Goal: Task Accomplishment & Management: Manage account settings

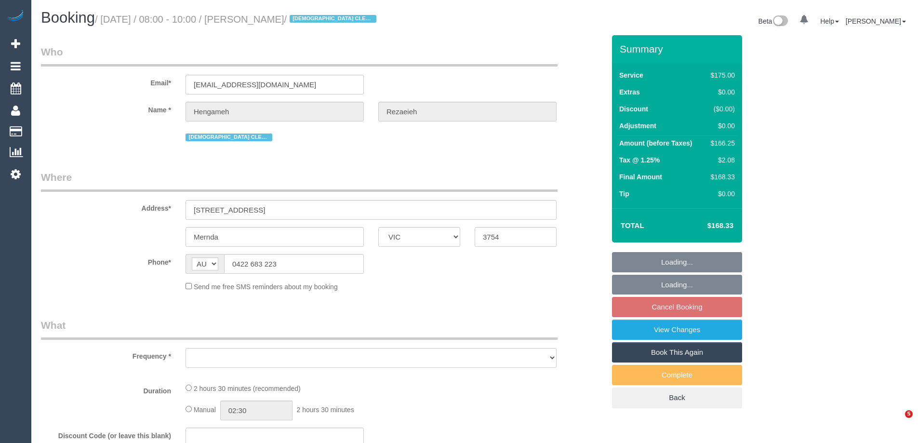
select select "VIC"
select select "string:stripe-pm_1NBBiB2GScqysDRVMJrcw7wk"
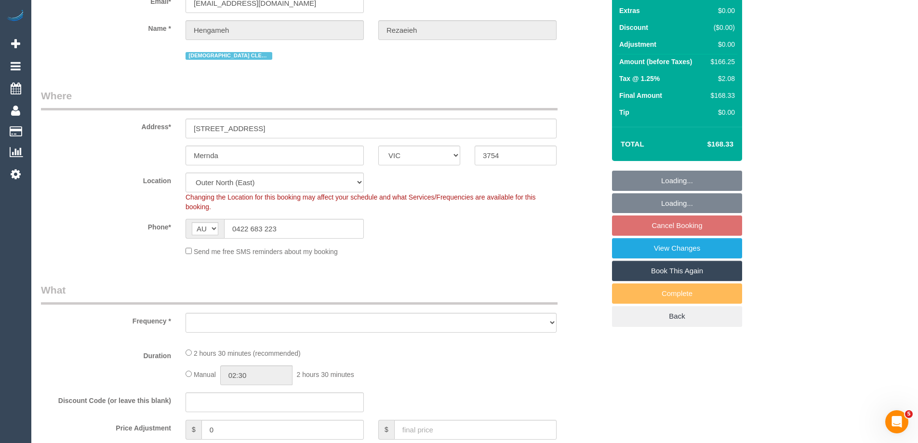
select select "object:724"
select select "number:29"
select select "number:14"
select select "number:19"
select select "number:24"
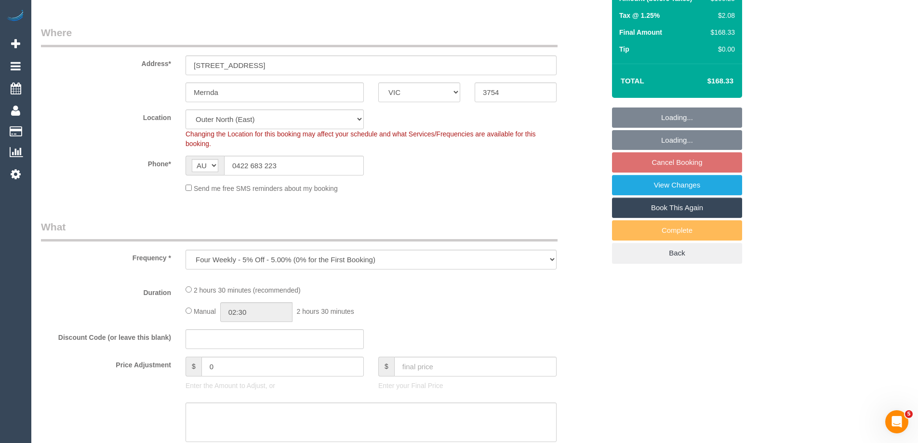
select select "object:1300"
select select "150"
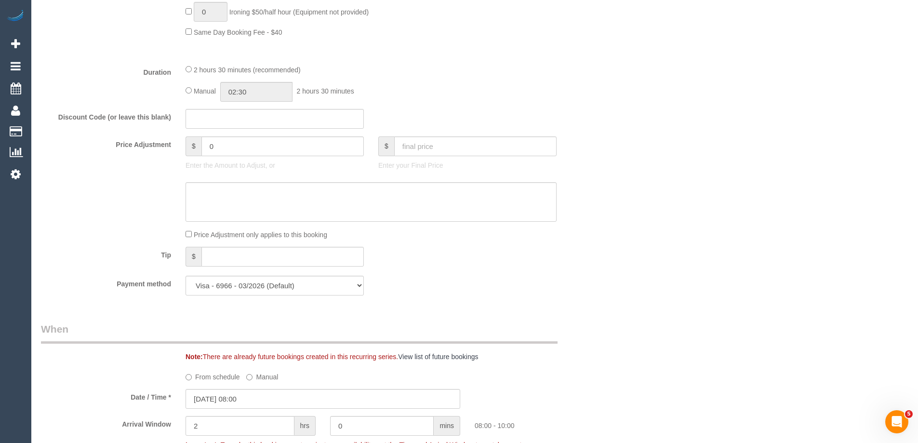
scroll to position [867, 0]
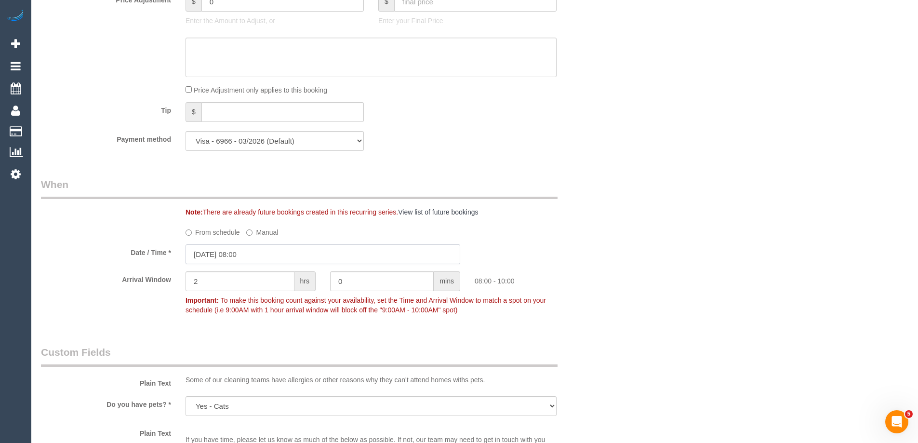
click at [210, 249] on input "23/09/2025 08:00" at bounding box center [322, 254] width 275 height 20
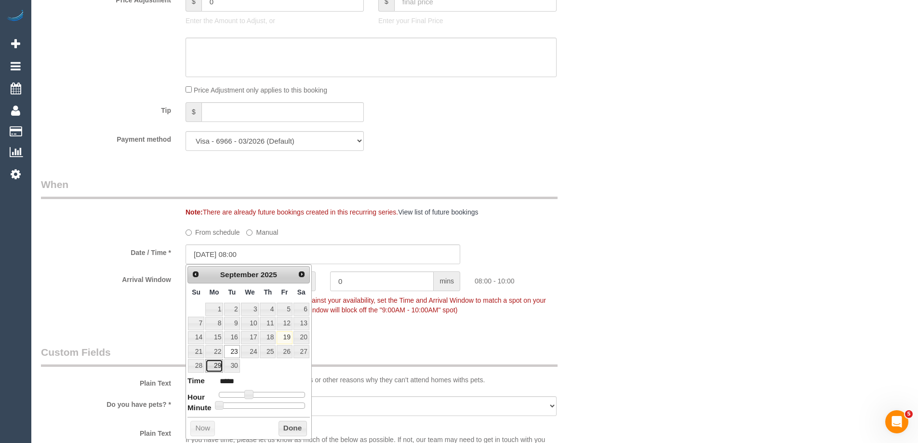
click at [214, 371] on link "29" at bounding box center [214, 365] width 18 height 13
type input "29/09/2025 09:00"
type input "*****"
type input "29/09/2025 10:00"
type input "*****"
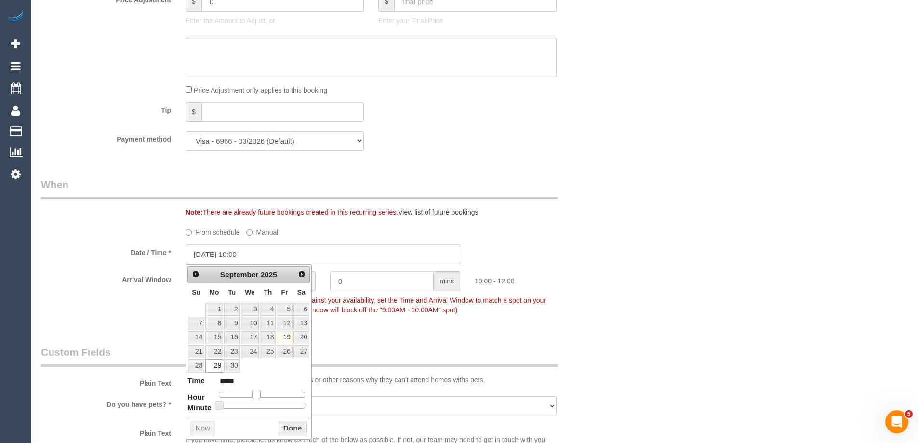
type input "29/09/2025 11:00"
type input "*****"
type input "29/09/2025 12:00"
type input "*****"
drag, startPoint x: 248, startPoint y: 398, endPoint x: 263, endPoint y: 399, distance: 15.4
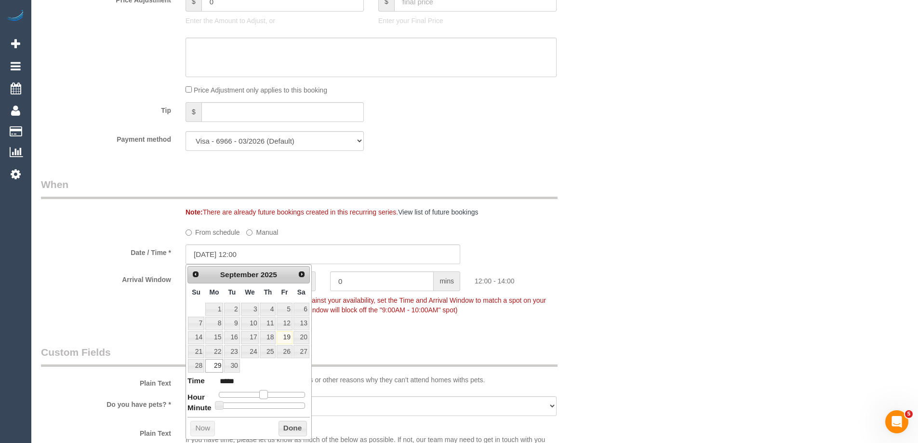
click at [263, 399] on dl "Time ***** Hour Minute Second Millisecond Microsecond Time Zone ***** ***** ***…" at bounding box center [248, 391] width 122 height 33
click at [290, 425] on button "Done" at bounding box center [292, 428] width 28 height 15
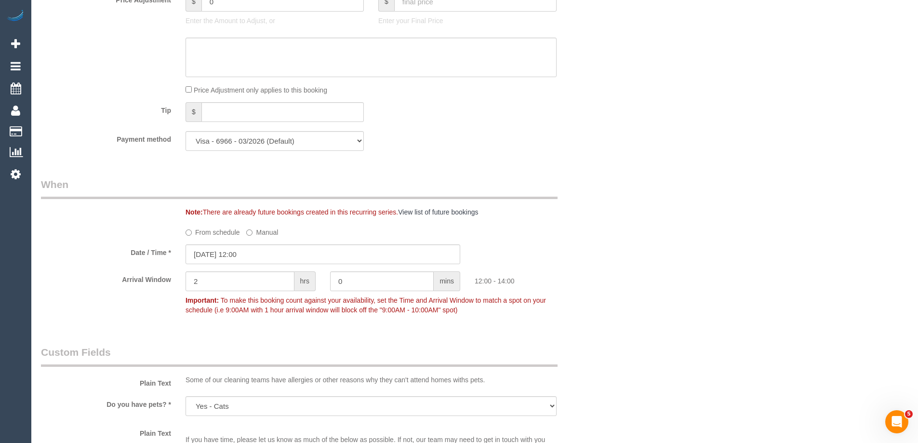
scroll to position [626, 0]
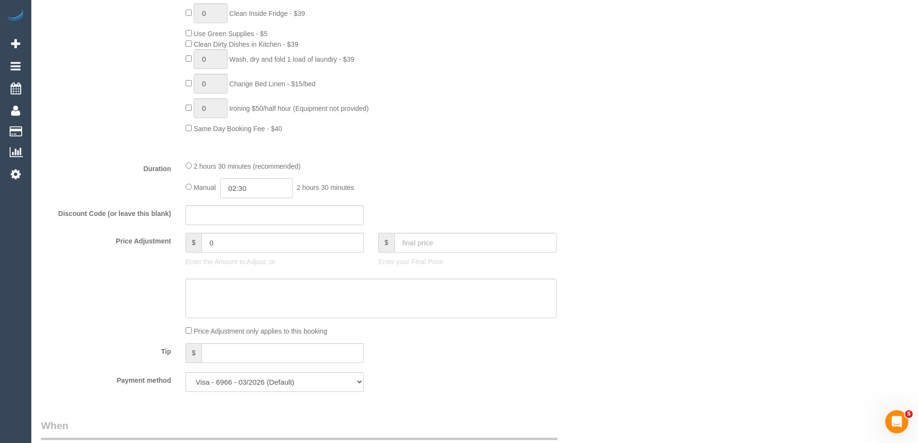
click at [260, 190] on input "02:30" at bounding box center [256, 188] width 72 height 20
click at [242, 220] on li "01:00" at bounding box center [245, 218] width 43 height 13
drag, startPoint x: 253, startPoint y: 186, endPoint x: 243, endPoint y: 186, distance: 10.1
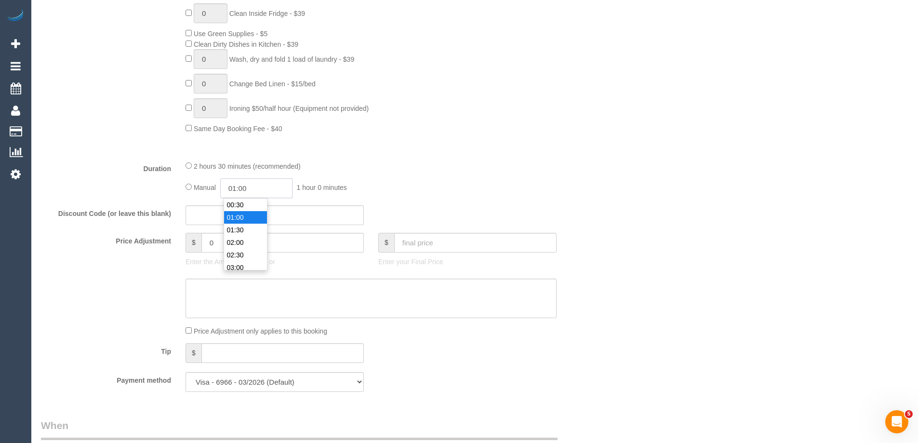
click at [243, 186] on input "01:00" at bounding box center [256, 188] width 72 height 20
type input "01:15"
click at [383, 169] on div "2 hours 30 minutes (recommended)" at bounding box center [370, 165] width 371 height 11
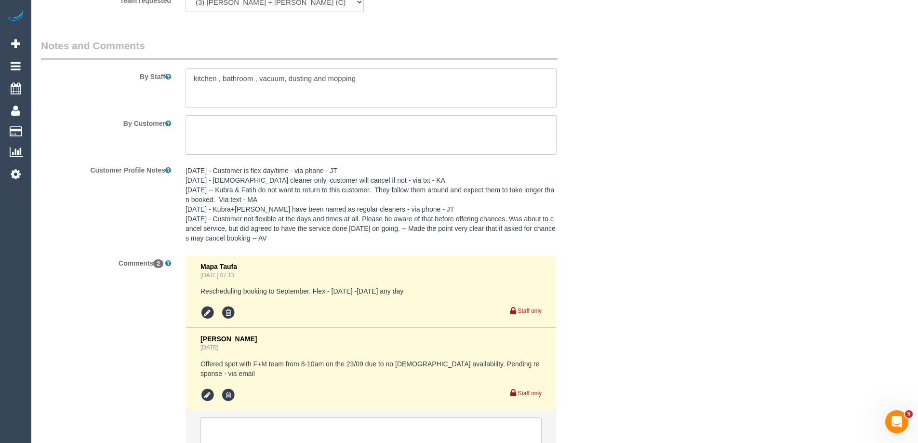
scroll to position [1682, 0]
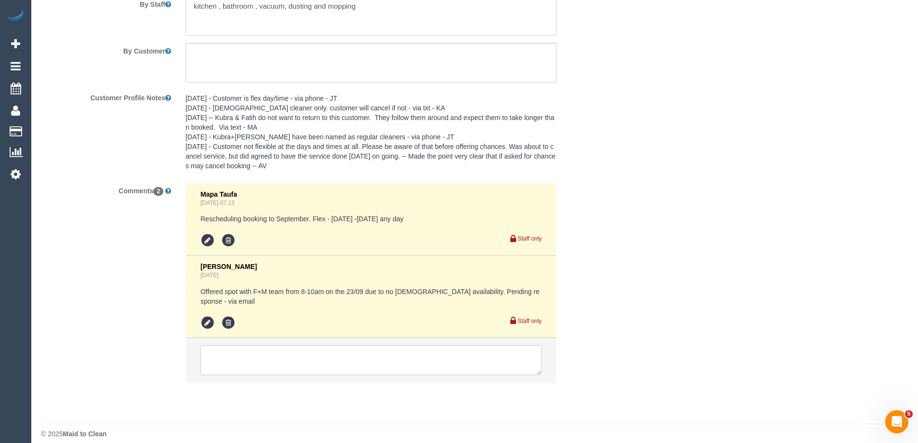
click at [235, 345] on textarea at bounding box center [370, 360] width 341 height 30
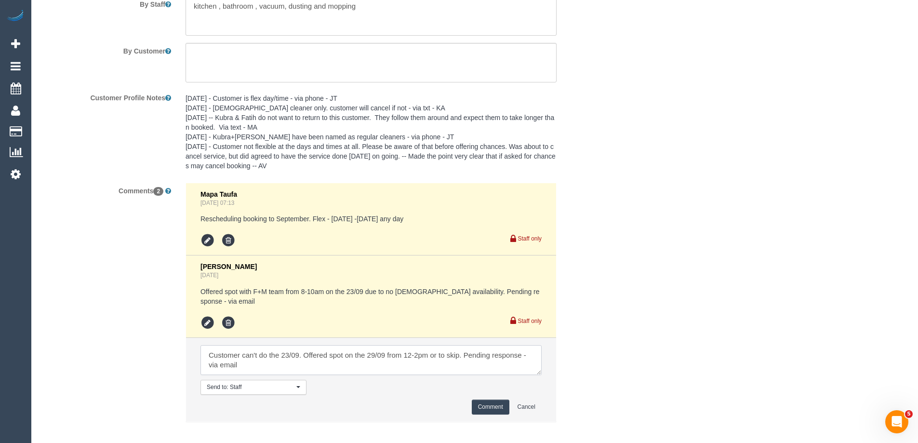
type textarea "Customer can't do the 23/09. Offered spot on the 29/09 from 12-2pm or to skip. …"
click at [490, 401] on button "Comment" at bounding box center [491, 406] width 38 height 15
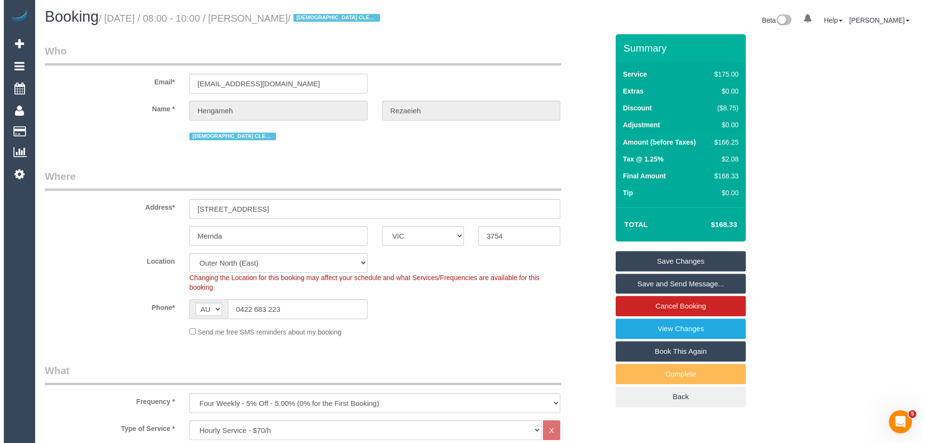
scroll to position [0, 0]
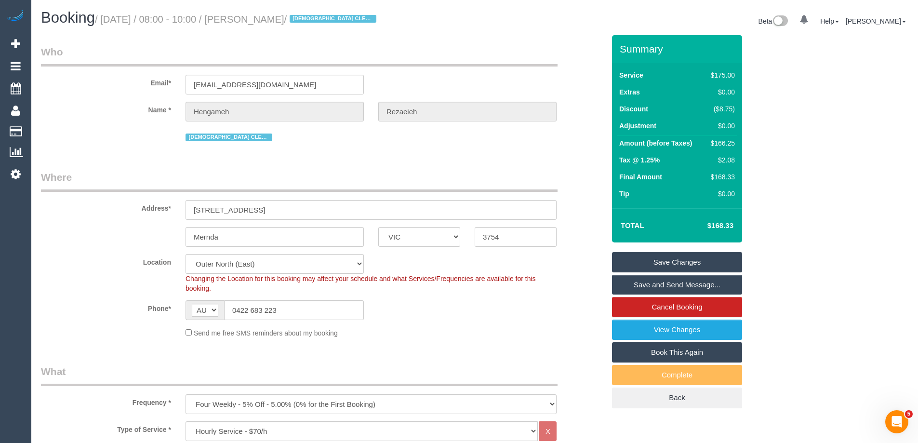
drag, startPoint x: 358, startPoint y: 17, endPoint x: 269, endPoint y: 14, distance: 89.2
click at [269, 14] on small "/ September 23, 2025 / 08:00 - 10:00 / Hengameh Rezaeieh / FEMALE CLEANER ONLY" at bounding box center [237, 19] width 284 height 11
copy small "Hengameh Rezaeieh"
click at [643, 261] on link "Save Changes" at bounding box center [677, 262] width 130 height 20
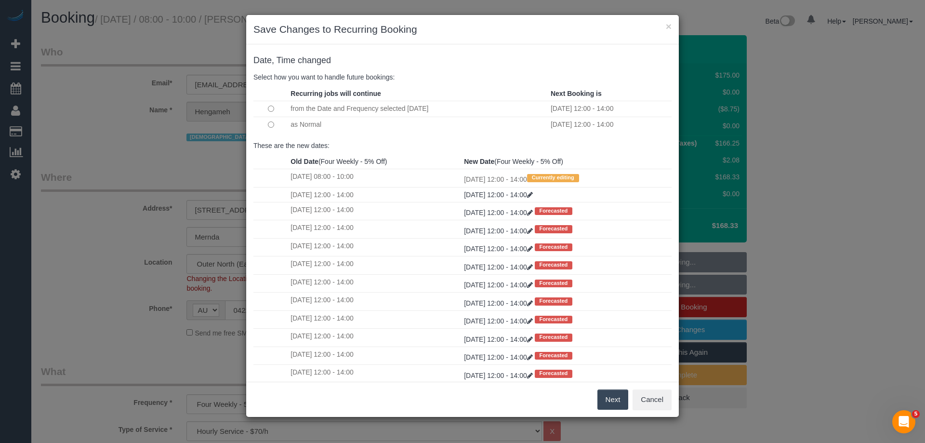
click at [615, 400] on button "Next" at bounding box center [612, 399] width 31 height 20
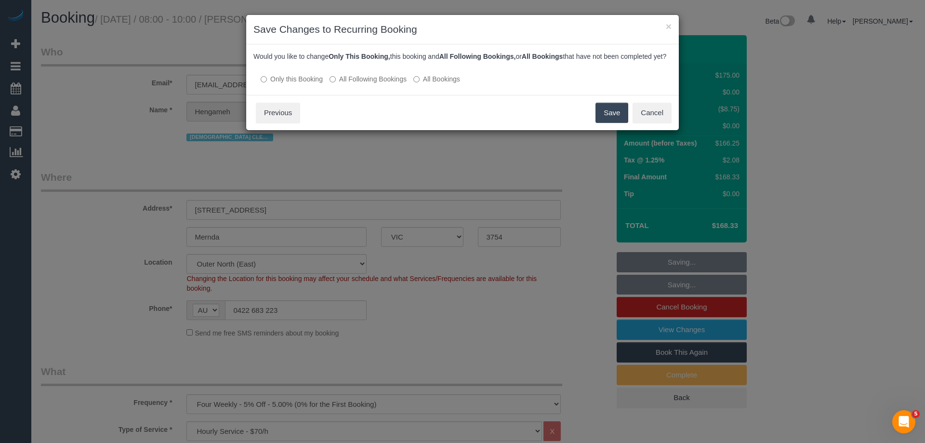
click at [606, 122] on button "Save" at bounding box center [612, 113] width 33 height 20
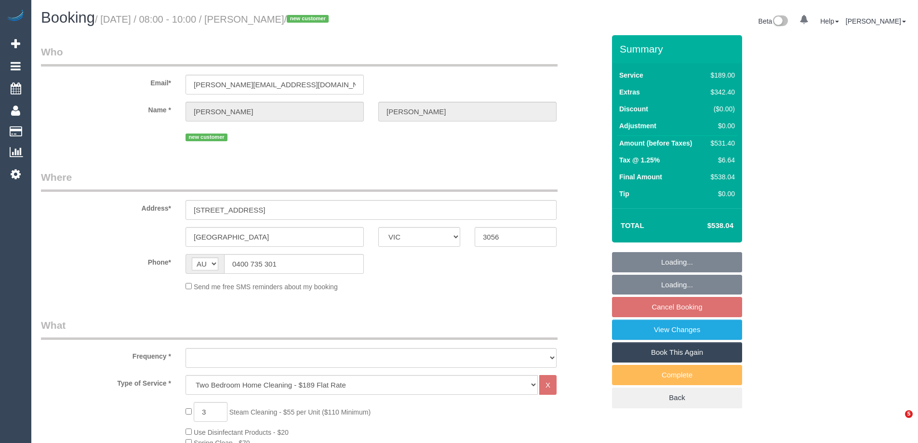
select select "VIC"
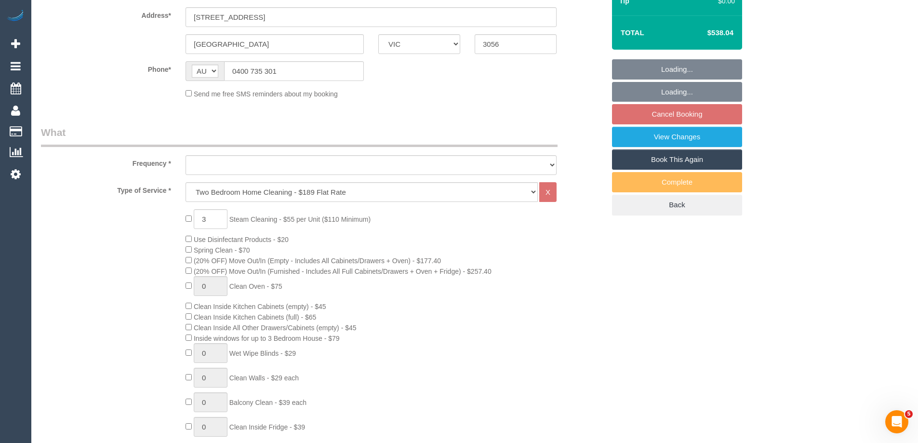
select select "string:stripe-pm_1S7SE92GScqysDRVKxZLS3Mj"
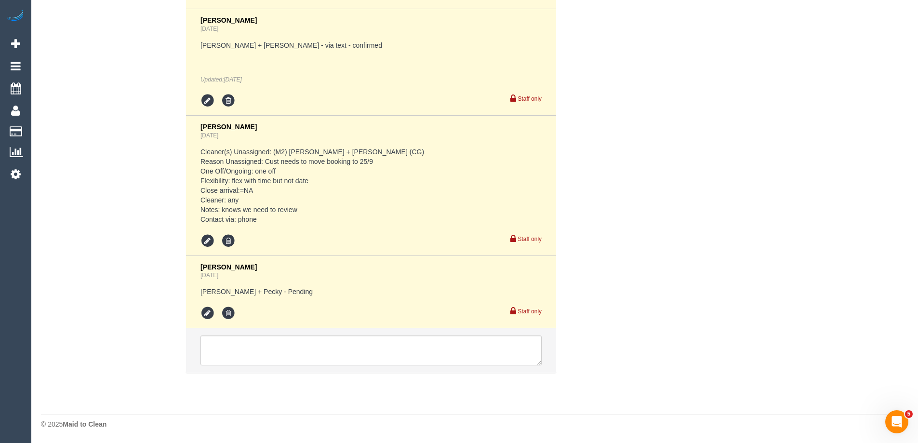
select select "object:1741"
select select "number:28"
select select "number:14"
select select "number:18"
select select "number:24"
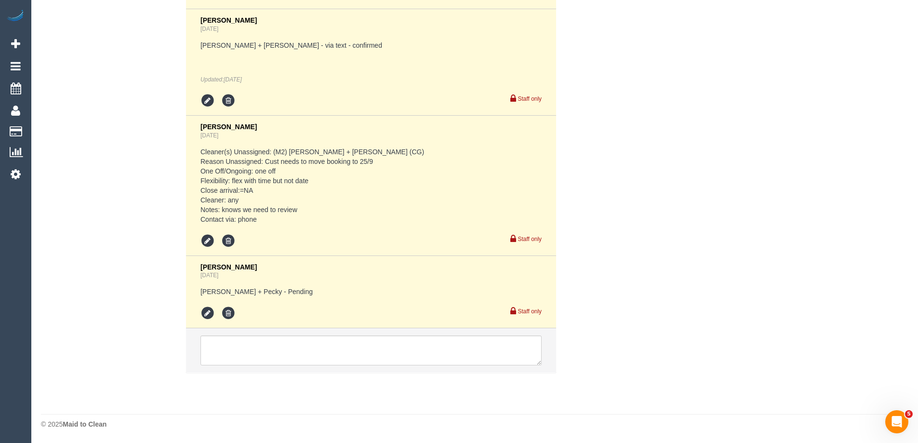
select select "number:12"
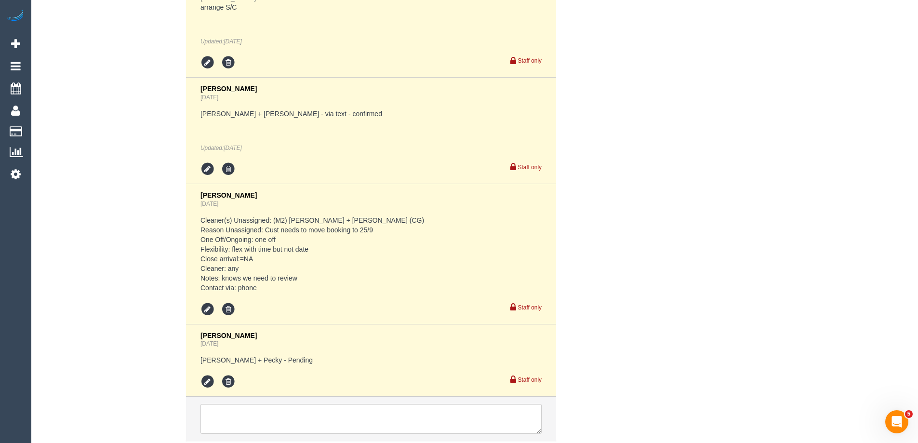
scroll to position [1908, 0]
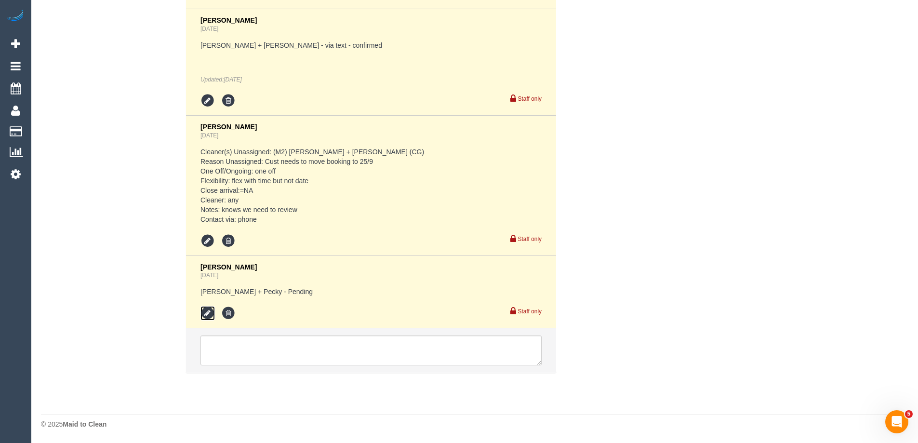
click at [206, 311] on icon at bounding box center [207, 313] width 14 height 14
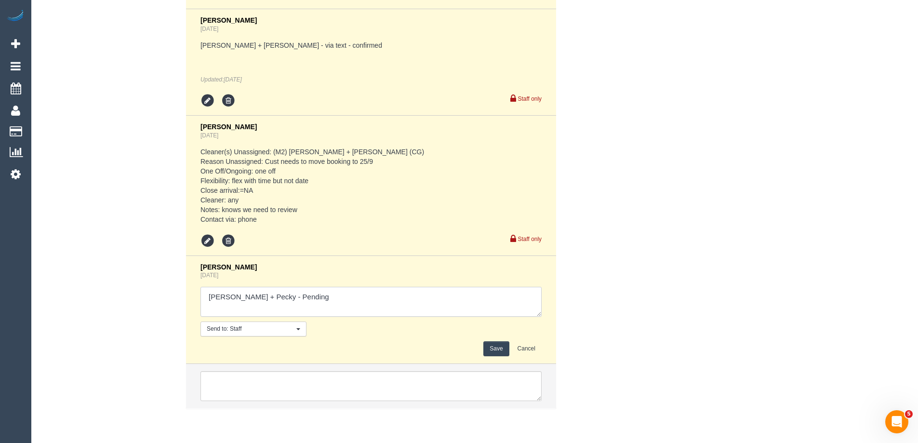
drag, startPoint x: 262, startPoint y: 297, endPoint x: 434, endPoint y: 307, distance: 172.8
click at [434, 307] on textarea at bounding box center [370, 302] width 341 height 30
type textarea "[PERSON_NAME] + Pecky - unavailable"
click at [495, 346] on button "Save" at bounding box center [496, 348] width 26 height 15
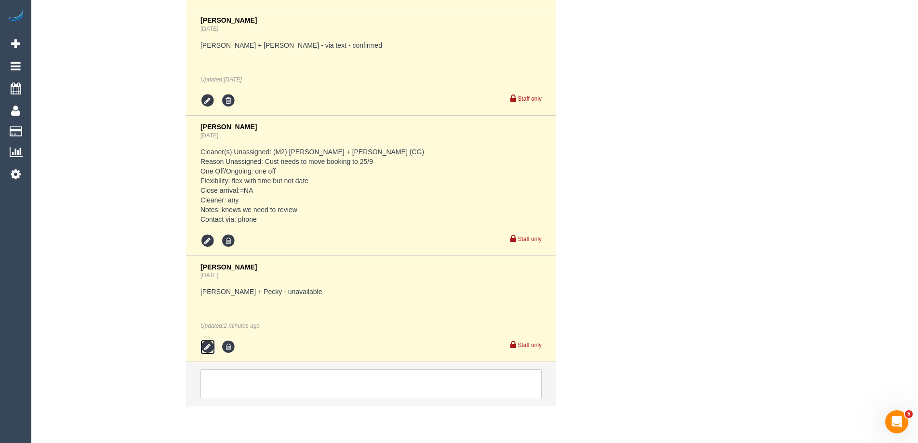
click at [210, 347] on icon at bounding box center [207, 347] width 14 height 14
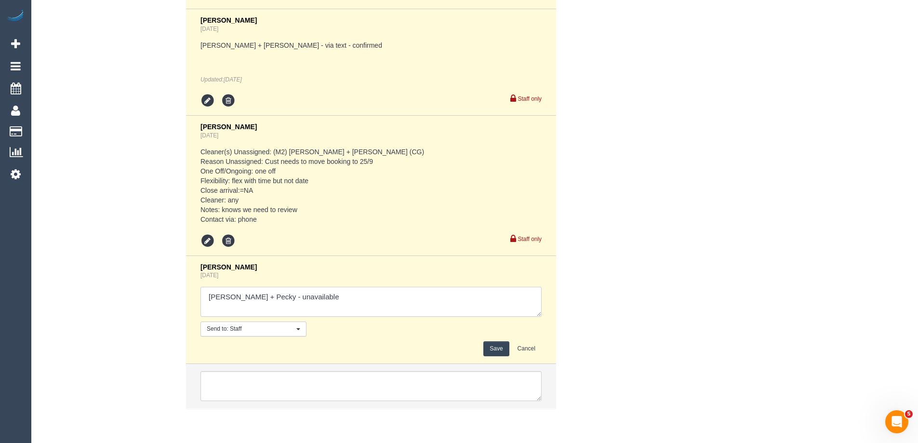
click at [332, 295] on textarea at bounding box center [370, 302] width 341 height 30
type textarea "Daniel + Pecky - unavailable Lahiru P - Pending"
click at [494, 346] on button "Save" at bounding box center [496, 348] width 26 height 15
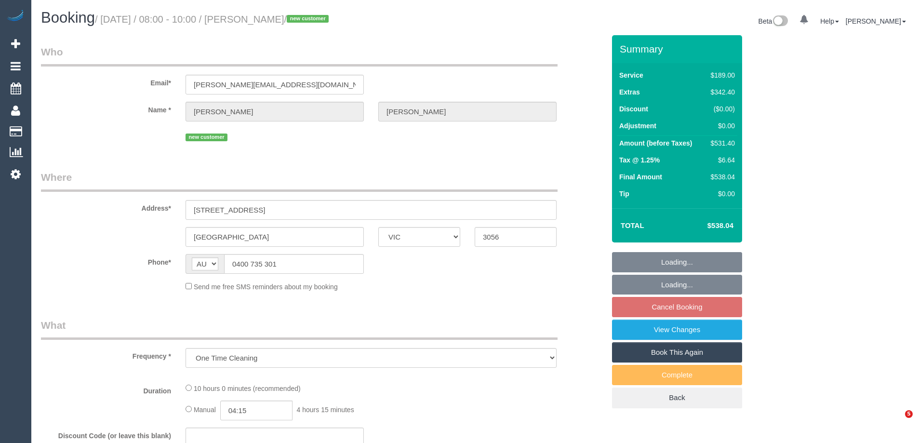
select select "VIC"
select select "string:stripe-pm_1S7SE92GScqysDRVKxZLS3Mj"
select select "number:28"
select select "number:14"
select select "number:18"
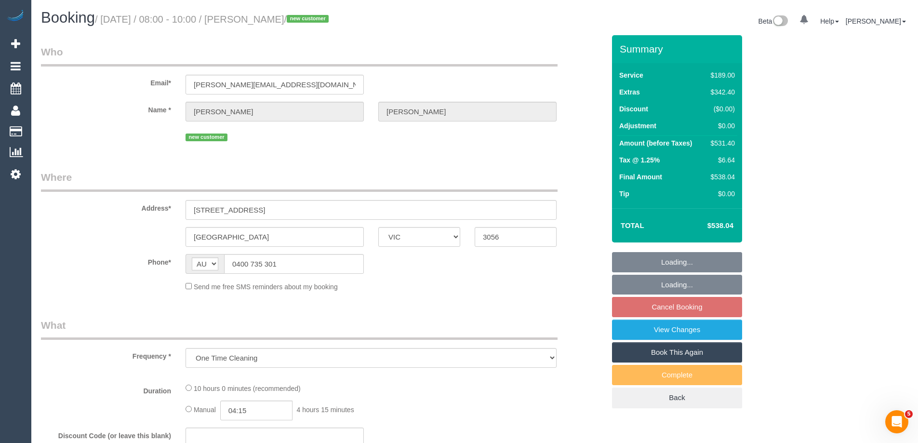
select select "number:24"
select select "number:12"
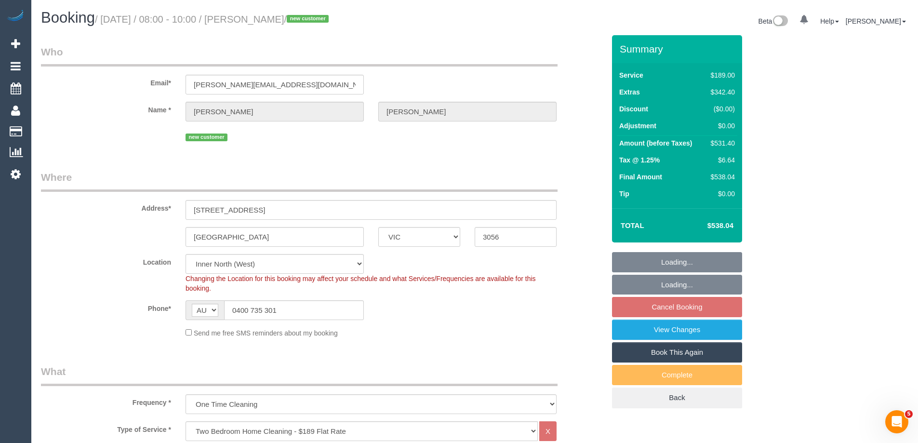
select select "object:864"
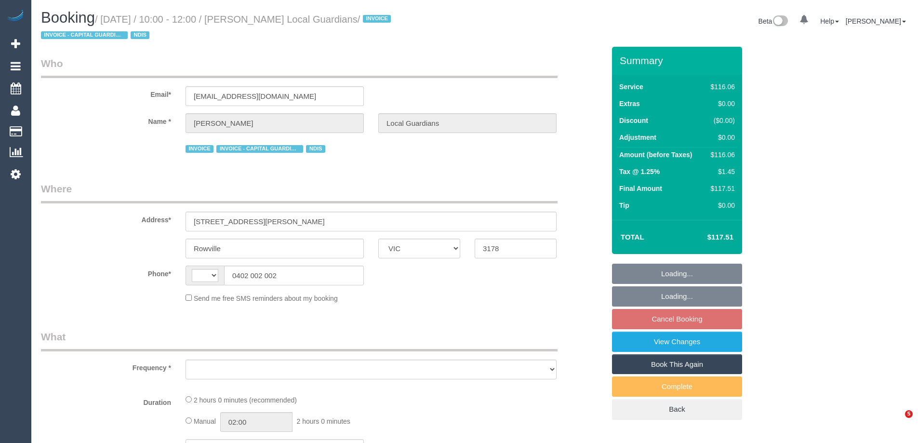
select select "VIC"
select select "string:AU"
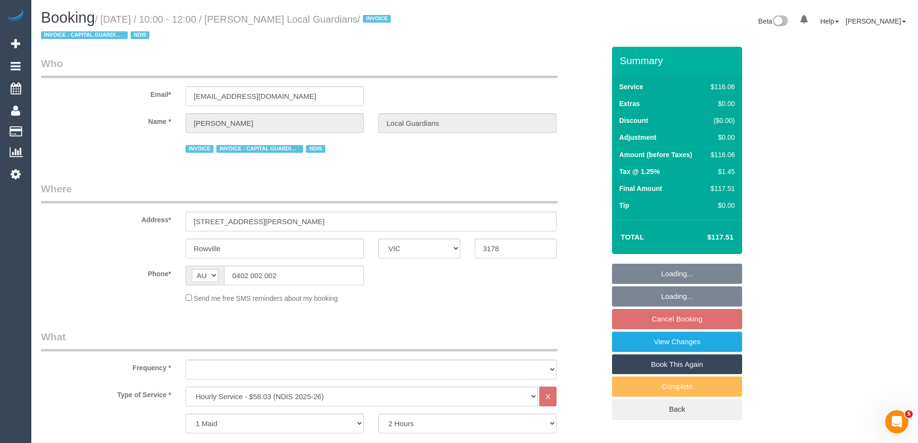
select select "object:617"
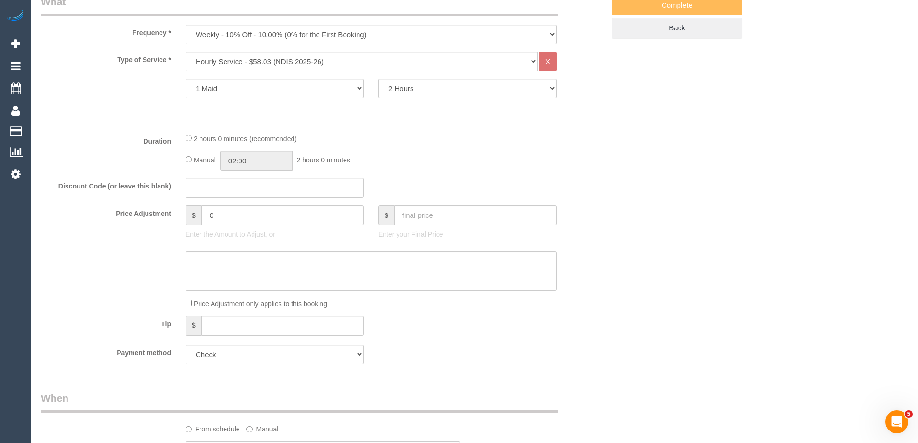
select select "number:28"
select select "number:14"
select select "number:19"
select select "number:25"
select select "number:34"
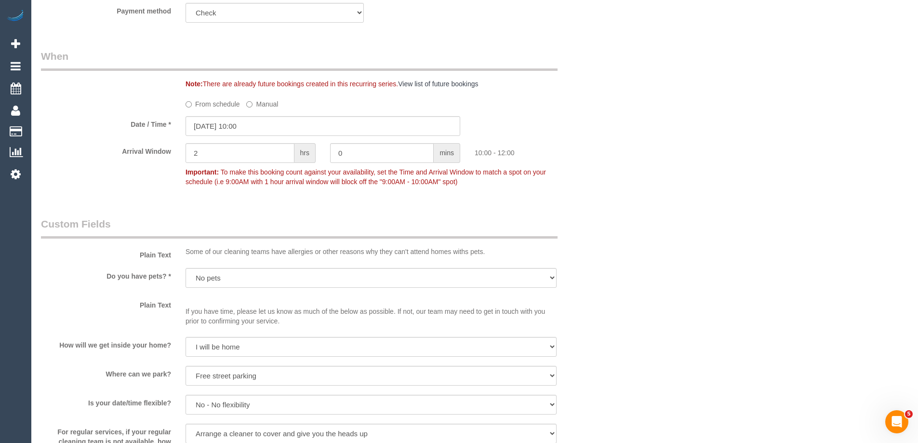
select select "object:1284"
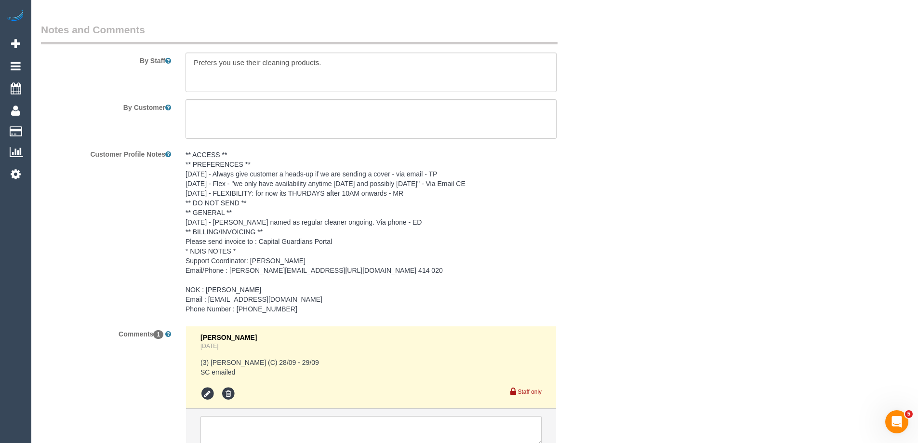
scroll to position [1288, 0]
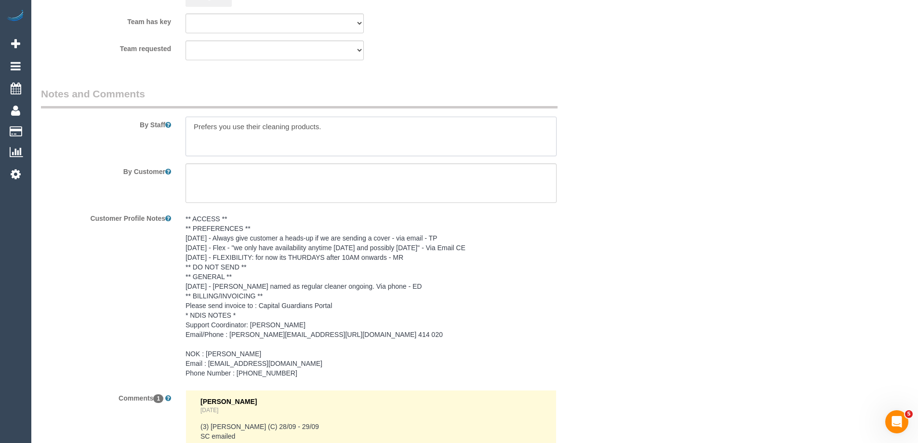
click at [188, 131] on textarea at bounding box center [370, 137] width 371 height 40
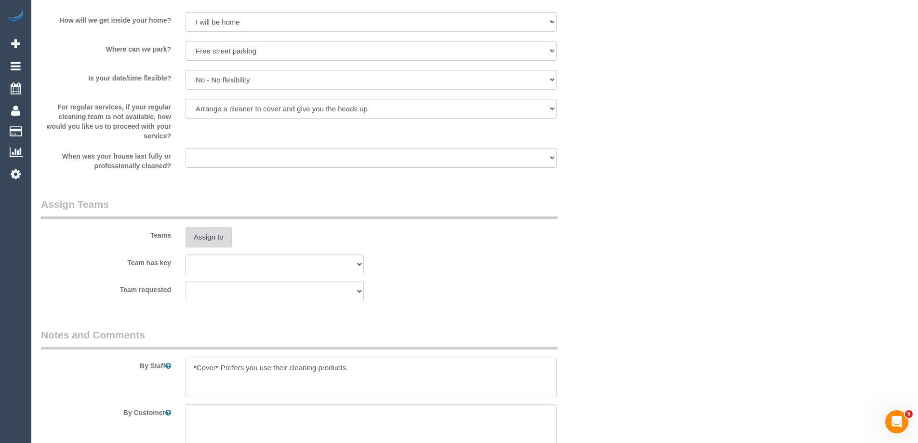
type textarea "*Cover* Prefers you use their cleaning products."
click at [214, 235] on button "Assign to" at bounding box center [208, 237] width 46 height 20
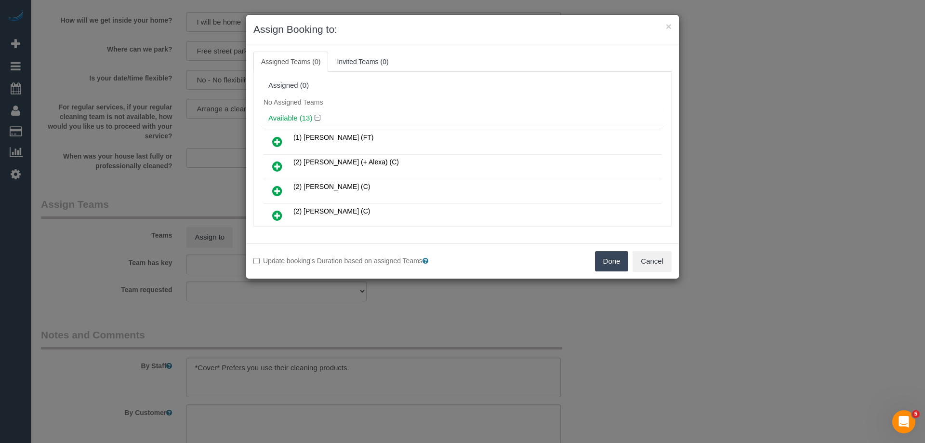
click at [283, 144] on link at bounding box center [277, 141] width 23 height 19
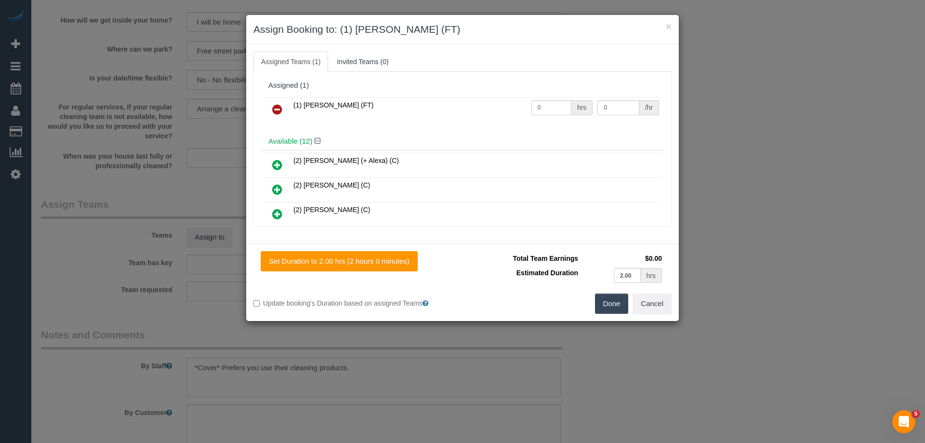
click at [607, 302] on button "Done" at bounding box center [612, 303] width 34 height 20
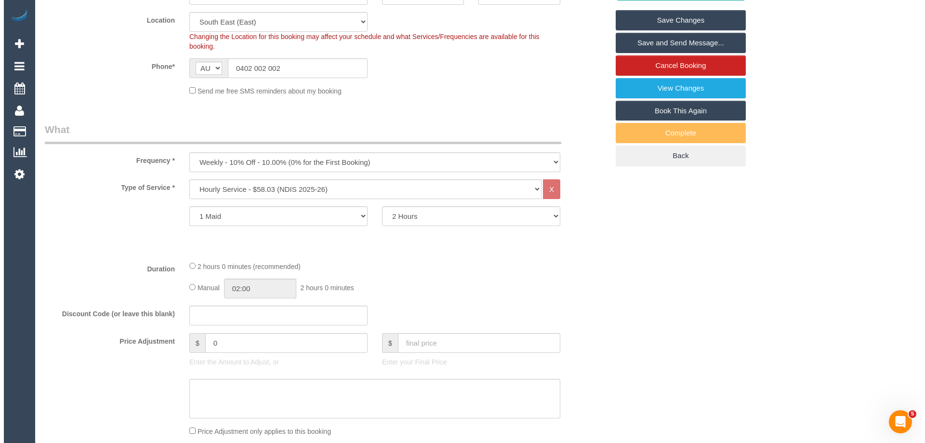
scroll to position [0, 0]
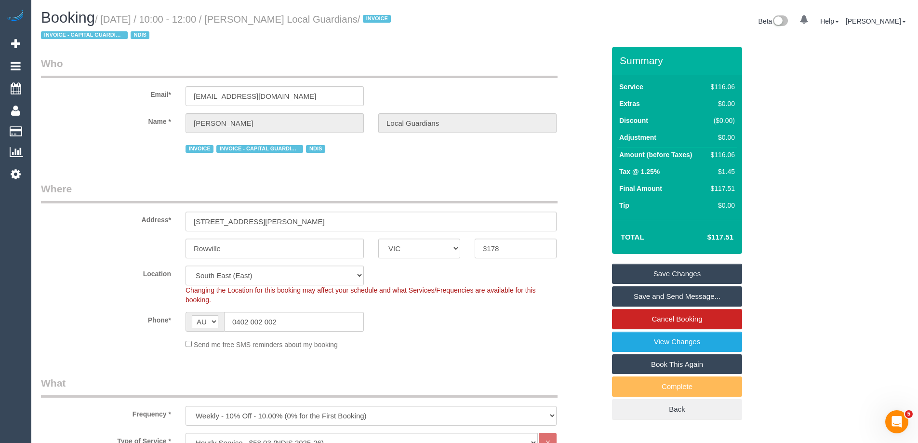
drag, startPoint x: 404, startPoint y: 20, endPoint x: 266, endPoint y: 15, distance: 137.9
click at [266, 15] on small "/ September 25, 2025 / 10:00 - 12:00 / Armida Ricciuti Local Guardians / INVOIC…" at bounding box center [217, 27] width 353 height 27
copy small "Armida Ricciuti Local Guardians"
click at [647, 294] on link "Save and Send Message..." at bounding box center [677, 296] width 130 height 20
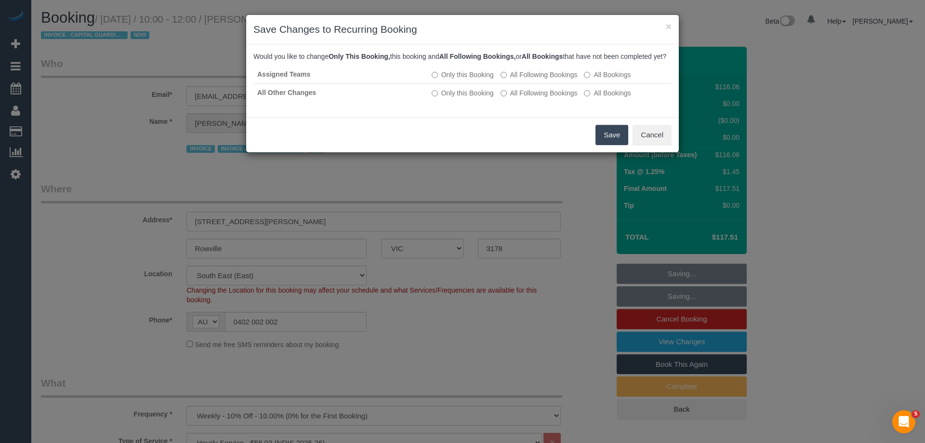
click at [617, 145] on button "Save" at bounding box center [612, 135] width 33 height 20
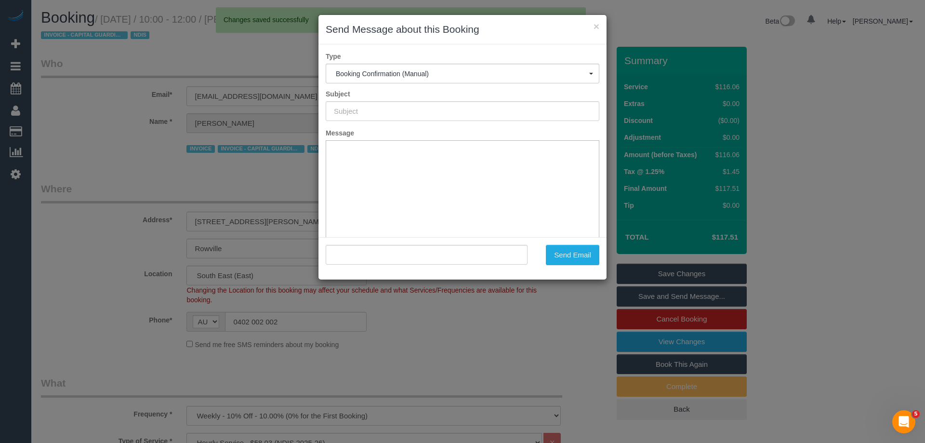
type input "Booking Confirmed"
type input ""Armida Ricciuti Local Guardians" <armirda.localguardians@fake.com>"
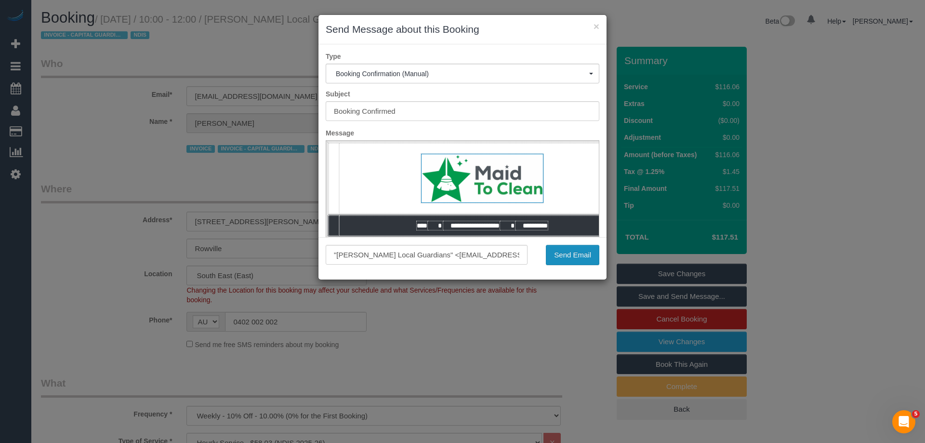
click at [578, 261] on button "Send Email" at bounding box center [572, 255] width 53 height 20
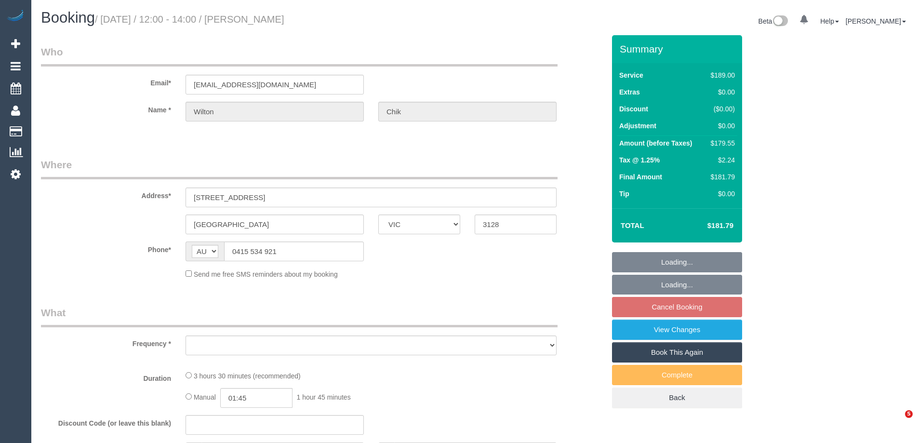
select select "VIC"
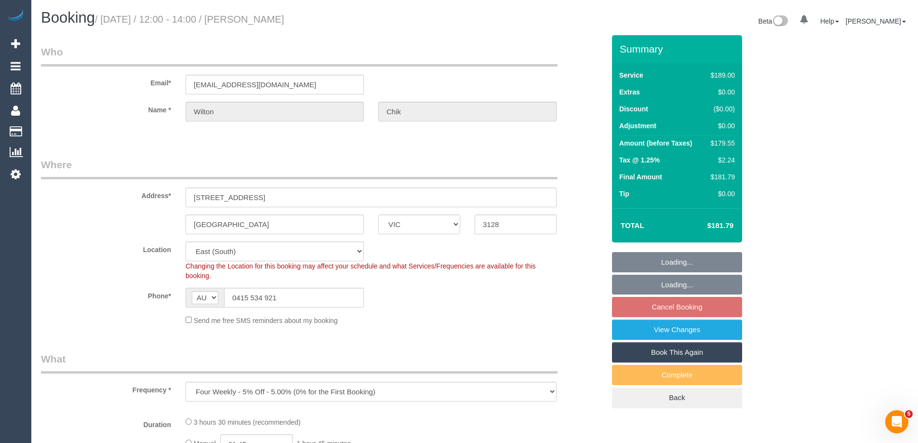
select select "object:681"
select select "number:28"
select select "number:14"
select select "number:21"
select select "number:24"
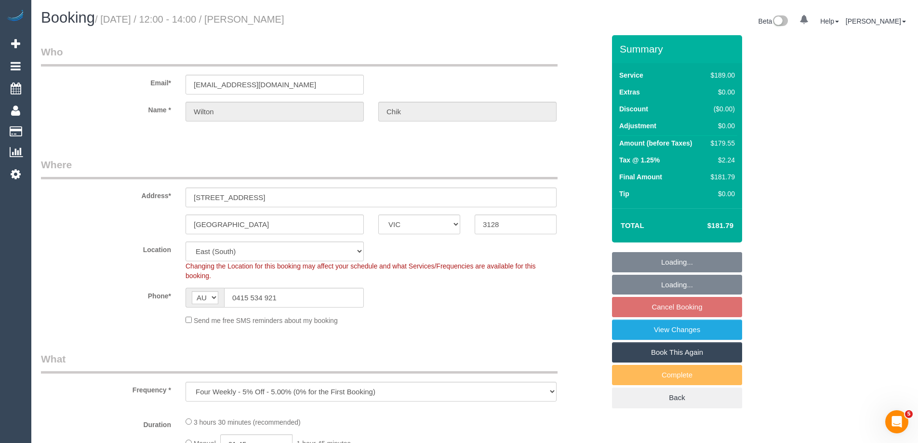
select select "number:34"
select select "number:13"
select select "string:stripe-pm_1Osxbk2GScqysDRVxYDI0jJf"
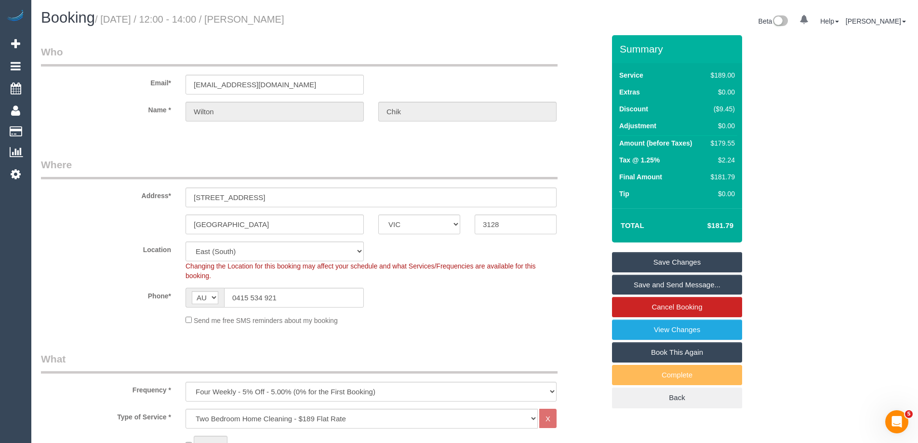
click at [636, 257] on link "Save Changes" at bounding box center [677, 262] width 130 height 20
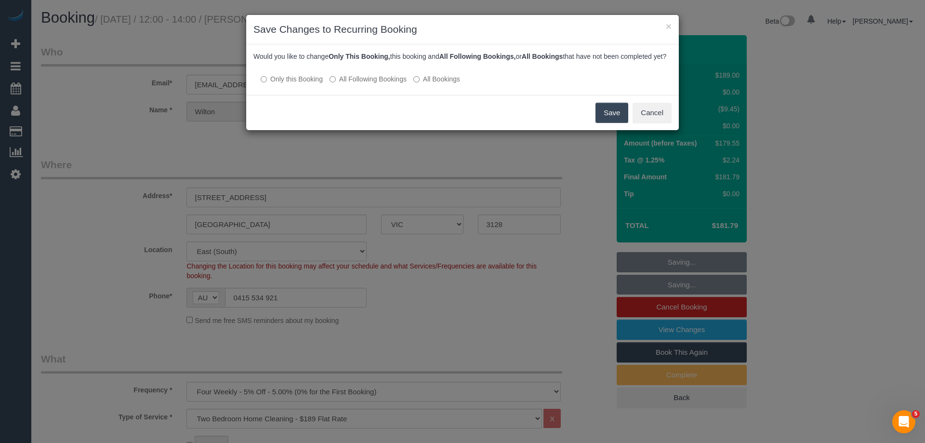
click at [607, 123] on button "Save" at bounding box center [612, 113] width 33 height 20
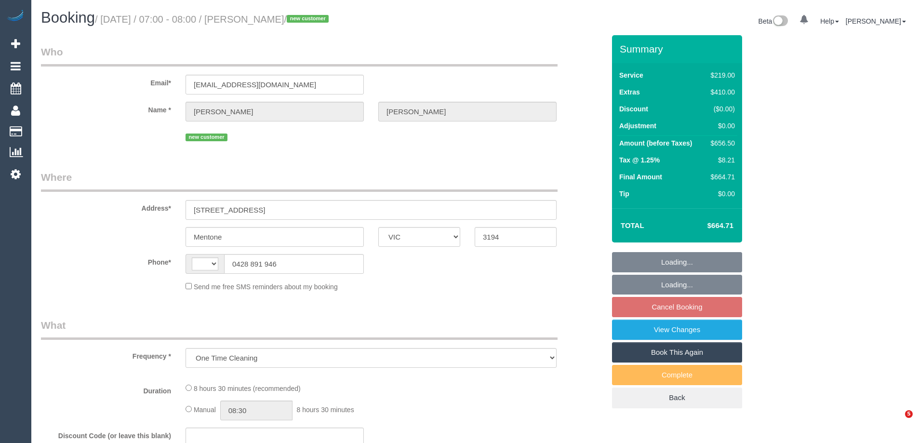
select select "VIC"
select select "string:stripe-pm_1S0zpD2GScqysDRV0TOrNE5i"
select select "number:28"
select select "number:14"
select select "number:19"
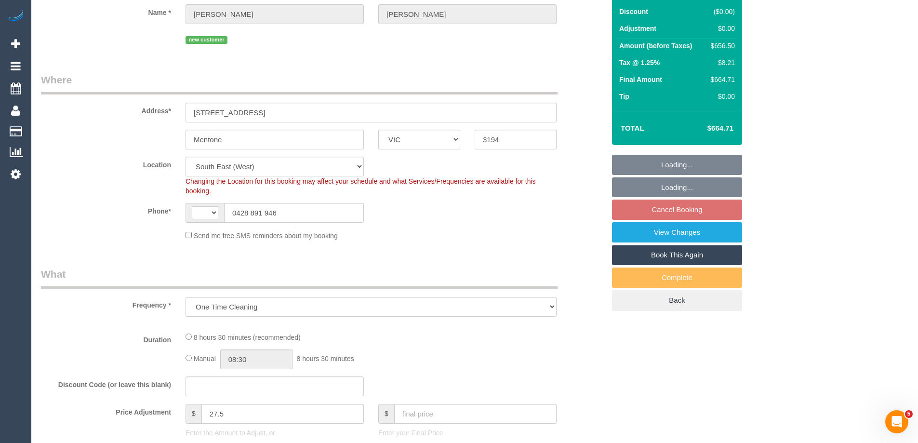
select select "object:472"
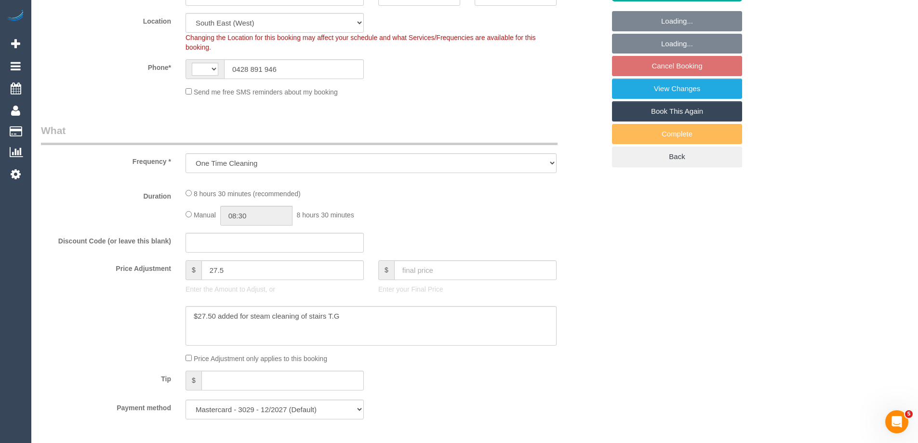
select select "string:AU"
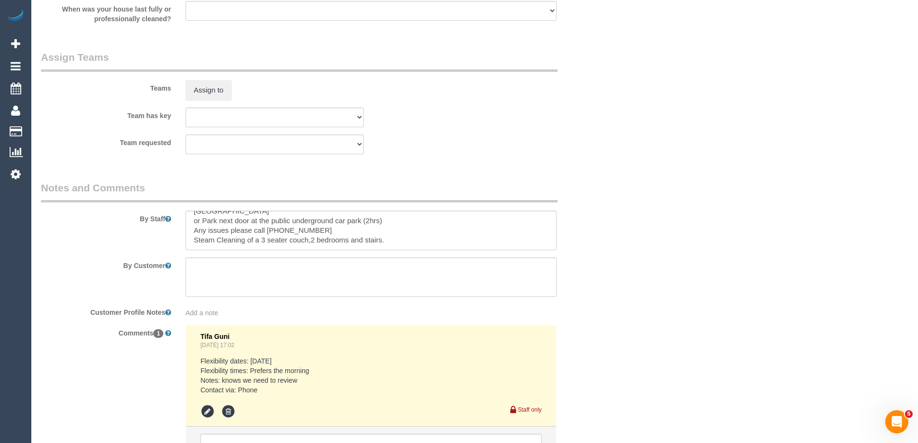
scroll to position [1494, 0]
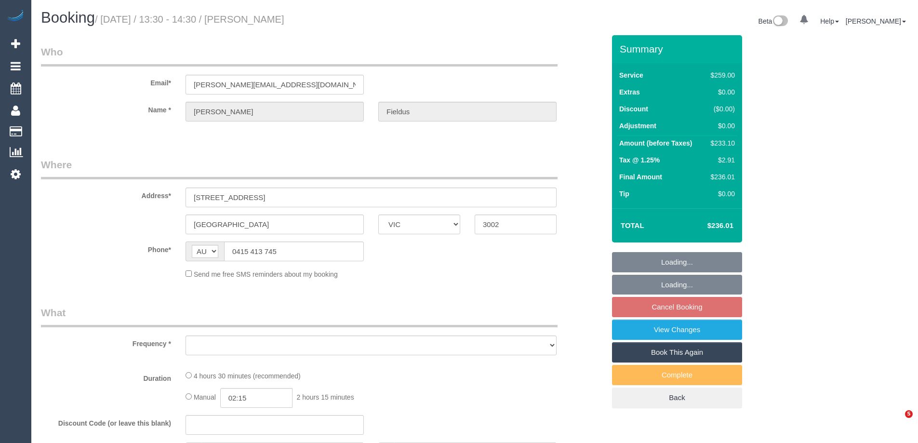
select select "VIC"
select select "object:806"
select select "string:stripe-pm_1MEquW2GScqysDRV5JrZpsk4"
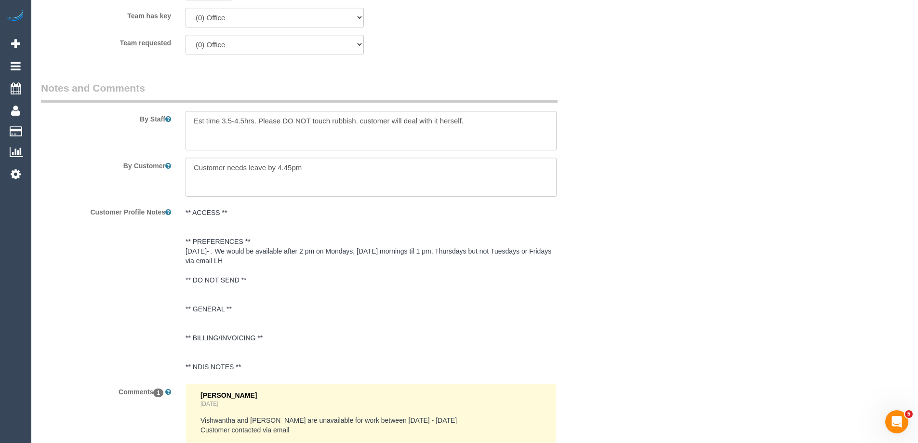
scroll to position [1542, 0]
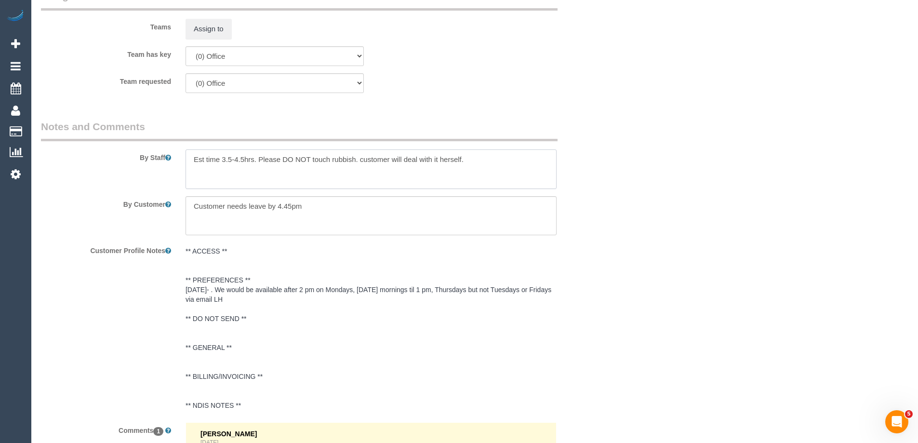
click at [189, 155] on textarea at bounding box center [370, 169] width 371 height 40
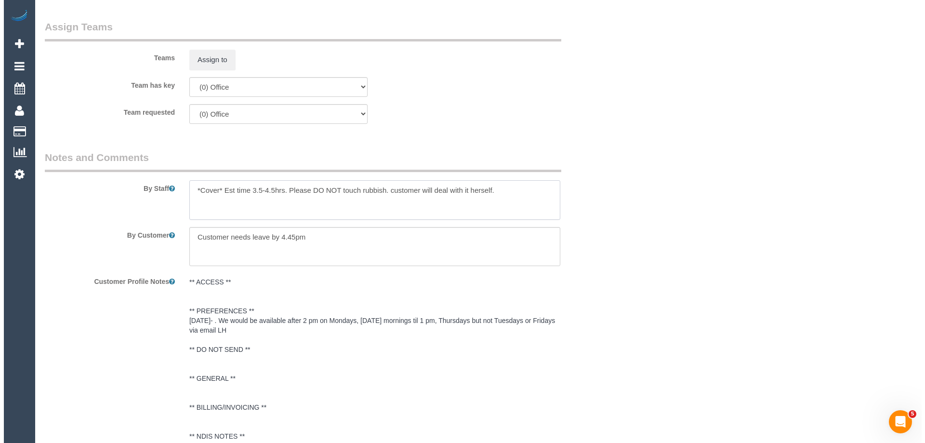
scroll to position [1494, 0]
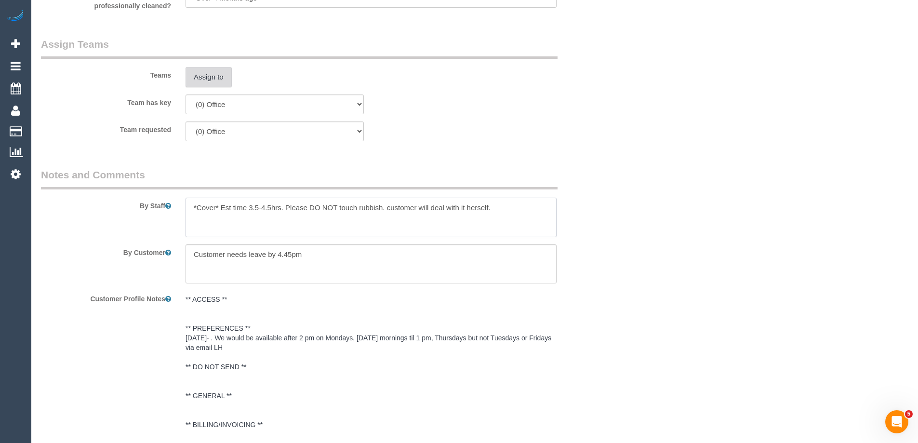
type textarea "*Cover* Est time 3.5-4.5hrs. Please DO NOT touch rubbish. customer will deal wi…"
click at [198, 75] on button "Assign to" at bounding box center [208, 77] width 46 height 20
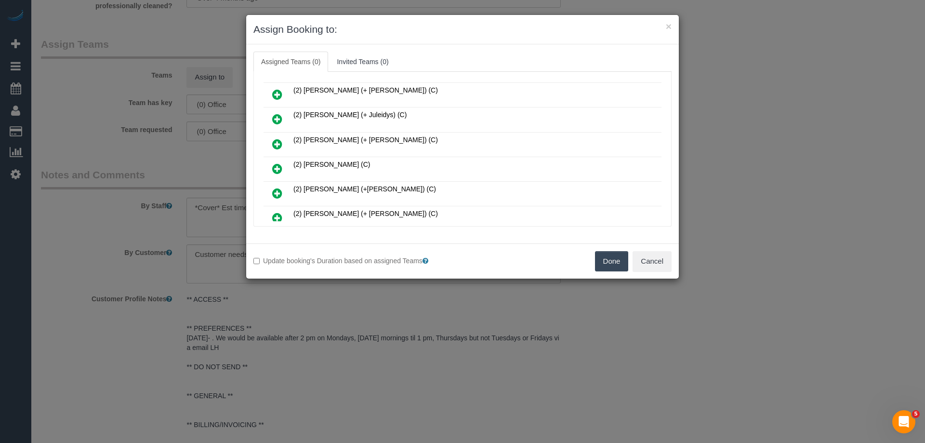
click at [282, 118] on link at bounding box center [277, 119] width 23 height 19
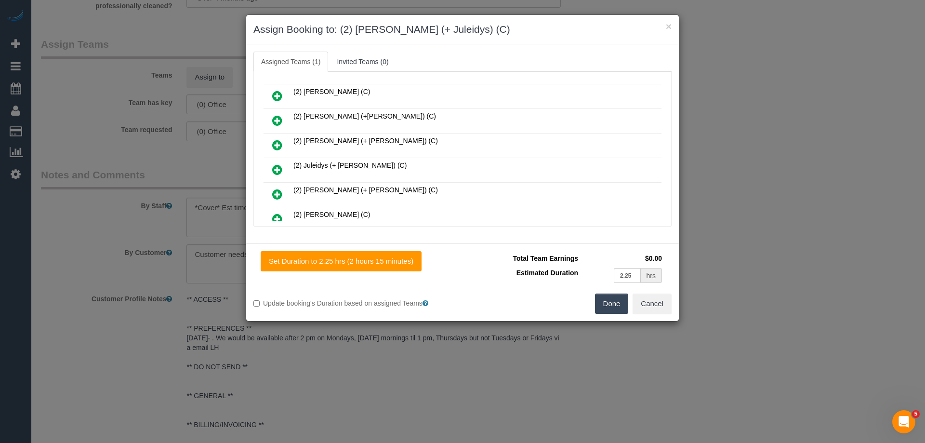
click at [278, 166] on icon at bounding box center [277, 170] width 10 height 12
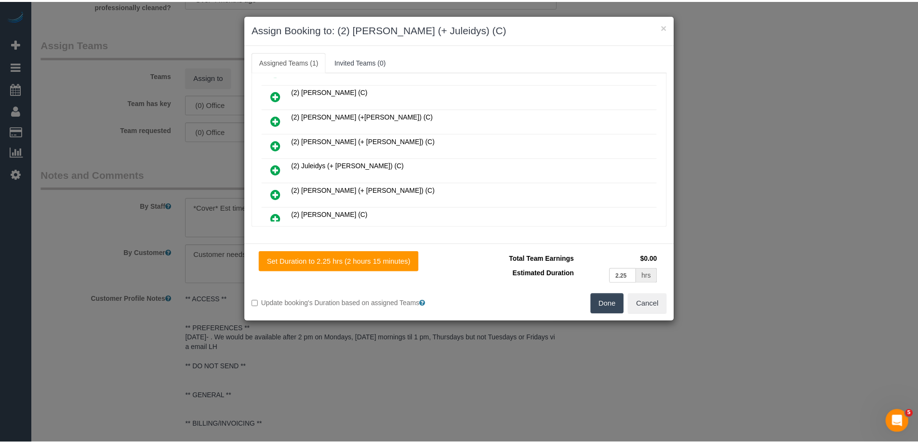
scroll to position [192, 0]
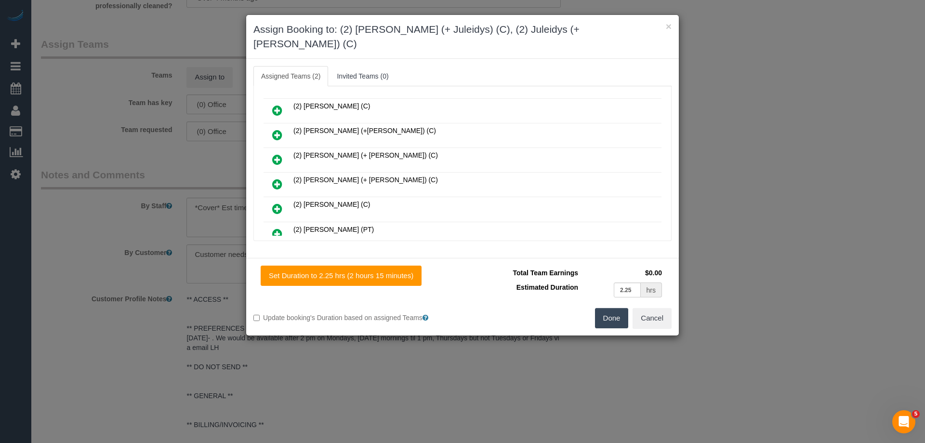
drag, startPoint x: 611, startPoint y: 304, endPoint x: 637, endPoint y: 300, distance: 26.9
click at [611, 308] on button "Done" at bounding box center [612, 318] width 34 height 20
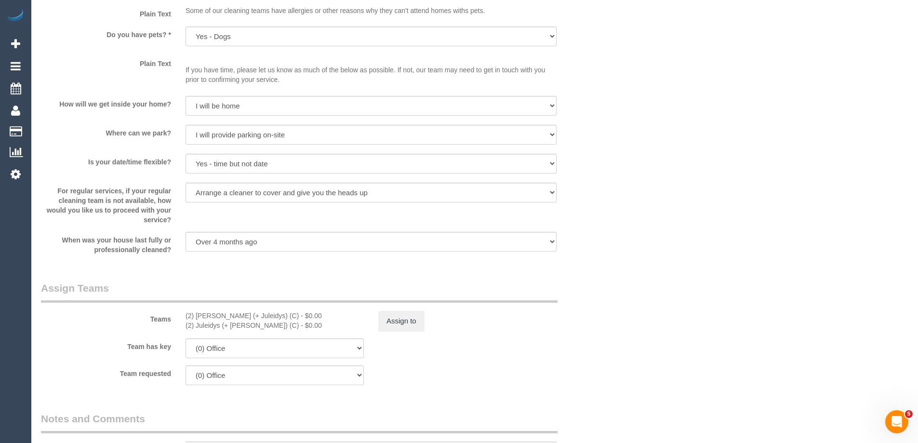
scroll to position [1349, 0]
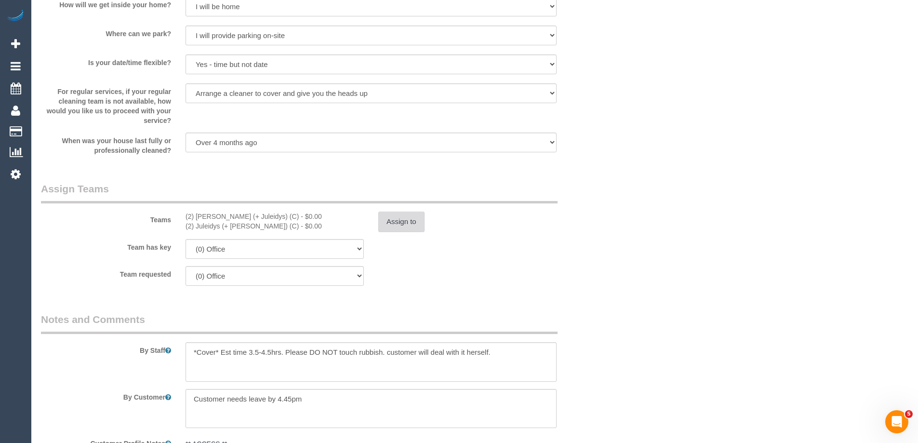
click at [401, 225] on button "Assign to" at bounding box center [401, 222] width 46 height 20
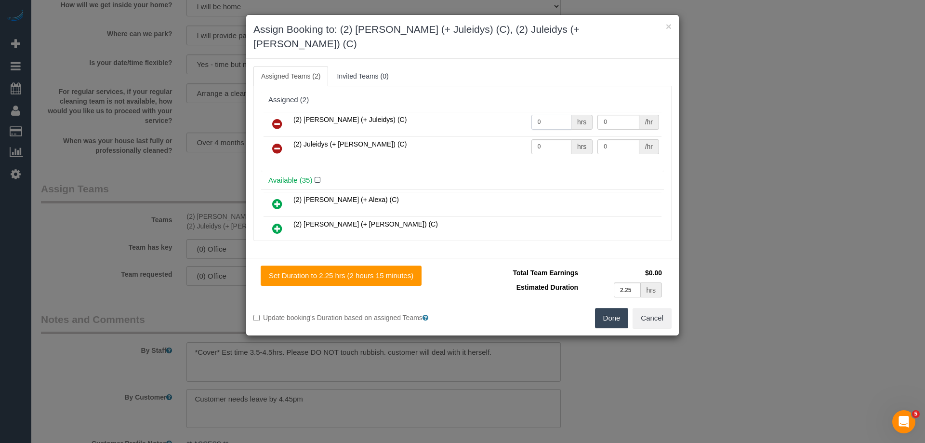
drag, startPoint x: 537, startPoint y: 111, endPoint x: 495, endPoint y: 109, distance: 41.9
click at [495, 112] on tr "(2) Cris (+ Juleidys) (C) 0 hrs 0 /hr" at bounding box center [463, 124] width 398 height 25
type input "1"
drag, startPoint x: 561, startPoint y: 132, endPoint x: 504, endPoint y: 129, distance: 57.0
click at [504, 136] on tr "(2) Juleidys (+ Cris) (C) 0 hrs 0 /hr" at bounding box center [463, 148] width 398 height 25
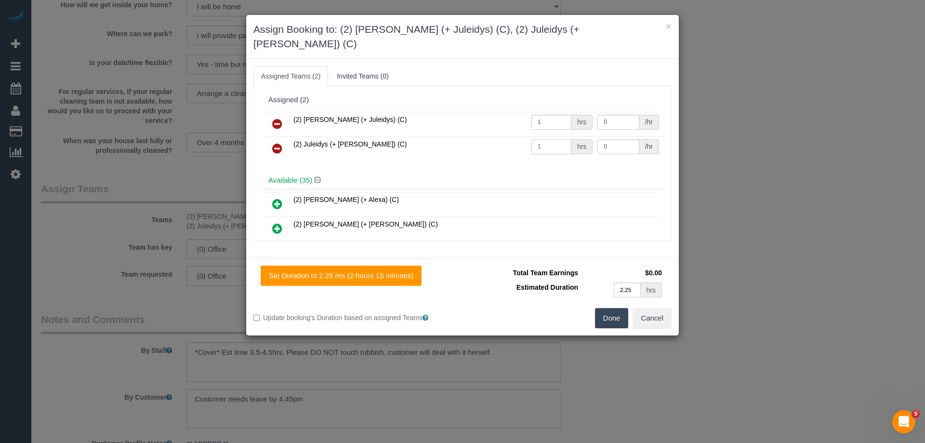
type input "1"
drag, startPoint x: 616, startPoint y: 109, endPoint x: 560, endPoint y: 108, distance: 55.9
click at [551, 112] on tr "(2) Cris (+ Juleidys) (C) 1 hrs 0 /hr" at bounding box center [463, 124] width 398 height 25
type input "75"
drag, startPoint x: 612, startPoint y: 132, endPoint x: 548, endPoint y: 130, distance: 63.6
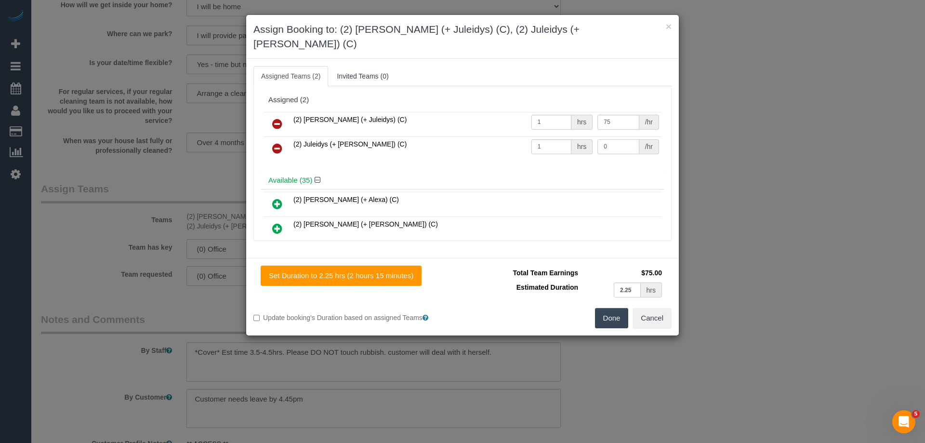
click at [555, 136] on tr "(2) Juleidys (+ Cris) (C) 1 hrs 0 /hr" at bounding box center [463, 148] width 398 height 25
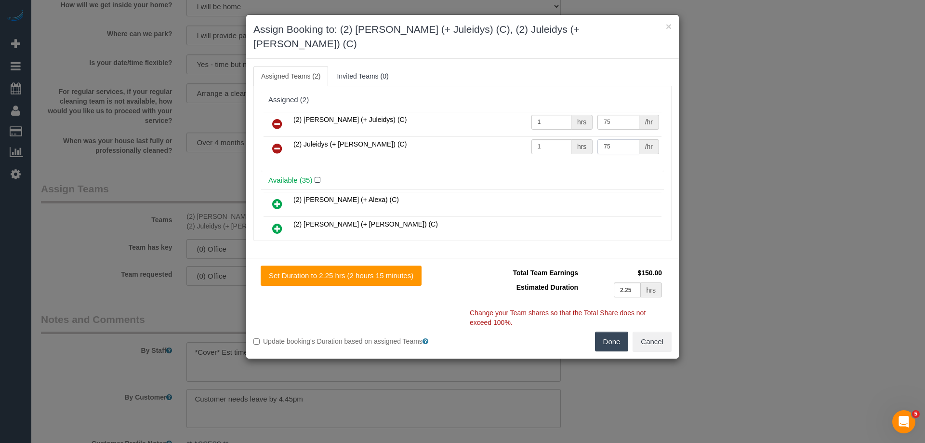
type input "75"
click at [605, 331] on button "Done" at bounding box center [612, 341] width 34 height 20
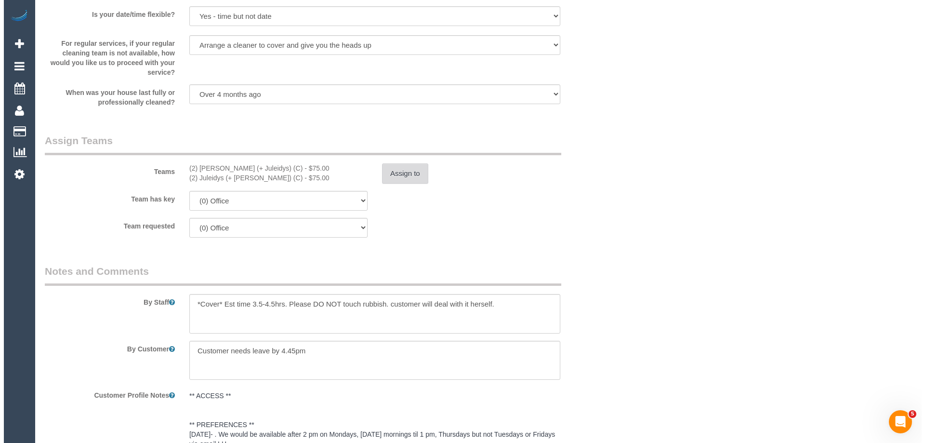
scroll to position [0, 0]
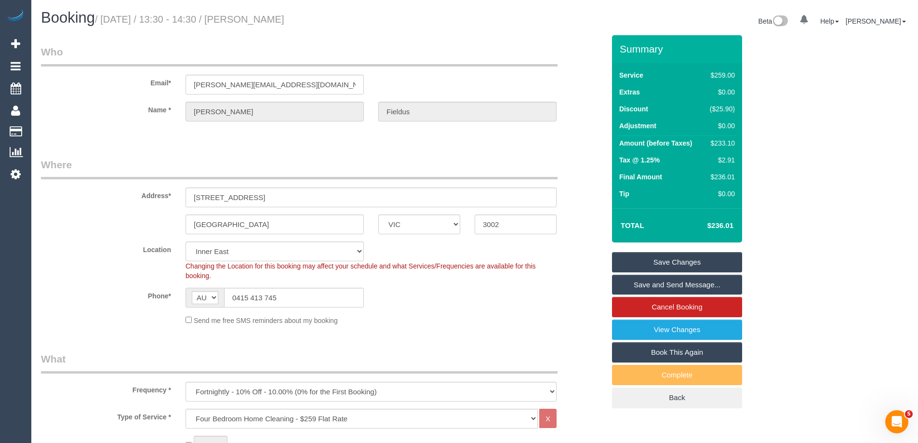
drag, startPoint x: 289, startPoint y: 15, endPoint x: 267, endPoint y: 12, distance: 21.9
click at [267, 12] on h1 "Booking / September 25, 2025 / 13:30 - 14:30 / Elizabeth Fieldus" at bounding box center [254, 18] width 426 height 16
copy small "Elizabeth Fieldus"
click at [657, 287] on link "Save and Send Message..." at bounding box center [677, 285] width 130 height 20
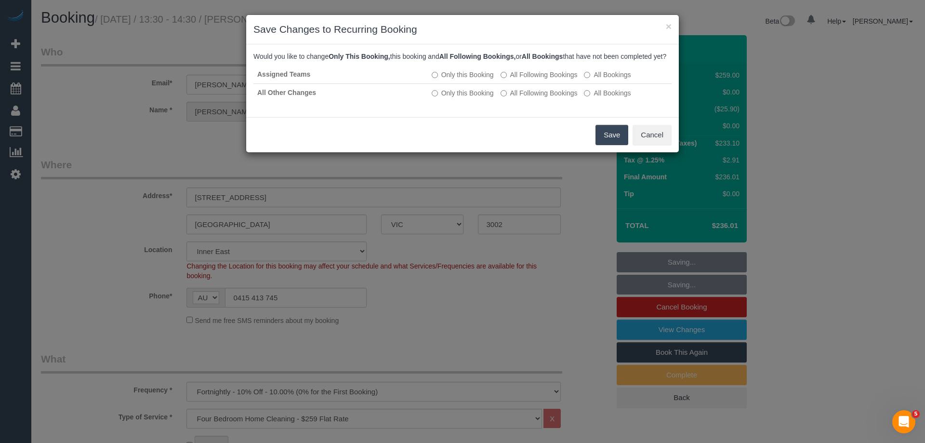
click at [601, 145] on button "Save" at bounding box center [612, 135] width 33 height 20
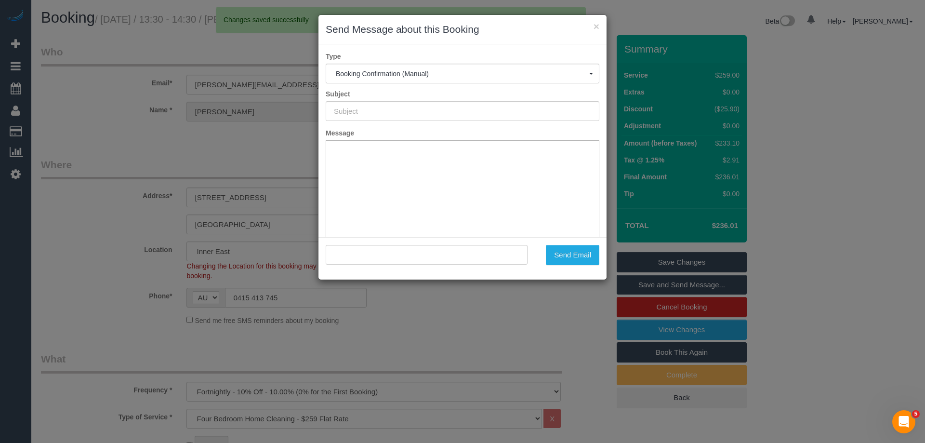
type input "Booking Confirmed"
type input ""Elizabeth Fieldus" <elizabeth.fieldus@gmail.com>"
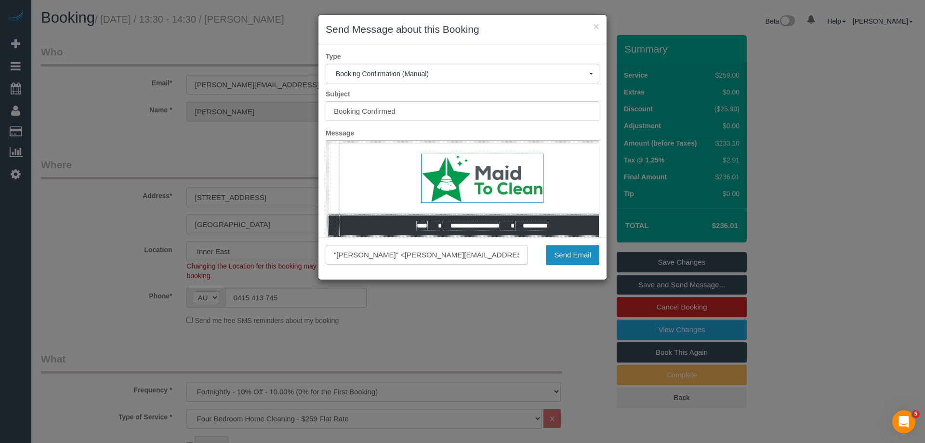
click at [569, 253] on button "Send Email" at bounding box center [572, 255] width 53 height 20
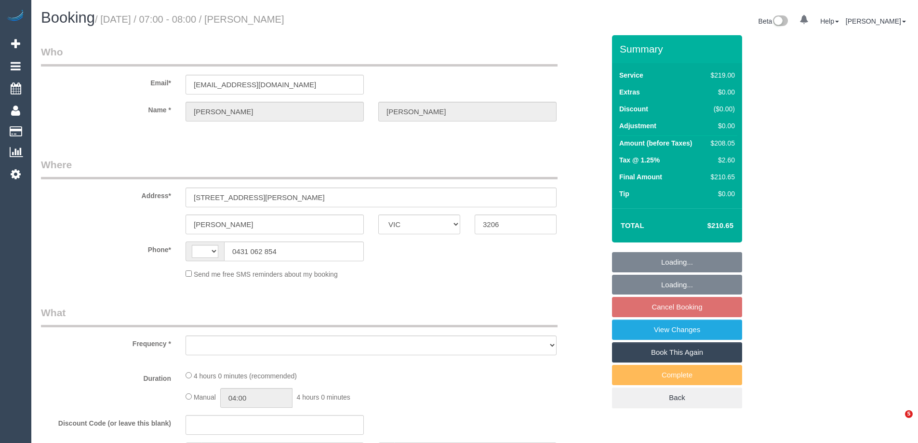
select select "VIC"
select select "string:AU"
select select "object:522"
select select "string:stripe-pm_1QxdlK2GScqysDRVe8S7YfzR"
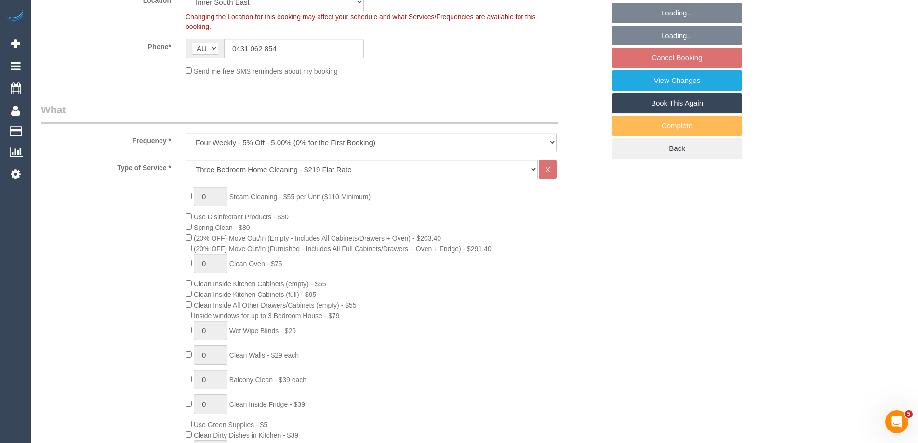
select select "number:27"
select select "number:16"
select select "number:19"
select select "number:22"
select select "number:33"
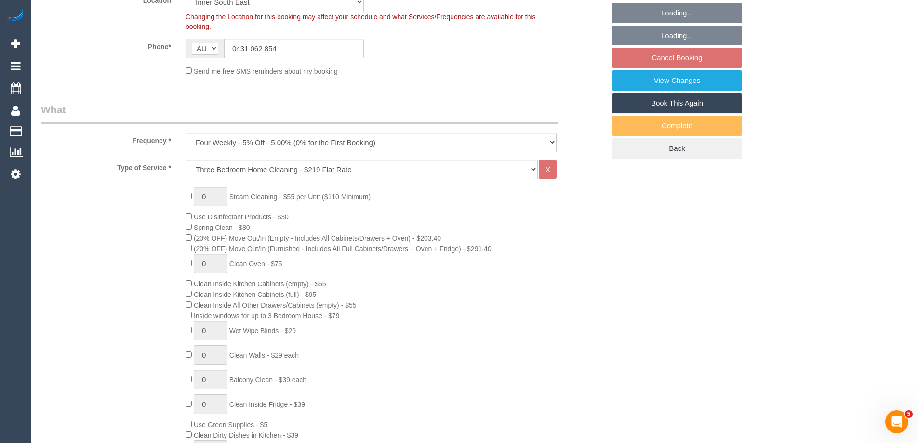
select select "number:12"
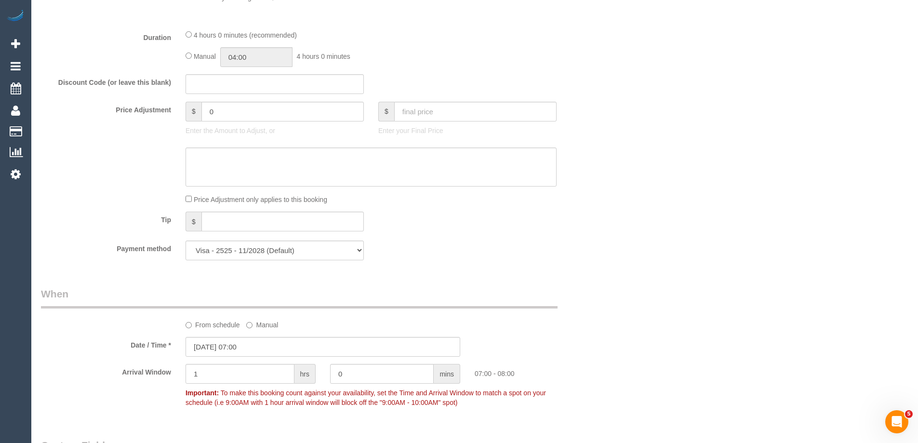
select select "object:1381"
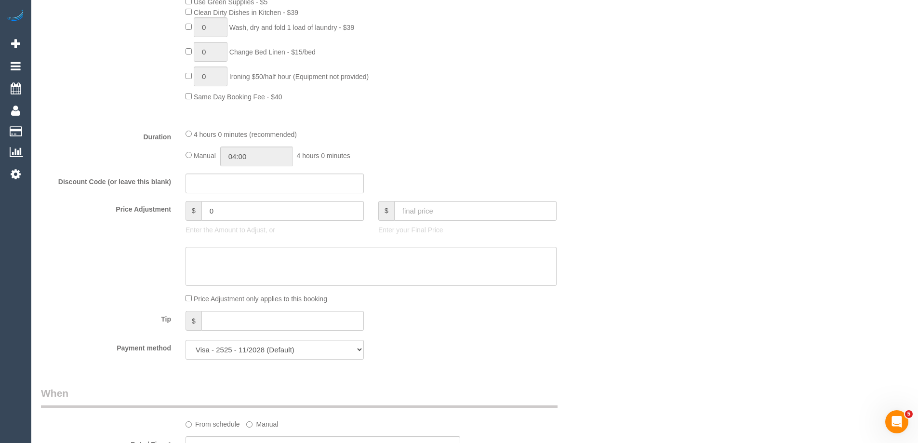
scroll to position [675, 0]
click at [263, 149] on input "04:00" at bounding box center [256, 154] width 72 height 20
type input "02:00"
click at [245, 173] on li "02:00" at bounding box center [245, 171] width 43 height 13
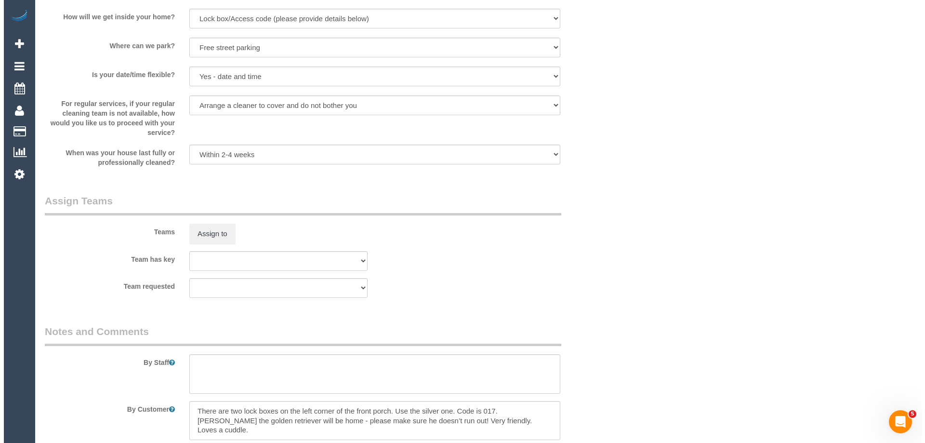
scroll to position [1533, 0]
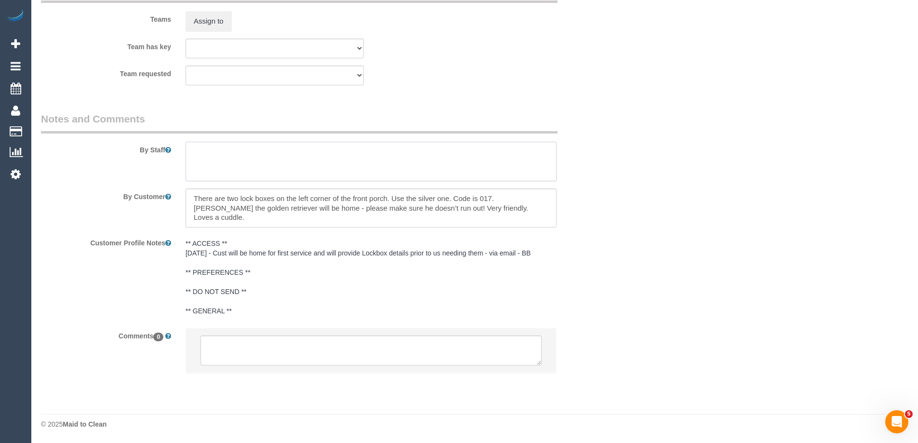
click at [214, 158] on textarea at bounding box center [370, 162] width 371 height 40
type textarea "Estimated time of 3.5-4 hrs"
click at [213, 24] on button "Assign to" at bounding box center [208, 21] width 46 height 20
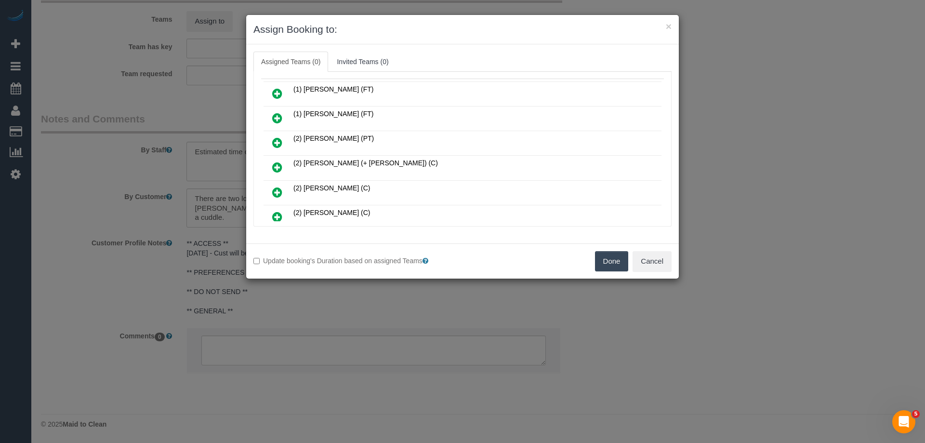
click at [275, 169] on icon at bounding box center [277, 167] width 10 height 12
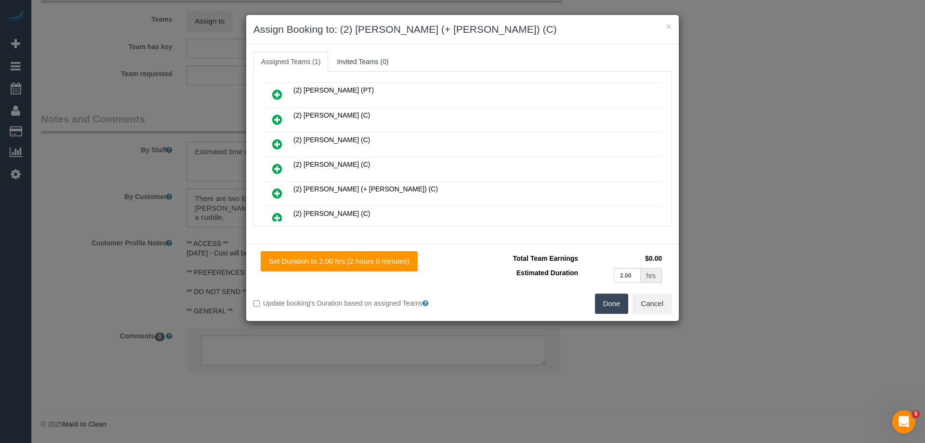
click at [281, 191] on icon at bounding box center [277, 193] width 10 height 12
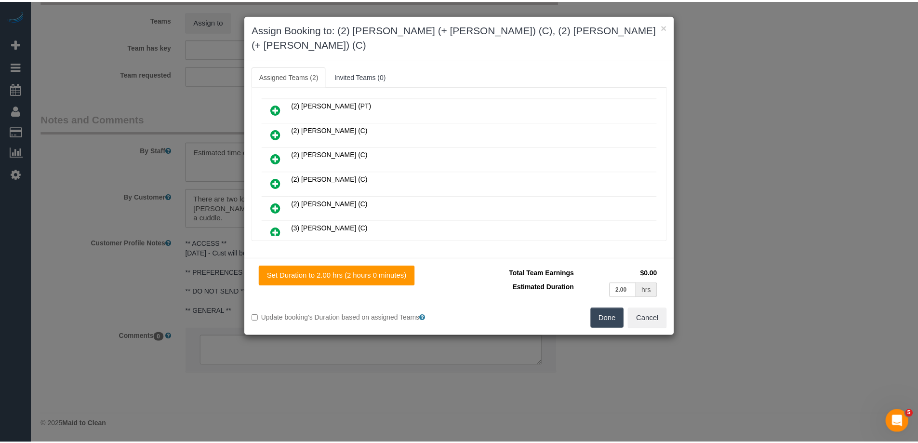
scroll to position [0, 0]
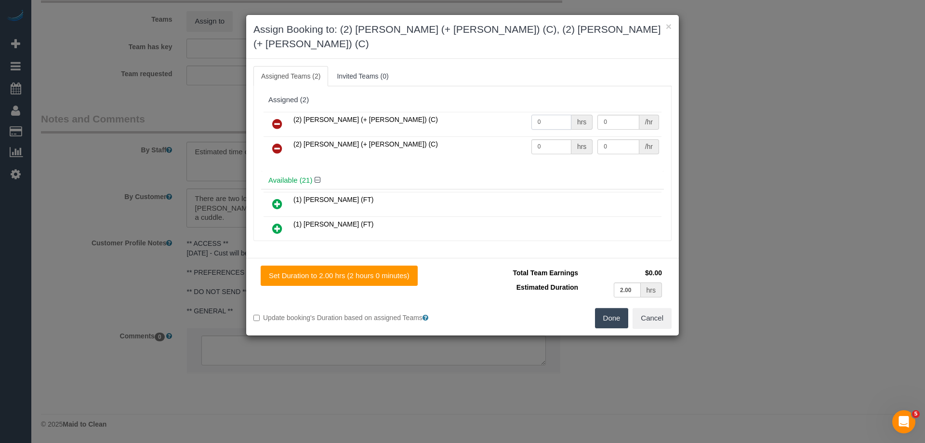
drag, startPoint x: 549, startPoint y: 110, endPoint x: 516, endPoint y: 110, distance: 32.8
click at [500, 112] on tr "(2) Daniela (+ Kevin) (C) 0 hrs 0 /hr" at bounding box center [463, 124] width 398 height 25
type input "1"
click at [507, 136] on tr "(2) Kevin (+ Daniela) (C) 0 hrs 0 /hr" at bounding box center [463, 148] width 398 height 25
type input "1"
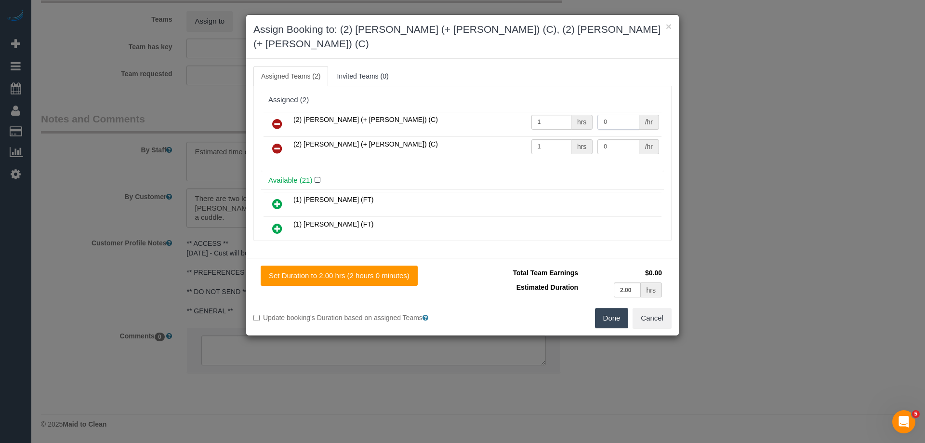
drag, startPoint x: 612, startPoint y: 110, endPoint x: 554, endPoint y: 105, distance: 59.1
click at [550, 112] on tr "(2) Daniela (+ Kevin) (C) 1 hrs 0 /hr" at bounding box center [463, 124] width 398 height 25
type input "65"
click at [555, 136] on tr "(2) Kevin (+ Daniela) (C) 1 hrs 0 /hr" at bounding box center [463, 148] width 398 height 25
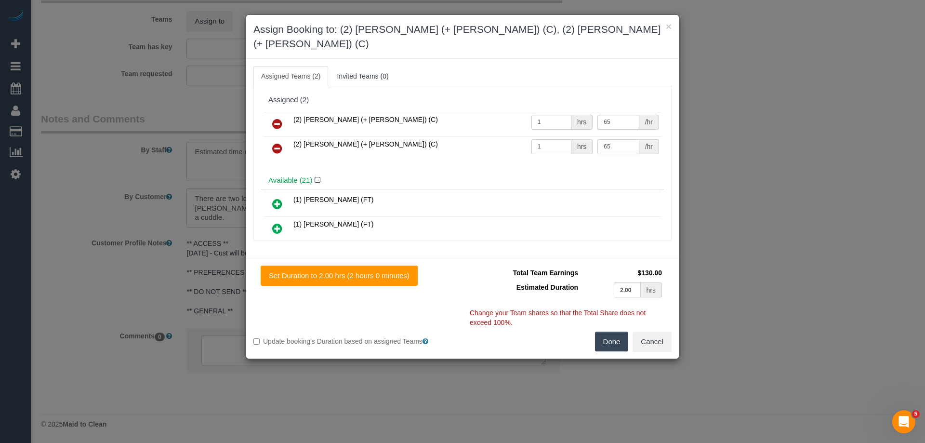
type input "65"
click at [623, 331] on button "Done" at bounding box center [612, 341] width 34 height 20
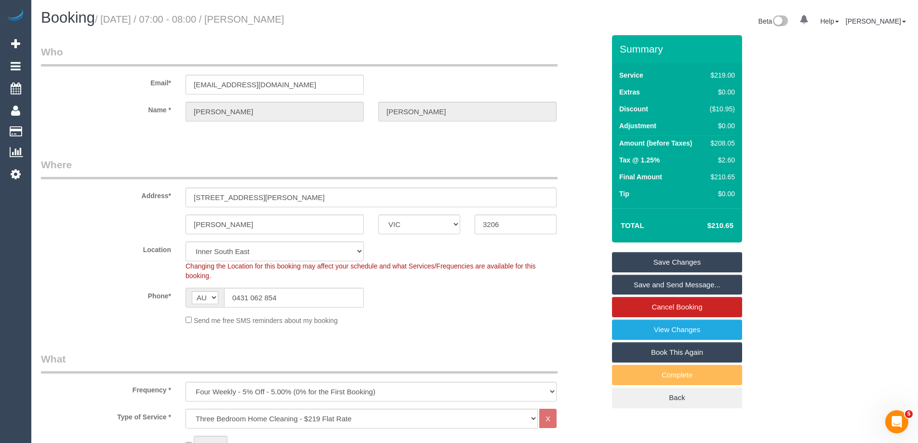
drag, startPoint x: 347, startPoint y: 20, endPoint x: 268, endPoint y: 17, distance: 78.6
click at [268, 17] on h1 "Booking / September 25, 2025 / 07:00 - 08:00 / Hannah Baker" at bounding box center [254, 18] width 426 height 16
copy small "Hannah Baker"
click at [637, 256] on link "Save Changes" at bounding box center [677, 262] width 130 height 20
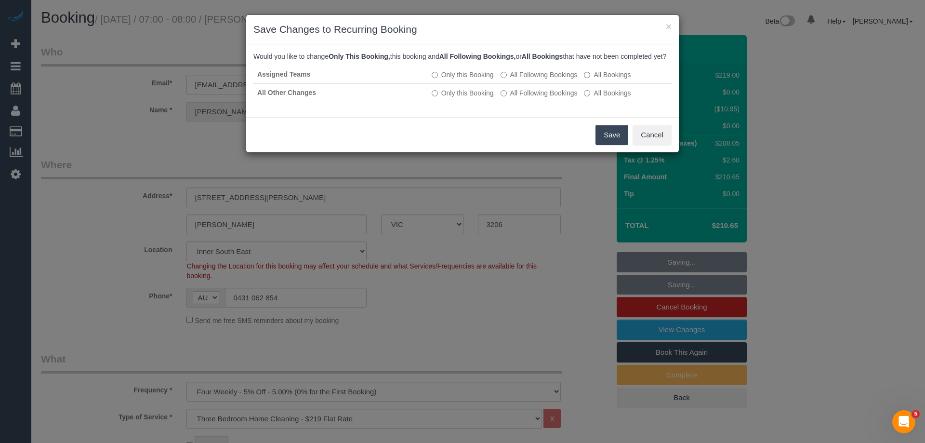
click at [604, 145] on button "Save" at bounding box center [612, 135] width 33 height 20
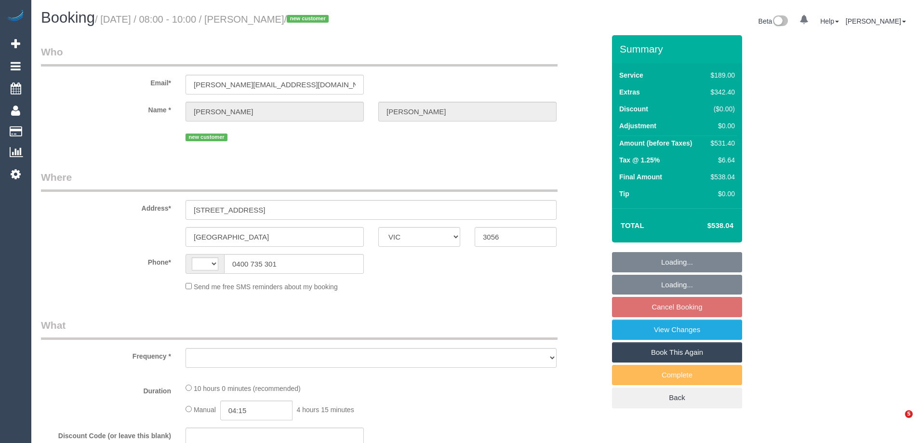
select select "VIC"
select select "string:AU"
select select "object:615"
select select "string:stripe-pm_1S7SE92GScqysDRVKxZLS3Mj"
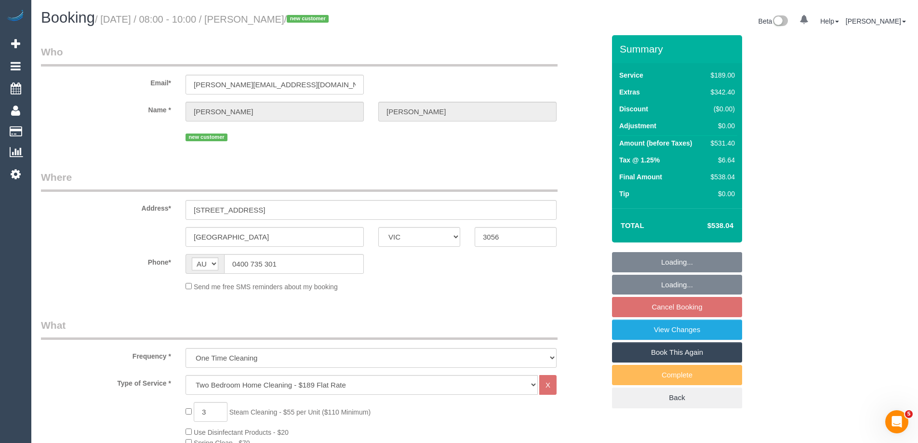
select select "number:28"
select select "number:14"
select select "number:18"
select select "number:24"
select select "number:12"
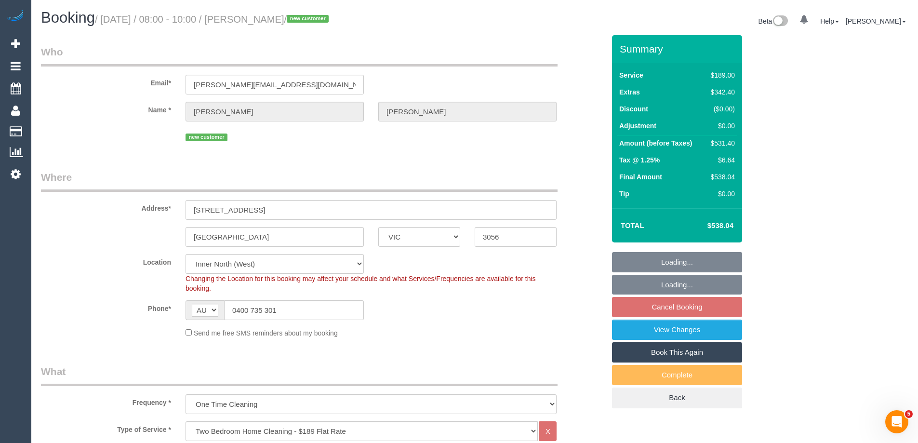
select select "object:1754"
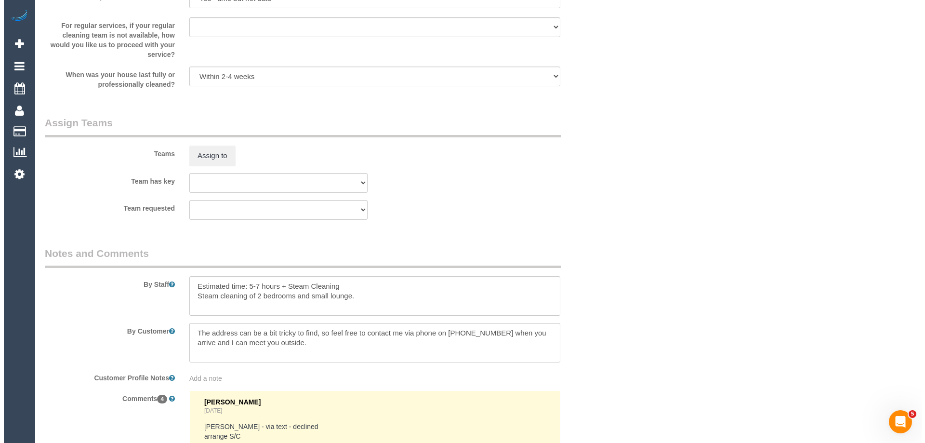
scroll to position [1494, 0]
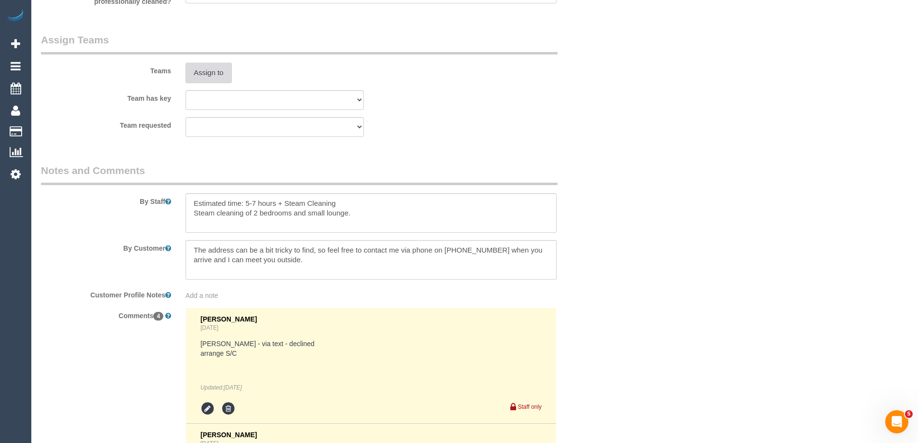
click at [207, 74] on button "Assign to" at bounding box center [208, 73] width 46 height 20
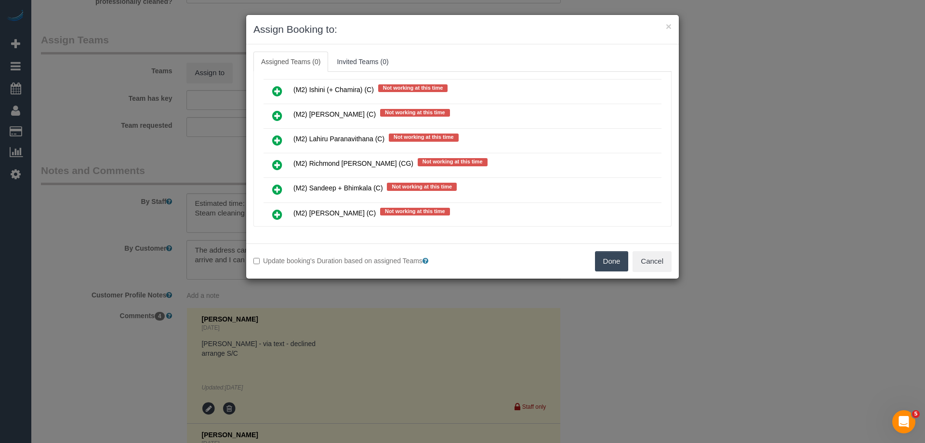
scroll to position [3228, 0]
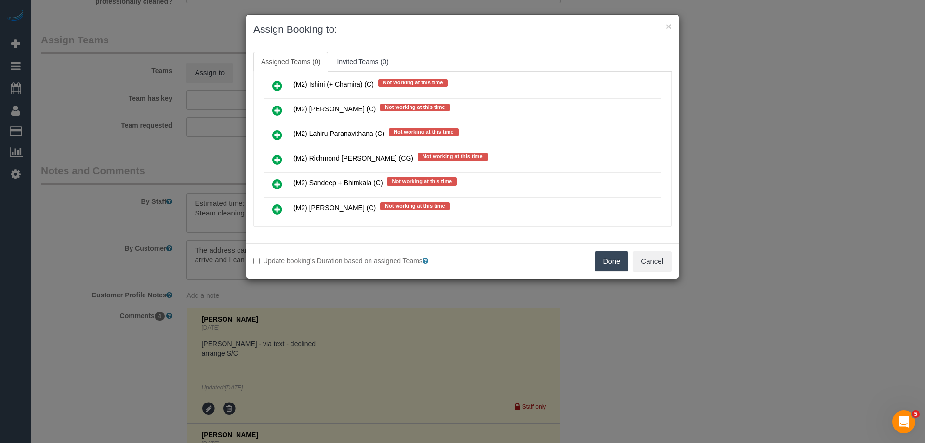
click at [270, 130] on link at bounding box center [277, 135] width 23 height 19
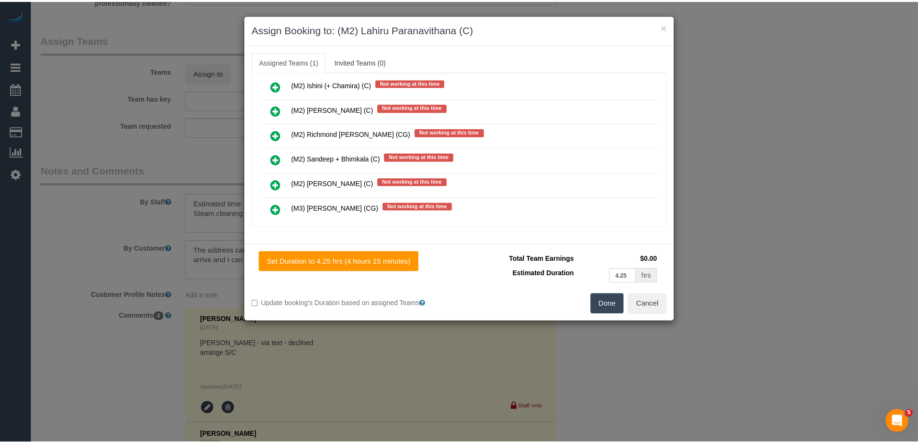
scroll to position [0, 0]
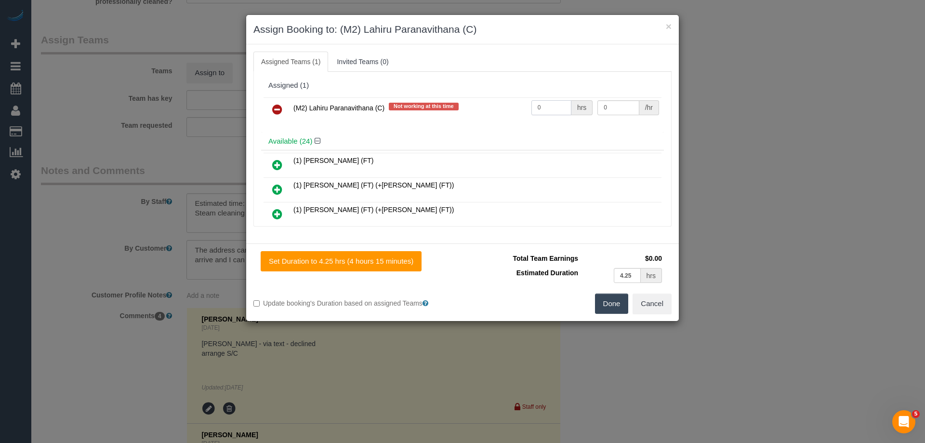
drag, startPoint x: 550, startPoint y: 106, endPoint x: 494, endPoint y: 106, distance: 56.4
click at [493, 106] on tr "(M2) Lahiru Paranavithana (C) Not working at this time 0 hrs 0 /hr" at bounding box center [463, 109] width 398 height 25
type input "1"
drag, startPoint x: 608, startPoint y: 105, endPoint x: 540, endPoint y: 99, distance: 68.7
click at [540, 99] on tr "(M2) Lahiru Paranavithana (C) Not working at this time 1 hrs 0 /hr" at bounding box center [463, 109] width 398 height 25
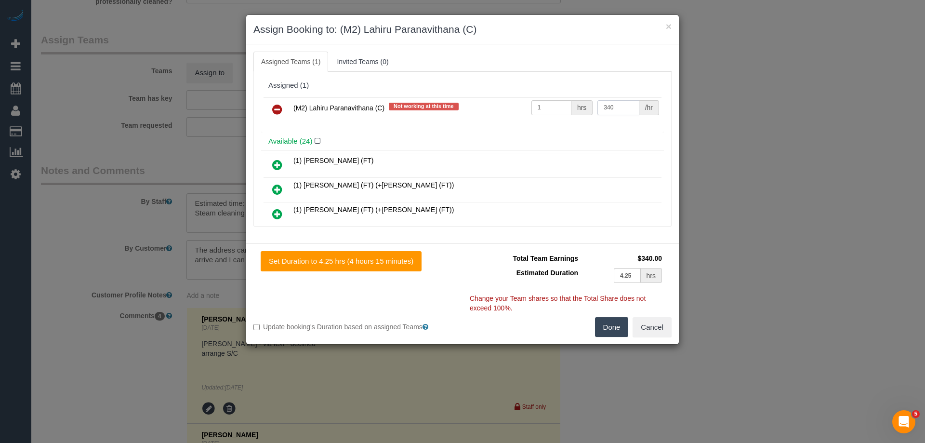
type input "340"
click at [598, 334] on button "Done" at bounding box center [612, 327] width 34 height 20
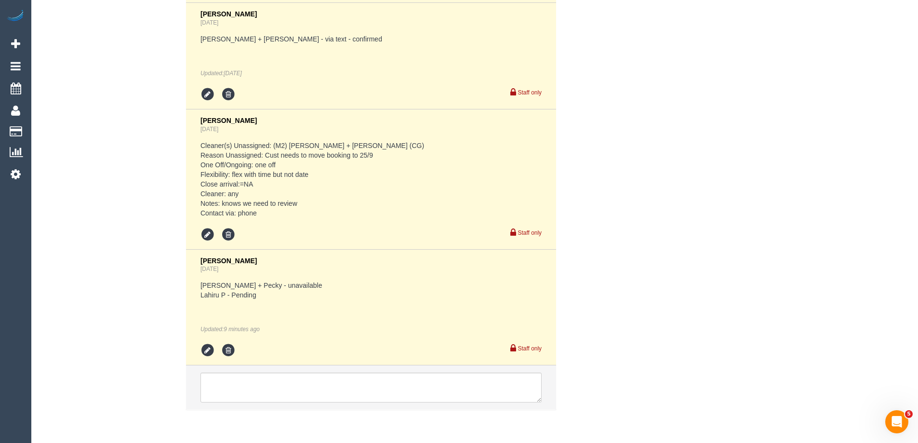
scroll to position [1951, 0]
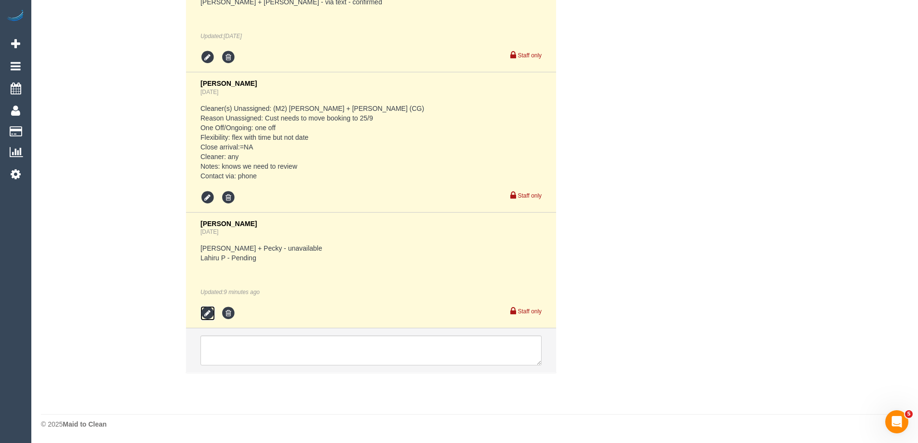
click at [206, 315] on icon at bounding box center [207, 313] width 14 height 14
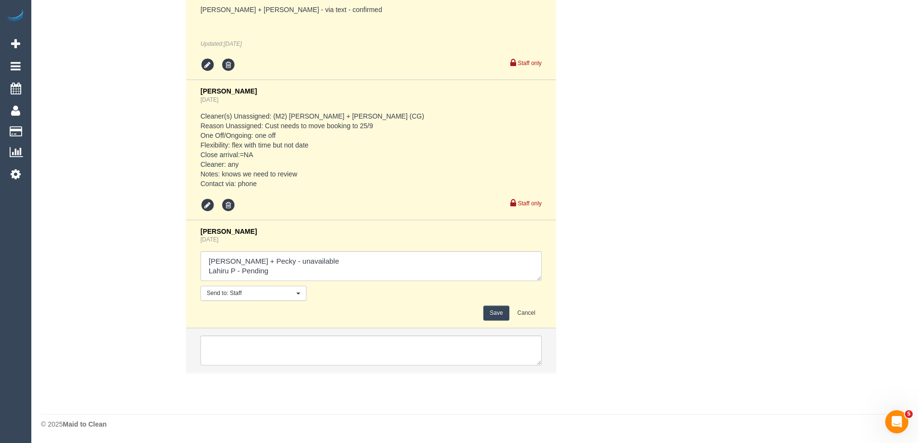
scroll to position [1944, 0]
drag, startPoint x: 243, startPoint y: 268, endPoint x: 316, endPoint y: 281, distance: 73.9
click at [316, 281] on textarea at bounding box center [370, 266] width 341 height 30
type textarea "[PERSON_NAME] + Pecky - unavailable Lahiru P - Confirmed"
click at [499, 310] on button "Save" at bounding box center [496, 312] width 26 height 15
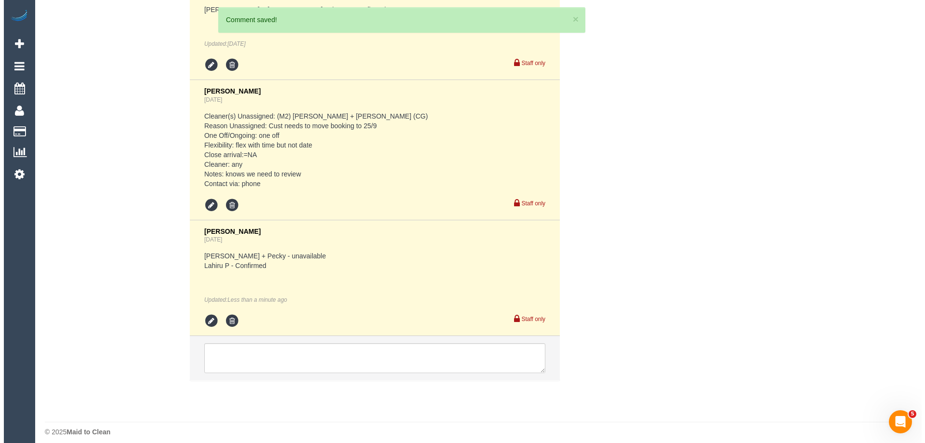
scroll to position [0, 0]
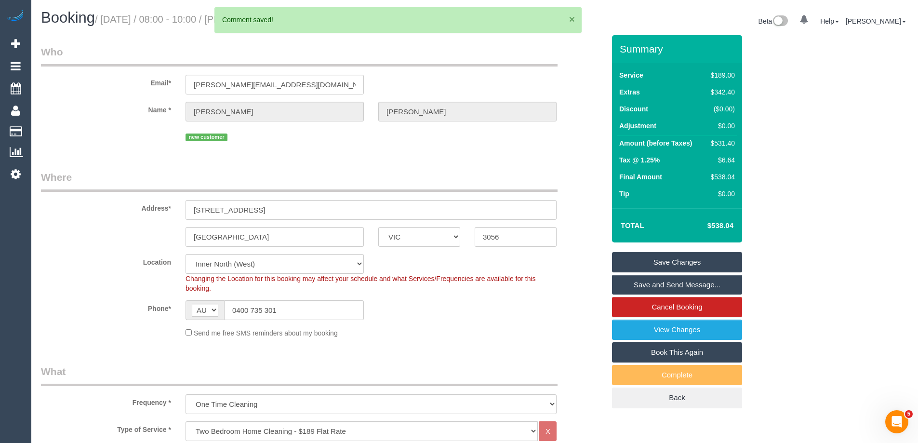
drag, startPoint x: 572, startPoint y: 20, endPoint x: 562, endPoint y: 12, distance: 12.6
click at [572, 19] on button "×" at bounding box center [572, 19] width 6 height 10
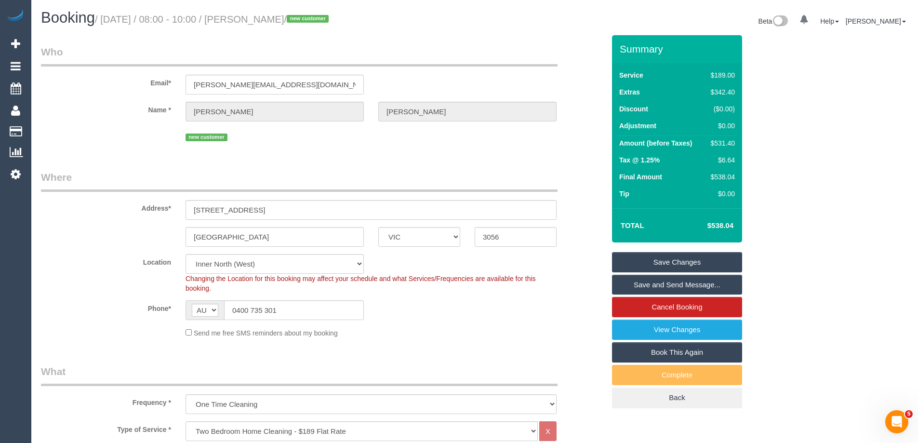
drag, startPoint x: 340, startPoint y: 19, endPoint x: 266, endPoint y: 17, distance: 73.7
click at [266, 17] on small "/ September 25, 2025 / 08:00 - 10:00 / Joseph McCarthy / new customer" at bounding box center [213, 19] width 237 height 11
copy small "Joseph McCarthy"
click at [646, 286] on link "Save and Send Message..." at bounding box center [677, 285] width 130 height 20
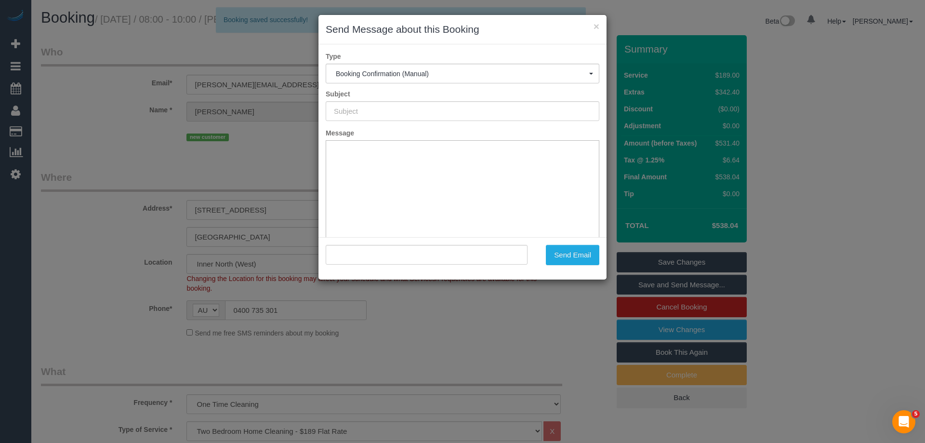
type input "Booking Confirmed"
type input ""Joseph McCarthy" <mccarthy.josephm@gmail.com>"
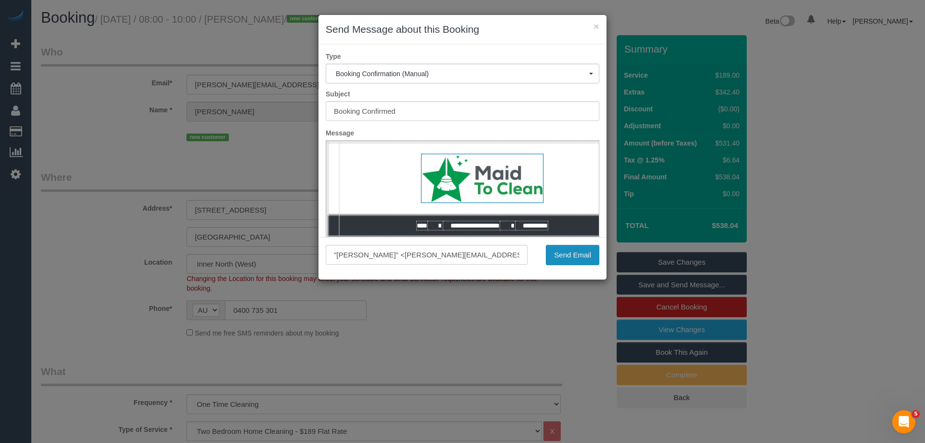
click at [576, 254] on button "Send Email" at bounding box center [572, 255] width 53 height 20
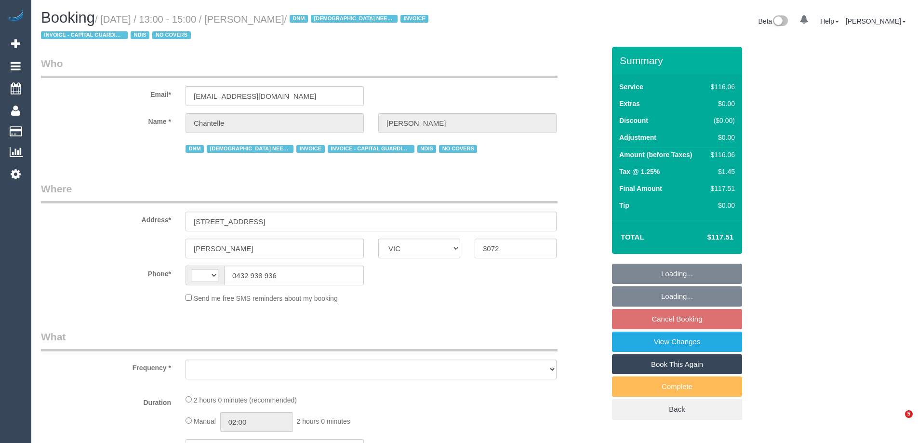
select select "VIC"
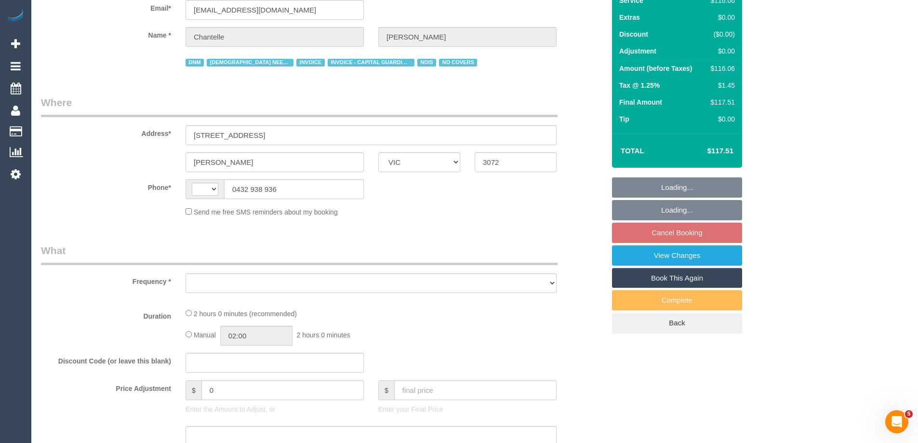
select select "string:AU"
select select "object:556"
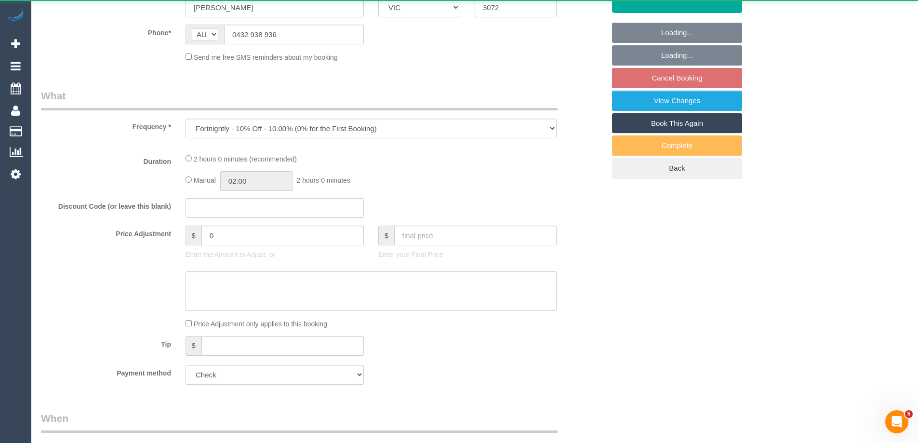
select select "number:29"
select select "number:14"
select select "number:19"
select select "number:25"
select select "number:35"
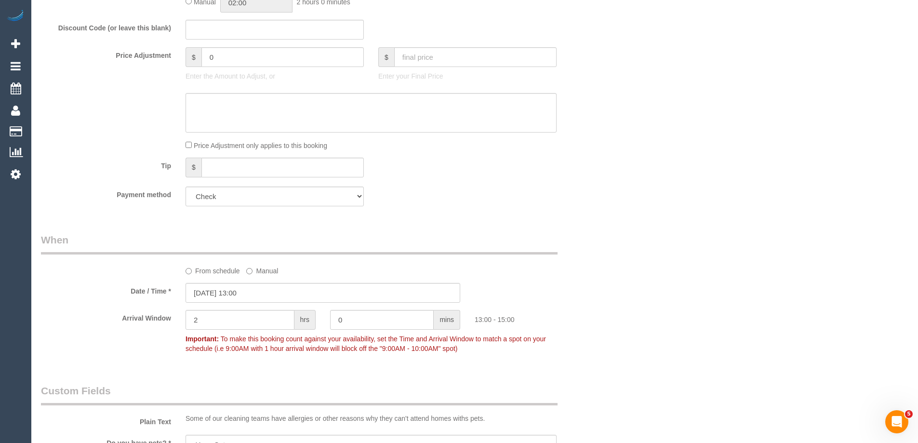
select select "object:1408"
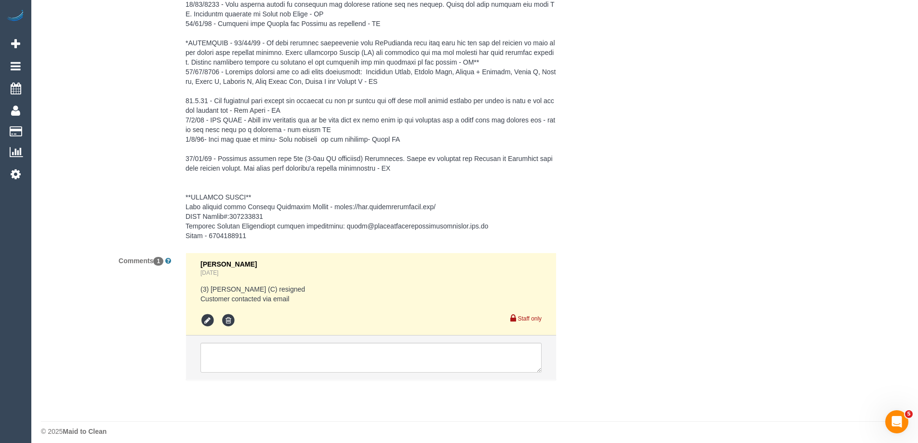
scroll to position [1609, 0]
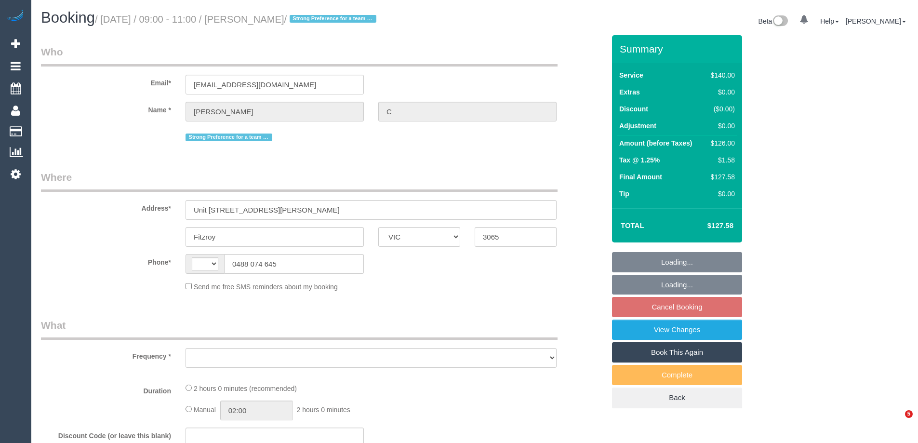
select select "VIC"
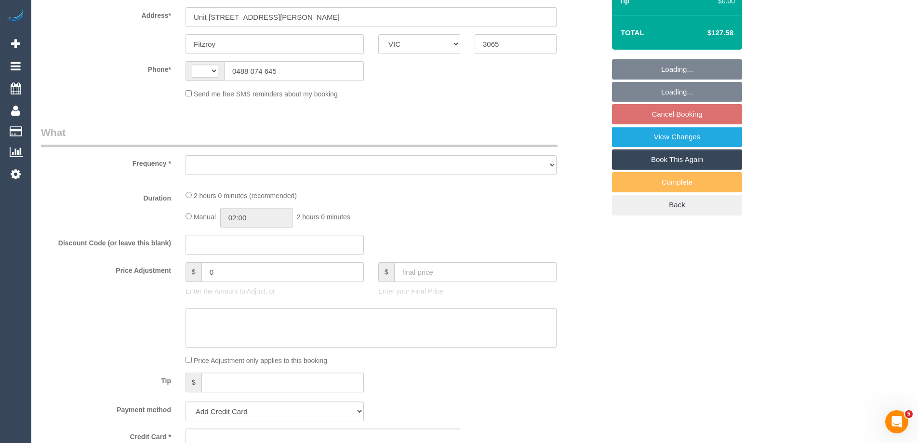
select select "string:AU"
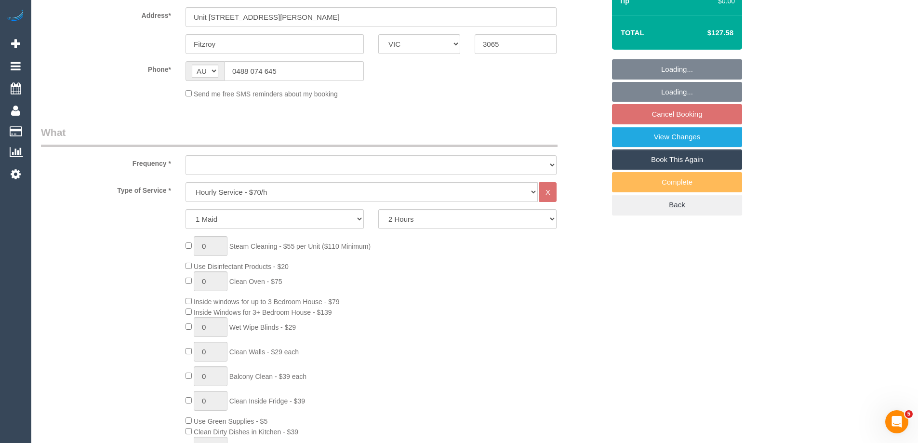
select select "object:716"
select select "string:stripe-pm_1QRSer2GScqysDRVdsBRKzC8"
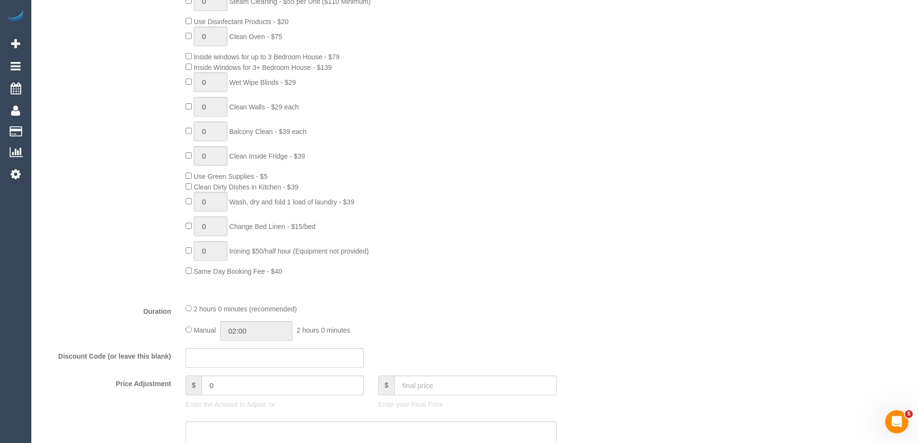
select select "object:723"
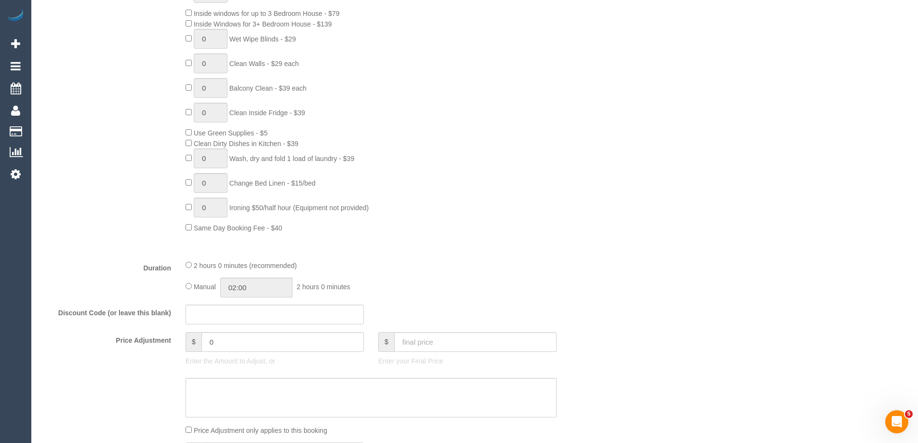
select select "number:28"
select select "number:14"
select select "number:19"
select select "number:36"
select select "number:11"
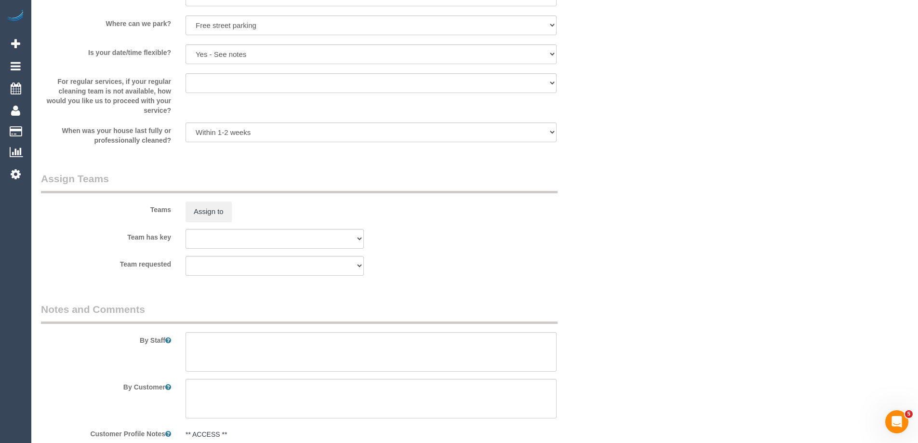
scroll to position [1284, 0]
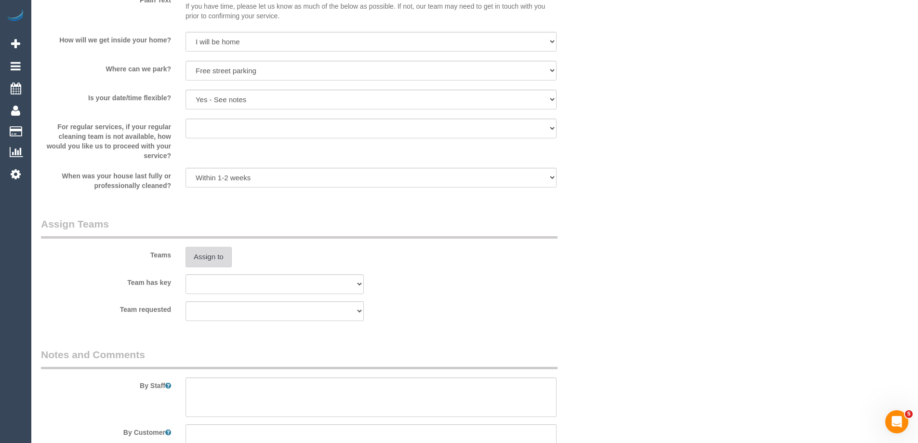
click at [210, 260] on button "Assign to" at bounding box center [208, 257] width 46 height 20
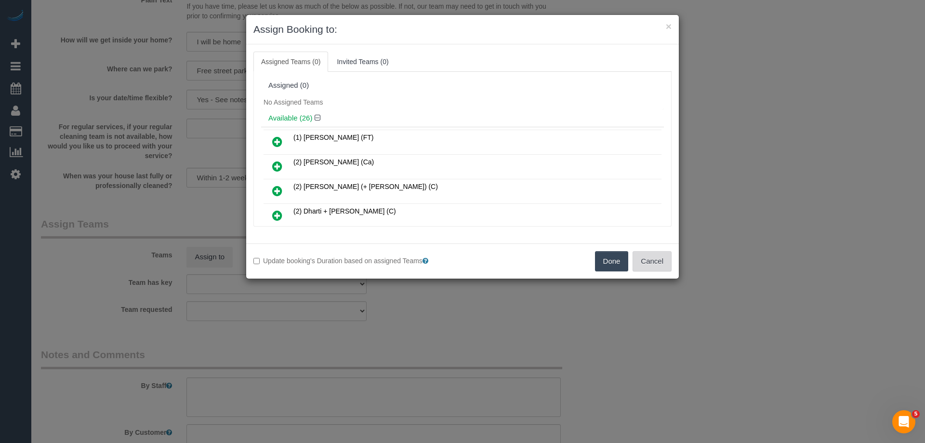
click at [646, 263] on button "Cancel" at bounding box center [652, 261] width 39 height 20
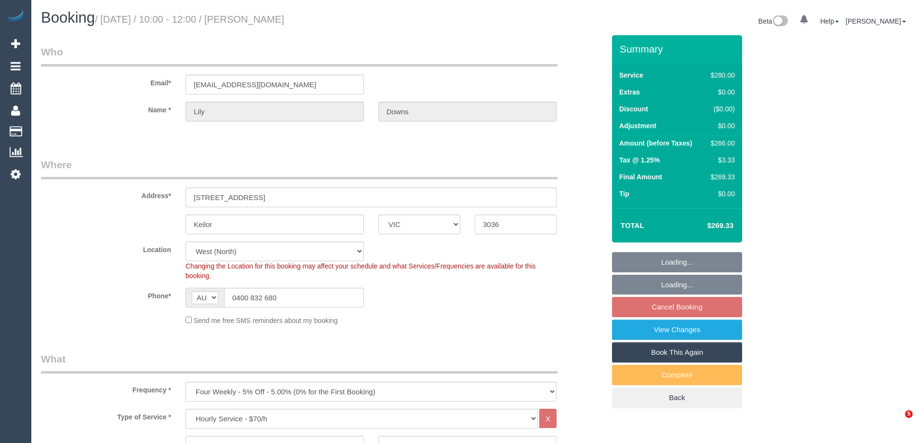
select select "VIC"
select select "2"
select select "number:29"
select select "number:17"
select select "number:18"
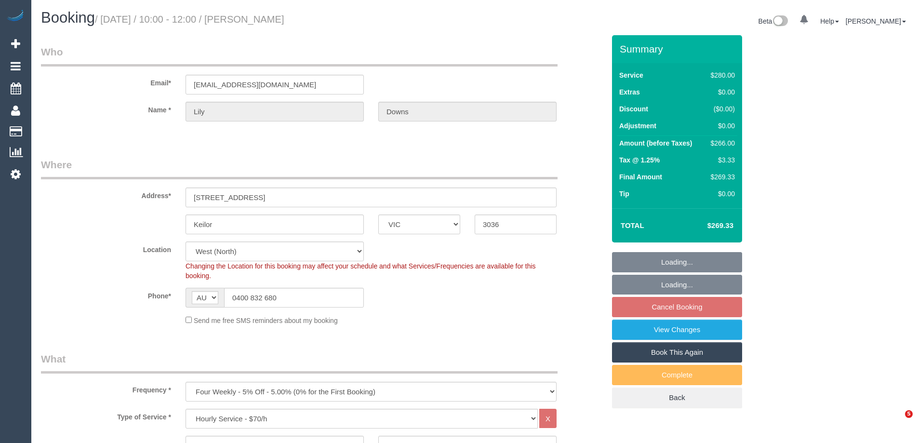
select select "number:22"
select select "number:34"
select select "number:26"
select select "object:1394"
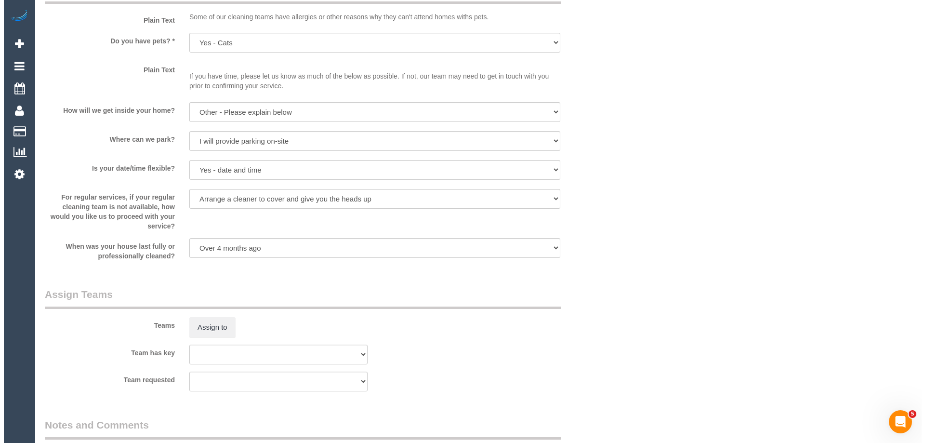
scroll to position [1301, 0]
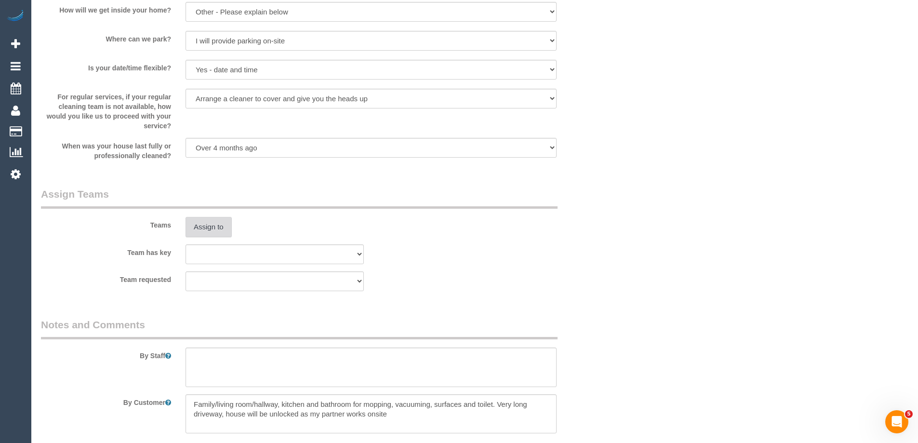
click at [213, 228] on button "Assign to" at bounding box center [208, 227] width 46 height 20
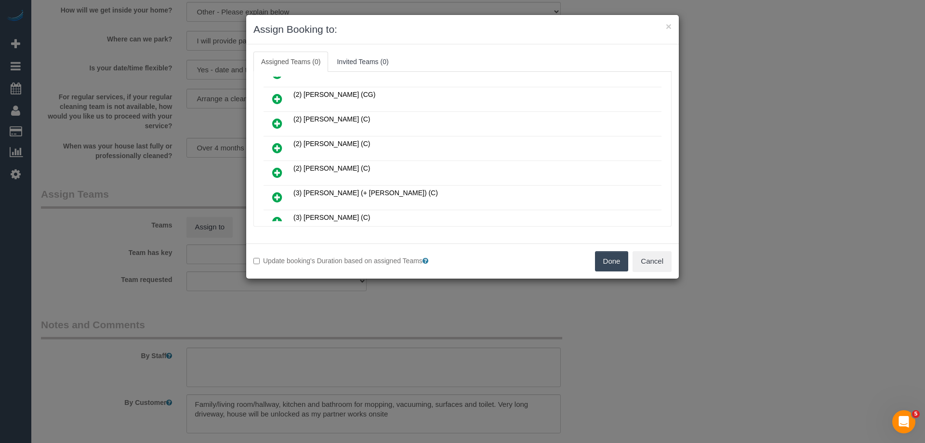
scroll to position [193, 0]
click at [277, 147] on icon at bounding box center [277, 146] width 10 height 12
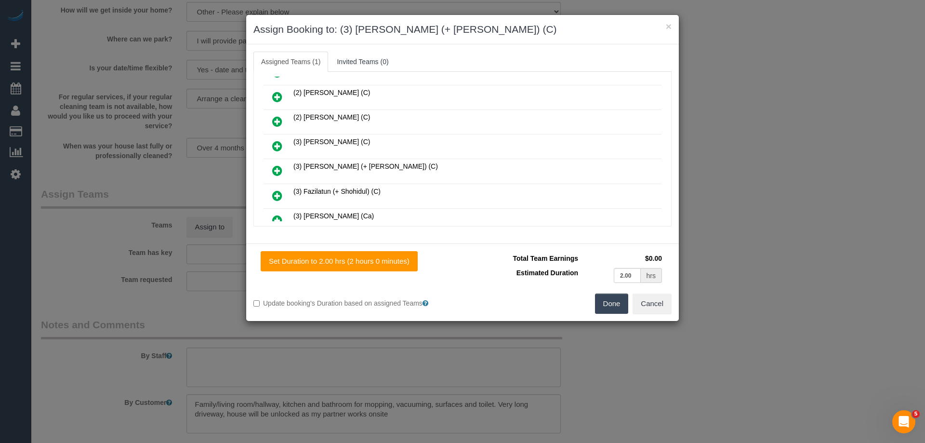
click at [280, 173] on icon at bounding box center [277, 171] width 10 height 12
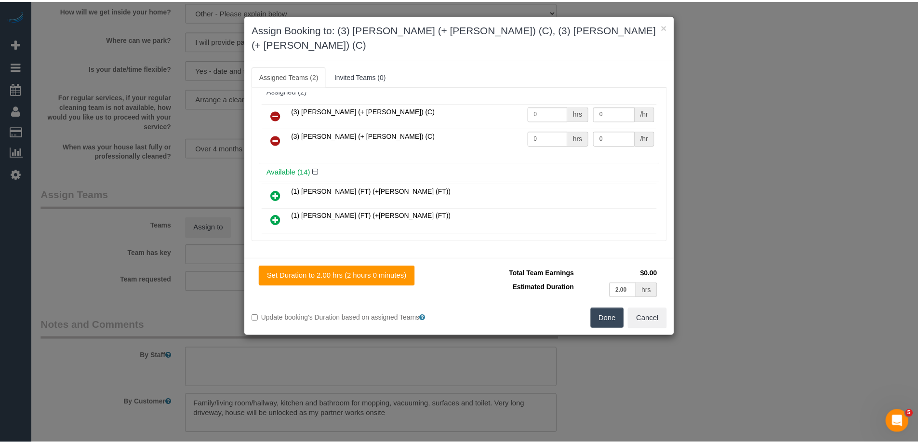
scroll to position [0, 0]
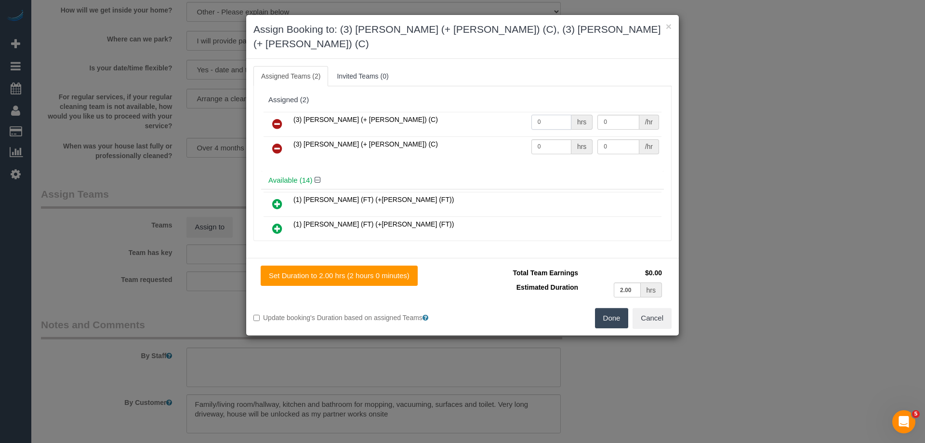
drag, startPoint x: 540, startPoint y: 104, endPoint x: 485, endPoint y: 110, distance: 55.8
click at [476, 112] on tr "(3) Arifin (+ Fatema) (C) 0 hrs 0 /hr" at bounding box center [463, 124] width 398 height 25
type input "2"
drag, startPoint x: 548, startPoint y: 130, endPoint x: 507, endPoint y: 124, distance: 41.4
click at [490, 136] on tr "(3) Fatema (+ Arifin) (C) 0 hrs 0 /hr" at bounding box center [463, 148] width 398 height 25
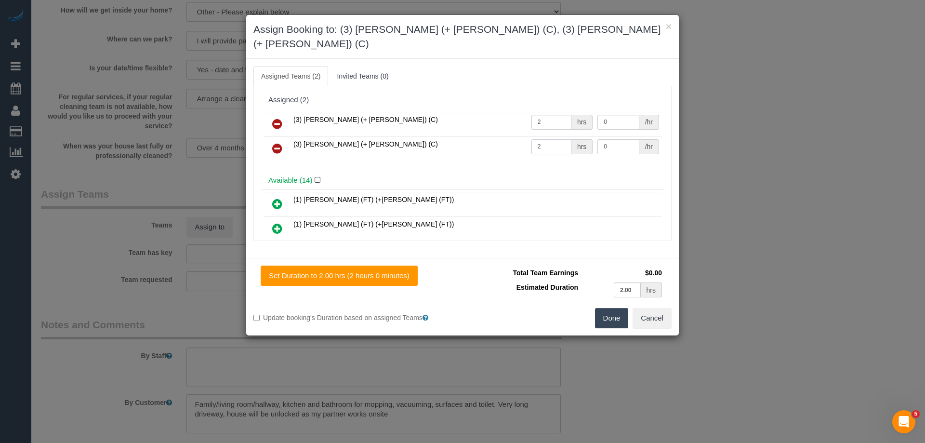
type input "2"
drag, startPoint x: 579, startPoint y: 129, endPoint x: 553, endPoint y: 129, distance: 26.5
click at [553, 136] on tr "(3) Fatema (+ Arifin) (C) 2 hrs 0 /hr" at bounding box center [463, 148] width 398 height 25
type input "35"
drag, startPoint x: 613, startPoint y: 110, endPoint x: 543, endPoint y: 109, distance: 69.4
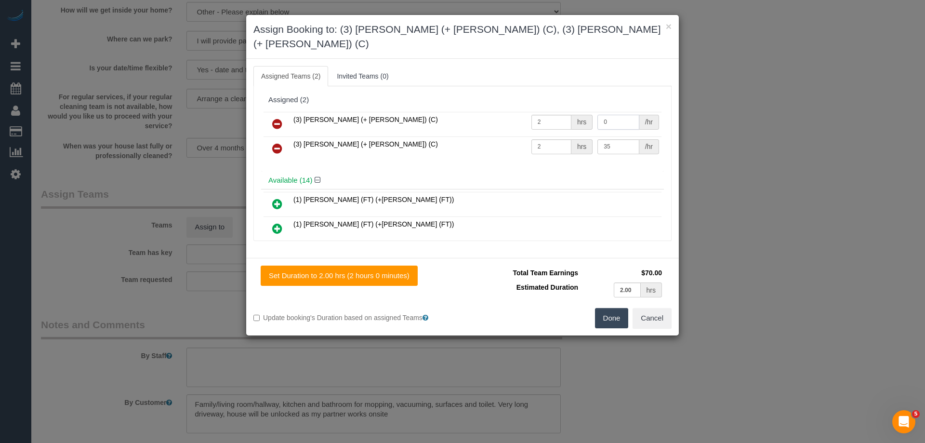
click at [554, 112] on tr "(3) Arifin (+ Fatema) (C) 2 hrs 0 /hr" at bounding box center [463, 124] width 398 height 25
type input "35"
click at [598, 308] on button "Done" at bounding box center [612, 318] width 34 height 20
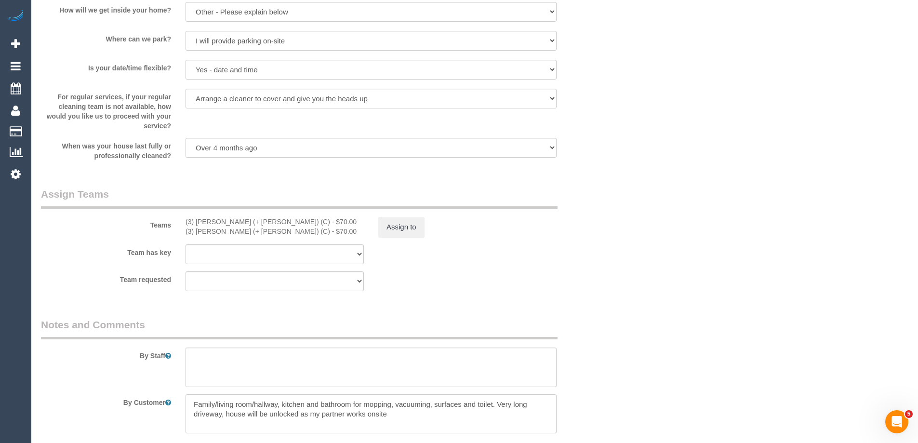
click at [614, 301] on div "× Assign Booking to: (3) Arifin (+ Fatema) (C), (3) Fatema (+ Arifin) (C) Assig…" at bounding box center [459, 221] width 918 height 443
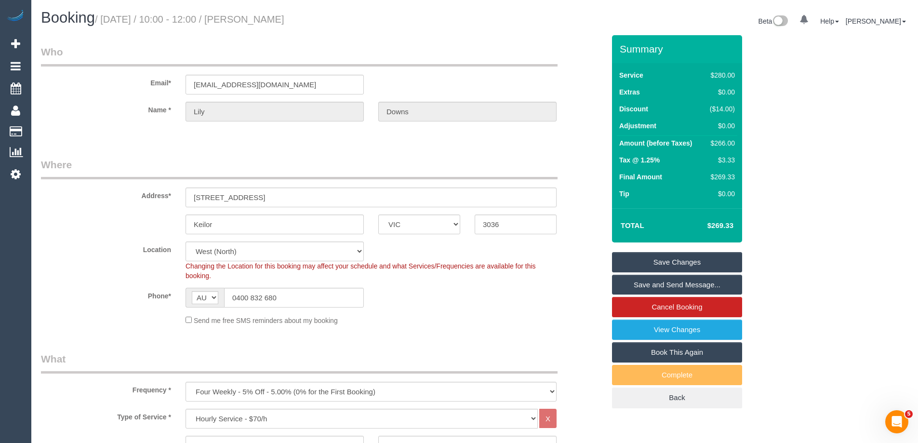
drag, startPoint x: 326, startPoint y: 18, endPoint x: 266, endPoint y: 17, distance: 60.2
click at [266, 17] on h1 "Booking / September 25, 2025 / 10:00 - 12:00 / Lily Downs" at bounding box center [254, 18] width 426 height 16
copy small "Lily Downs"
click at [628, 260] on link "Save Changes" at bounding box center [677, 262] width 130 height 20
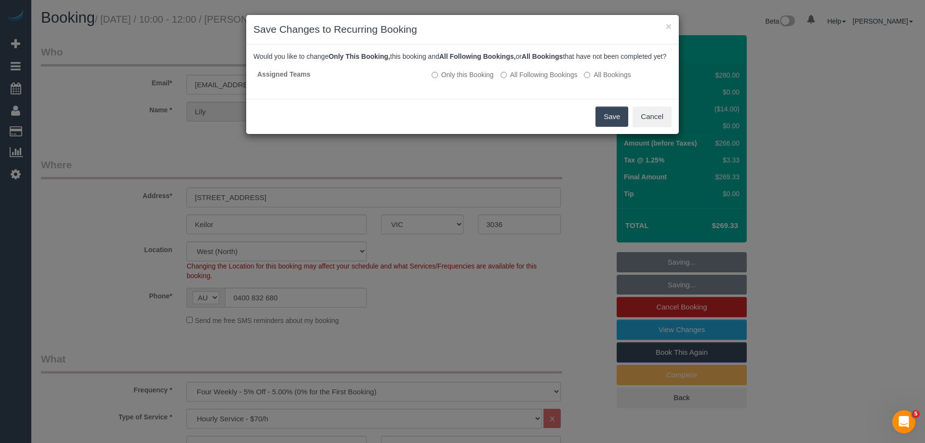
click at [616, 127] on button "Save" at bounding box center [612, 116] width 33 height 20
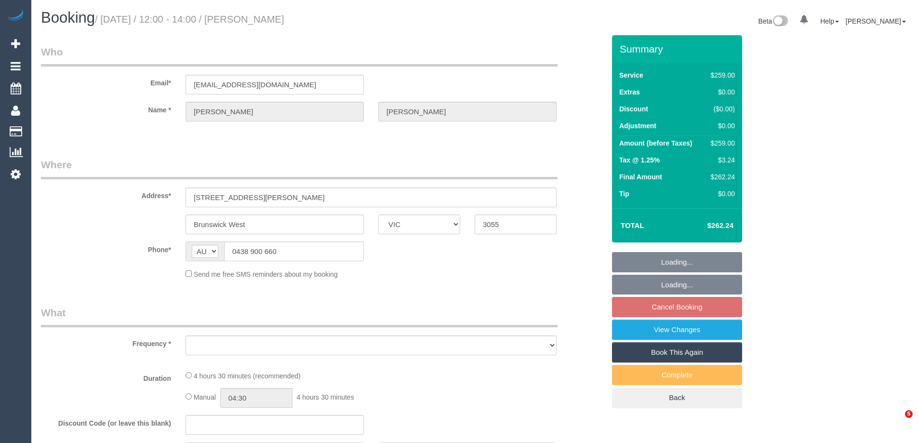
select select "VIC"
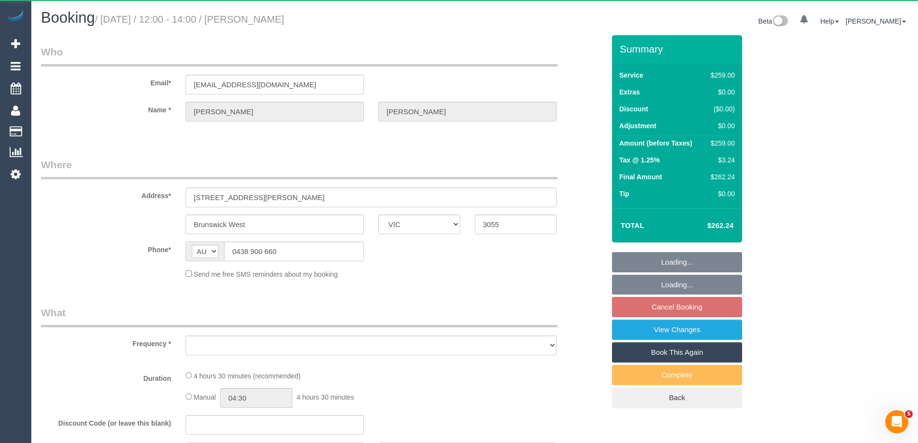
select select "object:524"
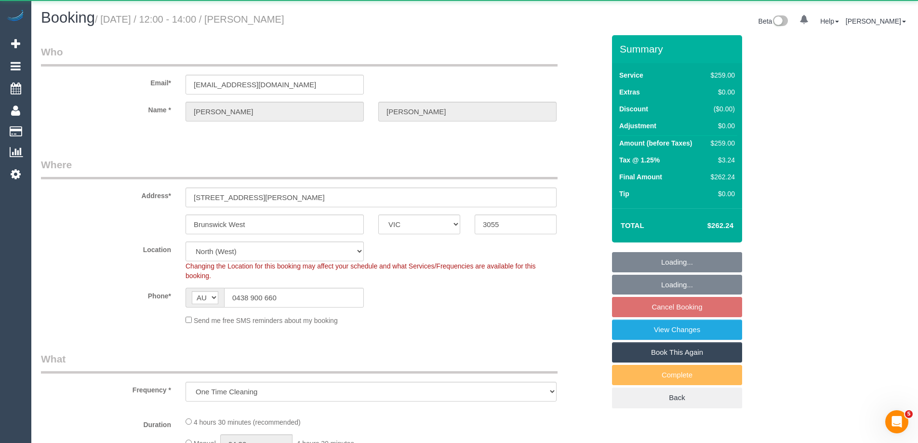
select select "string:stripe-pm_1S08Tm2GScqysDRV3DshriRn"
select select "number:28"
select select "number:14"
select select "number:19"
select select "number:24"
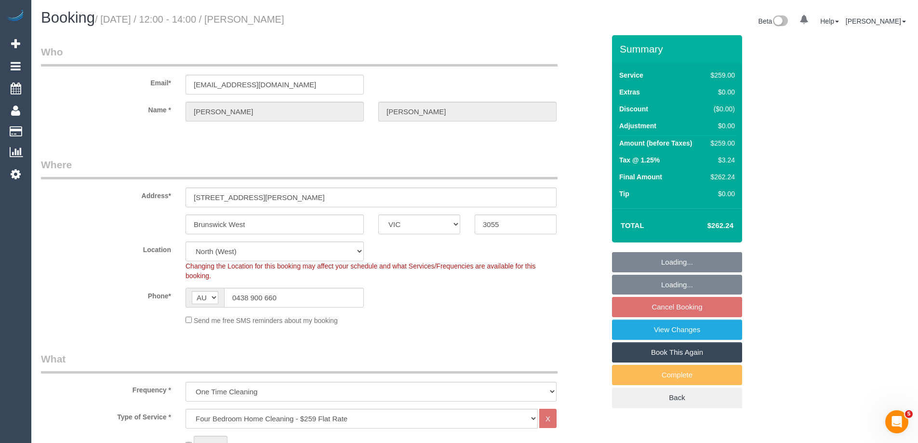
select select "object:1492"
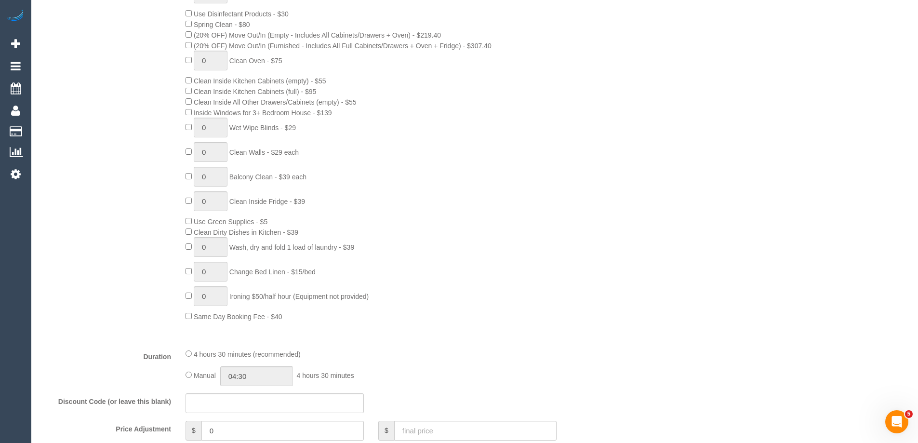
scroll to position [578, 0]
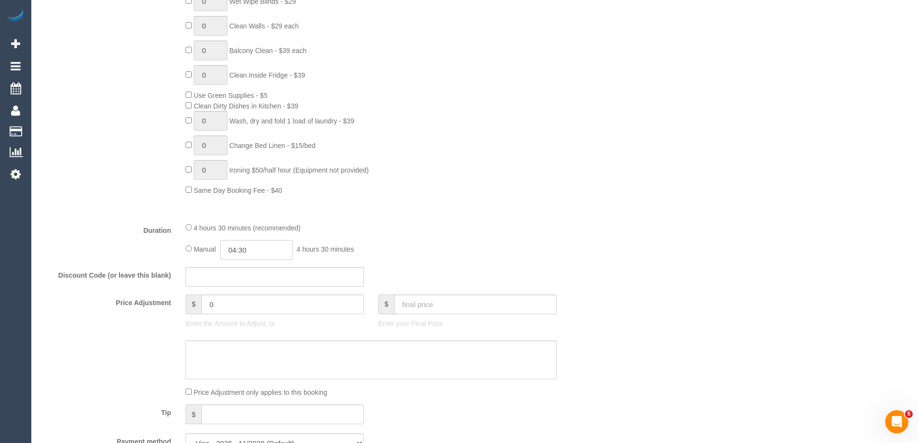
click at [265, 256] on input "04:30" at bounding box center [256, 250] width 72 height 20
type input "02:30"
click at [249, 268] on li "02:30" at bounding box center [245, 267] width 43 height 13
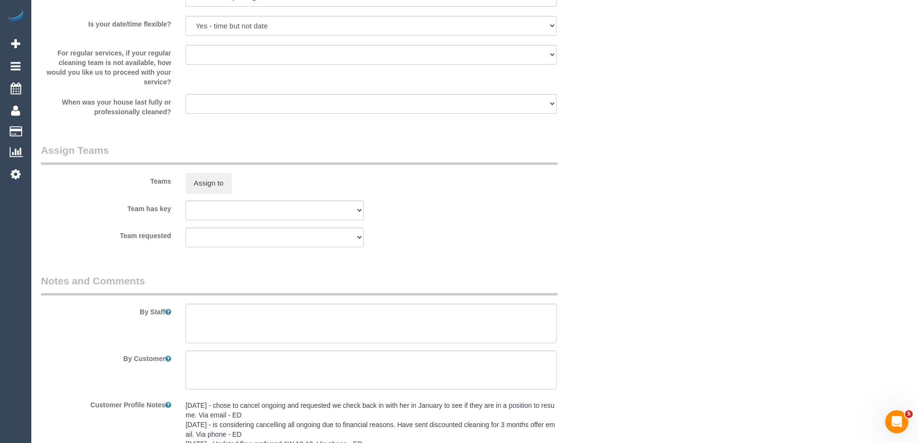
scroll to position [1445, 0]
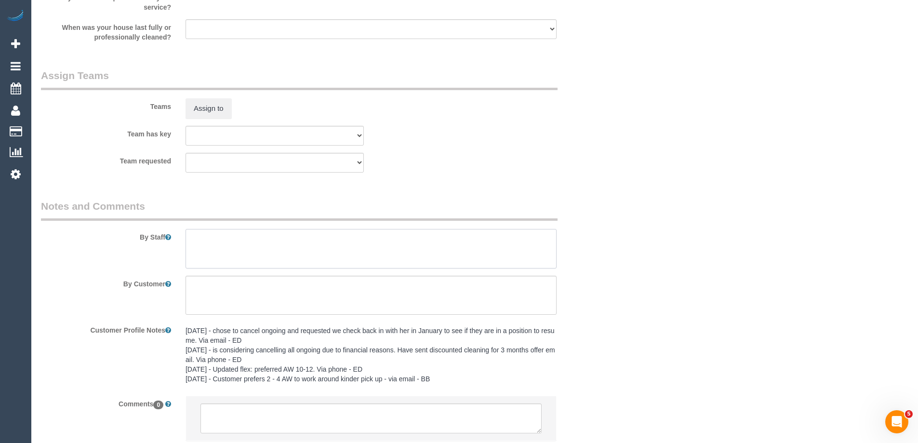
click at [217, 244] on textarea at bounding box center [370, 249] width 371 height 40
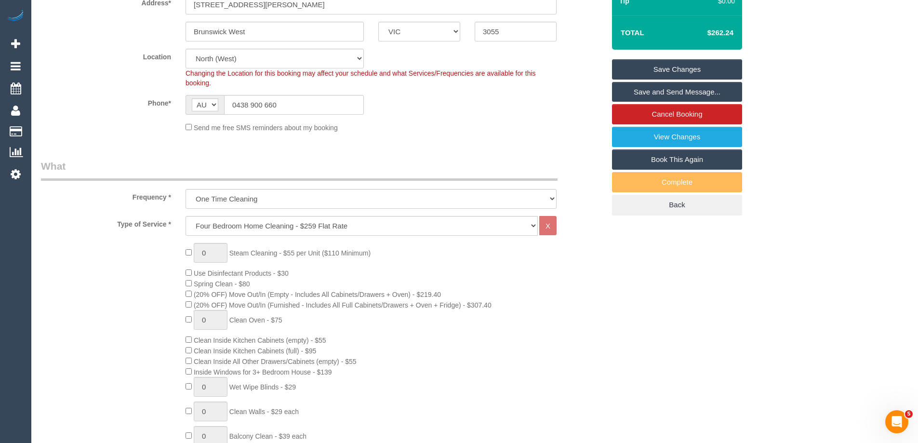
scroll to position [0, 0]
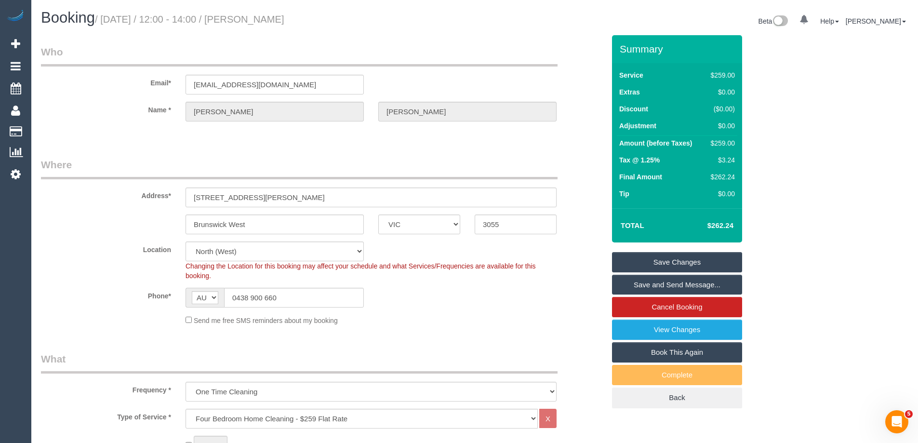
type textarea "Estimated time of 4-5 hrs"
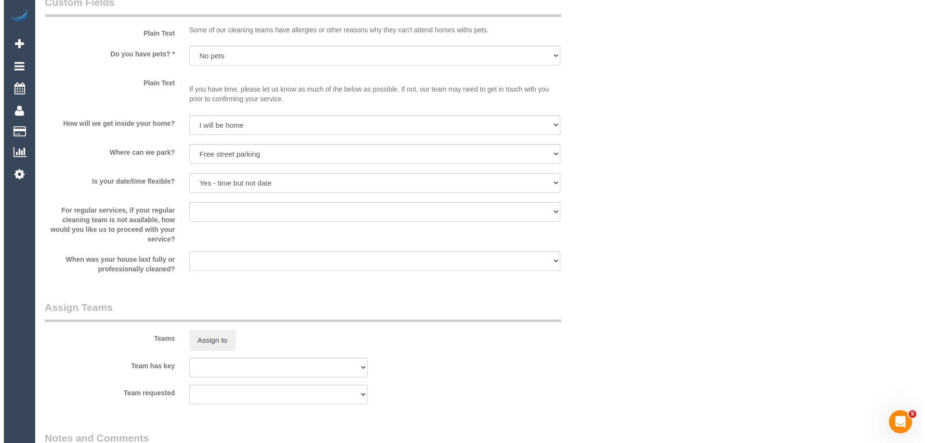
scroll to position [1349, 0]
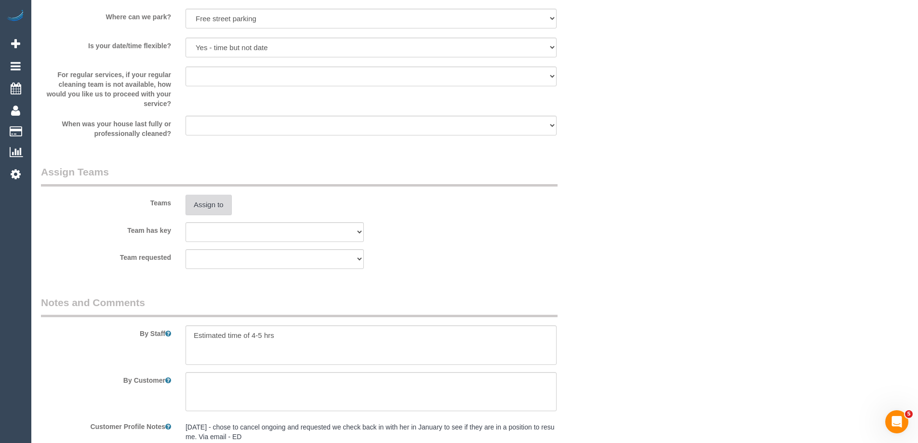
click at [217, 209] on button "Assign to" at bounding box center [208, 205] width 46 height 20
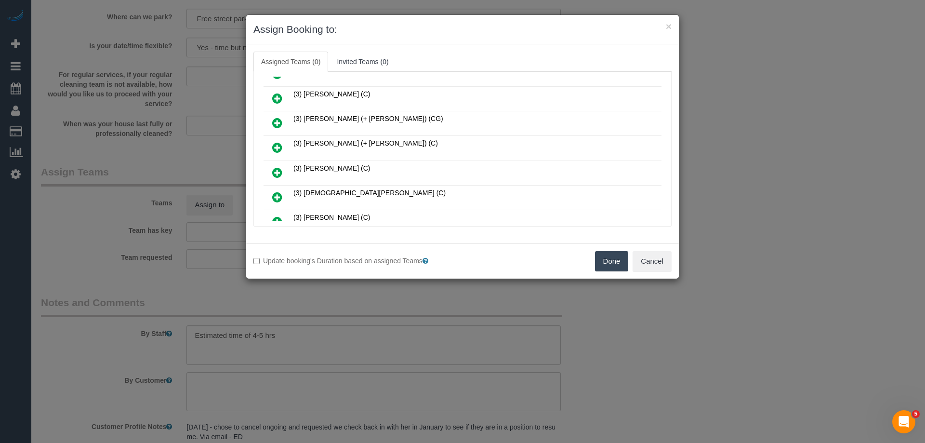
scroll to position [241, 0]
click at [275, 121] on icon at bounding box center [277, 123] width 10 height 12
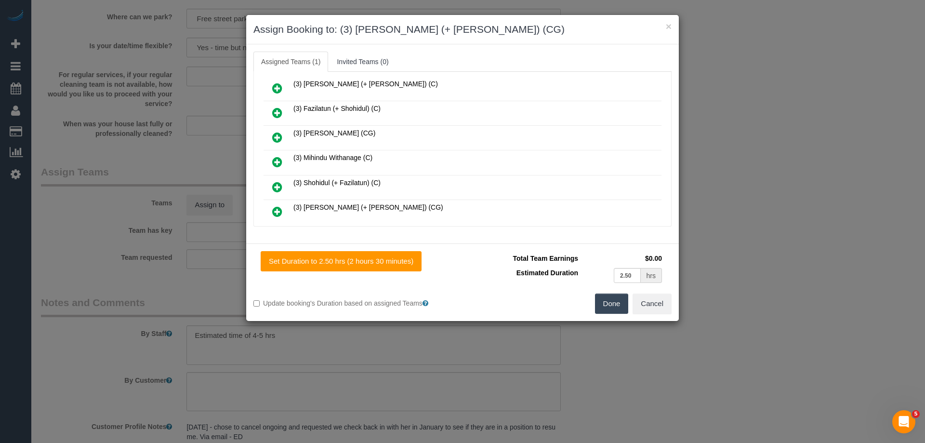
scroll to position [409, 0]
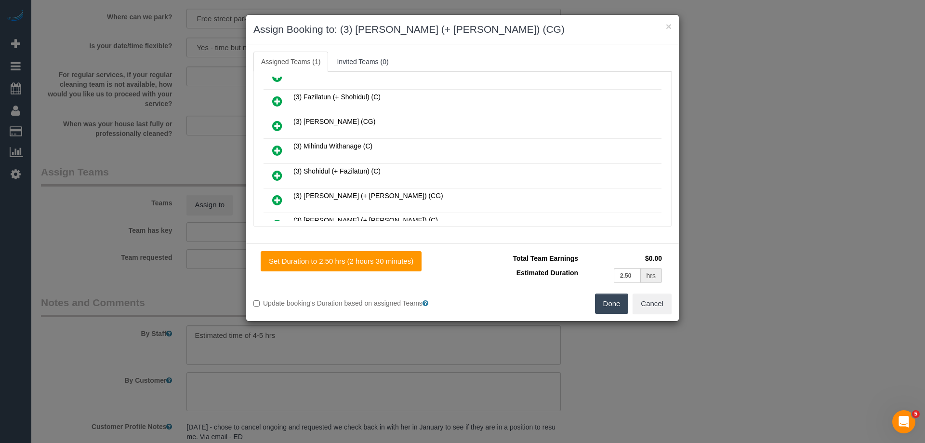
click at [273, 198] on icon at bounding box center [277, 200] width 10 height 12
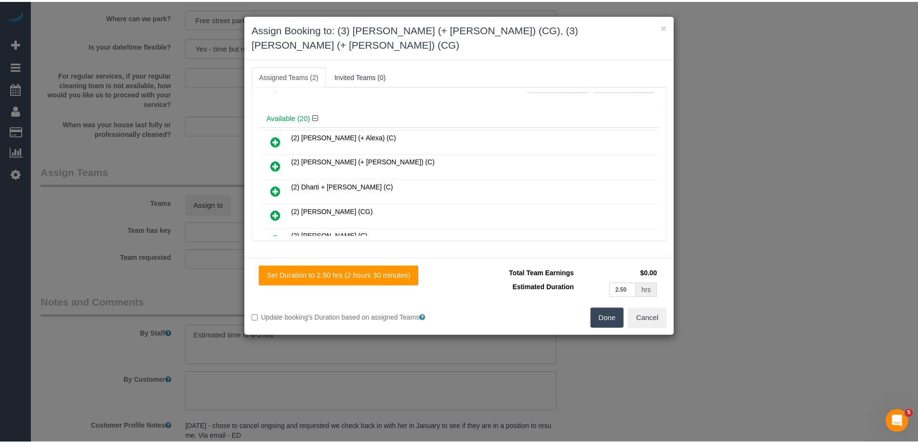
scroll to position [0, 0]
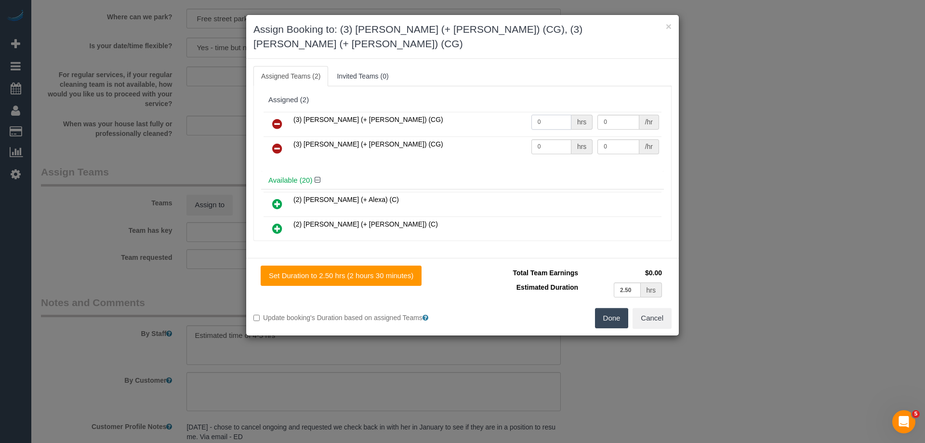
drag, startPoint x: 550, startPoint y: 105, endPoint x: 474, endPoint y: 112, distance: 76.5
click at [453, 112] on tr "(3) [PERSON_NAME] (+ [PERSON_NAME]) (CG) 0 hrs 0 /hr" at bounding box center [463, 124] width 398 height 25
type input "1"
drag, startPoint x: 546, startPoint y: 135, endPoint x: 498, endPoint y: 131, distance: 48.4
click at [498, 136] on tr "(3) [PERSON_NAME] (+ [PERSON_NAME]) (CG) 0 hrs 0 /hr" at bounding box center [463, 148] width 398 height 25
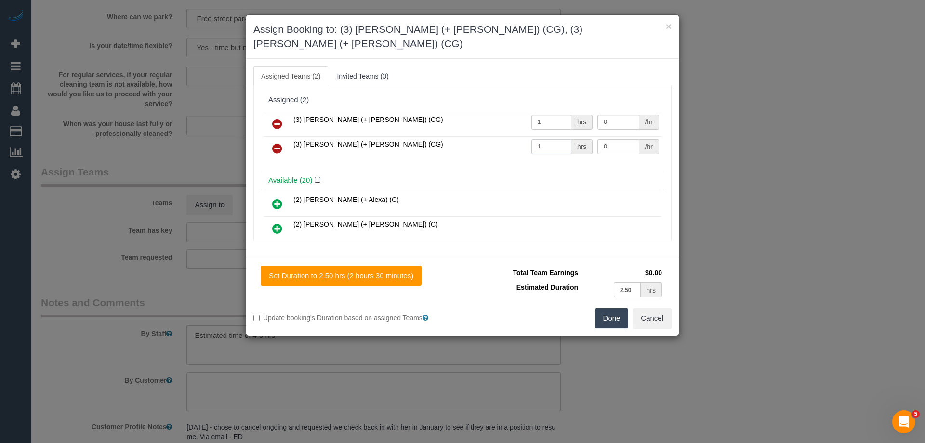
type input "1"
drag, startPoint x: 597, startPoint y: 107, endPoint x: 573, endPoint y: 106, distance: 24.6
click at [574, 112] on tr "(3) Amninder (+ Sohail) (CG) 1 hrs 0 /hr" at bounding box center [463, 124] width 398 height 25
type input "90"
drag, startPoint x: 572, startPoint y: 128, endPoint x: 522, endPoint y: 126, distance: 50.1
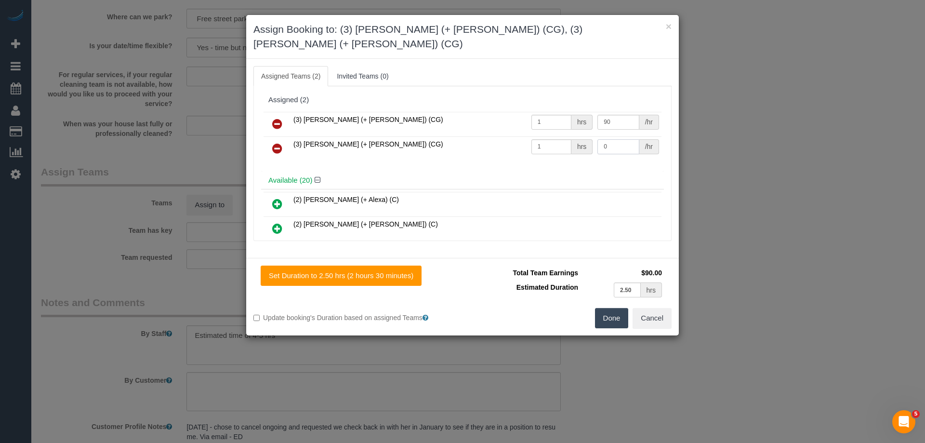
click at [535, 136] on tr "(3) Sohail (+ Amninder) (CG) 1 hrs 0 /hr" at bounding box center [463, 148] width 398 height 25
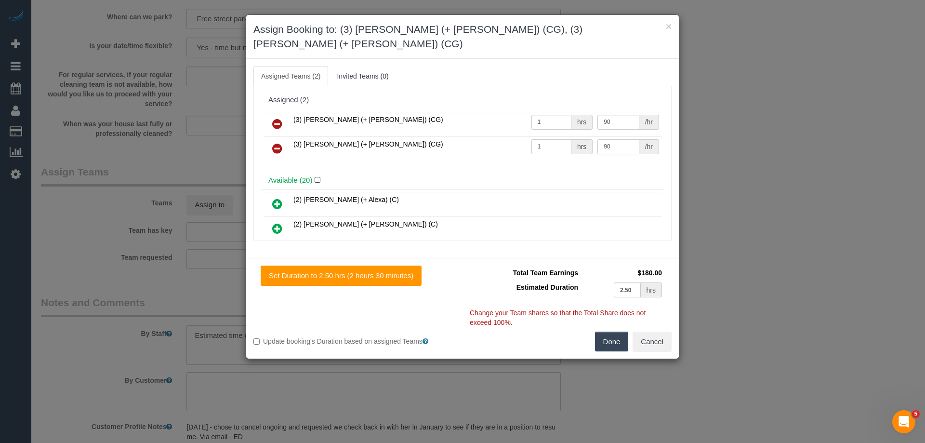
type input "90"
click at [608, 331] on button "Done" at bounding box center [612, 341] width 34 height 20
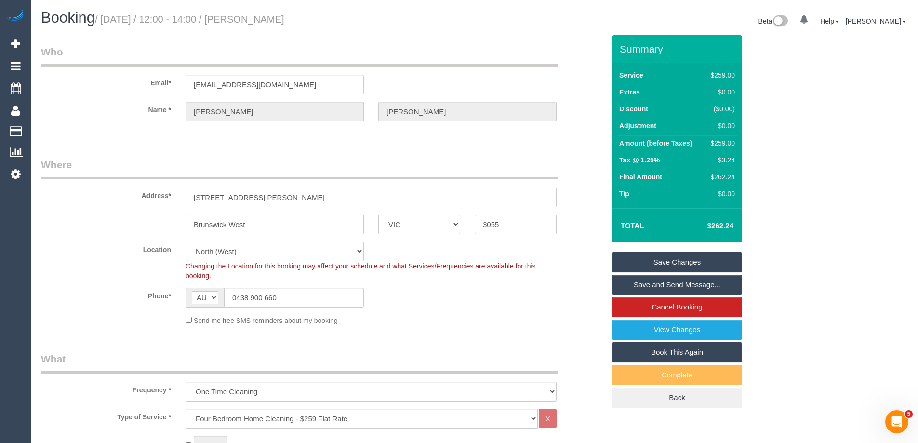
drag, startPoint x: 281, startPoint y: 17, endPoint x: 268, endPoint y: 13, distance: 13.7
click at [268, 13] on h1 "Booking / September 25, 2025 / 12:00 - 14:00 / Sally Brooks" at bounding box center [254, 18] width 426 height 16
copy small "Sally Brooks"
click at [628, 287] on link "Save and Send Message..." at bounding box center [677, 285] width 130 height 20
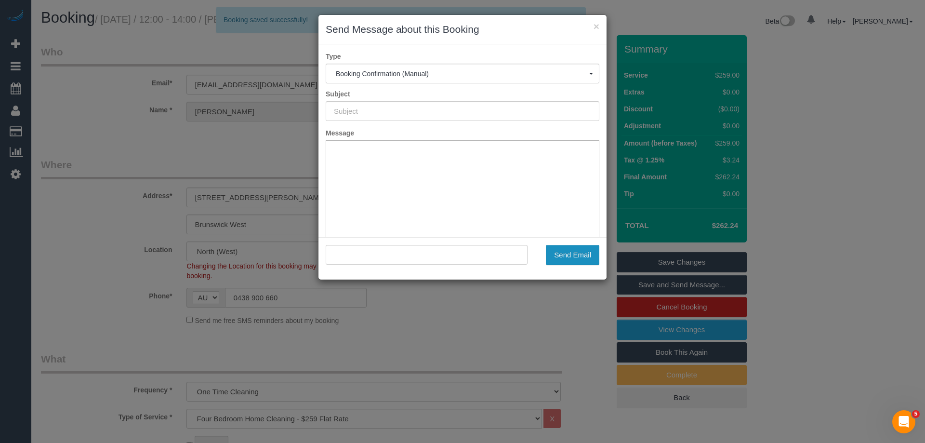
type input "Booking Confirmed"
type input ""Sally Brooks" <sallypbrooks@gmail.com>"
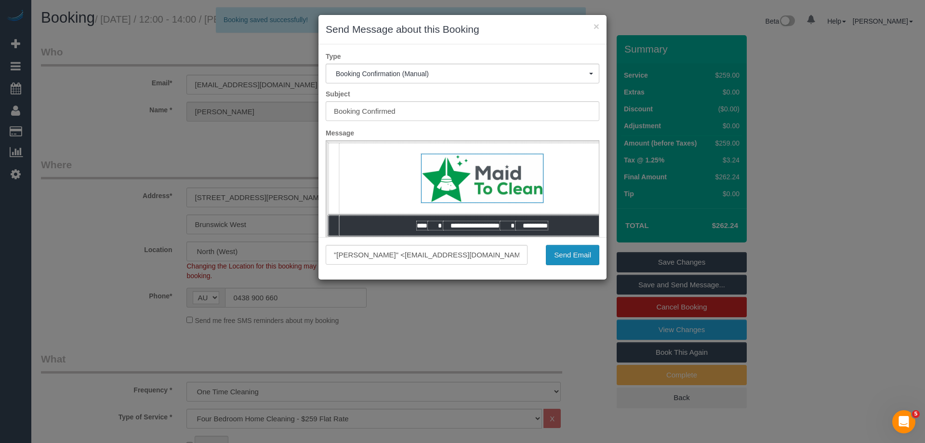
click at [577, 253] on button "Send Email" at bounding box center [572, 255] width 53 height 20
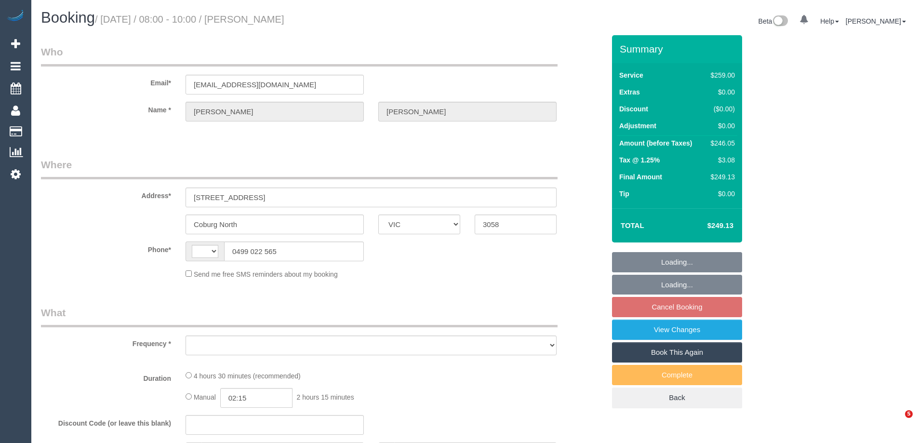
select select "VIC"
select select "string:AU"
select select "object:522"
select select "string:stripe-pm_1Q6pyd2GScqysDRVRbuG4RMo"
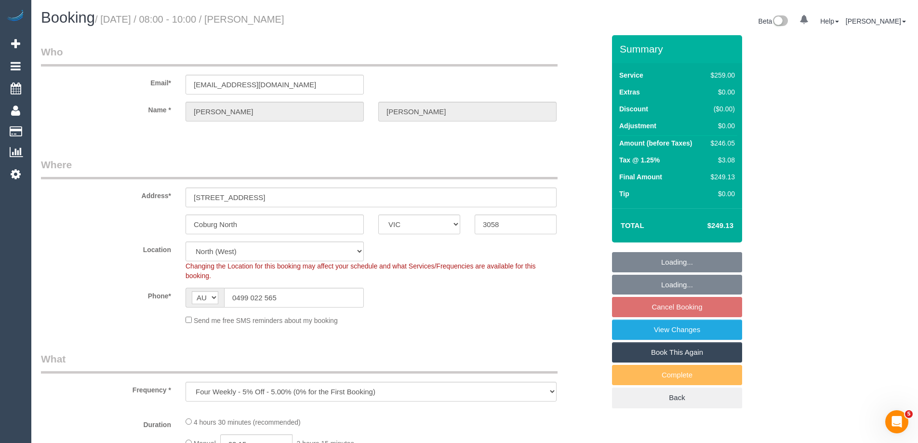
select select "number:27"
select select "number:15"
select select "number:20"
select select "number:25"
select select "number:33"
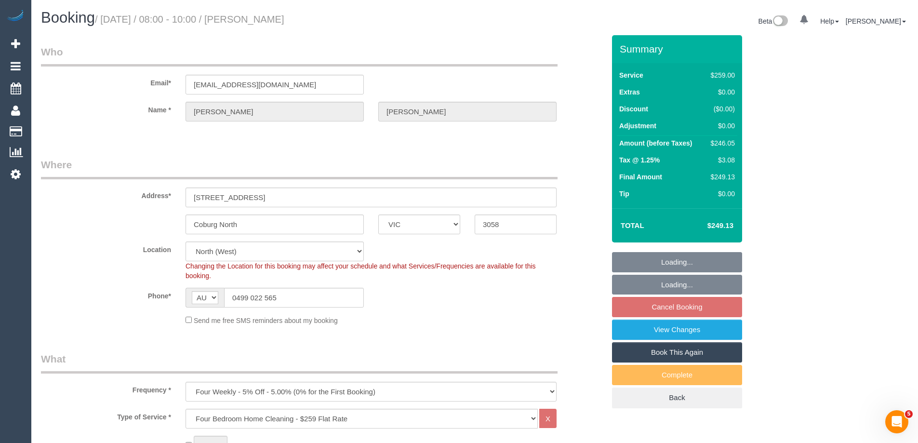
select select "object:1506"
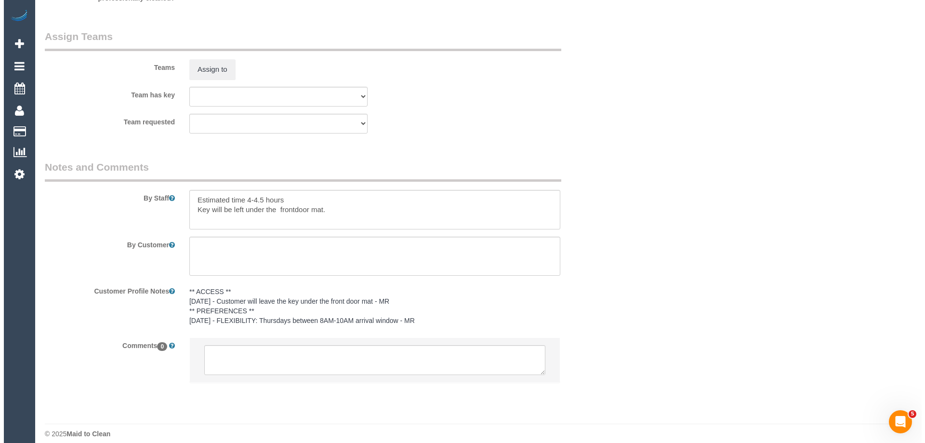
scroll to position [1494, 0]
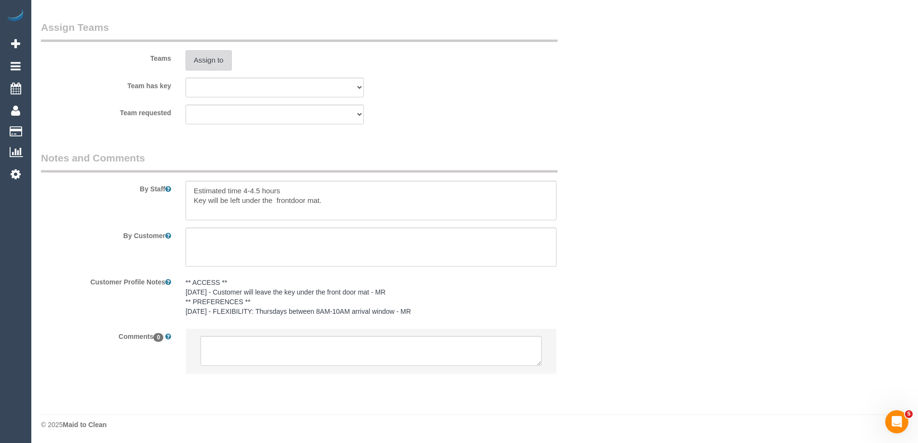
click at [206, 61] on button "Assign to" at bounding box center [208, 60] width 46 height 20
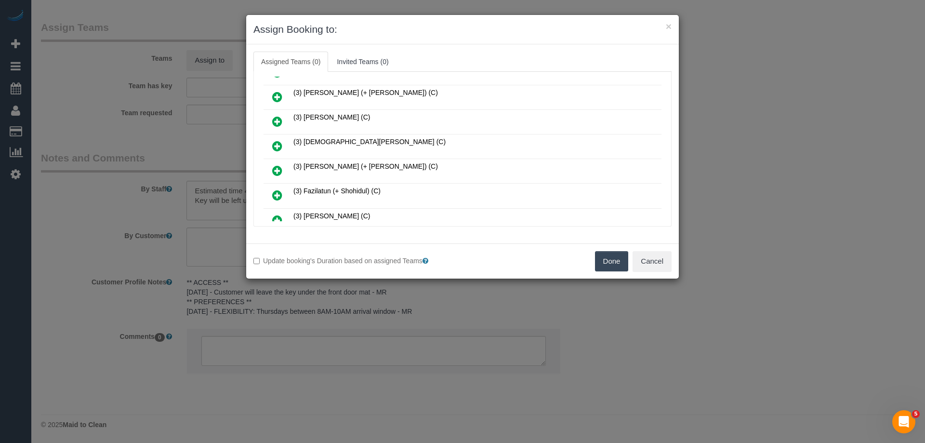
click at [275, 95] on icon at bounding box center [277, 97] width 10 height 12
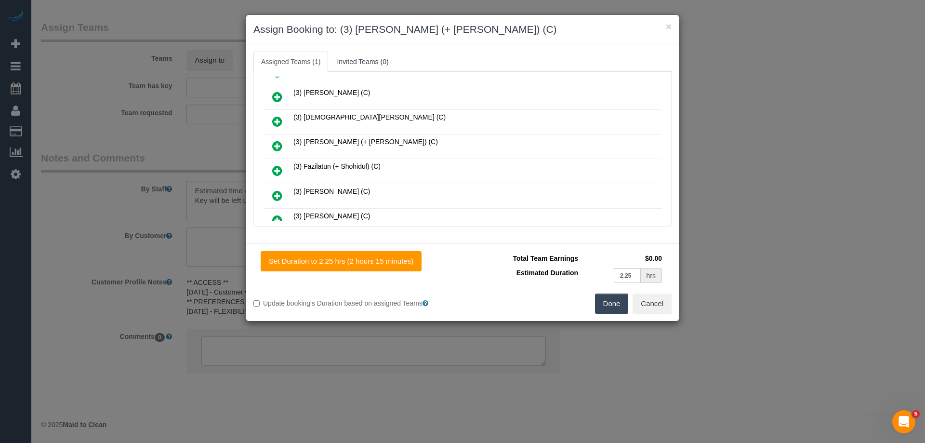
click at [278, 146] on icon at bounding box center [277, 146] width 10 height 12
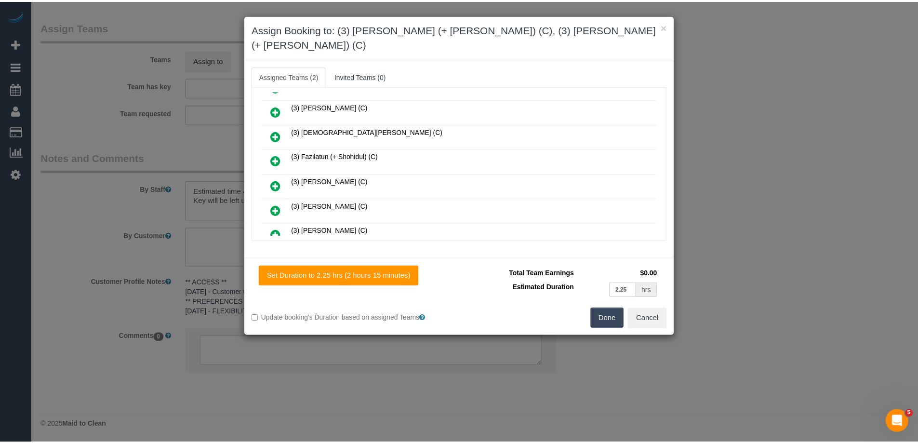
scroll to position [0, 0]
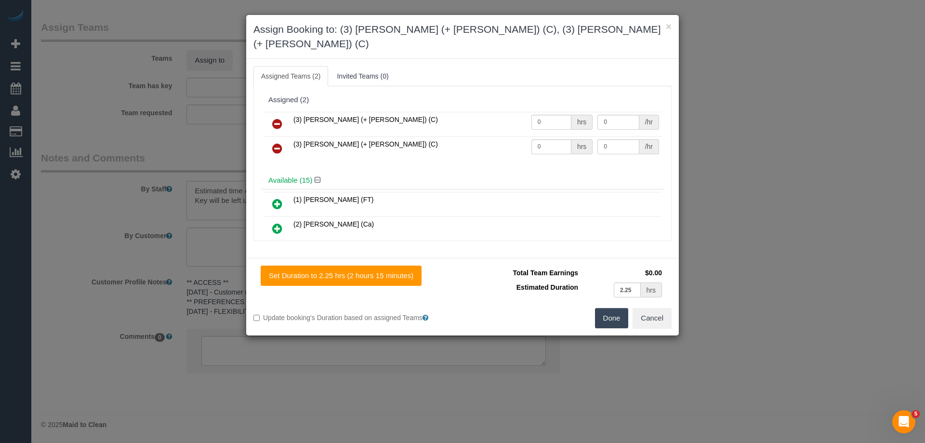
drag, startPoint x: 554, startPoint y: 99, endPoint x: 504, endPoint y: 106, distance: 50.2
click at [529, 112] on td "0 hrs" at bounding box center [562, 124] width 66 height 25
drag, startPoint x: 551, startPoint y: 107, endPoint x: 465, endPoint y: 106, distance: 85.8
click at [473, 112] on tr "(3) Arifin (+ Fatema) (C) 0 hrs 0 /hr" at bounding box center [463, 124] width 398 height 25
type input "1"
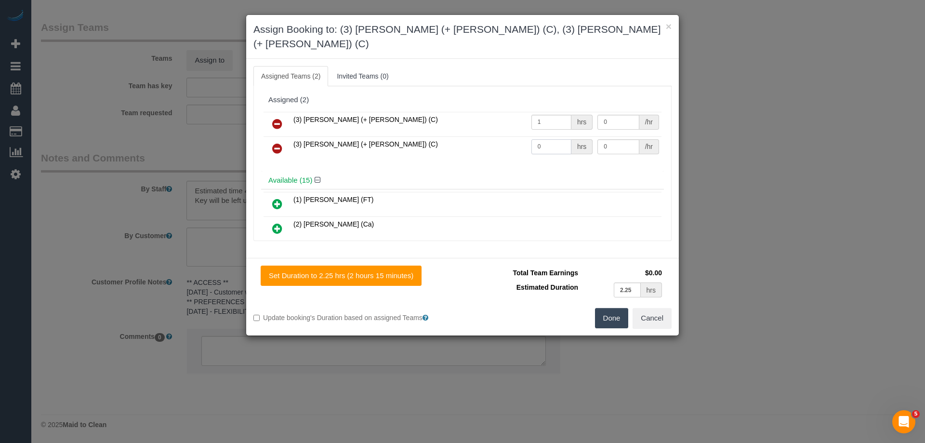
drag, startPoint x: 538, startPoint y: 127, endPoint x: 487, endPoint y: 128, distance: 51.6
click at [495, 136] on tr "(3) Fatema (+ Arifin) (C) 0 hrs 0 /hr" at bounding box center [463, 148] width 398 height 25
type input "1"
drag, startPoint x: 616, startPoint y: 108, endPoint x: 524, endPoint y: 107, distance: 92.0
click at [525, 112] on tr "(3) Arifin (+ Fatema) (C) 1 hrs 0 /hr" at bounding box center [463, 124] width 398 height 25
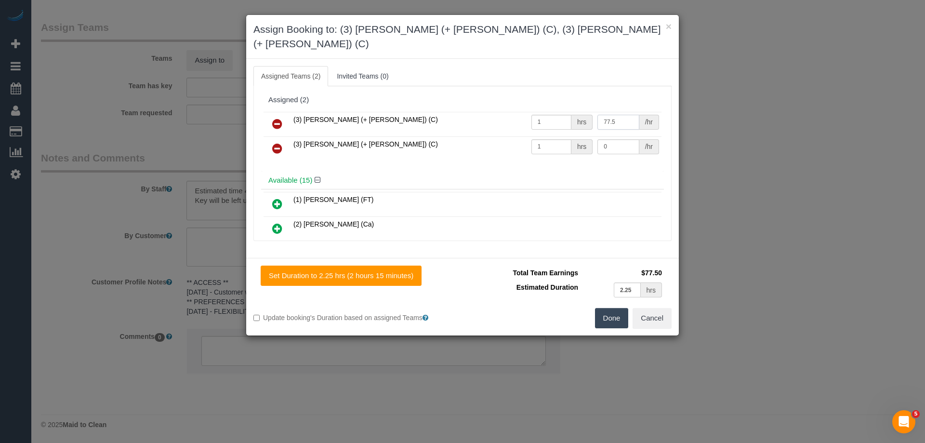
type input "77.5"
drag, startPoint x: 609, startPoint y: 131, endPoint x: 530, endPoint y: 131, distance: 79.0
click at [534, 136] on tr "(3) Fatema (+ Arifin) (C) 1 hrs 0 /hr" at bounding box center [463, 148] width 398 height 25
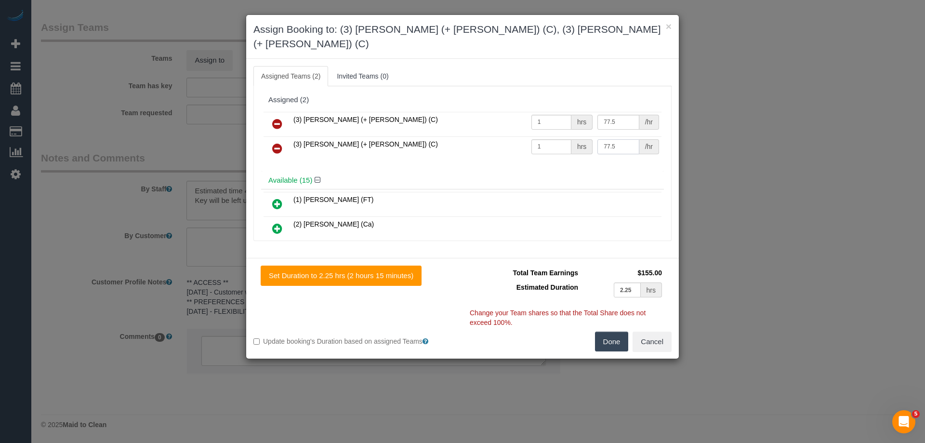
type input "77.5"
click at [612, 331] on button "Done" at bounding box center [612, 341] width 34 height 20
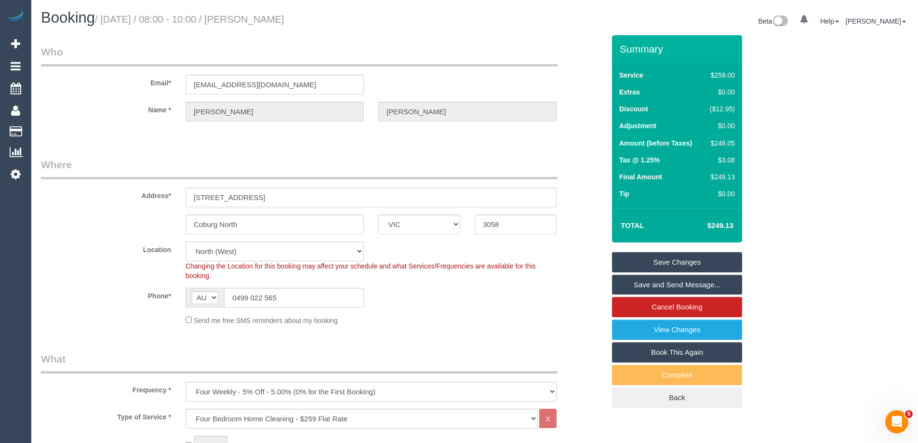
drag, startPoint x: 320, startPoint y: 15, endPoint x: 266, endPoint y: 21, distance: 54.7
click at [266, 21] on h1 "Booking / September 25, 2025 / 08:00 - 10:00 / Aimee Dix" at bounding box center [254, 18] width 426 height 16
copy small "Aimee Dix"
click at [642, 257] on link "Save Changes" at bounding box center [677, 262] width 130 height 20
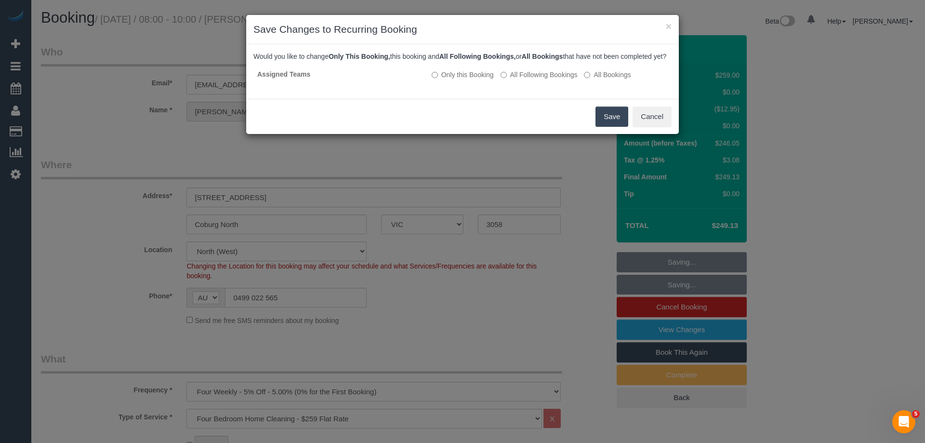
click at [610, 124] on button "Save" at bounding box center [612, 116] width 33 height 20
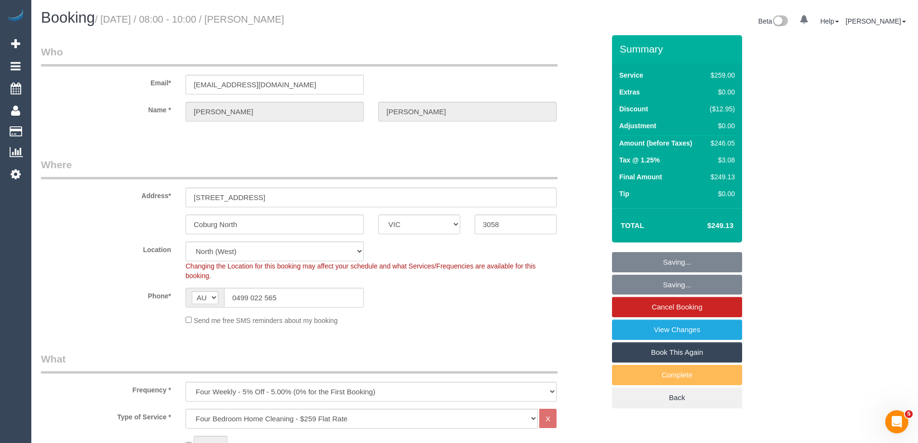
copy small "Aimee Dix"
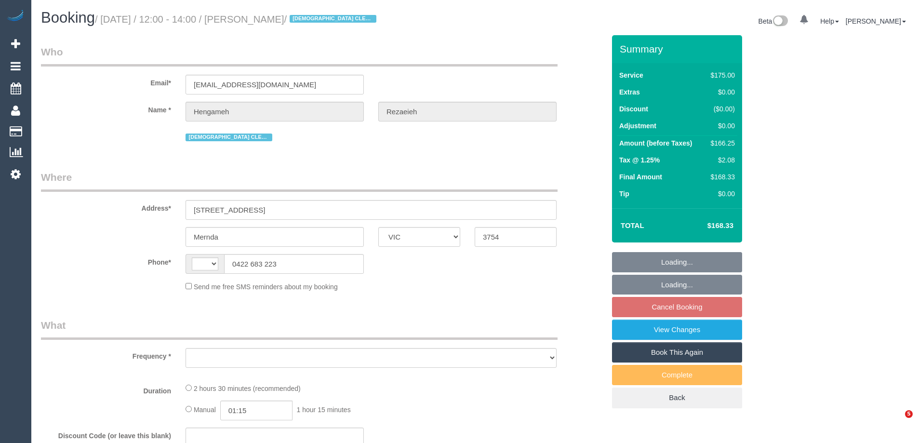
select select "VIC"
select select "string:AU"
select select "object:758"
select select "string:stripe-pm_1NBBiB2GScqysDRVMJrcw7wk"
select select "150"
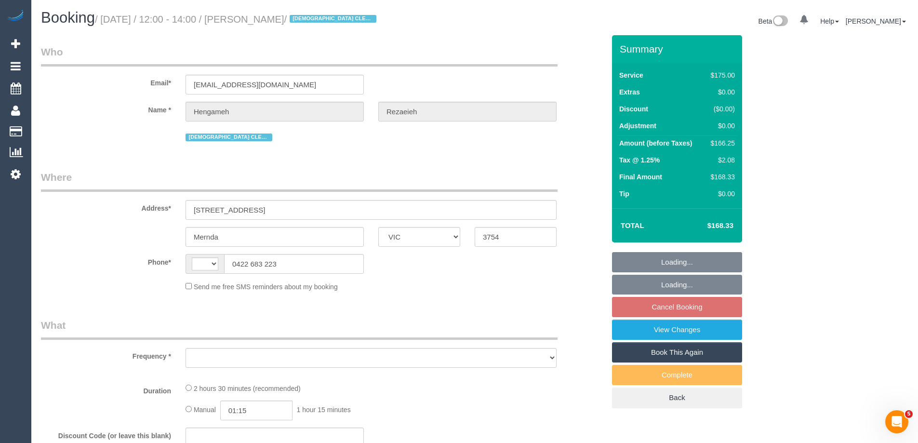
select select "number:29"
select select "number:14"
select select "number:19"
select select "number:24"
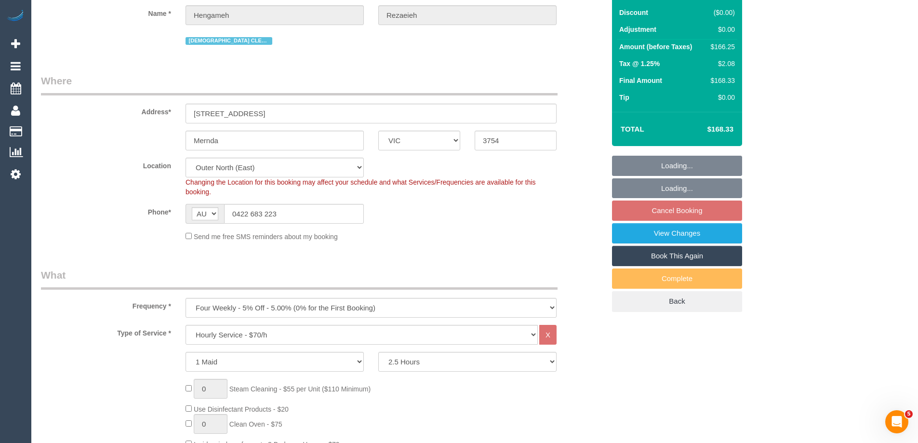
select select "spot4"
select select "object:1322"
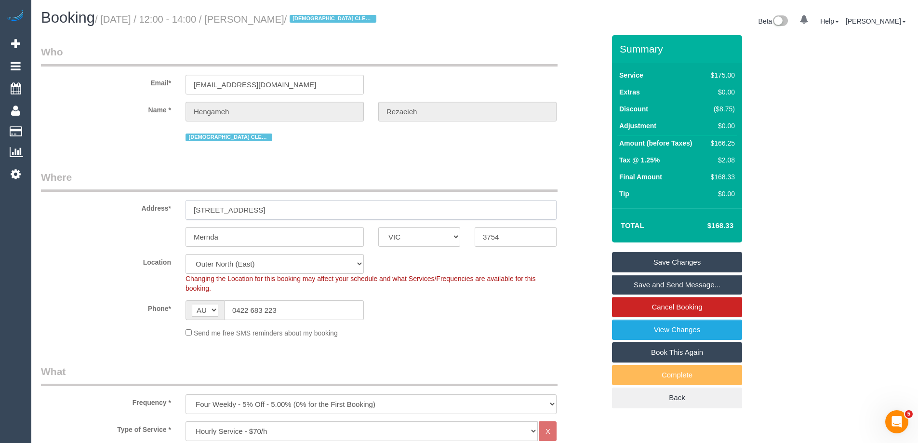
drag, startPoint x: 291, startPoint y: 213, endPoint x: 112, endPoint y: 210, distance: 178.8
click at [107, 211] on div "Address* 6 Wagon Wheel Street" at bounding box center [323, 195] width 578 height 50
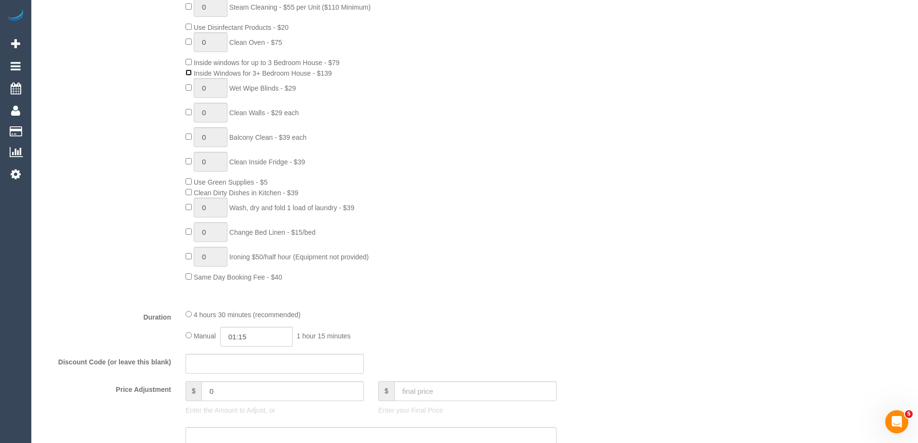
scroll to position [482, 0]
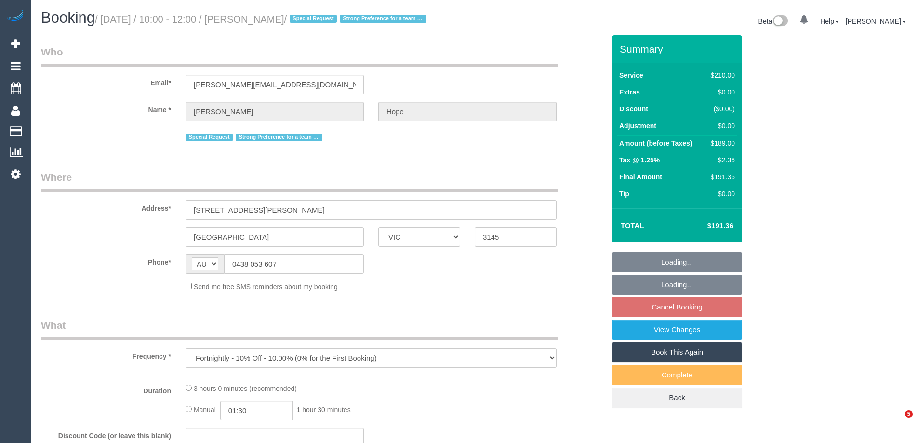
select select "VIC"
select select "string:stripe-pm_1MBnKj2GScqysDRVFirrsncg"
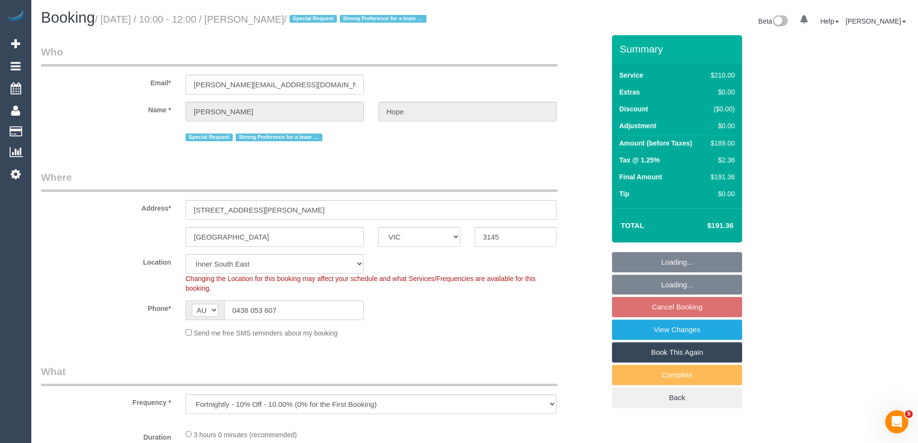
select select "object:709"
select select "number:28"
select select "number:14"
select select "number:19"
select select "number:22"
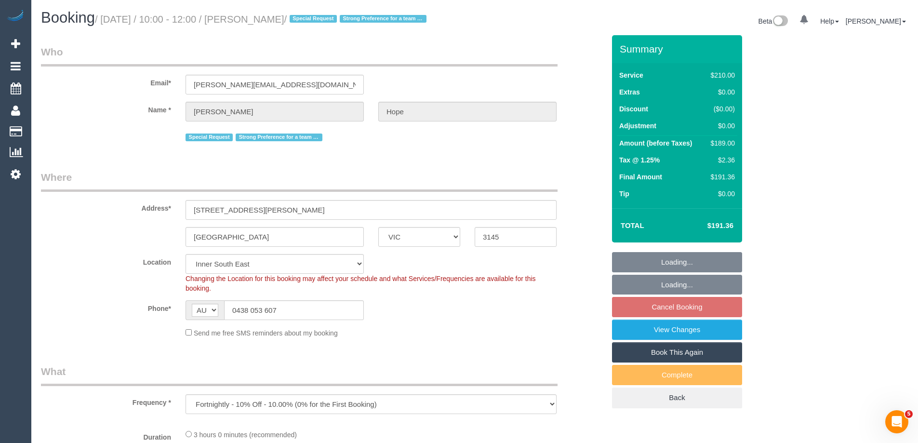
select select "number:34"
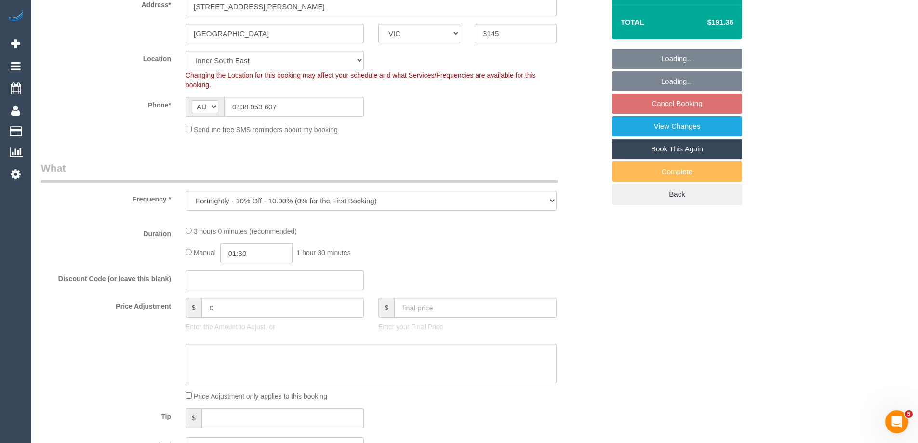
select select "180"
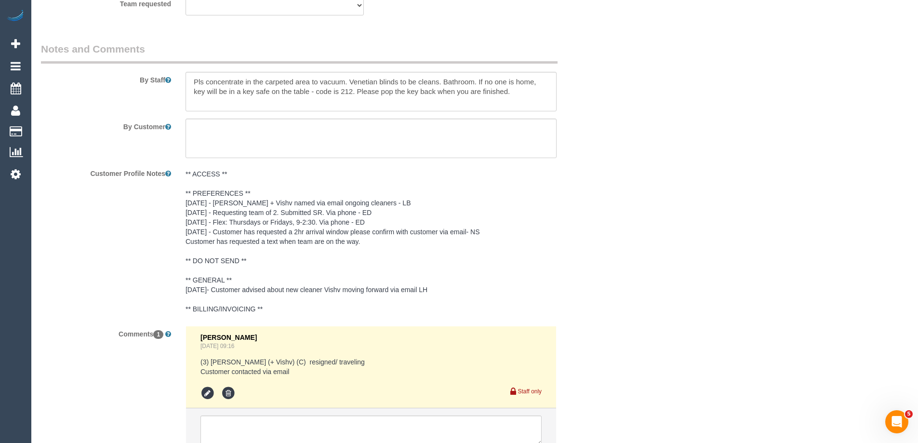
scroll to position [1585, 0]
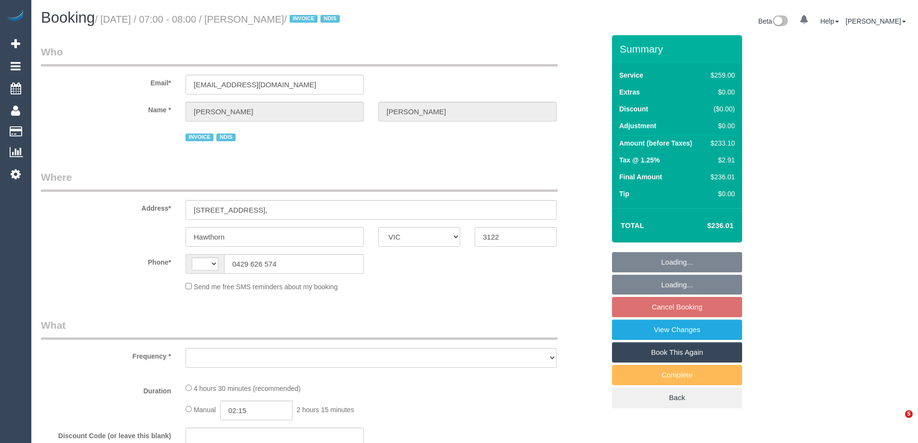
select select "VIC"
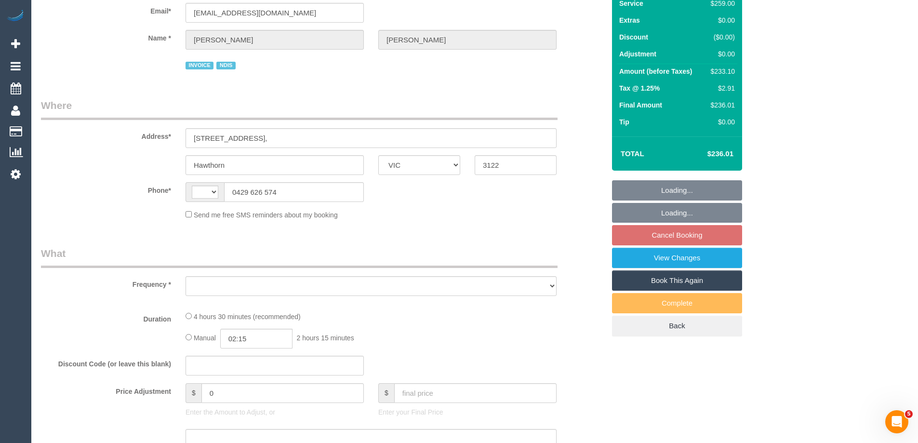
select select "string:AU"
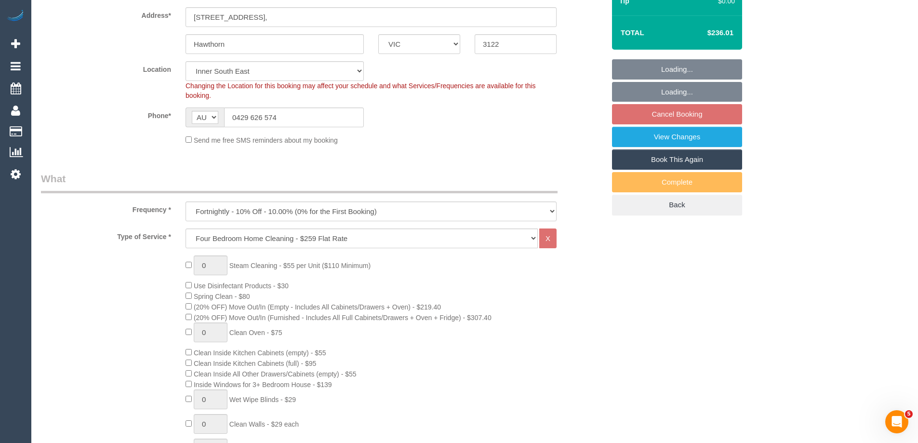
select select "object:1239"
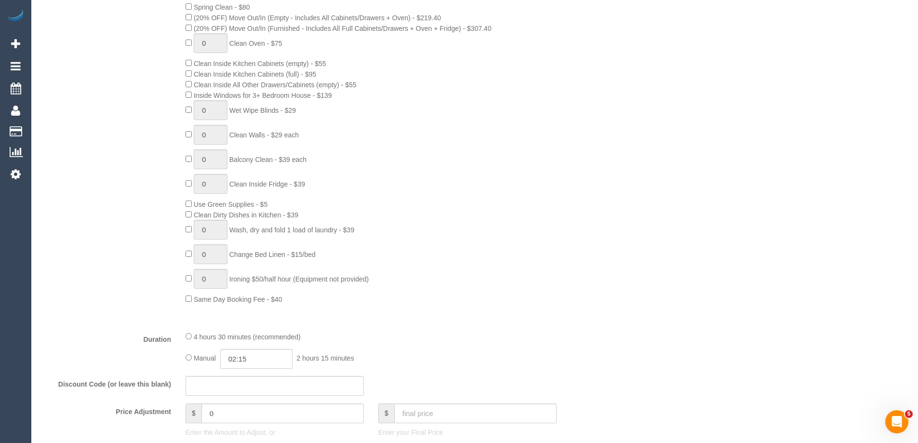
select select "number:29"
select select "number:14"
select select "number:19"
select select "number:25"
select select "number:33"
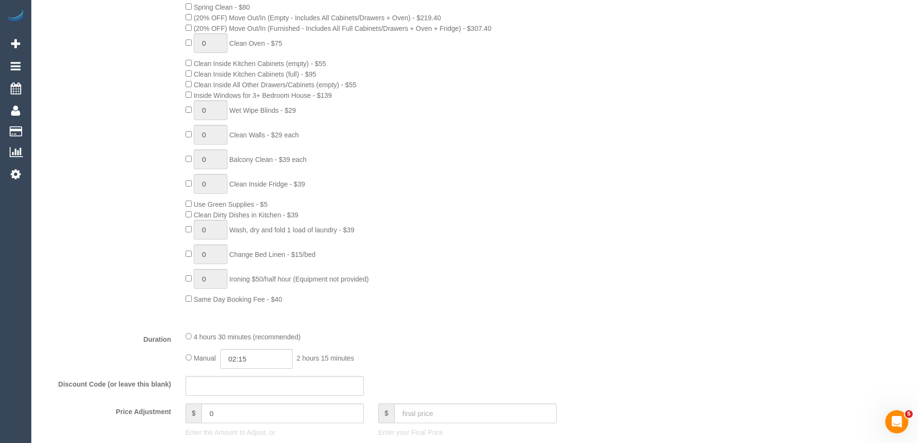
select select "number:12"
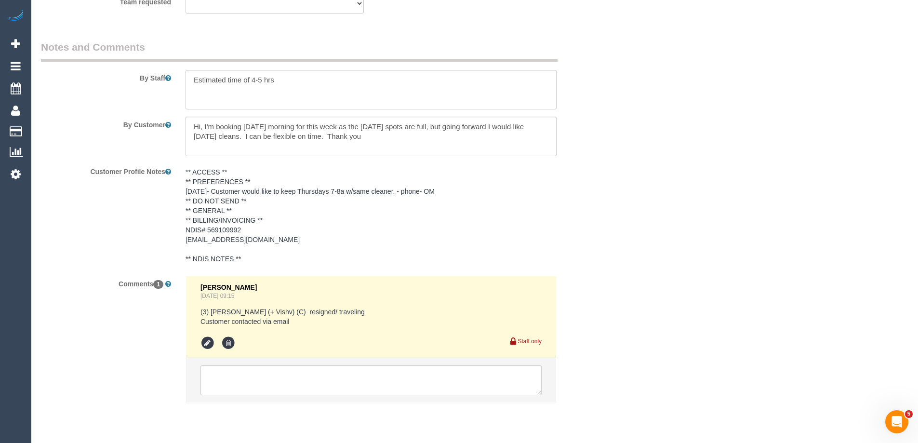
scroll to position [1638, 0]
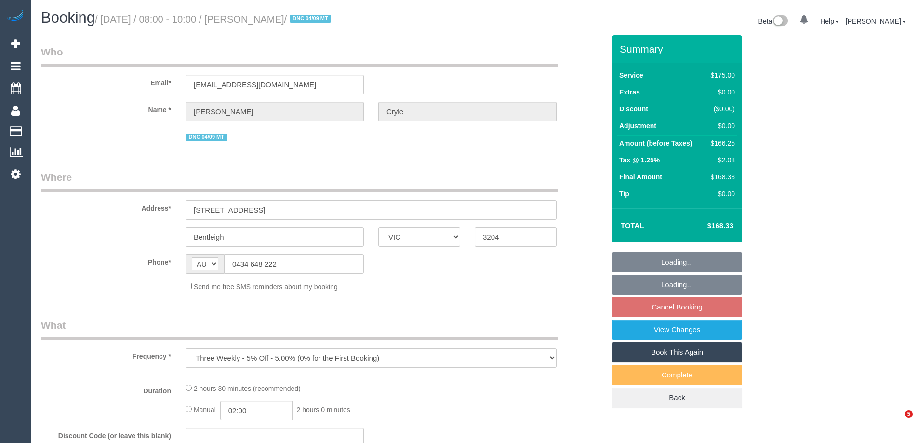
select select "VIC"
select select "string:stripe-pm_1RmR9T2GScqysDRVqeshcViF"
select select "150"
select select "number:29"
select select "number:14"
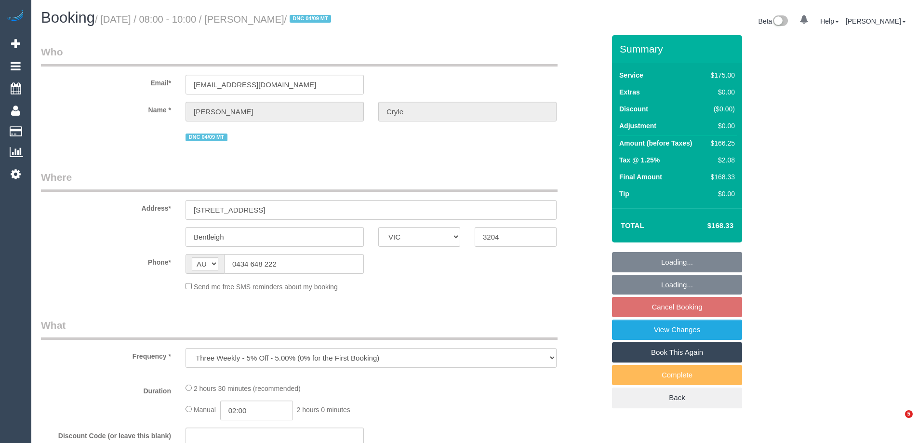
select select "number:19"
select select "number:36"
select select "number:34"
select select "number:12"
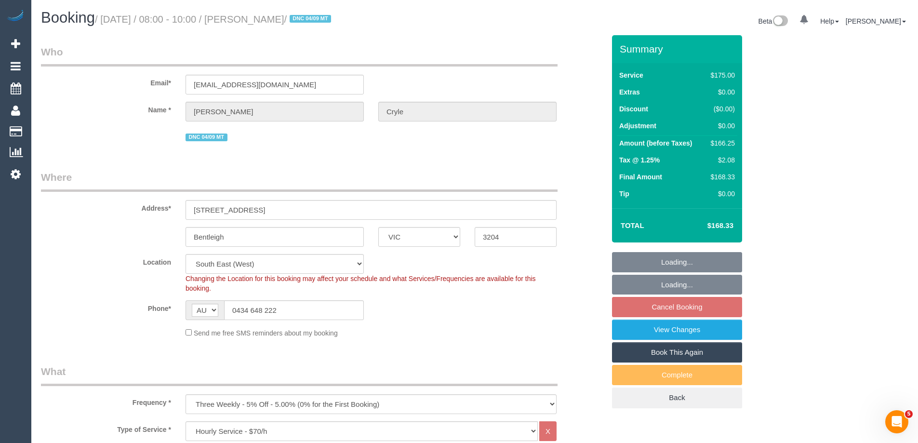
select select "object:1404"
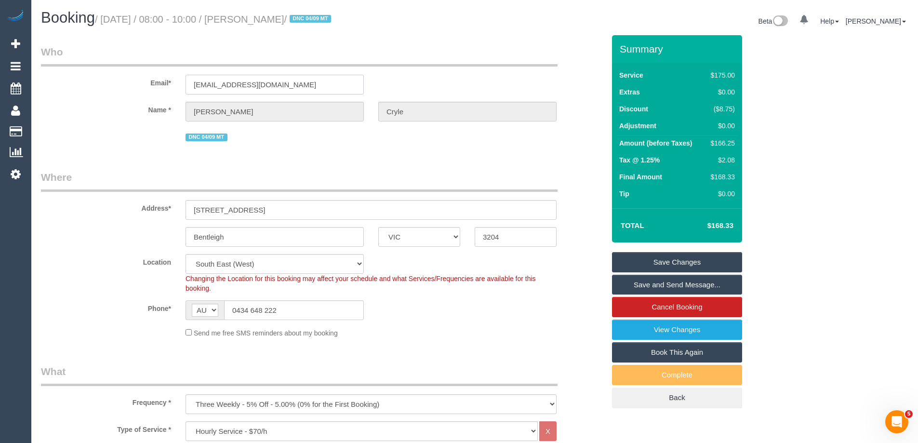
drag, startPoint x: 272, startPoint y: 86, endPoint x: 105, endPoint y: 85, distance: 167.2
click at [105, 85] on div "Email* timothycryle@gmail.com" at bounding box center [323, 70] width 578 height 50
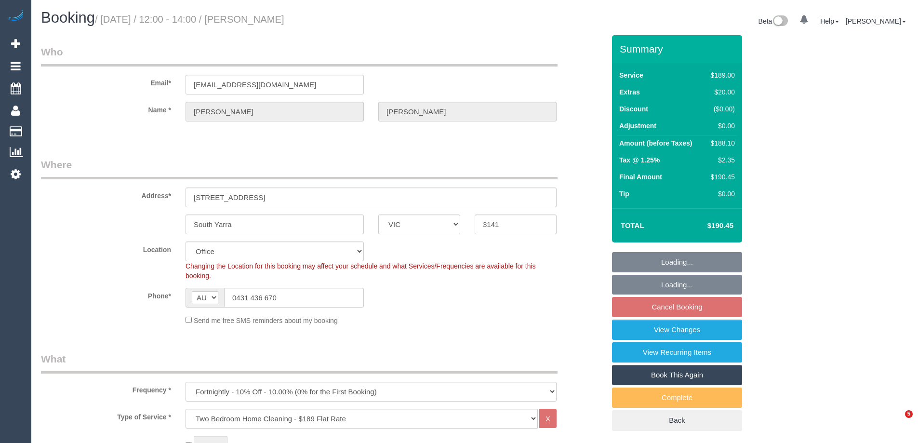
select select "VIC"
select select "number:28"
select select "number:14"
select select "number:19"
select select "number:25"
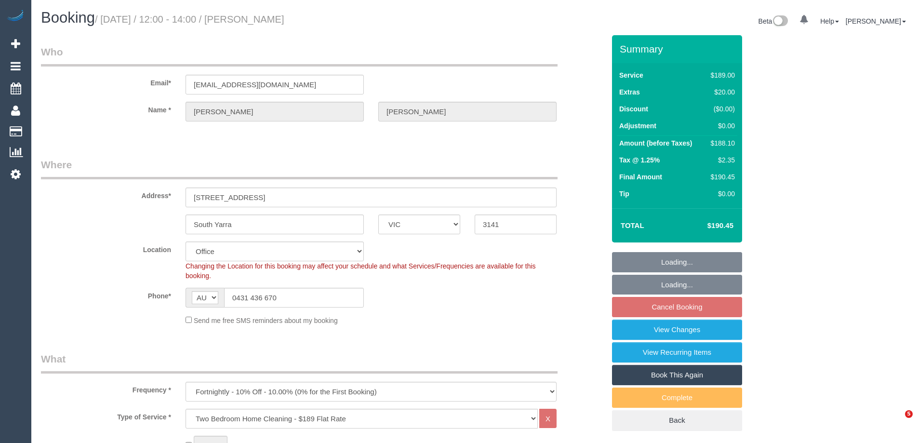
select select "number:33"
select select "number:12"
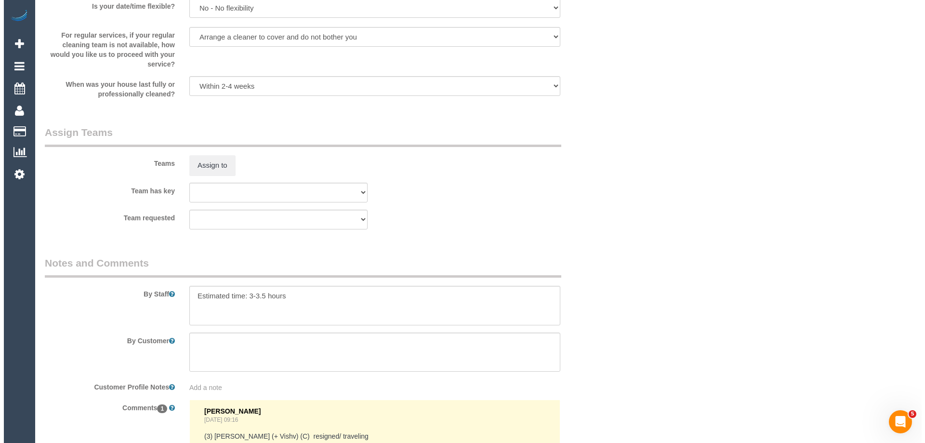
scroll to position [1397, 0]
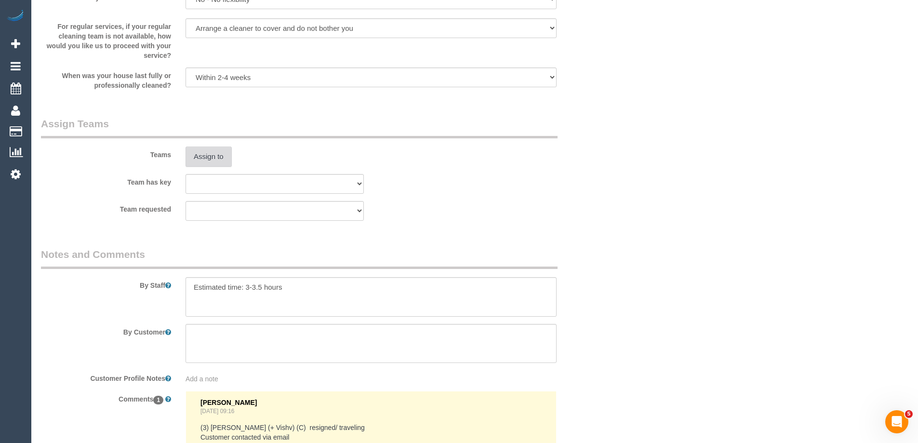
click at [212, 147] on button "Assign to" at bounding box center [208, 156] width 46 height 20
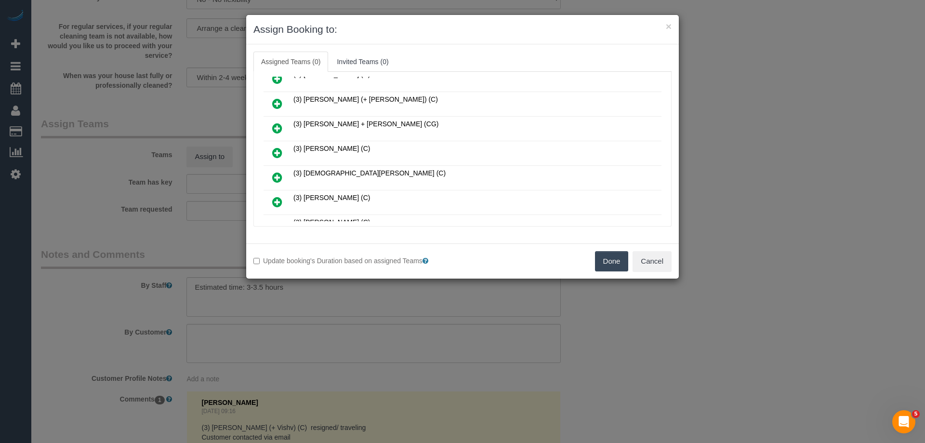
click at [271, 129] on link at bounding box center [277, 128] width 23 height 19
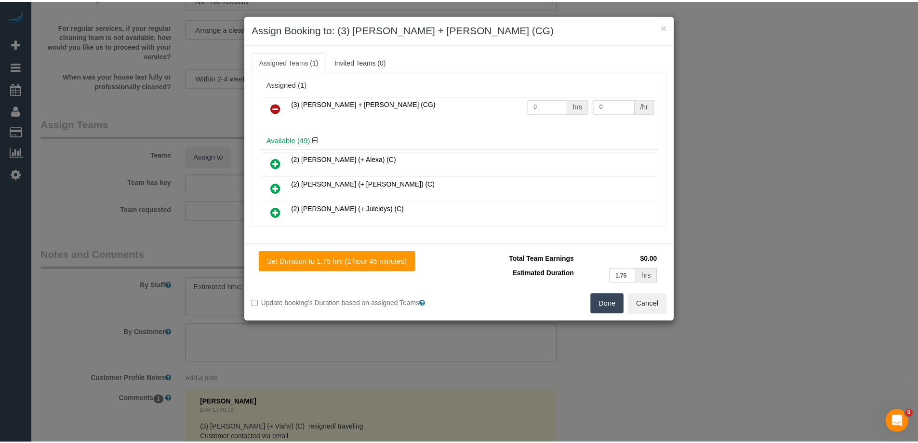
scroll to position [0, 0]
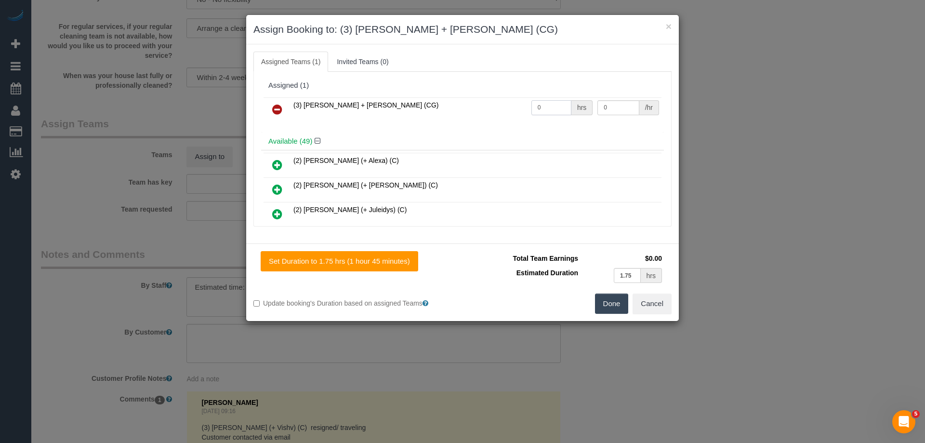
drag, startPoint x: 541, startPoint y: 104, endPoint x: 501, endPoint y: 104, distance: 40.0
click at [507, 104] on tr "(3) Bansari + Bhavesh (CG) 0 hrs 0 /hr" at bounding box center [463, 109] width 398 height 25
type input "1"
drag, startPoint x: 611, startPoint y: 111, endPoint x: 546, endPoint y: 106, distance: 65.2
click at [550, 108] on tr "(3) Bansari + Bhavesh (CG) 1 hrs 0 /hr" at bounding box center [463, 109] width 398 height 25
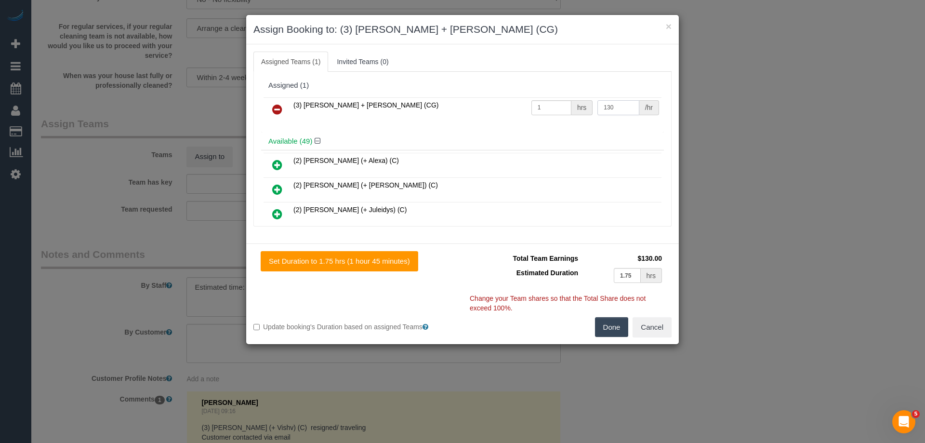
type input "130"
click at [613, 316] on div "Total Team Earnings $130.00 Estimated Duration 1.75 hrs Warning: The Company sh…" at bounding box center [567, 284] width 209 height 66
click at [614, 327] on button "Done" at bounding box center [612, 327] width 34 height 20
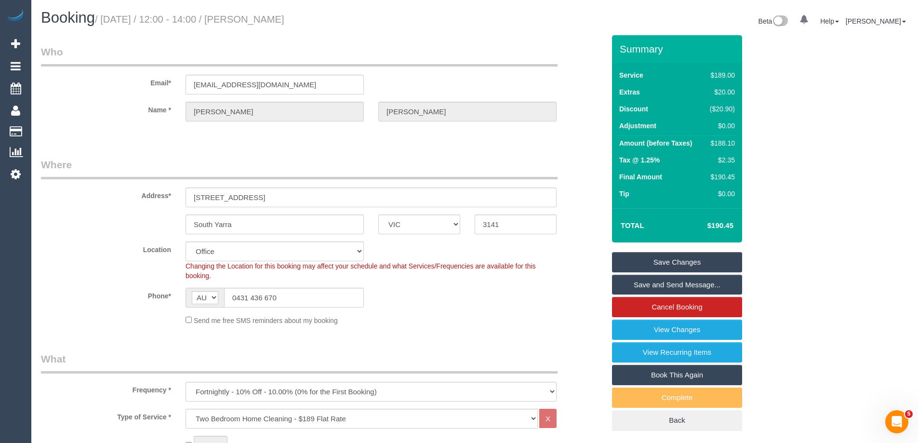
drag, startPoint x: 342, startPoint y: 14, endPoint x: 267, endPoint y: 22, distance: 75.0
click at [267, 22] on h1 "Booking / September 25, 2025 / 12:00 - 14:00 / Sophie Edelson" at bounding box center [254, 18] width 426 height 16
copy small "Sophie Edelson"
click at [637, 283] on link "Save and Send Message..." at bounding box center [677, 285] width 130 height 20
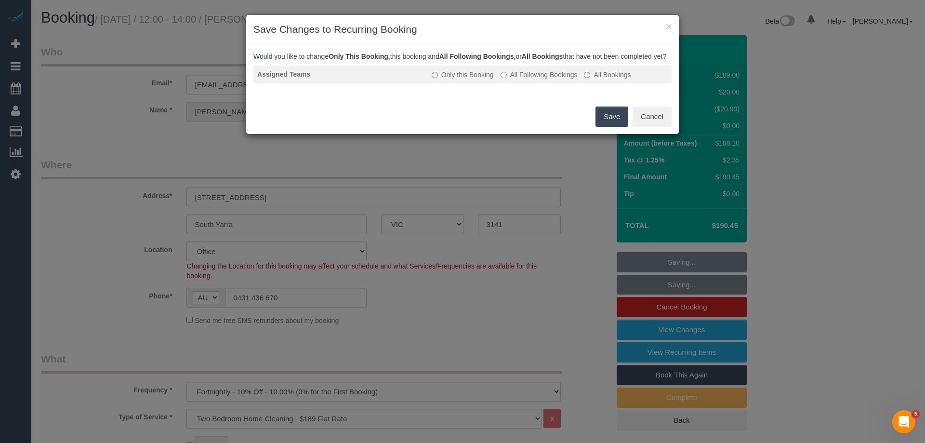
click at [527, 79] on label "All Following Bookings" at bounding box center [539, 75] width 77 height 10
click at [609, 127] on button "Save" at bounding box center [612, 116] width 33 height 20
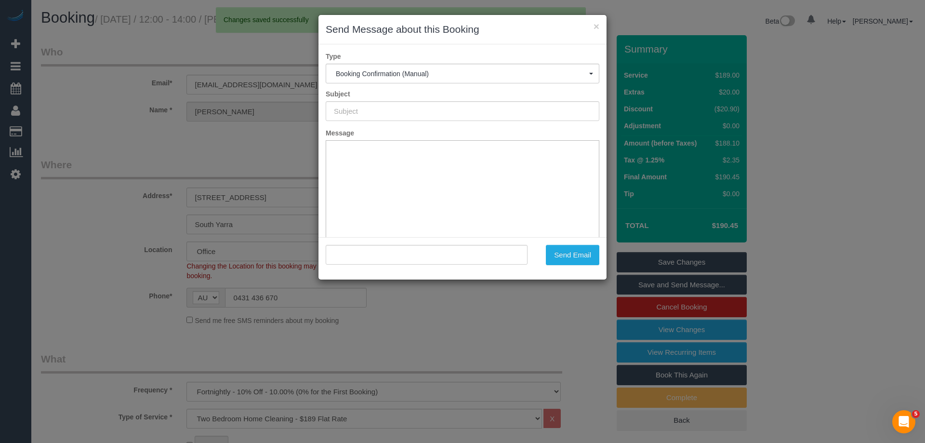
type input "Booking Confirmed"
type input ""Sophie Edelson" <sophedel@gmail.com>"
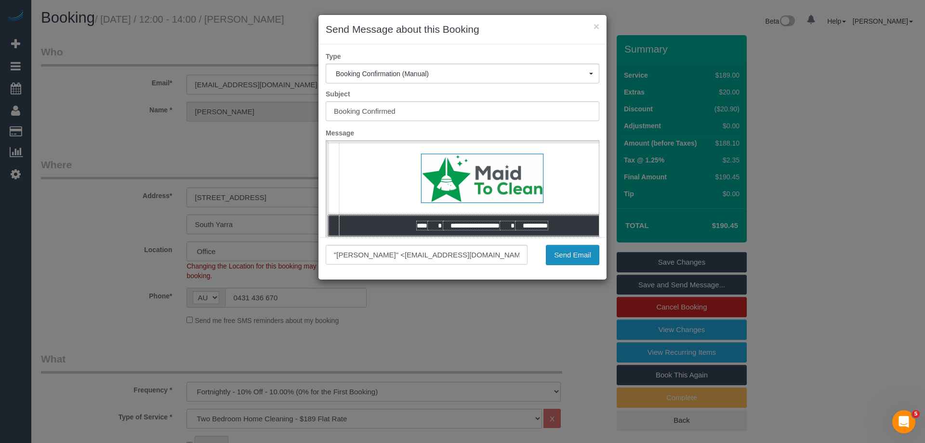
click at [555, 251] on button "Send Email" at bounding box center [572, 255] width 53 height 20
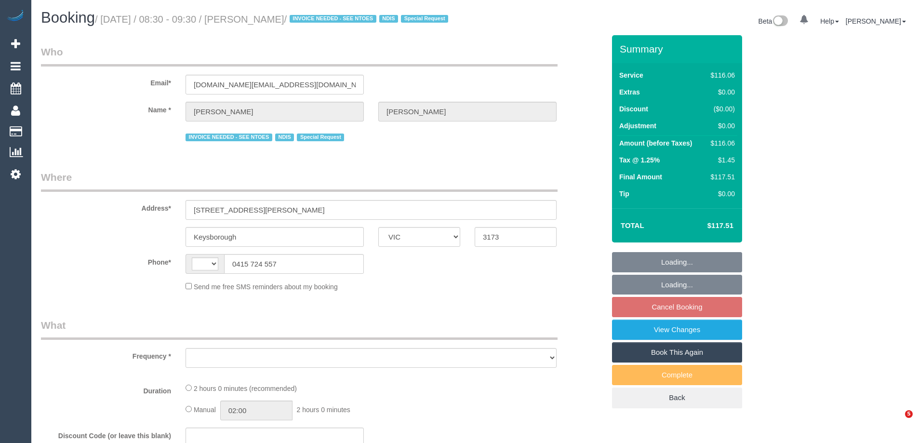
select select "VIC"
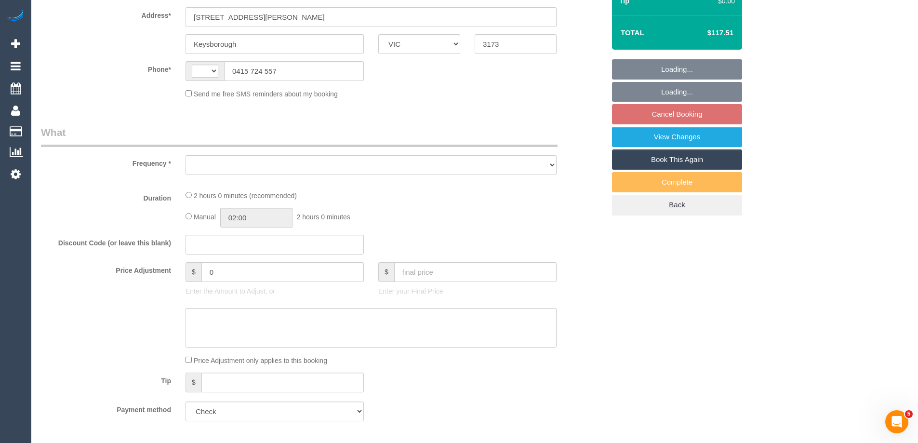
select select "string:AU"
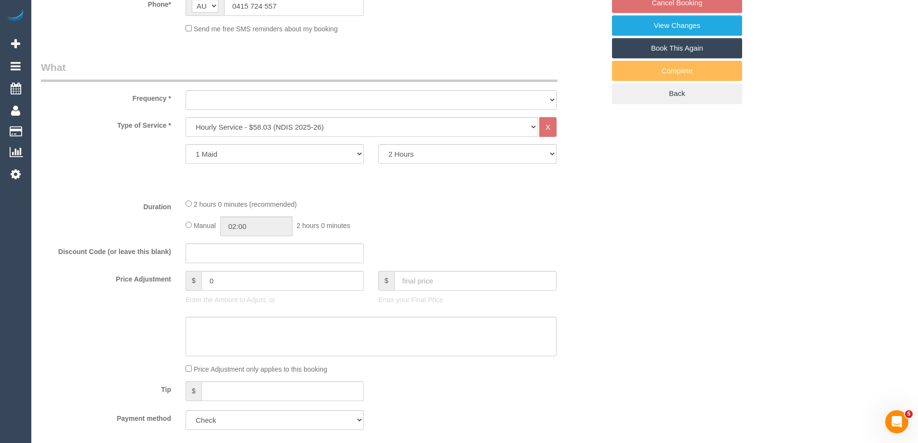
select select "object:751"
select select "number:28"
select select "number:14"
select select "number:19"
select select "number:22"
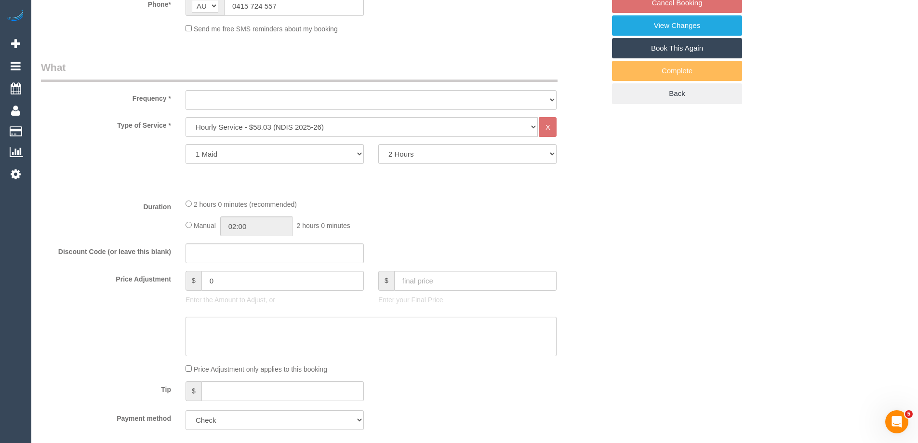
select select "number:34"
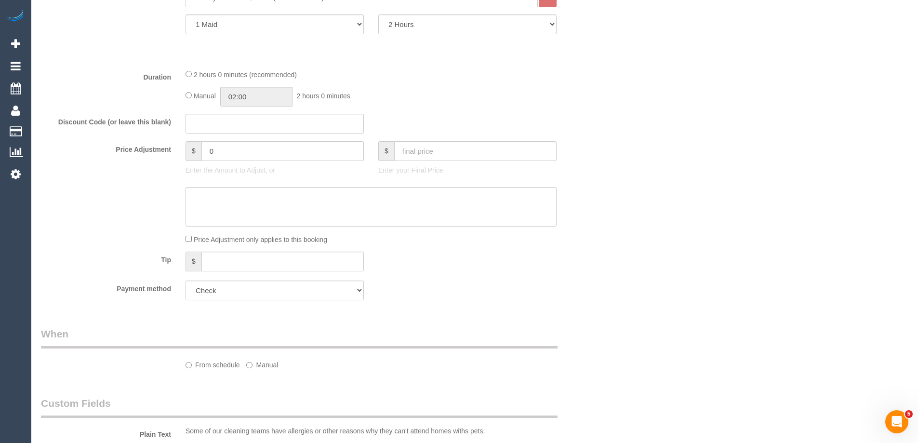
select select "object:760"
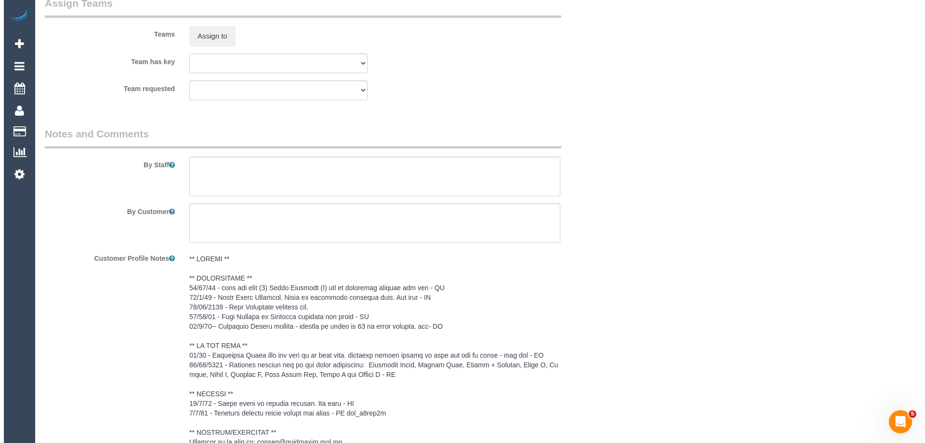
scroll to position [1153, 0]
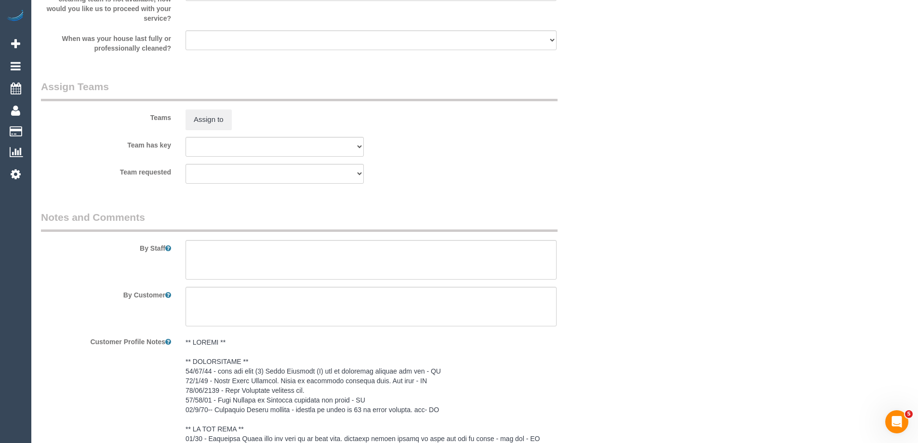
click at [215, 142] on sui-booking-teams "Teams Assign to Team has key (0) Account - Tech (0) Office (0) [PERSON_NAME] Te…" at bounding box center [323, 131] width 564 height 104
click at [210, 130] on button "Assign to" at bounding box center [208, 119] width 46 height 20
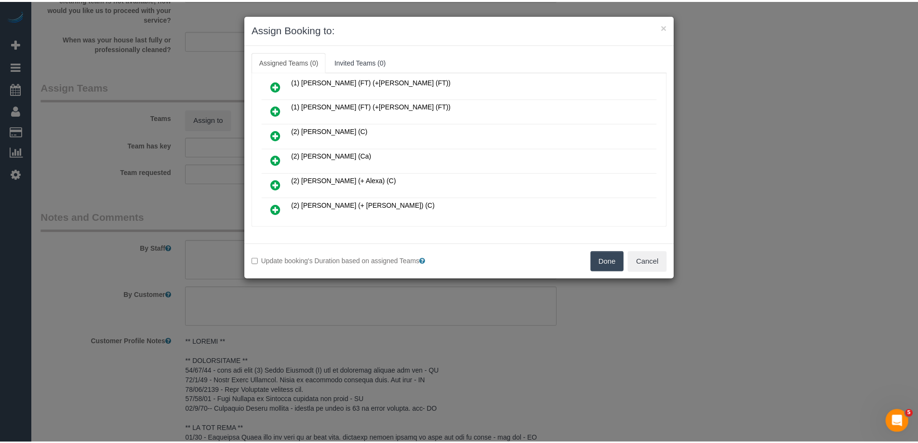
scroll to position [96, 0]
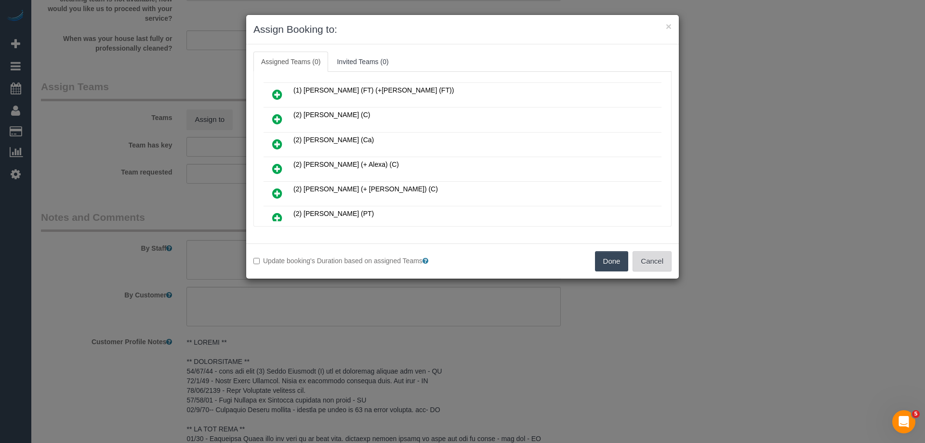
drag, startPoint x: 655, startPoint y: 263, endPoint x: 659, endPoint y: 260, distance: 5.0
click at [655, 262] on button "Cancel" at bounding box center [652, 261] width 39 height 20
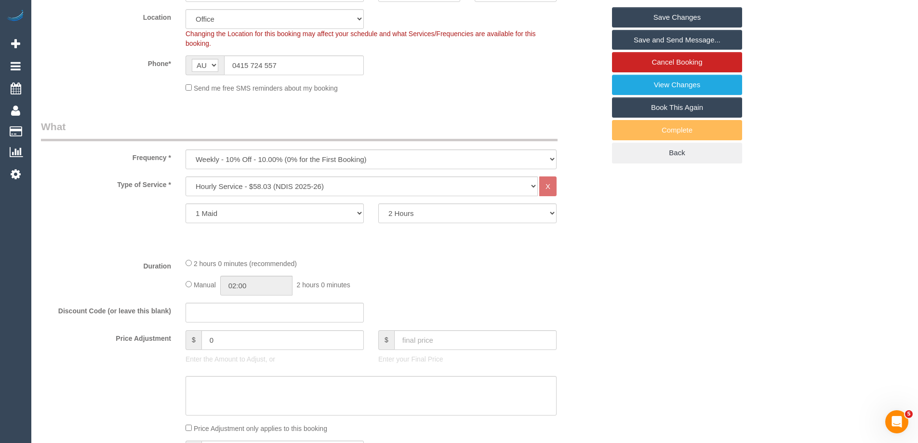
scroll to position [0, 0]
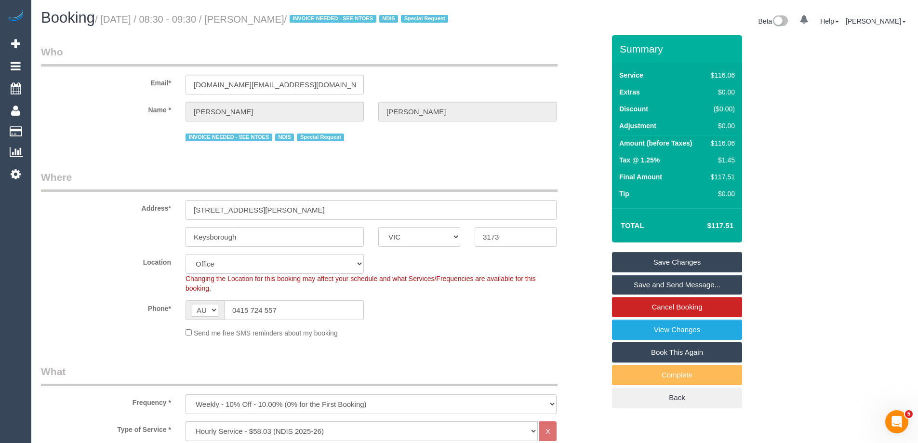
click at [202, 271] on select "Office City East (North) East (South) Inner East Inner North (East) Inner North…" at bounding box center [274, 264] width 178 height 20
select select "52"
click at [185, 265] on select "Office City East (North) East (South) Inner East Inner North (East) Inner North…" at bounding box center [274, 264] width 178 height 20
select select "object:7898"
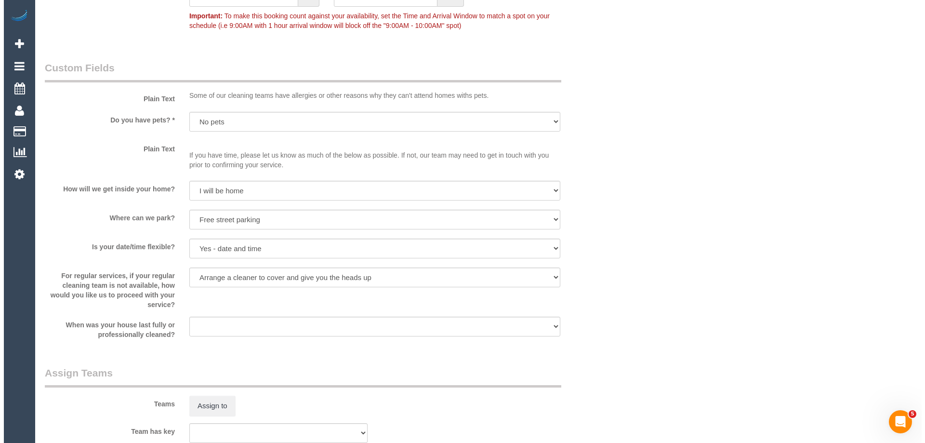
scroll to position [1156, 0]
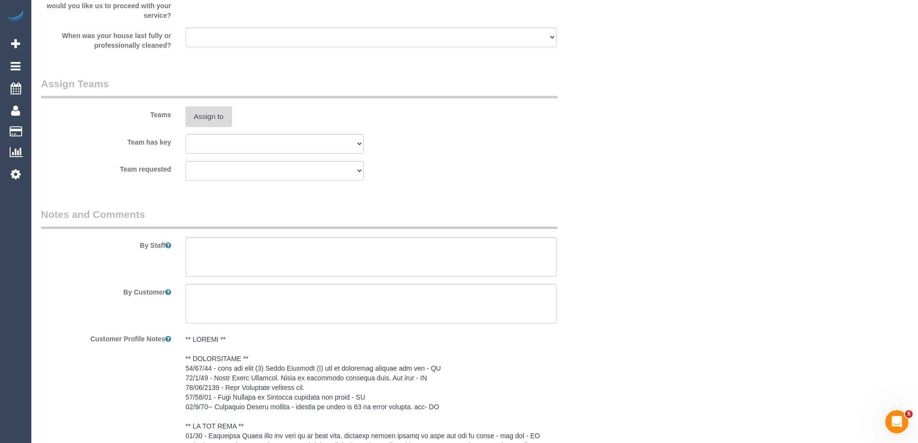
click at [208, 127] on button "Assign to" at bounding box center [208, 116] width 46 height 20
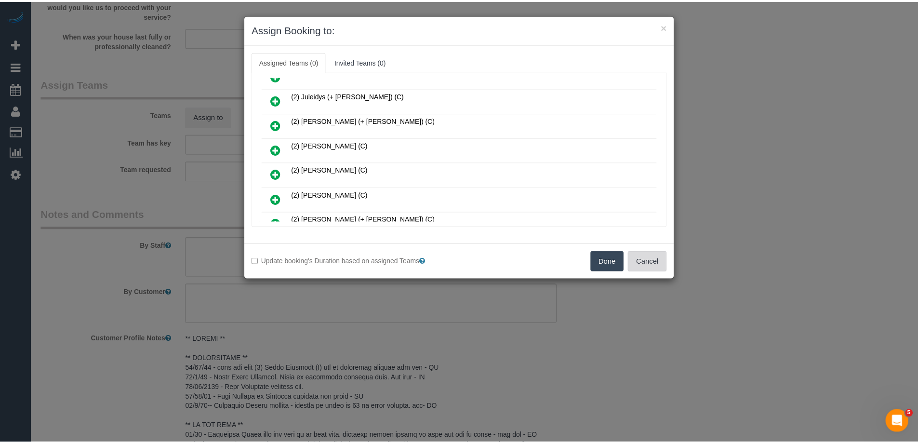
scroll to position [434, 0]
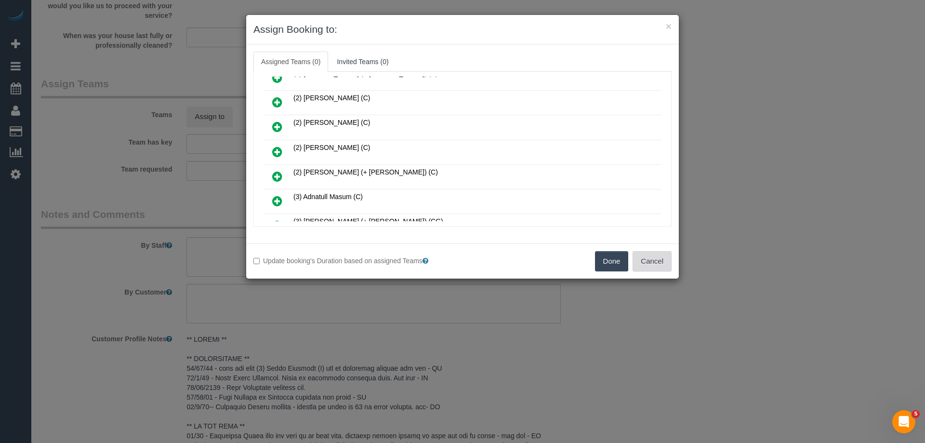
click at [666, 257] on button "Cancel" at bounding box center [652, 261] width 39 height 20
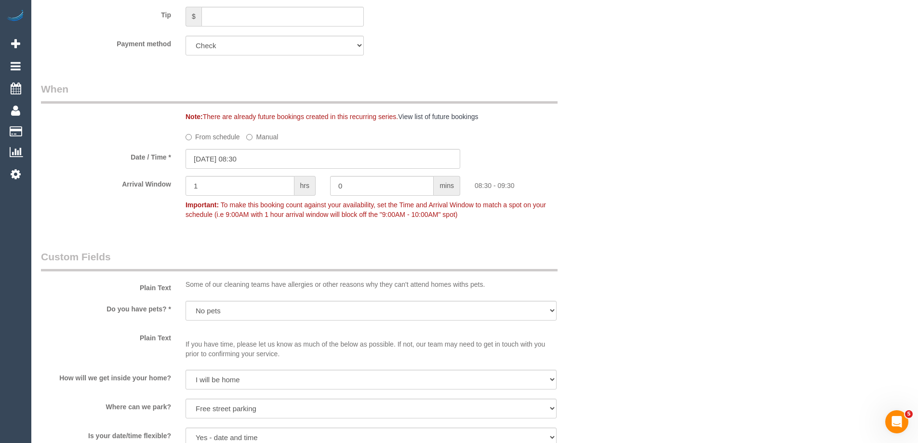
scroll to position [0, 0]
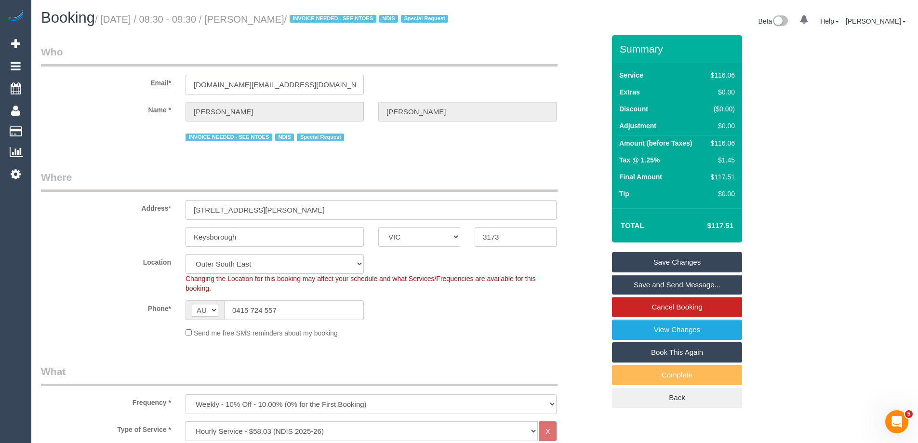
click at [250, 94] on input "bruneaubernard7.bb@gmail.com" at bounding box center [274, 85] width 178 height 20
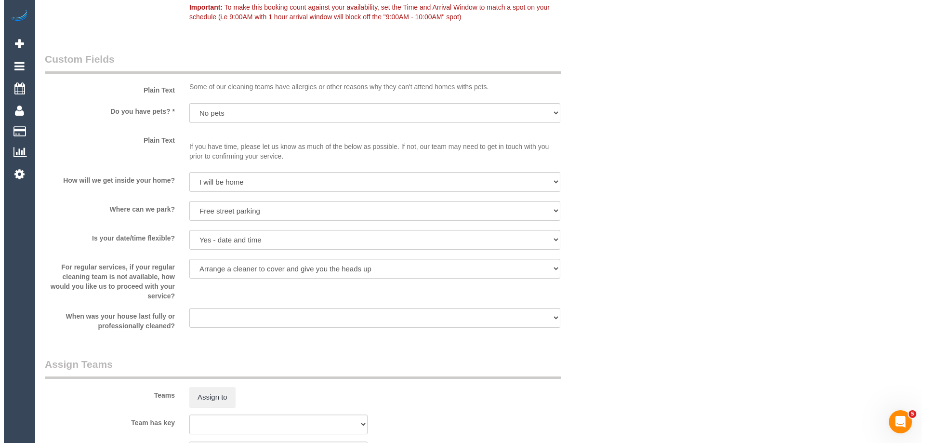
scroll to position [1060, 0]
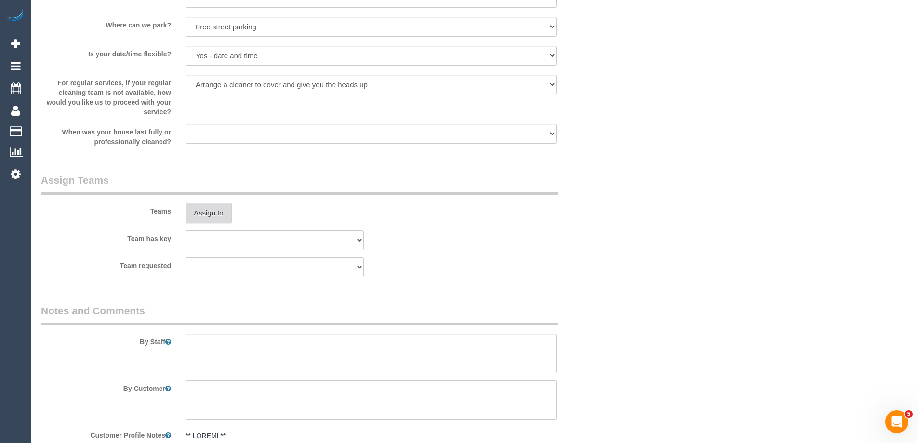
click at [196, 223] on button "Assign to" at bounding box center [208, 213] width 46 height 20
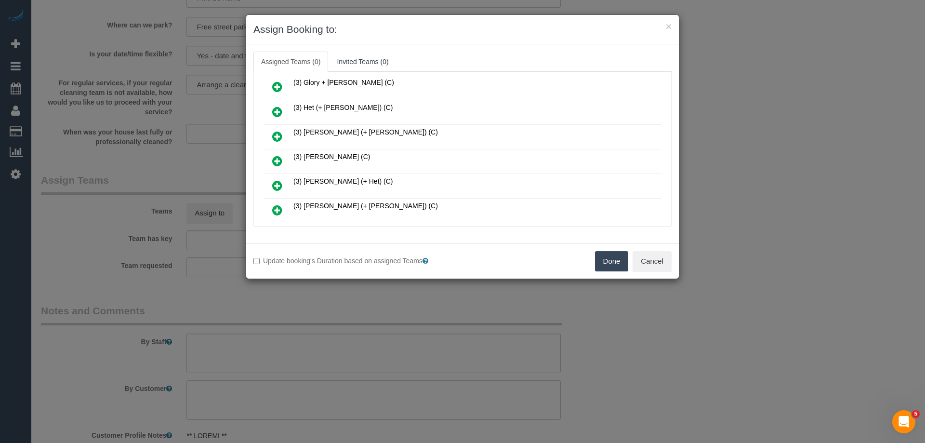
scroll to position [145, 0]
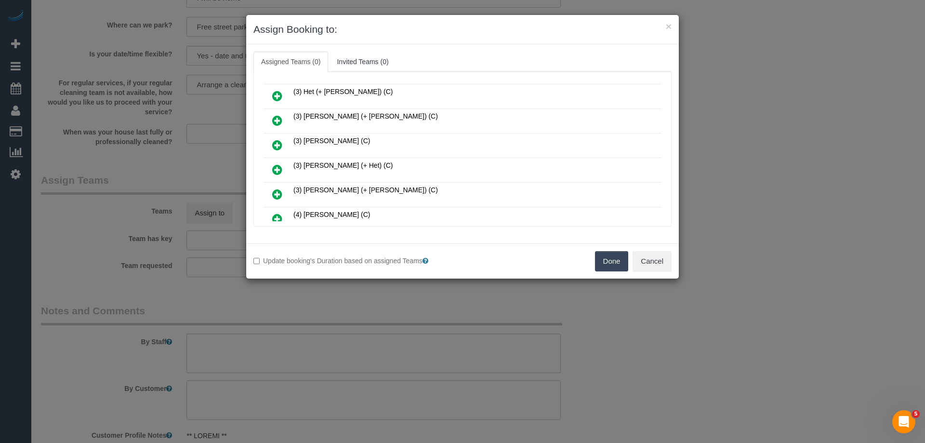
click at [282, 141] on icon at bounding box center [277, 145] width 10 height 12
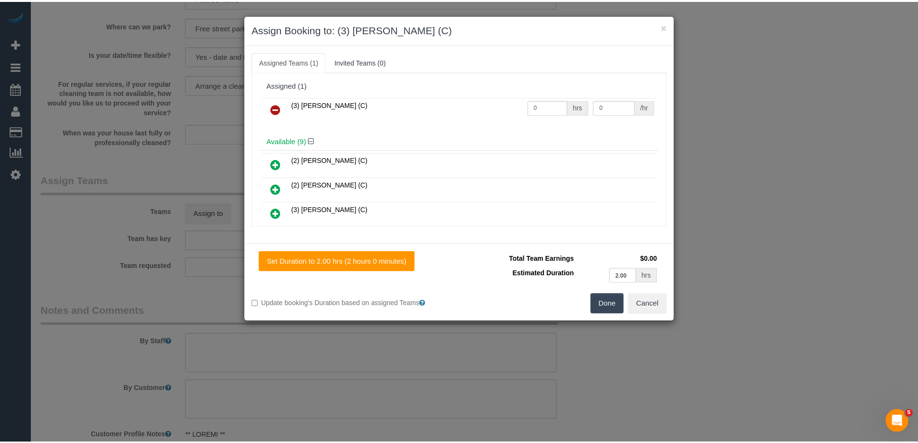
scroll to position [0, 0]
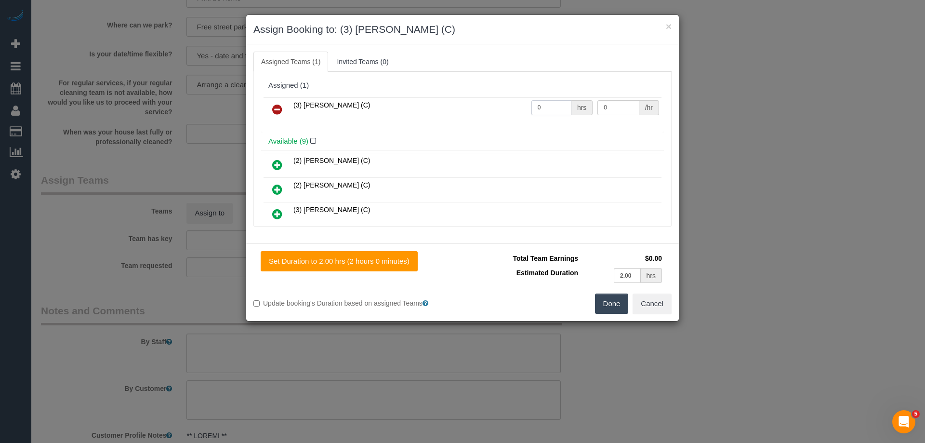
drag, startPoint x: 541, startPoint y: 107, endPoint x: 504, endPoint y: 102, distance: 36.5
click at [503, 104] on tr "(3) Nethaki Fernando (C) 0 hrs 0 /hr" at bounding box center [463, 109] width 398 height 25
type input "2"
drag, startPoint x: 625, startPoint y: 109, endPoint x: 571, endPoint y: 109, distance: 53.5
click at [597, 109] on input "0" at bounding box center [617, 107] width 41 height 15
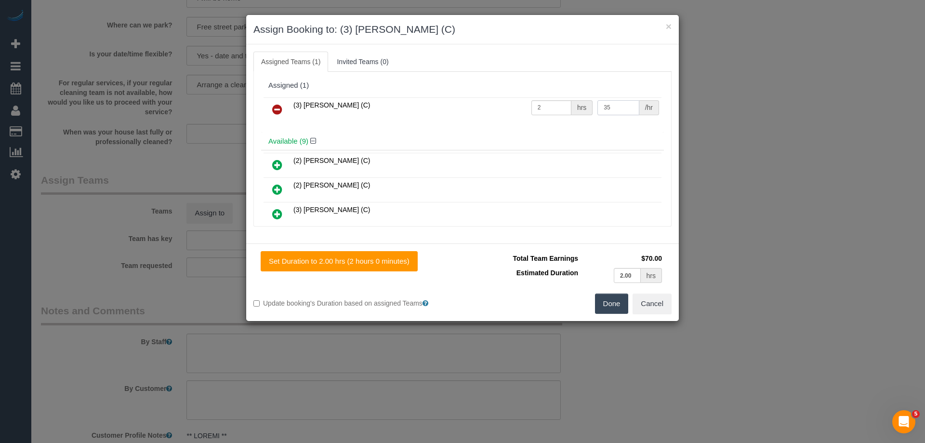
type input "35"
click at [608, 306] on button "Done" at bounding box center [612, 303] width 34 height 20
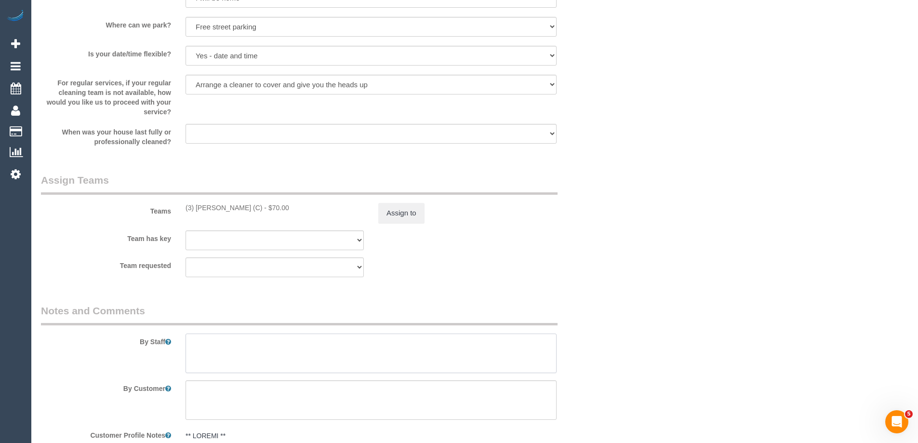
click at [238, 361] on textarea at bounding box center [370, 353] width 371 height 40
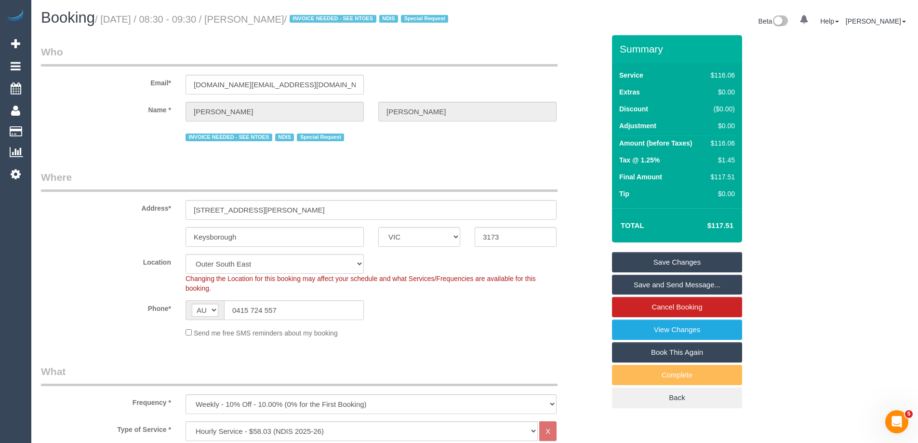
type textarea "*Cover*"
drag, startPoint x: 341, startPoint y: 18, endPoint x: 265, endPoint y: 16, distance: 76.2
click at [265, 16] on small "/ September 25, 2025 / 08:30 - 09:30 / Bruneau Bernard / INVOICE NEEDED - SEE N…" at bounding box center [273, 19] width 356 height 11
copy small "Bruneau Bernard"
click at [641, 295] on link "Save and Send Message..." at bounding box center [677, 285] width 130 height 20
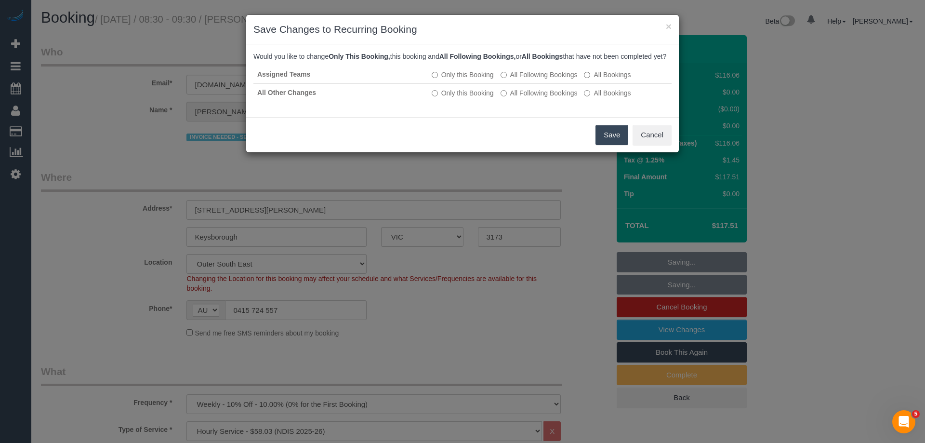
click at [614, 145] on button "Save" at bounding box center [612, 135] width 33 height 20
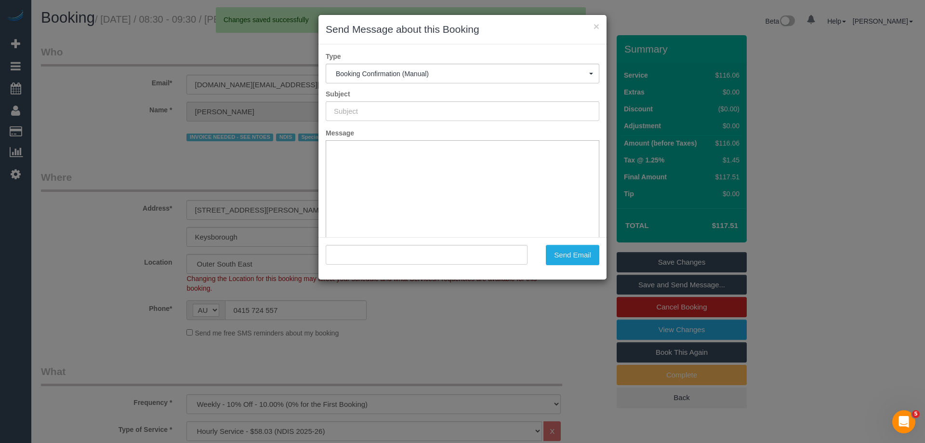
type input "Booking Confirmed"
type input ""Bruneau Bernard" <bruneaubernard7.bb@gmail.com>"
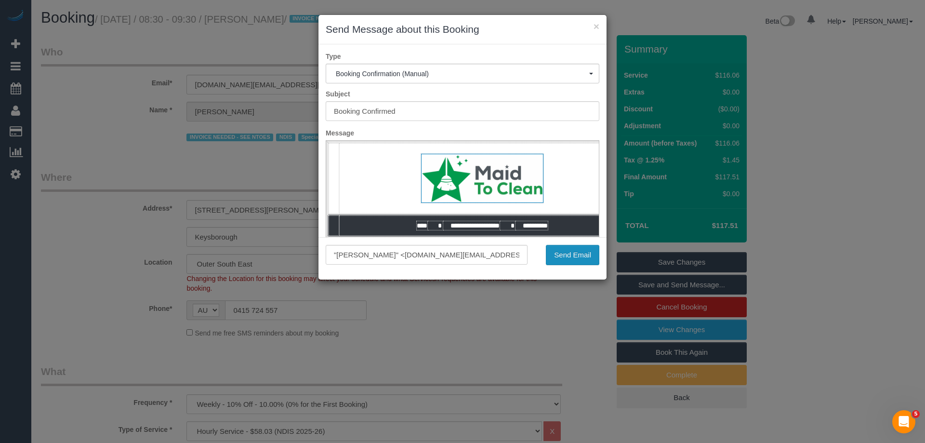
click at [559, 252] on button "Send Email" at bounding box center [572, 255] width 53 height 20
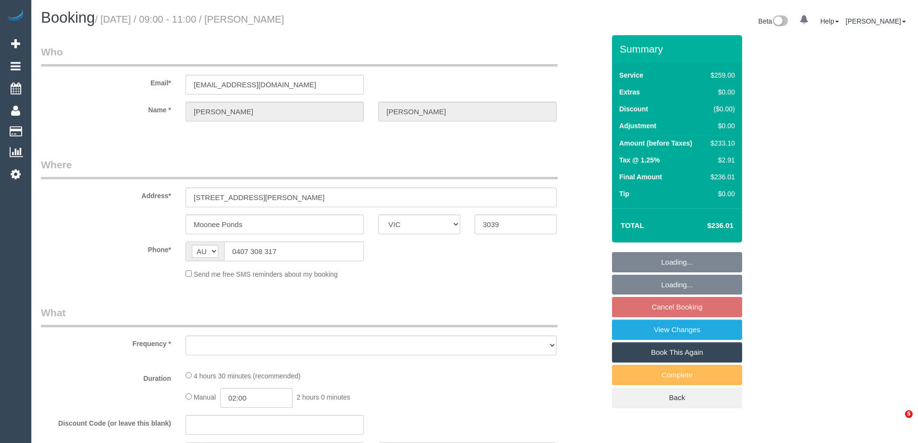
select select "VIC"
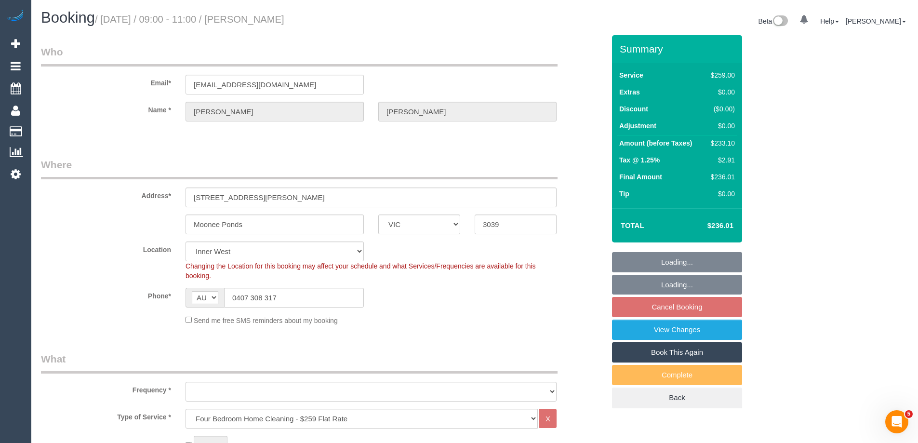
select select "string:stripe-pm_1PpjGy2GScqysDRVaapUd60r"
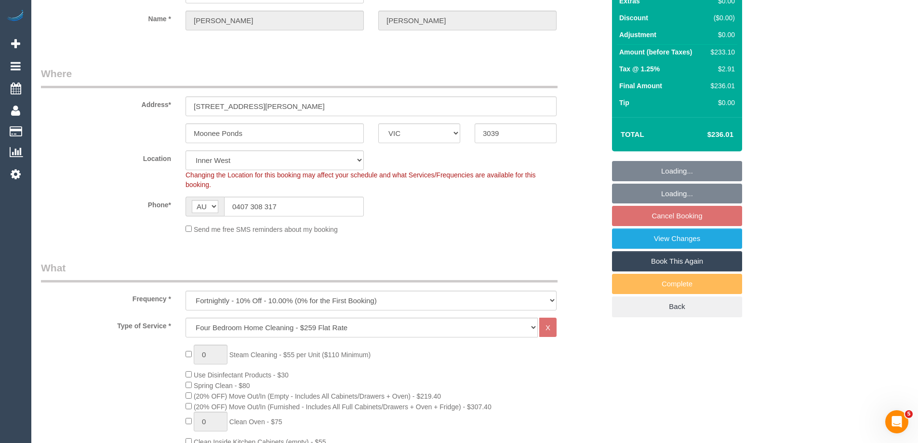
select select "object:1503"
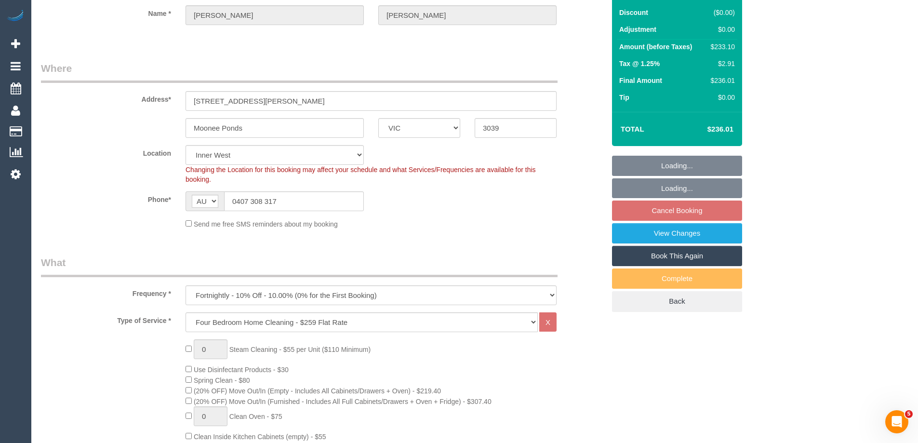
select select "number:28"
select select "number:14"
select select "number:19"
select select "number:36"
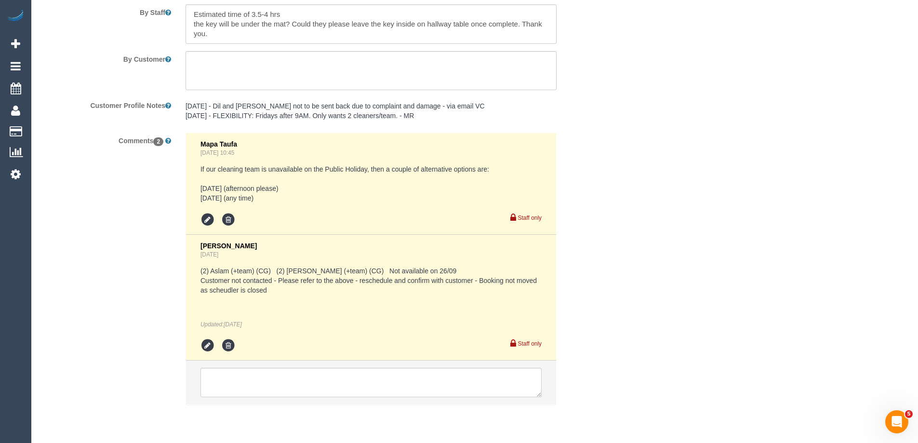
scroll to position [1719, 0]
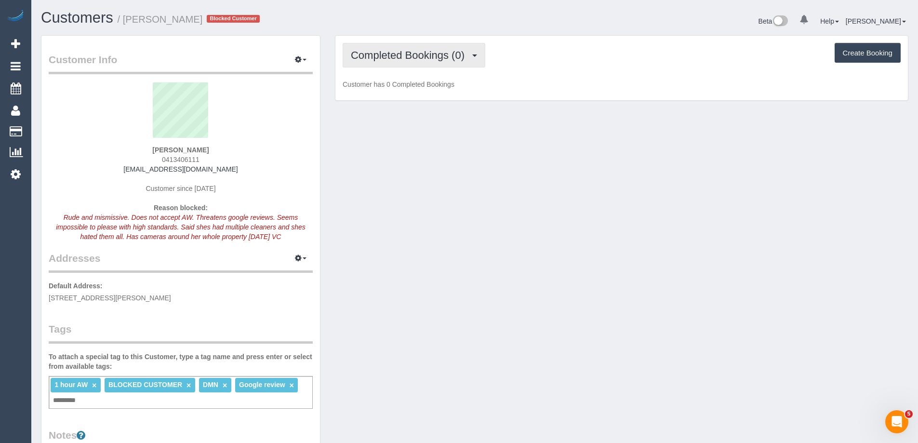
click at [411, 48] on button "Completed Bookings (0)" at bounding box center [414, 55] width 143 height 25
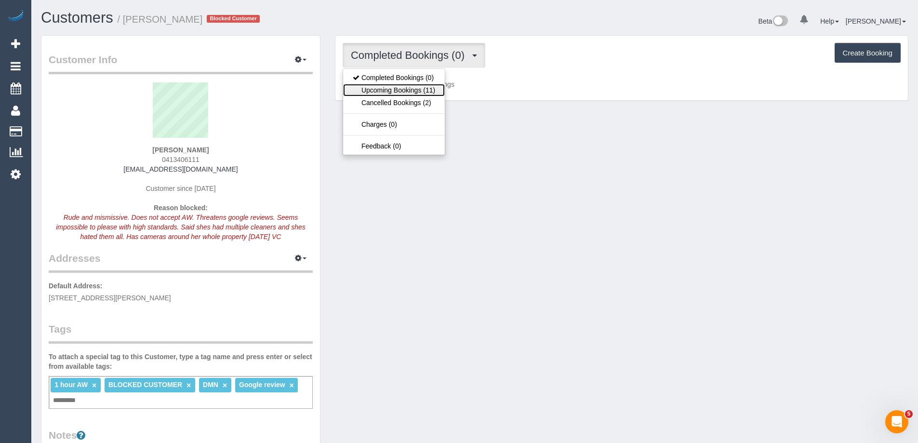
click at [410, 87] on link "Upcoming Bookings (11)" at bounding box center [394, 90] width 102 height 13
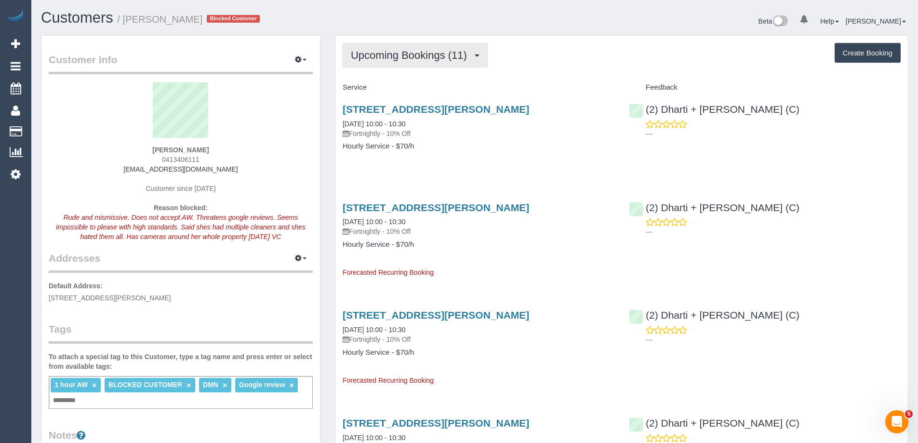
click at [387, 55] on span "Upcoming Bookings (11)" at bounding box center [411, 55] width 121 height 12
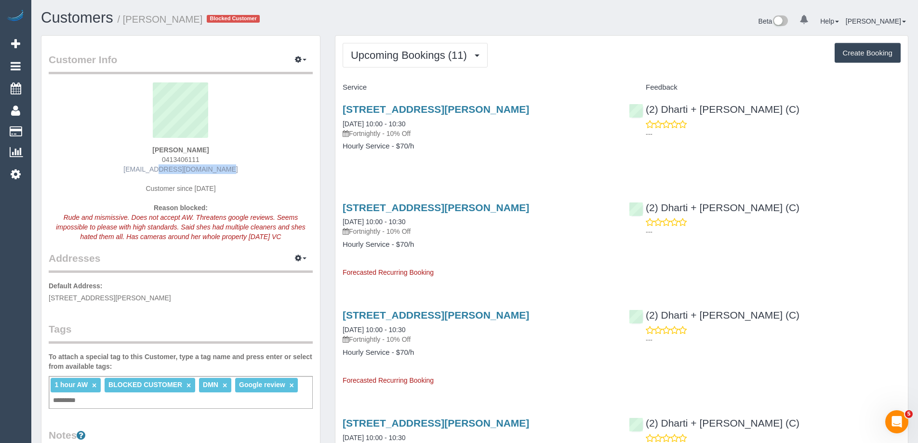
drag, startPoint x: 222, startPoint y: 167, endPoint x: 148, endPoint y: 168, distance: 74.2
click at [148, 168] on div "[PERSON_NAME] 0413406111 [EMAIL_ADDRESS][DOMAIN_NAME] Customer since [DATE] Rea…" at bounding box center [181, 166] width 264 height 169
copy link "[EMAIL_ADDRESS][DOMAIN_NAME]"
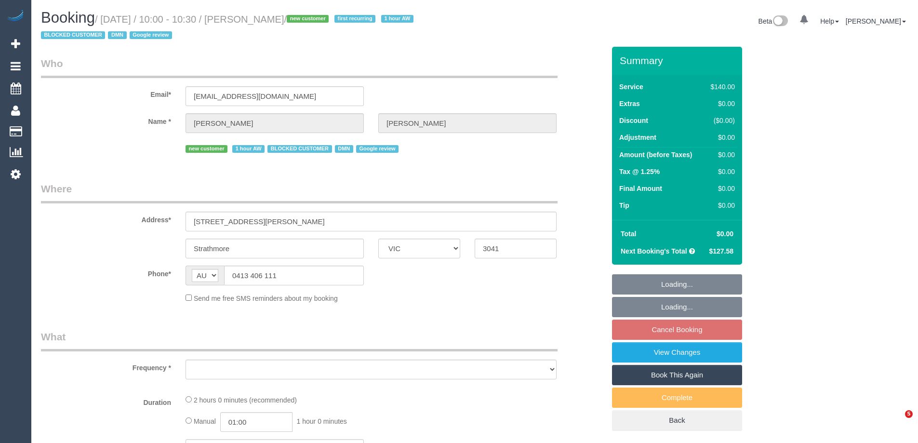
select select "VIC"
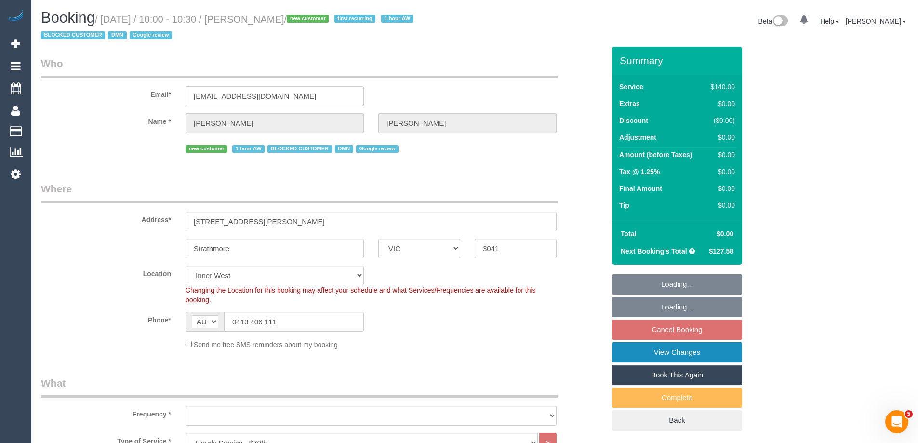
select select "string:stripe-pm_1S2obR2GScqysDRVMk42kHuu"
select select "number:28"
select select "number:14"
select select "number:19"
select select "number:24"
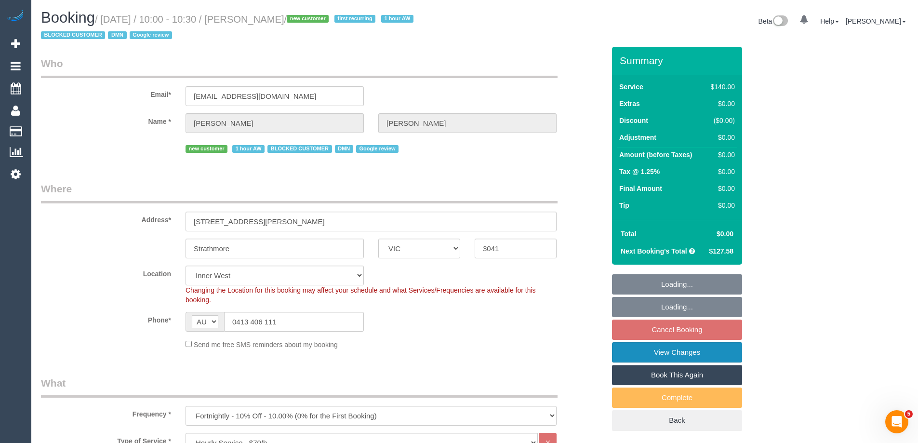
select select "object:1567"
click at [646, 358] on link "View Changes" at bounding box center [677, 352] width 130 height 20
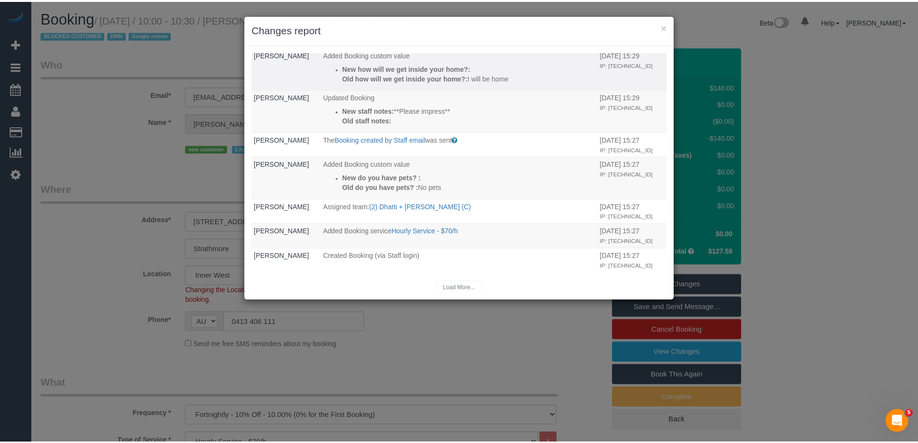
scroll to position [174, 0]
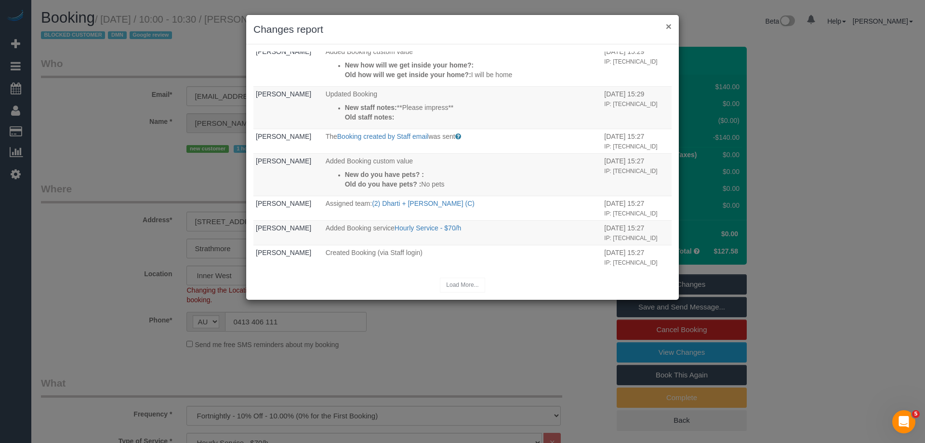
click at [667, 27] on button "×" at bounding box center [669, 26] width 6 height 10
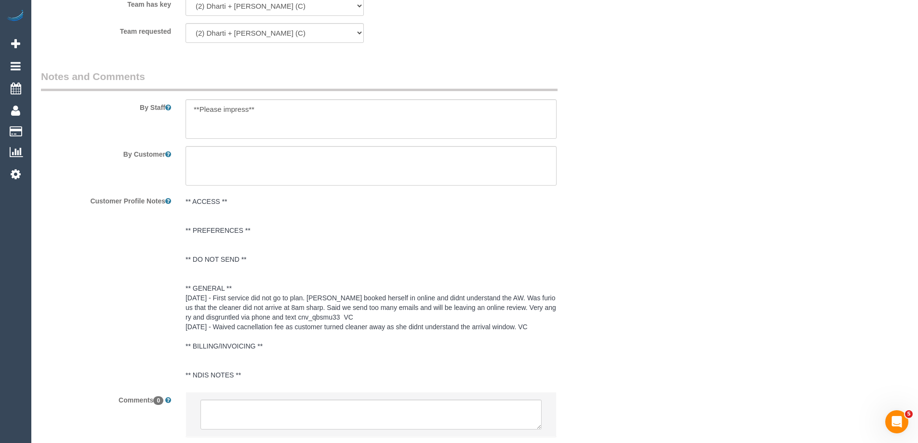
scroll to position [1590, 0]
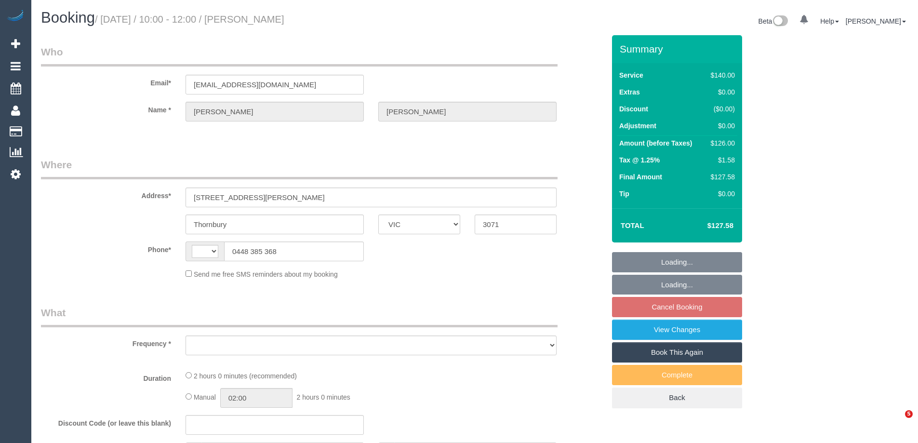
select select "VIC"
select select "object:275"
select select "string:stripe-pm_1MiuU22GScqysDRVKqOG0KEe"
select select "number:28"
select select "number:14"
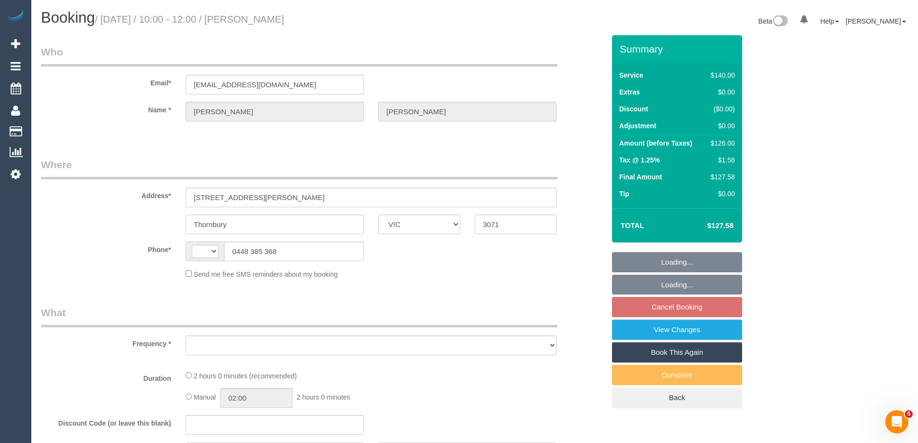
select select "number:19"
select select "number:24"
select select "number:34"
select select "number:11"
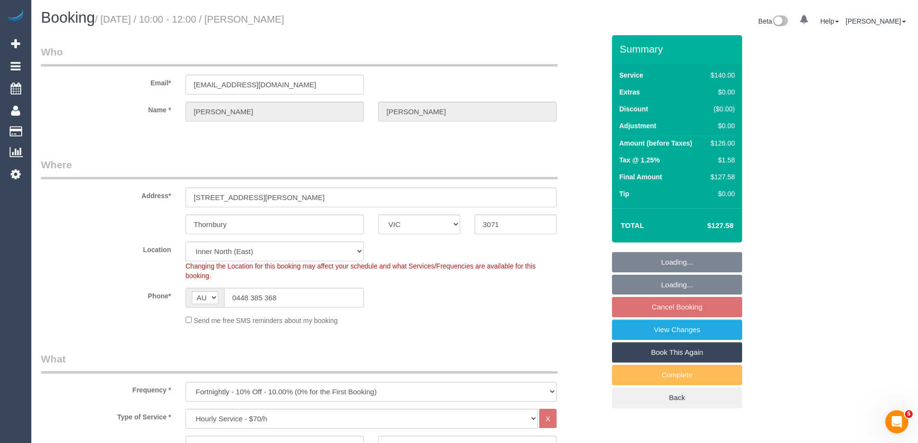
select select "string:AU"
select select "object:874"
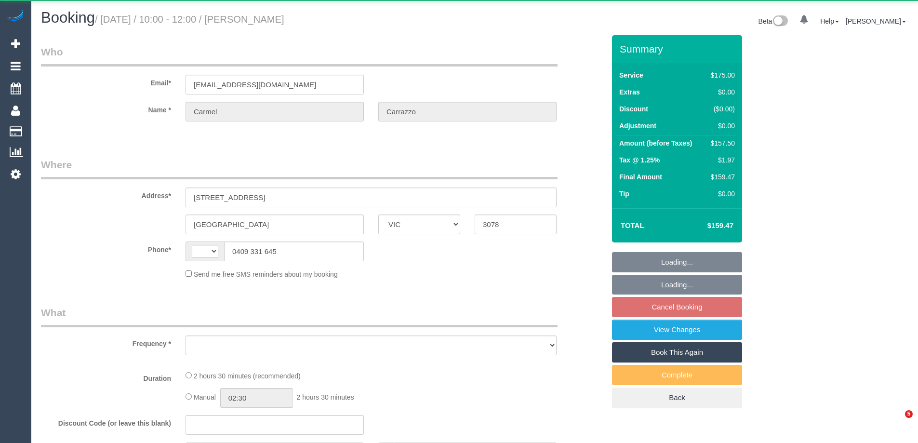
select select "VIC"
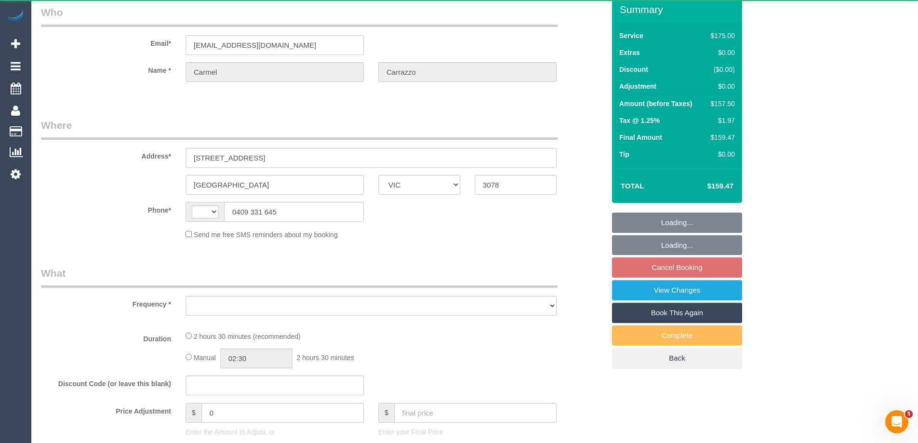
select select "string:AU"
select select "object:543"
select select "string:stripe-pm_1R0sTQ2GScqysDRVyEk89Ea5"
select select "150"
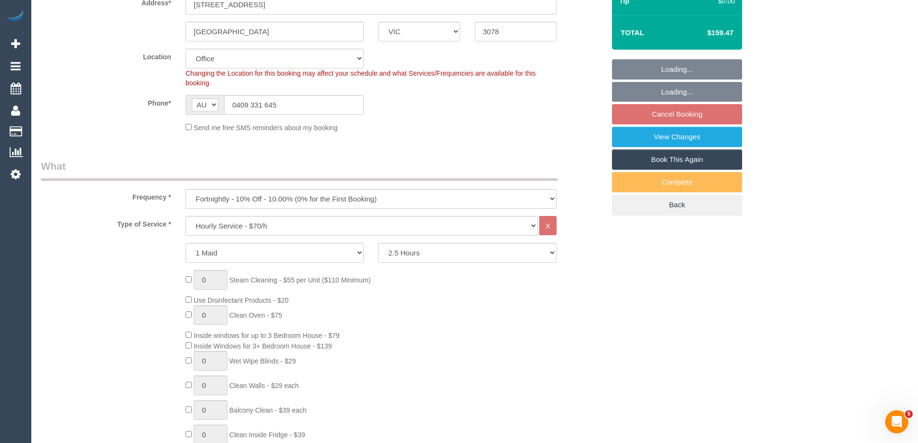
select select "number:29"
select select "number:14"
select select "number:19"
select select "number:22"
select select "number:34"
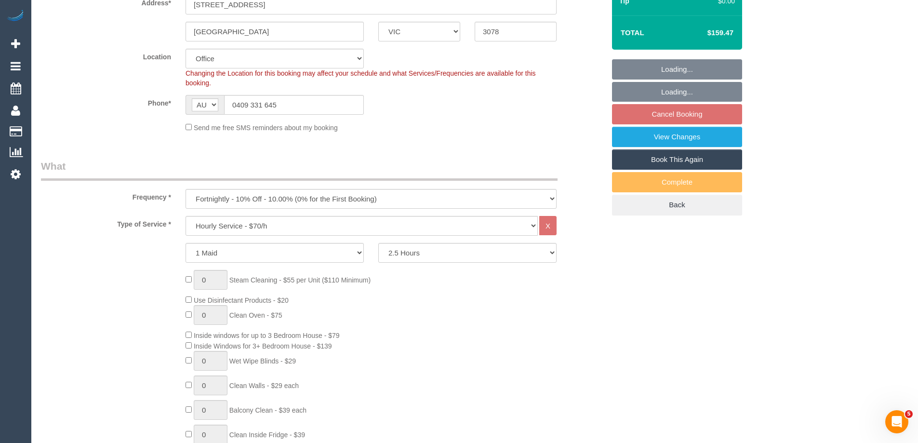
select select "number:12"
select select "object:2180"
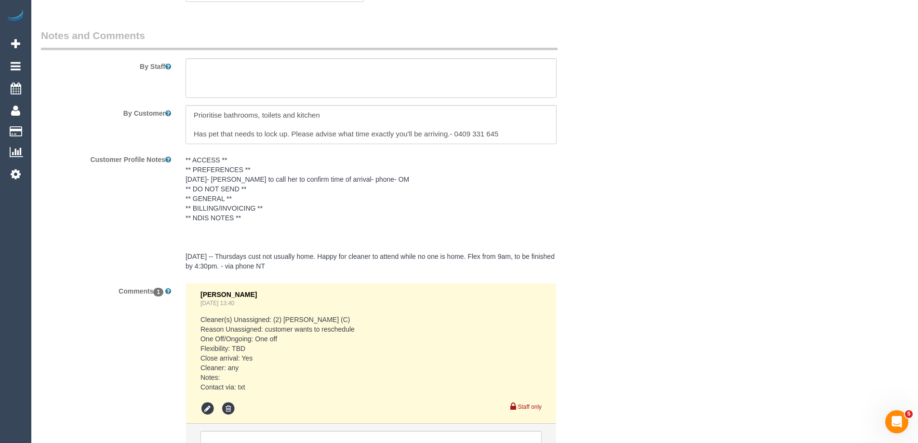
scroll to position [1606, 0]
click at [210, 71] on textarea at bounding box center [370, 79] width 371 height 40
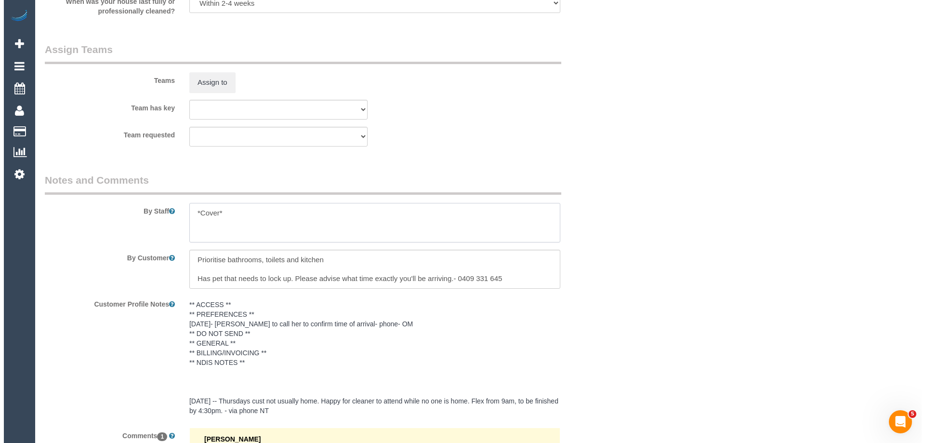
scroll to position [1461, 0]
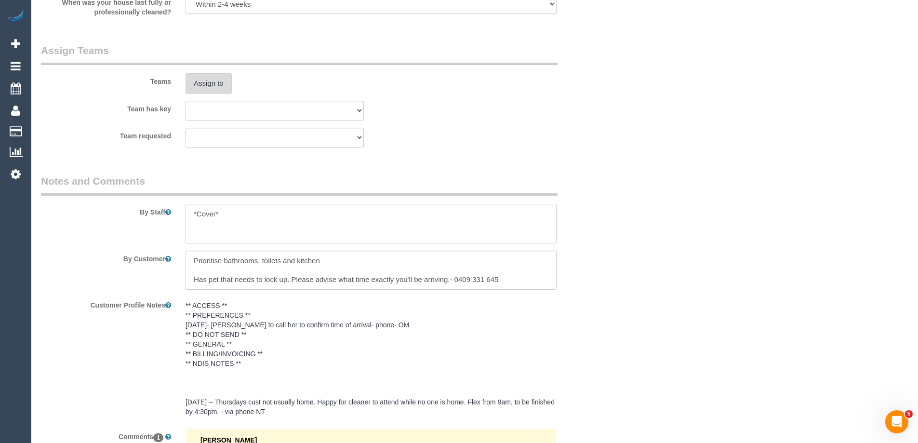
type textarea "*Cover*"
click at [229, 85] on button "Assign to" at bounding box center [208, 83] width 46 height 20
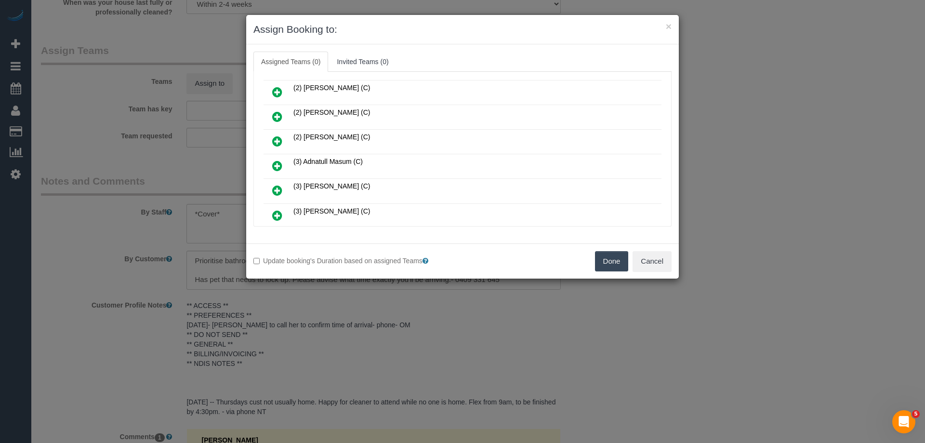
scroll to position [385, 0]
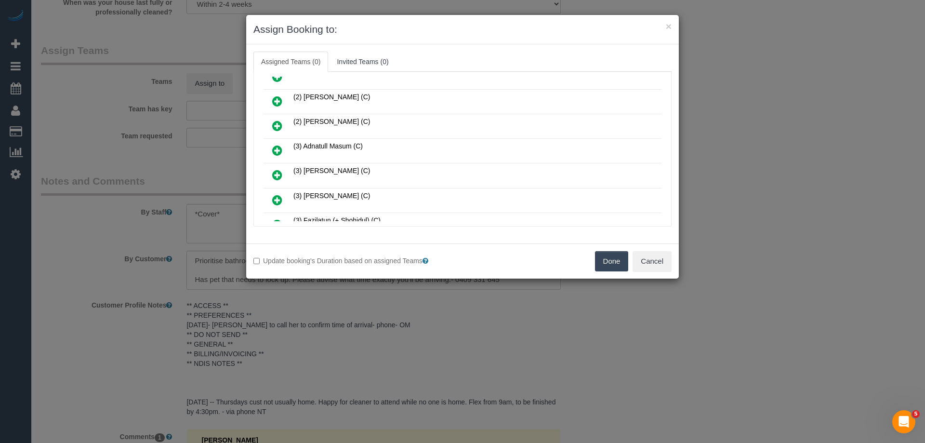
click at [278, 178] on icon at bounding box center [277, 175] width 10 height 12
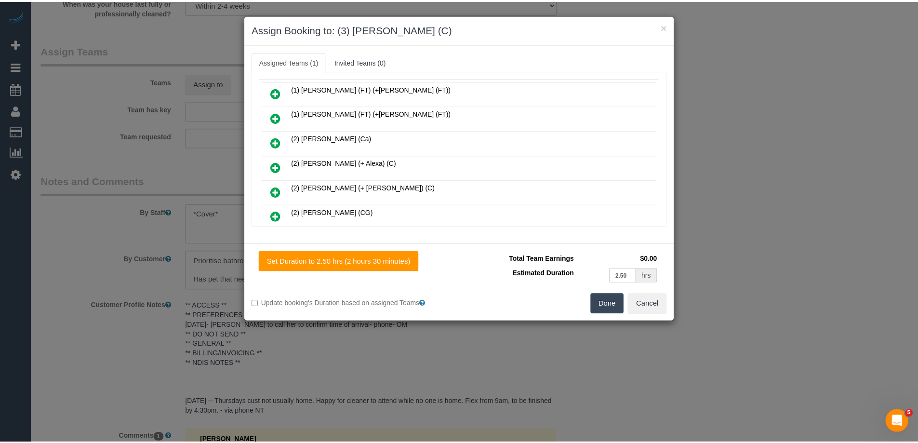
scroll to position [0, 0]
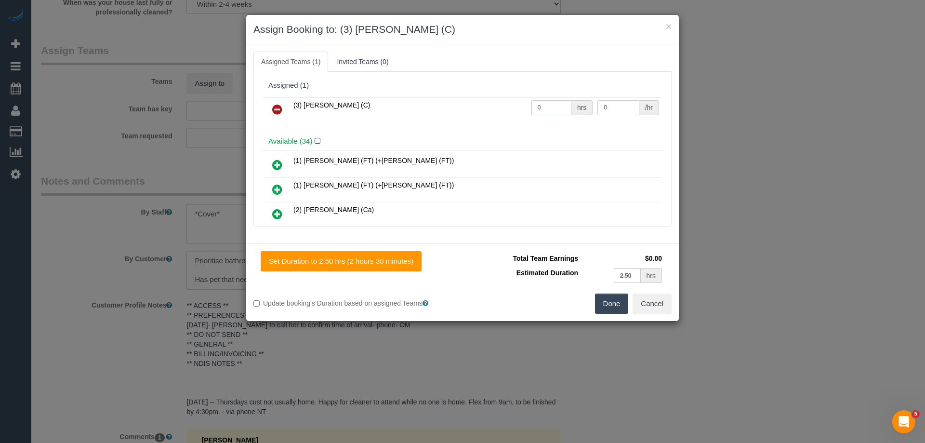
drag, startPoint x: 541, startPoint y: 105, endPoint x: 483, endPoint y: 105, distance: 58.3
click at [490, 105] on tr "(3) [PERSON_NAME] (C) 0 hrs 0 /hr" at bounding box center [463, 109] width 398 height 25
drag, startPoint x: 606, startPoint y: 107, endPoint x: 552, endPoint y: 105, distance: 53.5
click at [554, 105] on tr "(3) Barun Chand (C) 2 hrs 0 /hr" at bounding box center [463, 109] width 398 height 25
click at [547, 108] on input "2" at bounding box center [551, 107] width 40 height 15
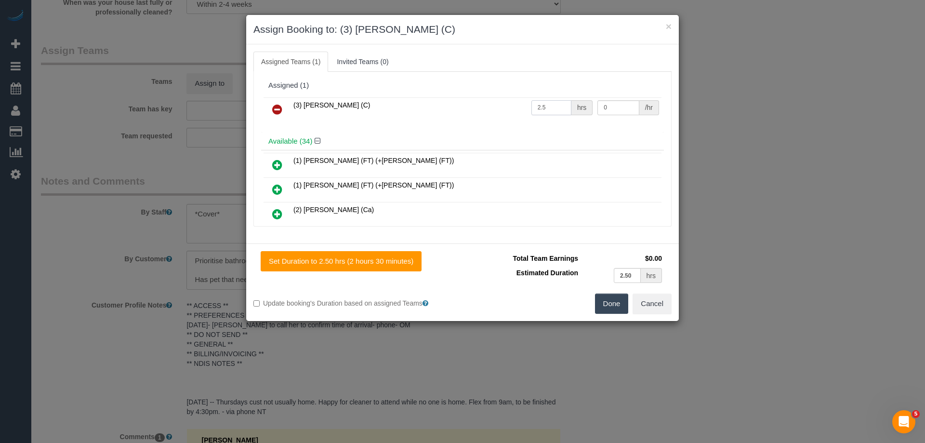
type input "2.5"
drag, startPoint x: 610, startPoint y: 110, endPoint x: 518, endPoint y: 113, distance: 92.6
click at [512, 99] on tr "(3) Barun Chand (C) 2.5 hrs 0 /hr" at bounding box center [463, 109] width 398 height 25
type input "35"
click at [599, 310] on button "Done" at bounding box center [612, 303] width 34 height 20
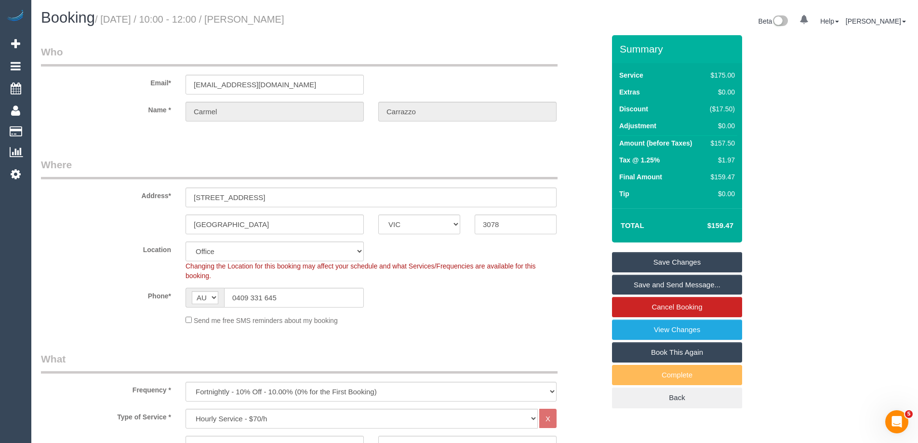
drag, startPoint x: 347, startPoint y: 19, endPoint x: 268, endPoint y: 18, distance: 79.0
click at [268, 18] on h1 "Booking / September 25, 2025 / 10:00 - 12:00 / Carmel Carrazzo" at bounding box center [254, 18] width 426 height 16
click at [212, 253] on select "Office City East (North) East (South) Inner East Inner North (East) Inner North…" at bounding box center [274, 251] width 178 height 20
select select "47"
click at [185, 241] on select "Office City East (North) East (South) Inner East Inner North (East) Inner North…" at bounding box center [274, 251] width 178 height 20
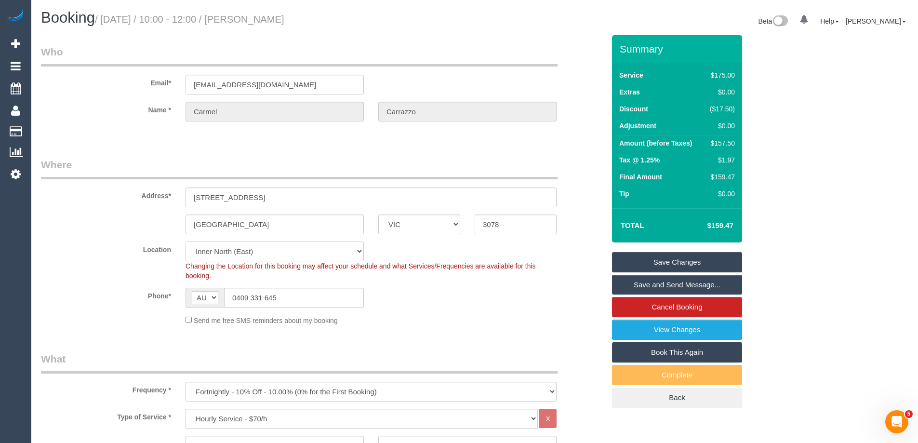
select select "object:8118"
drag, startPoint x: 73, startPoint y: 191, endPoint x: 88, endPoint y: 191, distance: 14.9
click at [75, 191] on label "Address*" at bounding box center [106, 193] width 145 height 13
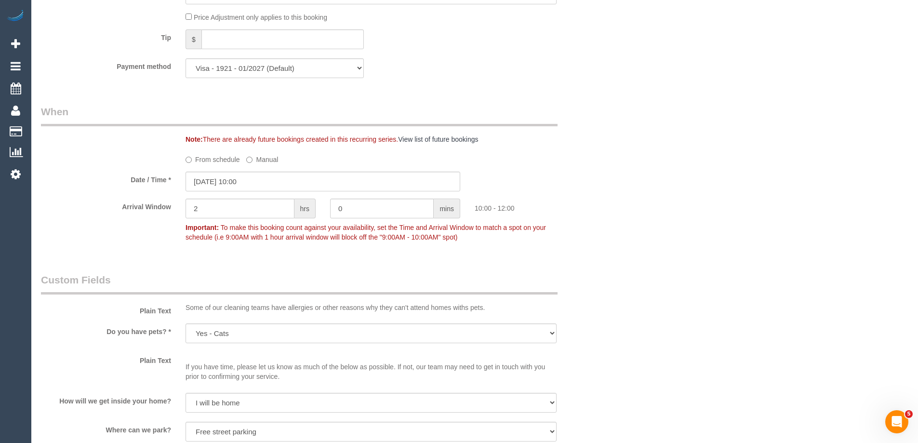
scroll to position [1301, 0]
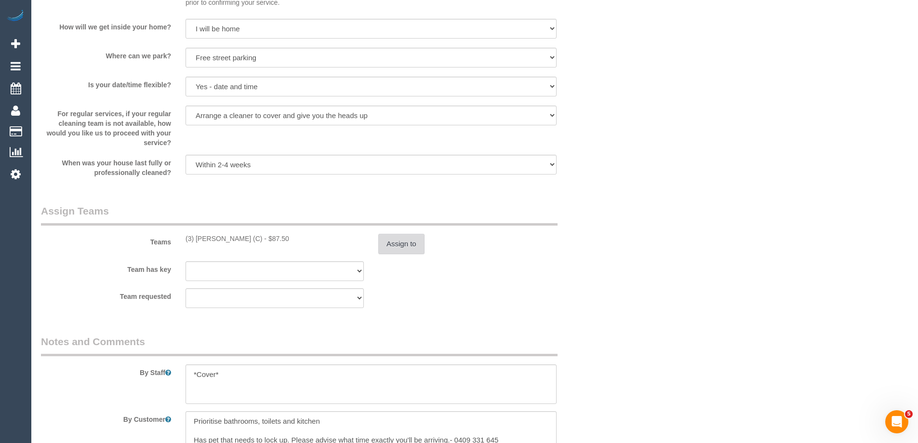
click at [418, 241] on button "Assign to" at bounding box center [401, 244] width 46 height 20
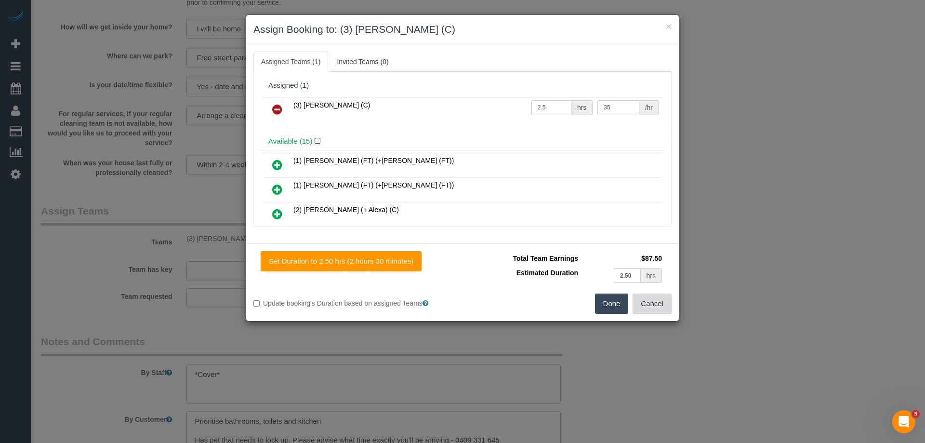
click at [656, 305] on button "Cancel" at bounding box center [652, 303] width 39 height 20
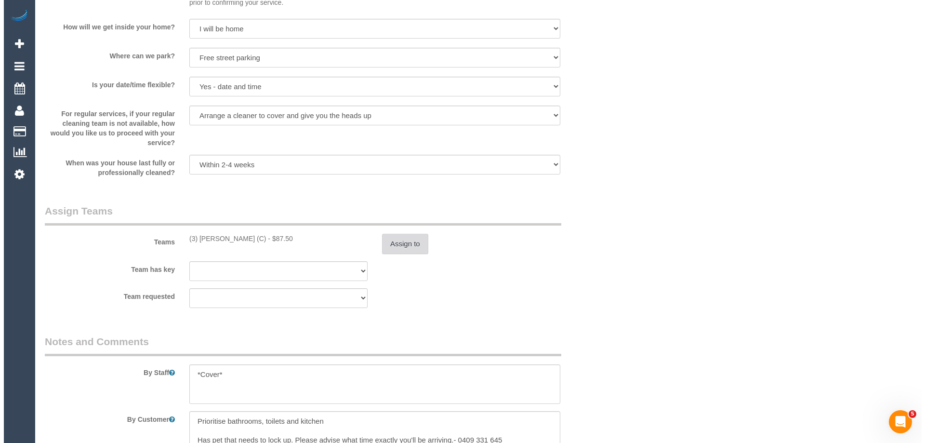
scroll to position [0, 0]
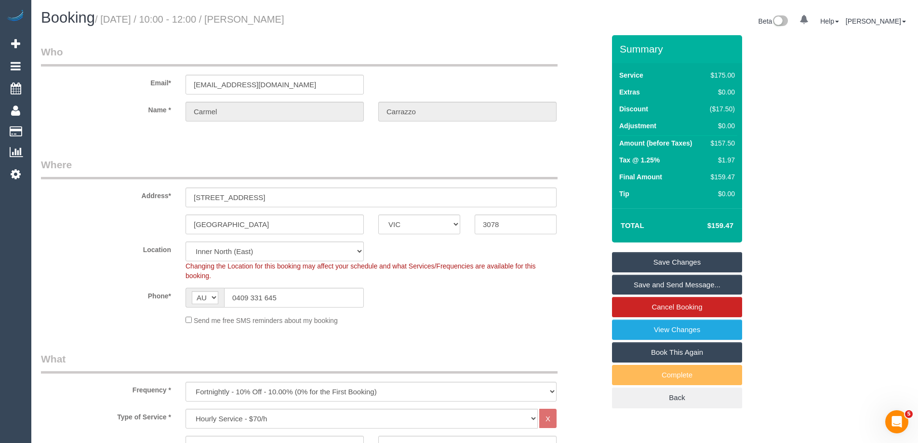
drag, startPoint x: 357, startPoint y: 19, endPoint x: 269, endPoint y: 20, distance: 87.7
click at [269, 20] on h1 "Booking / September 25, 2025 / 10:00 - 12:00 / Carmel Carrazzo" at bounding box center [254, 18] width 426 height 16
copy small "Carmel Carrazzo"
click at [643, 288] on link "Save and Send Message..." at bounding box center [677, 285] width 130 height 20
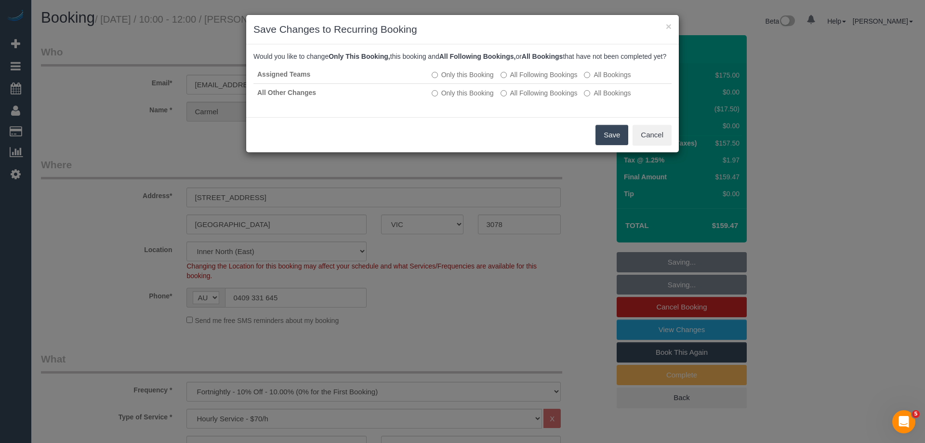
click at [602, 144] on button "Save" at bounding box center [612, 135] width 33 height 20
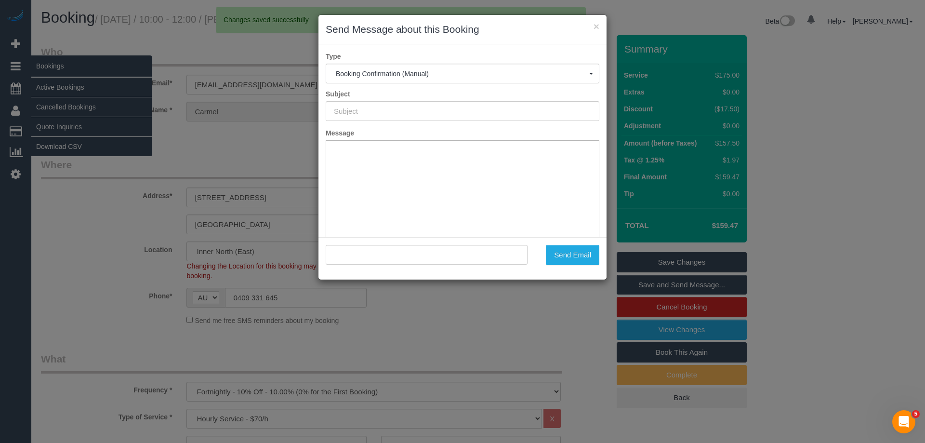
type input "Booking Confirmed"
type input ""Carmel Carrazzo" <carmel@carrazzo.com.au>"
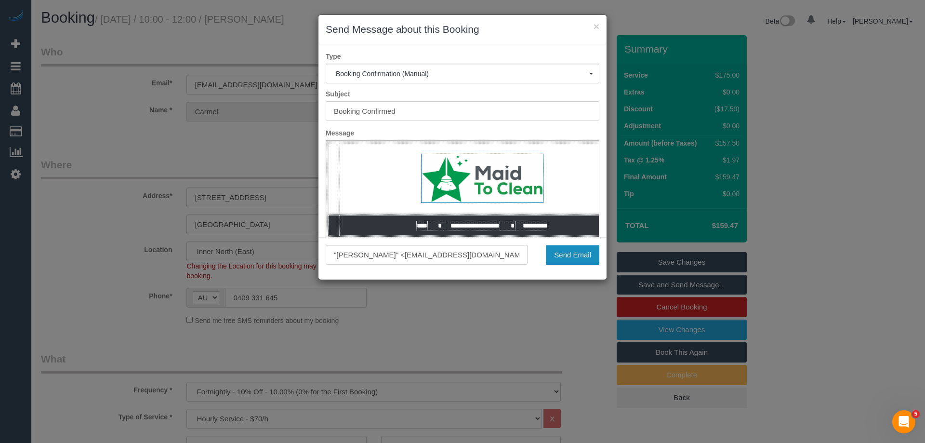
click at [573, 255] on button "Send Email" at bounding box center [572, 255] width 53 height 20
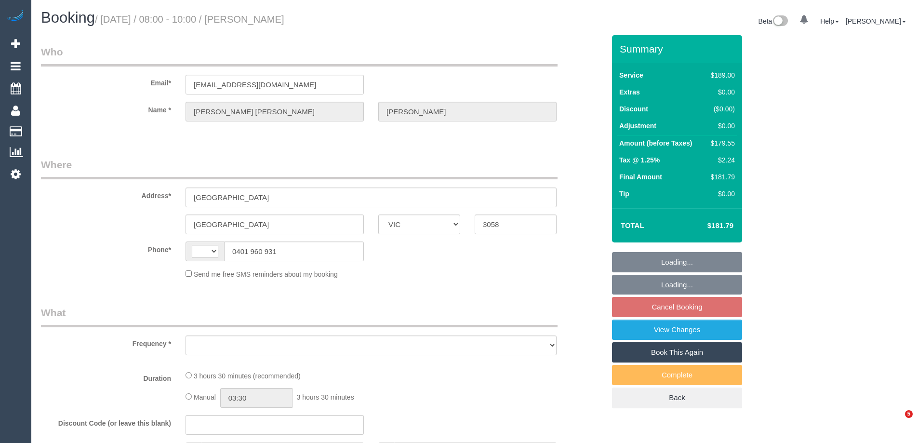
select select "VIC"
select select "string:stripe-pm_1RpeuH2GScqysDRVCIalt25W"
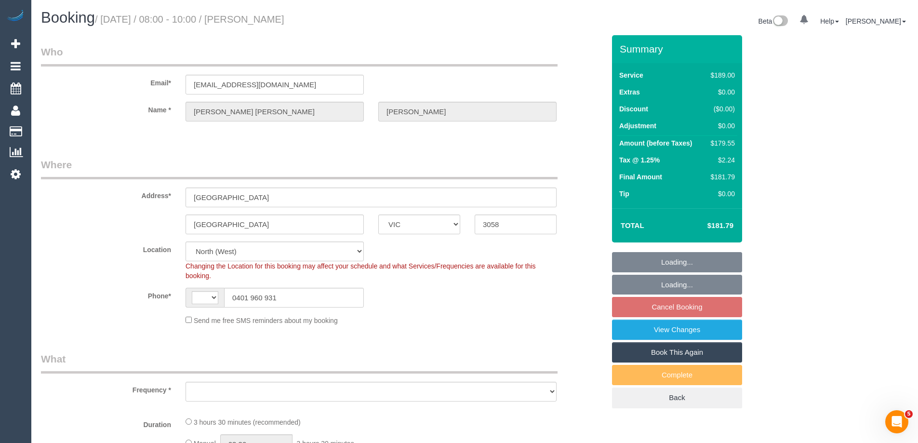
select select "string:AU"
select select "number:27"
select select "number:16"
select select "number:19"
select select "number:23"
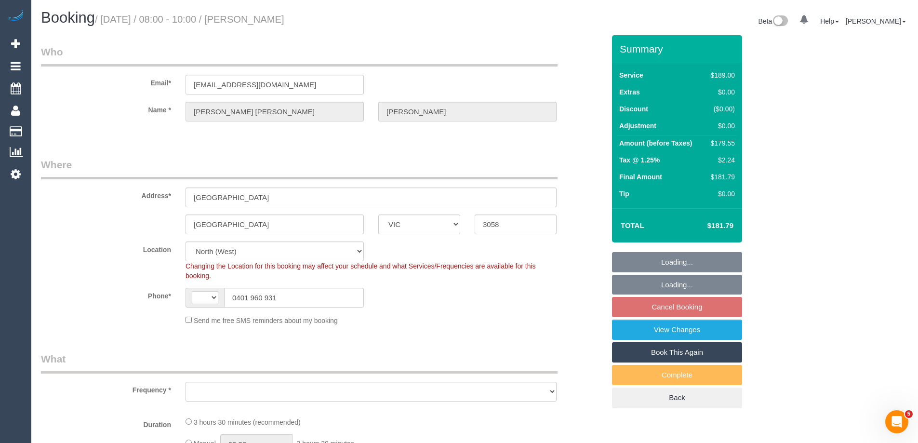
select select "number:34"
select select "number:11"
select select "object:1506"
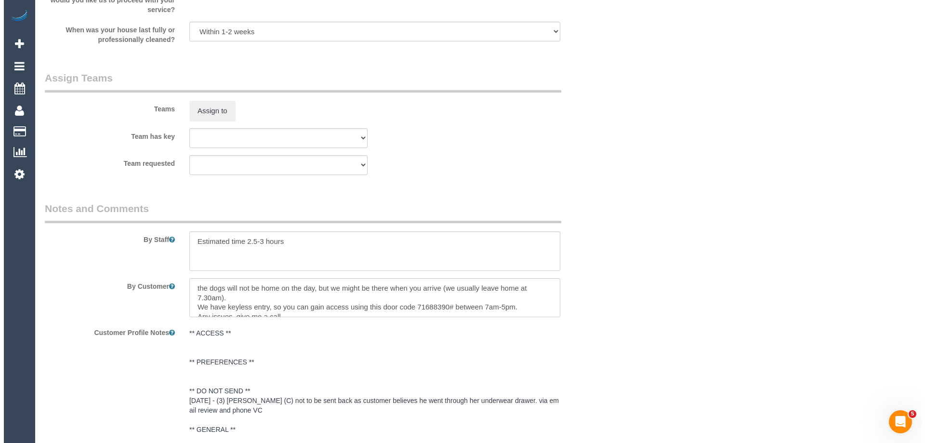
scroll to position [1494, 0]
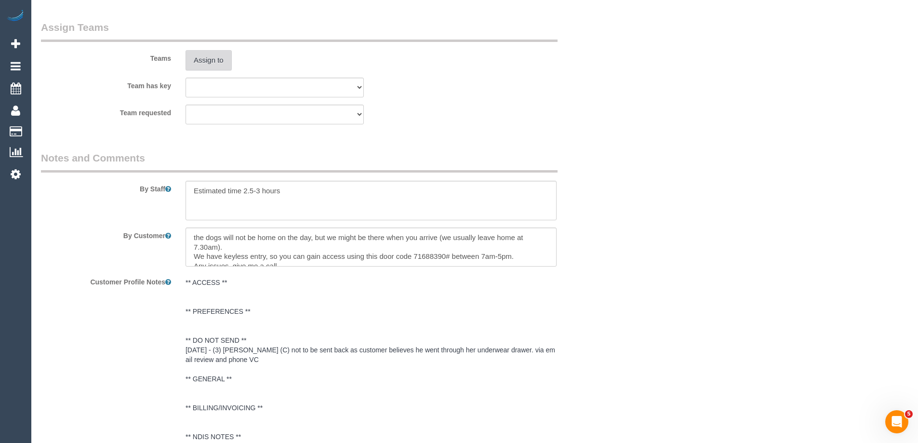
click at [211, 61] on button "Assign to" at bounding box center [208, 60] width 46 height 20
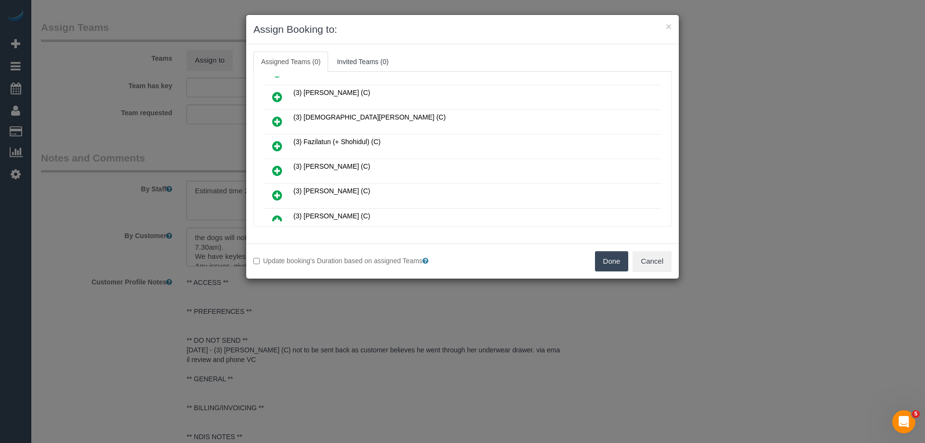
click at [273, 97] on icon at bounding box center [277, 97] width 10 height 12
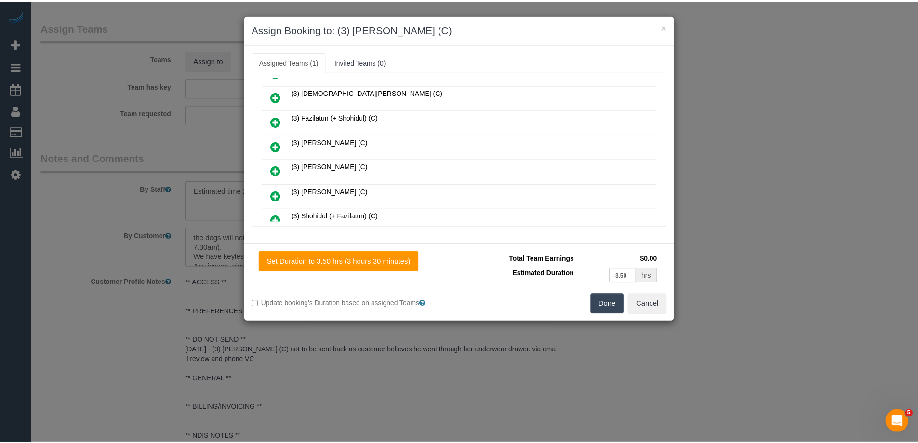
scroll to position [0, 0]
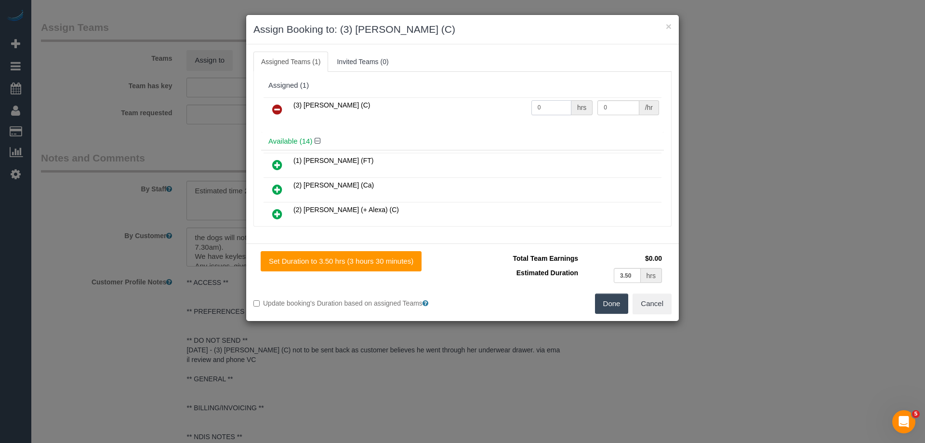
drag, startPoint x: 542, startPoint y: 110, endPoint x: 581, endPoint y: 108, distance: 39.1
click at [496, 105] on tr "(3) [PERSON_NAME] (C) 0 hrs 0 /hr" at bounding box center [463, 109] width 398 height 25
type input "1"
drag, startPoint x: 612, startPoint y: 113, endPoint x: 498, endPoint y: 105, distance: 114.0
click at [518, 106] on tr "(3) [PERSON_NAME] (C) 1 hrs 0 /hr" at bounding box center [463, 109] width 398 height 25
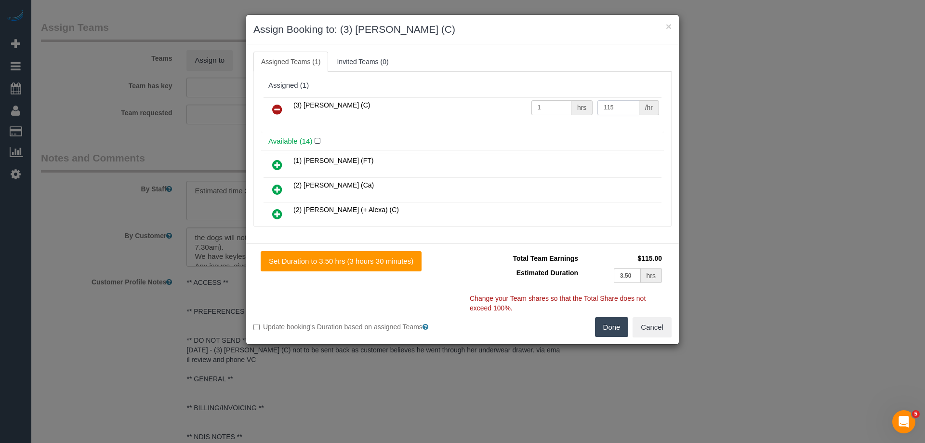
type input "115"
click at [611, 329] on button "Done" at bounding box center [612, 327] width 34 height 20
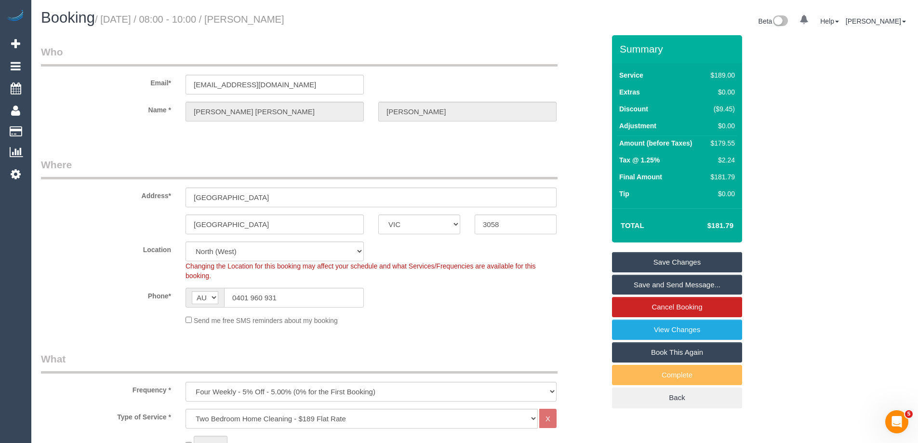
drag, startPoint x: 383, startPoint y: 20, endPoint x: 265, endPoint y: 19, distance: 117.6
click at [265, 19] on h1 "Booking / [DATE] / 08:00 - 10:00 / [PERSON_NAME]" at bounding box center [254, 18] width 426 height 16
copy small "[PERSON_NAME]"
click at [642, 265] on link "Save Changes" at bounding box center [677, 262] width 130 height 20
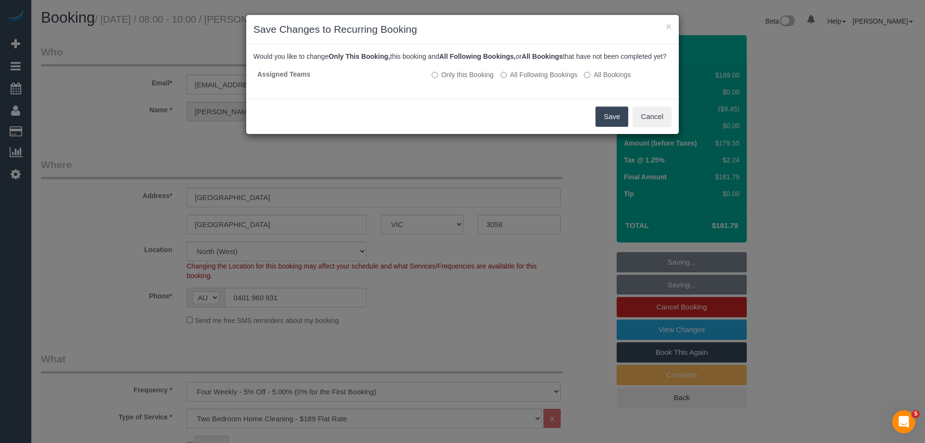
click at [612, 123] on button "Save" at bounding box center [612, 116] width 33 height 20
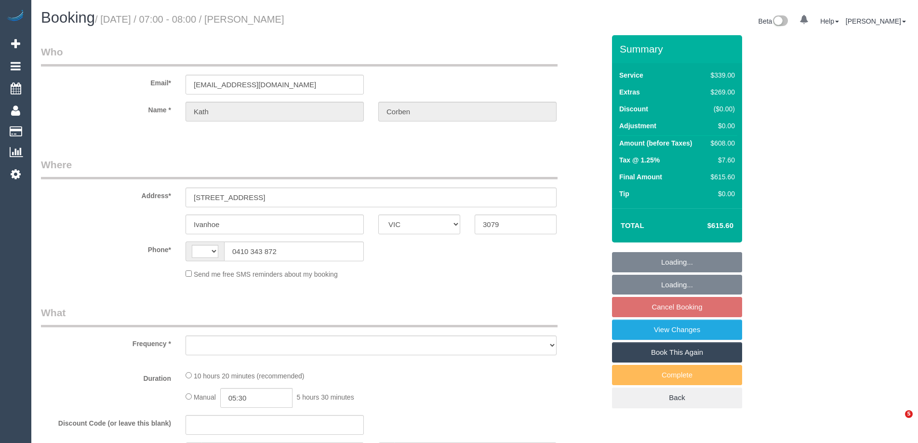
select select "VIC"
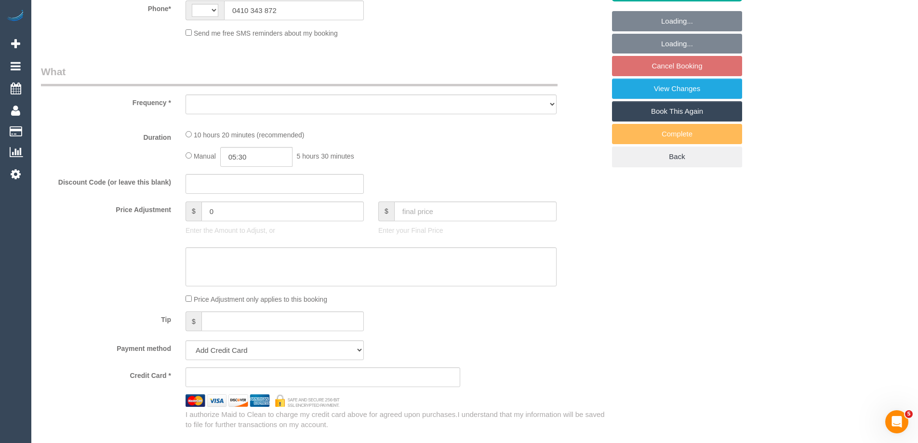
select select "string:AU"
select select "object:561"
select select "string:stripe-pm_1S8JFC2GScqysDRVUQutItZh"
select select "number:30"
select select "number:14"
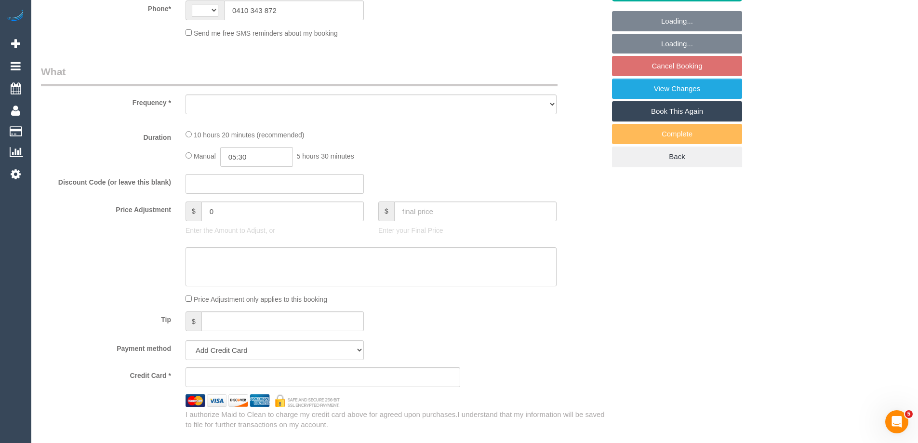
select select "number:19"
select select "number:23"
select select "number:26"
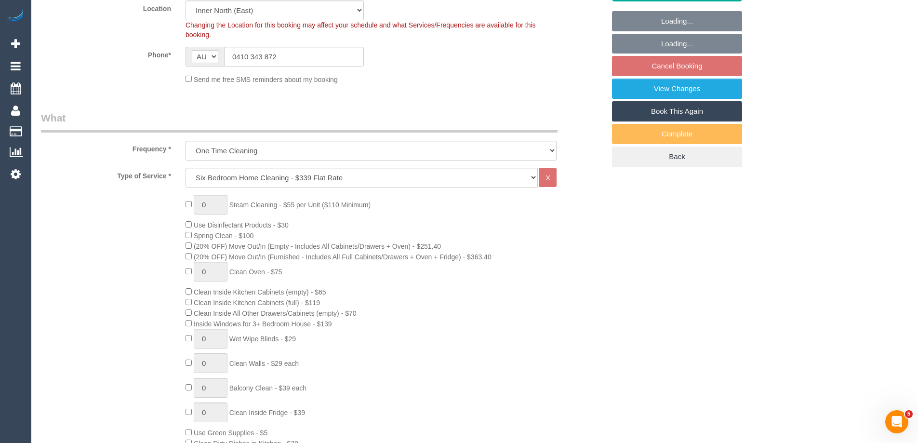
select select "object:810"
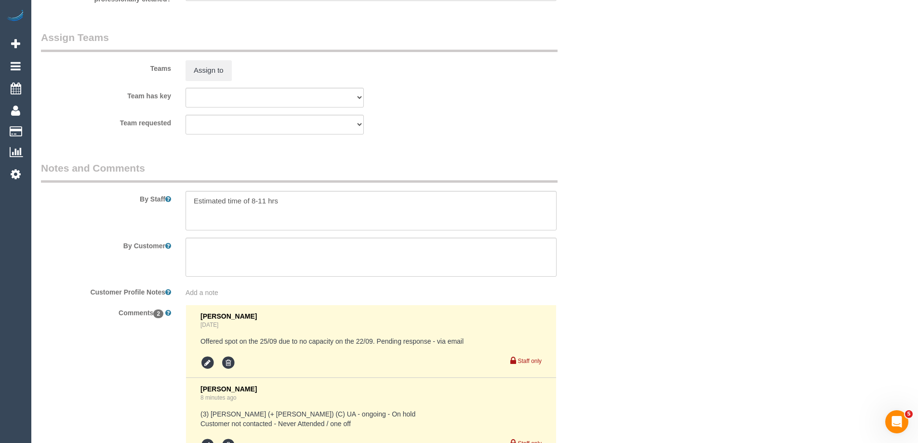
scroll to position [1615, 0]
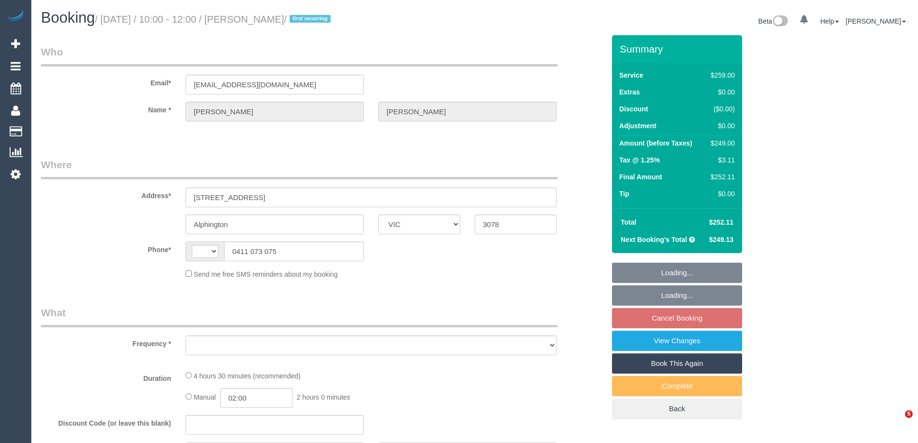
select select "VIC"
select select "string:AU"
select select "object:529"
select select "string:stripe-pm_1R4KHa2GScqysDRVF2v9Tya7"
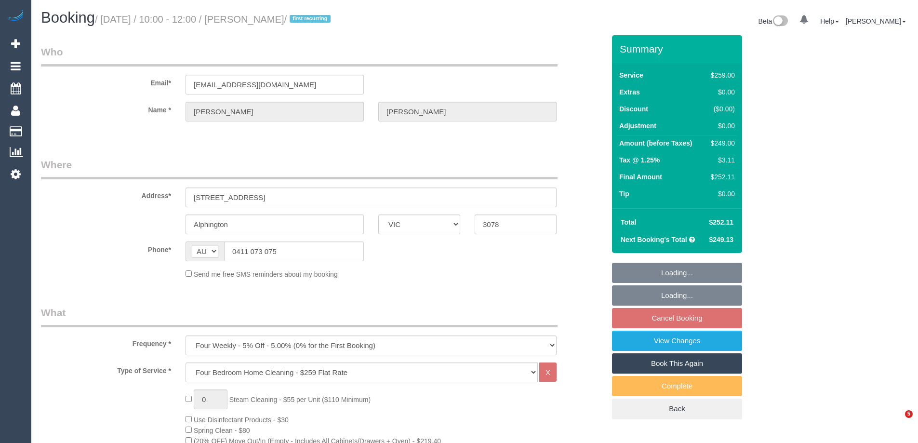
select select "object:1282"
select select "number:27"
select select "number:14"
select select "number:19"
select select "number:22"
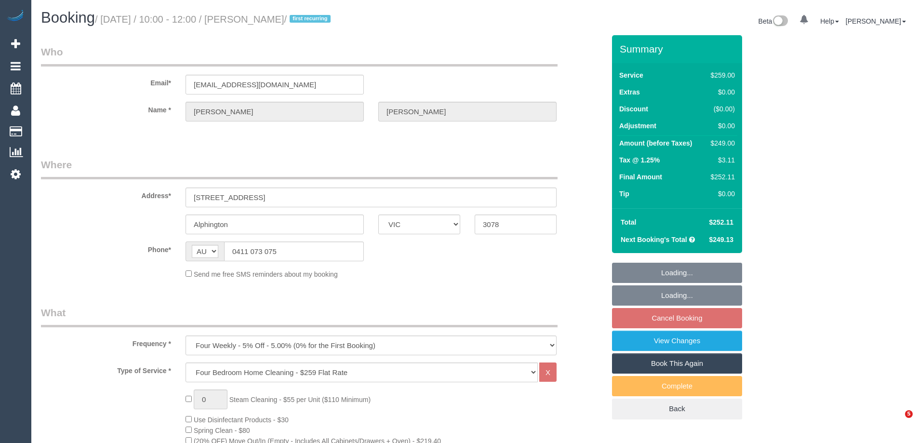
select select "number:35"
select select "number:13"
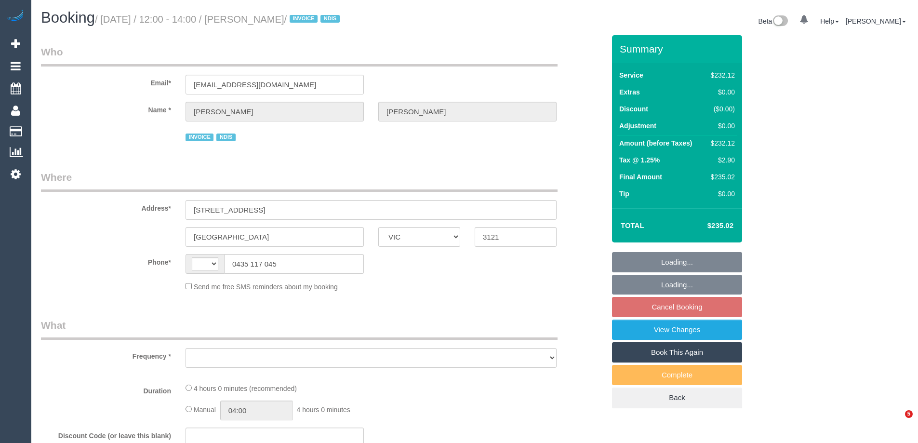
select select "VIC"
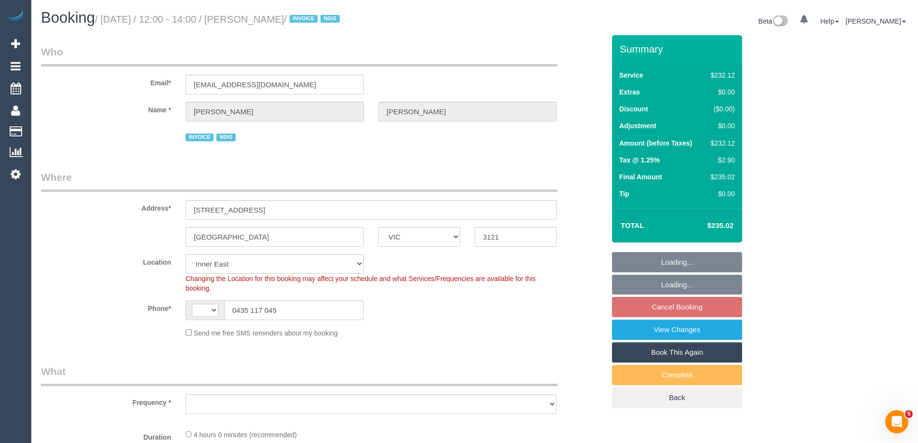
select select "string:AU"
select select "object:1171"
select select "240"
select select "number:28"
select select "number:14"
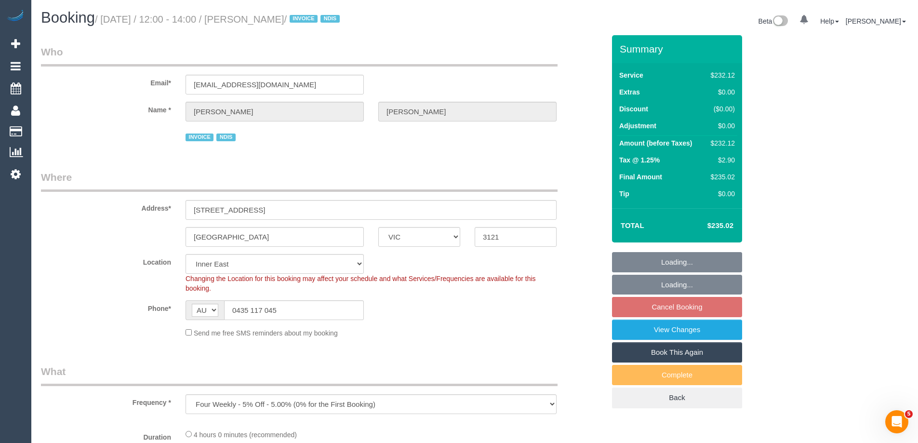
select select "number:19"
select select "number:36"
select select "object:1381"
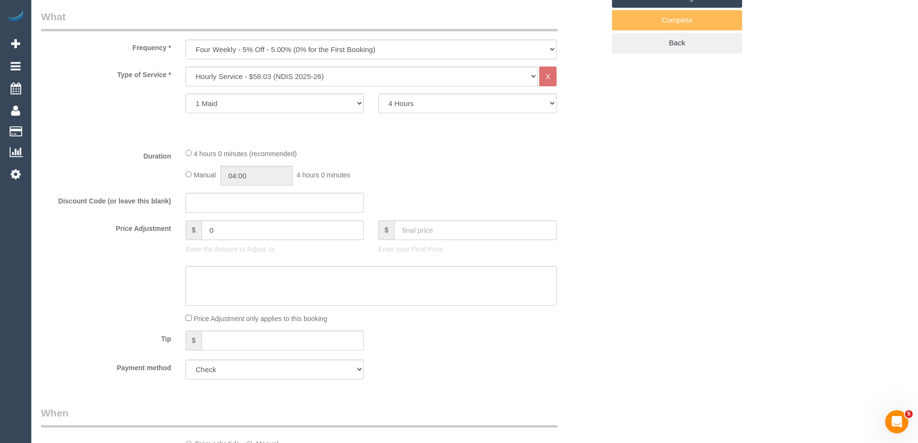
scroll to position [385, 0]
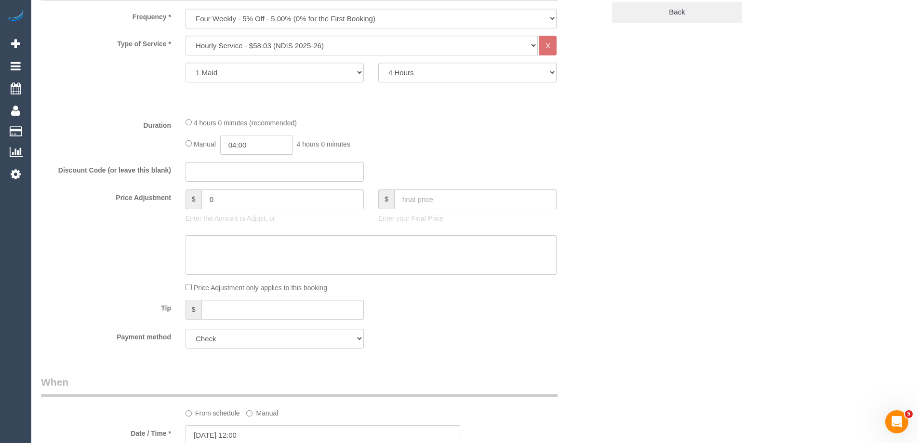
click at [246, 141] on input "04:00" at bounding box center [256, 145] width 72 height 20
type input "02:00"
click at [255, 161] on li "02:00" at bounding box center [245, 162] width 43 height 13
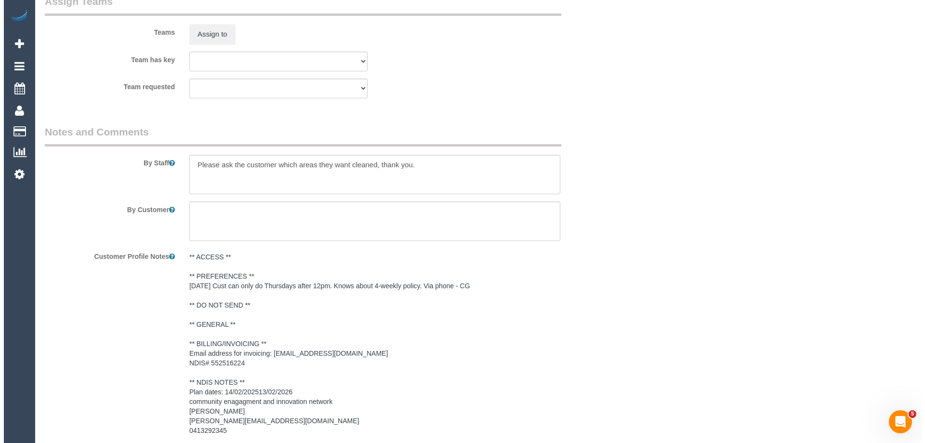
scroll to position [1197, 0]
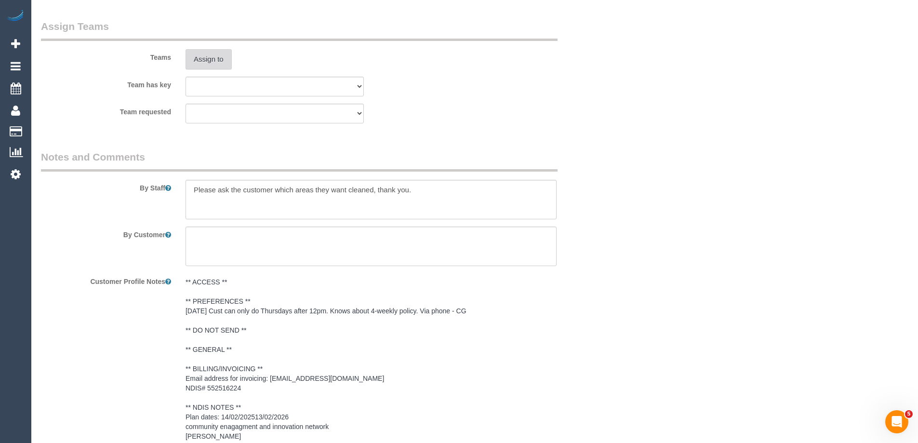
click at [203, 62] on button "Assign to" at bounding box center [208, 59] width 46 height 20
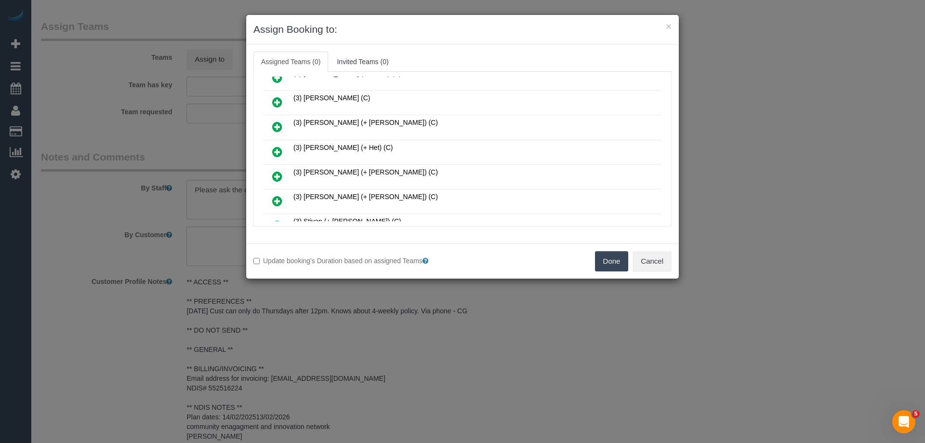
click at [273, 129] on icon at bounding box center [277, 127] width 10 height 12
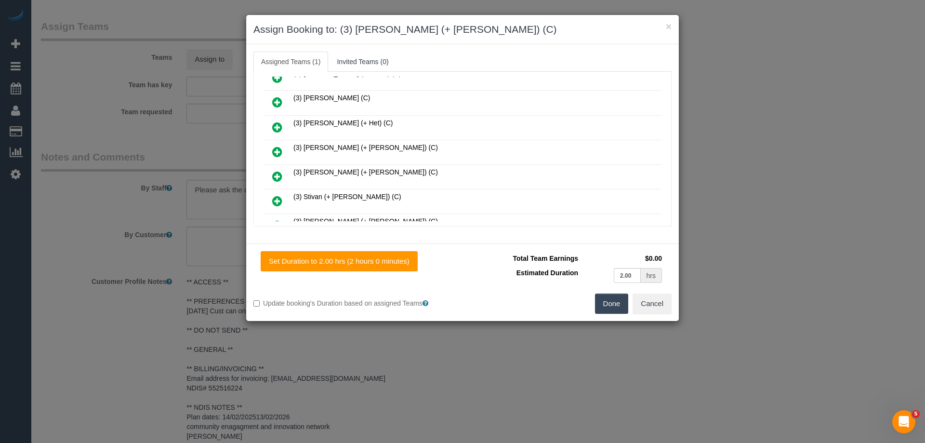
click at [284, 151] on link at bounding box center [277, 152] width 23 height 19
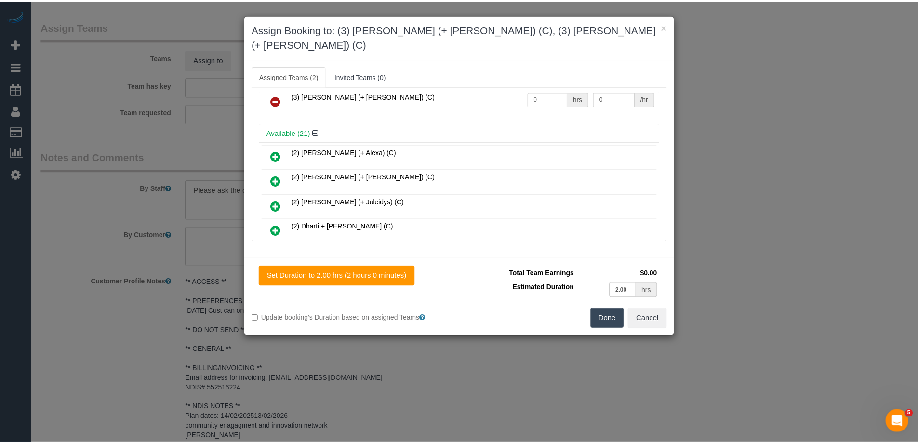
scroll to position [0, 0]
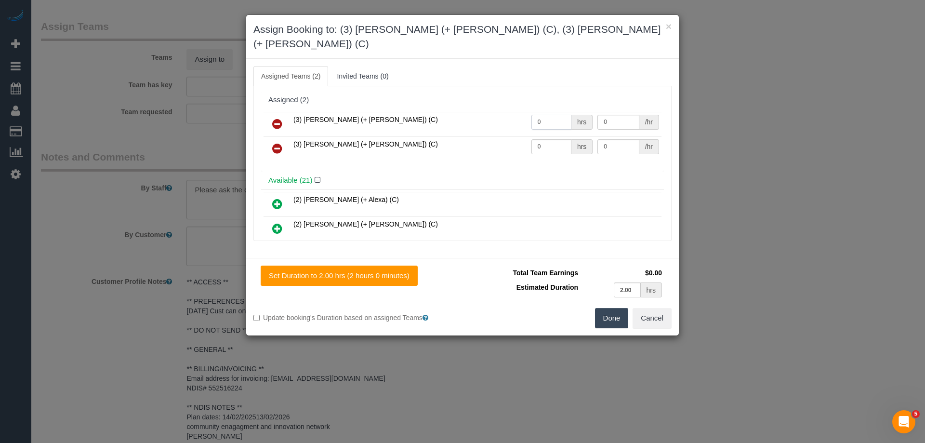
click at [508, 112] on tr "(3) Rayhan (+ Shahida) (C) 0 hrs 0 /hr" at bounding box center [463, 124] width 398 height 25
type input "2"
drag, startPoint x: 551, startPoint y: 133, endPoint x: 488, endPoint y: 127, distance: 62.9
click at [489, 136] on tr "(3) Shahida (+ Rayhan) (C) 0 hrs 0 /hr" at bounding box center [463, 148] width 398 height 25
type input "2"
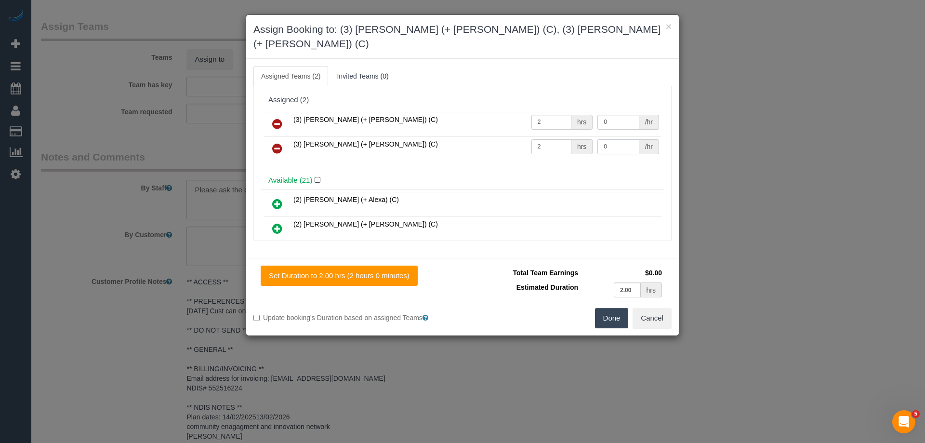
drag, startPoint x: 617, startPoint y: 129, endPoint x: 511, endPoint y: 129, distance: 106.0
click at [517, 136] on tr "(3) Shahida (+ Rayhan) (C) 2 hrs 0 /hr" at bounding box center [463, 148] width 398 height 25
type input "35"
drag, startPoint x: 609, startPoint y: 106, endPoint x: 547, endPoint y: 105, distance: 62.2
click at [548, 112] on tr "(3) Rayhan (+ Shahida) (C) 2 hrs 0 /hr" at bounding box center [463, 124] width 398 height 25
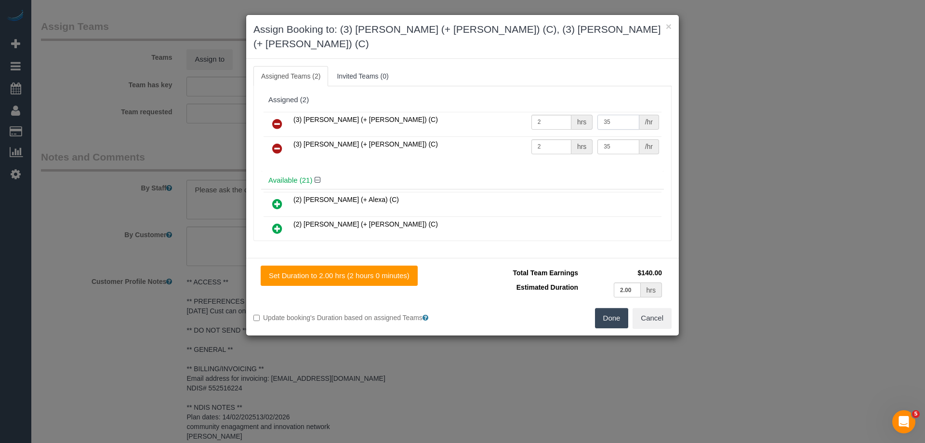
type input "35"
drag, startPoint x: 603, startPoint y: 312, endPoint x: 596, endPoint y: 299, distance: 14.9
click at [603, 312] on button "Done" at bounding box center [612, 318] width 34 height 20
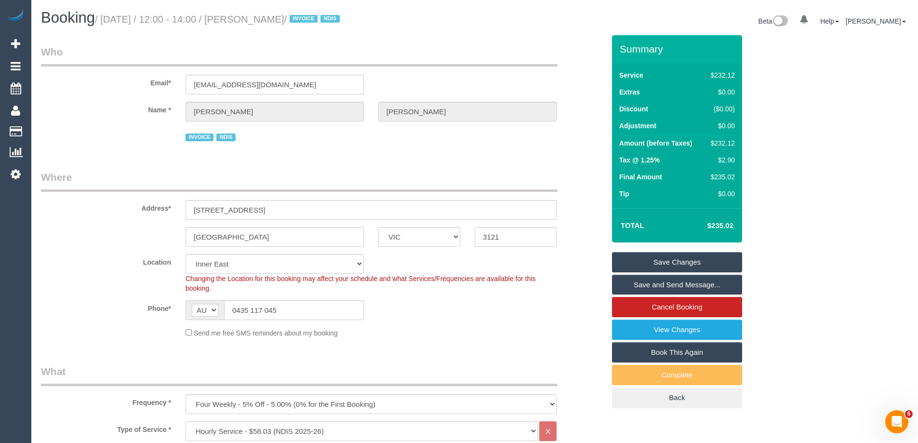
drag, startPoint x: 322, startPoint y: 23, endPoint x: 269, endPoint y: 23, distance: 53.0
click at [269, 23] on small "/ September 25, 2025 / 12:00 - 14:00 / Galen Dennis / INVOICE NDIS" at bounding box center [219, 19] width 248 height 11
copy small "Galen Dennis"
click at [648, 266] on link "Save Changes" at bounding box center [677, 262] width 130 height 20
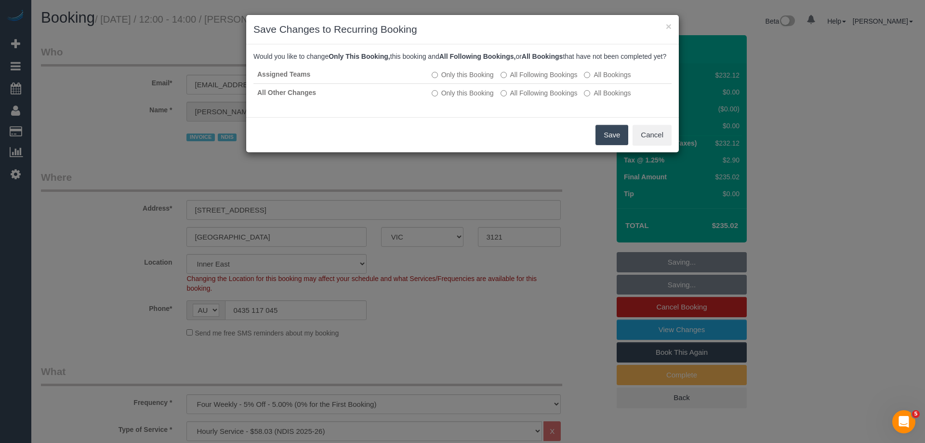
click at [612, 144] on button "Save" at bounding box center [612, 135] width 33 height 20
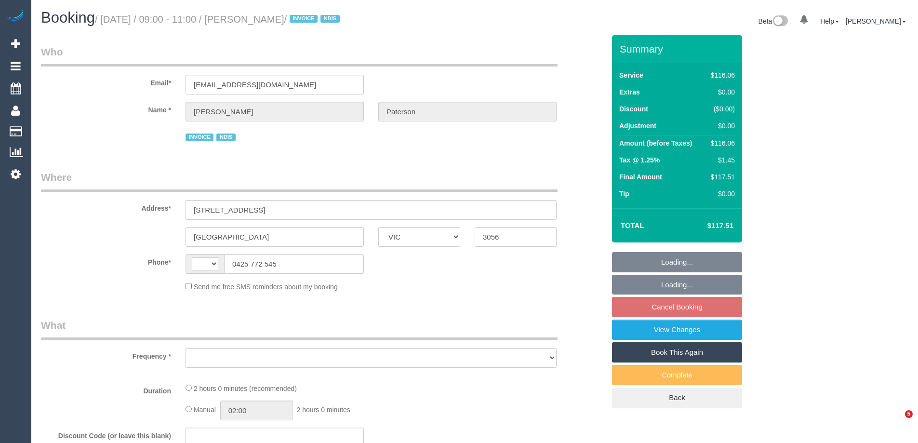
select select "VIC"
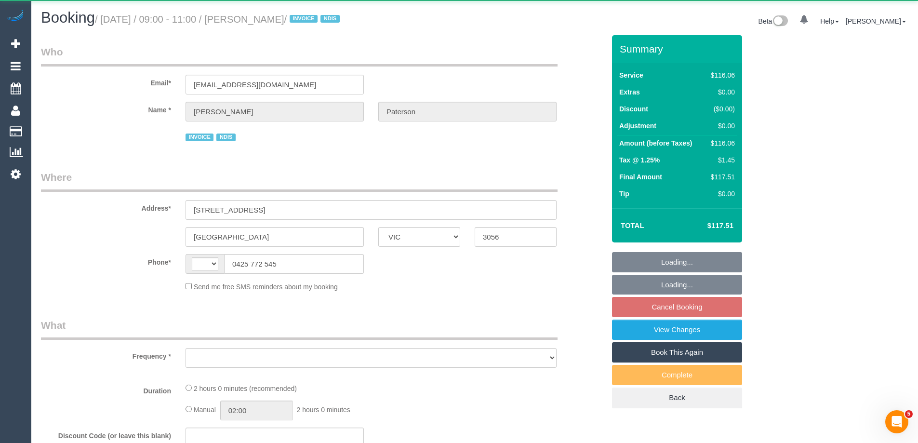
select select "number:28"
select select "number:14"
select select "number:19"
select select "number:36"
select select "number:35"
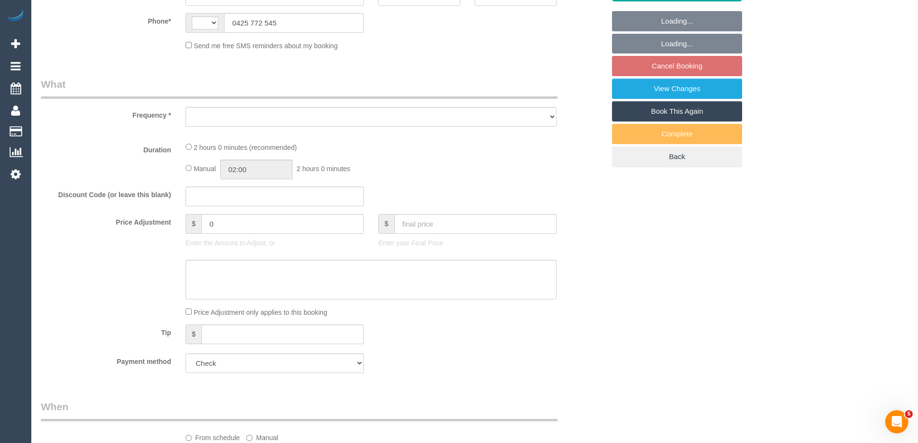
select select "string:AU"
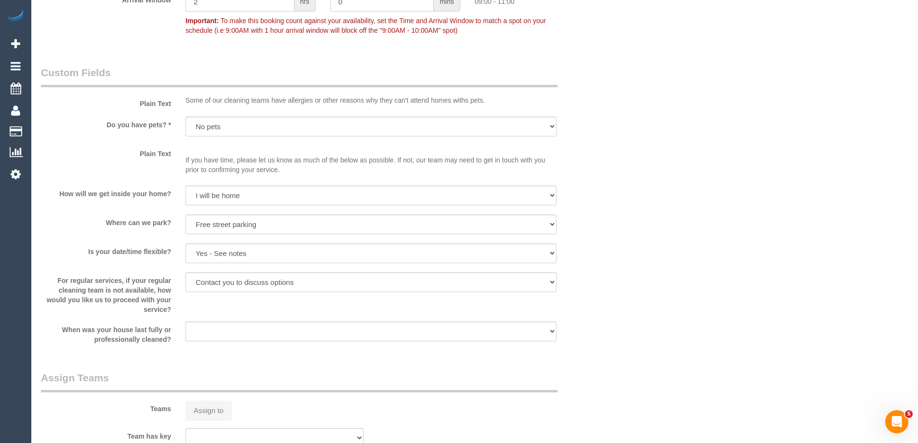
select select "object:766"
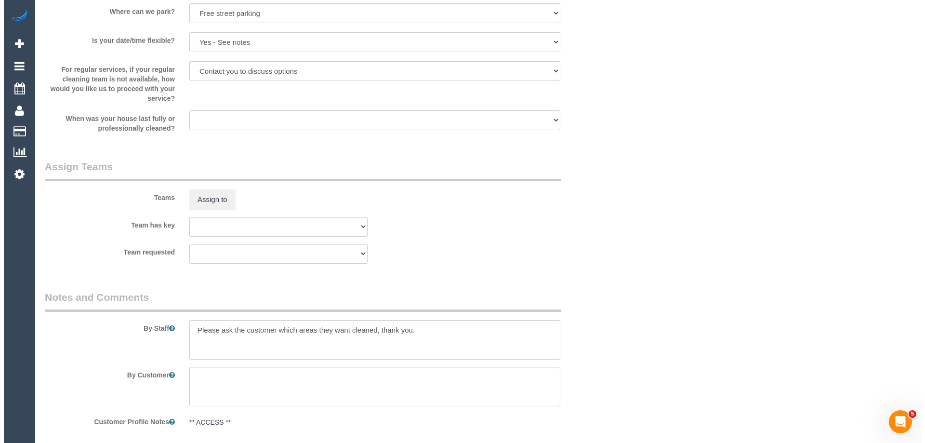
scroll to position [1047, 0]
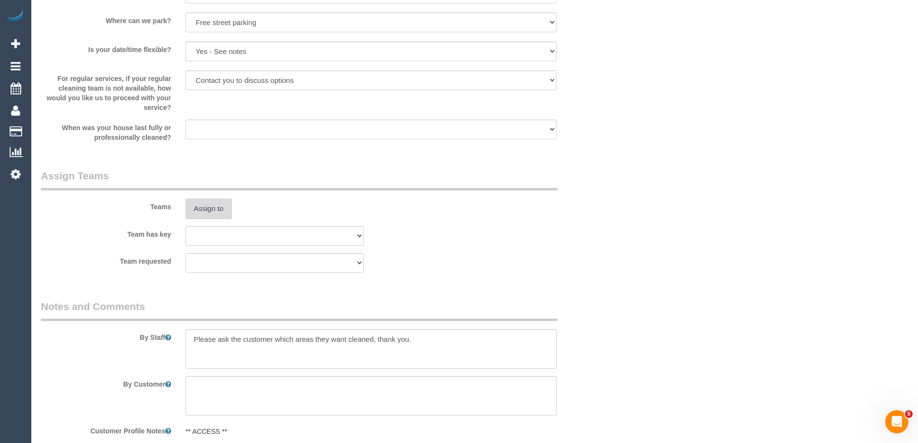
click at [206, 215] on button "Assign to" at bounding box center [208, 209] width 46 height 20
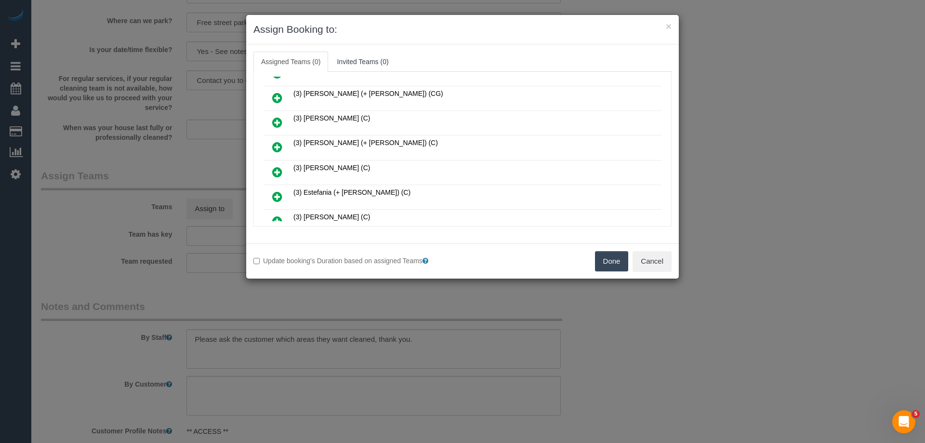
click at [273, 171] on icon at bounding box center [277, 172] width 10 height 12
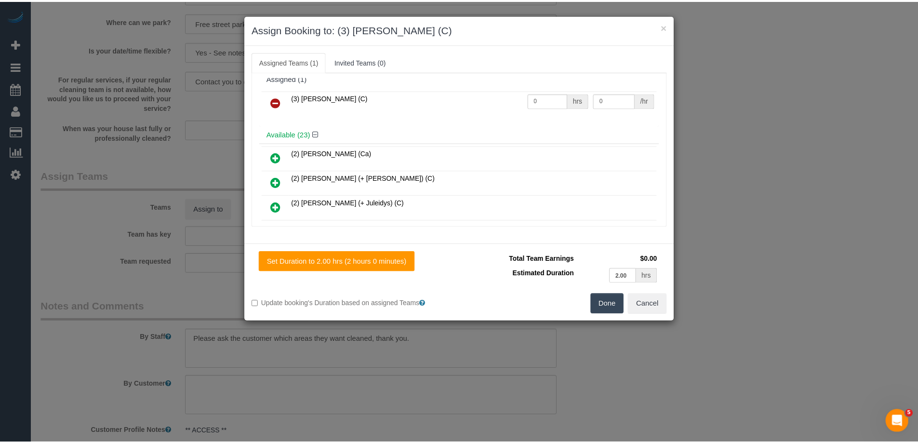
scroll to position [0, 0]
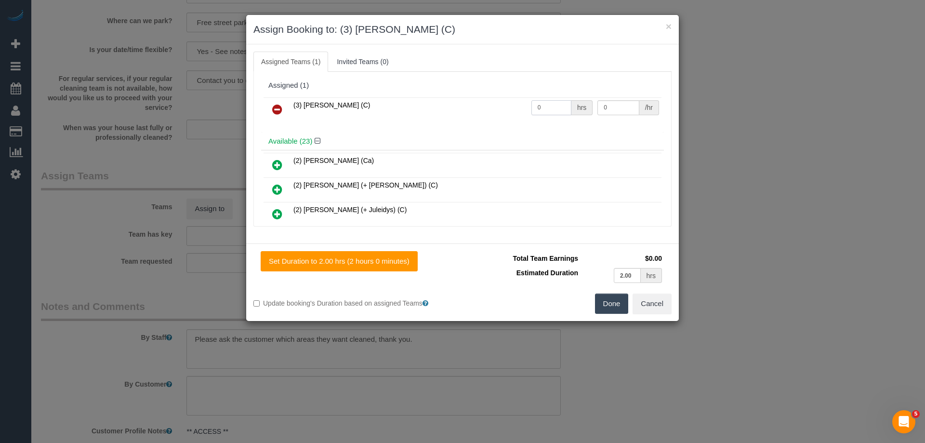
drag, startPoint x: 543, startPoint y: 107, endPoint x: 489, endPoint y: 106, distance: 54.9
click at [489, 106] on tr "(3) [PERSON_NAME] (C) 0 hrs 0 /hr" at bounding box center [463, 109] width 398 height 25
type input "2"
drag, startPoint x: 614, startPoint y: 107, endPoint x: 540, endPoint y: 107, distance: 74.7
click at [541, 106] on tr "(3) [PERSON_NAME] (C) 2 hrs 0 /hr" at bounding box center [463, 109] width 398 height 25
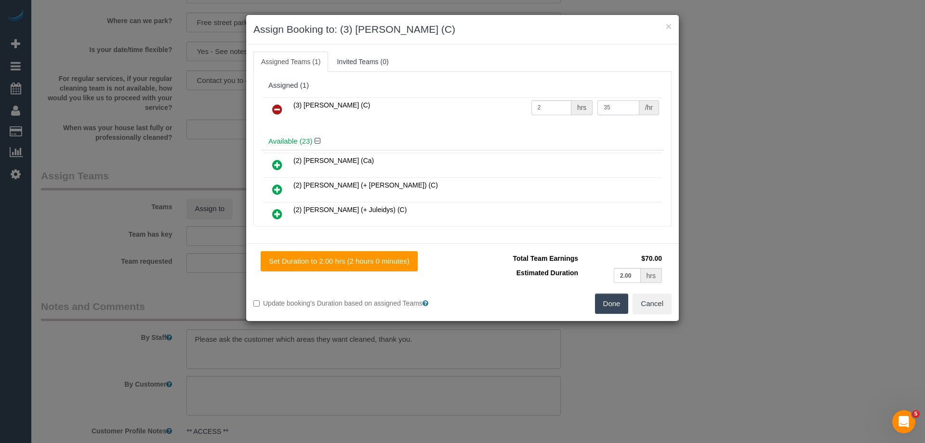
type input "35"
click at [611, 301] on button "Done" at bounding box center [612, 303] width 34 height 20
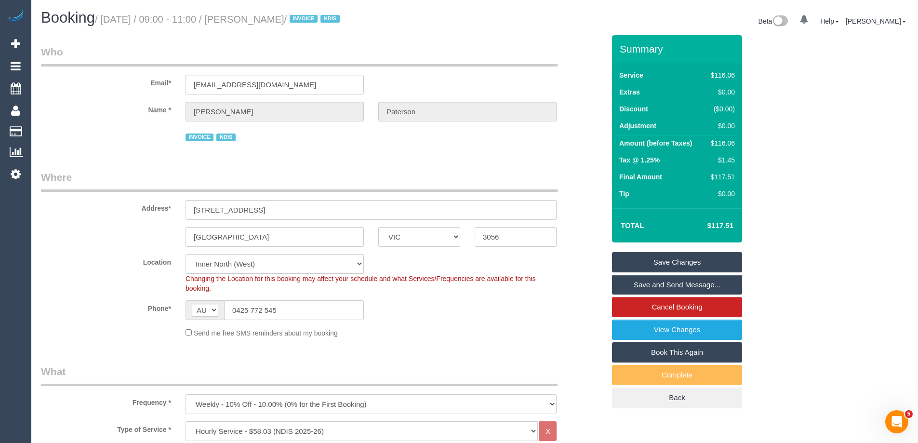
drag, startPoint x: 332, startPoint y: 19, endPoint x: 266, endPoint y: 13, distance: 65.8
click at [266, 13] on h1 "Booking / [DATE] / 09:00 - 11:00 / [PERSON_NAME] / INVOICE NDIS" at bounding box center [254, 18] width 426 height 16
copy small "[PERSON_NAME]"
click at [639, 266] on link "Save Changes" at bounding box center [677, 262] width 130 height 20
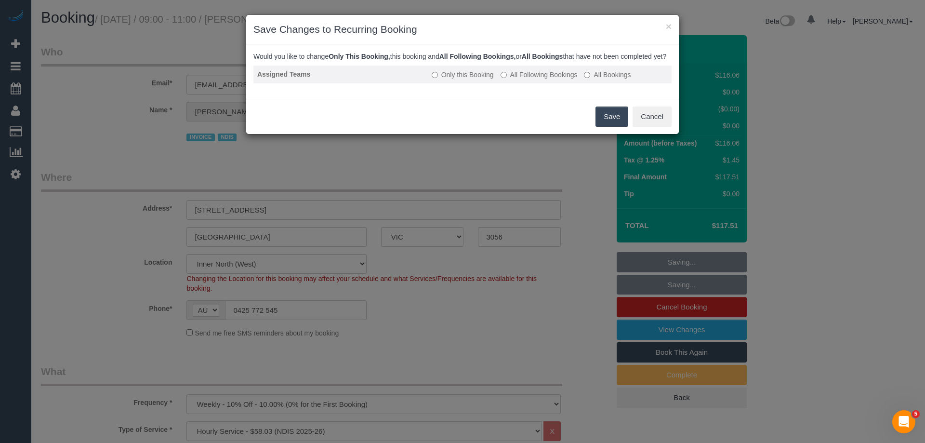
click at [550, 79] on label "All Following Bookings" at bounding box center [539, 75] width 77 height 10
click at [613, 124] on button "Save" at bounding box center [612, 116] width 33 height 20
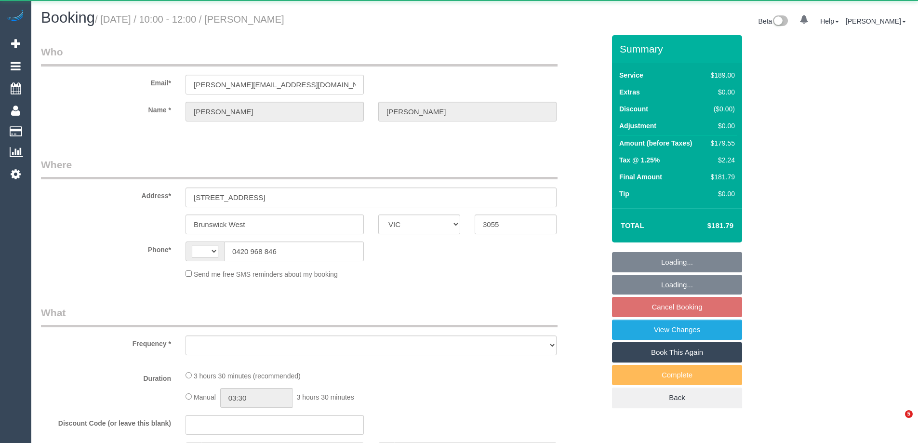
select select "VIC"
select select "string:AU"
select select "object:659"
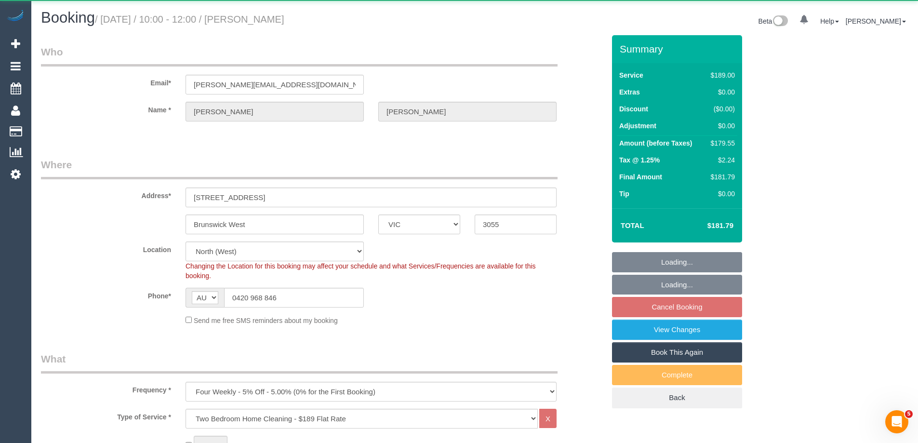
select select "string:stripe-pm_1RrsdC2GScqysDRVRoR1rkTL"
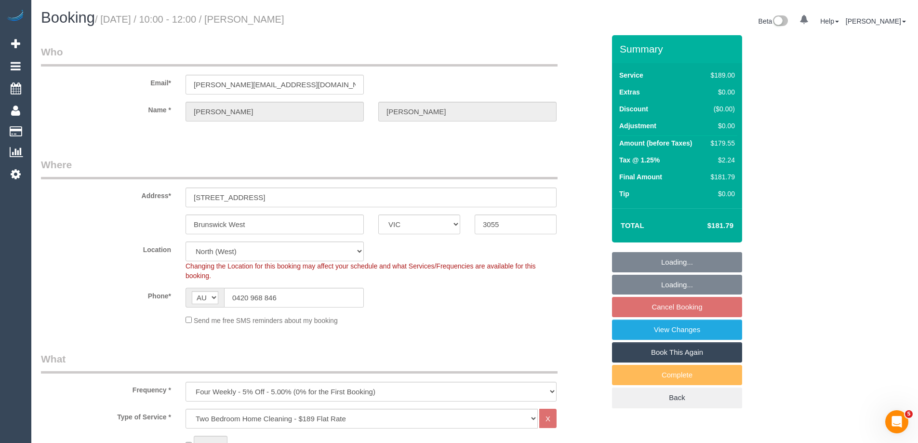
select select "object:668"
select select "number:27"
select select "number:14"
select select "number:19"
select select "number:24"
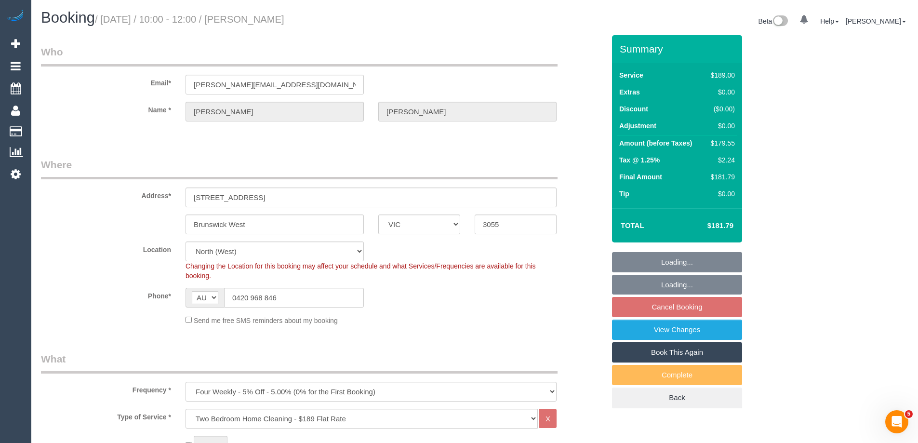
select select "number:33"
select select "number:12"
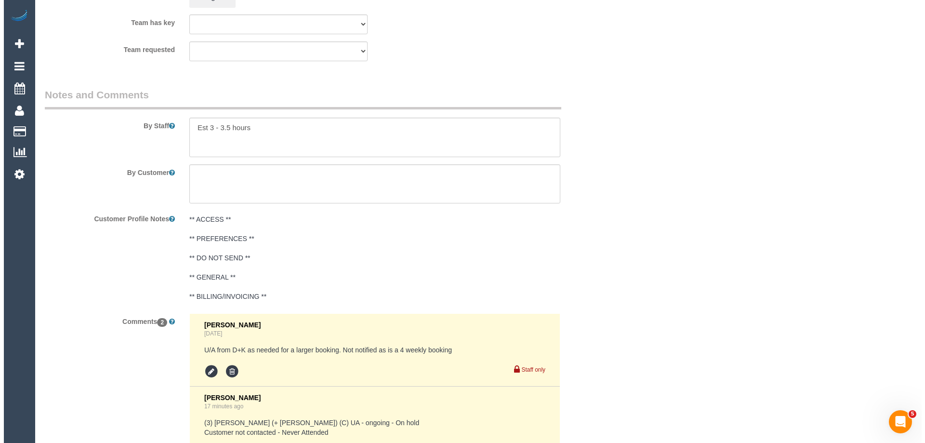
scroll to position [1569, 0]
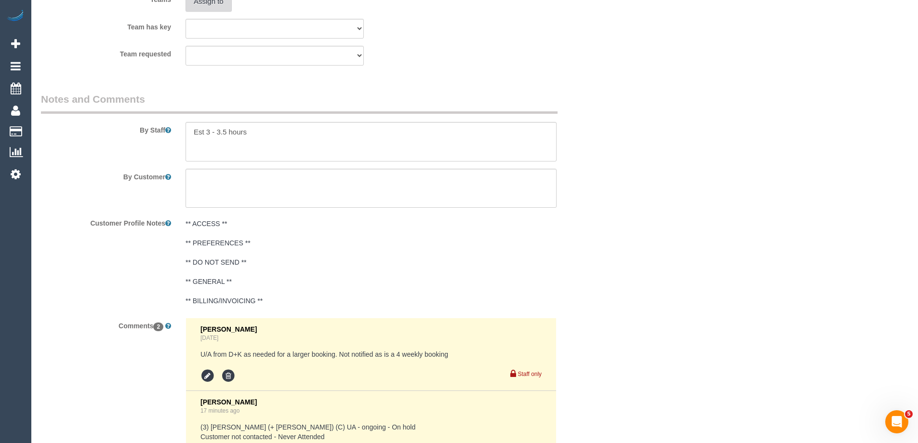
click at [208, 5] on button "Assign to" at bounding box center [208, 1] width 46 height 20
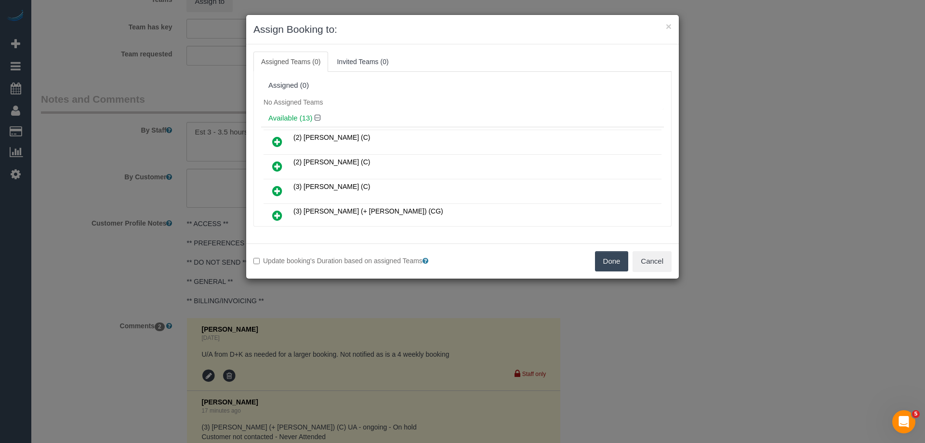
scroll to position [48, 0]
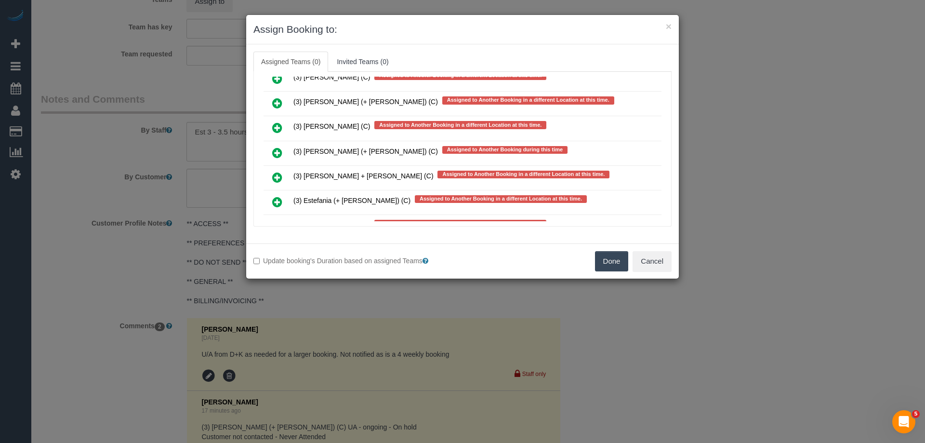
click at [282, 128] on link at bounding box center [277, 128] width 23 height 19
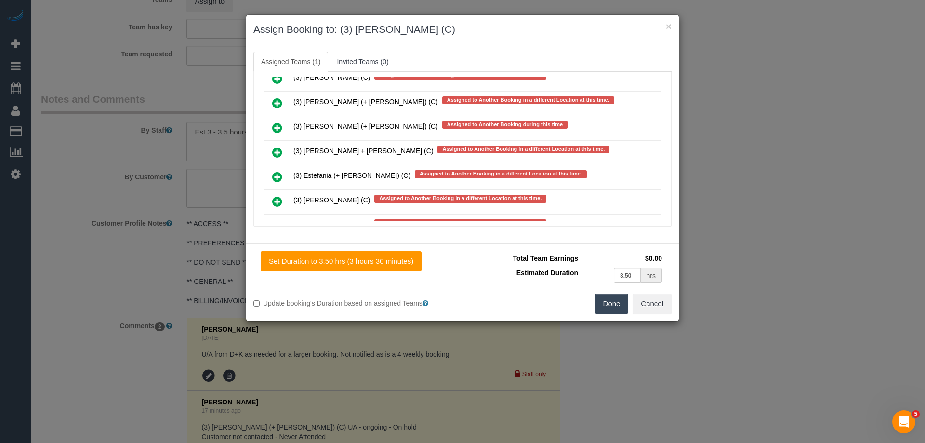
scroll to position [0, 0]
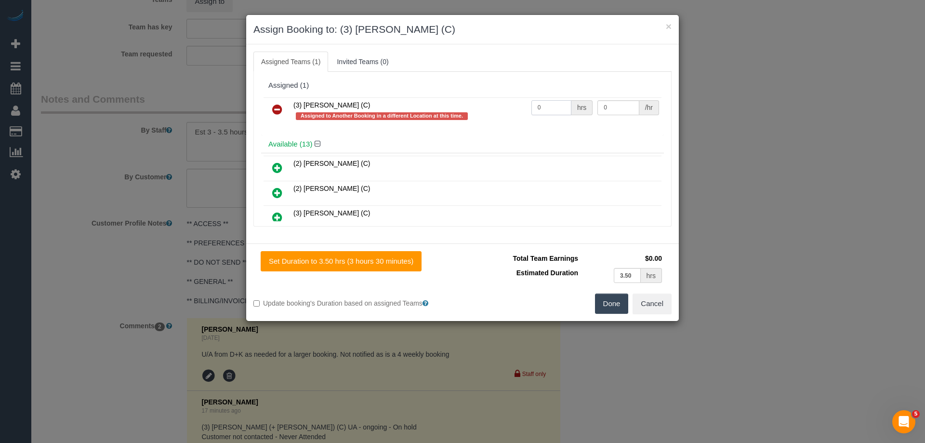
click at [509, 106] on tr "(3) Damian Maynes (C) Assigned to Another Booking in a different Location at th…" at bounding box center [463, 110] width 398 height 27
type input "1"
drag, startPoint x: 614, startPoint y: 107, endPoint x: 560, endPoint y: 105, distance: 54.0
click at [561, 105] on tr "(3) Damian Maynes (C) Assigned to Another Booking in a different Location at th…" at bounding box center [463, 110] width 398 height 27
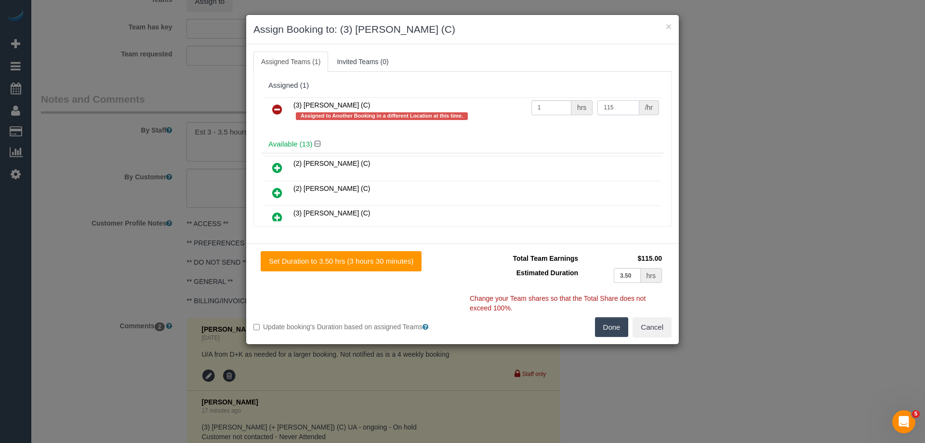
type input "115"
click at [607, 328] on button "Done" at bounding box center [612, 327] width 34 height 20
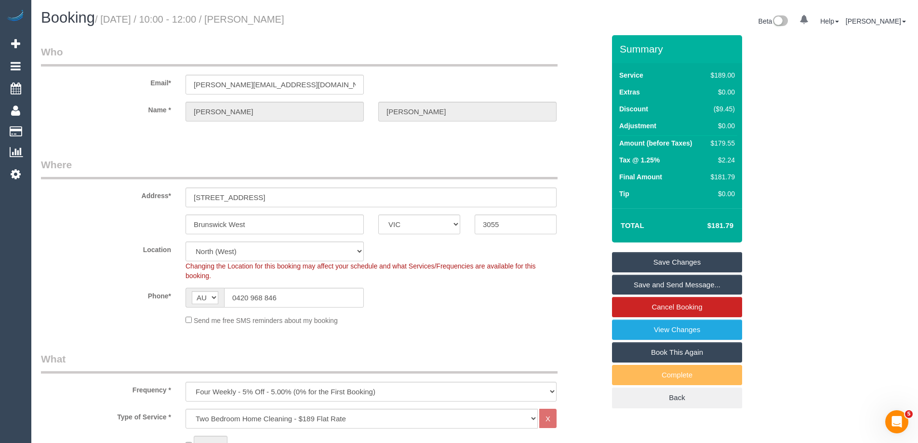
drag, startPoint x: 333, startPoint y: 22, endPoint x: 274, endPoint y: 30, distance: 60.3
click at [267, 21] on h1 "Booking / September 22, 2025 / 10:00 - 12:00 / Liam De Niese" at bounding box center [254, 18] width 426 height 16
copy small "Liam De Niese"
click at [631, 271] on link "Save Changes" at bounding box center [677, 262] width 130 height 20
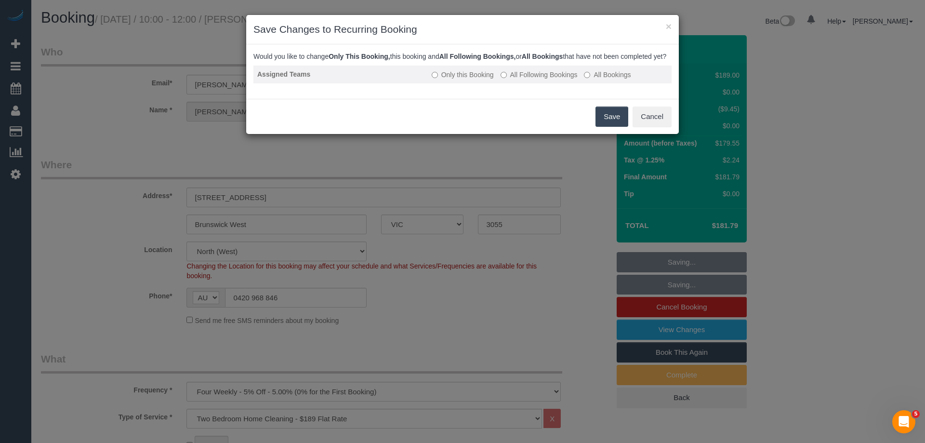
click at [522, 79] on label "All Following Bookings" at bounding box center [539, 75] width 77 height 10
click at [610, 127] on button "Save" at bounding box center [612, 116] width 33 height 20
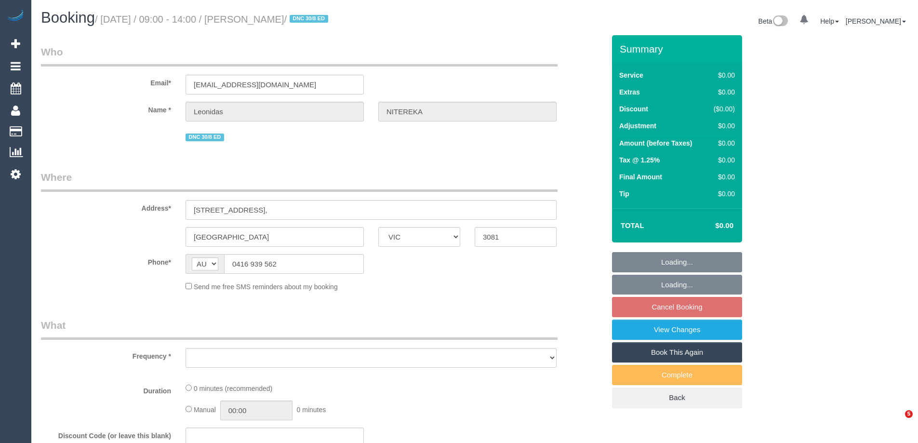
select select "VIC"
select select "object:531"
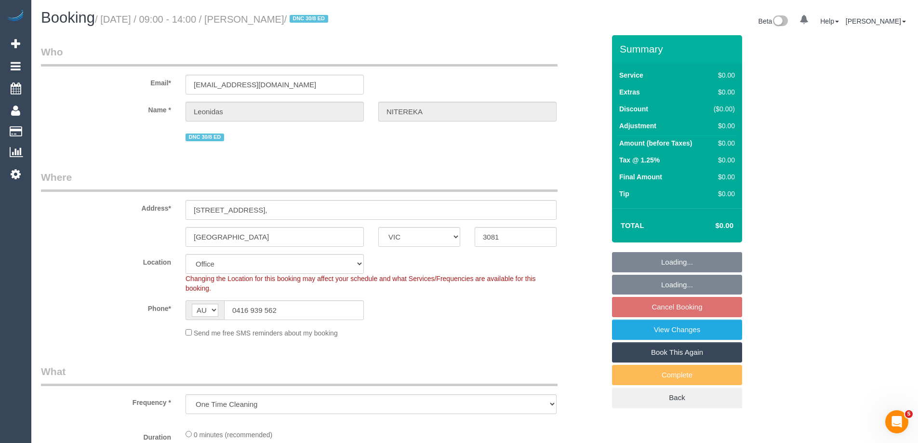
select select "number:28"
select select "number:14"
select select "number:18"
select select "number:24"
select select "object:705"
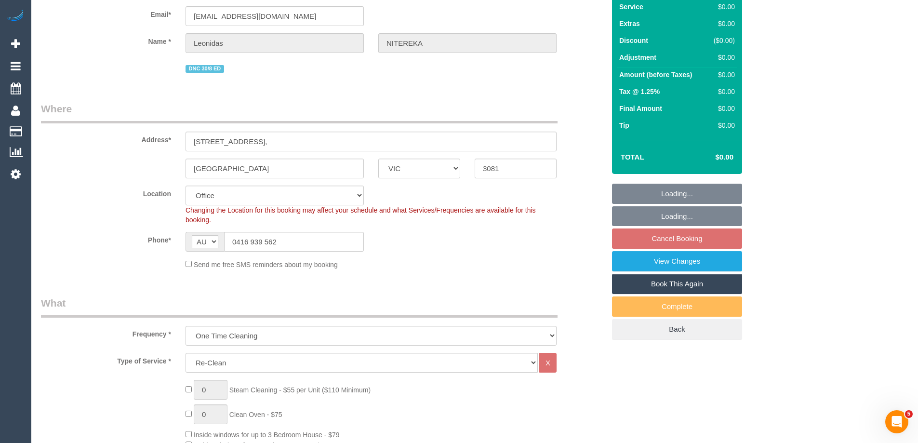
select select "string:stripe-pm_1RvXCL2GScqysDRV3LeLWFmB"
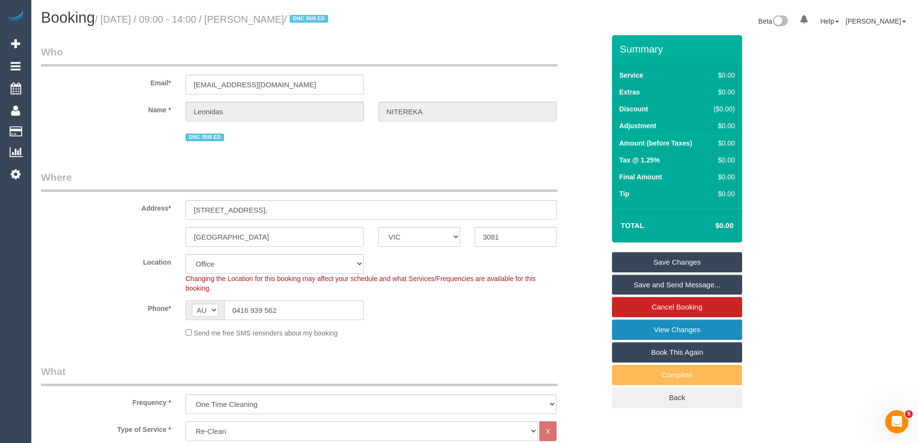
click at [645, 328] on link "View Changes" at bounding box center [677, 329] width 130 height 20
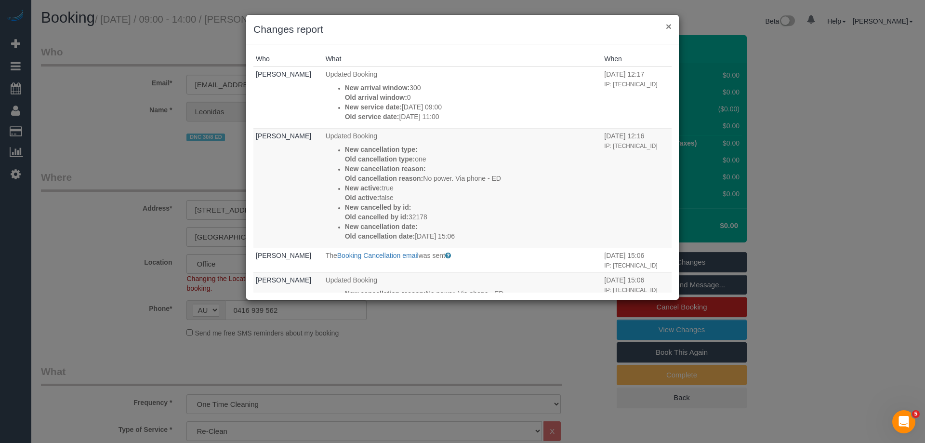
click at [668, 27] on button "×" at bounding box center [669, 26] width 6 height 10
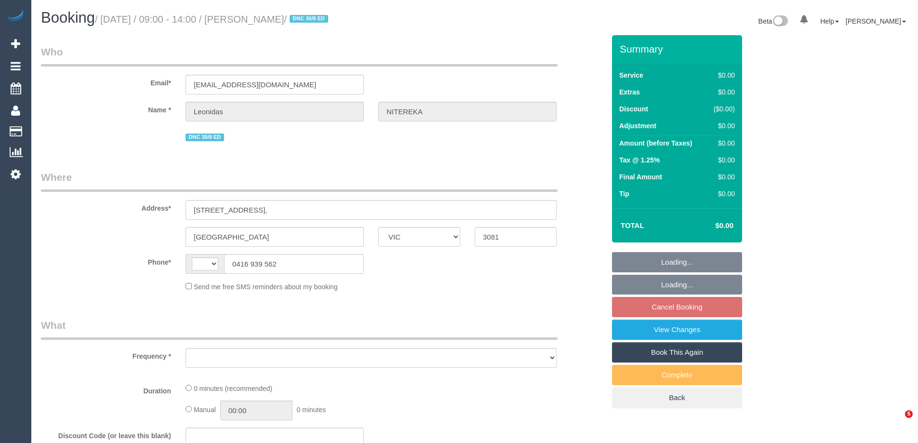
select select "VIC"
select select "string:AU"
select select "object:552"
select select "string:stripe-pm_1RvXCL2GScqysDRV3LeLWFmB"
select select "number:28"
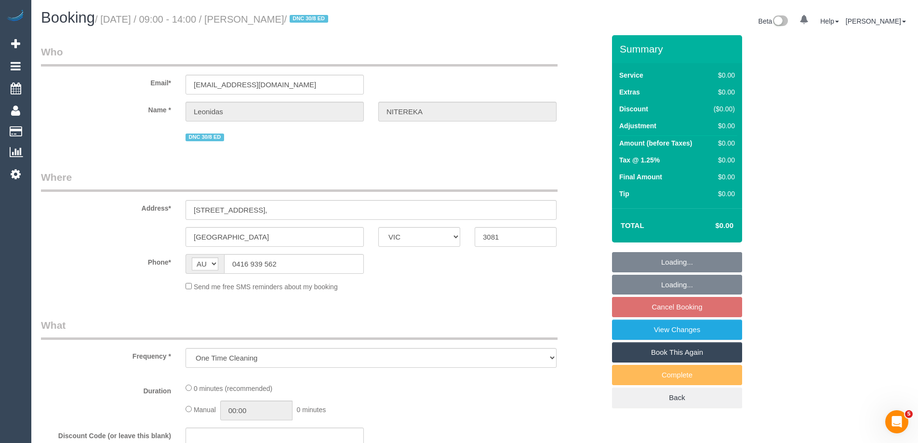
select select "number:14"
select select "number:18"
select select "number:24"
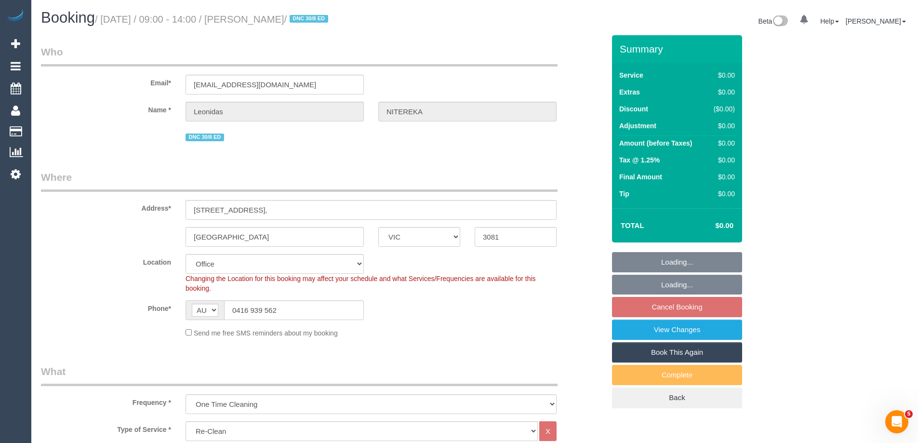
select select "object:762"
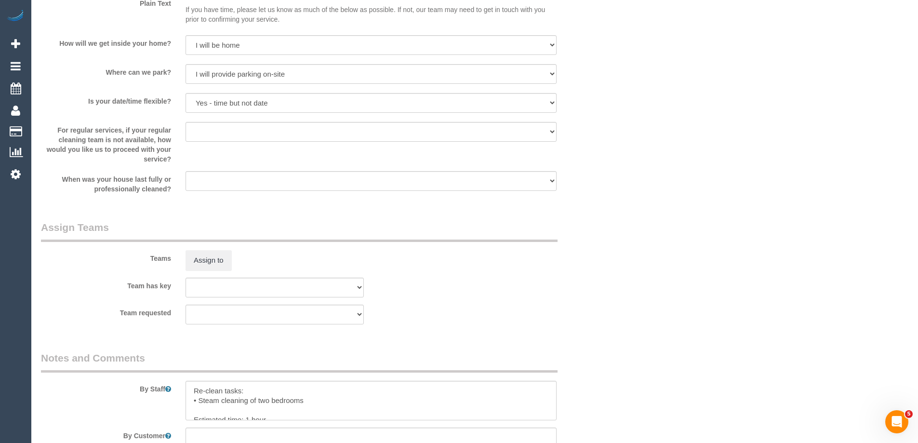
scroll to position [1585, 0]
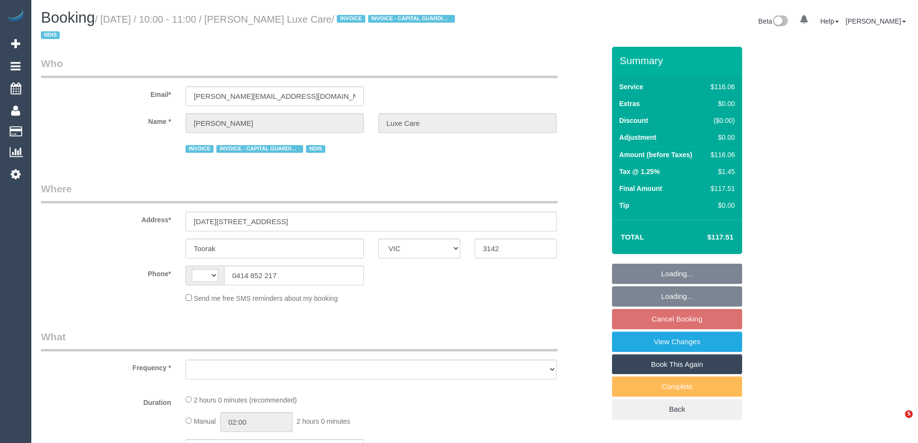
select select "VIC"
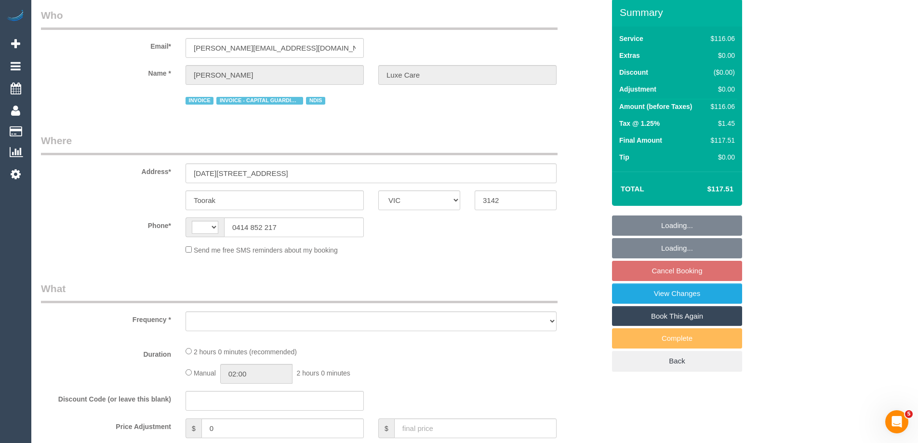
select select "string:AU"
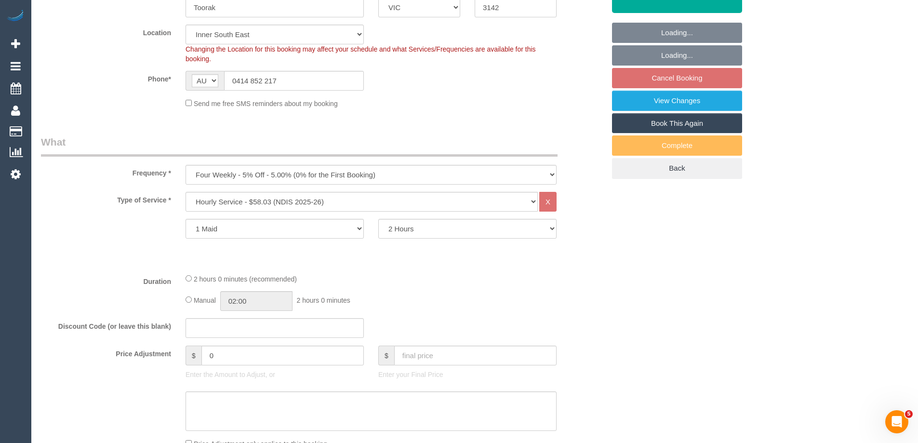
select select "object:624"
select select "number:28"
select select "number:14"
select select "number:19"
select select "number:25"
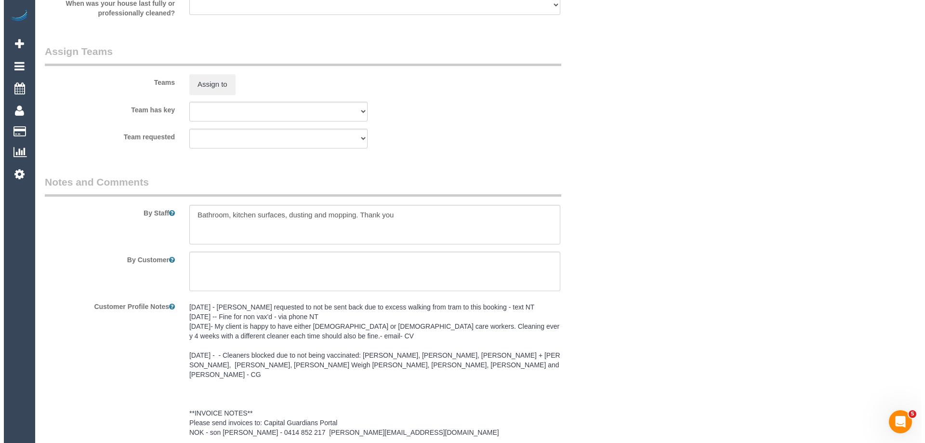
scroll to position [1175, 0]
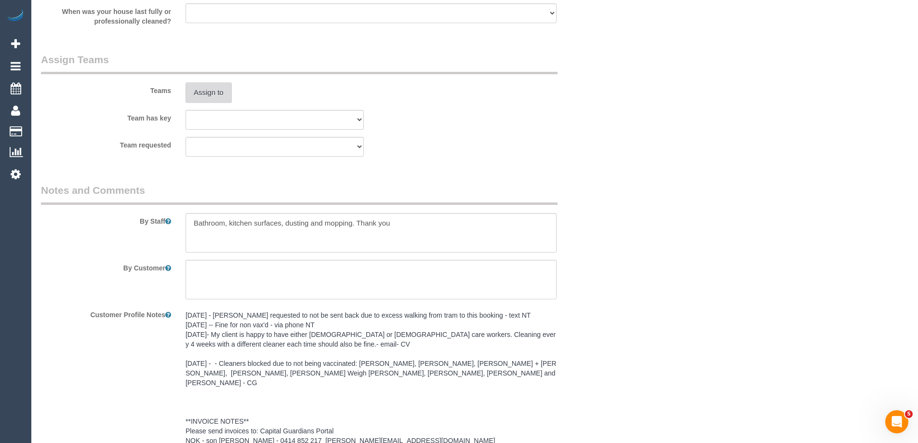
click at [199, 92] on button "Assign to" at bounding box center [208, 92] width 46 height 20
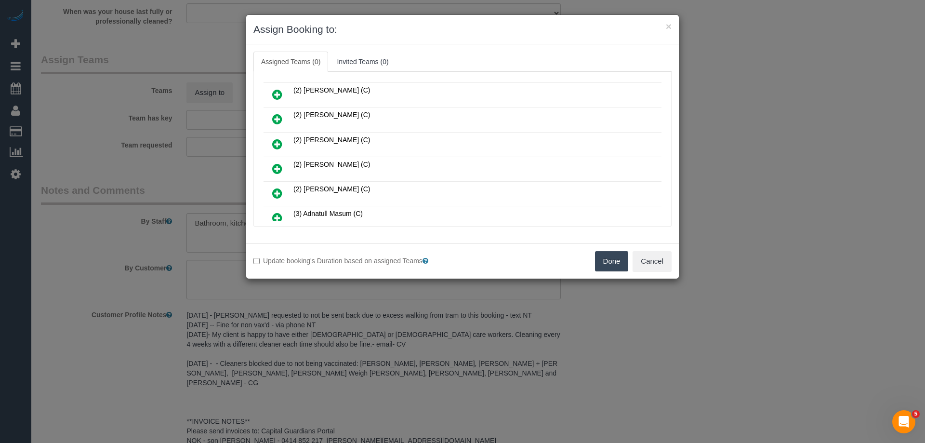
click at [282, 165] on icon at bounding box center [277, 169] width 10 height 12
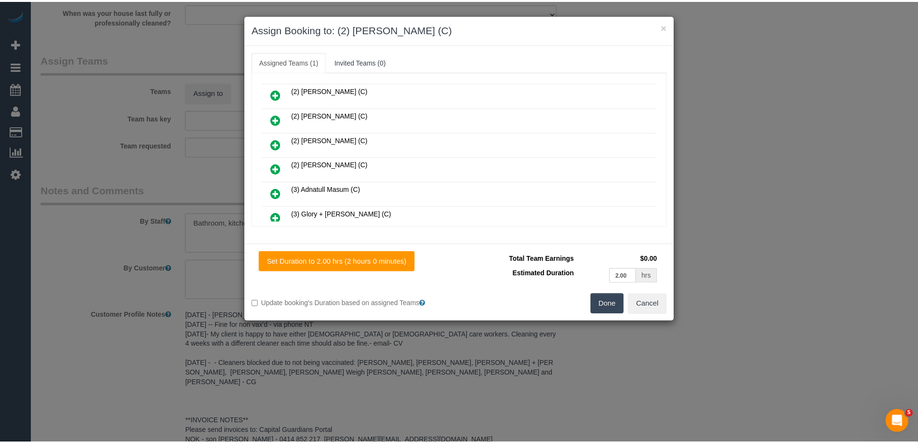
scroll to position [0, 0]
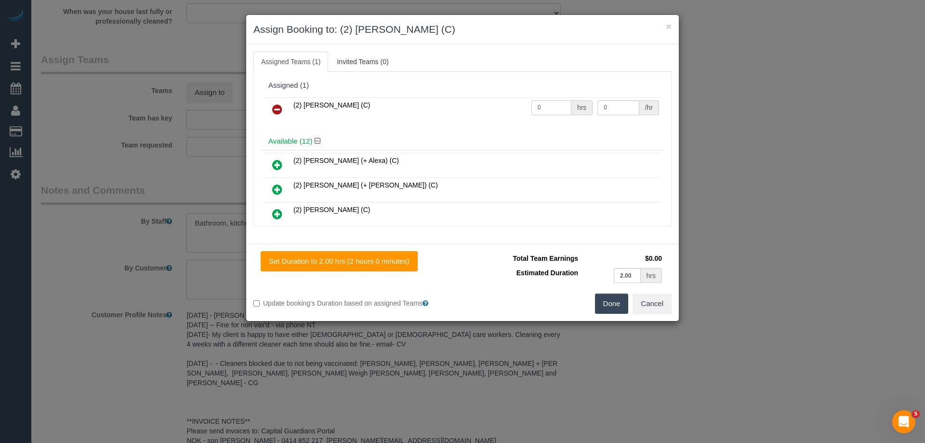
drag, startPoint x: 521, startPoint y: 104, endPoint x: 543, endPoint y: 109, distance: 22.9
click at [483, 103] on tr "(2) [PERSON_NAME] (C) 0 hrs 0 /hr" at bounding box center [463, 109] width 398 height 25
type input "2"
drag, startPoint x: 606, startPoint y: 107, endPoint x: 478, endPoint y: 106, distance: 127.7
click at [482, 106] on tr "(2) [PERSON_NAME] (C) 2 hrs 0 /hr" at bounding box center [463, 109] width 398 height 25
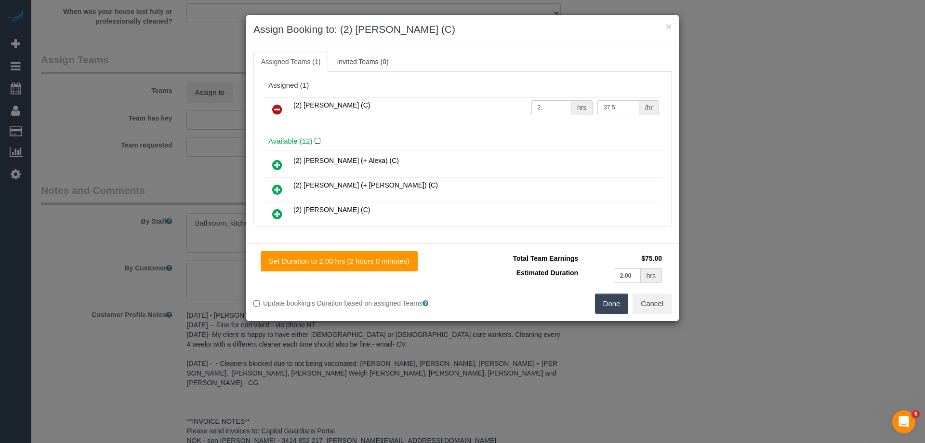
type input "37.5"
click at [614, 307] on button "Done" at bounding box center [612, 303] width 34 height 20
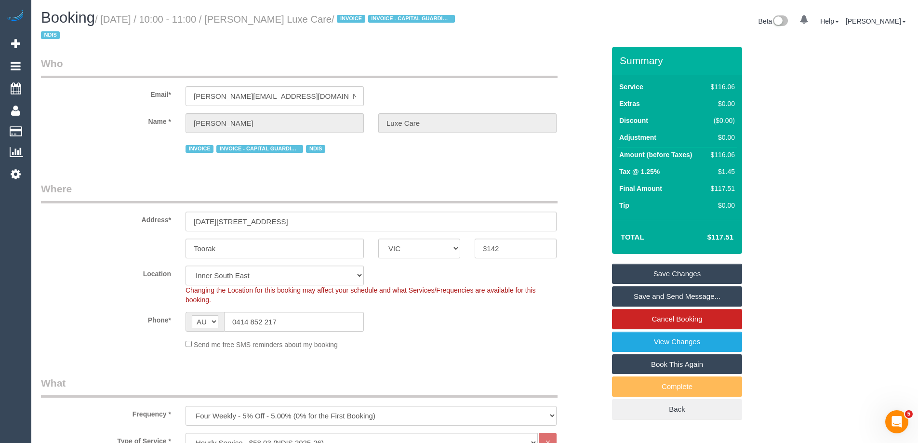
drag, startPoint x: 366, startPoint y: 18, endPoint x: 268, endPoint y: 12, distance: 97.5
click at [268, 12] on h1 "Booking / [DATE] / 10:00 - 11:00 / [PERSON_NAME] Luxe Care / INVOICE INVOICE - …" at bounding box center [254, 26] width 426 height 33
copy small "[PERSON_NAME] Luxe Care"
click at [639, 269] on link "Save Changes" at bounding box center [677, 274] width 130 height 20
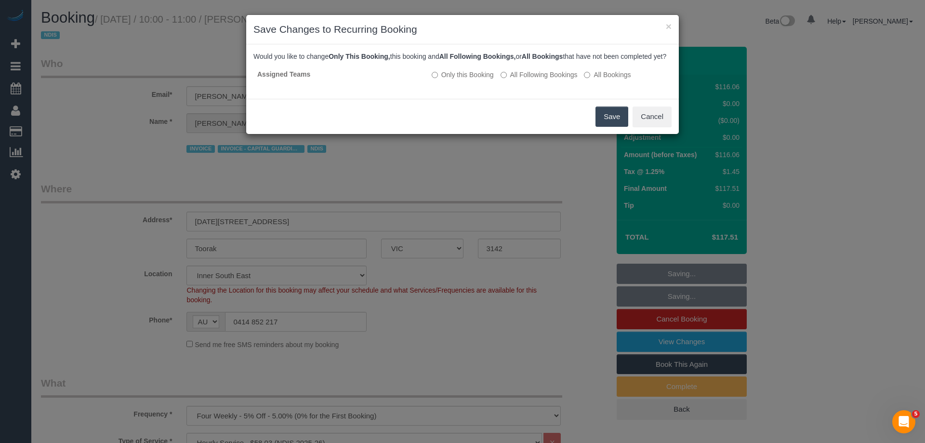
click at [610, 126] on button "Save" at bounding box center [612, 116] width 33 height 20
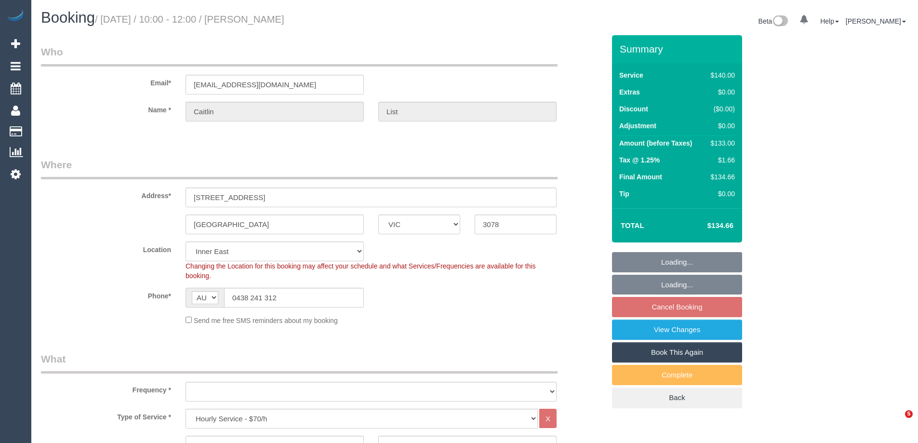
select select "VIC"
select select "string:stripe-pm_1OxPbM2GScqysDRV5Vvq4hkQ"
select select "number:28"
select select "number:14"
select select "number:19"
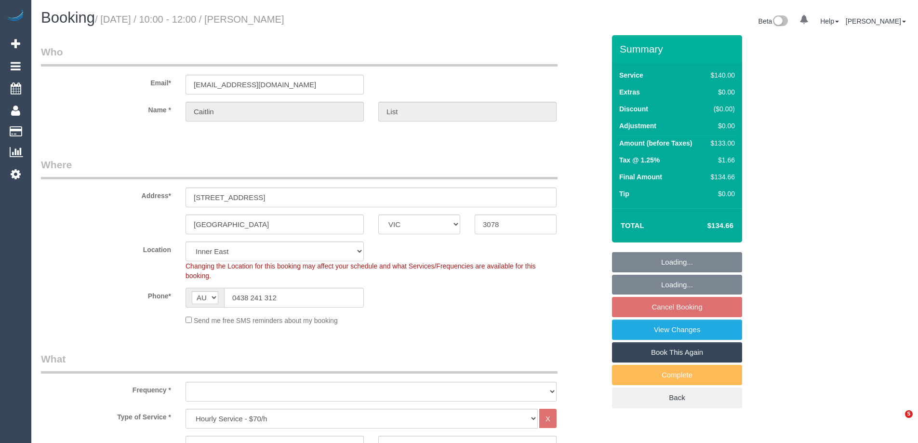
select select "number:22"
select select "number:35"
select select "number:13"
select select "object:870"
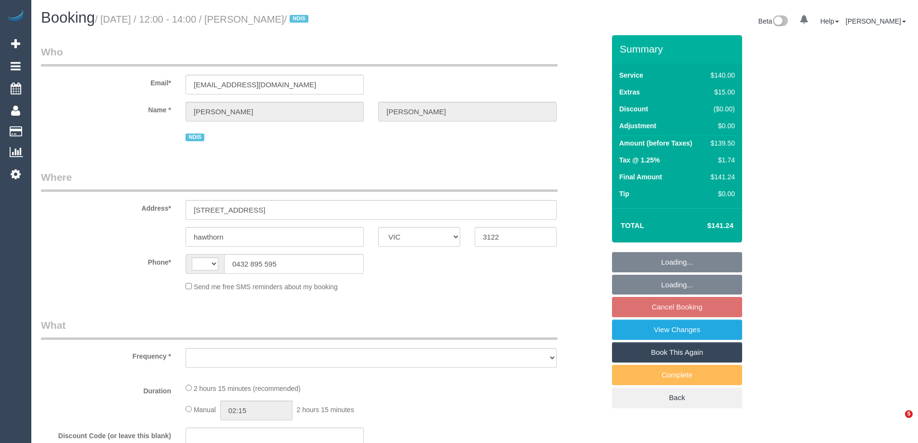
select select "VIC"
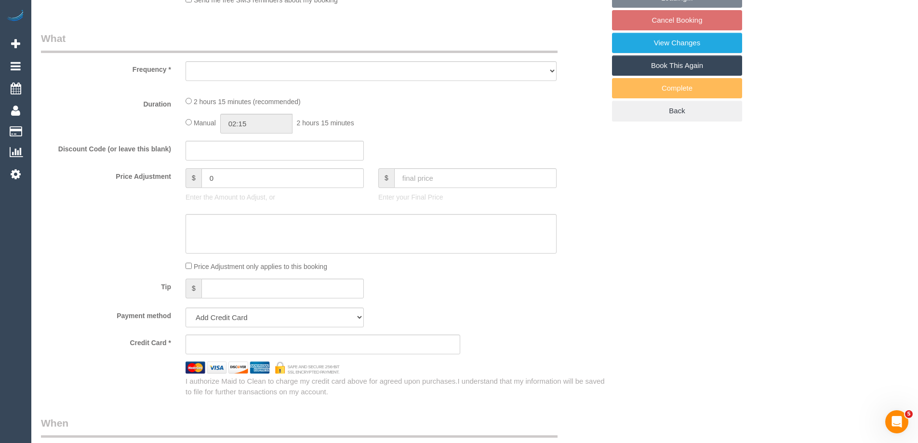
select select "string:AU"
select select "object:552"
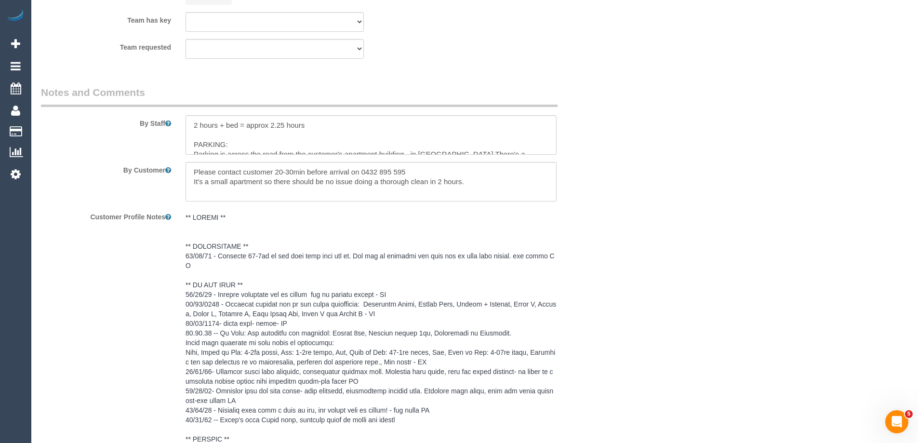
select select "string:stripe-pm_1Ntq0H2GScqysDRVjScYiFAW"
select select "number:28"
select select "number:14"
select select "number:21"
select select "number:25"
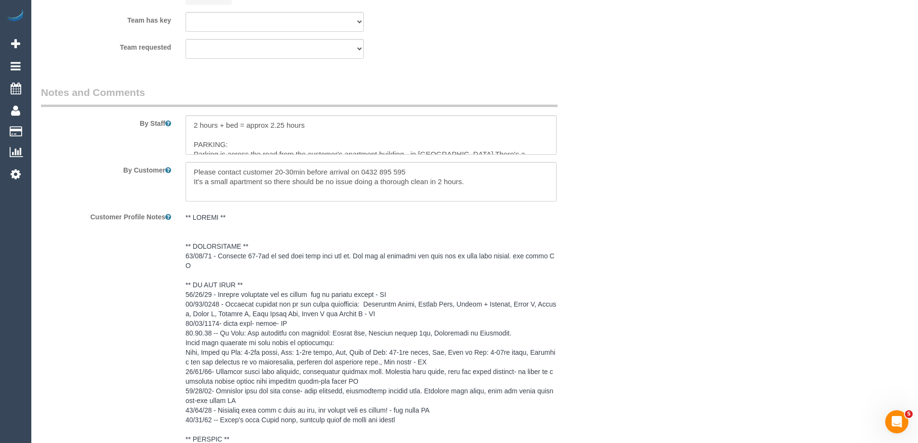
select select "number:35"
select select "number:12"
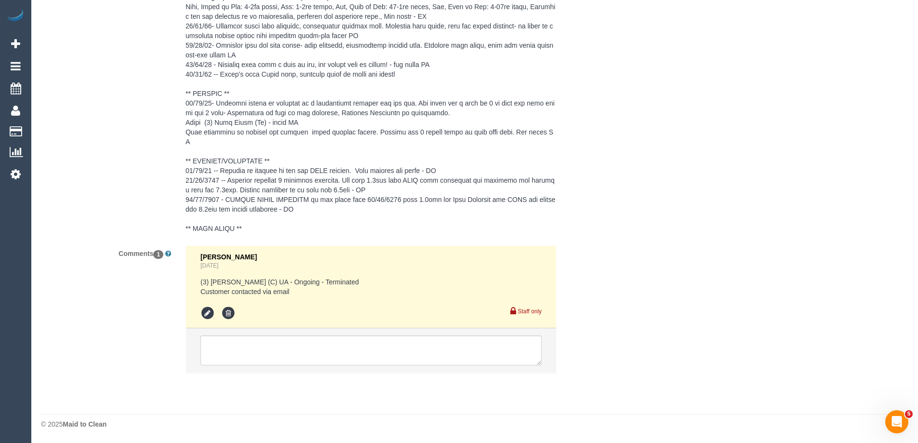
select select "object:871"
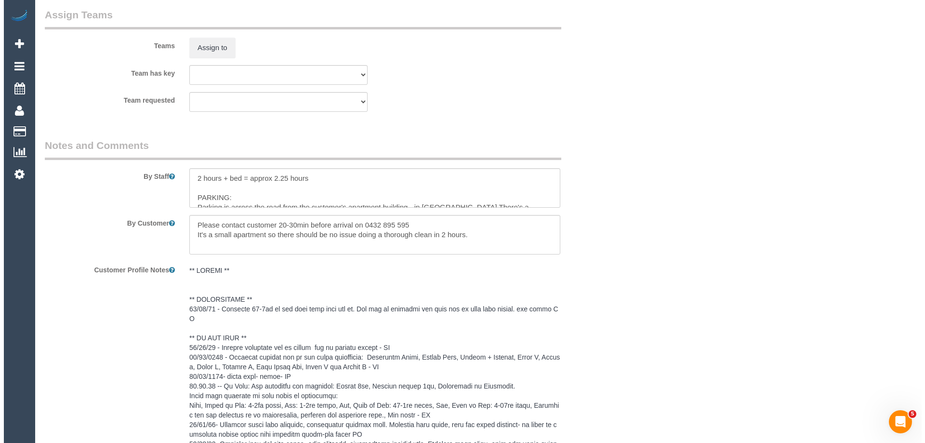
scroll to position [1447, 0]
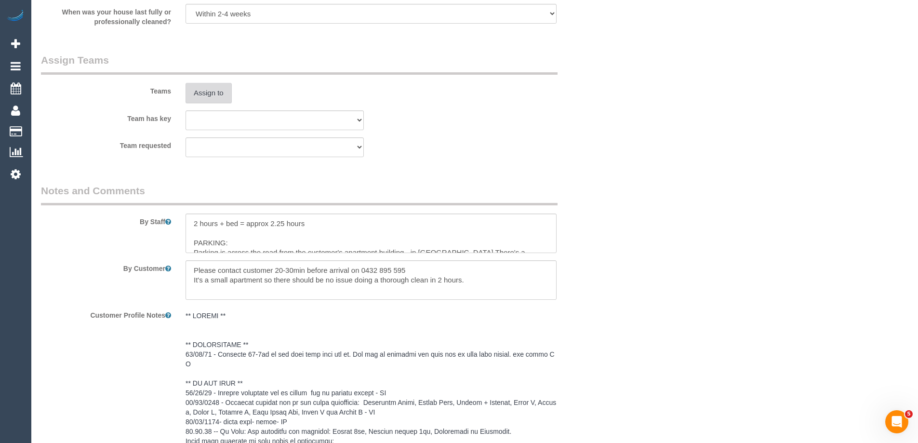
click at [194, 88] on button "Assign to" at bounding box center [208, 93] width 46 height 20
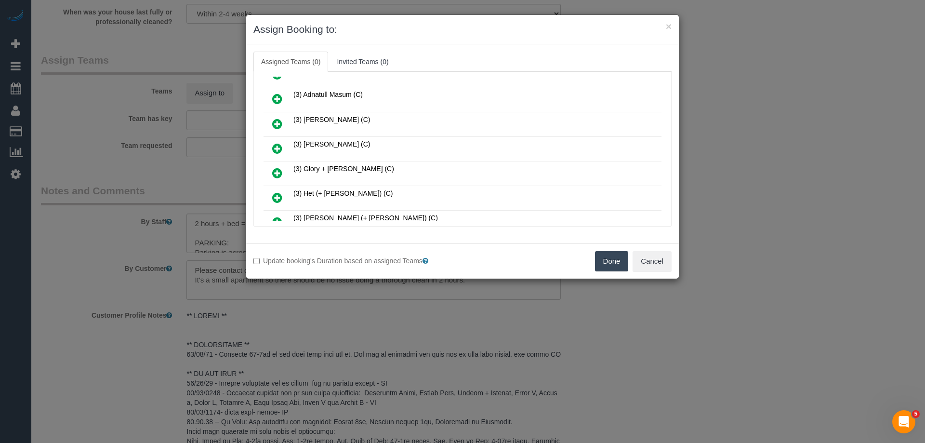
click at [278, 123] on icon at bounding box center [277, 124] width 10 height 12
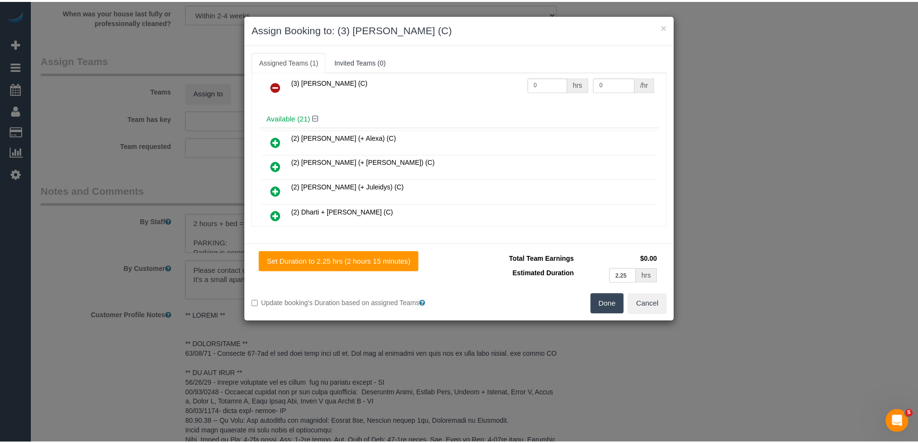
scroll to position [0, 0]
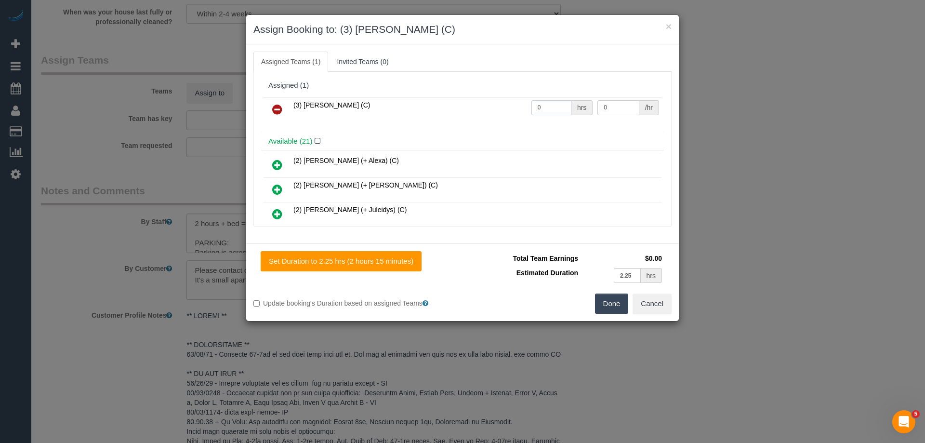
click at [500, 103] on tr "(3) [PERSON_NAME] (C) 0 hrs 0 /hr" at bounding box center [463, 109] width 398 height 25
type input "2.25"
drag, startPoint x: 608, startPoint y: 105, endPoint x: 526, endPoint y: 102, distance: 82.4
click at [528, 102] on tr "(3) [PERSON_NAME] (C) 2.25 hrs 0 /hr" at bounding box center [463, 109] width 398 height 25
type input "35"
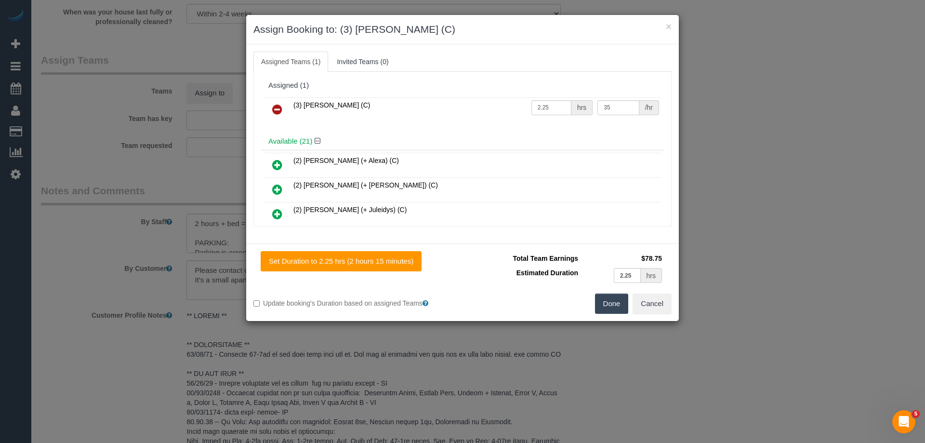
click at [601, 301] on button "Done" at bounding box center [612, 303] width 34 height 20
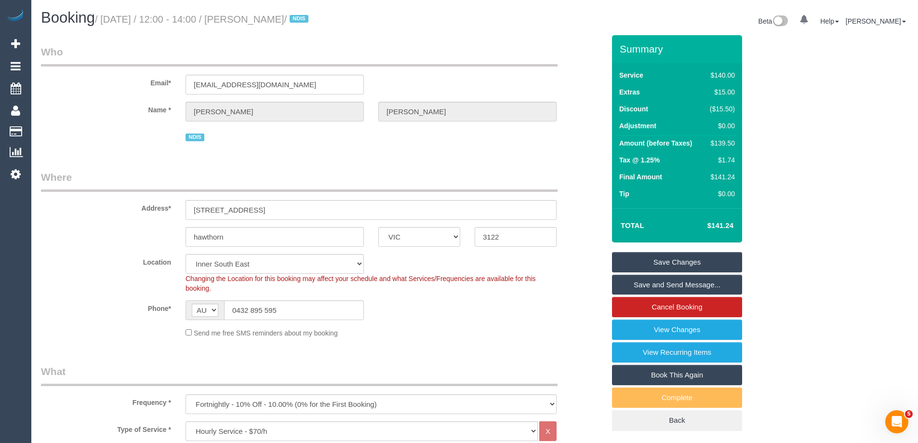
drag, startPoint x: 321, startPoint y: 20, endPoint x: 266, endPoint y: 18, distance: 54.9
click at [266, 18] on small "/ September 25, 2025 / 12:00 - 14:00 / Ilana Aarons / NDIS" at bounding box center [203, 19] width 216 height 11
copy small "Ilana Aarons"
click at [637, 283] on link "Save and Send Message..." at bounding box center [677, 285] width 130 height 20
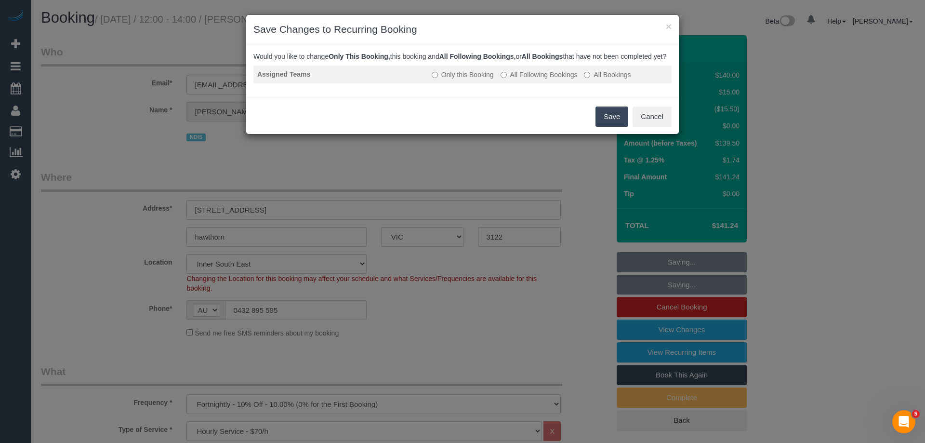
click at [524, 79] on label "All Following Bookings" at bounding box center [539, 75] width 77 height 10
click at [609, 127] on button "Save" at bounding box center [612, 116] width 33 height 20
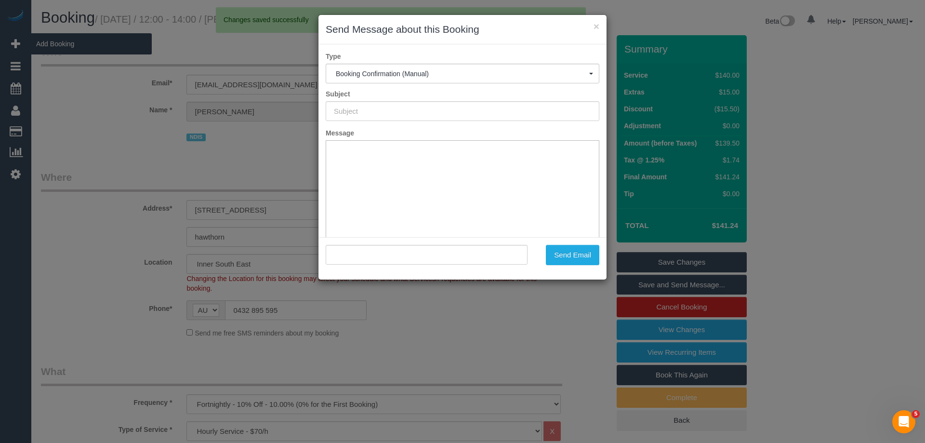
type input "Booking Confirmed"
type input ""Ilana Aarons" <riaarons1@gmail.com>"
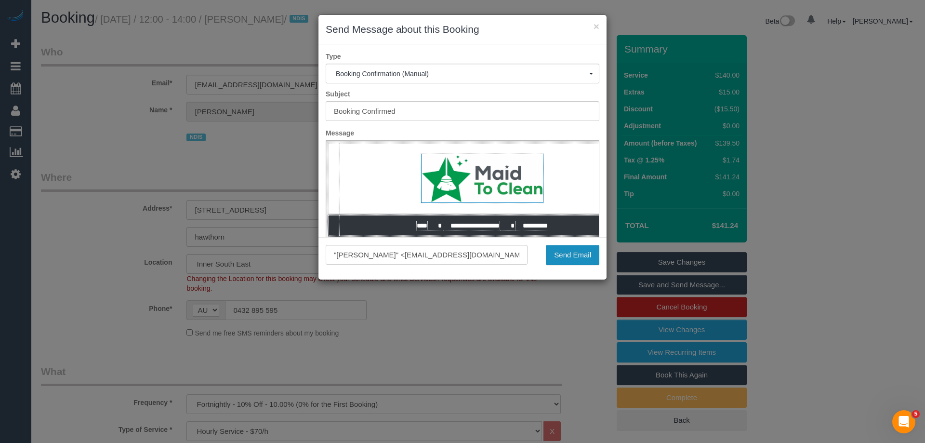
click at [564, 256] on button "Send Email" at bounding box center [572, 255] width 53 height 20
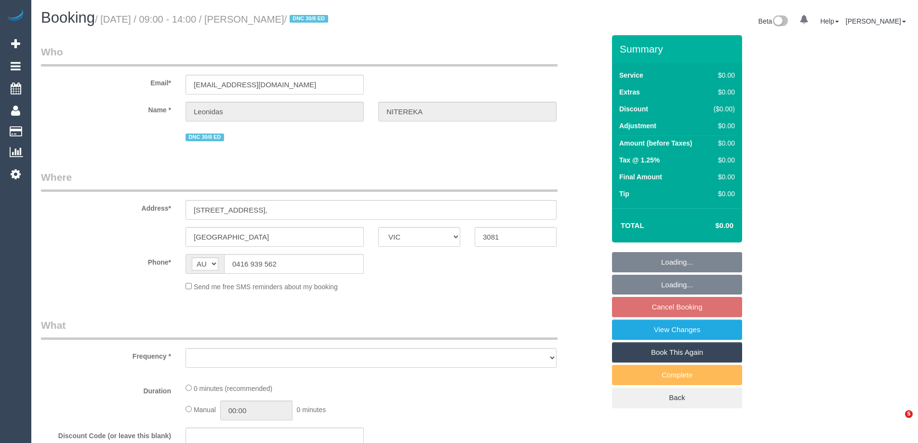
select select "VIC"
select select "object:570"
select select "string:stripe-pm_1RvXCL2GScqysDRV3LeLWFmB"
select select "number:28"
select select "number:14"
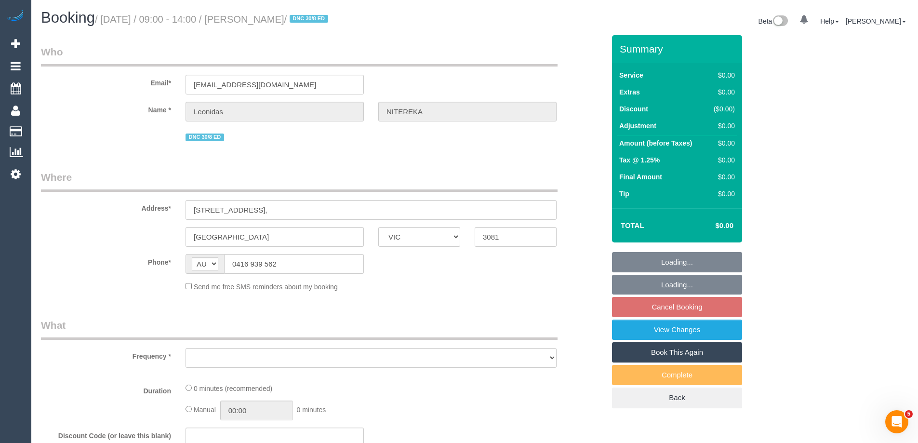
select select "number:18"
select select "number:24"
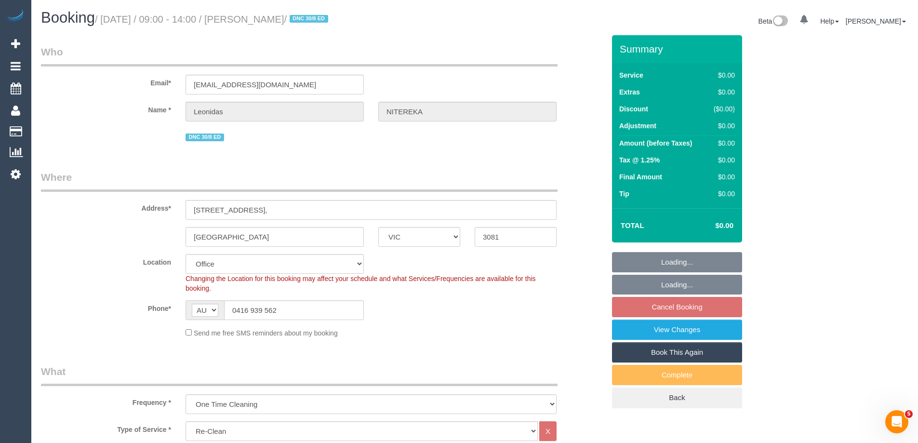
select select "object:780"
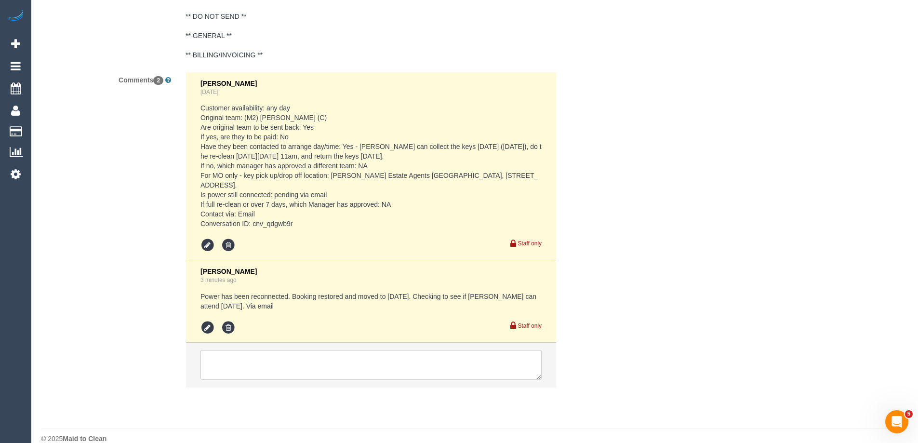
scroll to position [1667, 0]
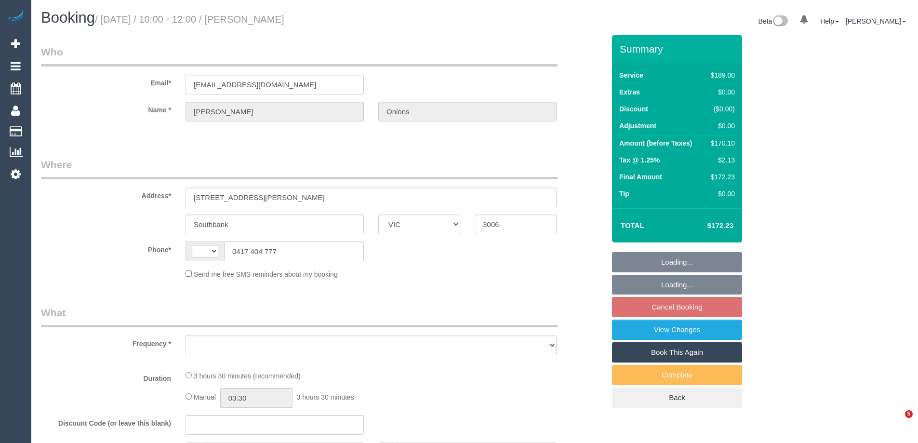
select select "VIC"
select select "string:AU"
select select "object:543"
select select "string:stripe-pm_1S48Nr2GScqysDRVD0cENuZM"
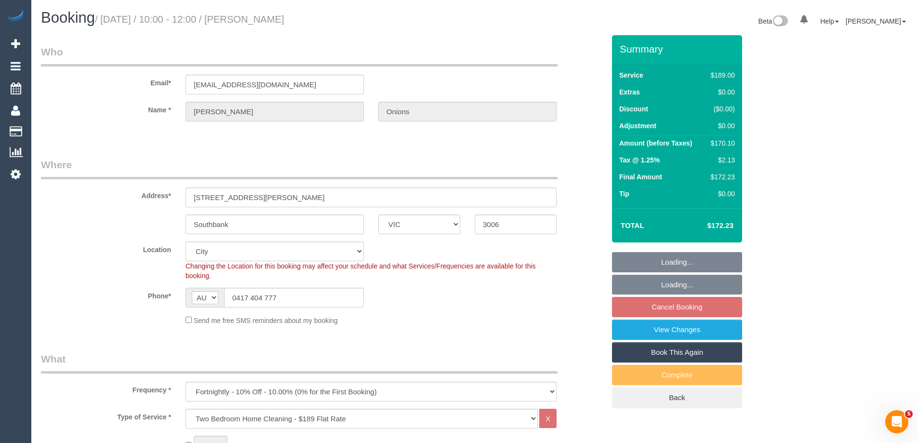
select select "object:792"
select select "number:29"
select select "number:14"
select select "number:20"
select select "number:24"
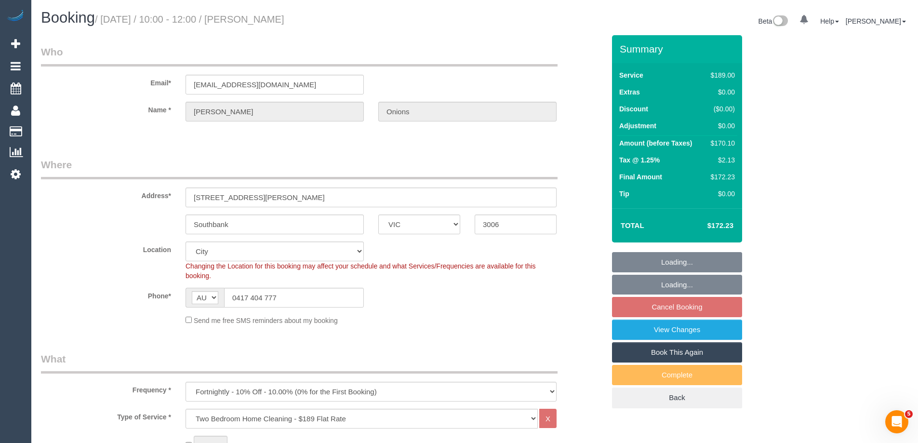
select select "number:34"
select select "number:26"
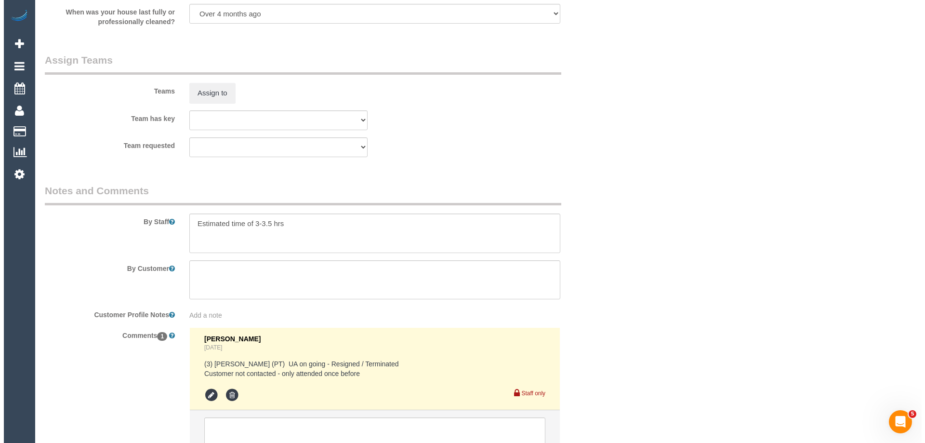
scroll to position [1445, 0]
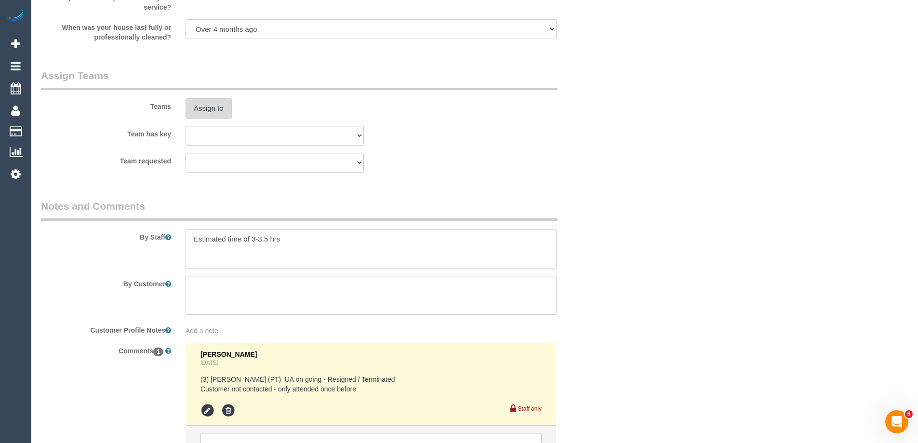
click at [213, 118] on button "Assign to" at bounding box center [208, 108] width 46 height 20
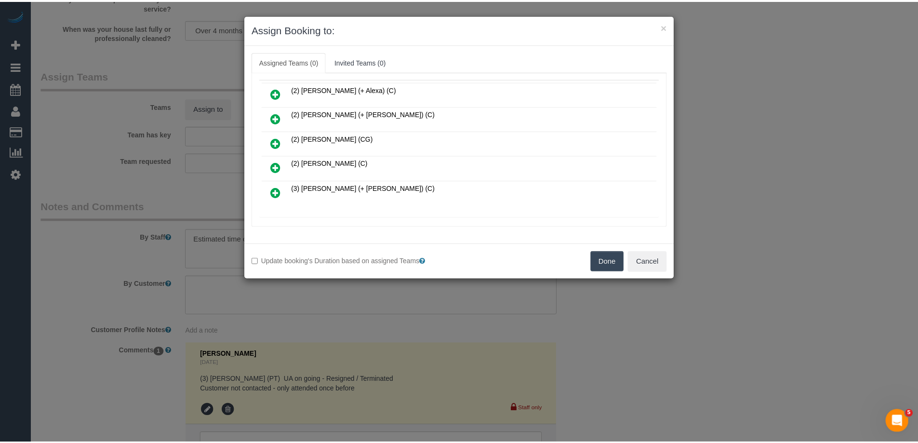
scroll to position [0, 0]
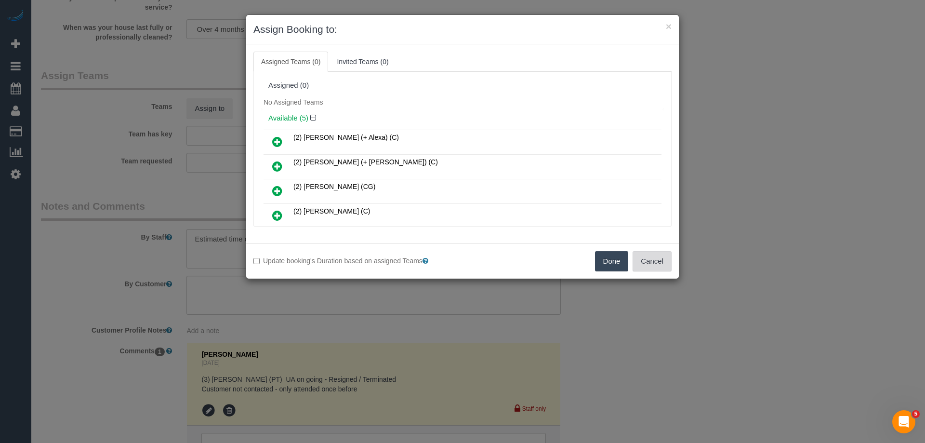
click at [653, 252] on button "Cancel" at bounding box center [652, 261] width 39 height 20
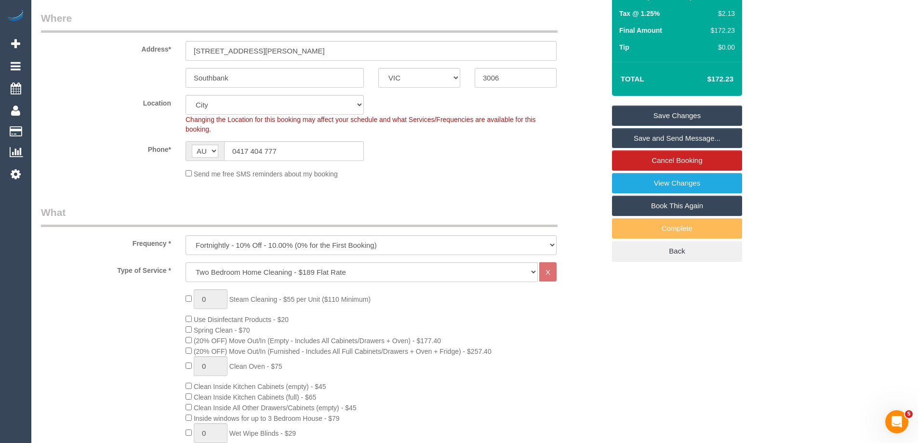
scroll to position [145, 0]
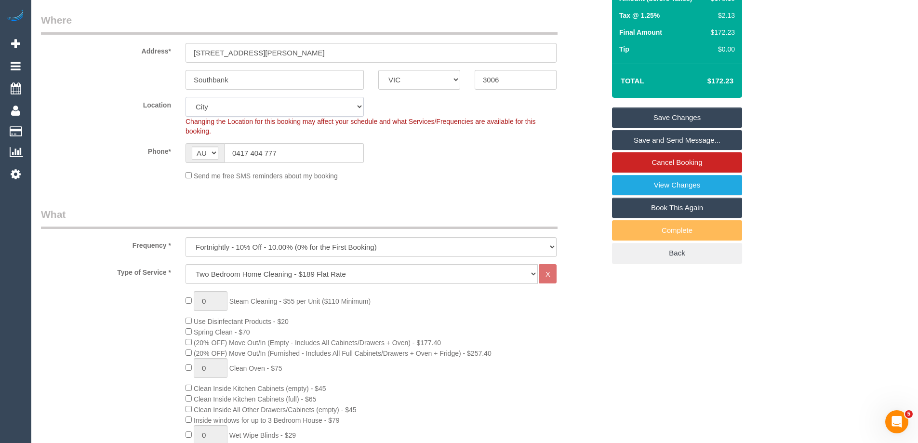
click at [219, 112] on select "Office City East (North) East (South) Inner East Inner North (East) Inner North…" at bounding box center [274, 107] width 178 height 20
select select "55"
click at [185, 97] on select "Office City East (North) East (South) Inner East Inner North (East) Inner North…" at bounding box center [274, 107] width 178 height 20
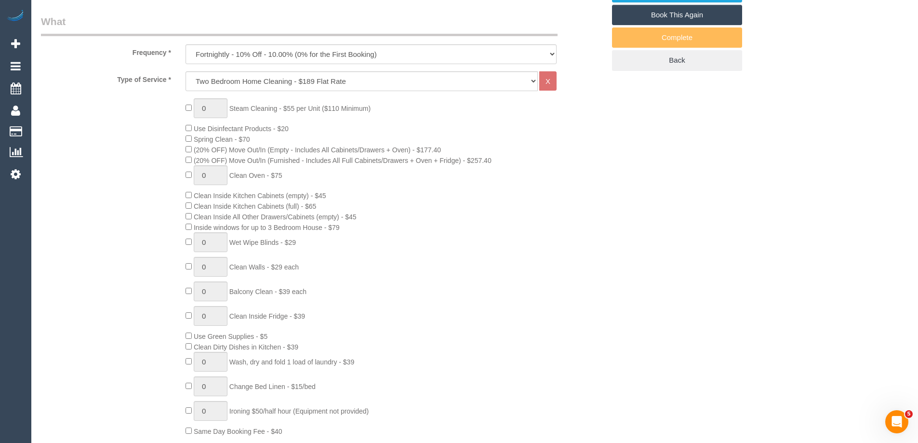
select select "object:3084"
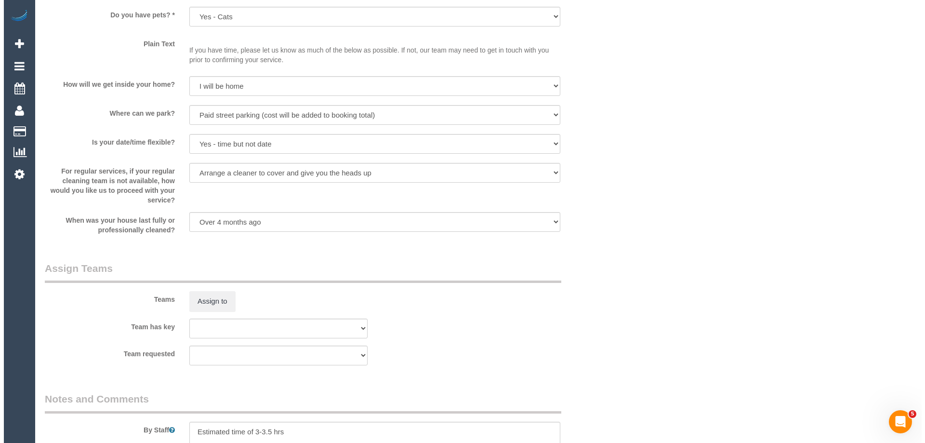
scroll to position [1349, 0]
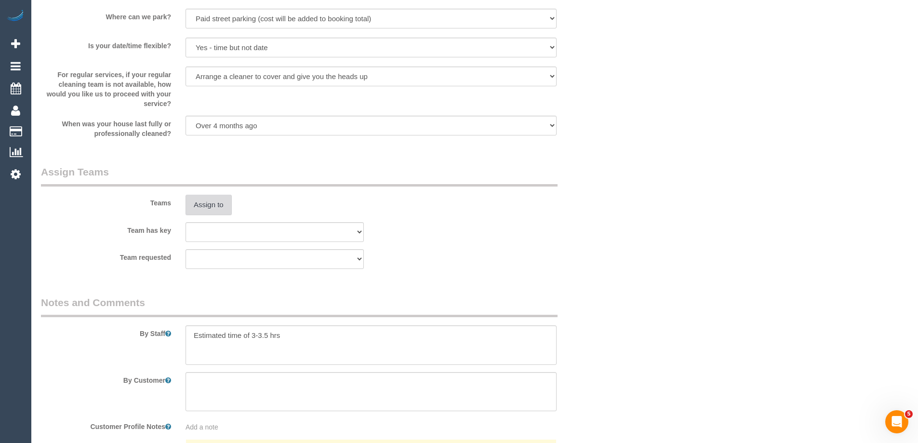
click at [215, 206] on button "Assign to" at bounding box center [208, 205] width 46 height 20
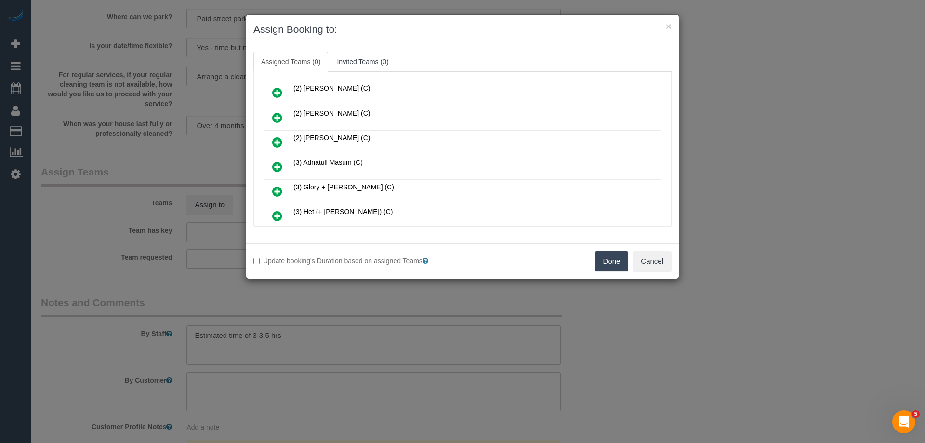
scroll to position [145, 0]
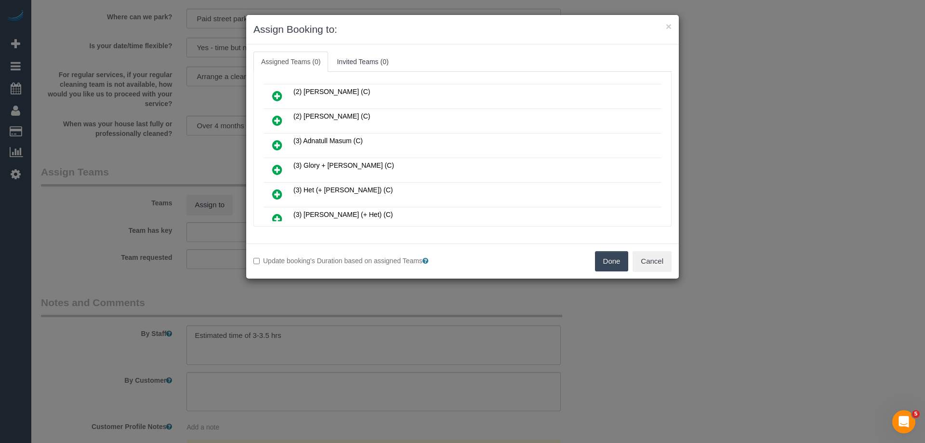
click at [276, 140] on icon at bounding box center [277, 145] width 10 height 12
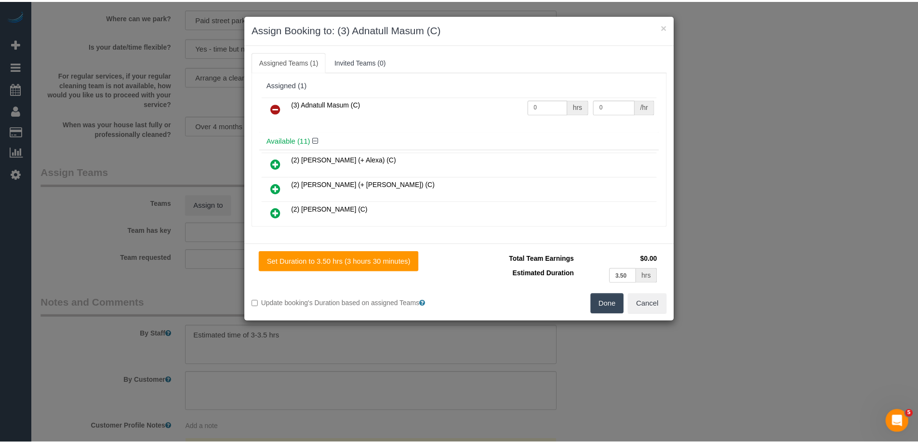
scroll to position [0, 0]
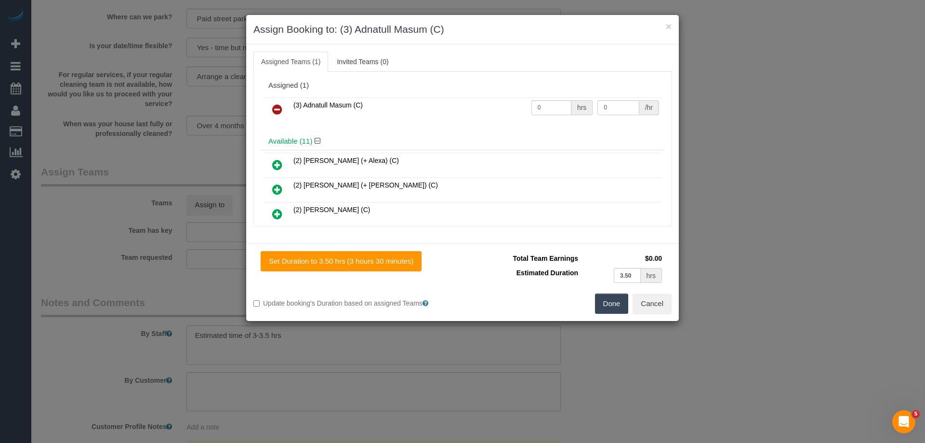
drag, startPoint x: 613, startPoint y: 303, endPoint x: 624, endPoint y: 297, distance: 11.9
click at [613, 303] on button "Done" at bounding box center [612, 303] width 34 height 20
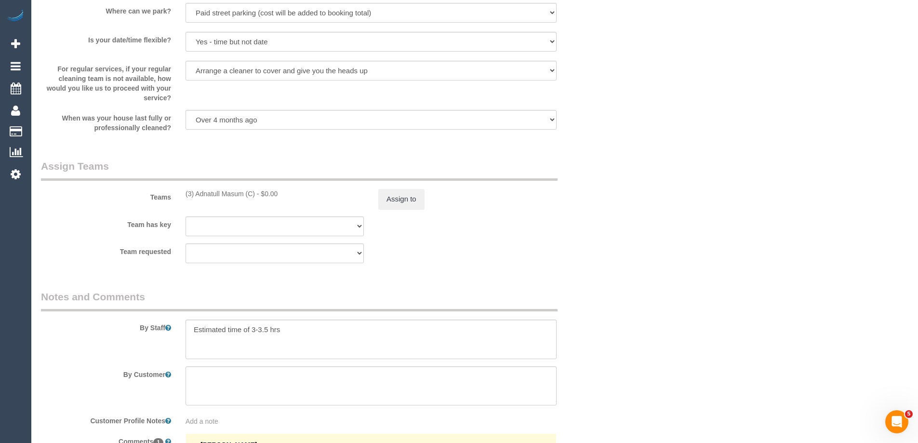
scroll to position [1445, 0]
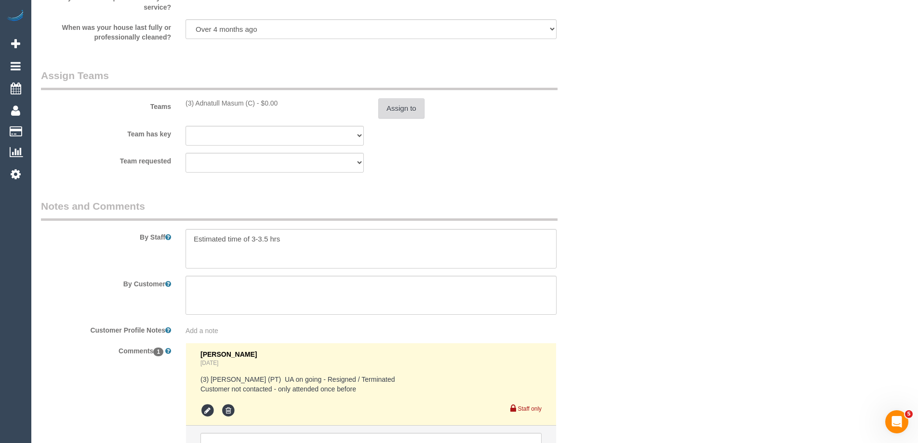
click at [400, 106] on button "Assign to" at bounding box center [401, 108] width 46 height 20
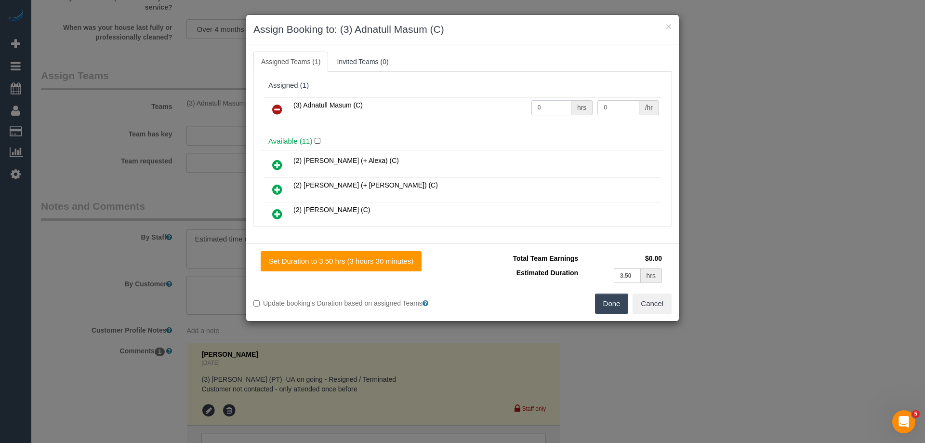
drag, startPoint x: 552, startPoint y: 109, endPoint x: 540, endPoint y: 107, distance: 12.6
click at [499, 108] on tr "(3) Adnatull Masum (C) 0 hrs 0 /hr" at bounding box center [463, 109] width 398 height 25
type input "1"
drag, startPoint x: 602, startPoint y: 105, endPoint x: 573, endPoint y: 102, distance: 28.5
click at [573, 102] on tr "(3) Adnatull Masum (C) 1 hrs 0 /hr" at bounding box center [463, 109] width 398 height 25
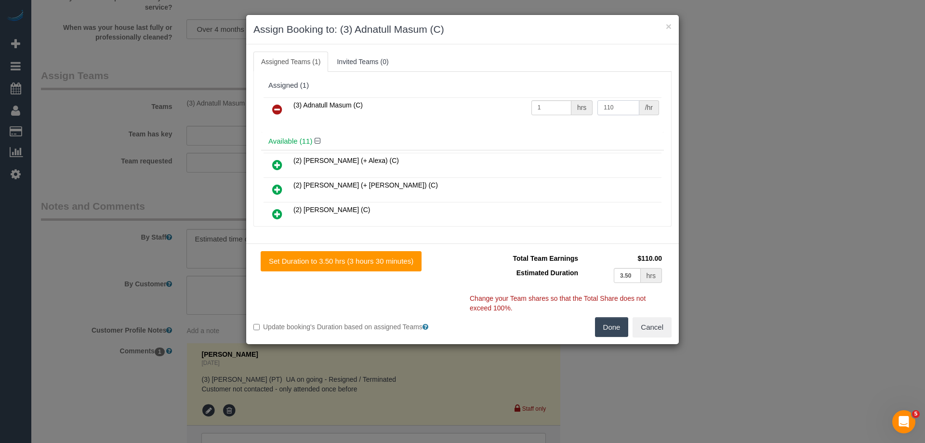
type input "110"
click at [608, 325] on button "Done" at bounding box center [612, 327] width 34 height 20
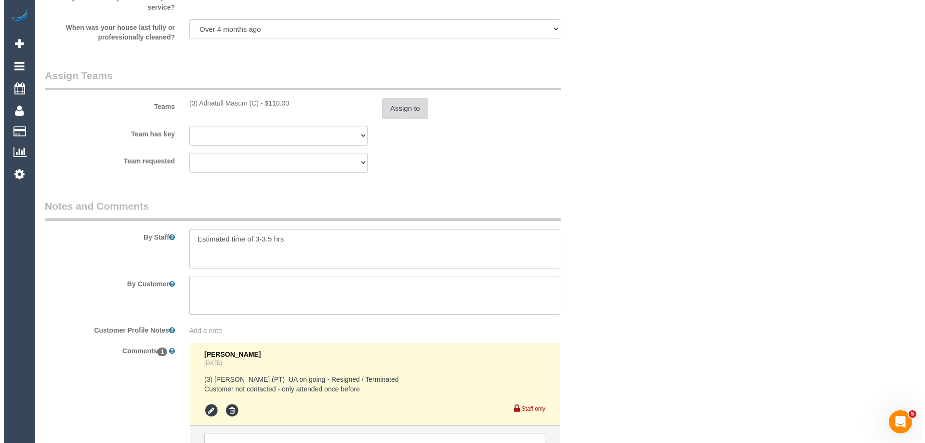
scroll to position [0, 0]
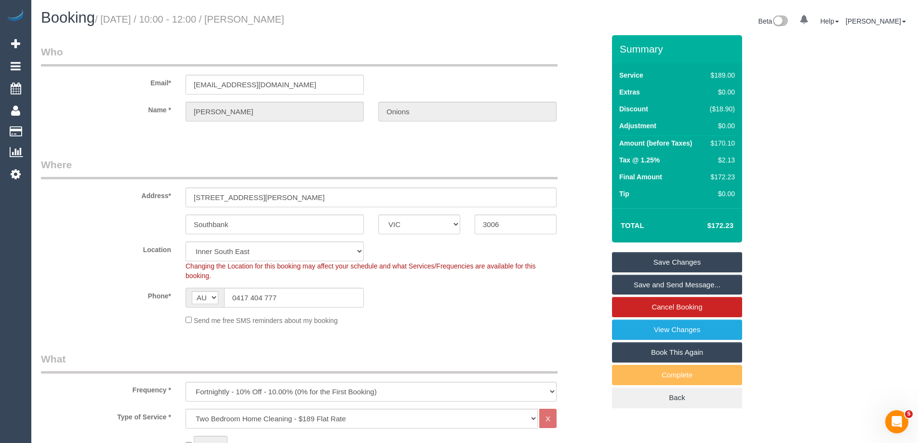
drag, startPoint x: 313, startPoint y: 16, endPoint x: 265, endPoint y: 14, distance: 48.2
click at [265, 14] on h1 "Booking / September 25, 2025 / 10:00 - 12:00 / Benjamin Onions" at bounding box center [254, 18] width 426 height 16
copy small "Benjamin Onions"
click at [631, 263] on link "Save Changes" at bounding box center [677, 262] width 130 height 20
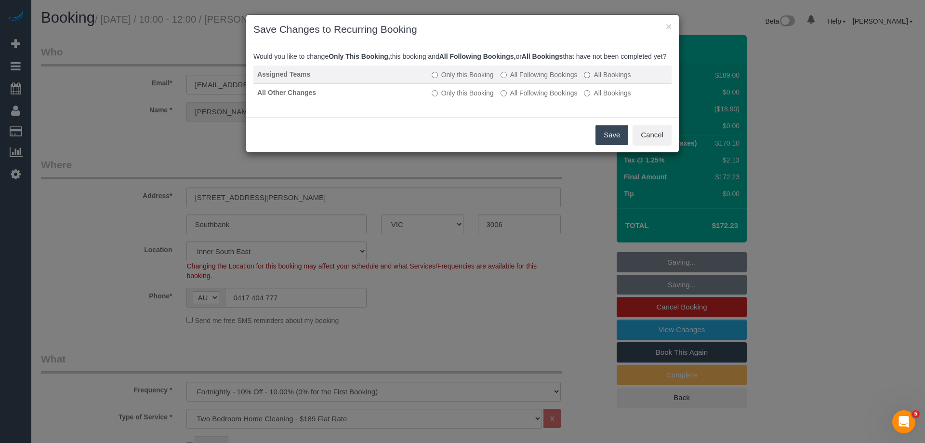
click at [555, 79] on label "All Following Bookings" at bounding box center [539, 75] width 77 height 10
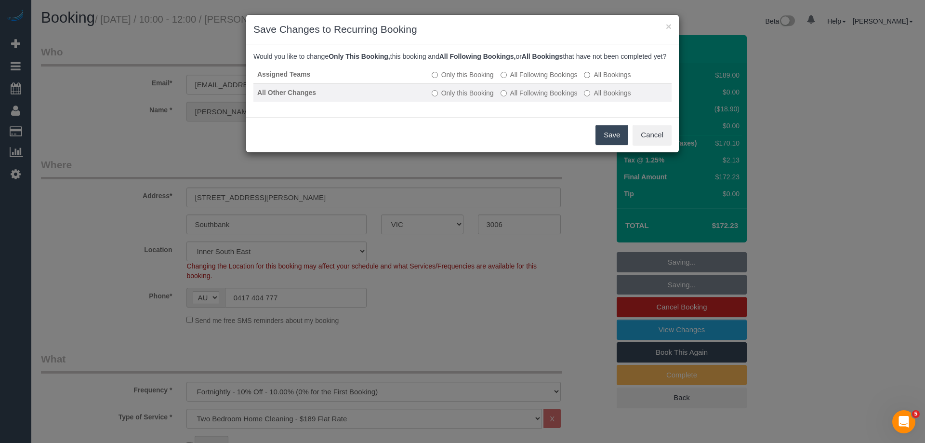
click at [535, 98] on label "All Following Bookings" at bounding box center [539, 93] width 77 height 10
click at [609, 142] on button "Save" at bounding box center [612, 135] width 33 height 20
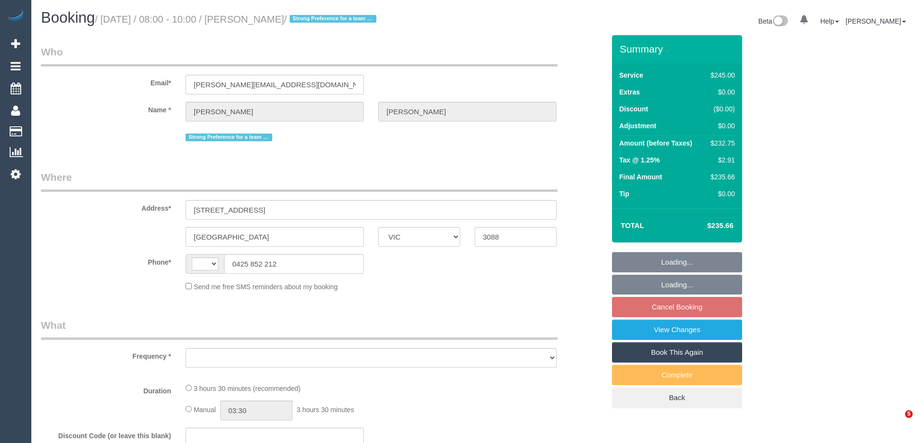
select select "VIC"
select select "string:AU"
select select "object:531"
select select "string:stripe-pm_1Qq2Nj2GScqysDRV58e3ZOHp"
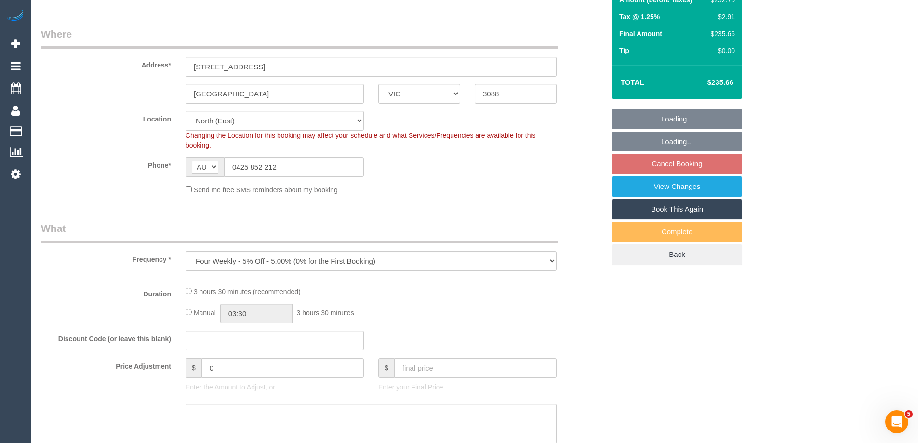
select select "210"
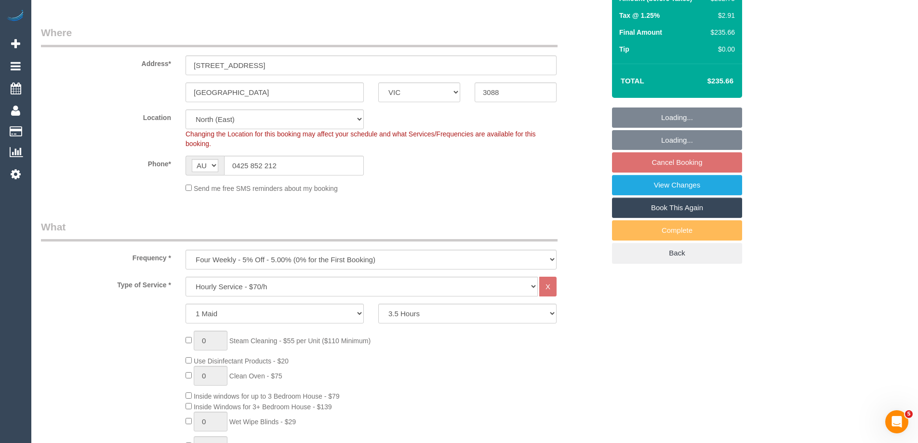
select select "number:29"
select select "number:14"
select select "number:18"
select select "number:36"
select select "number:34"
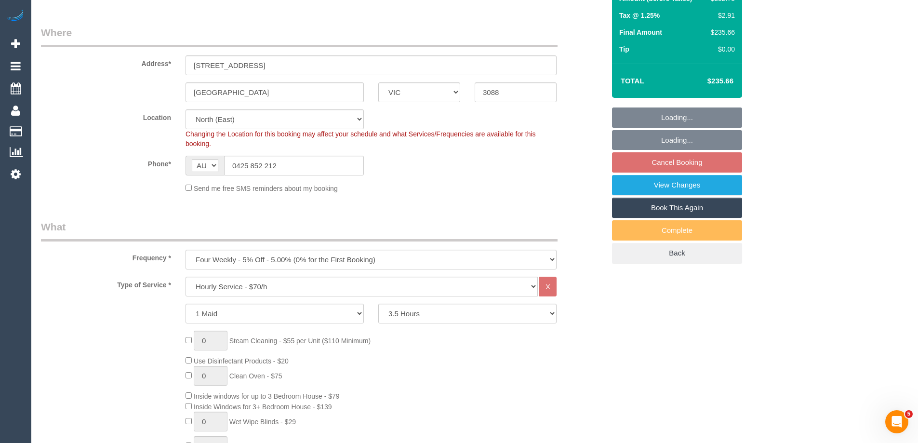
select select "number:11"
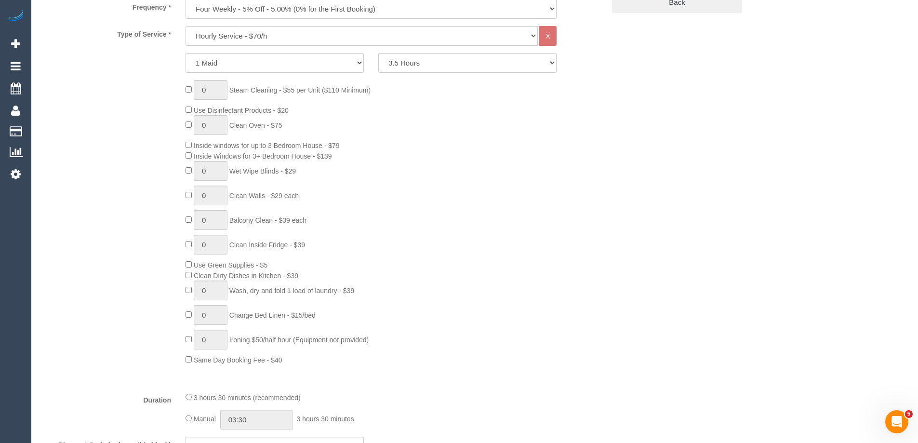
select select "object:1488"
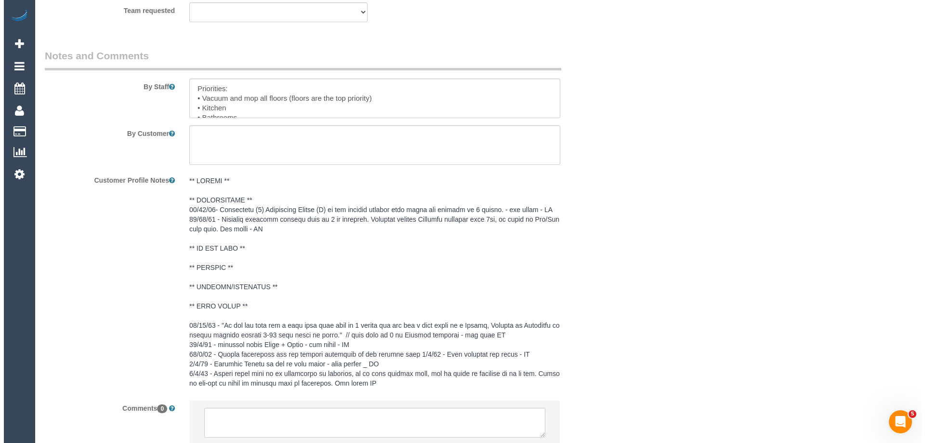
scroll to position [1494, 0]
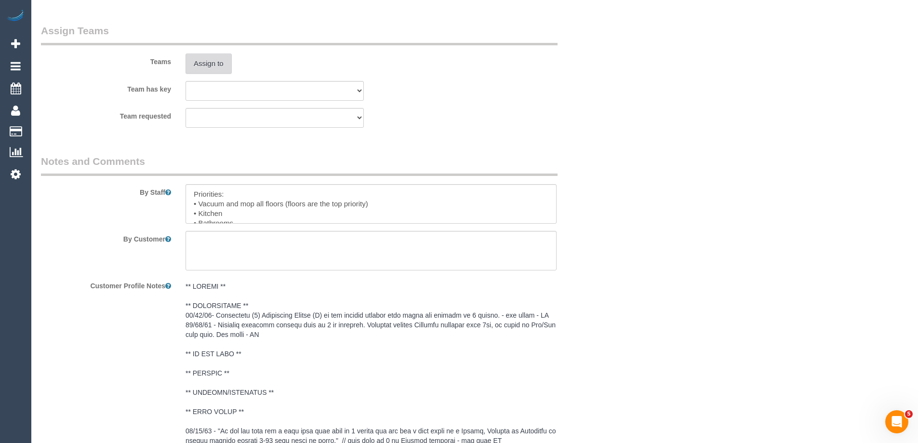
click at [213, 66] on button "Assign to" at bounding box center [208, 63] width 46 height 20
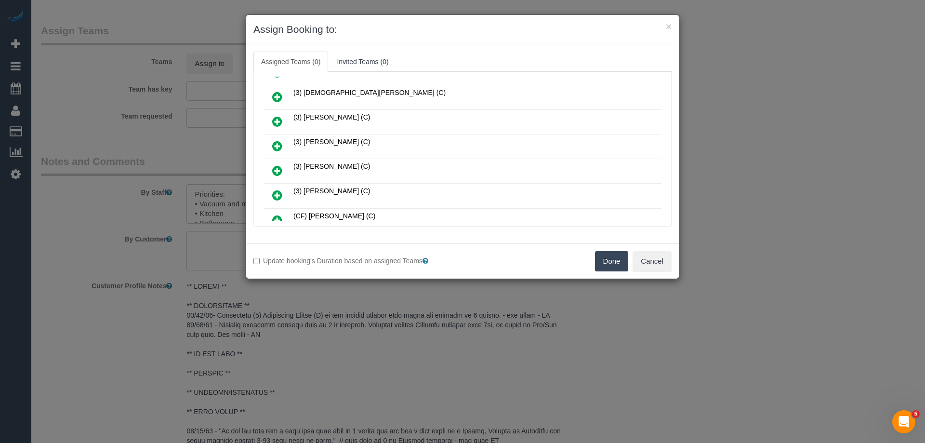
scroll to position [145, 0]
click at [278, 143] on icon at bounding box center [277, 145] width 10 height 12
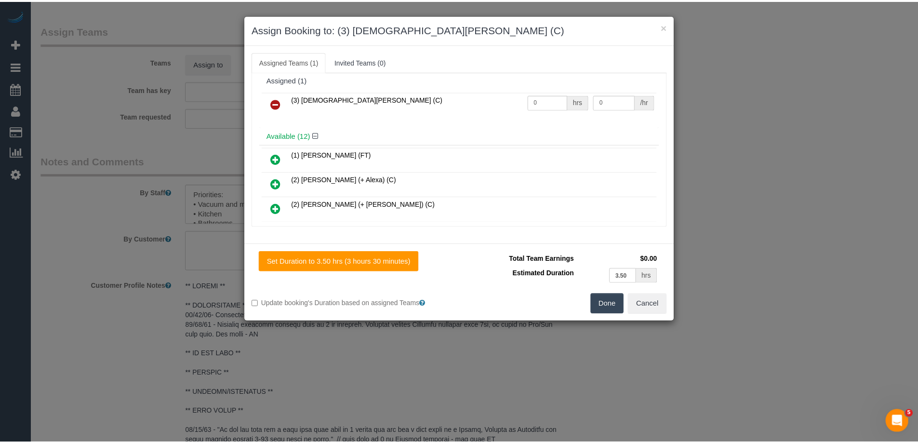
scroll to position [0, 0]
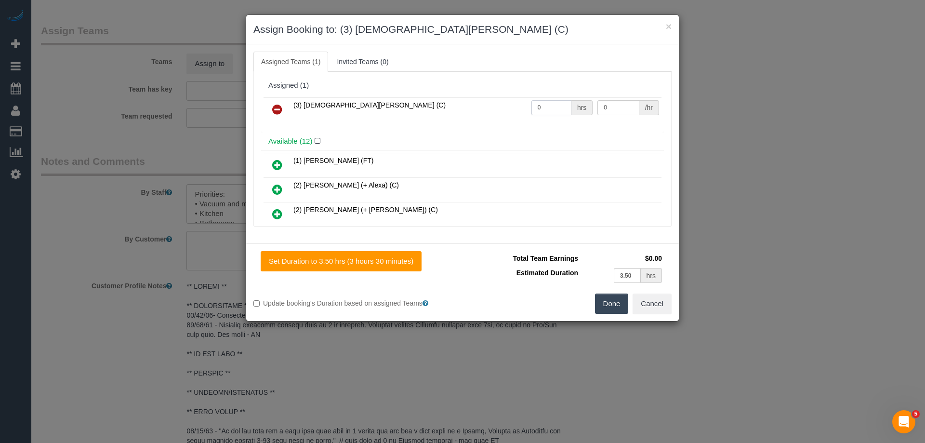
drag, startPoint x: 537, startPoint y: 109, endPoint x: 517, endPoint y: 107, distance: 19.8
click at [517, 107] on tr "(3) Buddhi Adhikari (C) 0 hrs 0 /hr" at bounding box center [463, 109] width 398 height 25
type input "3.5"
drag, startPoint x: 609, startPoint y: 108, endPoint x: 558, endPoint y: 101, distance: 52.1
click at [565, 102] on tr "(3) Buddhi Adhikari (C) 3.5 hrs 0 /hr" at bounding box center [463, 109] width 398 height 25
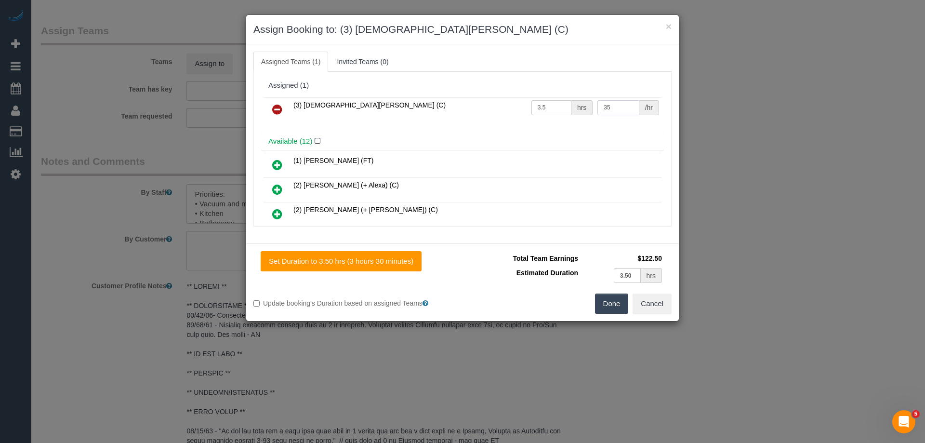
type input "35"
click at [609, 303] on button "Done" at bounding box center [612, 303] width 34 height 20
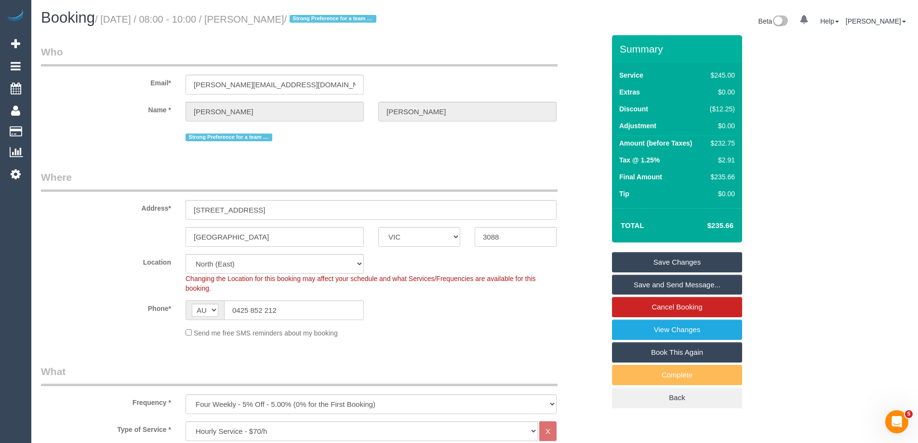
drag, startPoint x: 347, startPoint y: 18, endPoint x: 266, endPoint y: 20, distance: 81.0
click at [266, 20] on small "/ September 25, 2025 / 08:00 - 10:00 / Melissa McGroarty / Strong Preference fo…" at bounding box center [237, 19] width 284 height 11
copy small "Melissa McGroarty"
click at [640, 256] on link "Save Changes" at bounding box center [677, 262] width 130 height 20
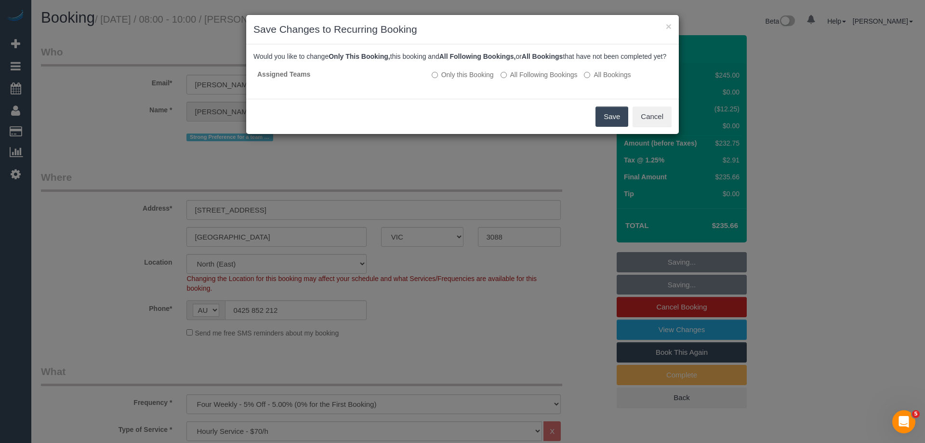
click at [610, 126] on button "Save" at bounding box center [612, 116] width 33 height 20
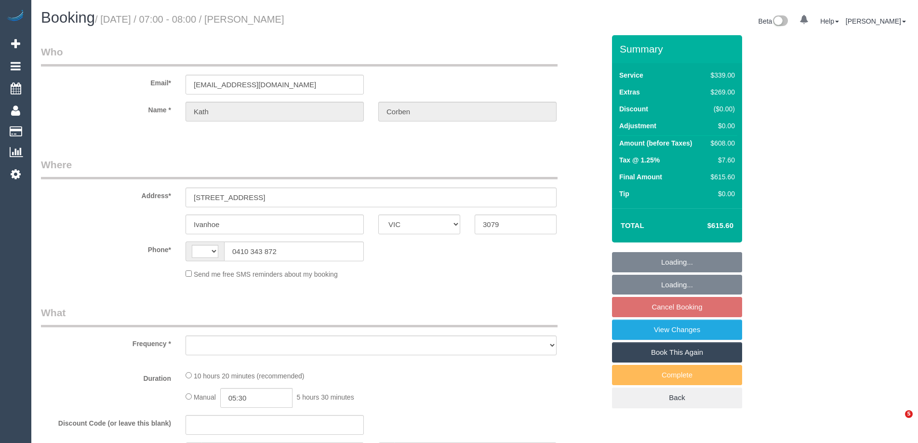
select select "VIC"
select select "string:AU"
select select "object:275"
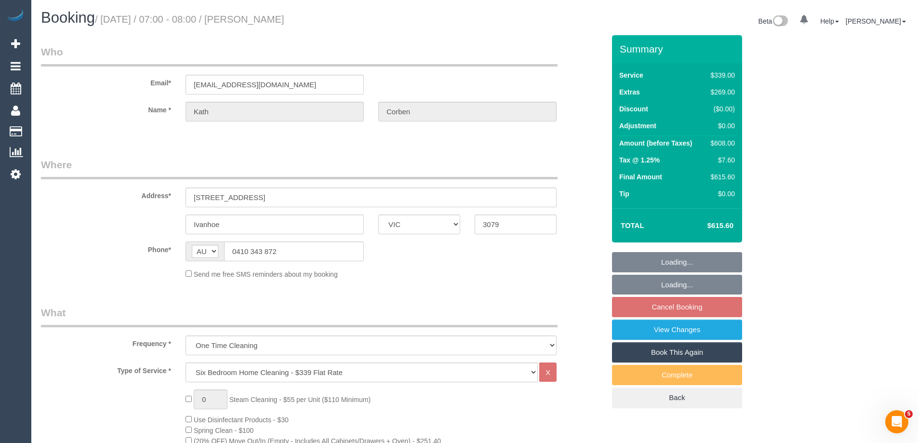
select select "string:stripe-pm_1S8JFC2GScqysDRVUQutItZh"
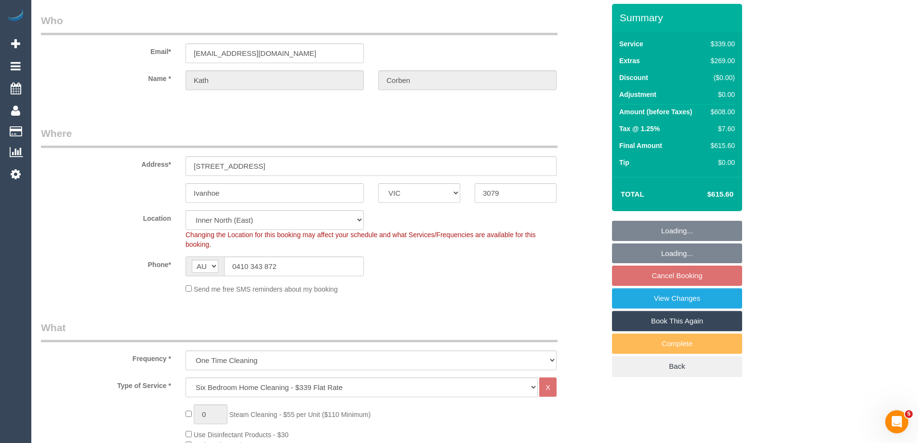
select select "number:30"
select select "number:14"
select select "number:19"
select select "number:23"
select select "number:26"
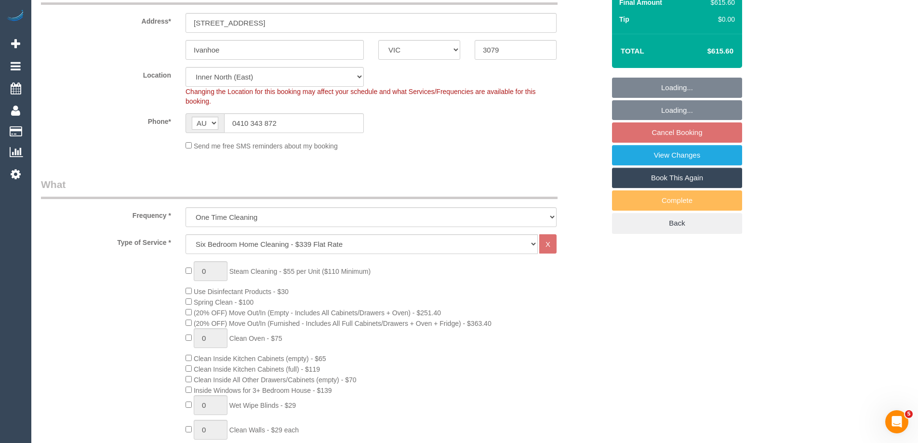
select select "object:1640"
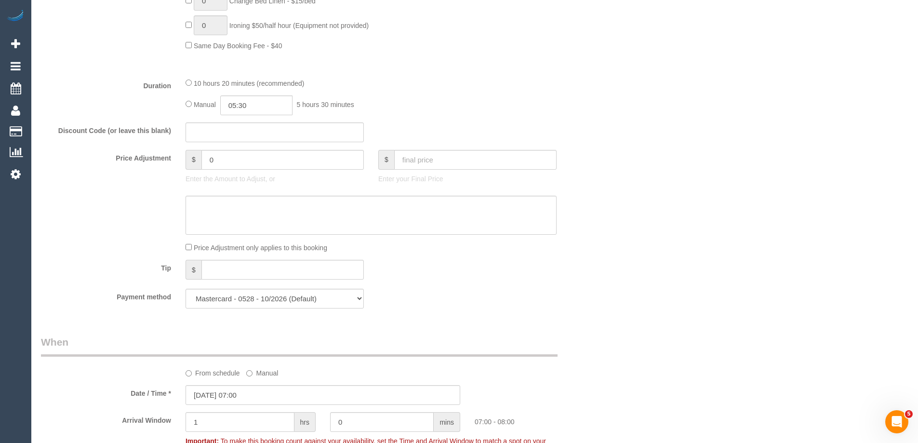
scroll to position [1012, 0]
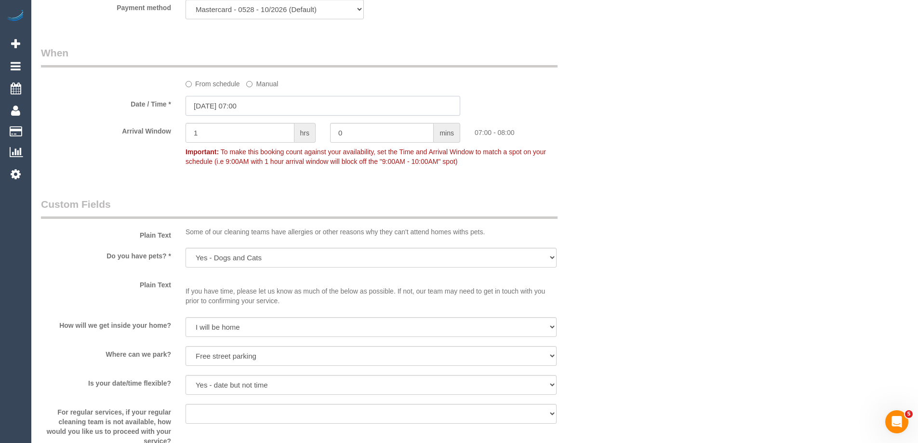
click at [200, 113] on input "[DATE] 07:00" at bounding box center [322, 106] width 275 height 20
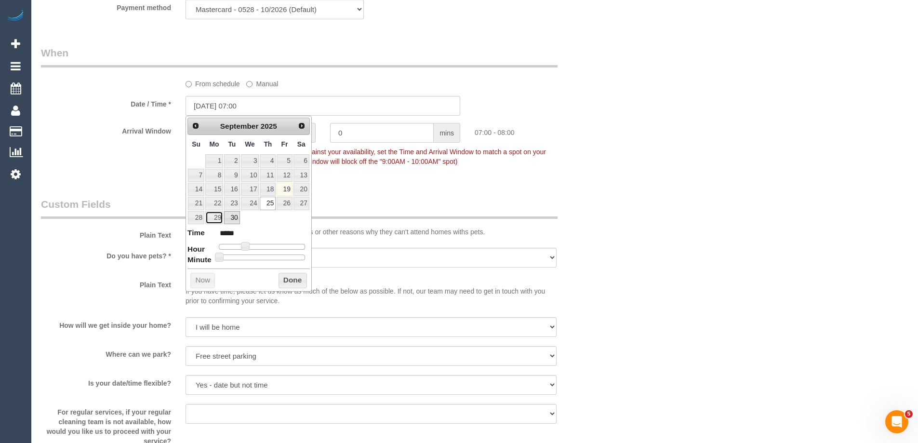
click at [216, 219] on link "29" at bounding box center [214, 217] width 18 height 13
type input "[DATE] 07:00"
click at [291, 282] on button "Done" at bounding box center [292, 280] width 28 height 15
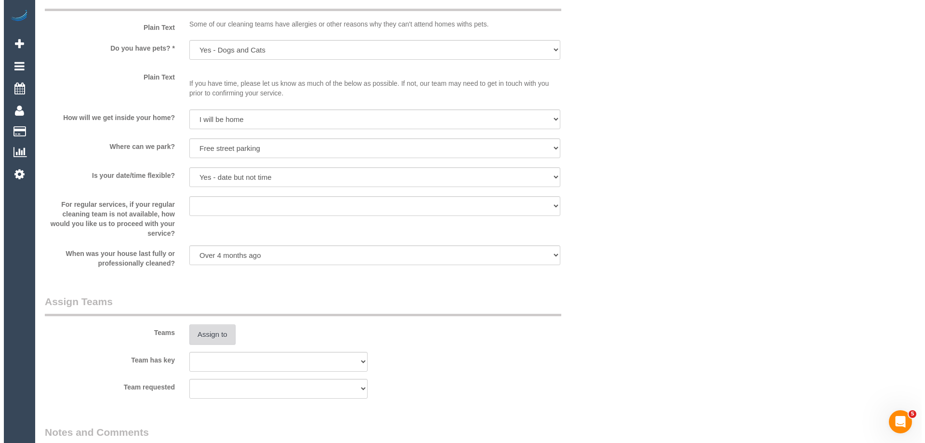
scroll to position [1445, 0]
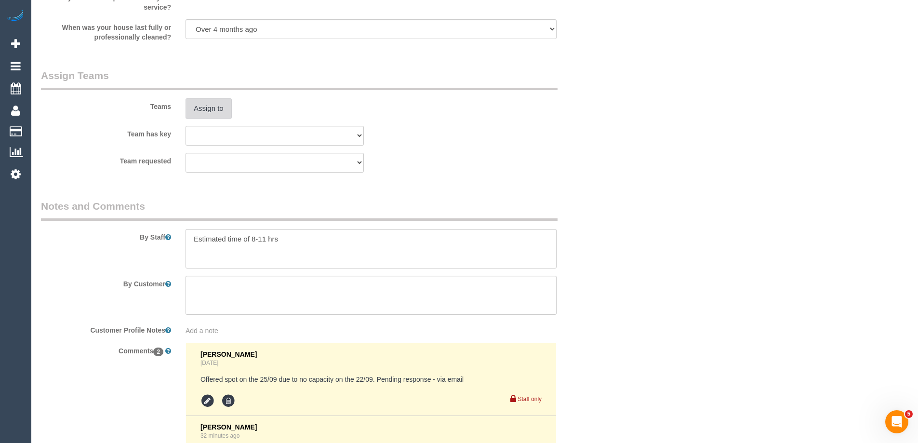
click at [196, 110] on button "Assign to" at bounding box center [208, 108] width 46 height 20
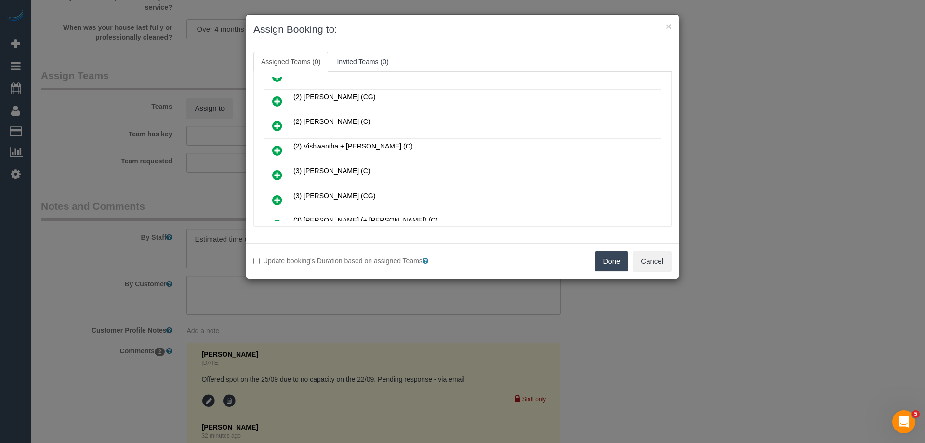
click at [272, 147] on link at bounding box center [277, 150] width 23 height 19
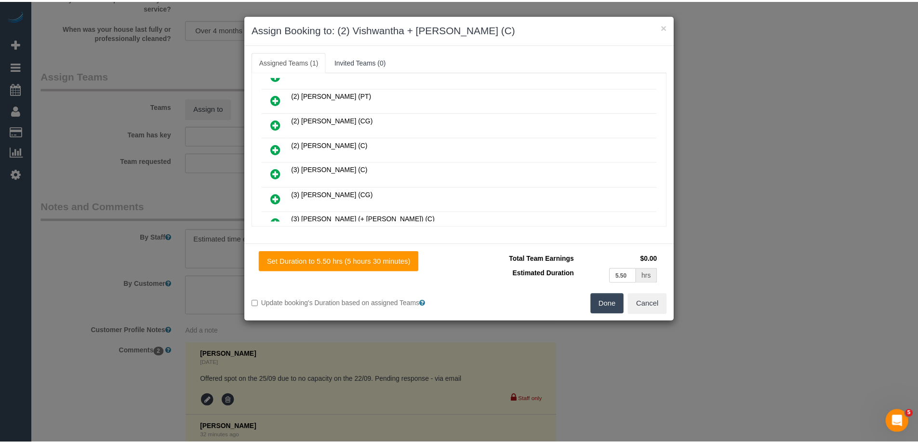
scroll to position [409, 0]
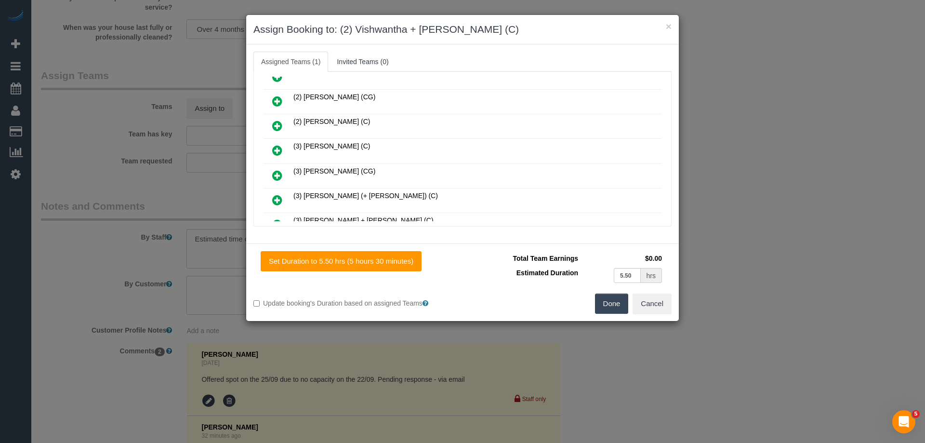
click at [614, 302] on button "Done" at bounding box center [612, 303] width 34 height 20
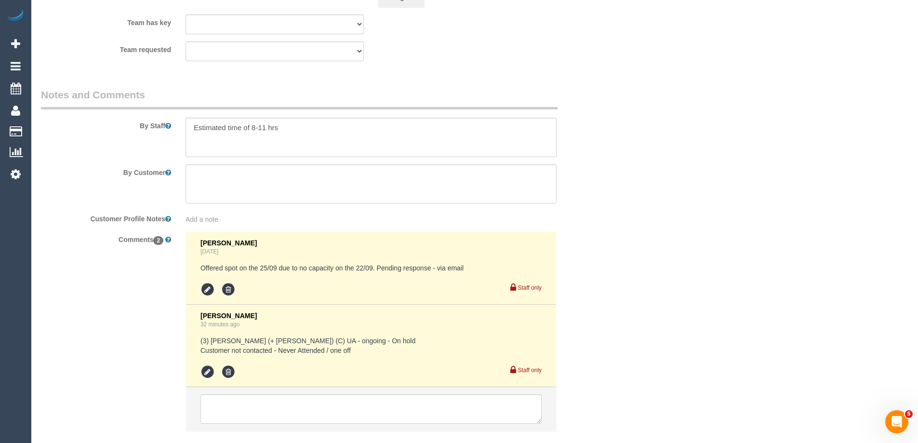
scroll to position [1590, 0]
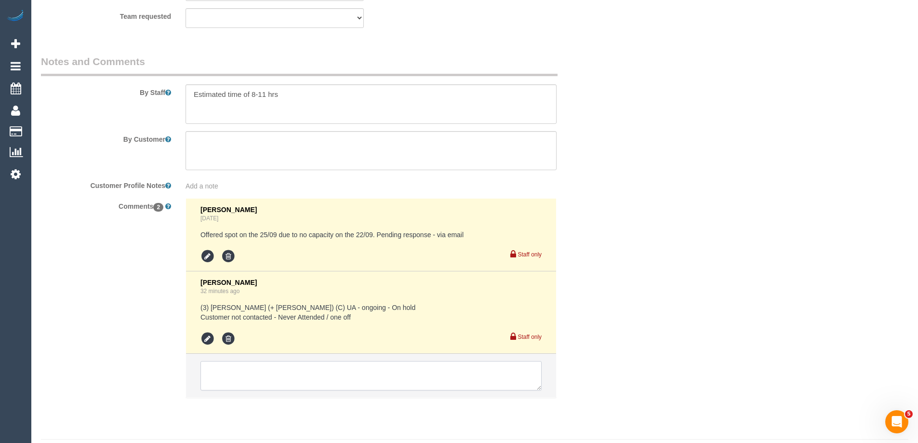
click at [216, 370] on textarea at bounding box center [370, 376] width 341 height 30
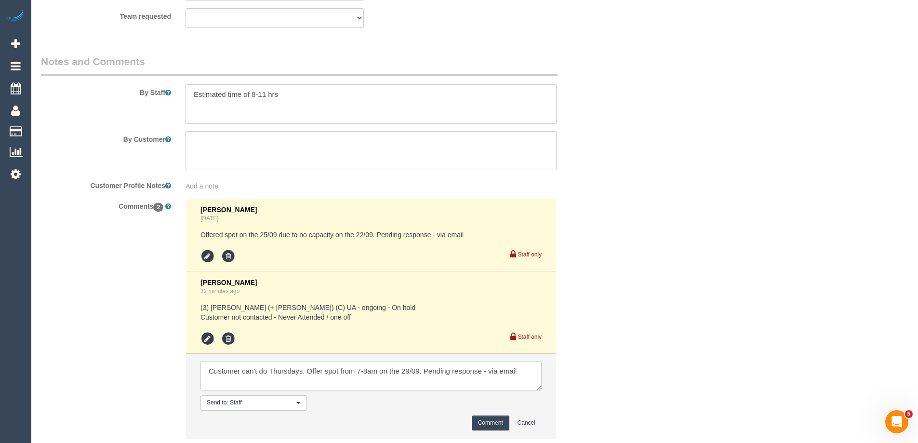
type textarea "Customer can't do Thursdays. Offer spot from 7-8am on the 29/09. Pending respon…"
click at [481, 423] on button "Comment" at bounding box center [491, 422] width 38 height 15
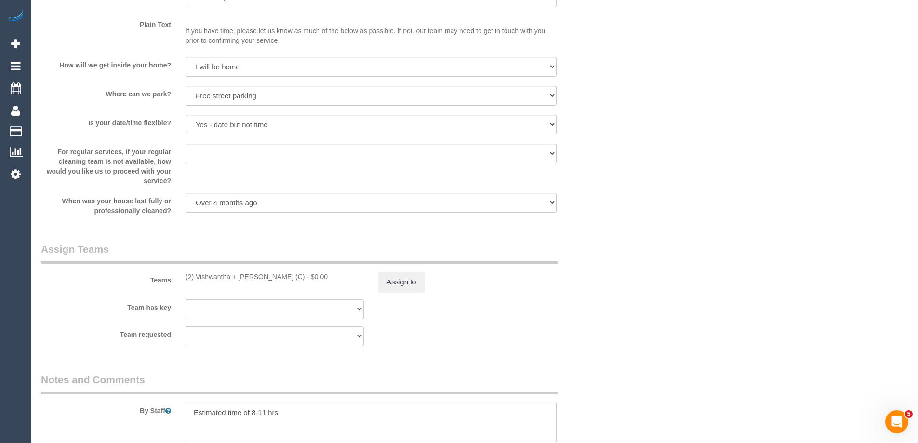
scroll to position [1445, 0]
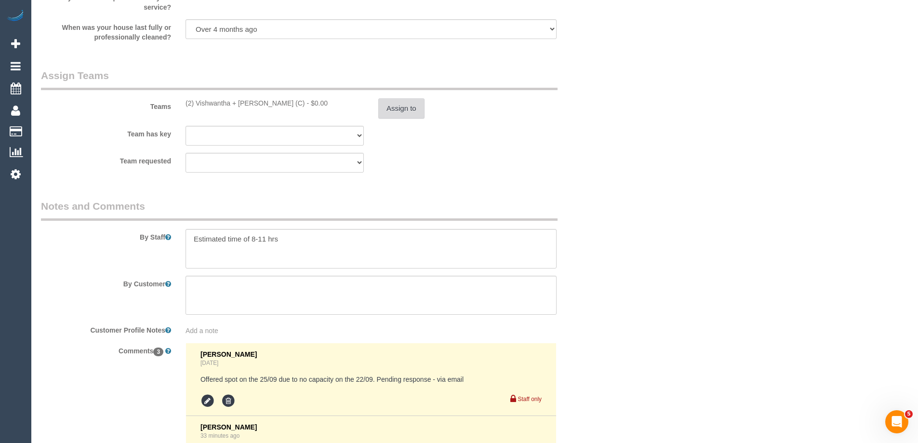
click at [409, 111] on button "Assign to" at bounding box center [401, 108] width 46 height 20
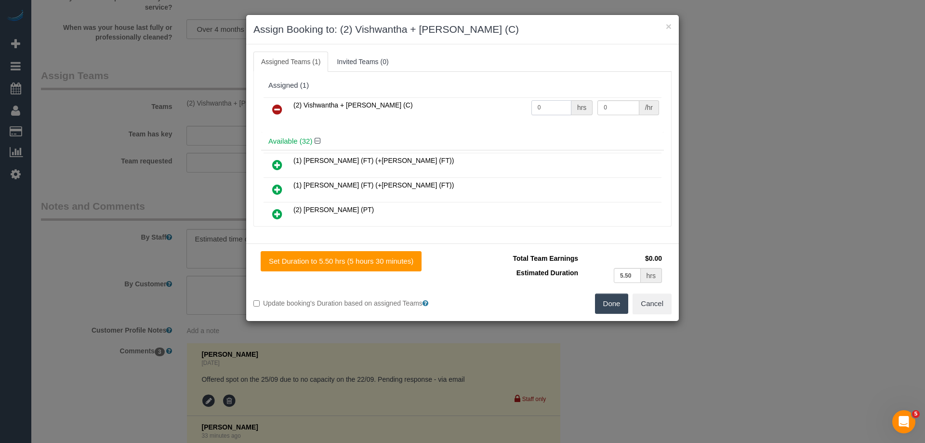
drag, startPoint x: 538, startPoint y: 107, endPoint x: 526, endPoint y: 104, distance: 12.5
click at [531, 104] on input "0" at bounding box center [551, 107] width 40 height 15
type input "1"
drag, startPoint x: 584, startPoint y: 106, endPoint x: 552, endPoint y: 106, distance: 32.3
click at [552, 106] on tr "(2) Vishwantha + Madhushika (C) 1 hrs 0 /hr" at bounding box center [463, 109] width 398 height 25
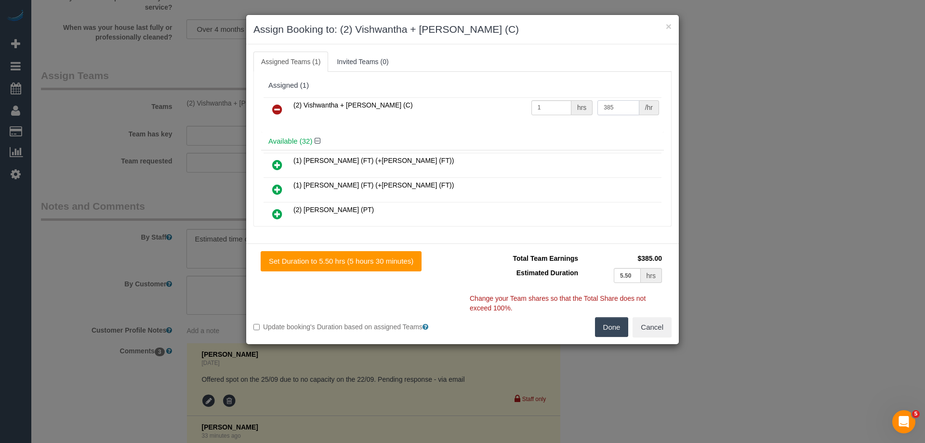
type input "385"
click at [614, 325] on button "Done" at bounding box center [612, 327] width 34 height 20
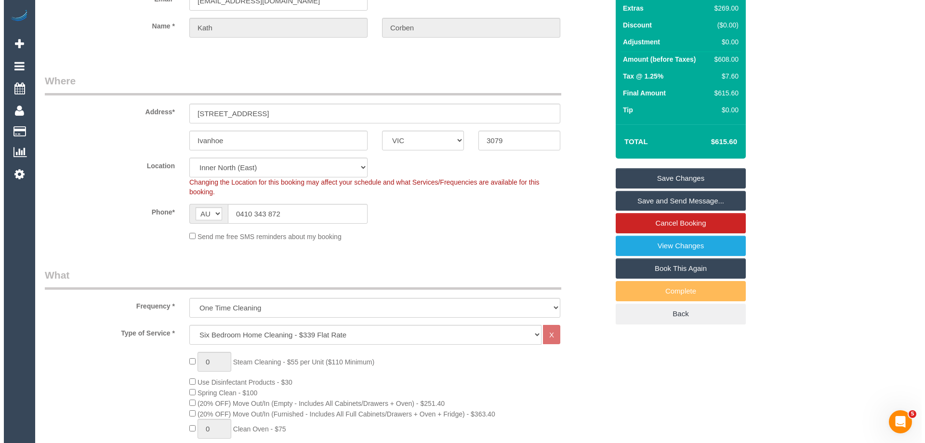
scroll to position [0, 0]
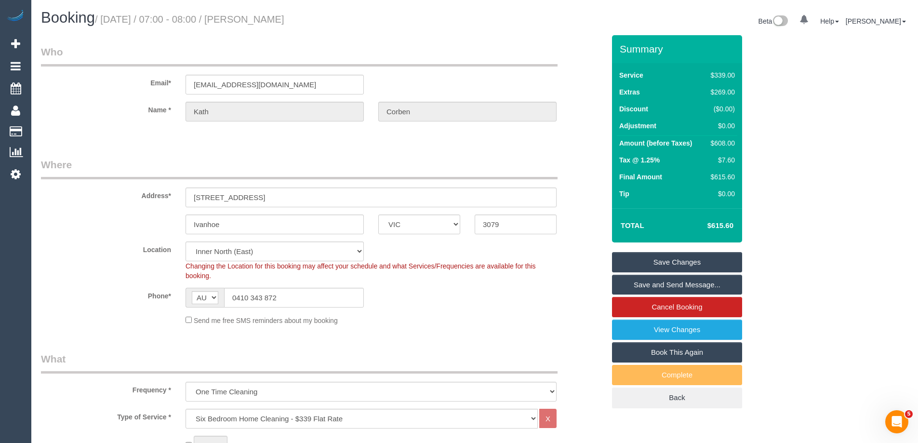
drag, startPoint x: 321, startPoint y: 21, endPoint x: 269, endPoint y: 20, distance: 52.0
click at [269, 20] on h1 "Booking / September 25, 2025 / 07:00 - 08:00 / Kath Corben" at bounding box center [254, 18] width 426 height 16
copy small "Kath Corben"
click at [625, 261] on link "Save Changes" at bounding box center [677, 262] width 130 height 20
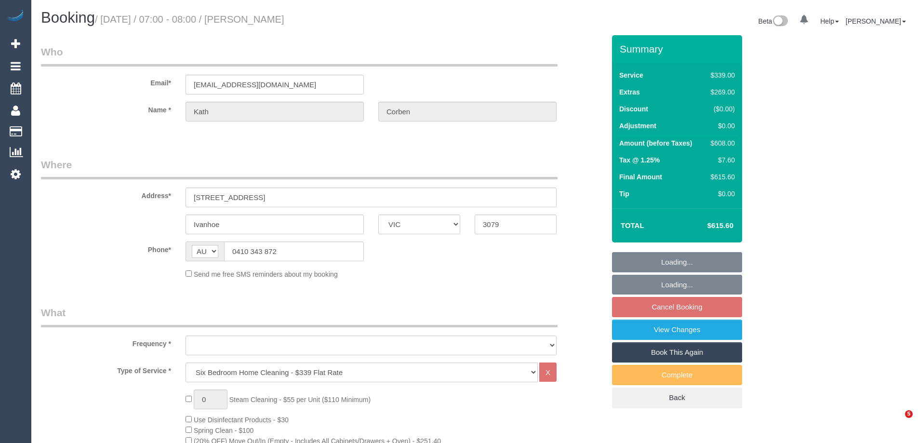
select select "VIC"
select select "object:681"
select select "string:stripe-pm_1S8JFC2GScqysDRVUQutItZh"
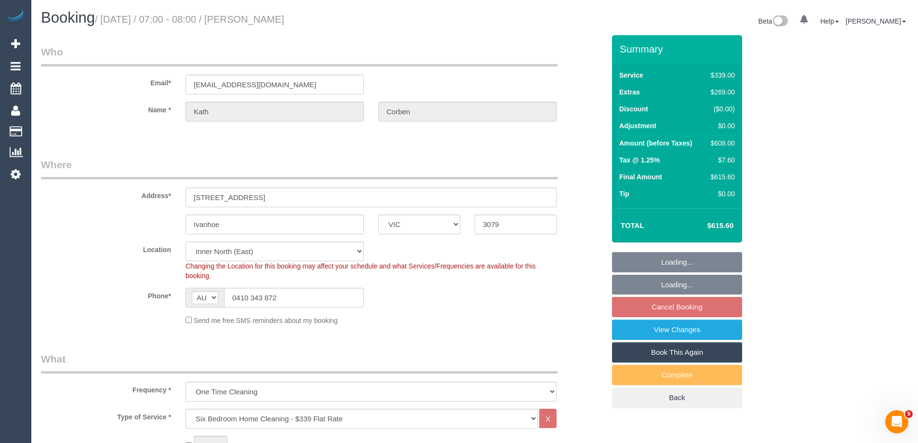
select select "object:1506"
select select "number:30"
select select "number:14"
select select "number:19"
select select "number:23"
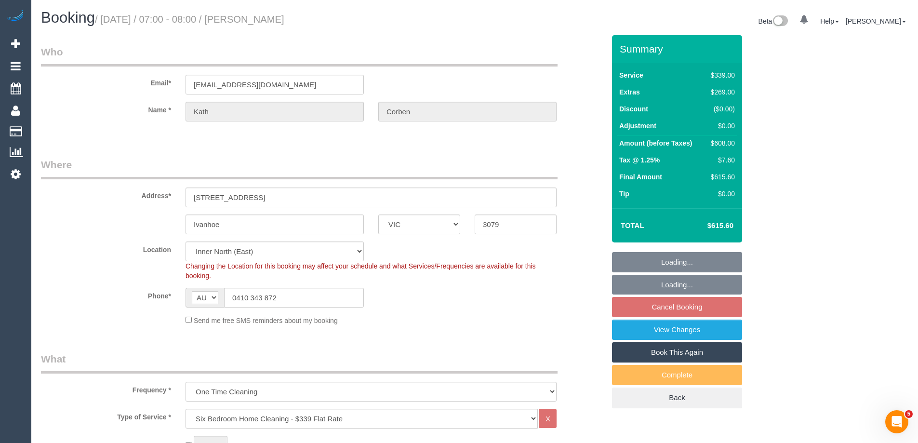
select select "number:26"
select select "spot1"
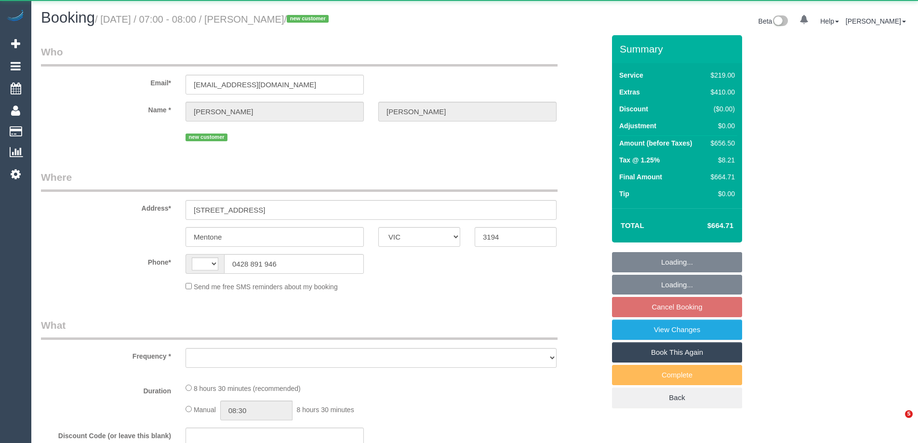
select select "VIC"
select select "string:AU"
select select "object:552"
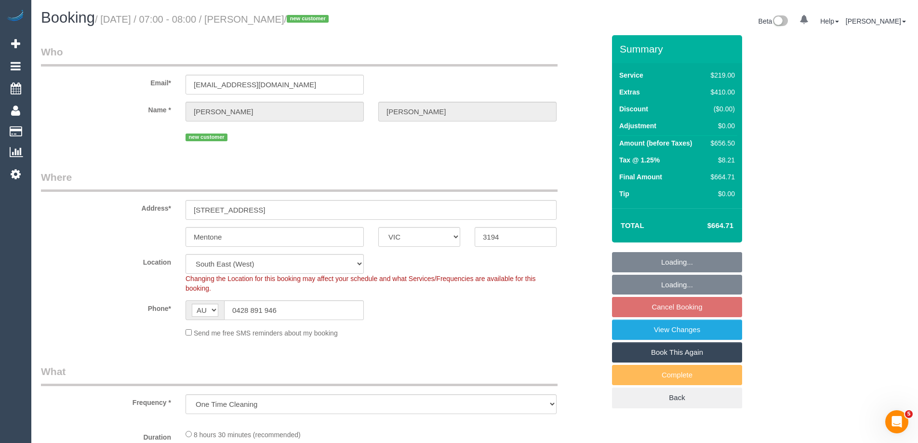
select select "string:stripe-pm_1S0zpD2GScqysDRV0TOrNE5i"
select select "number:28"
select select "number:14"
select select "number:19"
select select "object:1336"
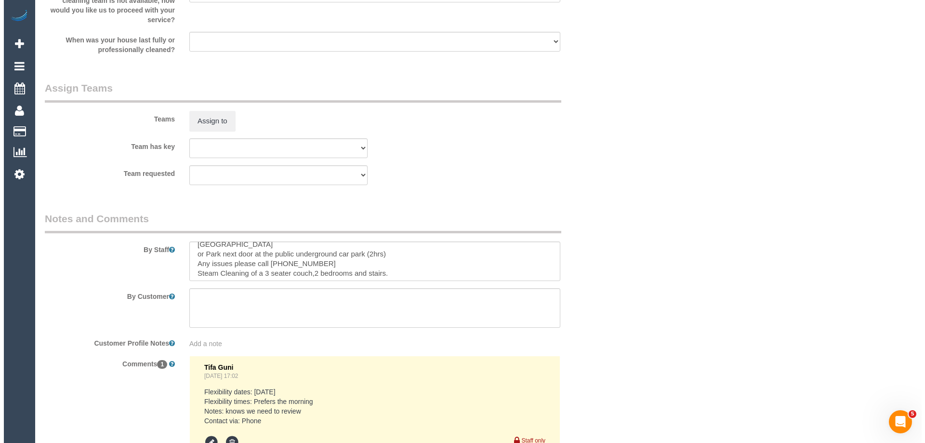
scroll to position [10, 0]
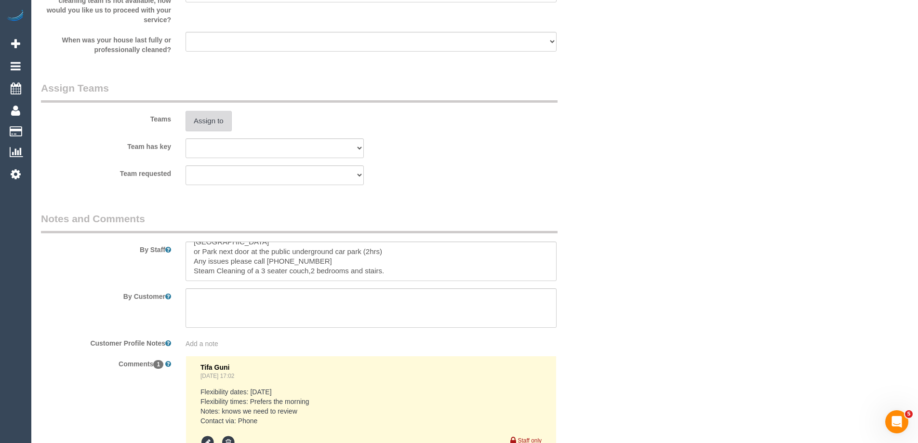
click at [206, 119] on button "Assign to" at bounding box center [208, 121] width 46 height 20
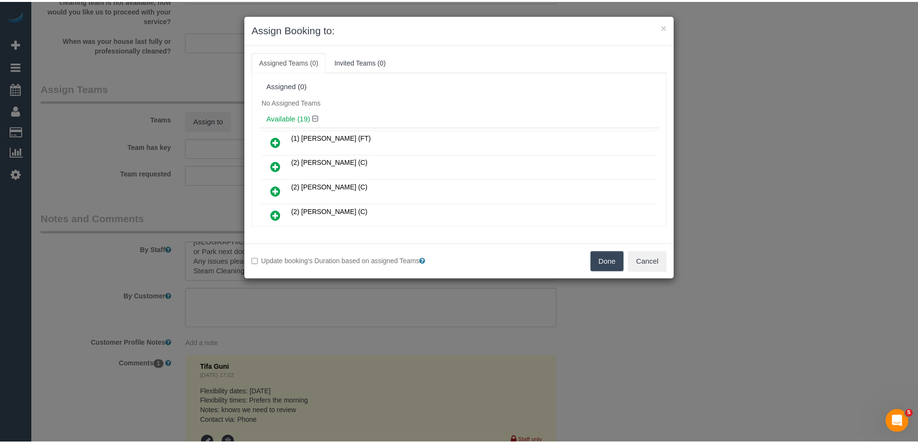
scroll to position [48, 0]
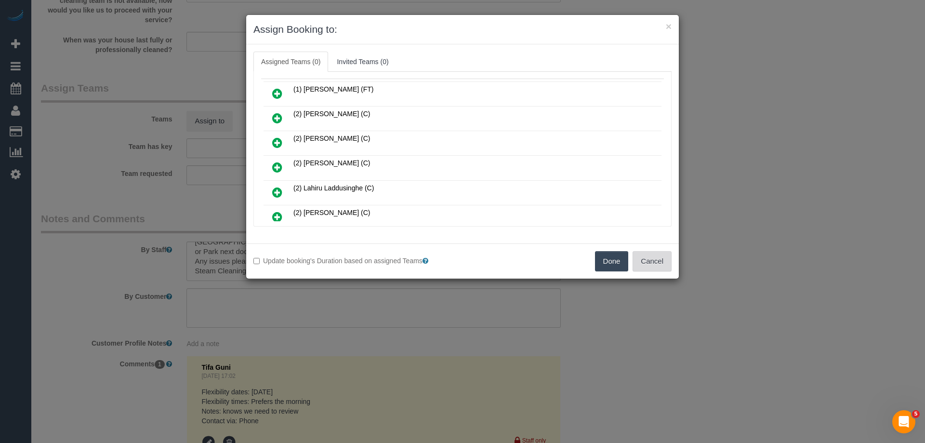
click at [658, 266] on button "Cancel" at bounding box center [652, 261] width 39 height 20
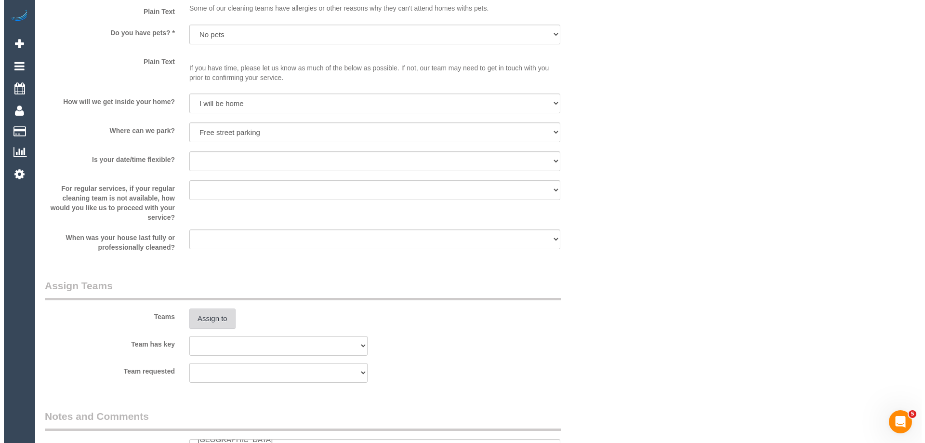
scroll to position [1397, 0]
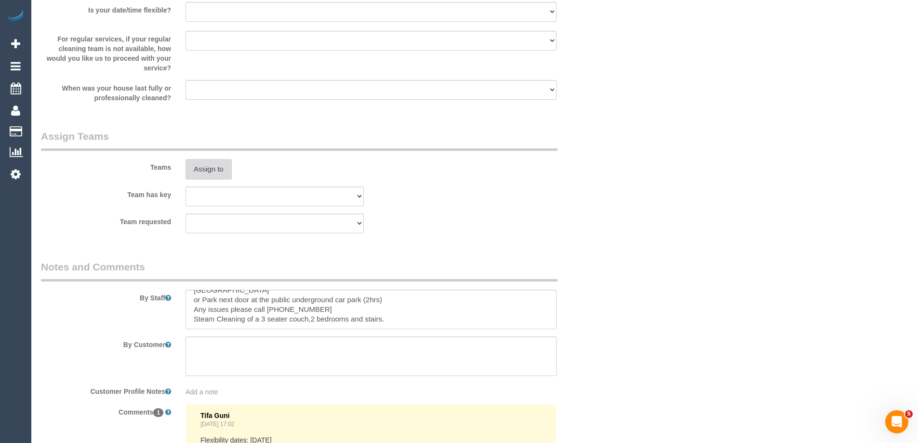
click at [207, 169] on button "Assign to" at bounding box center [208, 169] width 46 height 20
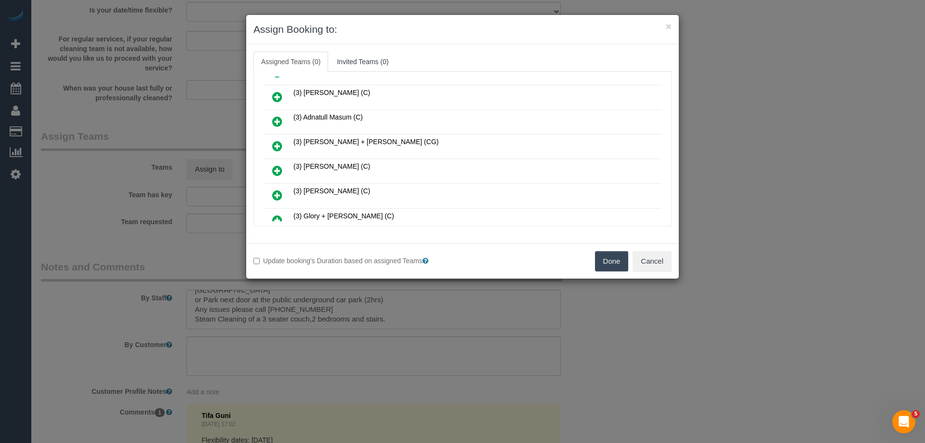
scroll to position [241, 0]
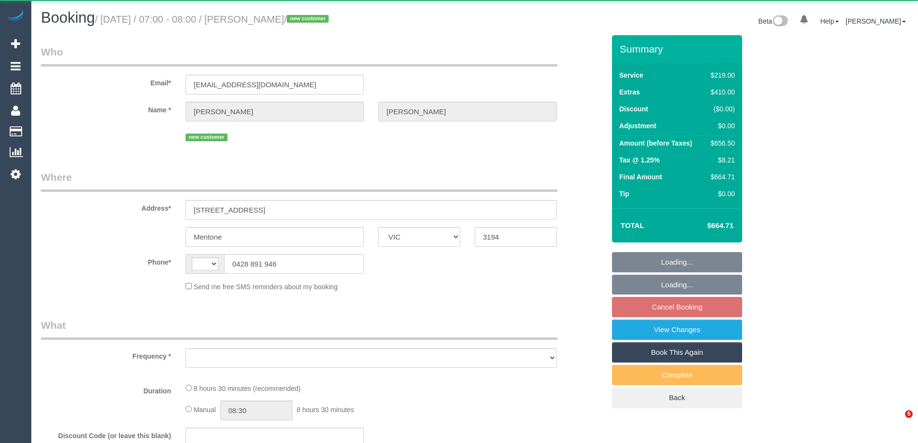
select select "VIC"
select select "string:AU"
select select "object:284"
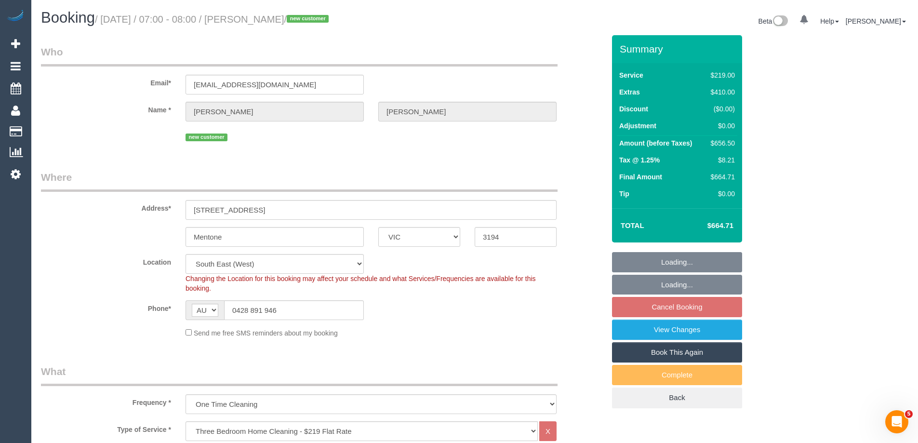
select select "string:stripe-pm_1S0zpD2GScqysDRV0TOrNE5i"
select select "number:28"
select select "number:14"
select select "number:19"
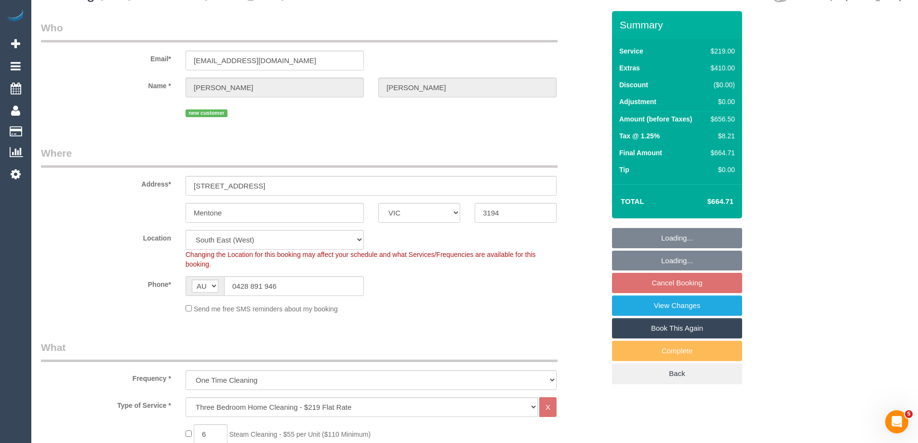
select select "object:1336"
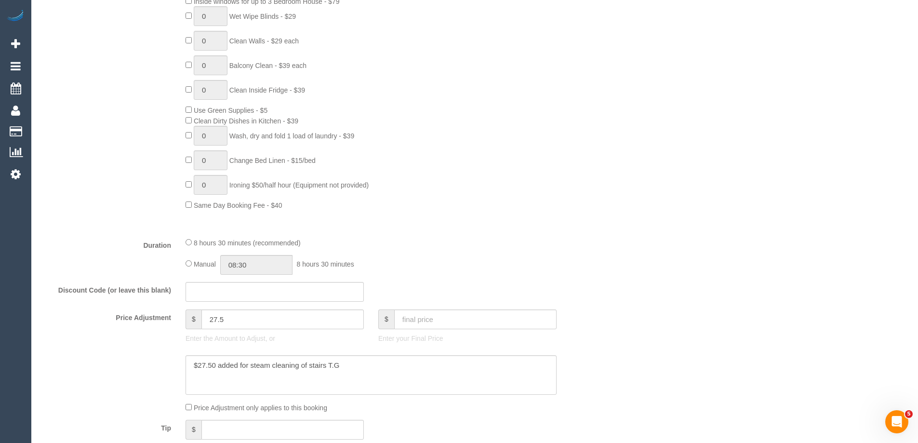
scroll to position [578, 0]
click at [255, 260] on input "08:30" at bounding box center [256, 262] width 72 height 20
click at [241, 292] on li "02:30" at bounding box center [245, 295] width 43 height 13
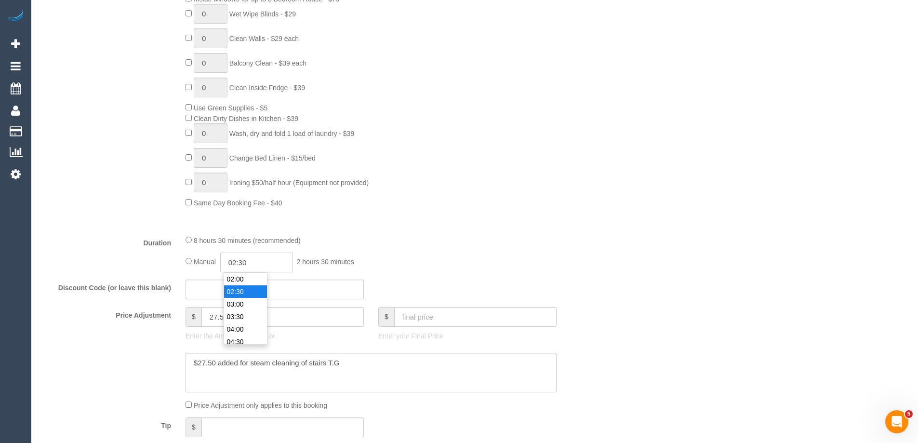
drag, startPoint x: 255, startPoint y: 261, endPoint x: 242, endPoint y: 258, distance: 13.3
click at [242, 258] on input "02:30" at bounding box center [256, 262] width 72 height 20
type input "02:45"
click at [425, 231] on fieldset "What Frequency * One Time Cleaning Weekly - 10% Off - 10.00% (0% for the First …" at bounding box center [323, 129] width 564 height 687
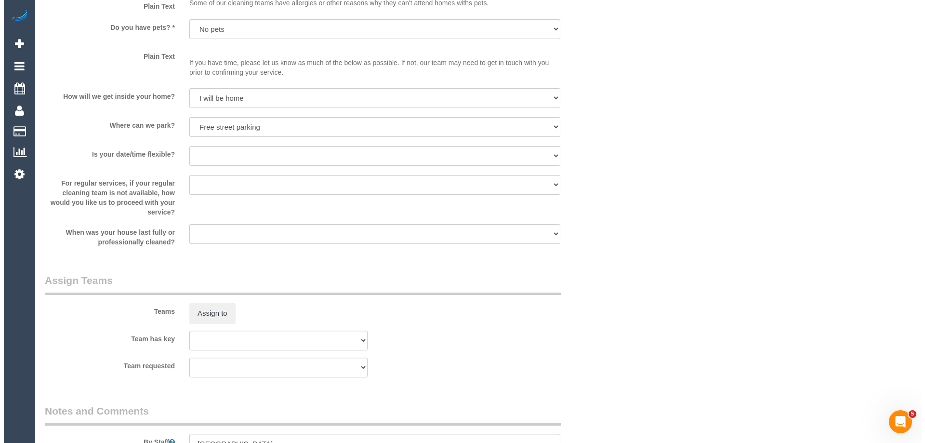
scroll to position [1397, 0]
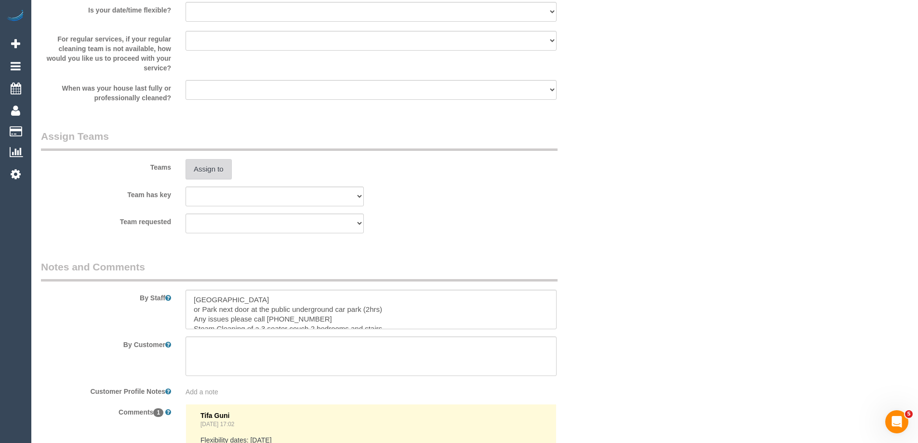
click at [212, 172] on button "Assign to" at bounding box center [208, 169] width 46 height 20
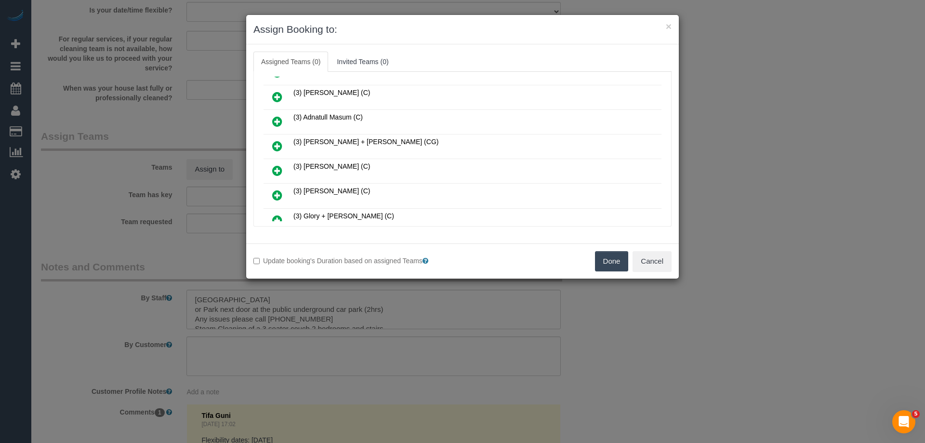
scroll to position [241, 0]
click at [276, 172] on icon at bounding box center [277, 172] width 10 height 12
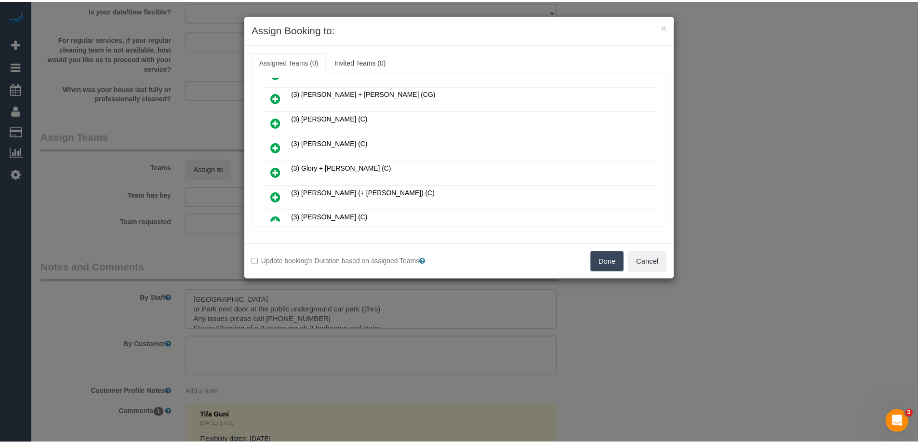
scroll to position [264, 0]
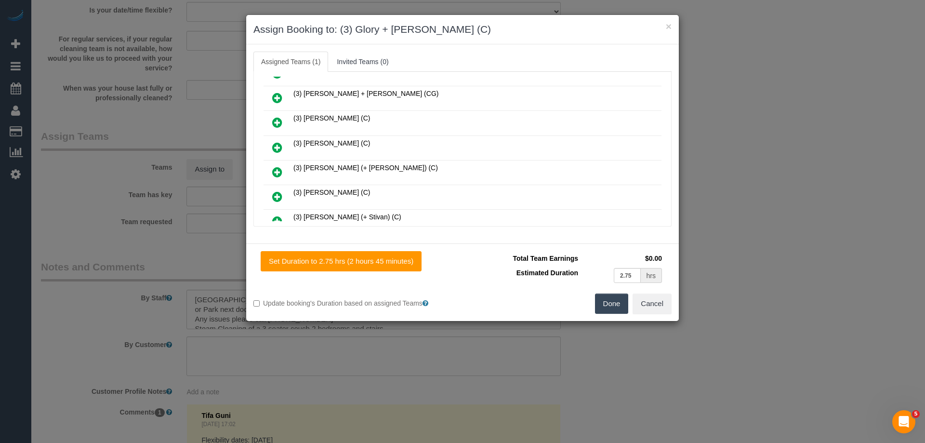
click at [614, 302] on button "Done" at bounding box center [612, 303] width 34 height 20
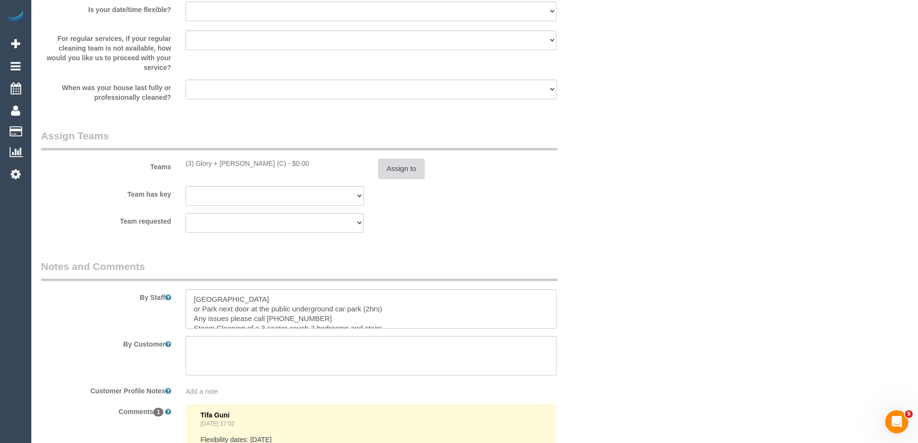
scroll to position [1397, 0]
click at [193, 301] on textarea at bounding box center [370, 310] width 371 height 40
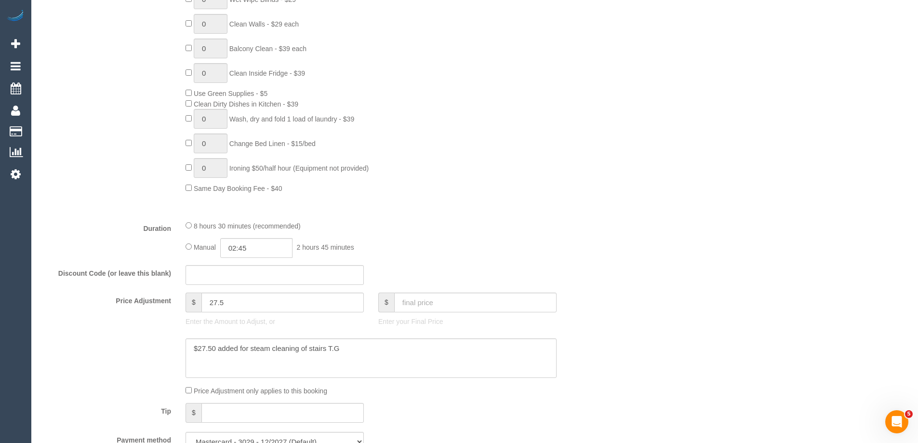
scroll to position [0, 0]
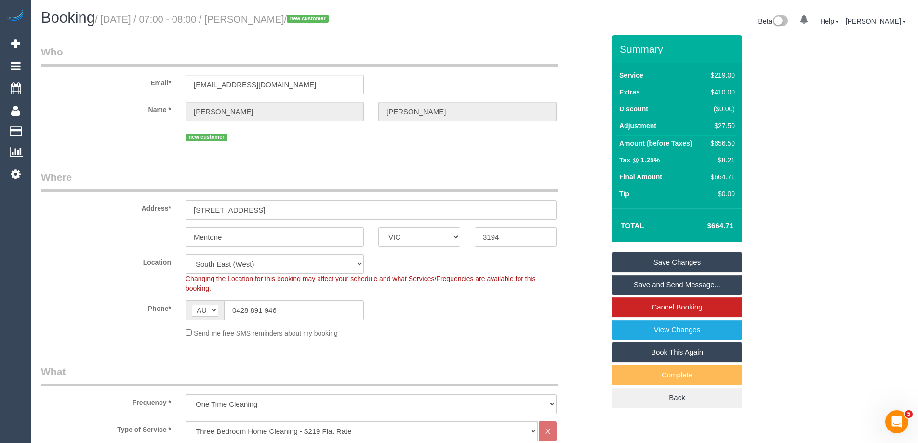
type textarea "Estimated time of 4.5-5.5 hrs + SC. Free street Parking or Park next door at th…"
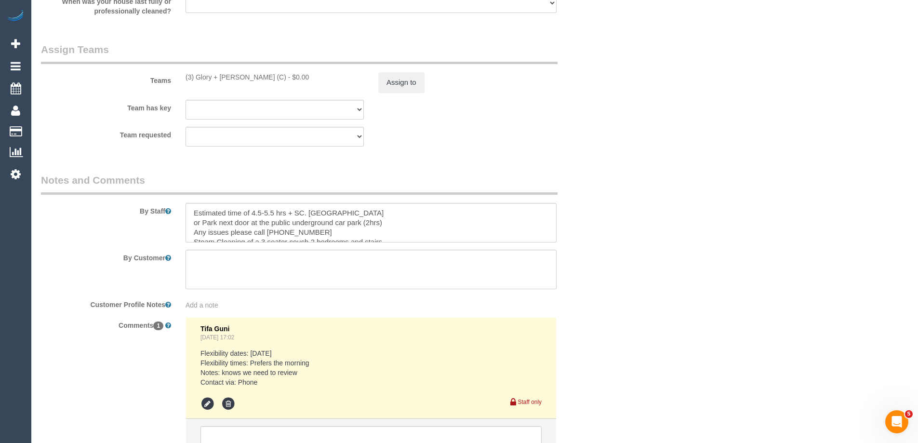
scroll to position [1494, 0]
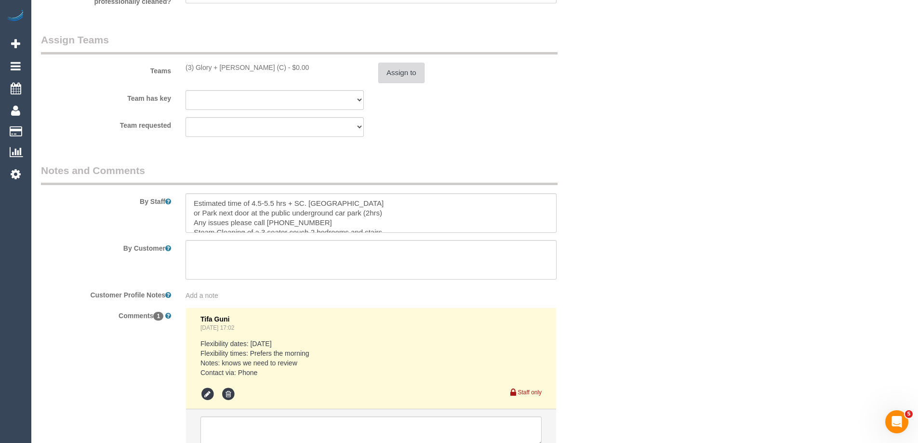
click at [396, 78] on button "Assign to" at bounding box center [401, 73] width 46 height 20
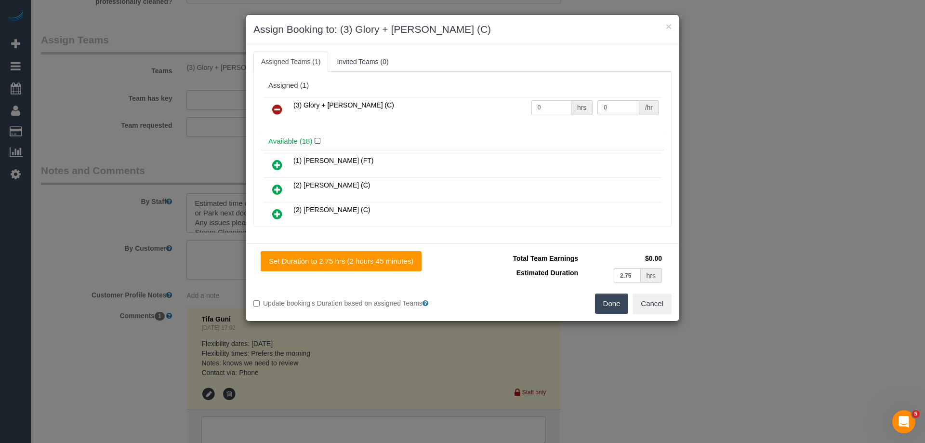
drag, startPoint x: 546, startPoint y: 107, endPoint x: 479, endPoint y: 106, distance: 67.0
click at [479, 106] on tr "(3) Glory + Mary (C) 0 hrs 0 /hr" at bounding box center [463, 109] width 398 height 25
type input "1"
drag, startPoint x: 622, startPoint y: 108, endPoint x: 503, endPoint y: 107, distance: 119.0
click at [505, 108] on tr "(3) Glory + Mary (C) 1 hrs 0 /hr" at bounding box center [463, 109] width 398 height 25
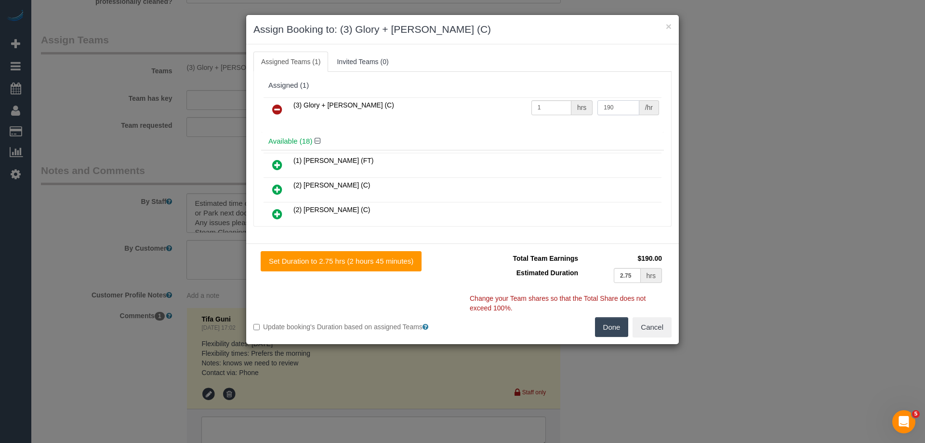
type input "190"
click at [605, 319] on button "Done" at bounding box center [612, 327] width 34 height 20
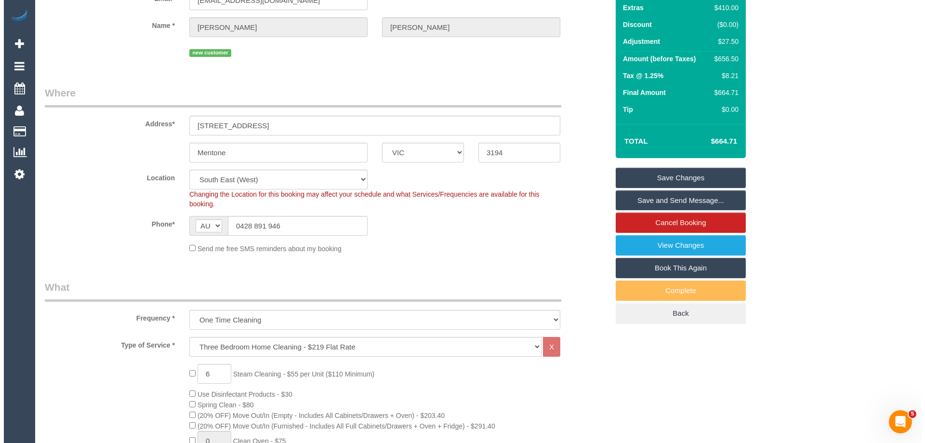
scroll to position [0, 0]
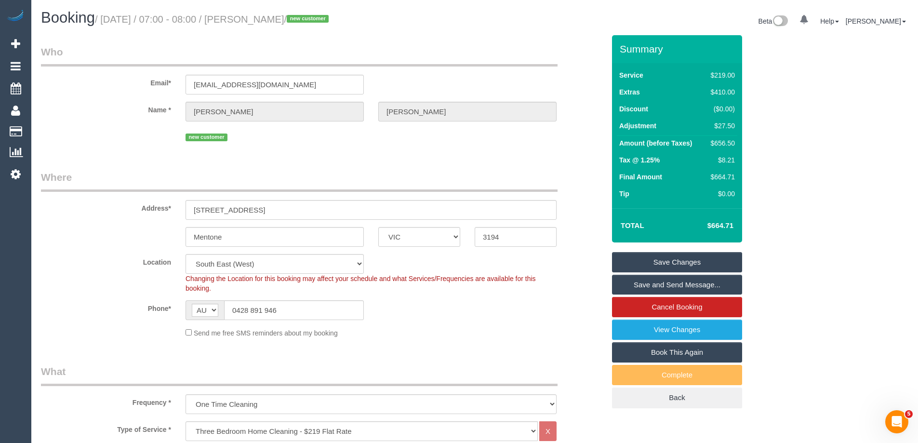
drag, startPoint x: 327, startPoint y: 17, endPoint x: 268, endPoint y: 17, distance: 58.3
click at [268, 17] on small "/ September 25, 2025 / 07:00 - 08:00 / Davina Feltus / new customer" at bounding box center [213, 19] width 237 height 11
copy small "Davina Feltus"
click at [643, 261] on link "Save Changes" at bounding box center [677, 262] width 130 height 20
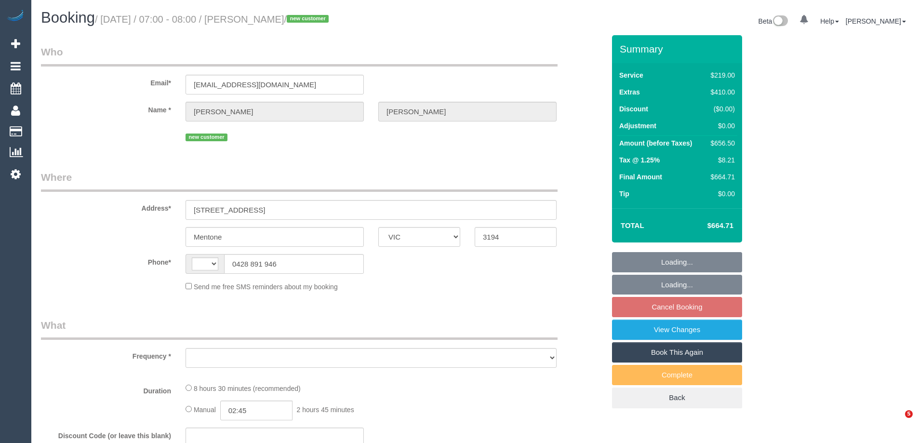
select select "VIC"
select select "string:AU"
select select "object:558"
select select "string:stripe-pm_1S0zpD2GScqysDRV0TOrNE5i"
select select "number:28"
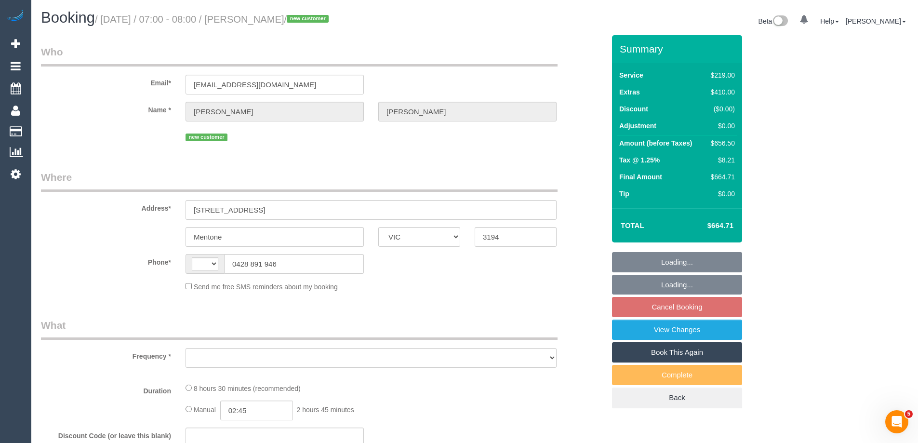
select select "number:14"
select select "number:19"
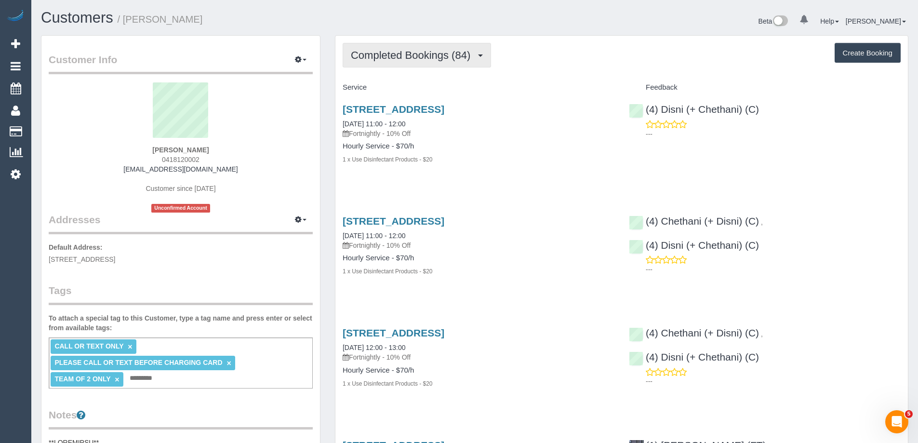
click at [392, 54] on span "Completed Bookings (84)" at bounding box center [413, 55] width 124 height 12
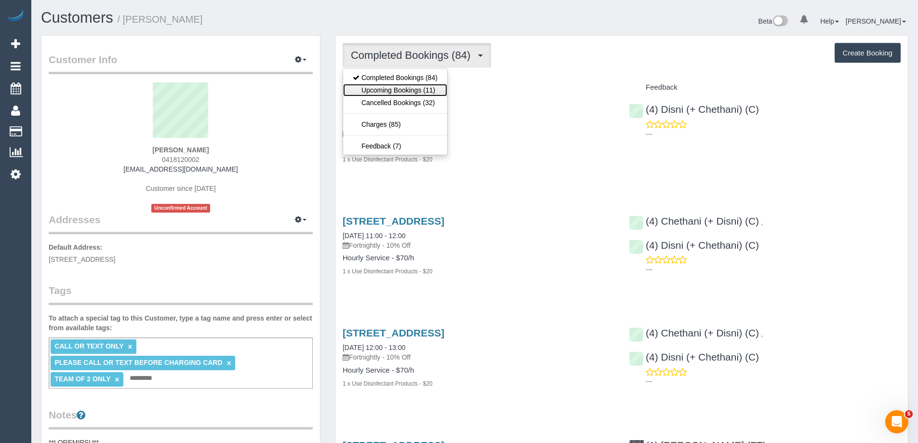
click at [401, 87] on link "Upcoming Bookings (11)" at bounding box center [395, 90] width 104 height 13
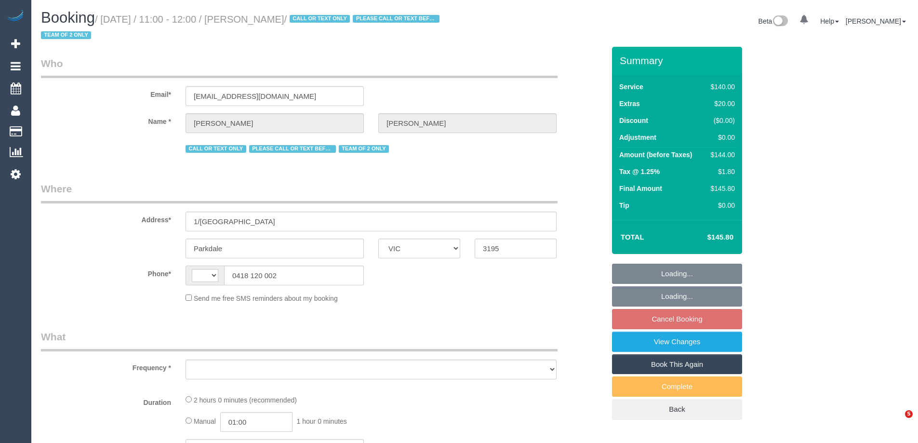
select select "VIC"
select select "number:27"
select select "number:14"
select select "number:19"
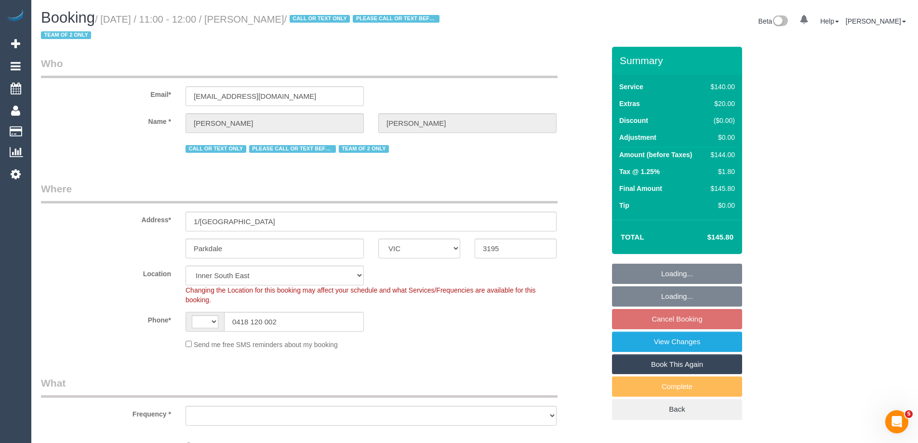
select select "string:AU"
select select "object:1468"
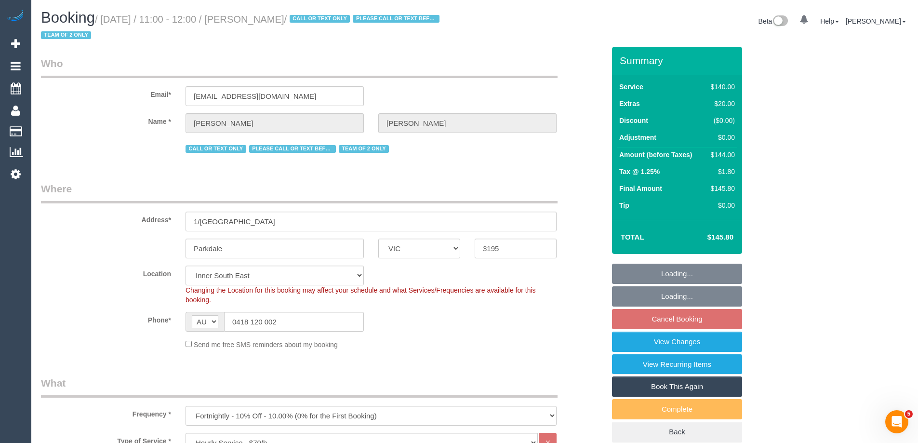
select select "string:stripe-pm_1IurDE2GScqysDRVKYsKDDKB"
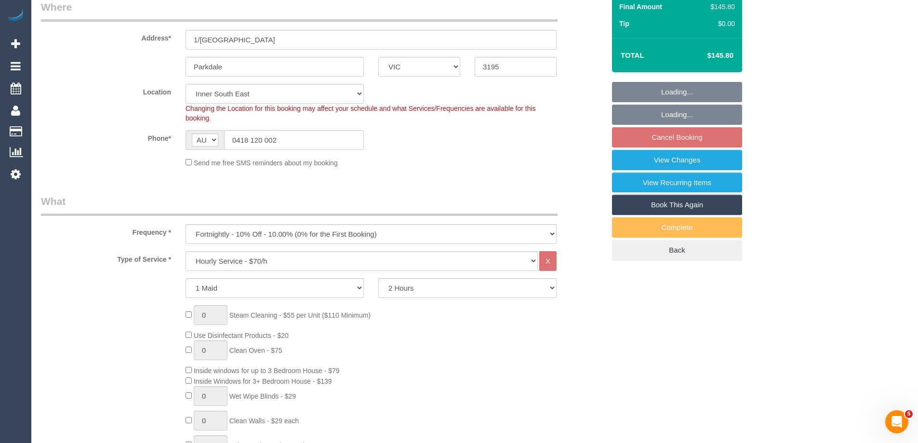
scroll to position [241, 0]
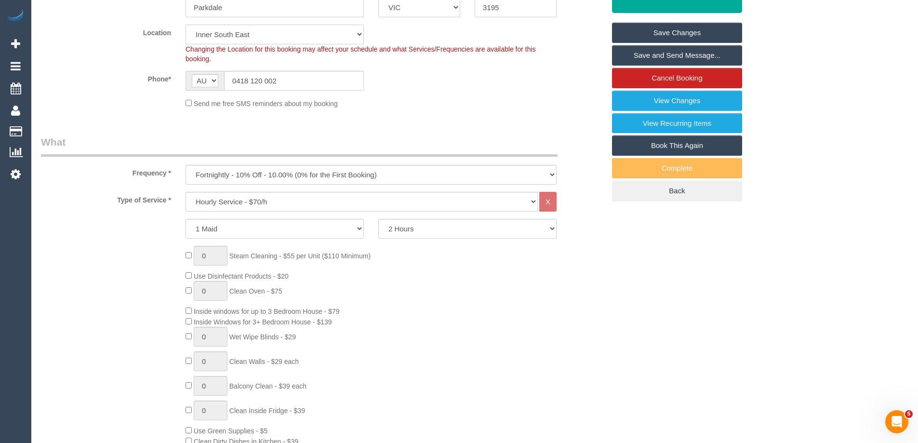
click at [205, 34] on select "Office City East (North) East (South) Inner East Inner North (East) Inner North…" at bounding box center [274, 35] width 178 height 20
select select "64"
click at [185, 25] on select "Office City East (North) East (South) Inner East Inner North (East) Inner North…" at bounding box center [274, 35] width 178 height 20
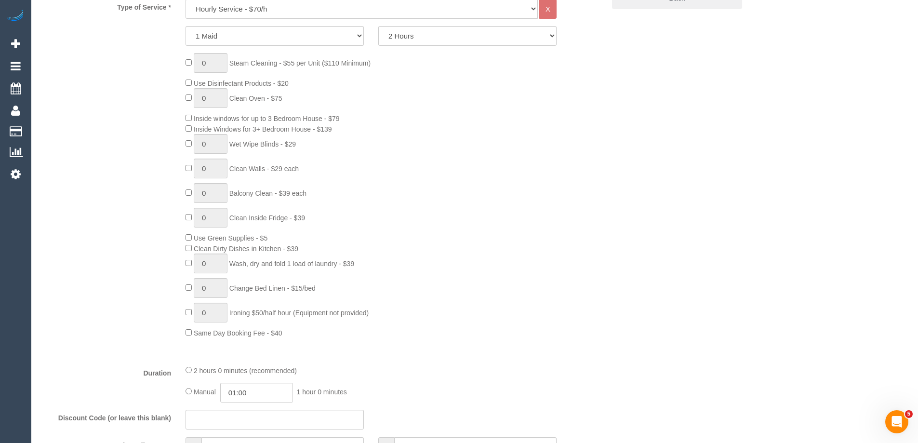
select select "object:2071"
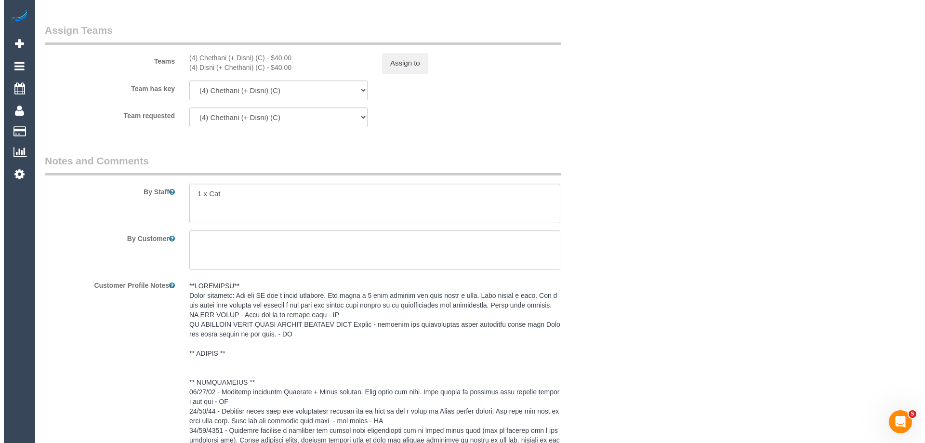
scroll to position [1494, 0]
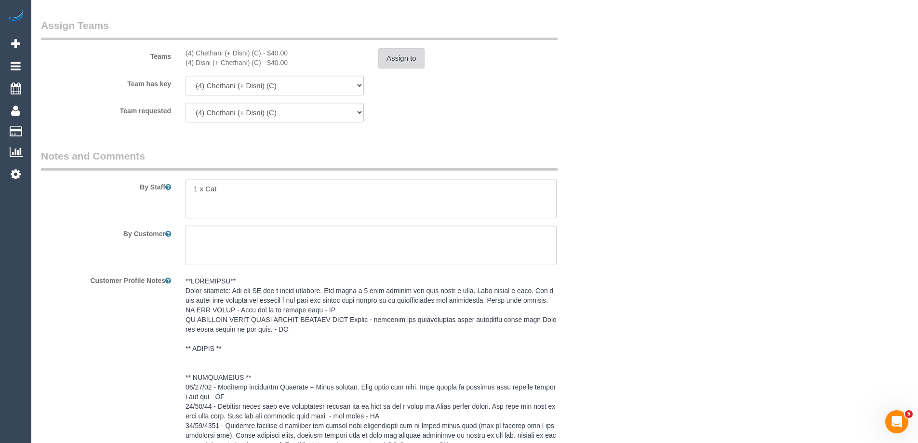
click at [410, 52] on button "Assign to" at bounding box center [401, 58] width 46 height 20
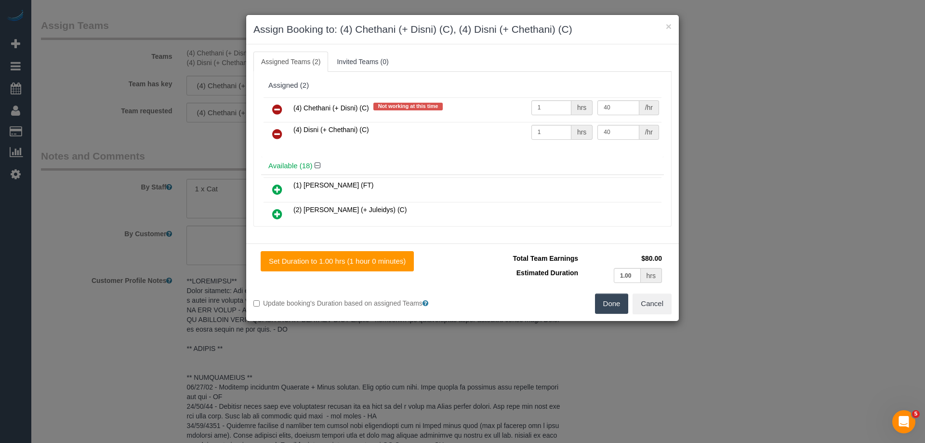
click at [277, 111] on icon at bounding box center [277, 110] width 10 height 12
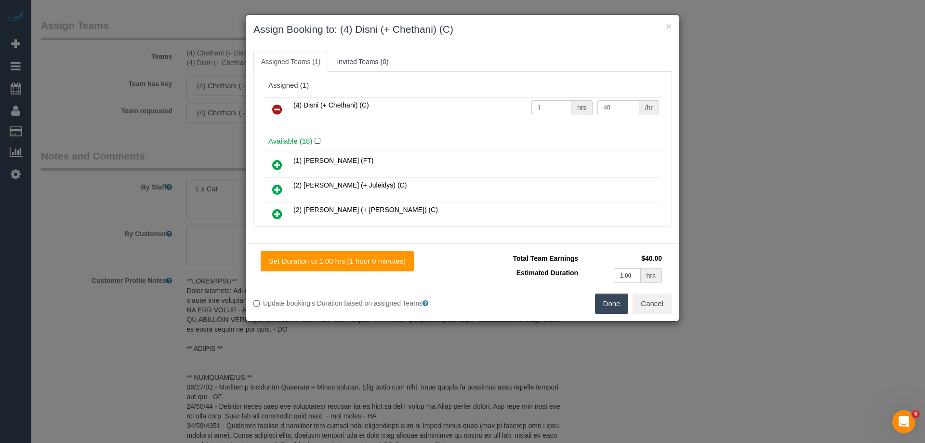
click at [277, 111] on icon at bounding box center [277, 110] width 10 height 12
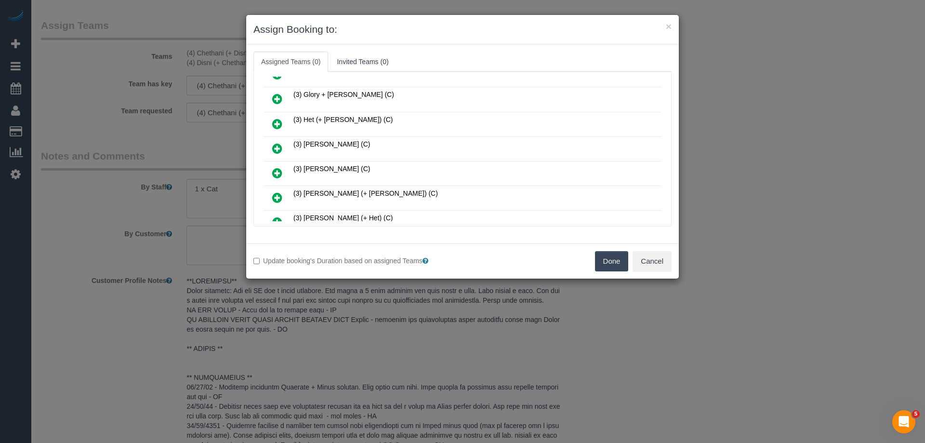
click at [282, 97] on link at bounding box center [277, 99] width 23 height 19
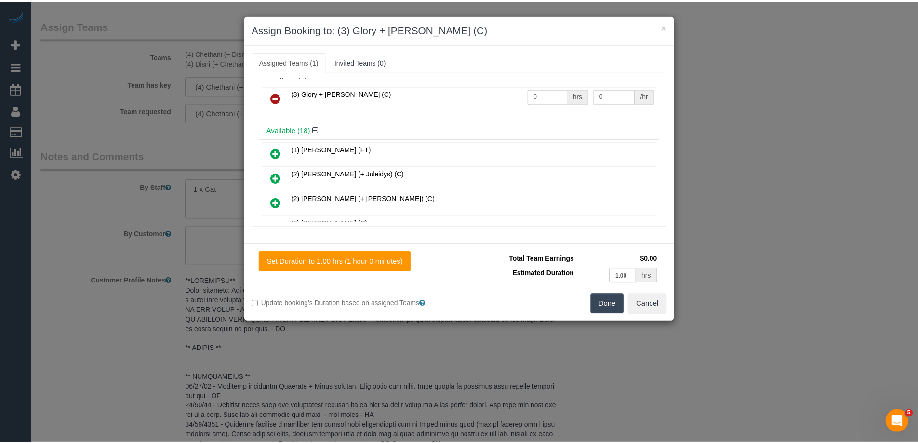
scroll to position [0, 0]
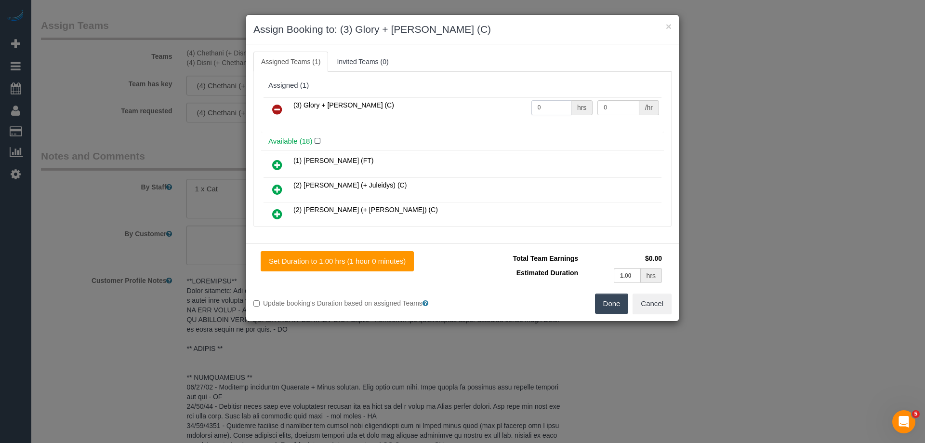
drag, startPoint x: 535, startPoint y: 105, endPoint x: 490, endPoint y: 102, distance: 45.4
click at [490, 102] on tr "(3) Glory + Mary (C) 0 hrs 0 /hr" at bounding box center [463, 109] width 398 height 25
type input "2"
drag, startPoint x: 577, startPoint y: 101, endPoint x: 562, endPoint y: 101, distance: 14.9
click at [564, 101] on tr "(3) Glory + Mary (C) 2 hrs 0 /hr" at bounding box center [463, 109] width 398 height 25
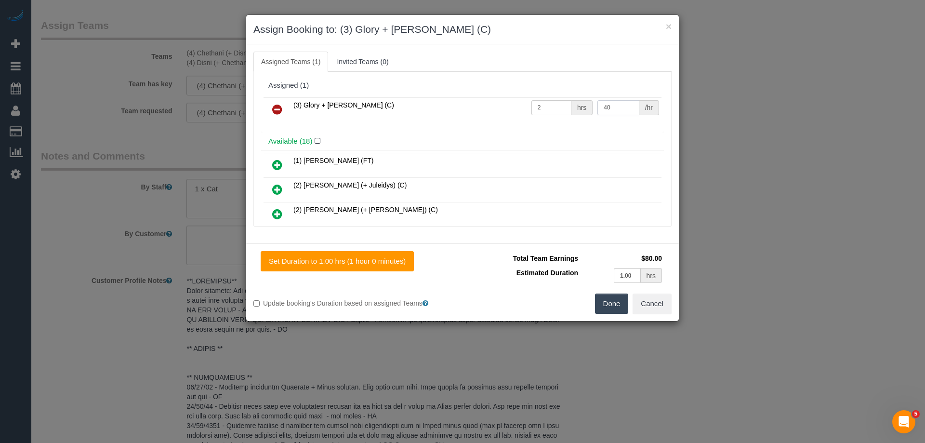
type input "40"
click at [614, 301] on button "Done" at bounding box center [612, 303] width 34 height 20
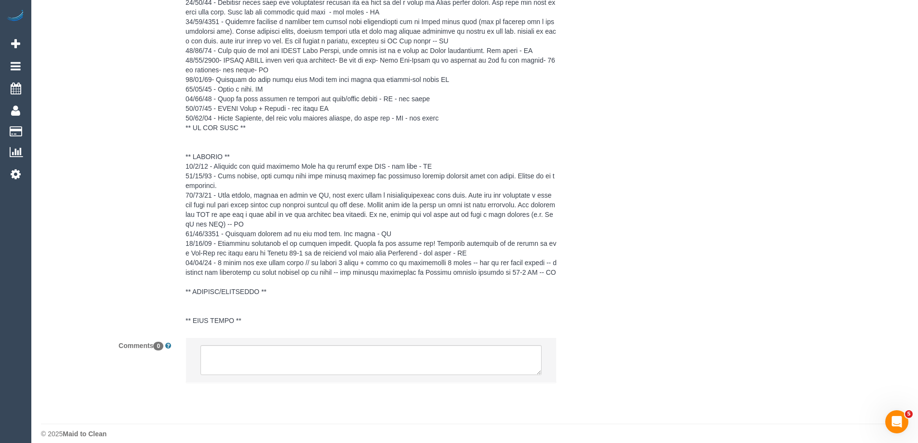
scroll to position [1907, 0]
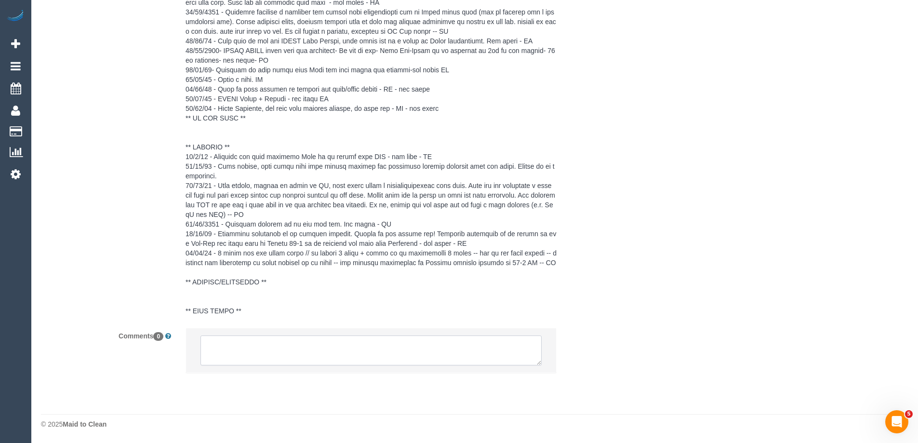
click at [231, 352] on textarea at bounding box center [370, 350] width 341 height 30
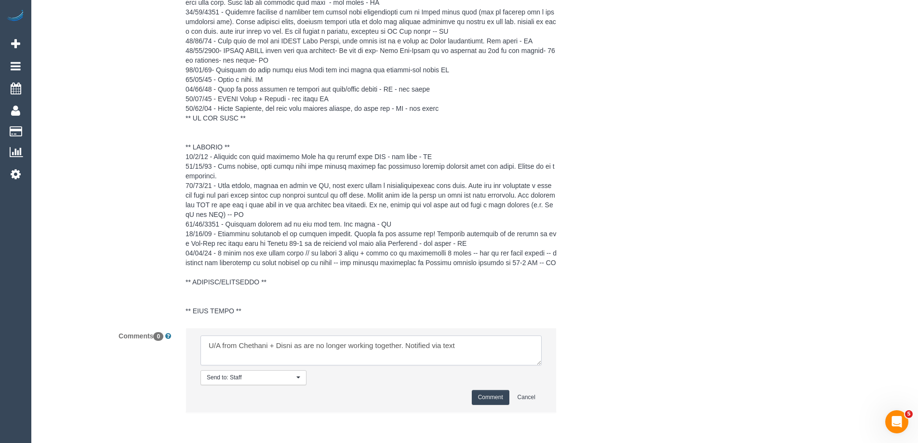
type textarea "U/A from Chethani + Disni as are no longer working together. Notified via text"
click at [482, 394] on button "Comment" at bounding box center [491, 397] width 38 height 15
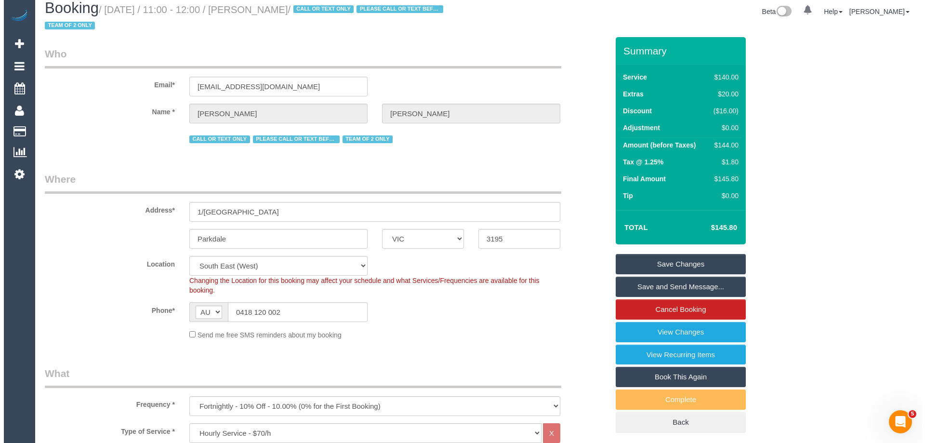
scroll to position [0, 0]
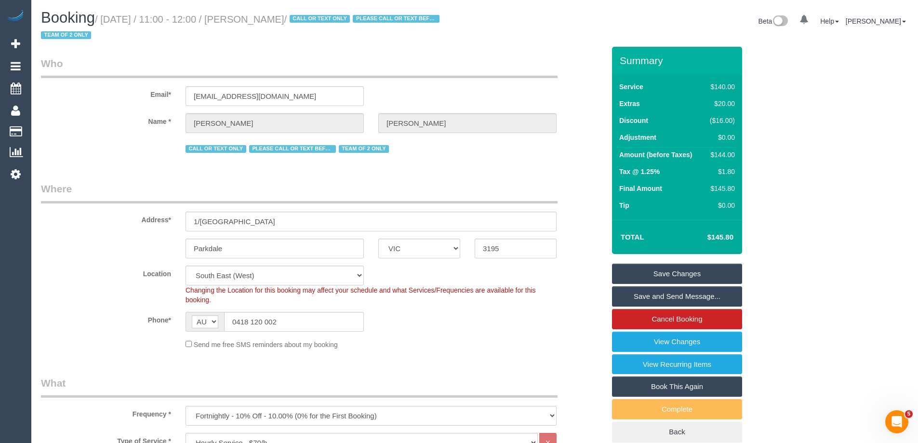
drag, startPoint x: 340, startPoint y: 19, endPoint x: 265, endPoint y: 17, distance: 74.7
click at [265, 17] on small "/ September 25, 2025 / 11:00 - 12:00 / Christina Soliman / CALL OR TEXT ONLY PL…" at bounding box center [241, 27] width 401 height 27
copy small "Christina Soliman"
click at [639, 276] on link "Save Changes" at bounding box center [677, 274] width 130 height 20
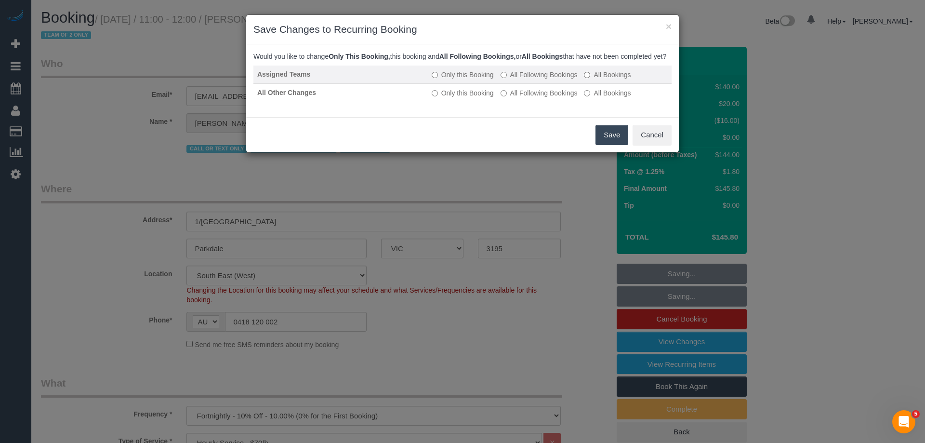
click at [523, 79] on label "All Following Bookings" at bounding box center [539, 75] width 77 height 10
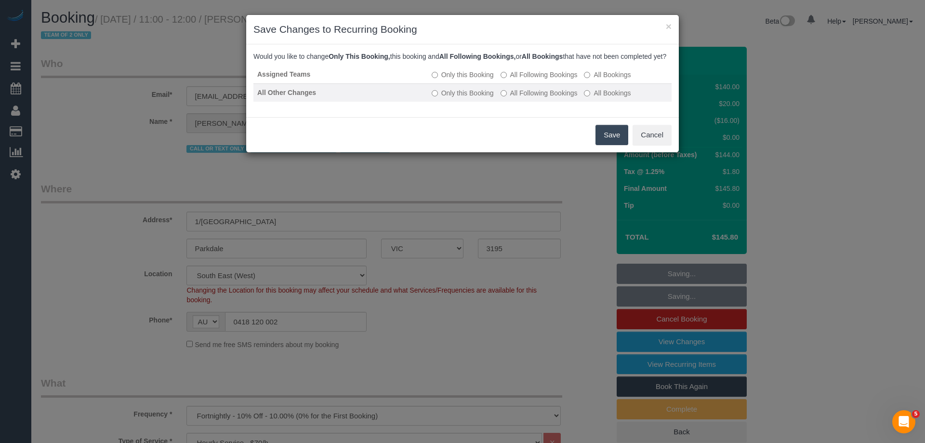
click at [517, 98] on label "All Following Bookings" at bounding box center [539, 93] width 77 height 10
click at [603, 144] on button "Save" at bounding box center [612, 135] width 33 height 20
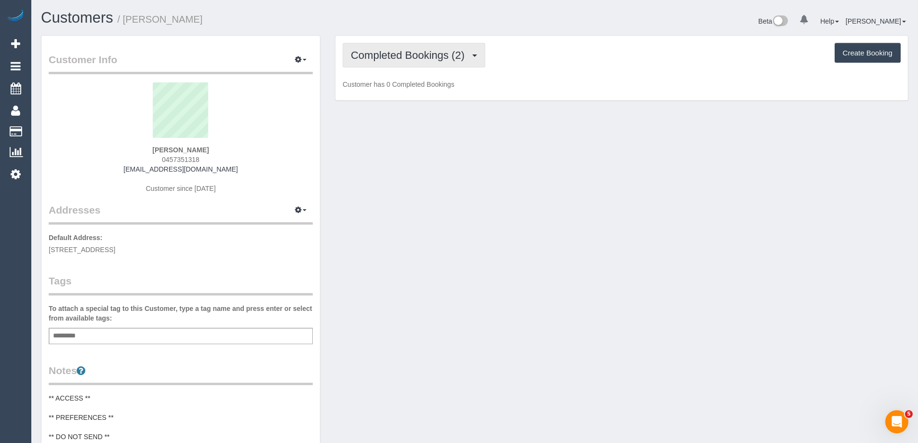
click at [393, 57] on span "Completed Bookings (2)" at bounding box center [410, 55] width 119 height 12
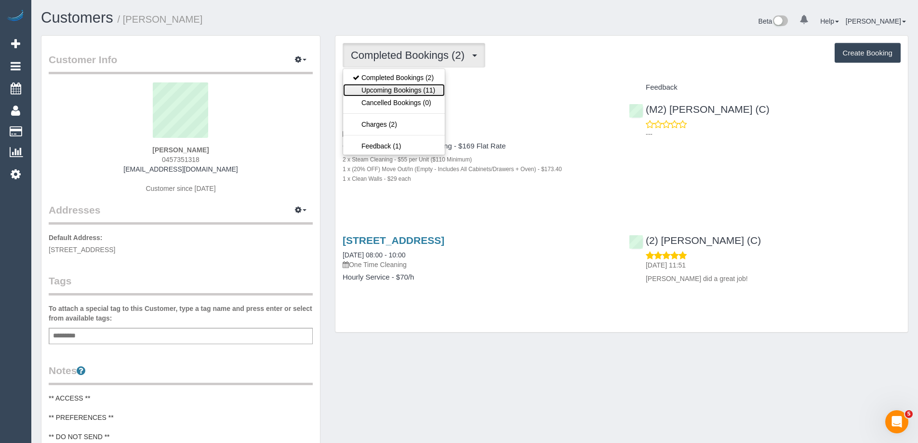
click at [412, 89] on link "Upcoming Bookings (11)" at bounding box center [394, 90] width 102 height 13
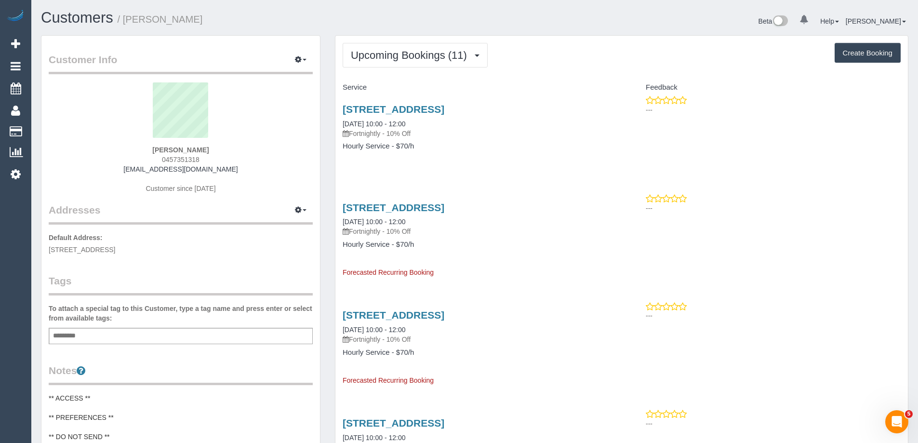
click at [392, 162] on div "[STREET_ADDRESS] [DATE] 10:00 - 12:00 Fortnightly - 10% Off Hourly Service - $7…" at bounding box center [478, 132] width 286 height 74
click at [392, 60] on span "Upcoming Bookings (11)" at bounding box center [411, 55] width 121 height 12
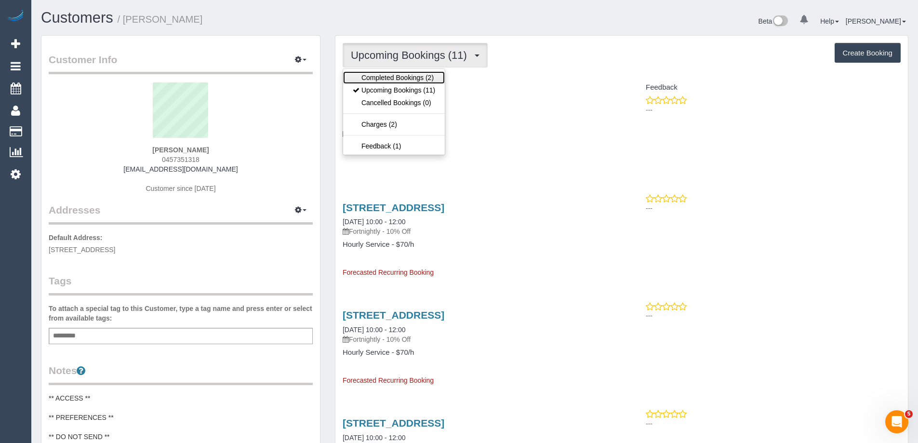
click at [390, 79] on link "Completed Bookings (2)" at bounding box center [394, 77] width 102 height 13
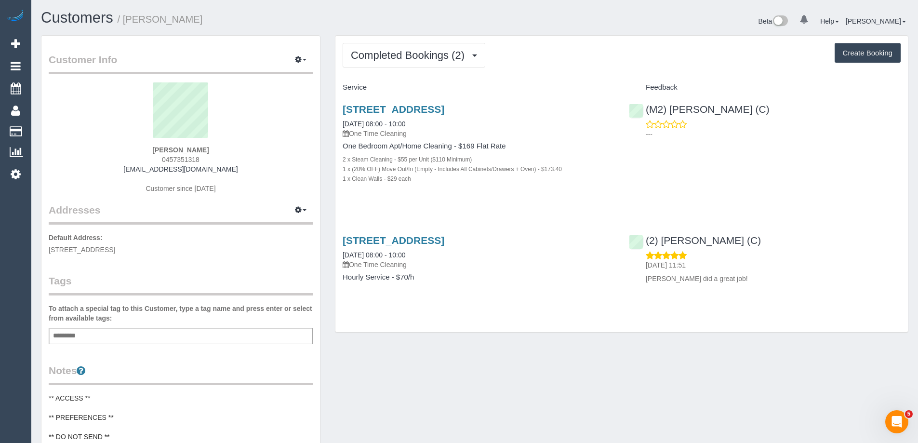
drag, startPoint x: 567, startPoint y: 107, endPoint x: 336, endPoint y: 106, distance: 230.8
click at [336, 106] on div "[STREET_ADDRESS] [DATE] 08:00 - 10:00 One Time Cleaning One Bedroom Apt/Home Cl…" at bounding box center [478, 148] width 286 height 107
copy link "[STREET_ADDRESS]"
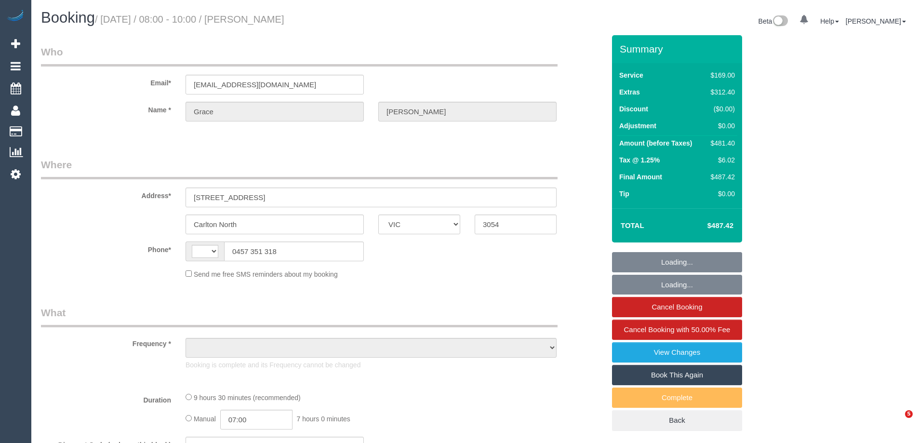
select select "VIC"
select select "string:AU"
select select "object:314"
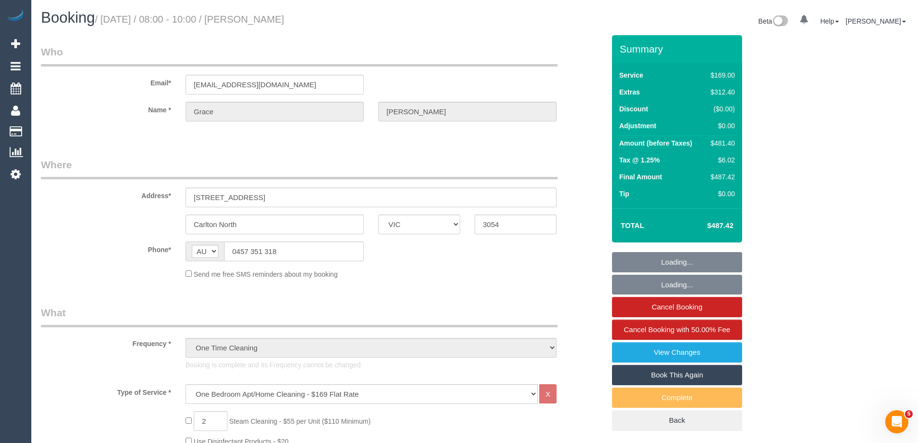
select select "string:stripe-pm_1RFobV2GScqysDRVt91yWtFg"
select select "number:28"
select select "number:14"
select select "number:19"
select select "number:25"
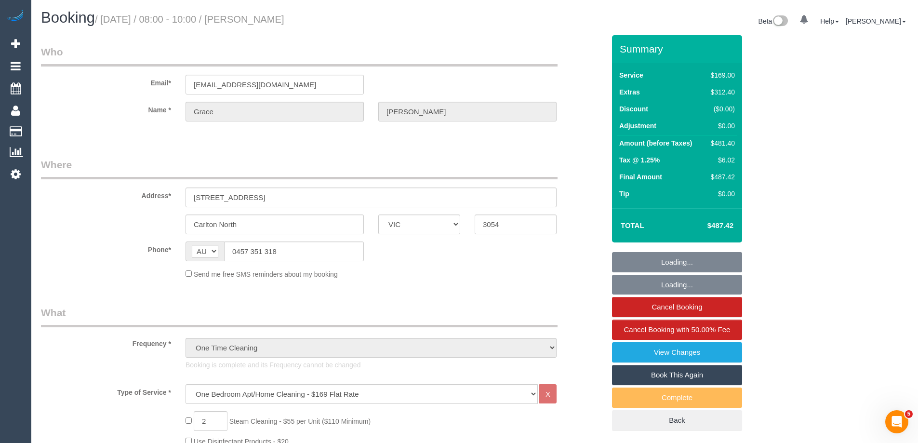
select select "number:33"
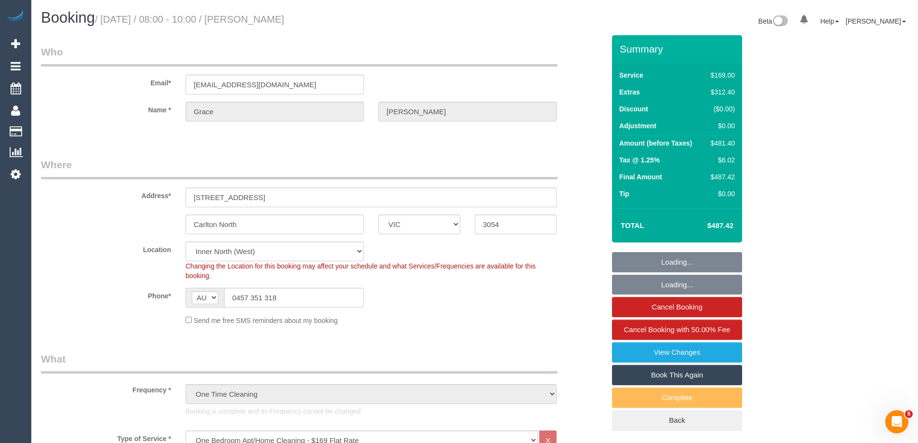
select select "object:1704"
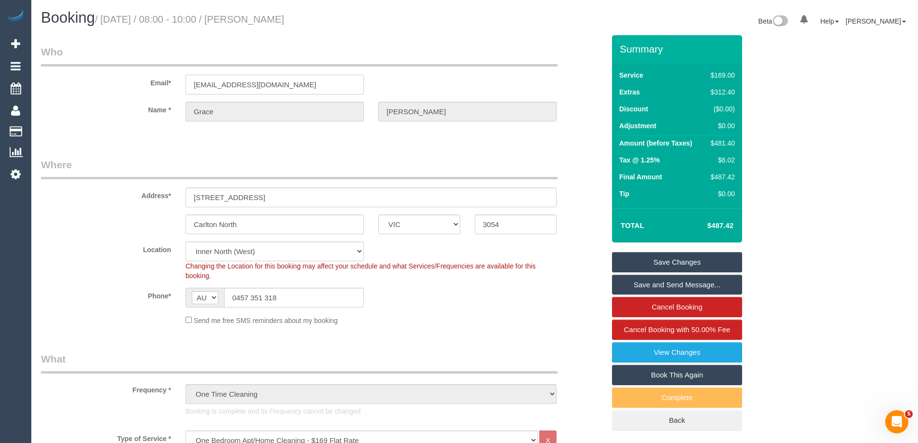
drag, startPoint x: 286, startPoint y: 83, endPoint x: 46, endPoint y: 79, distance: 240.0
click at [62, 79] on div "Email* gracecasey@icloud.com" at bounding box center [323, 70] width 578 height 50
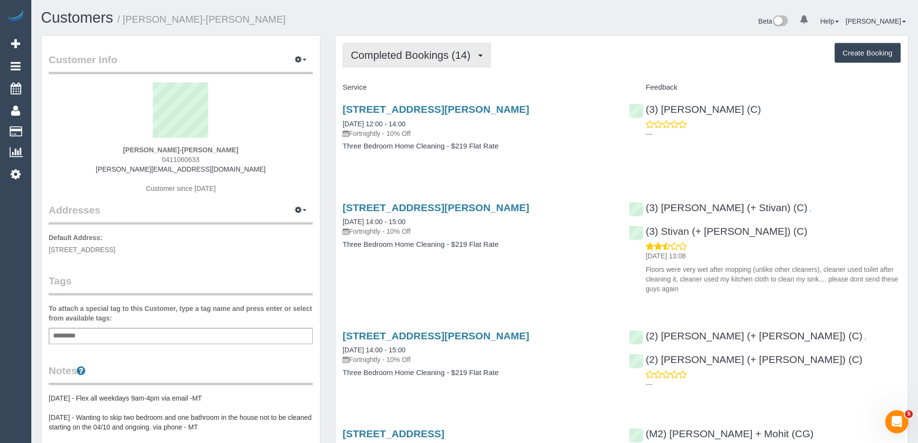
click at [401, 57] on span "Completed Bookings (14)" at bounding box center [413, 55] width 124 height 12
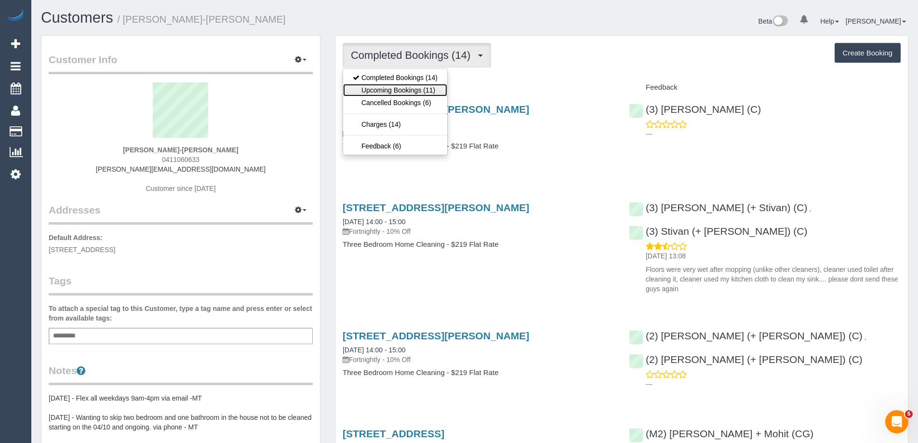
click at [395, 89] on link "Upcoming Bookings (11)" at bounding box center [395, 90] width 104 height 13
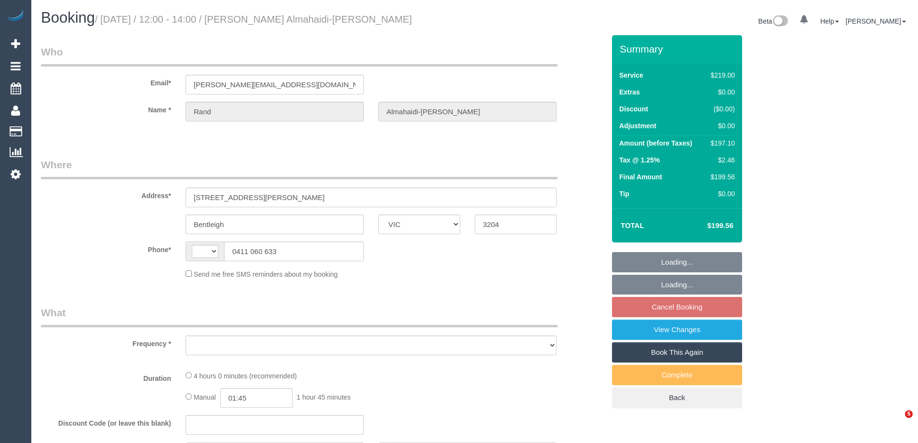
select select "VIC"
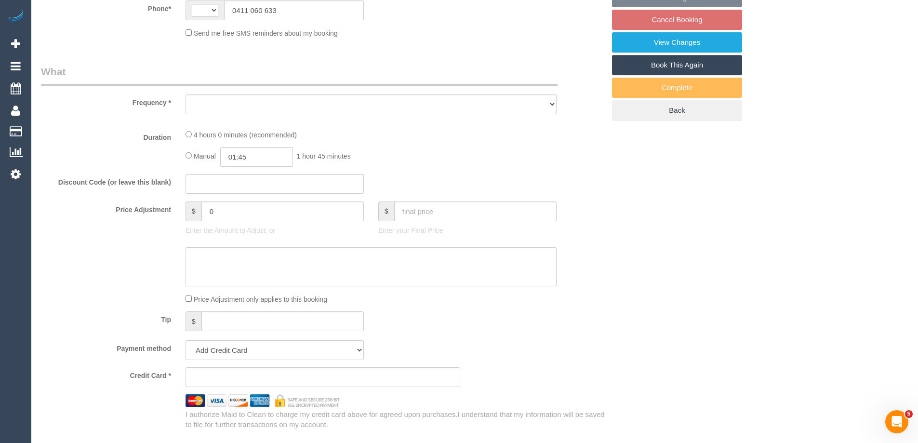
select select "string:AU"
select select "object:287"
select select "string:stripe-pm_1Rpc7m2GScqysDRVGN0snWo1"
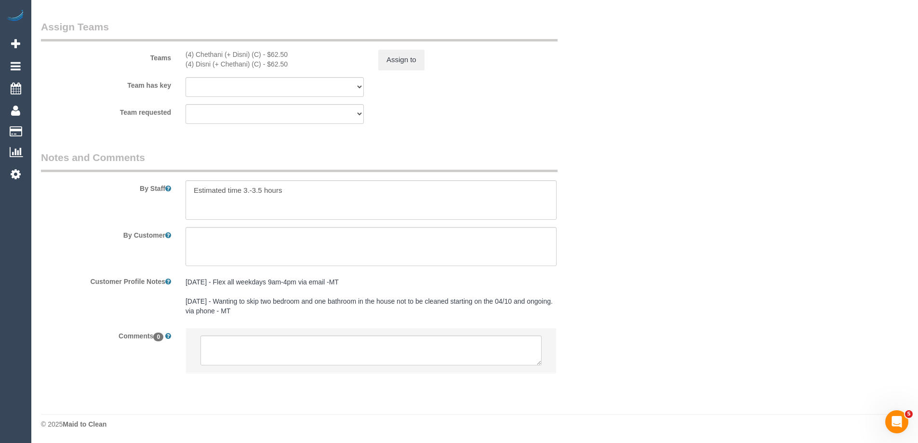
select select "object:1320"
select select "number:28"
select select "number:14"
select select "number:19"
select select "number:24"
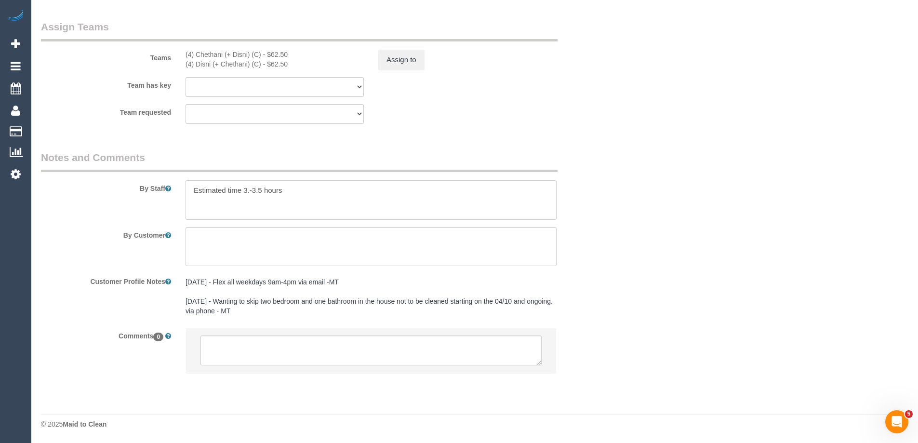
select select "number:34"
select select "number:12"
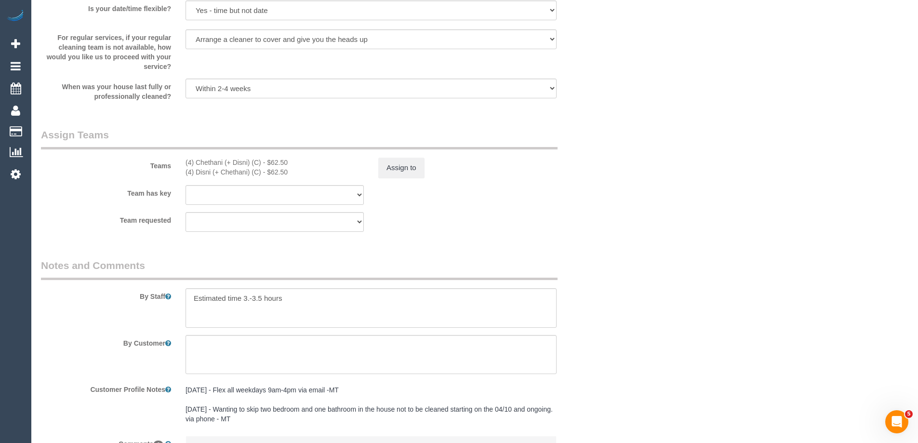
scroll to position [1490, 0]
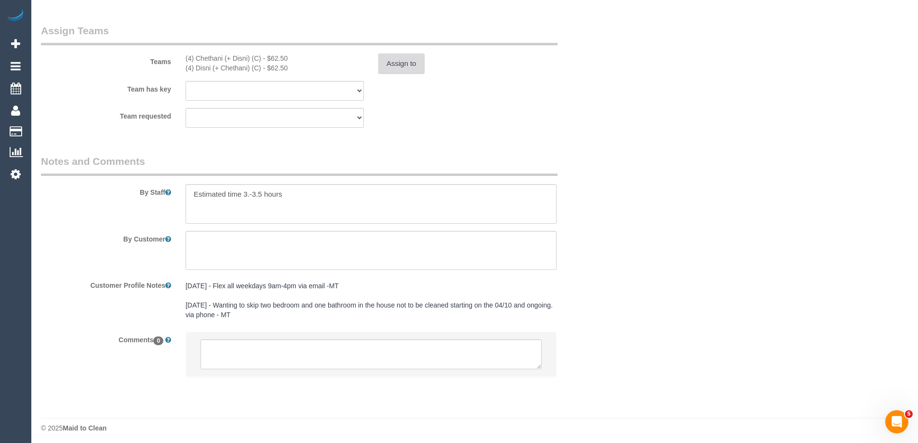
click at [393, 69] on button "Assign to" at bounding box center [401, 63] width 46 height 20
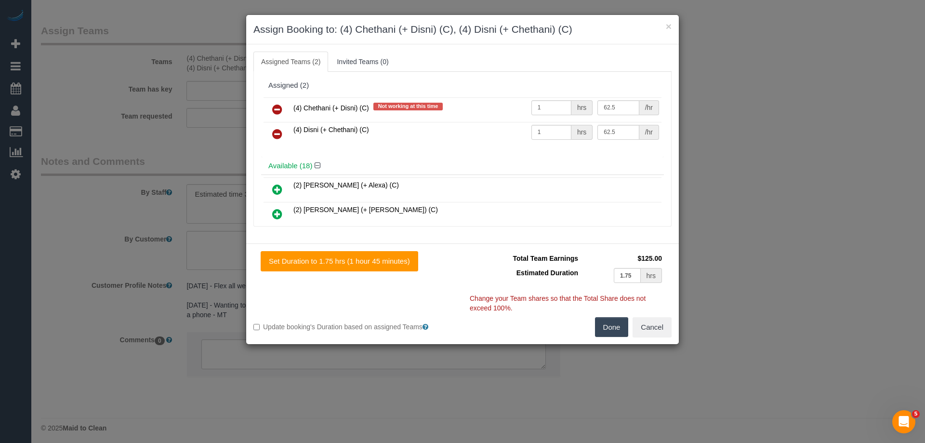
click at [271, 108] on link at bounding box center [277, 109] width 23 height 19
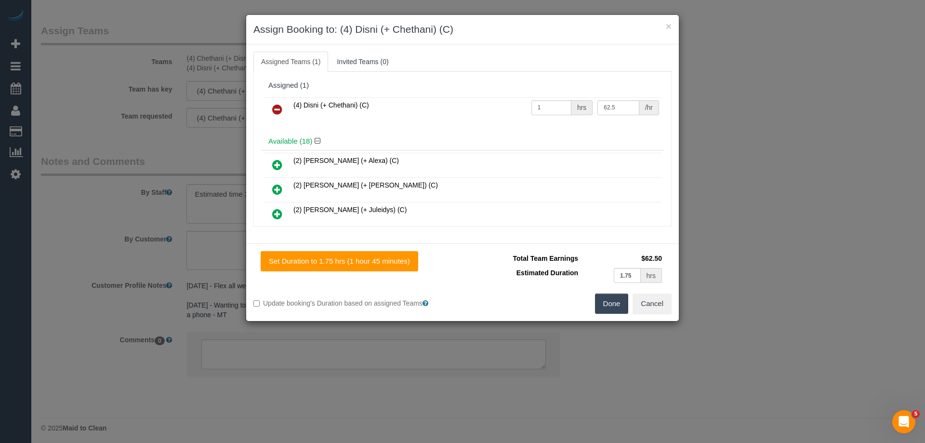
click at [272, 108] on link at bounding box center [277, 109] width 23 height 19
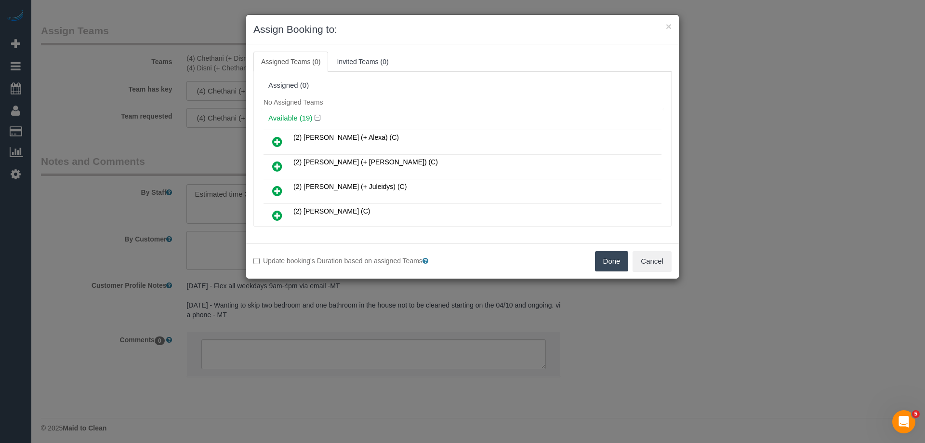
click at [614, 255] on button "Done" at bounding box center [612, 261] width 34 height 20
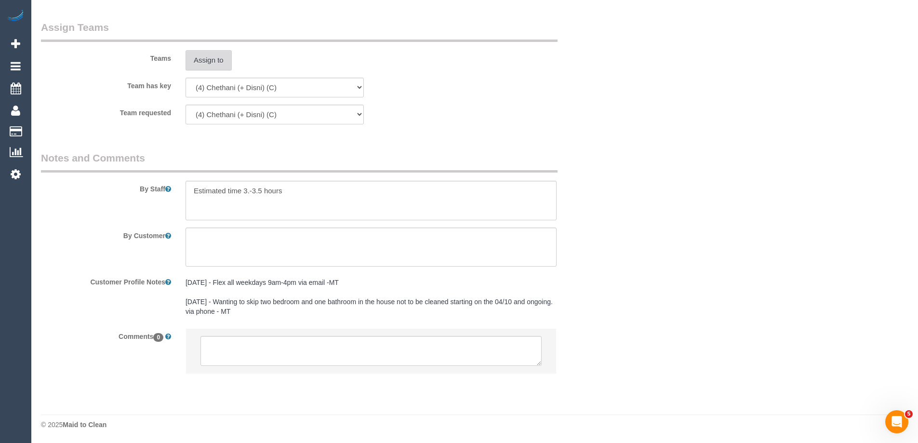
scroll to position [1494, 0]
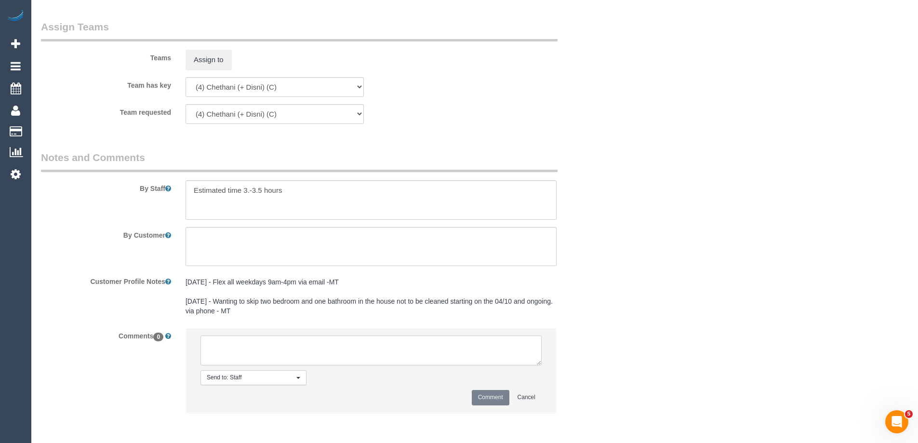
click at [207, 351] on textarea at bounding box center [370, 350] width 341 height 30
type textarea "U/A from C+D as are no longer working together. Not notified as have never been"
click at [489, 396] on button "Comment" at bounding box center [491, 397] width 38 height 15
click at [491, 397] on button "Comment" at bounding box center [491, 397] width 38 height 15
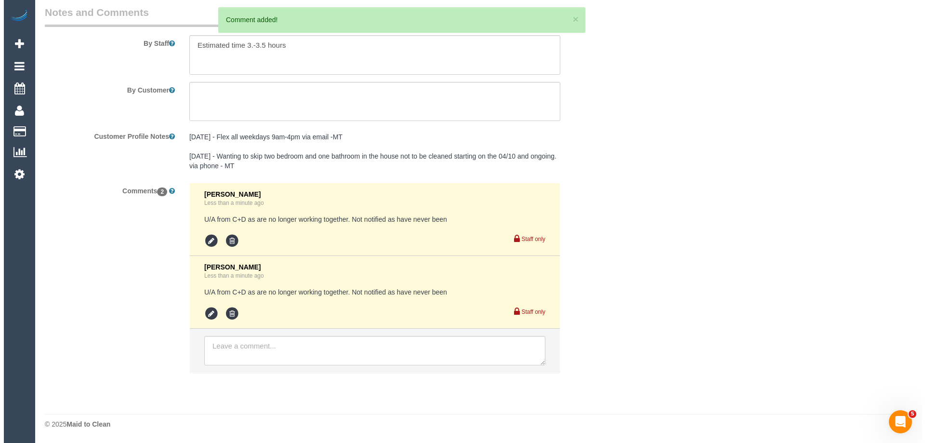
scroll to position [0, 0]
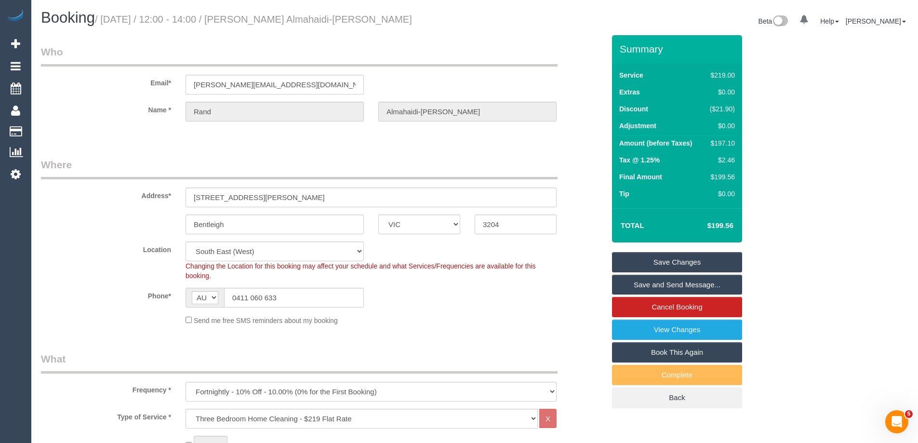
click at [648, 262] on link "Save Changes" at bounding box center [677, 262] width 130 height 20
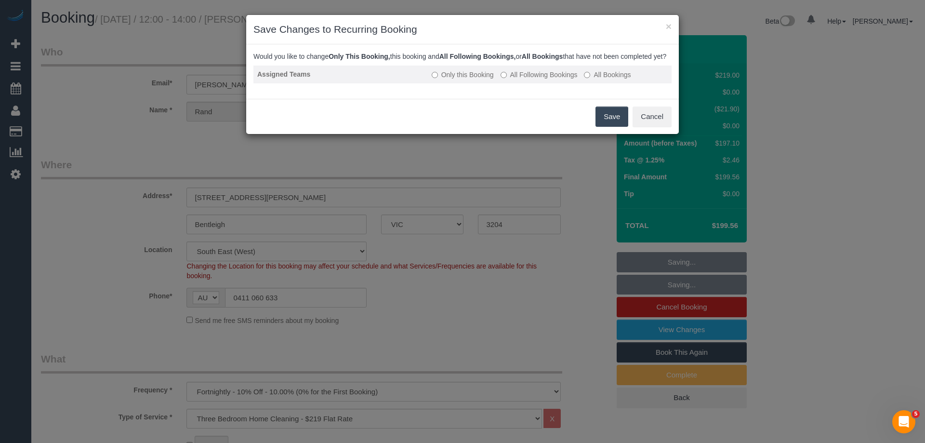
click at [512, 79] on label "All Following Bookings" at bounding box center [539, 75] width 77 height 10
click at [607, 124] on button "Save" at bounding box center [612, 116] width 33 height 20
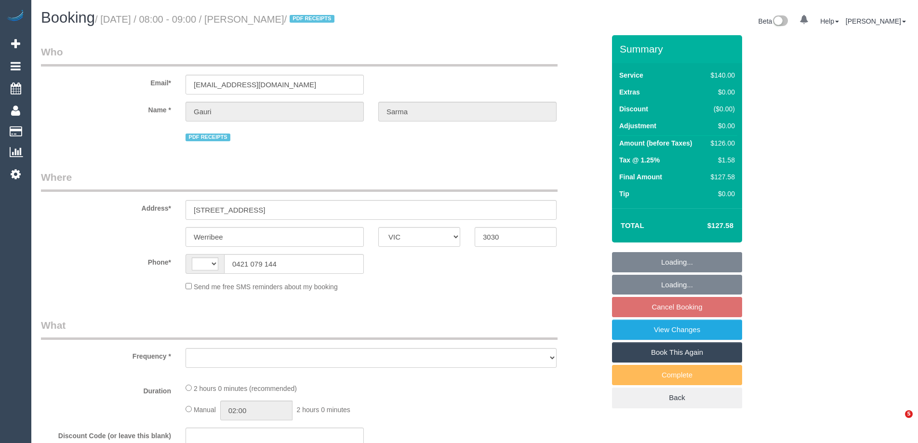
select select "VIC"
select select "string:AU"
select select "number:28"
select select "number:14"
select select "number:19"
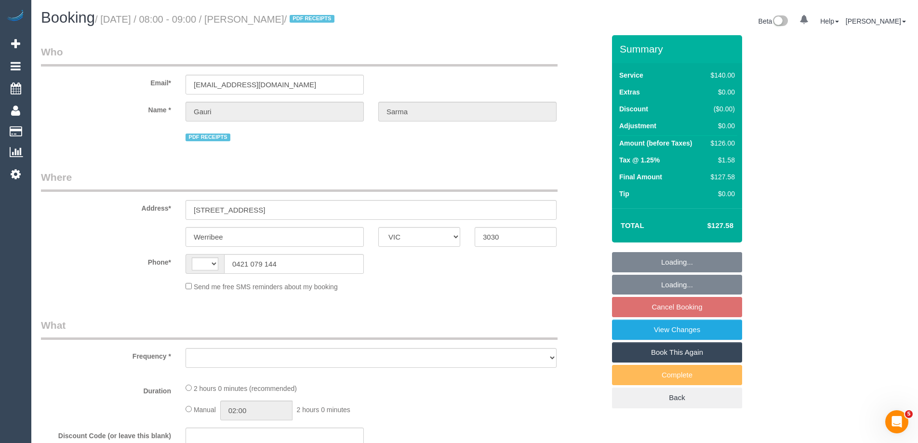
select select "number:36"
select select "number:35"
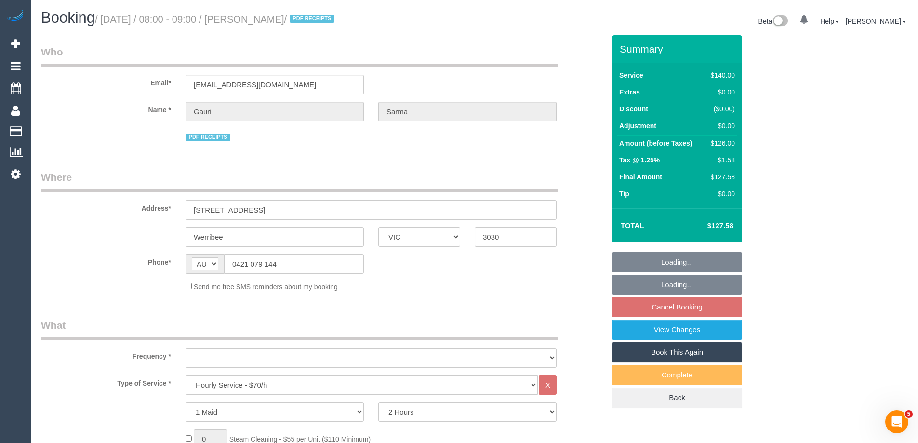
select select "object:1249"
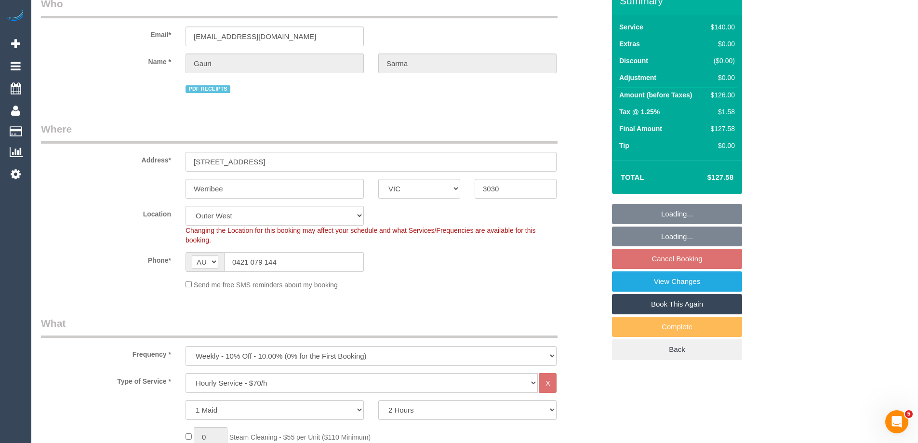
select select "string:stripe-pm_1Qcxx42GScqysDRVWEuoYT5p"
select select "object:1256"
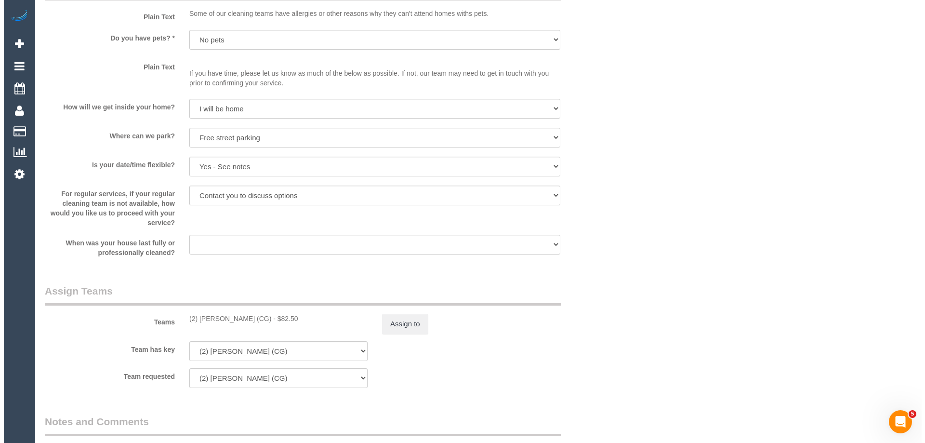
scroll to position [1349, 0]
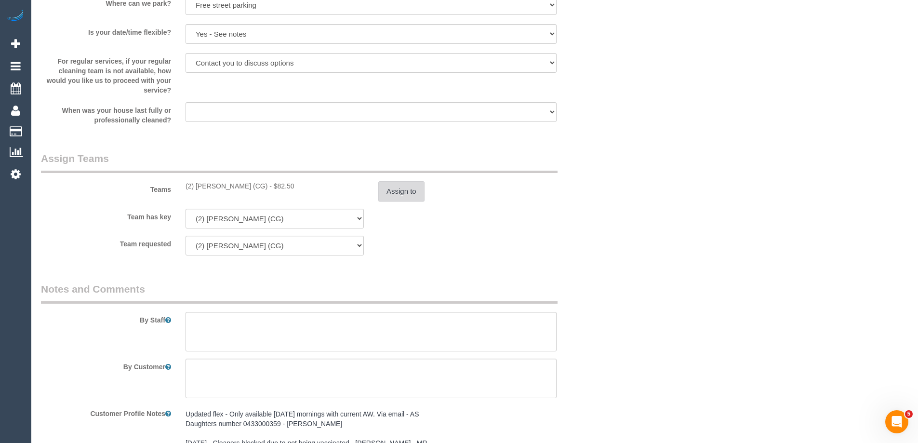
click at [397, 195] on button "Assign to" at bounding box center [401, 191] width 46 height 20
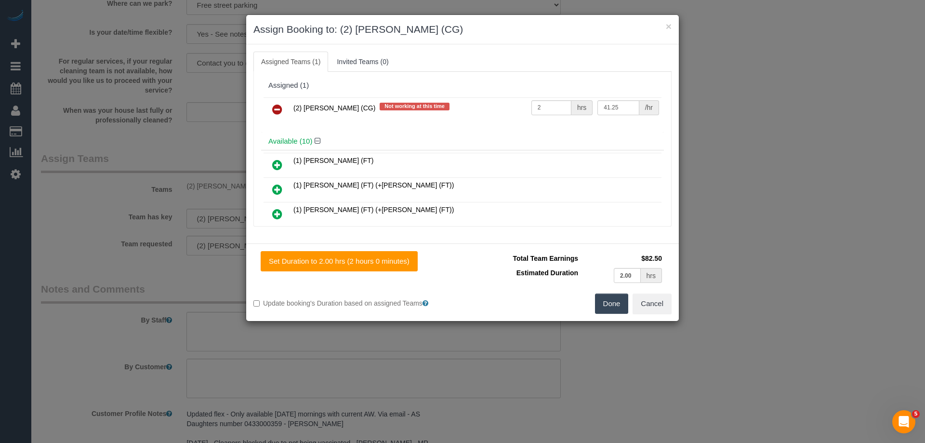
click at [275, 110] on icon at bounding box center [277, 110] width 10 height 12
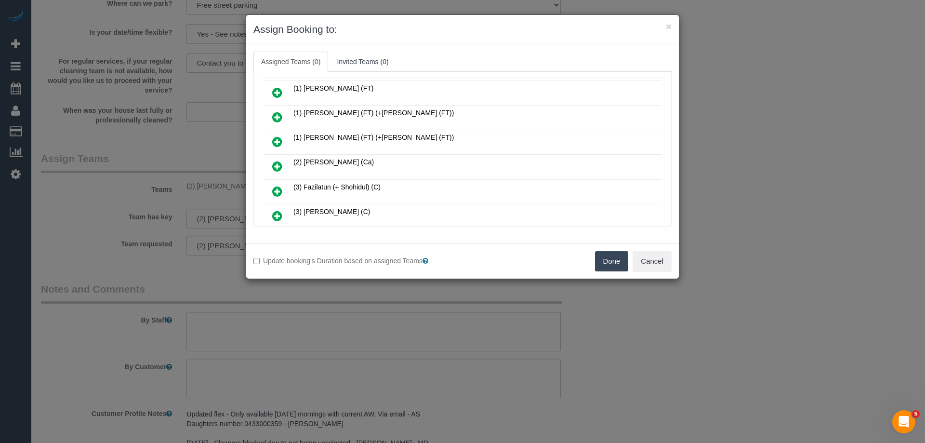
scroll to position [96, 0]
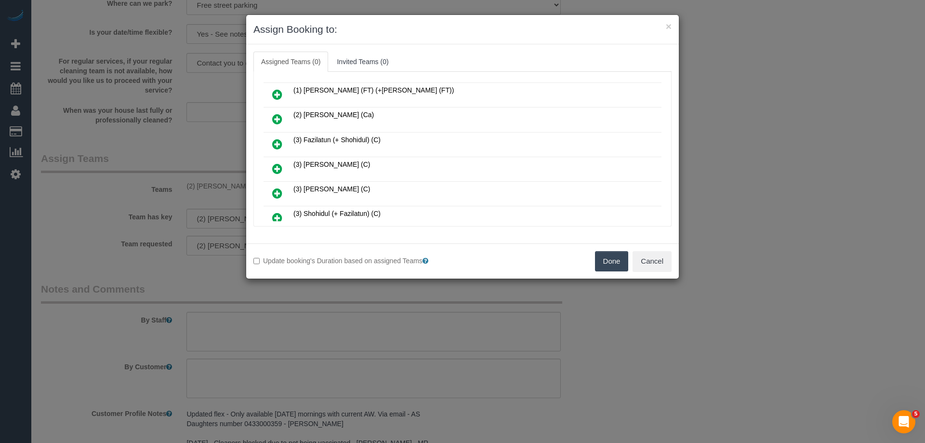
click at [275, 117] on icon at bounding box center [277, 119] width 10 height 12
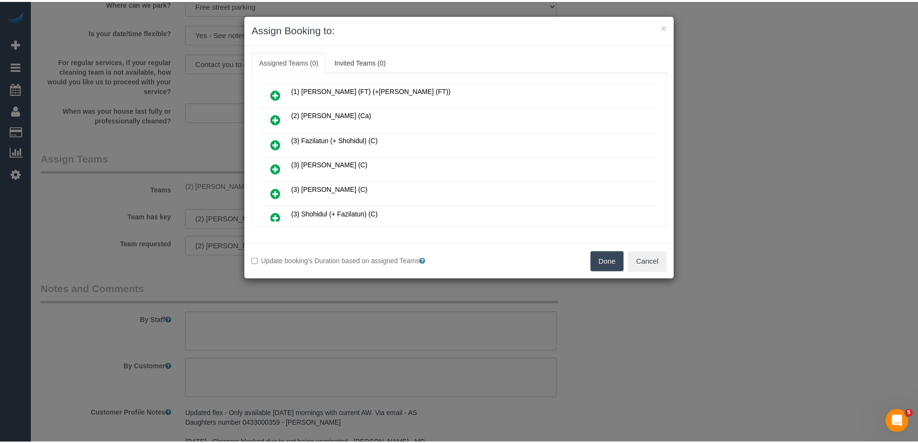
scroll to position [119, 0]
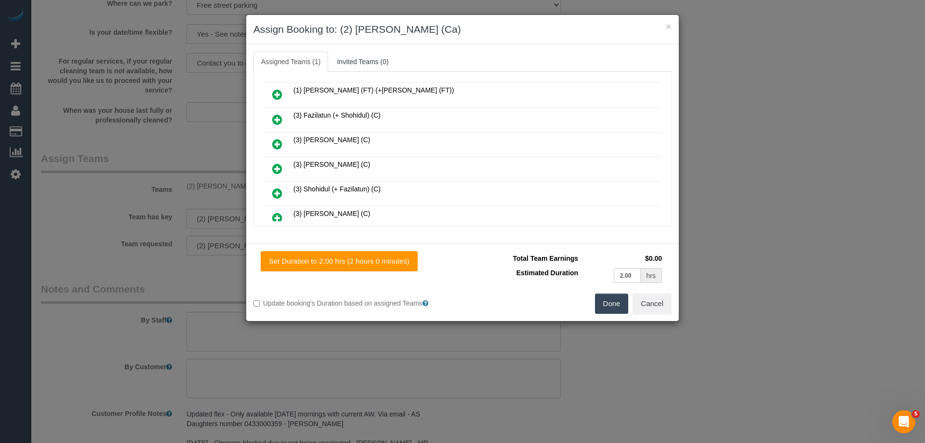
click at [587, 301] on div "Done Cancel" at bounding box center [571, 303] width 216 height 20
click at [605, 303] on button "Done" at bounding box center [612, 303] width 34 height 20
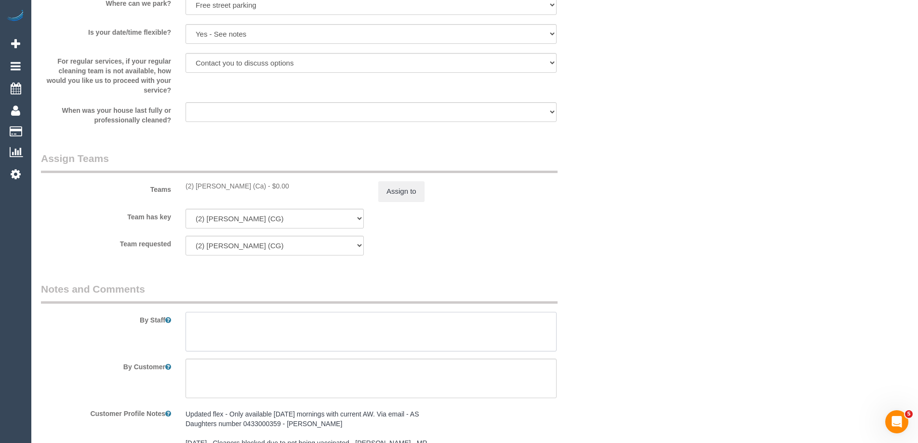
click at [219, 327] on textarea at bounding box center [370, 332] width 371 height 40
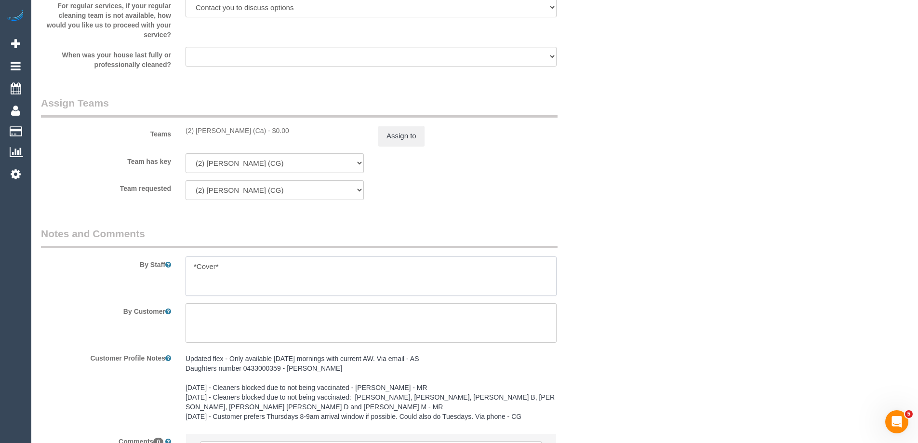
scroll to position [1510, 0]
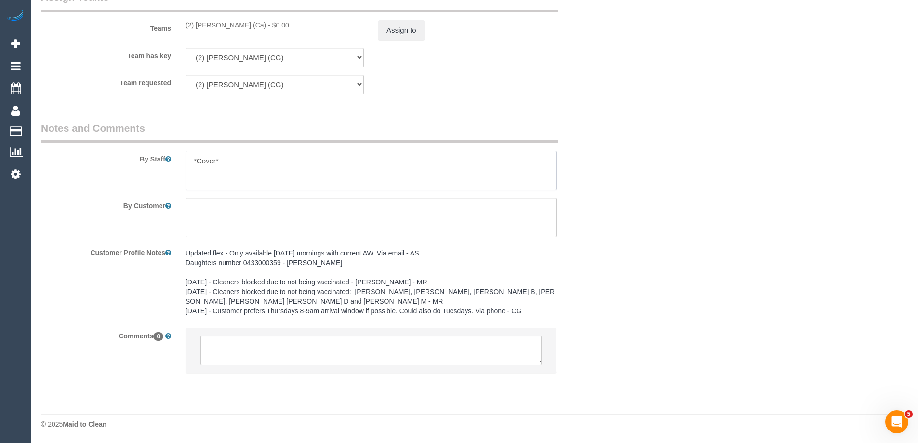
type textarea "*Cover*"
click at [226, 350] on textarea at bounding box center [370, 350] width 341 height 30
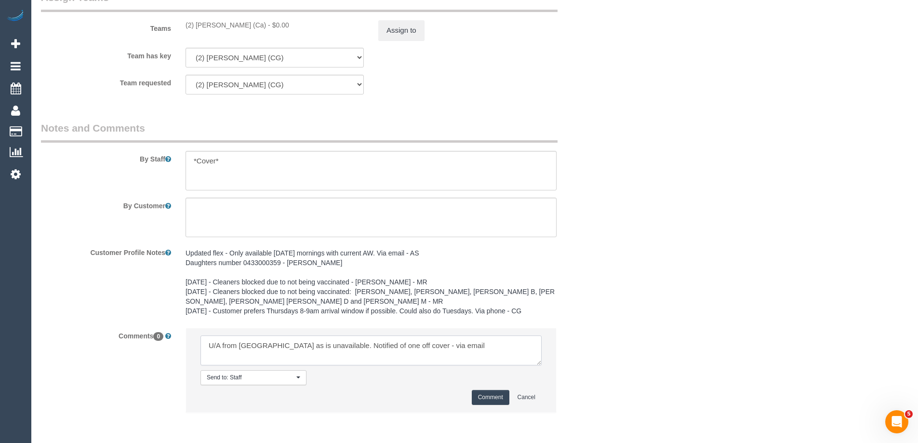
type textarea "U/A from Paris as is unavailable. Notified of one off cover - via email"
click at [477, 396] on button "Comment" at bounding box center [491, 397] width 38 height 15
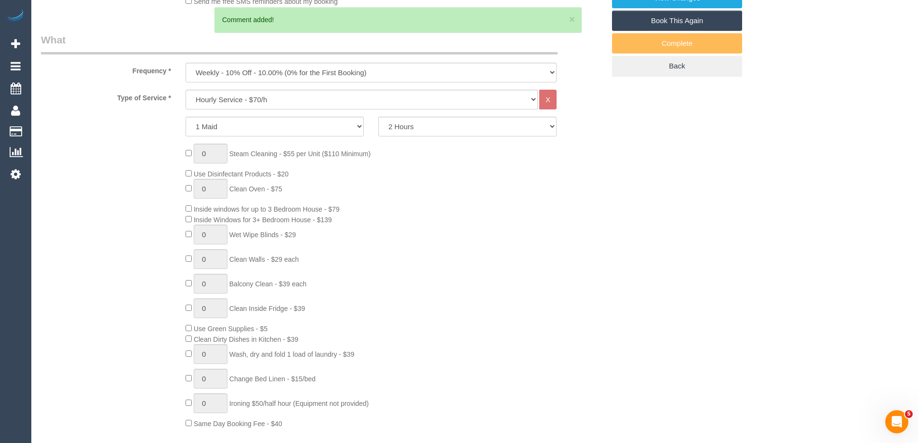
scroll to position [0, 0]
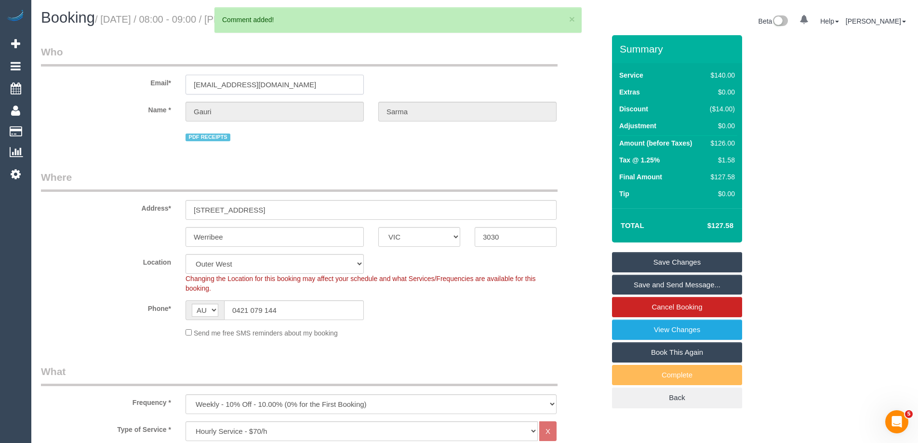
drag, startPoint x: 289, startPoint y: 89, endPoint x: 66, endPoint y: 86, distance: 223.1
click at [66, 86] on div "Email* vin52.sarma@gmail.com" at bounding box center [323, 70] width 578 height 50
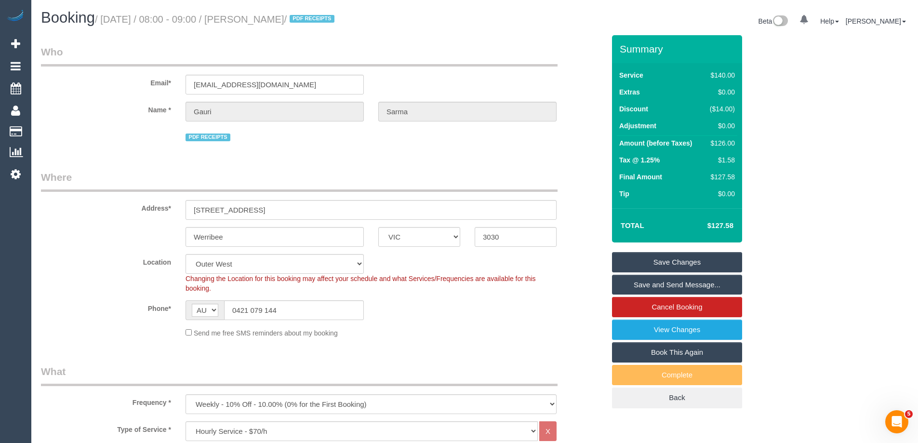
drag, startPoint x: 320, startPoint y: 17, endPoint x: 268, endPoint y: 17, distance: 52.0
click at [268, 17] on small "/ September 25, 2025 / 08:00 - 09:00 / Gauri Sarma / PDF RECEIPTS" at bounding box center [216, 19] width 242 height 11
copy small "Gauri Sarma"
click at [645, 281] on link "Save and Send Message..." at bounding box center [677, 285] width 130 height 20
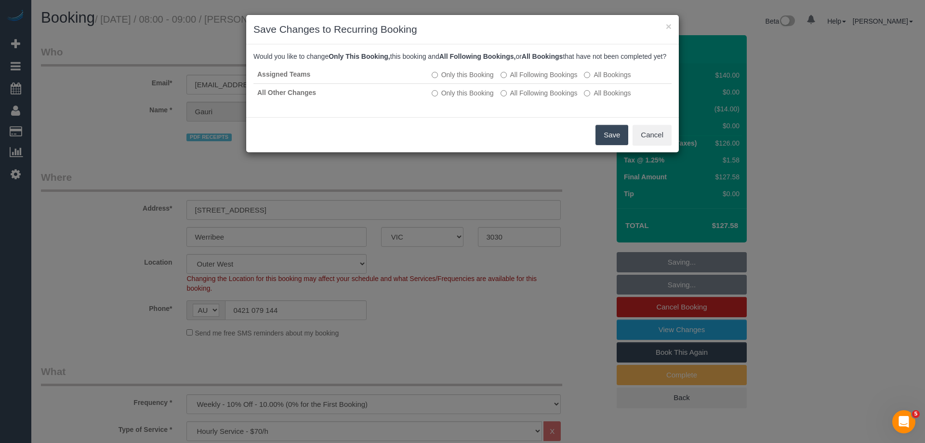
click at [608, 140] on button "Save" at bounding box center [612, 135] width 33 height 20
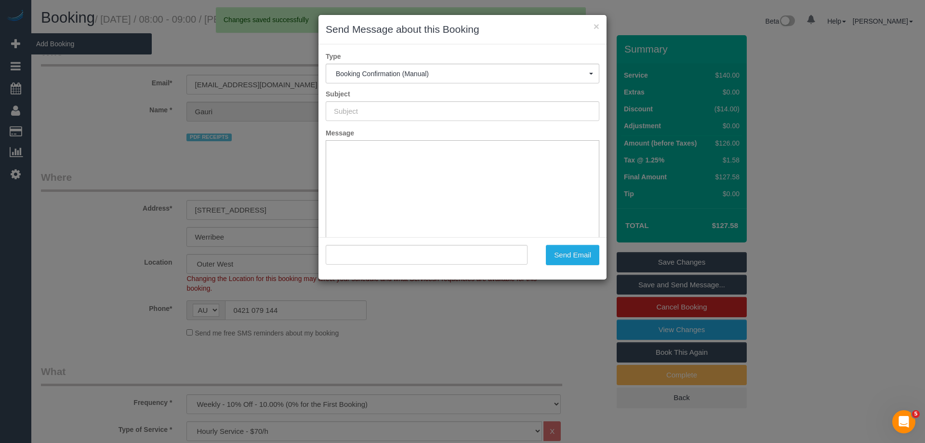
type input "Booking Confirmed"
type input ""Gauri Sarma" <vin52.sarma@gmail.com>"
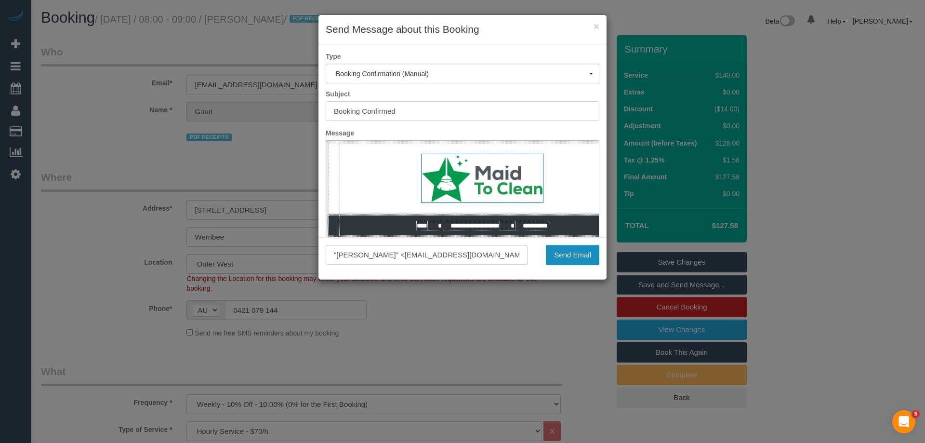
click at [574, 254] on button "Send Email" at bounding box center [572, 255] width 53 height 20
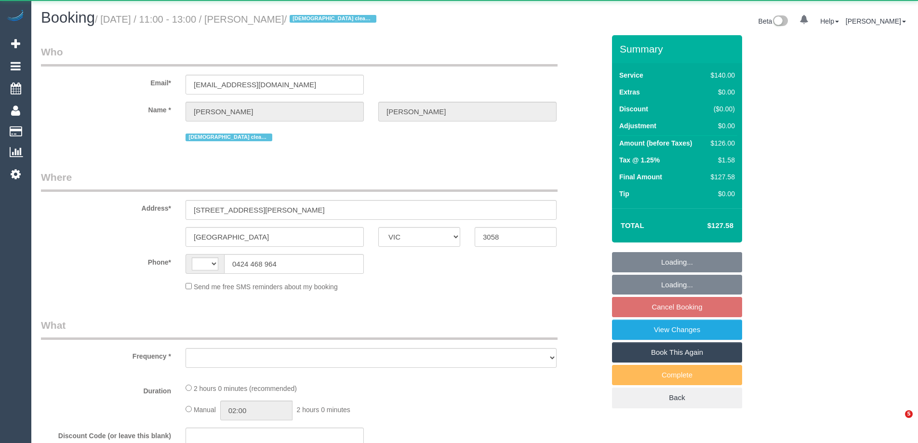
select select "VIC"
select select "string:AU"
select select "object:290"
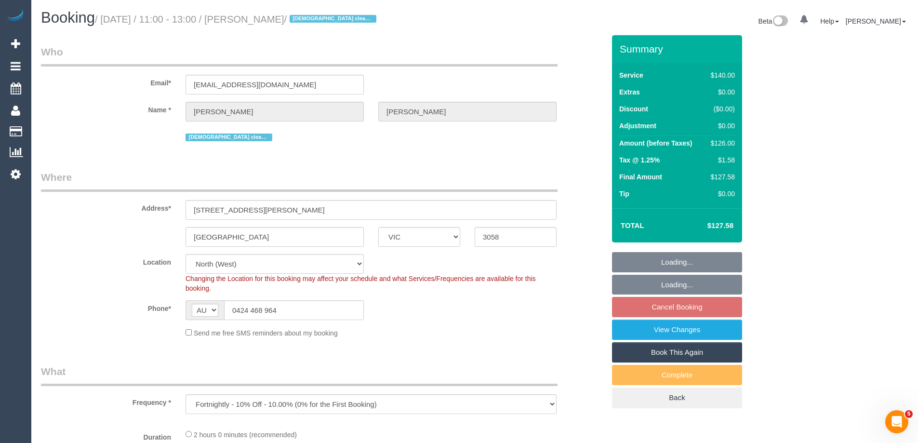
select select "string:stripe-pm_1R3q8H2GScqysDRV69tERAwB"
select select "number:30"
select select "number:14"
select select "number:19"
select select "number:24"
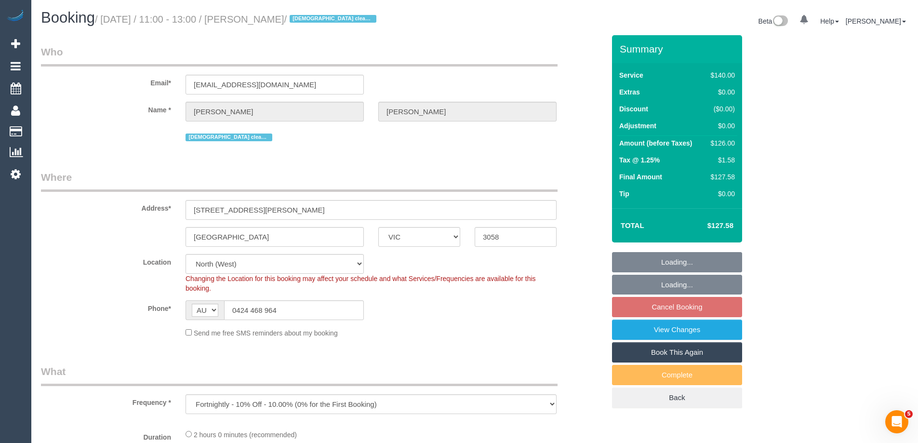
select select "number:35"
select select "number:13"
select select "object:1591"
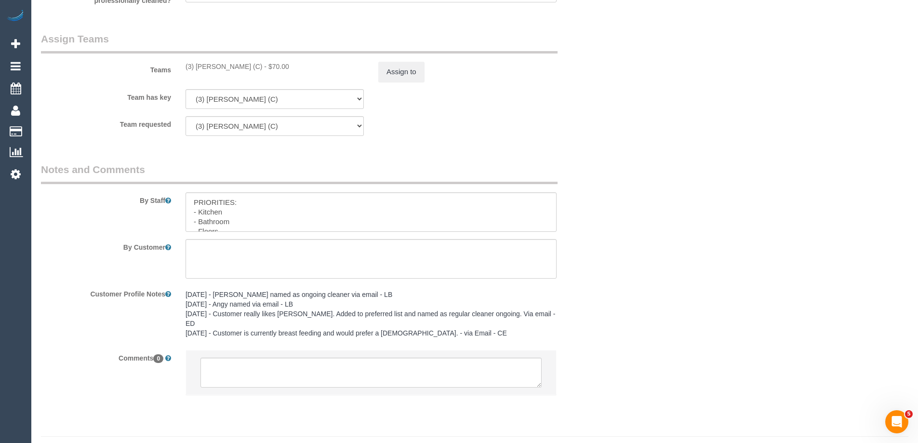
scroll to position [1481, 0]
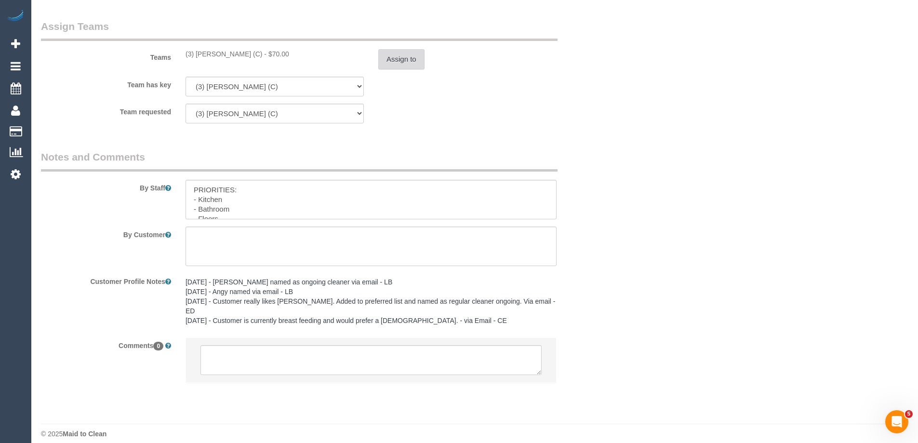
click at [402, 57] on button "Assign to" at bounding box center [401, 59] width 46 height 20
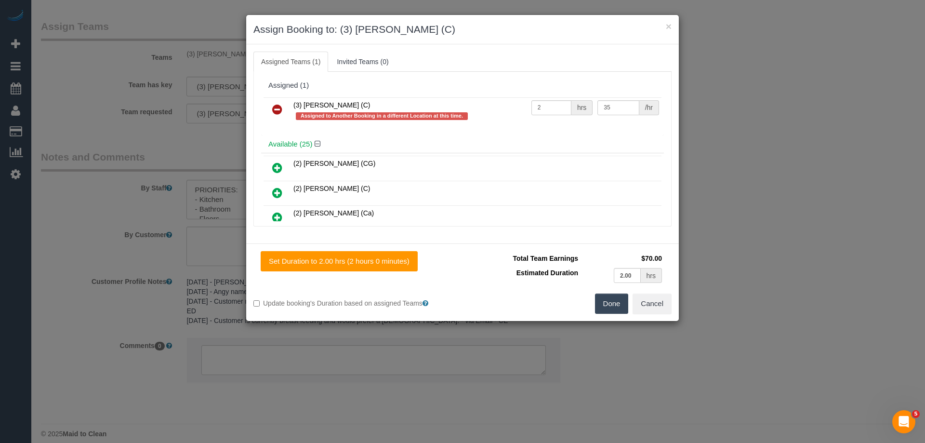
click at [278, 107] on icon at bounding box center [277, 110] width 10 height 12
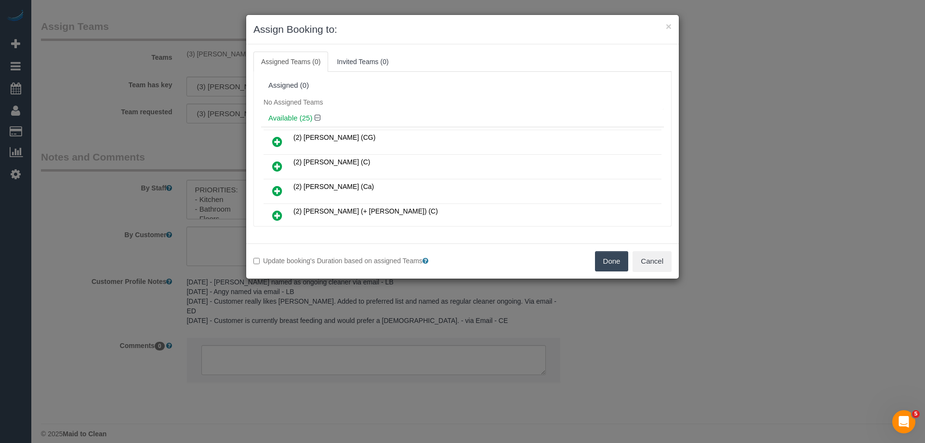
click at [600, 261] on button "Done" at bounding box center [612, 261] width 34 height 20
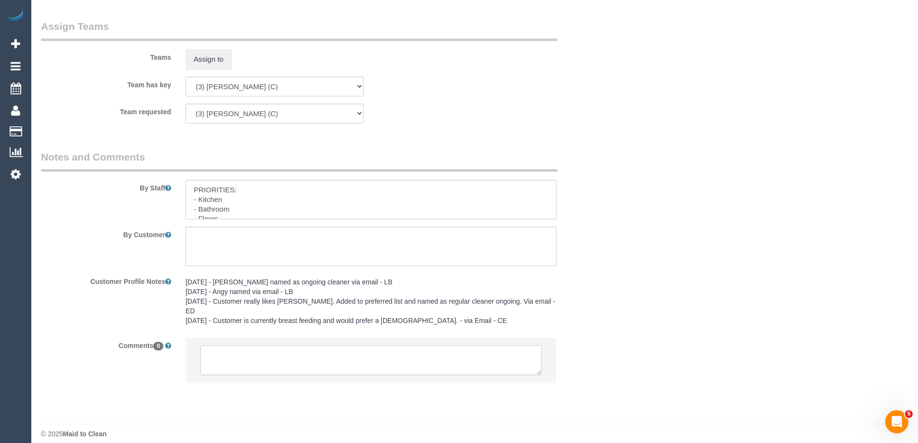
click at [253, 345] on textarea at bounding box center [370, 360] width 341 height 30
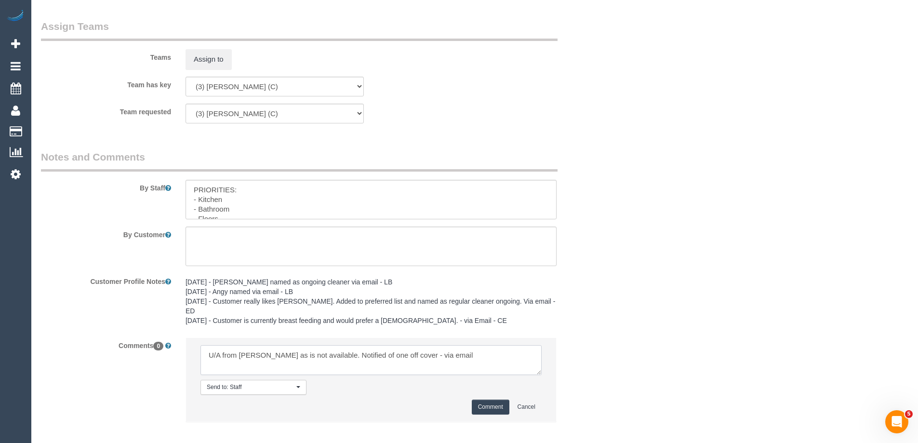
type textarea "U/A from [PERSON_NAME] as is not available. Notified of one off cover - via ema…"
click at [494, 399] on button "Comment" at bounding box center [491, 406] width 38 height 15
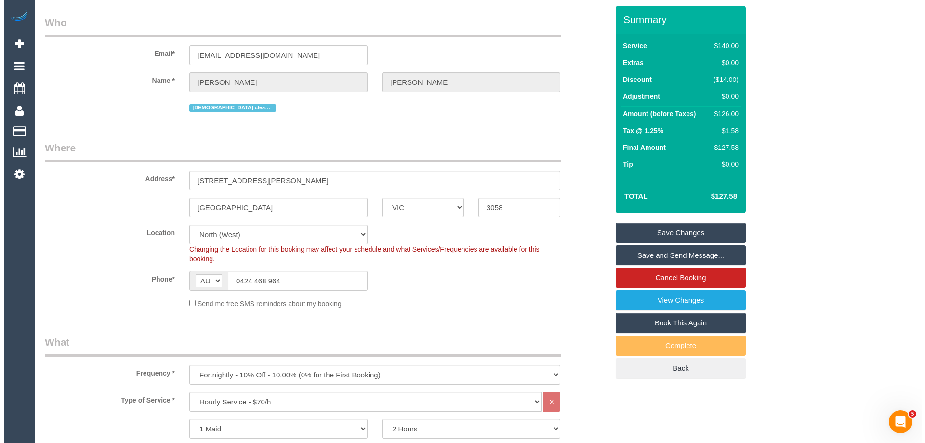
scroll to position [0, 0]
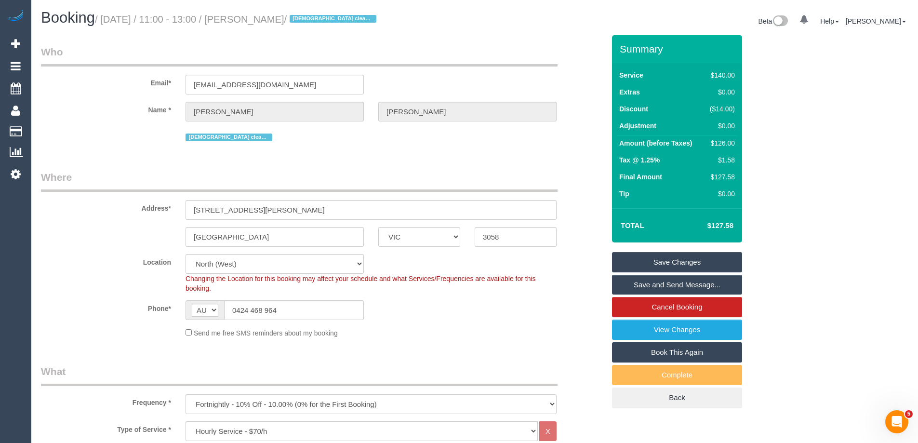
click at [623, 261] on link "Save Changes" at bounding box center [677, 262] width 130 height 20
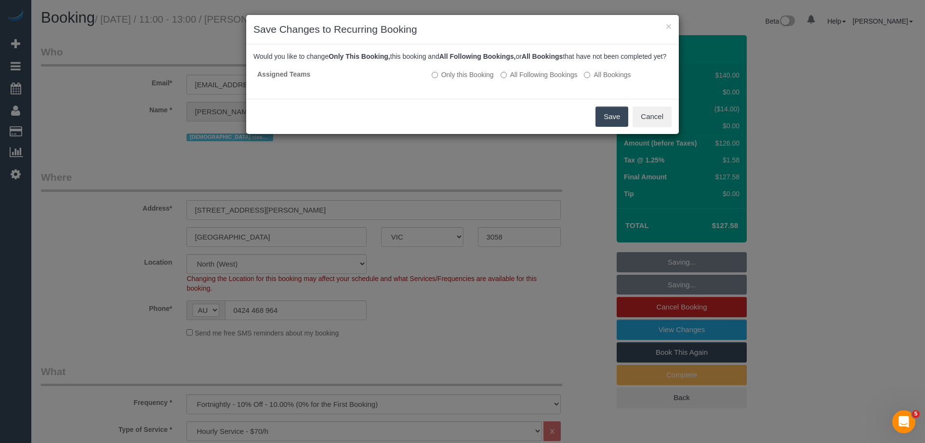
click at [610, 125] on button "Save" at bounding box center [612, 116] width 33 height 20
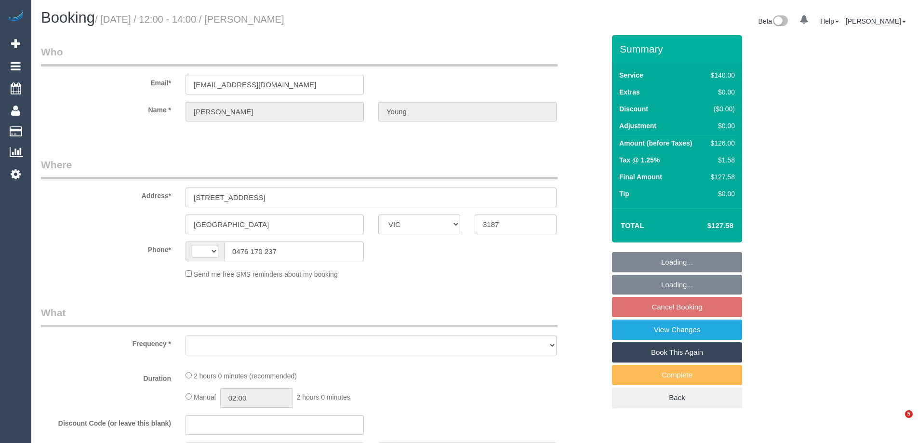
select select "VIC"
select select "string:AU"
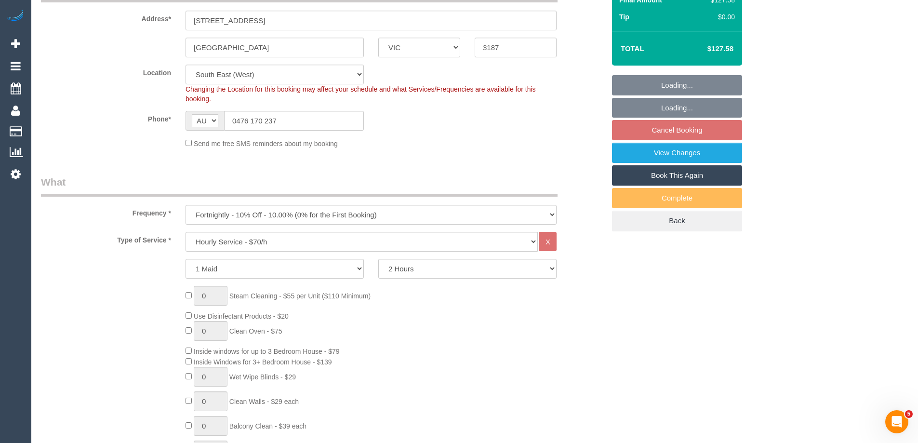
select select "object:1383"
select select "number:27"
select select "number:14"
select select "number:19"
select select "number:22"
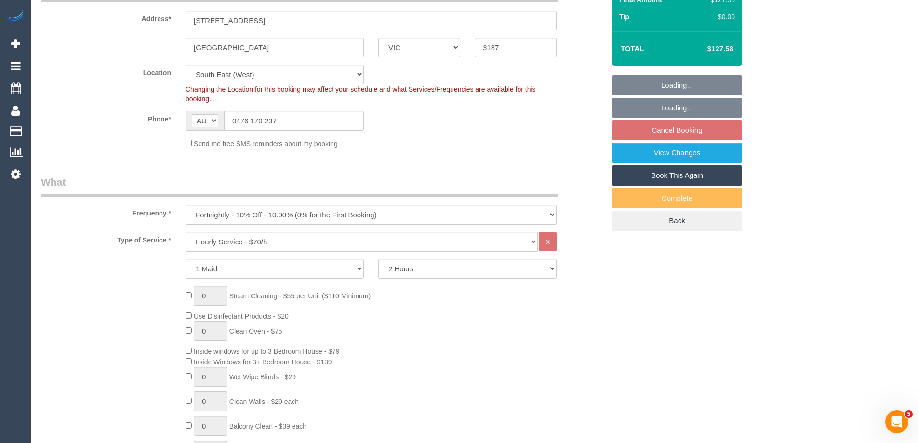
select select "number:35"
select select "number:12"
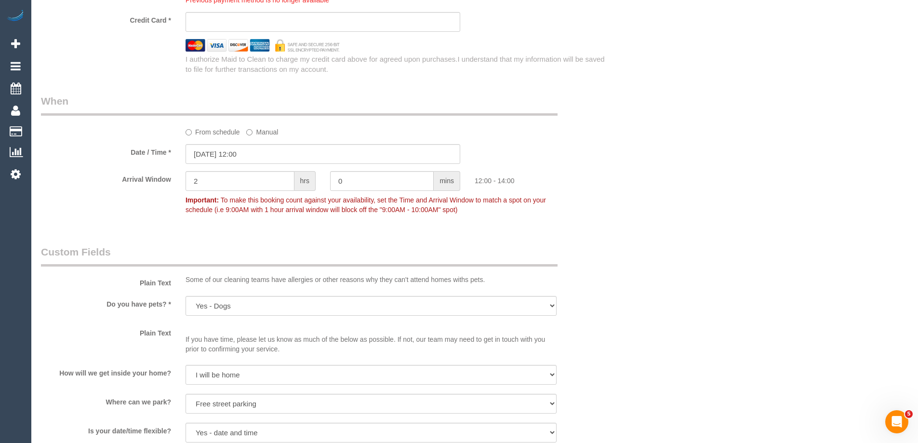
scroll to position [819, 0]
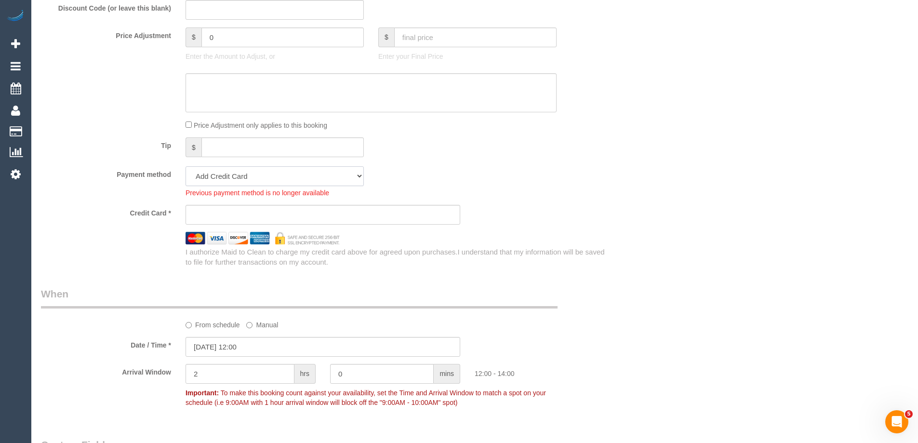
click at [212, 176] on select "Visa - 8305 - 10/2028 (Default) Add Credit Card ─────────────── Cash Check Payp…" at bounding box center [274, 176] width 178 height 20
select select "string:stripe-pm_1S0zOa2GScqysDRVe6mQjaXN"
click at [185, 166] on select "Visa - 8305 - 10/2028 (Default) Add Credit Card ─────────────── Cash Check Payp…" at bounding box center [274, 176] width 178 height 20
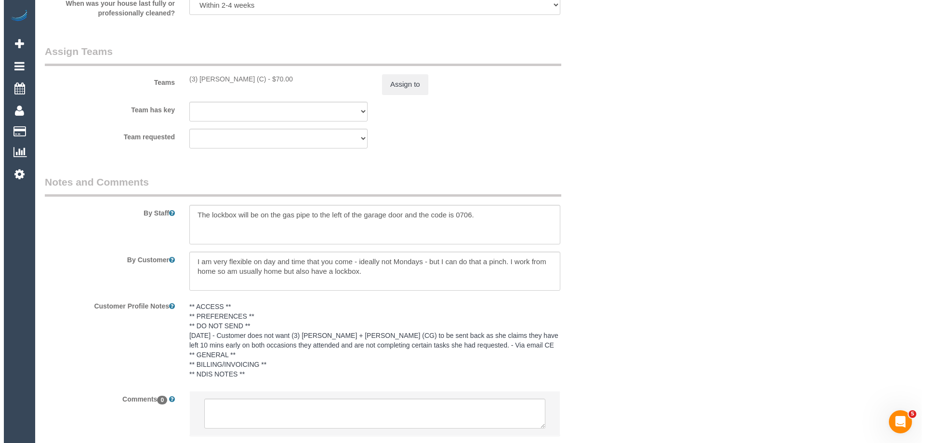
scroll to position [1445, 0]
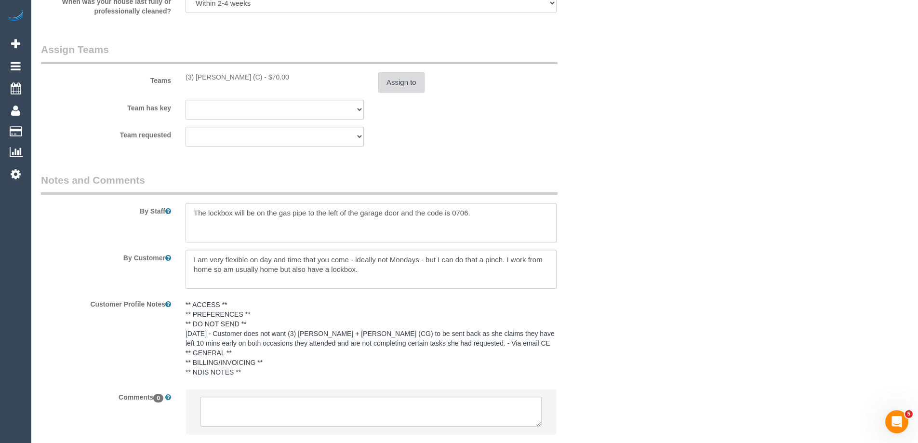
click at [400, 88] on button "Assign to" at bounding box center [401, 82] width 46 height 20
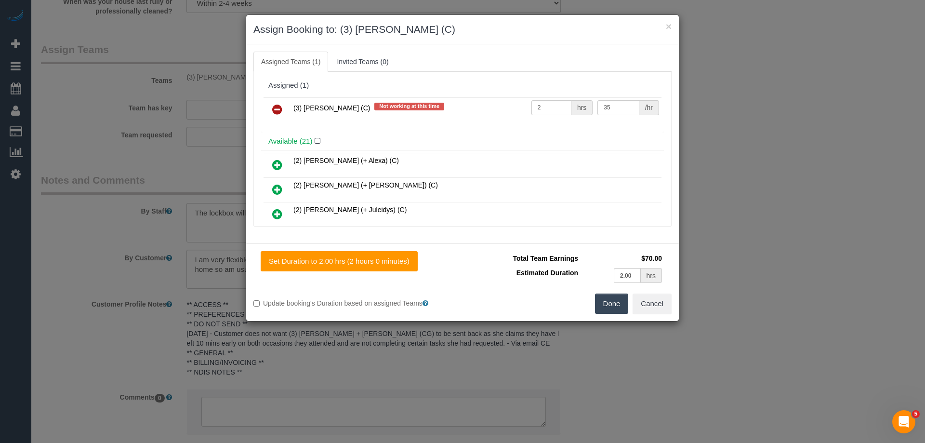
click at [275, 105] on icon at bounding box center [277, 110] width 10 height 12
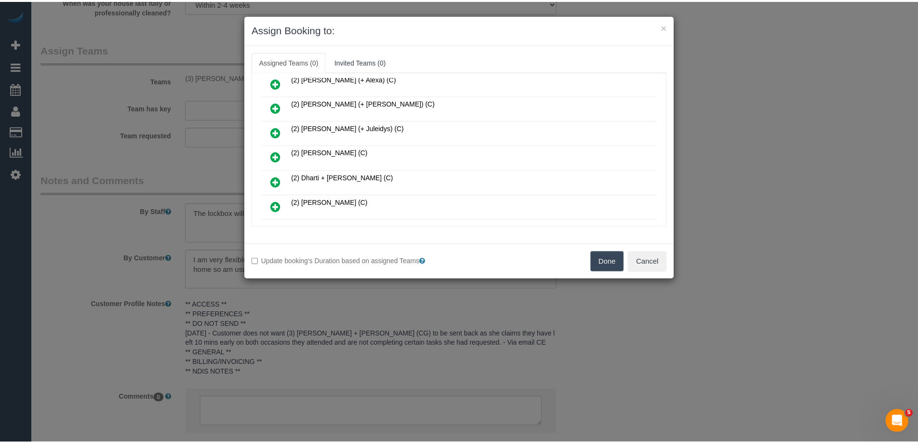
scroll to position [145, 0]
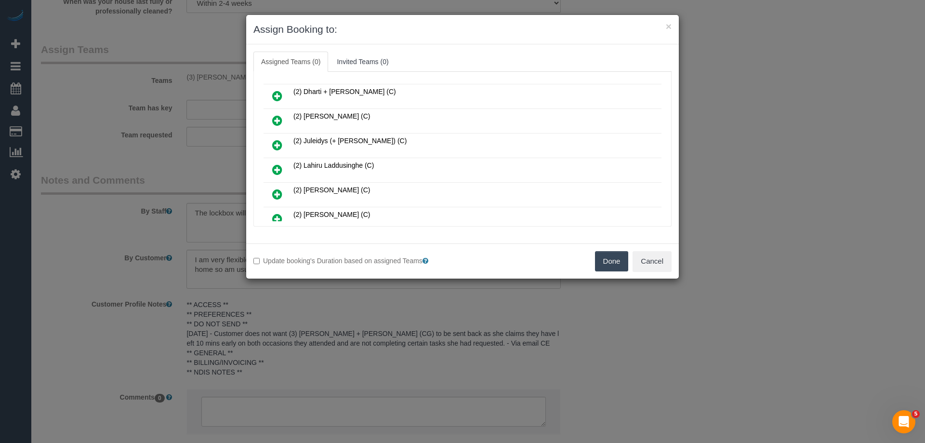
drag, startPoint x: 598, startPoint y: 258, endPoint x: 617, endPoint y: 254, distance: 19.8
click at [599, 257] on button "Done" at bounding box center [612, 261] width 34 height 20
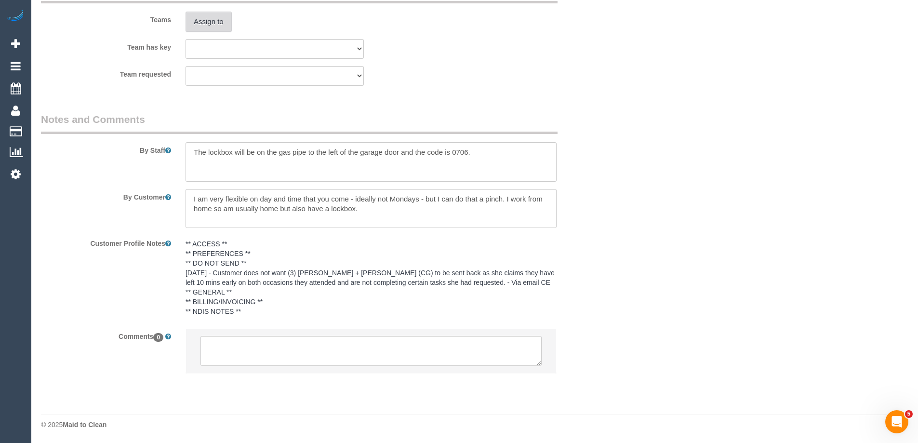
scroll to position [1507, 0]
click at [263, 348] on textarea at bounding box center [370, 350] width 341 height 30
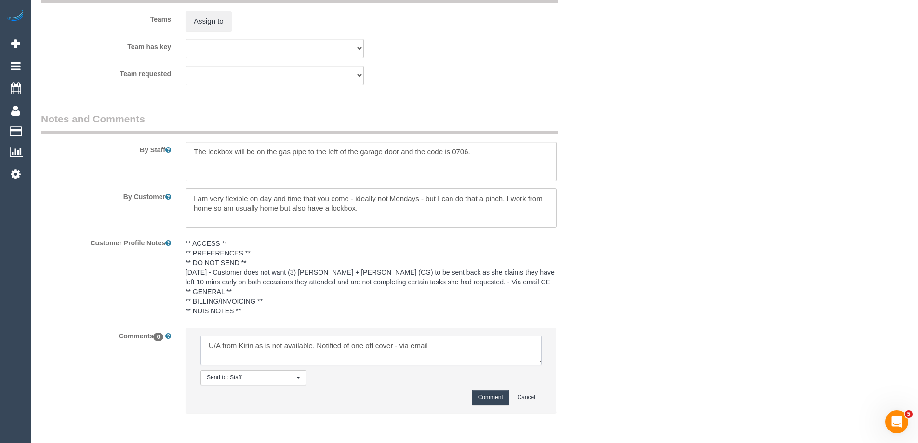
type textarea "U/A from Kirin as is not available. Notified of one off cover - via email"
click at [480, 396] on button "Comment" at bounding box center [491, 397] width 38 height 15
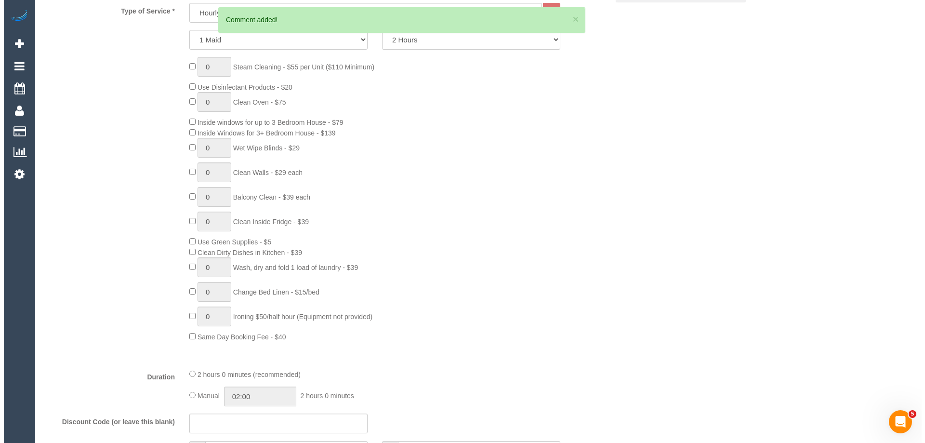
scroll to position [0, 0]
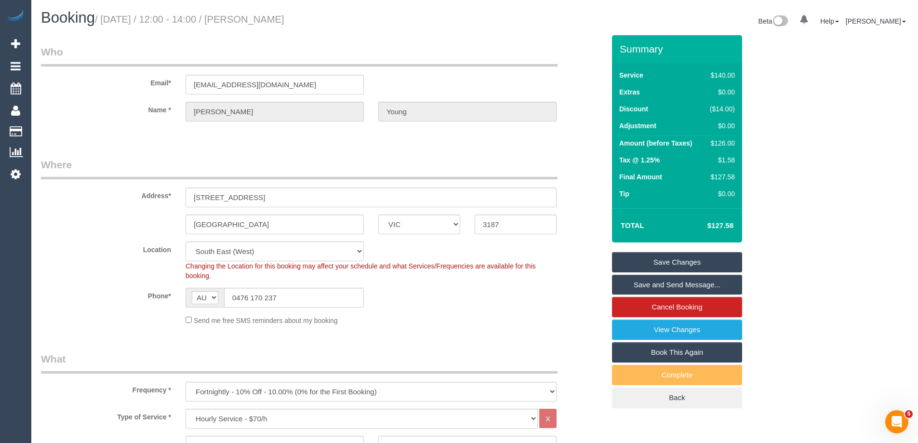
click at [639, 264] on link "Save Changes" at bounding box center [677, 262] width 130 height 20
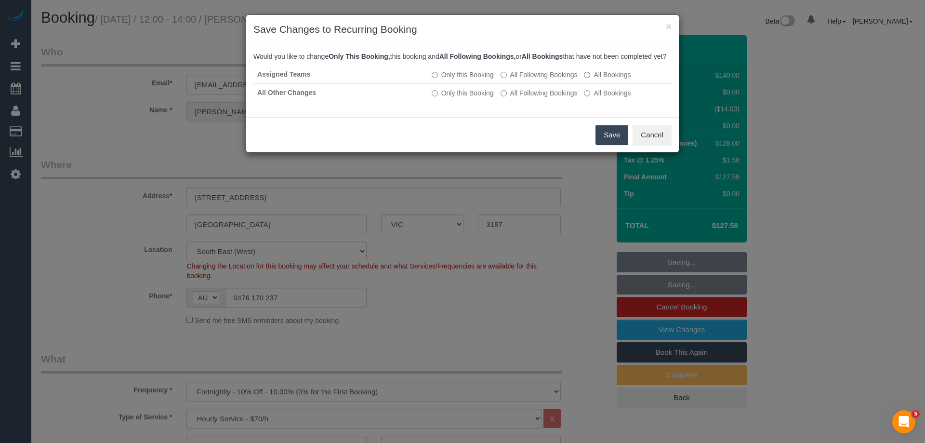
click at [611, 141] on button "Save" at bounding box center [612, 135] width 33 height 20
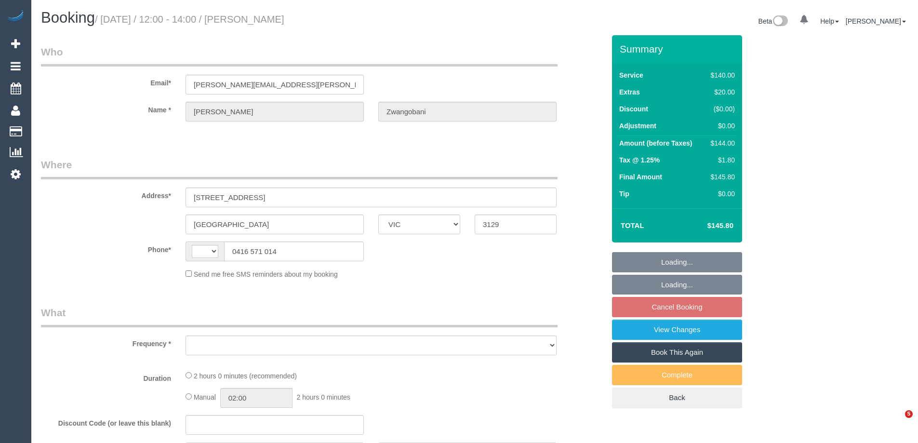
select select "VIC"
select select "string:AU"
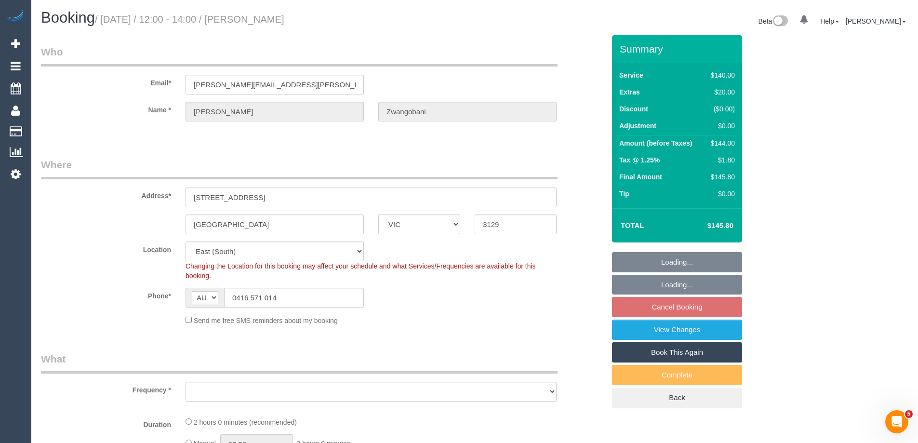
select select "number:28"
select select "number:14"
select select "number:19"
select select "number:36"
select select "number:35"
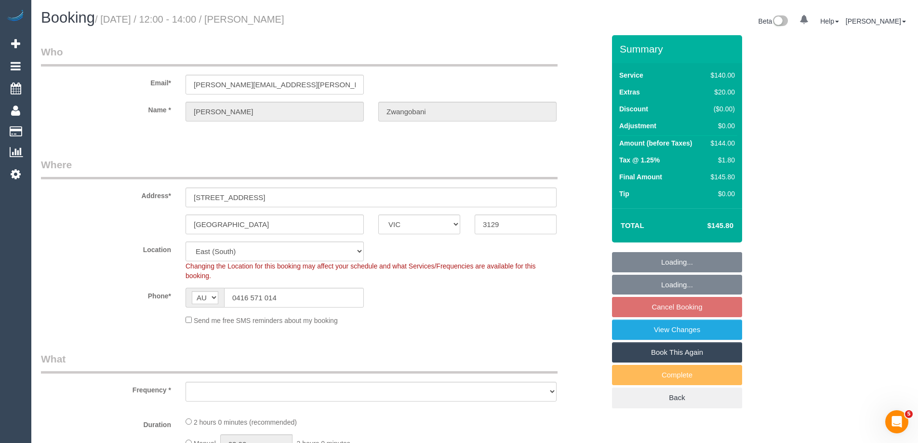
select select "number:11"
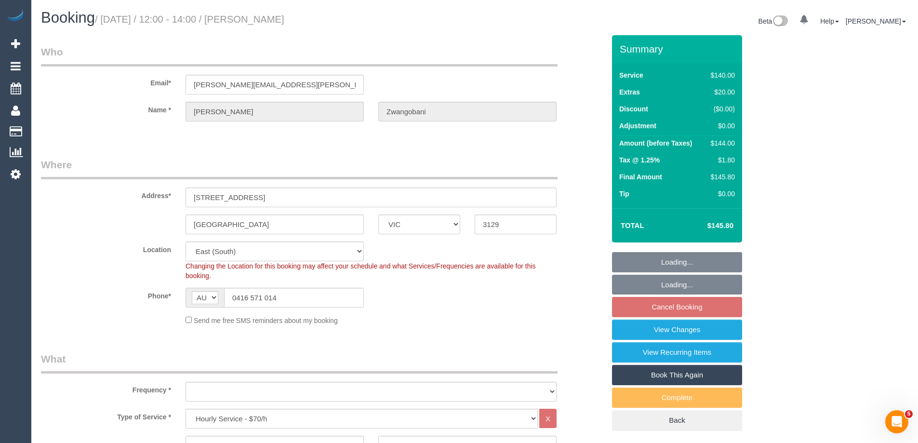
select select "object:1290"
select select "string:stripe-pm_1PNYJy2GScqysDRVdo5fprWU"
select select "spot4"
select select "object:1300"
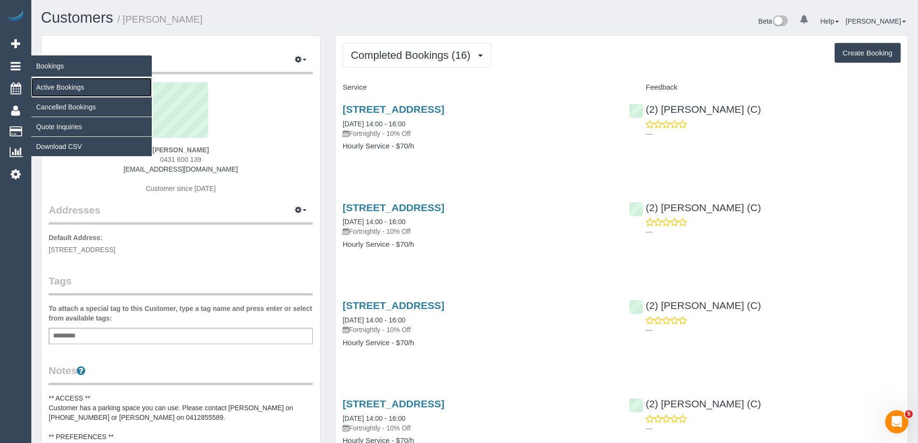
click at [56, 82] on link "Active Bookings" at bounding box center [91, 87] width 120 height 19
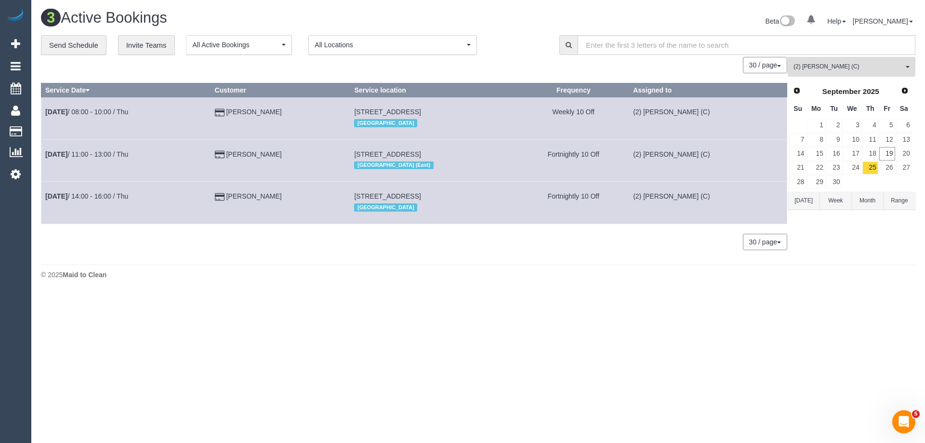
click at [817, 59] on button "(2) [PERSON_NAME] (C) All Teams" at bounding box center [852, 67] width 128 height 20
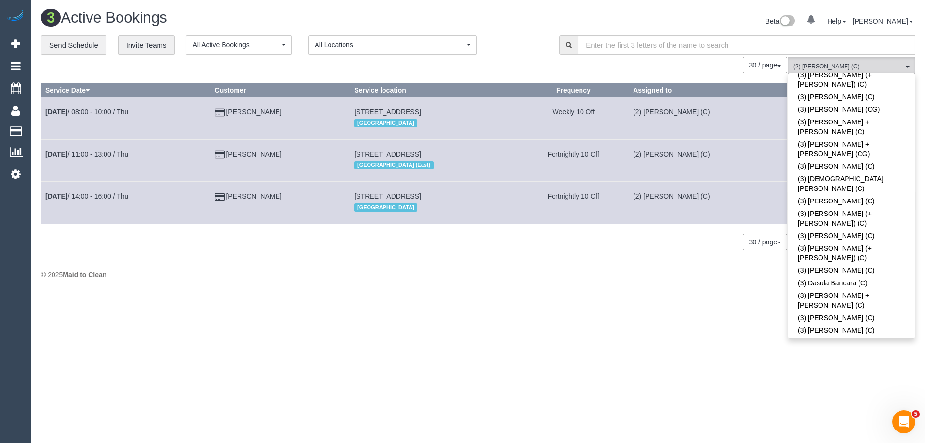
scroll to position [1499, 0]
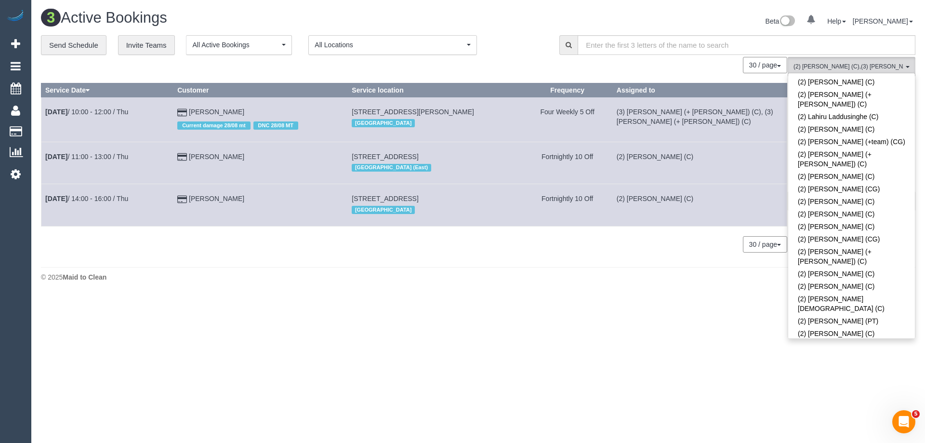
scroll to position [777, 0]
click at [847, 411] on link "(2) [PERSON_NAME] (C)" at bounding box center [851, 417] width 127 height 13
click at [578, 268] on footer "© 2025 Maid to Clean" at bounding box center [478, 276] width 874 height 19
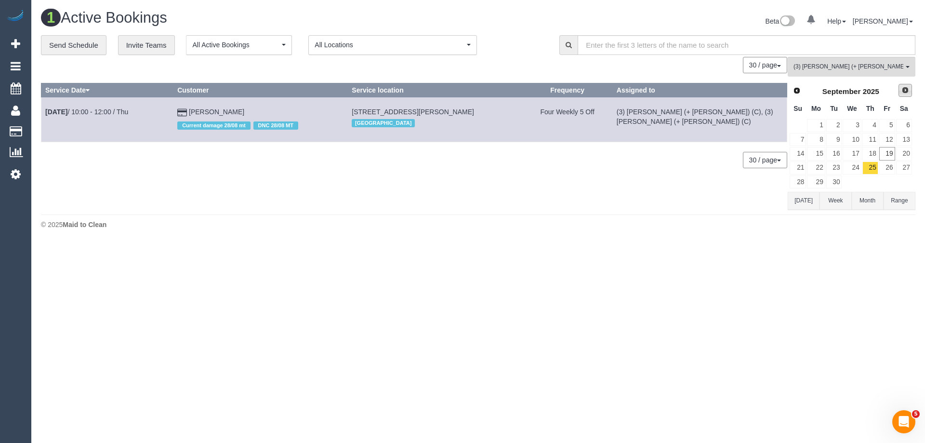
click at [901, 90] on link "Next" at bounding box center [905, 90] width 13 height 13
click at [874, 136] on link "9" at bounding box center [870, 139] width 16 height 13
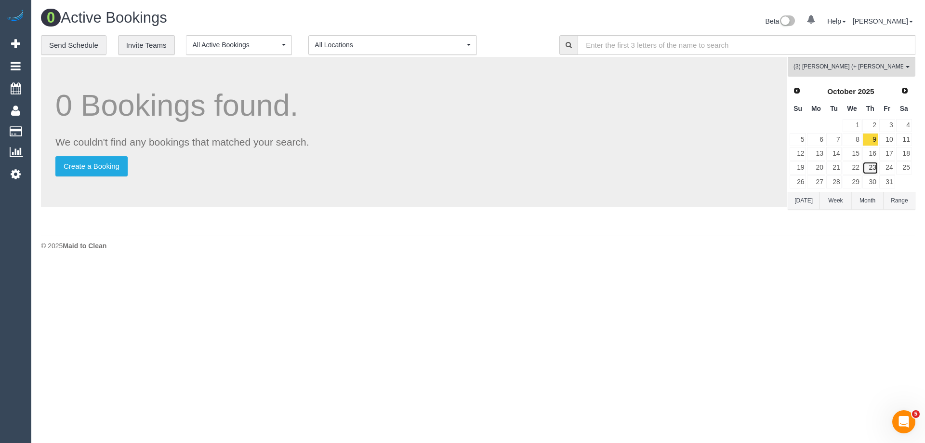
click at [870, 167] on link "23" at bounding box center [870, 167] width 16 height 13
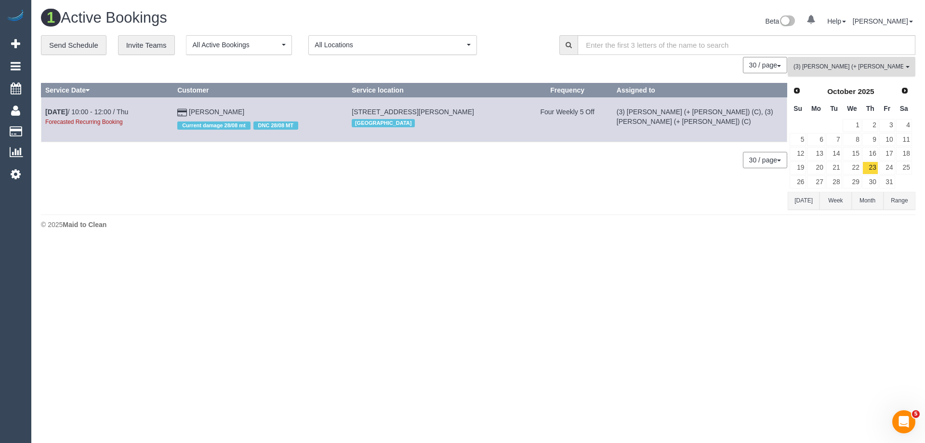
click at [834, 71] on span "(3) Jay (+ Smruti) (C)" at bounding box center [849, 67] width 110 height 8
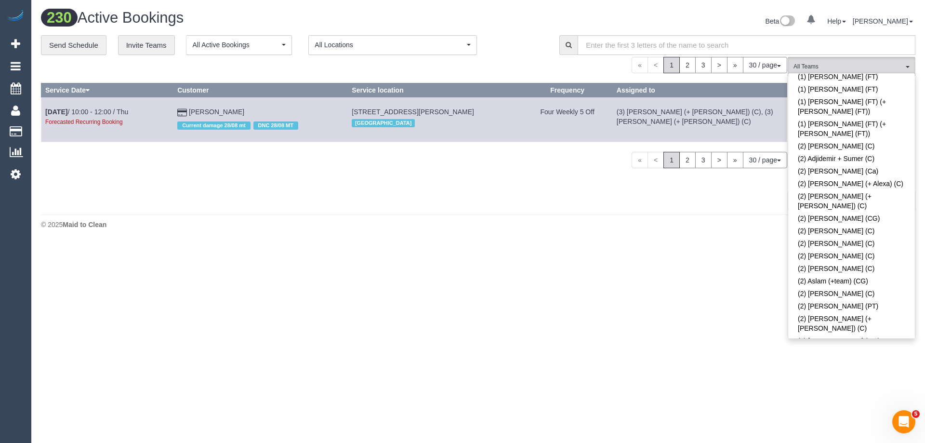
scroll to position [96, 0]
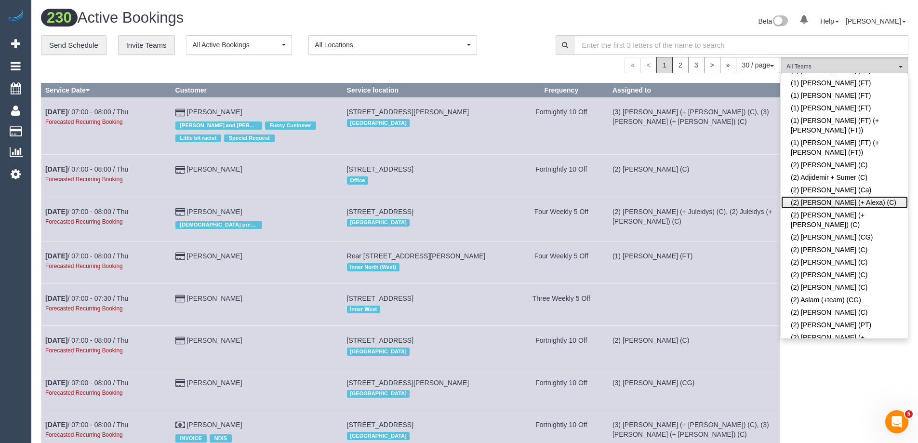
click at [838, 196] on link "(2) Alejandro (+ Alexa) (C)" at bounding box center [844, 202] width 127 height 13
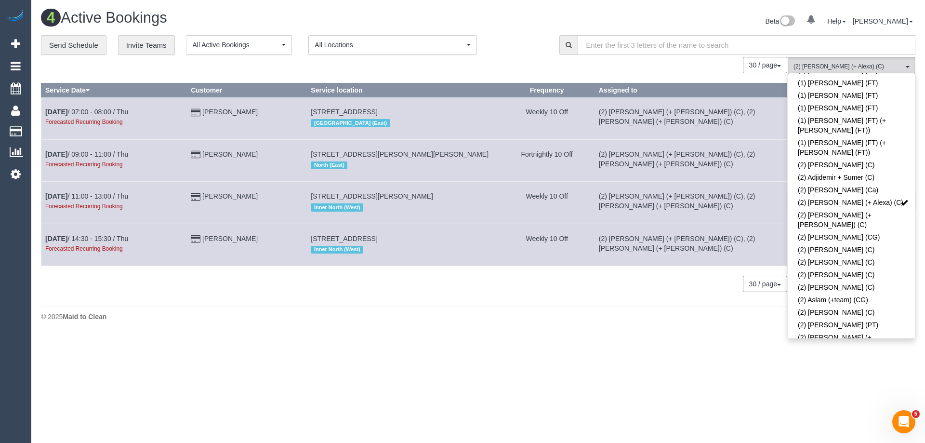
click at [532, 29] on div "Beta 0 Your Notifications You have 0 alerts Help Help Docs Take a Tour Contact …" at bounding box center [700, 23] width 445 height 26
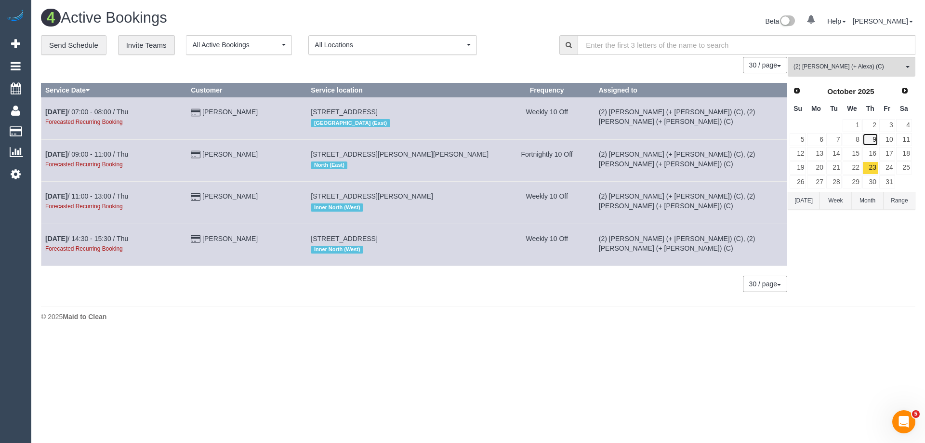
click at [871, 141] on link "9" at bounding box center [870, 139] width 16 height 13
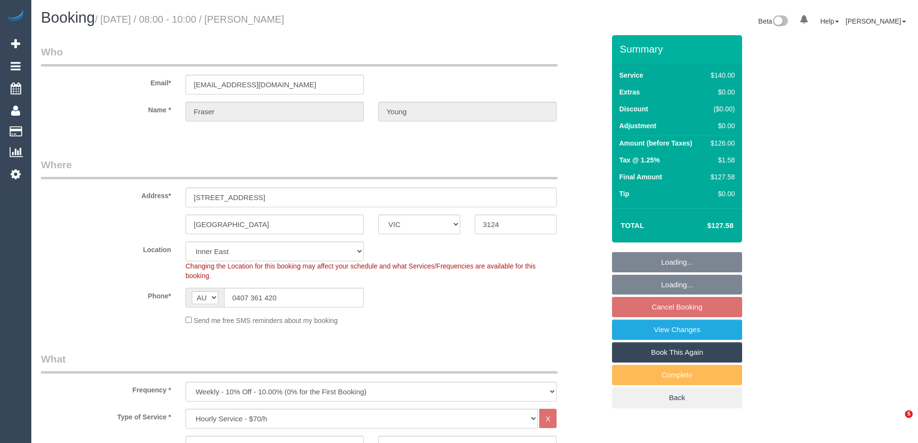
select select "VIC"
select select "string:stripe"
select select "number:27"
select select "number:14"
select select "number:19"
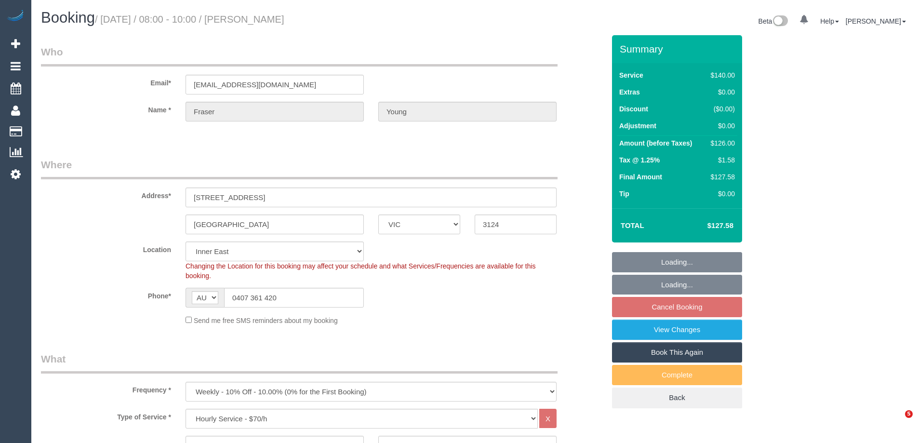
select select "number:36"
select select "number:34"
select select "object:1498"
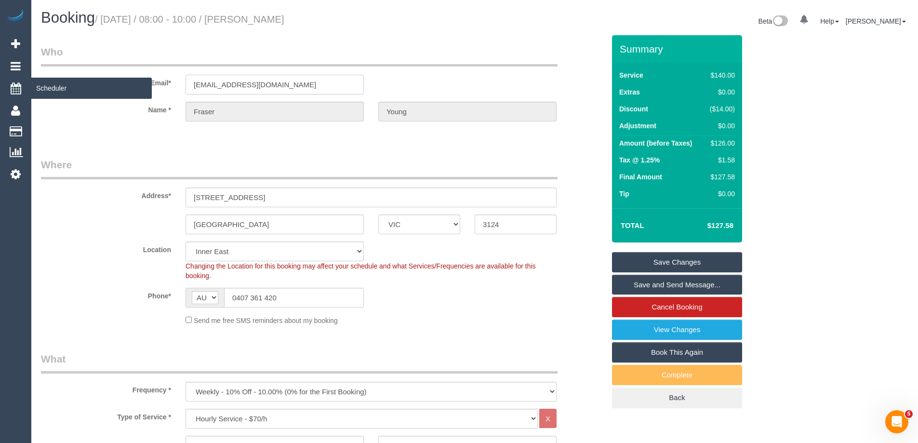
drag, startPoint x: 323, startPoint y: 82, endPoint x: 6, endPoint y: 82, distance: 317.5
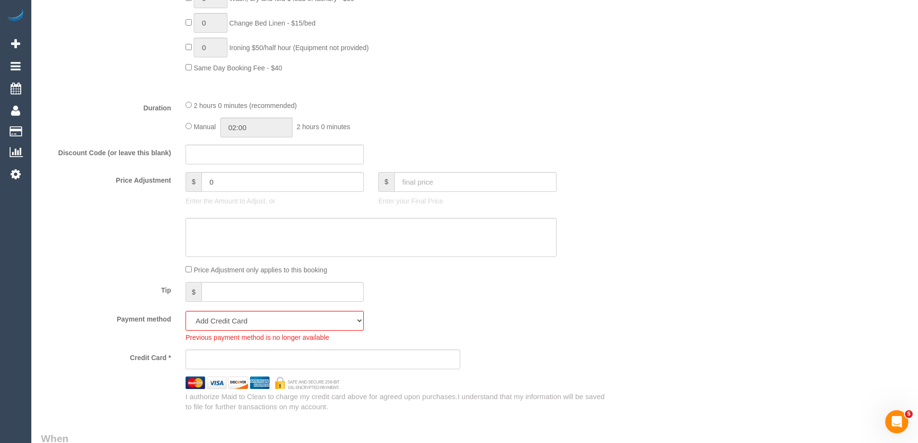
scroll to position [964, 0]
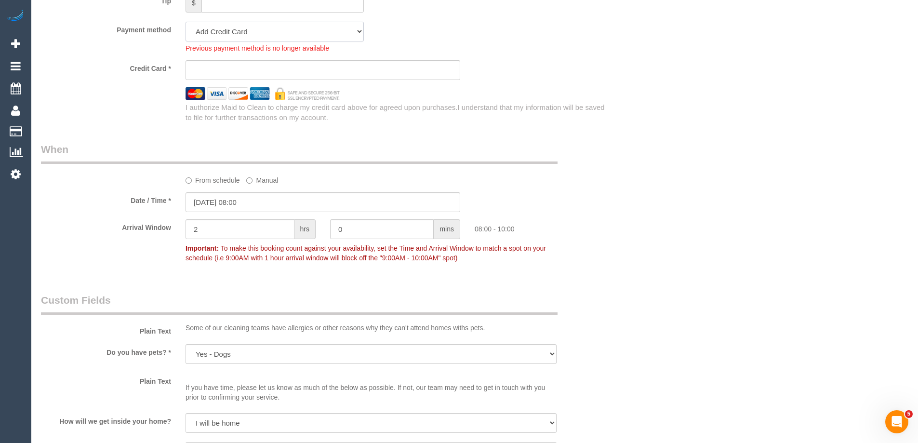
click at [222, 30] on select "Visa - 4195 - 08/2029 (Default) Add Credit Card ─────────────── Cash Check Payp…" at bounding box center [274, 32] width 178 height 20
select select "string:stripe-pm_1Ru8ES2GScqysDRVumNgA70K"
click at [185, 22] on select "Visa - 4195 - 08/2029 (Default) Add Credit Card ─────────────── Cash Check Payp…" at bounding box center [274, 32] width 178 height 20
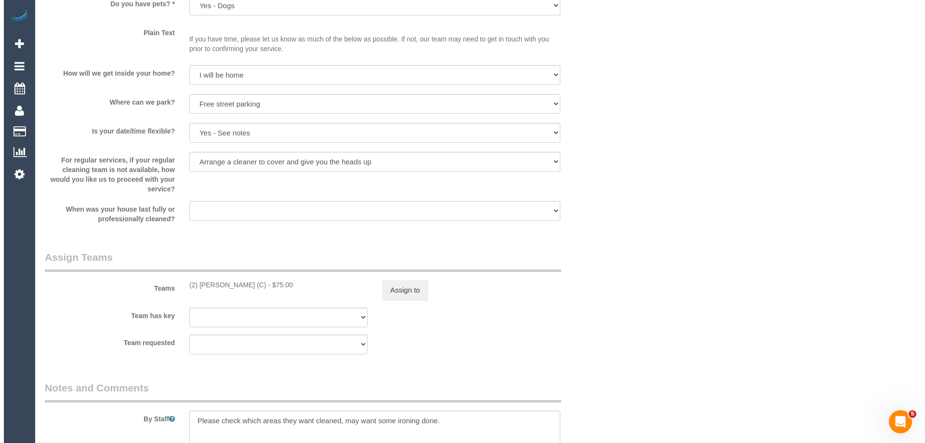
scroll to position [1397, 0]
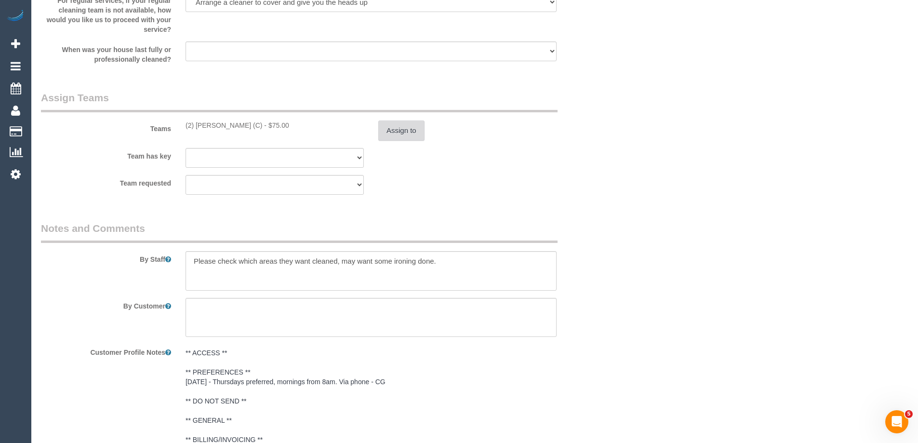
click at [403, 130] on button "Assign to" at bounding box center [401, 130] width 46 height 20
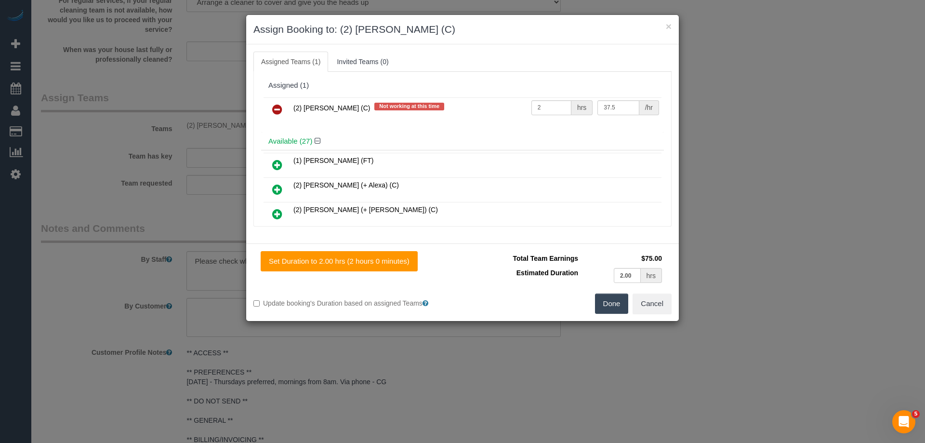
click at [277, 112] on icon at bounding box center [277, 110] width 10 height 12
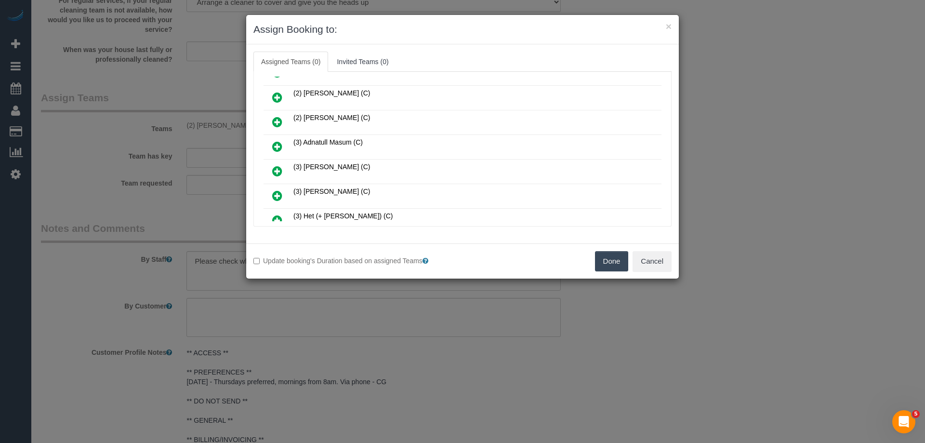
scroll to position [337, 0]
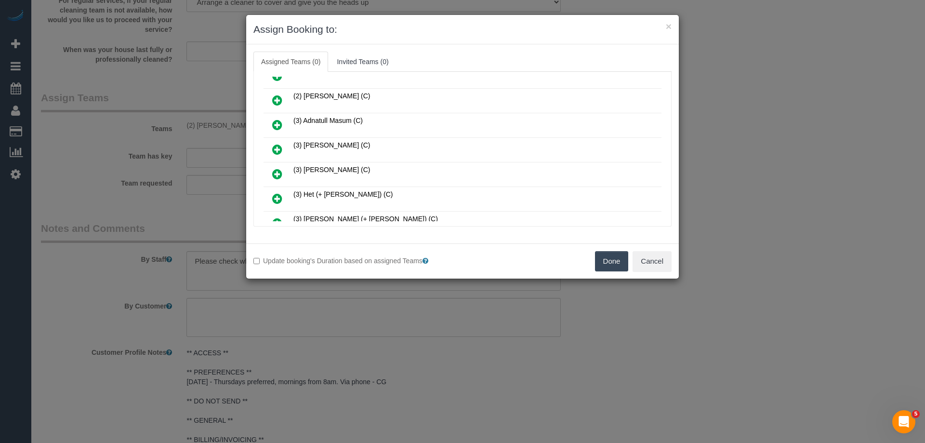
click at [280, 122] on icon at bounding box center [277, 125] width 10 height 12
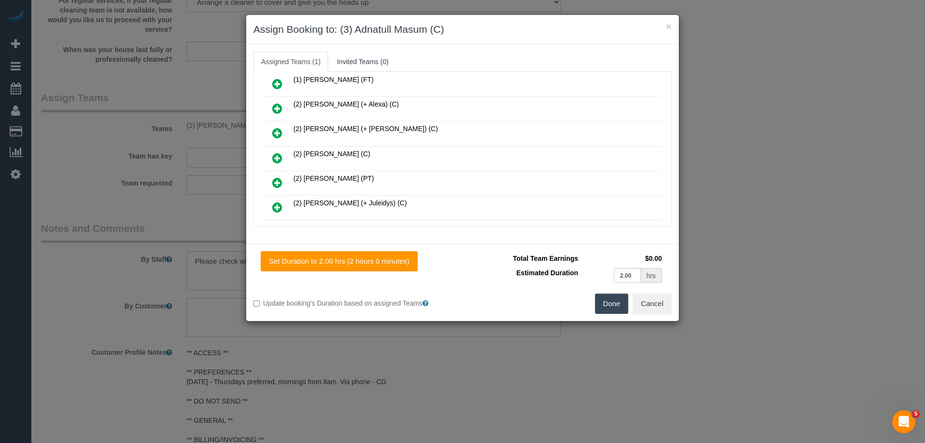
scroll to position [0, 0]
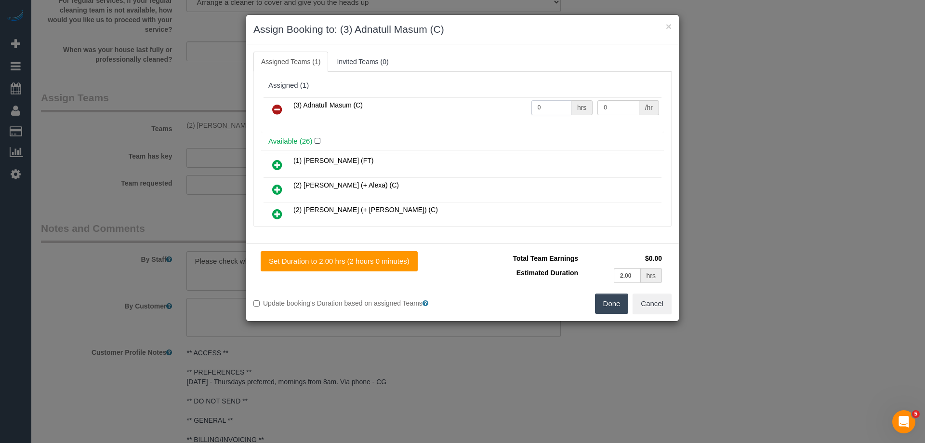
drag, startPoint x: 549, startPoint y: 105, endPoint x: 491, endPoint y: 105, distance: 57.8
click at [491, 105] on tr "(3) Adnatull Masum (C) 0 hrs 0 /hr" at bounding box center [463, 109] width 398 height 25
type input "3"
drag, startPoint x: 584, startPoint y: 105, endPoint x: 565, endPoint y: 104, distance: 19.3
click at [568, 104] on tr "(3) Adnatull Masum (C) 3 hrs 0 /hr" at bounding box center [463, 109] width 398 height 25
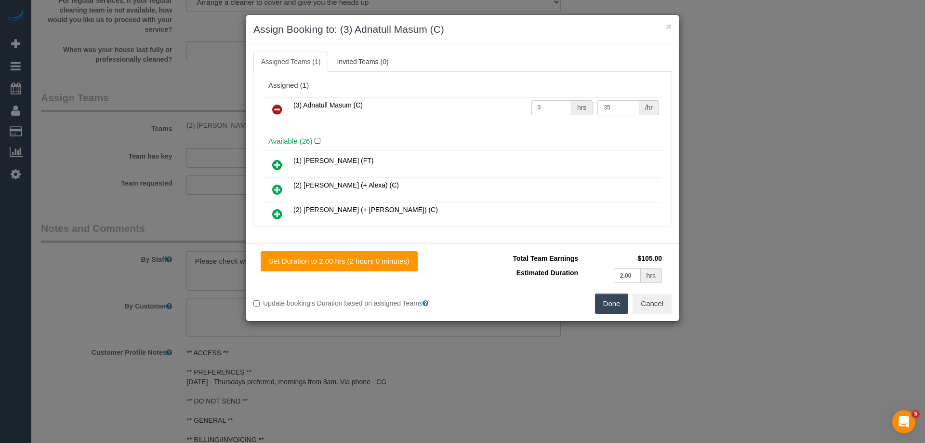
type input "35"
click at [607, 302] on button "Done" at bounding box center [612, 303] width 34 height 20
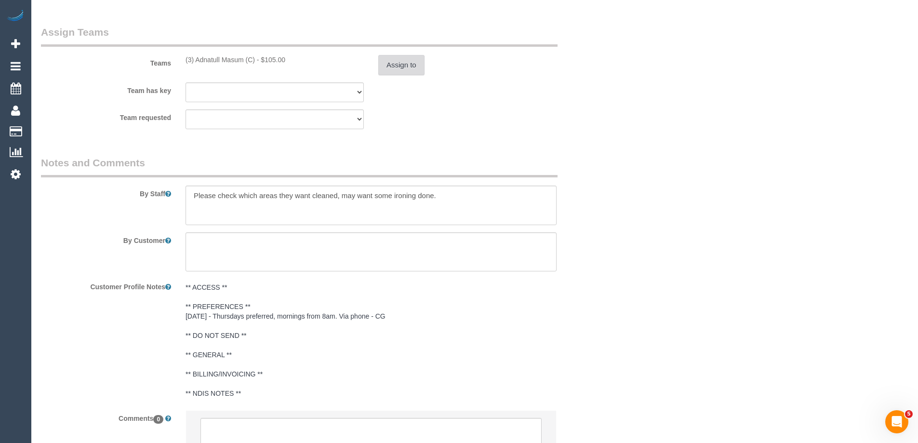
scroll to position [1545, 0]
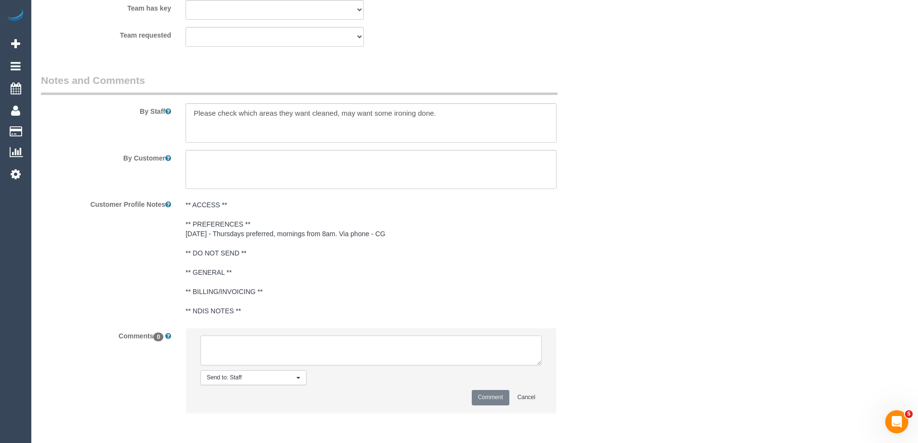
click at [249, 360] on textarea at bounding box center [370, 350] width 341 height 30
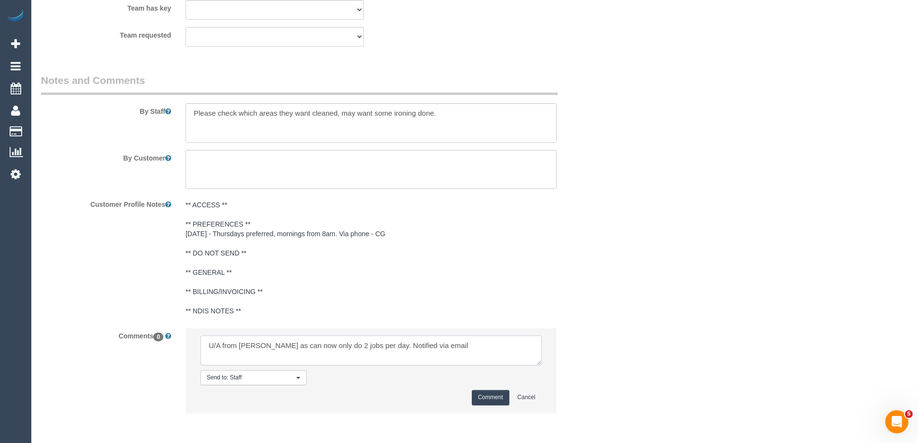
type textarea "U/A from Shameen as can now only do 2 jobs per day. Notified via email"
click at [509, 398] on button "Comment" at bounding box center [491, 397] width 38 height 15
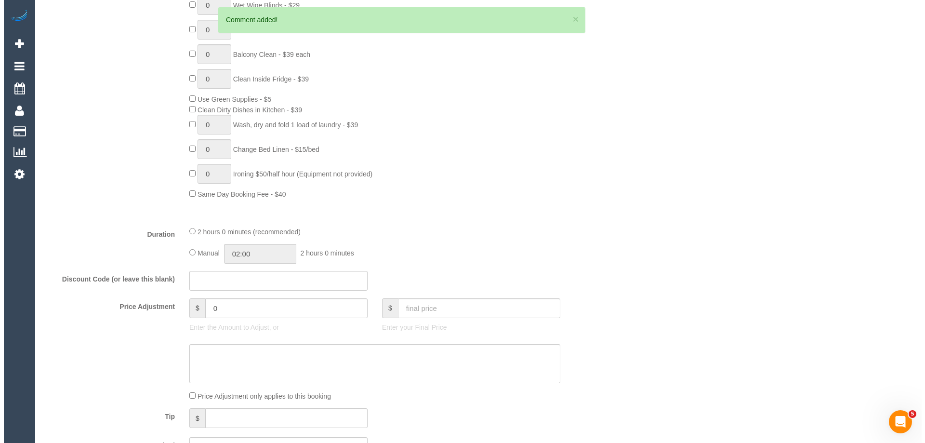
scroll to position [0, 0]
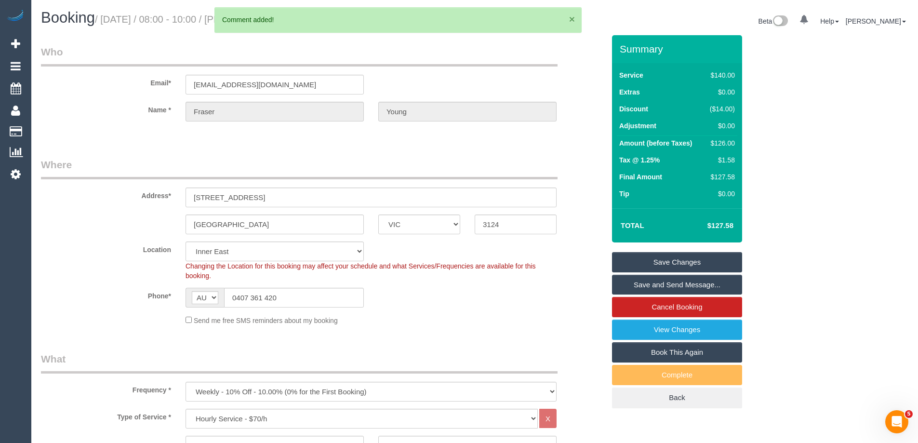
click at [573, 16] on button "×" at bounding box center [572, 19] width 6 height 10
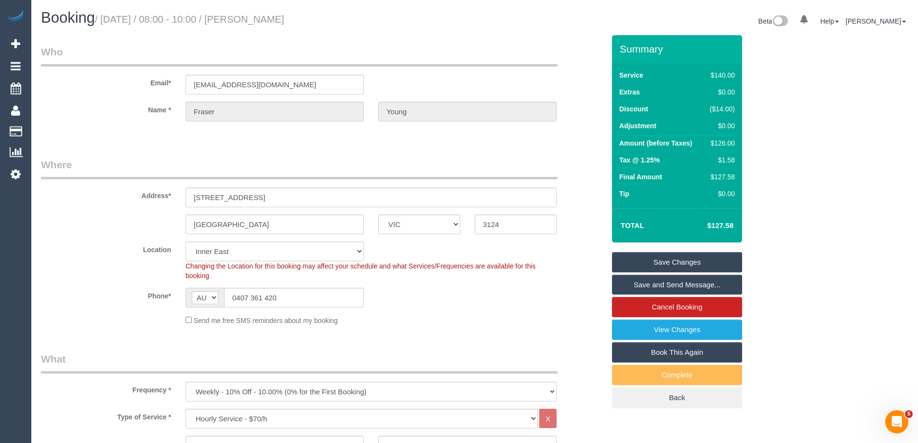
drag, startPoint x: 347, startPoint y: 21, endPoint x: 265, endPoint y: 21, distance: 82.4
click at [265, 21] on h1 "Booking / September 25, 2025 / 08:00 - 10:00 / Fraser Young" at bounding box center [254, 18] width 426 height 16
copy small "Fraser Young"
click at [640, 283] on link "Save and Send Message..." at bounding box center [677, 285] width 130 height 20
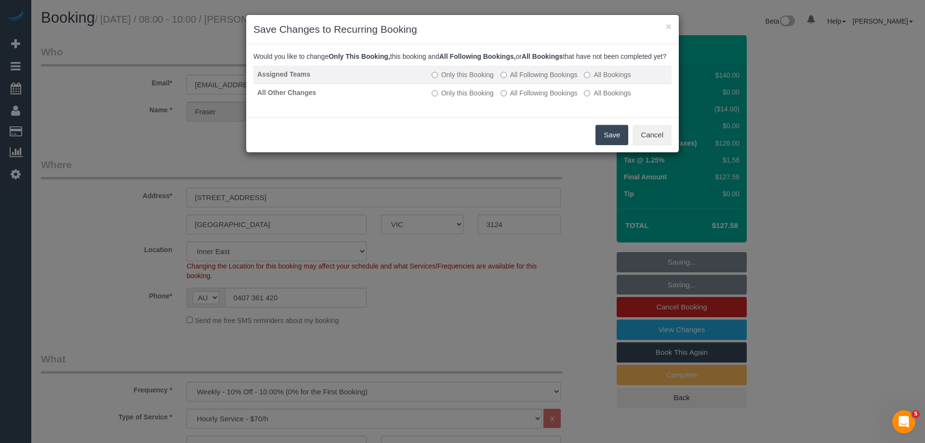
click at [536, 79] on label "All Following Bookings" at bounding box center [539, 75] width 77 height 10
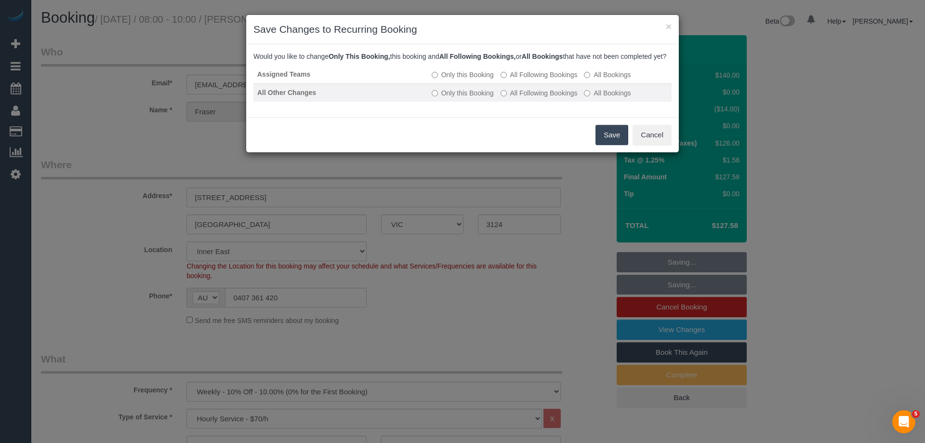
click at [529, 98] on label "All Following Bookings" at bounding box center [539, 93] width 77 height 10
click at [616, 145] on button "Save" at bounding box center [612, 135] width 33 height 20
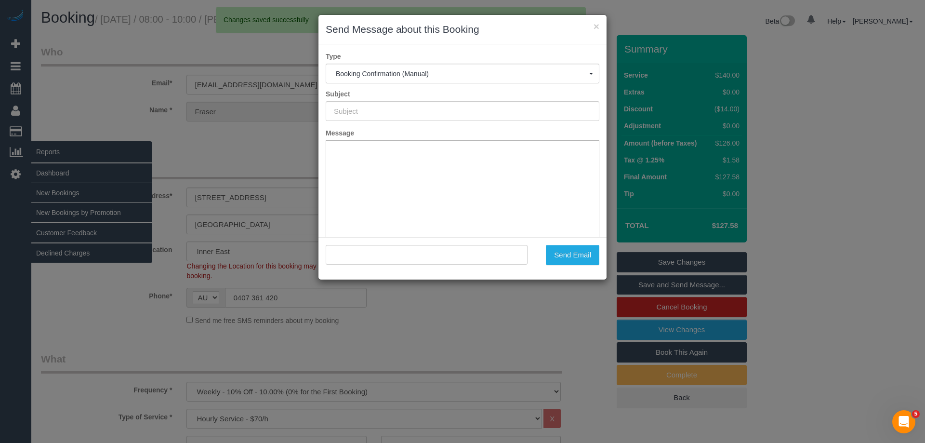
type input "Booking Confirmed"
type input ""Fraser Young" <fraseryoung1970@outlook.com>"
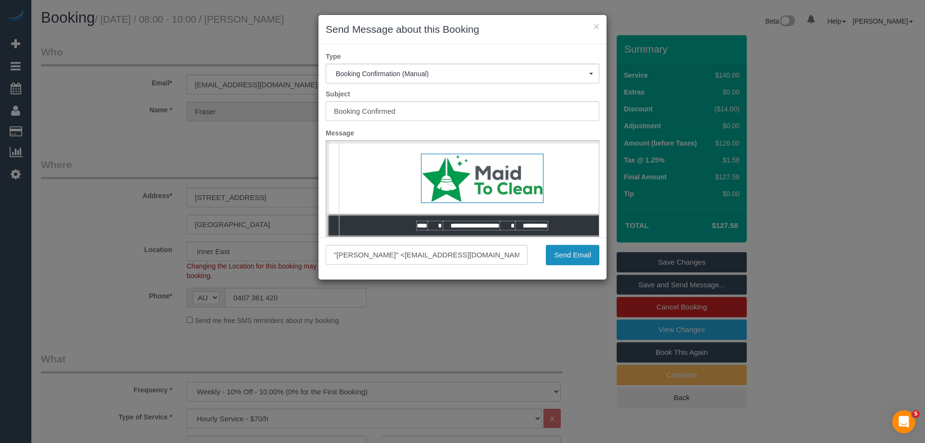
click at [556, 252] on button "Send Email" at bounding box center [572, 255] width 53 height 20
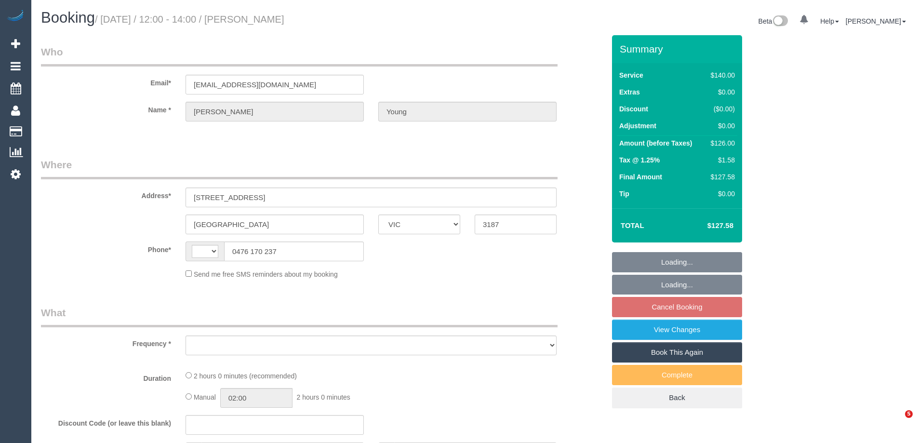
select select "VIC"
select select "object:296"
select select "string:stripe-pm_1S0zOa2GScqysDRVe6mQjaXN"
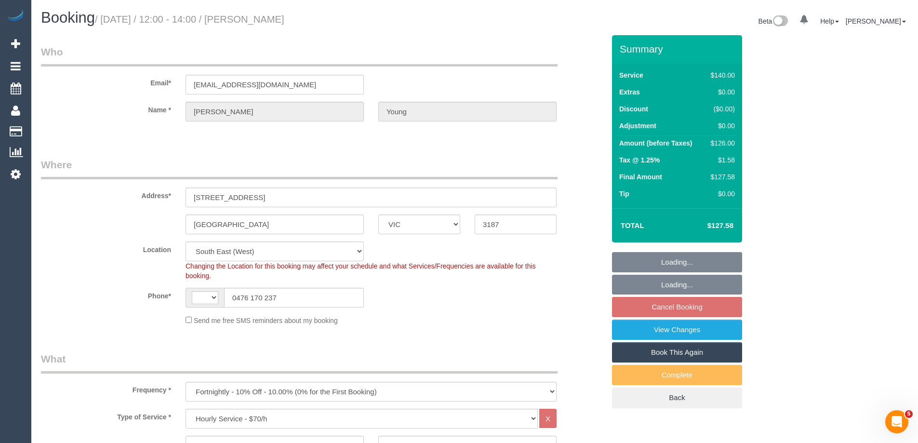
select select "object:728"
select select "string:AU"
select select "number:27"
select select "number:14"
select select "number:19"
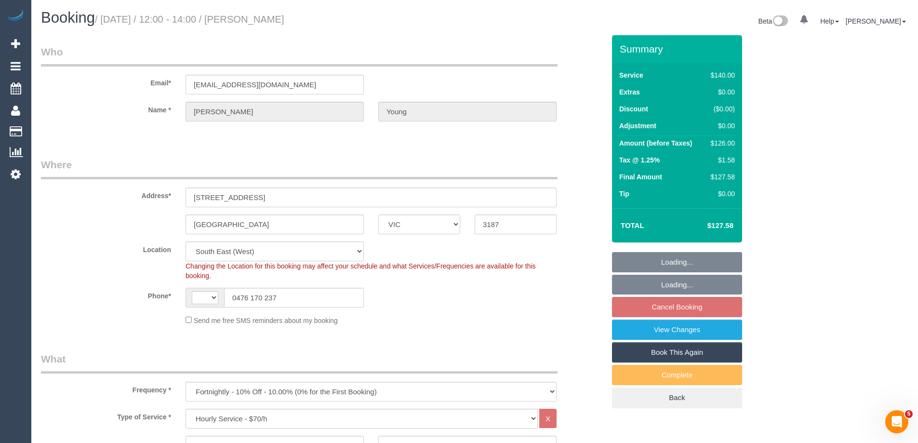
select select "number:22"
select select "number:35"
select select "number:12"
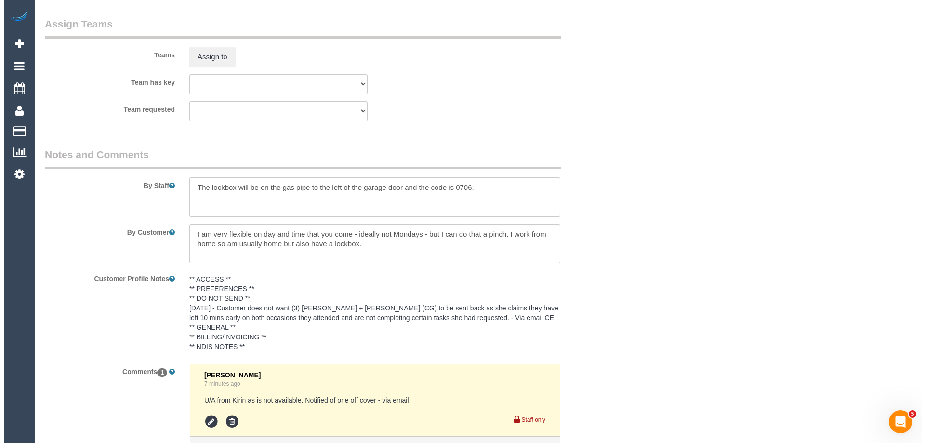
scroll to position [1494, 0]
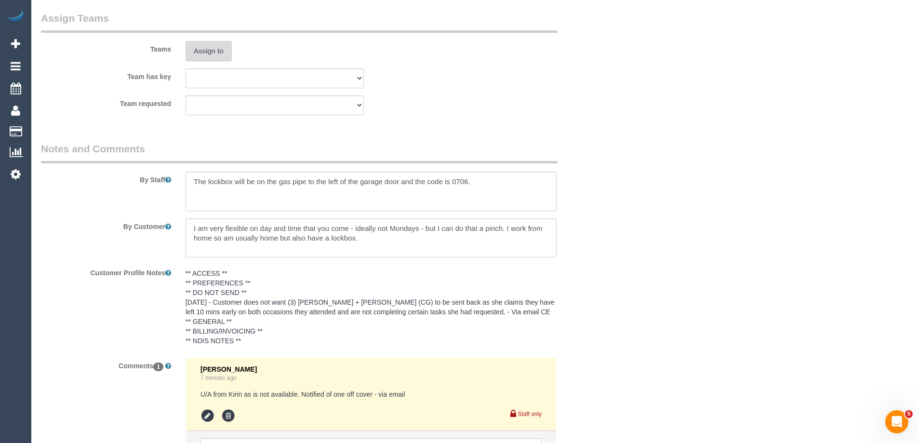
click at [207, 59] on button "Assign to" at bounding box center [208, 51] width 46 height 20
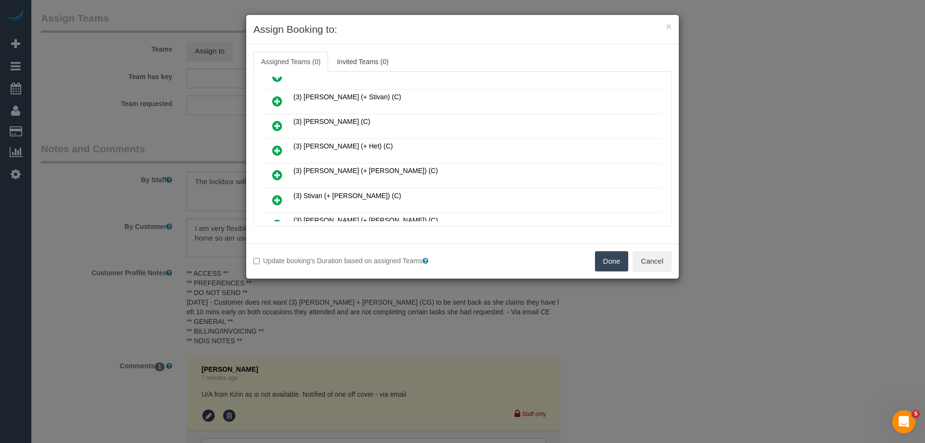
scroll to position [337, 0]
click at [279, 171] on icon at bounding box center [277, 174] width 10 height 12
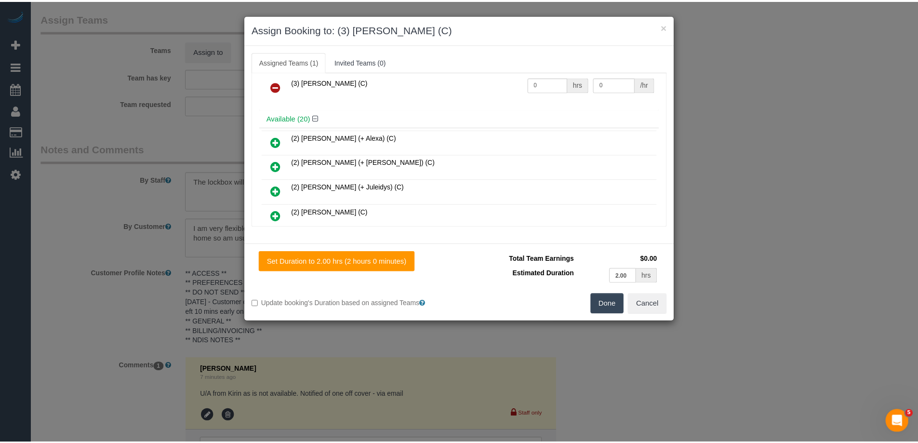
scroll to position [0, 0]
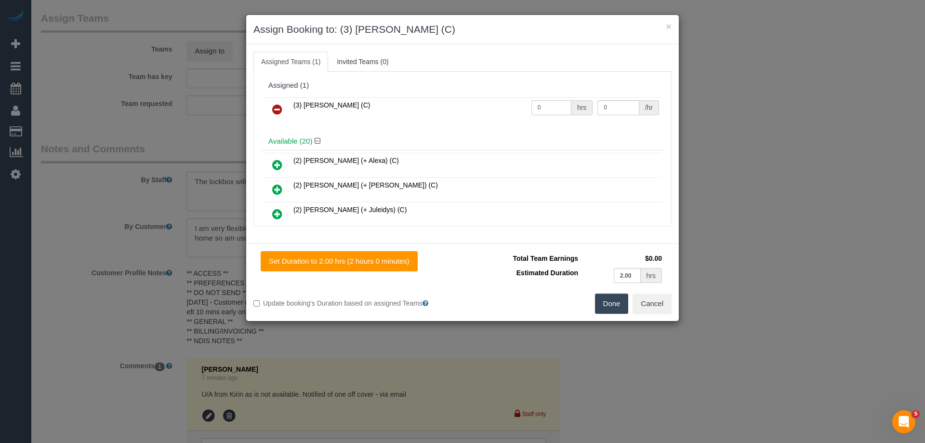
drag, startPoint x: 537, startPoint y: 107, endPoint x: 521, endPoint y: 107, distance: 15.9
click at [520, 106] on tr "(3) [PERSON_NAME] (C) 0 hrs 0 /hr" at bounding box center [463, 109] width 398 height 25
type input "2"
drag, startPoint x: 604, startPoint y: 107, endPoint x: 558, endPoint y: 107, distance: 45.8
click at [559, 107] on tr "(3) Nethaki Fernando (C) 2 hrs 0 /hr" at bounding box center [463, 109] width 398 height 25
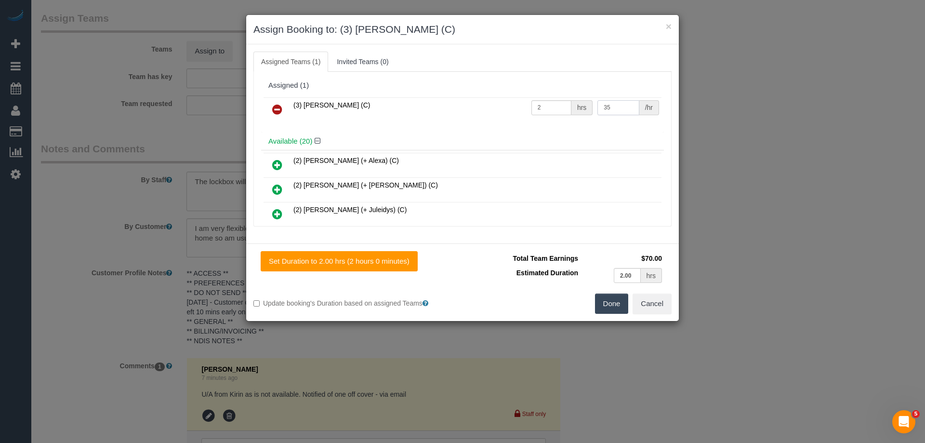
type input "35"
drag, startPoint x: 621, startPoint y: 303, endPoint x: 610, endPoint y: 298, distance: 11.6
click at [620, 302] on button "Done" at bounding box center [612, 303] width 34 height 20
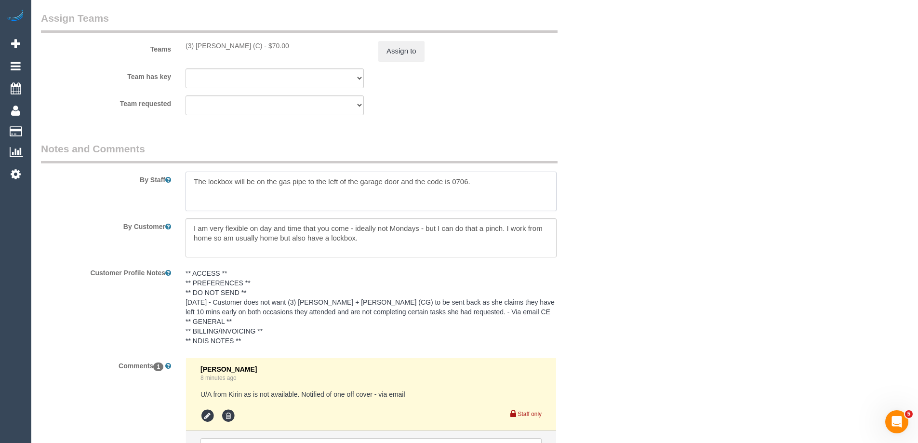
click at [196, 183] on textarea at bounding box center [370, 192] width 371 height 40
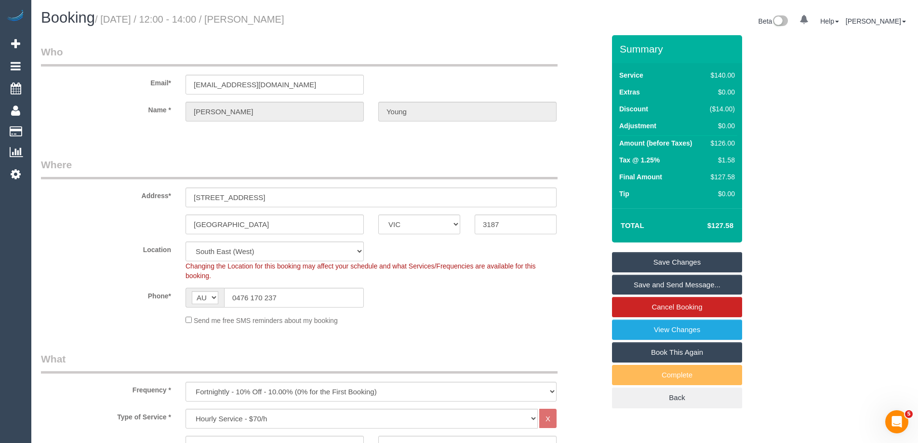
type textarea "*Cover* The lockbox will be on the gas pipe to the left of the garage door and …"
drag, startPoint x: 253, startPoint y: 84, endPoint x: 83, endPoint y: 84, distance: 169.6
click at [84, 84] on div "Email* sarahyoung1604@gmail.com" at bounding box center [323, 70] width 578 height 50
drag, startPoint x: 333, startPoint y: 22, endPoint x: 266, endPoint y: 20, distance: 67.0
click at [266, 20] on h1 "Booking / September 25, 2025 / 12:00 - 14:00 / Sarah Young" at bounding box center [254, 18] width 426 height 16
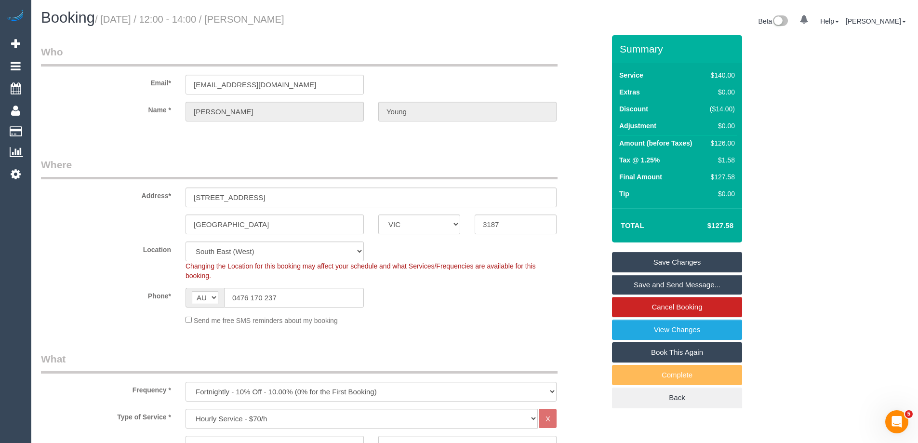
copy small "[PERSON_NAME]"
click at [648, 276] on link "Save and Send Message..." at bounding box center [677, 285] width 130 height 20
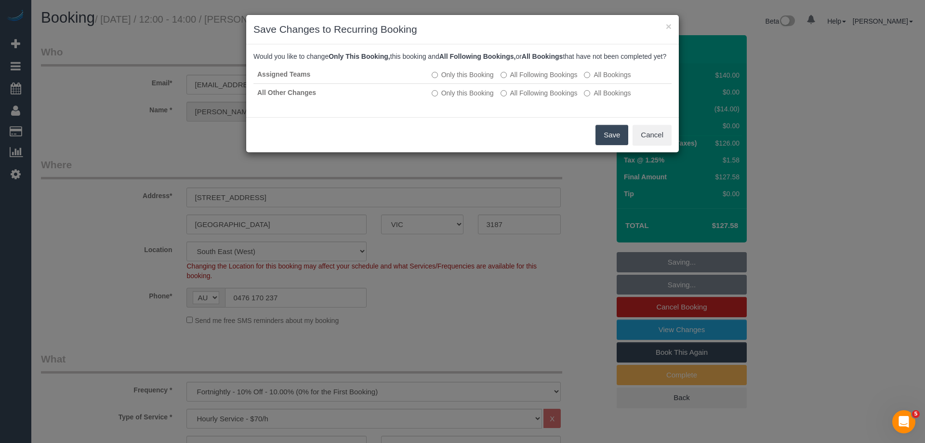
click at [607, 142] on button "Save" at bounding box center [612, 135] width 33 height 20
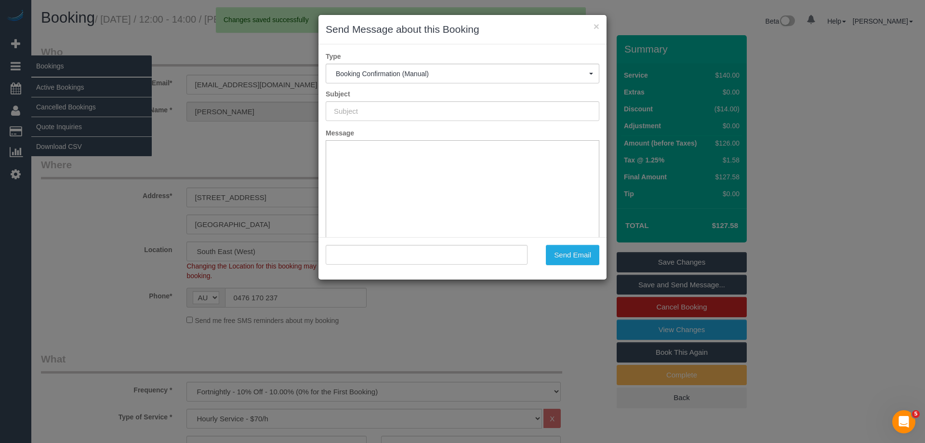
type input "Booking Confirmed"
type input ""Sarah Young" <sarahyoung1604@gmail.com>"
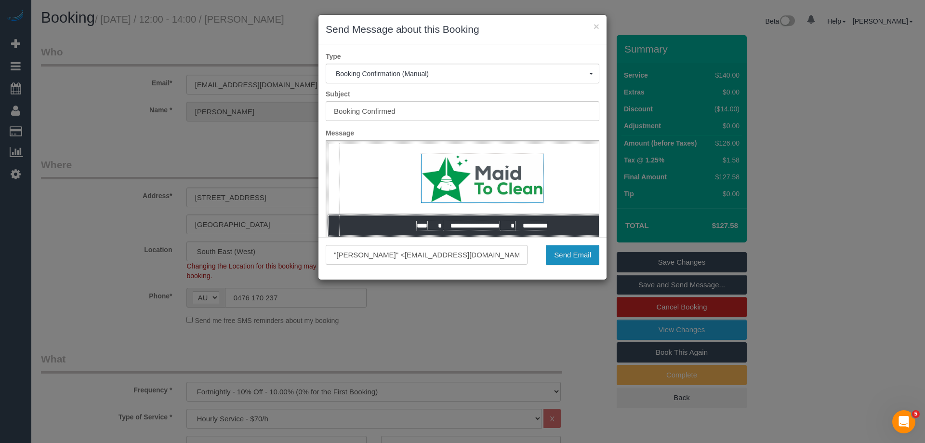
click at [558, 252] on button "Send Email" at bounding box center [572, 255] width 53 height 20
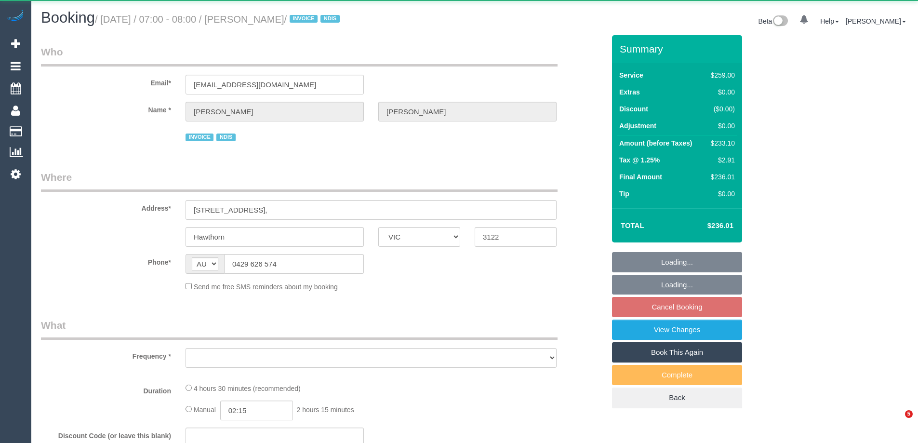
select select "VIC"
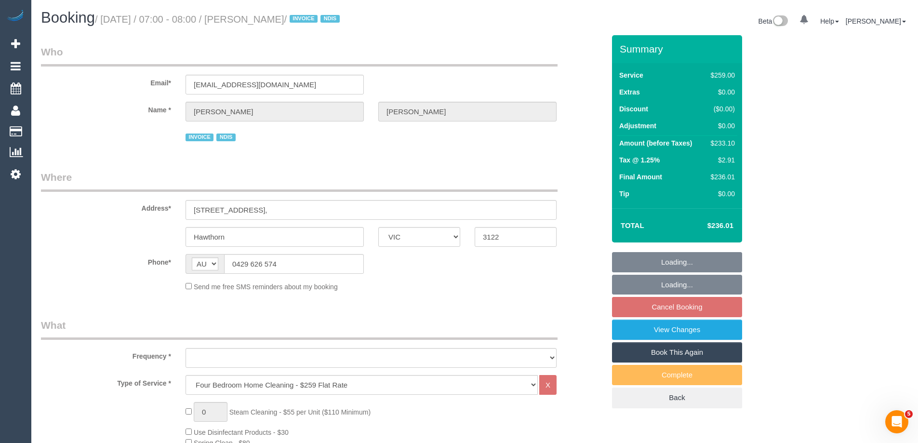
select select "object:636"
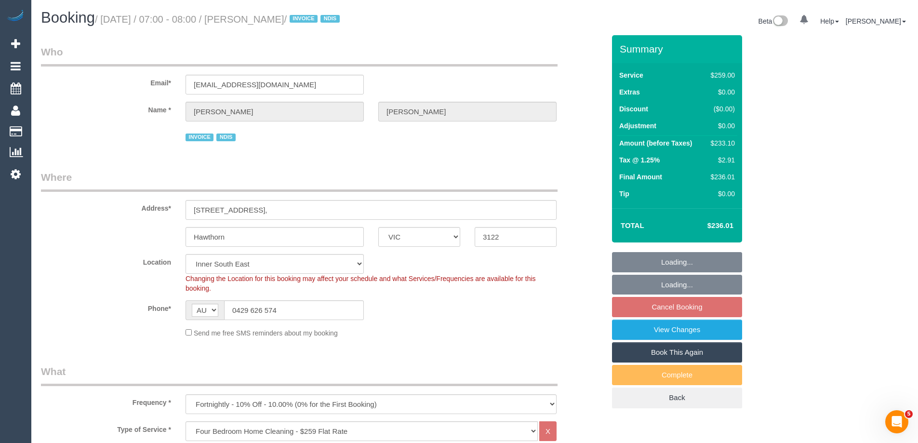
select select "number:29"
select select "number:14"
select select "number:19"
select select "number:25"
select select "number:33"
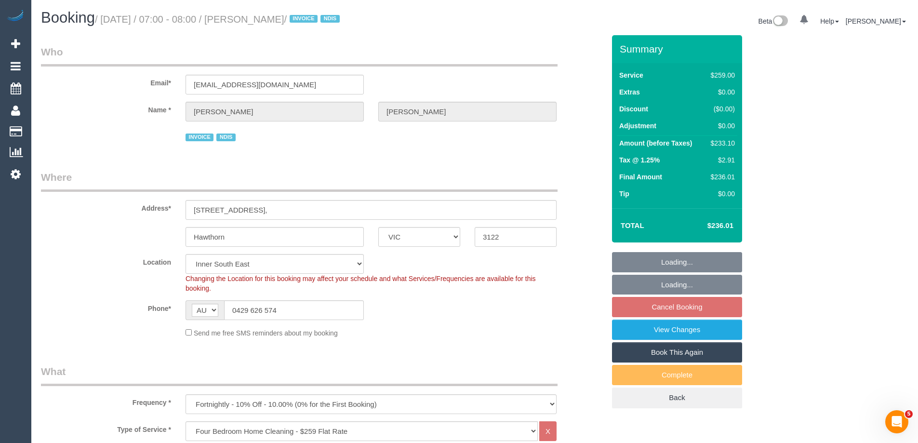
select select "number:12"
select select "object:1399"
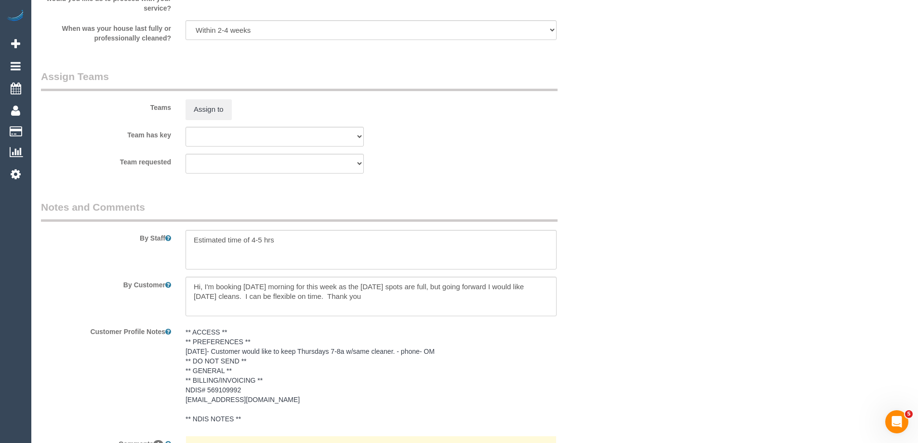
scroll to position [1494, 0]
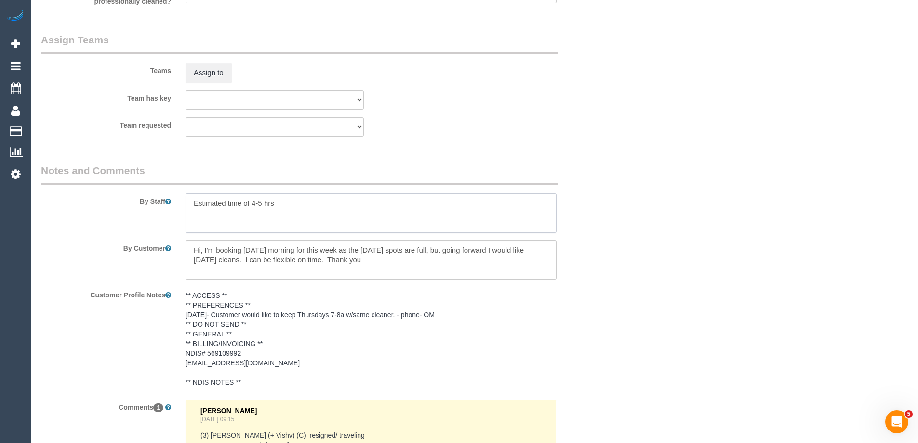
click at [261, 203] on textarea at bounding box center [370, 213] width 371 height 40
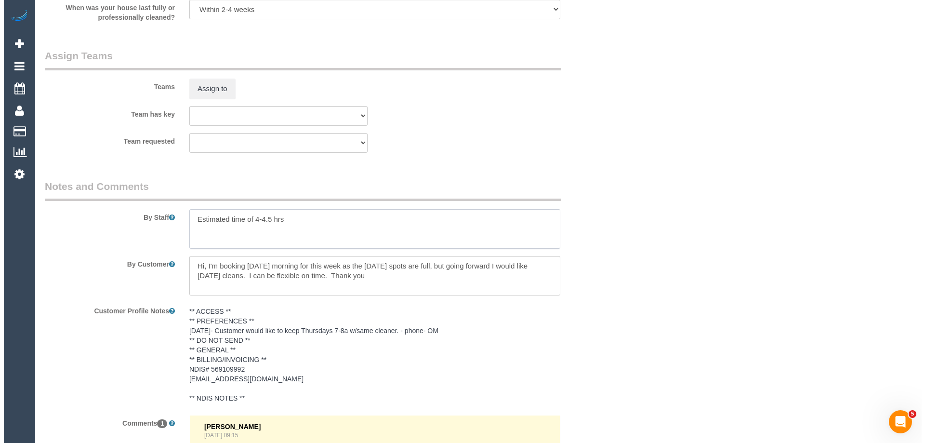
scroll to position [1445, 0]
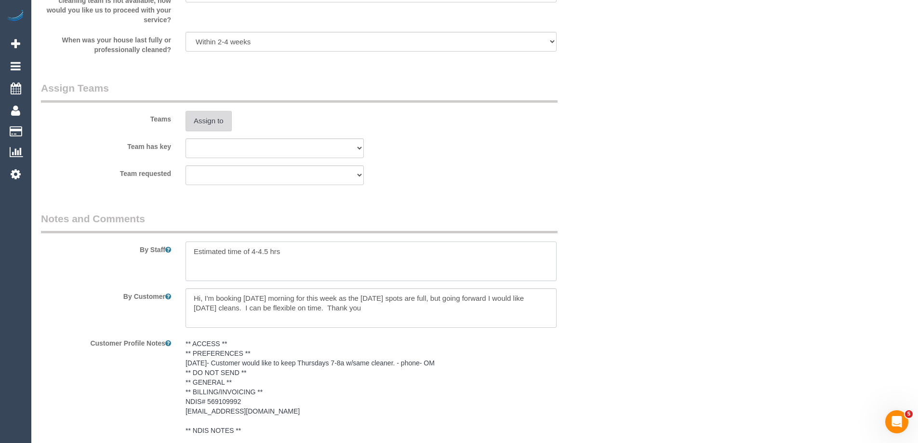
type textarea "Estimated time of 4-4.5 hrs"
click at [215, 122] on button "Assign to" at bounding box center [208, 121] width 46 height 20
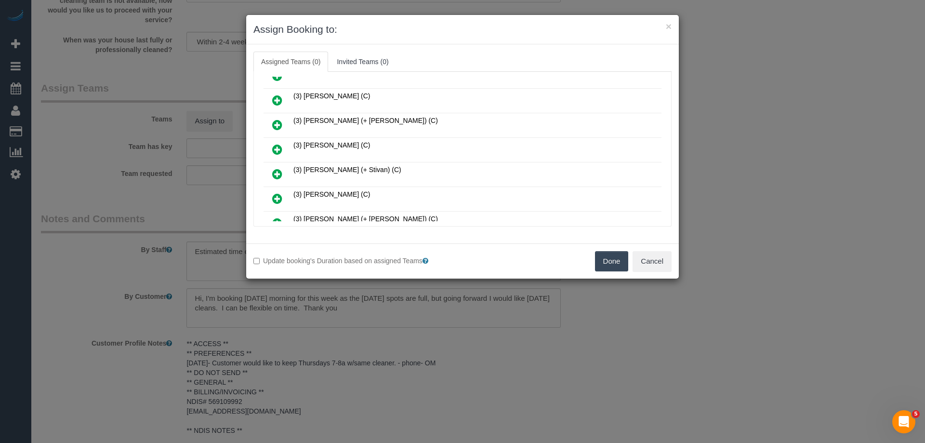
click at [274, 123] on icon at bounding box center [277, 125] width 10 height 12
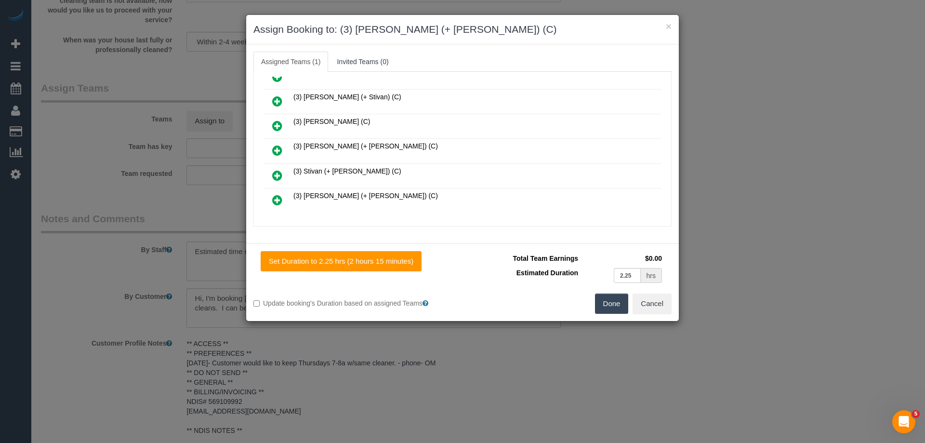
click at [275, 150] on icon at bounding box center [277, 151] width 10 height 12
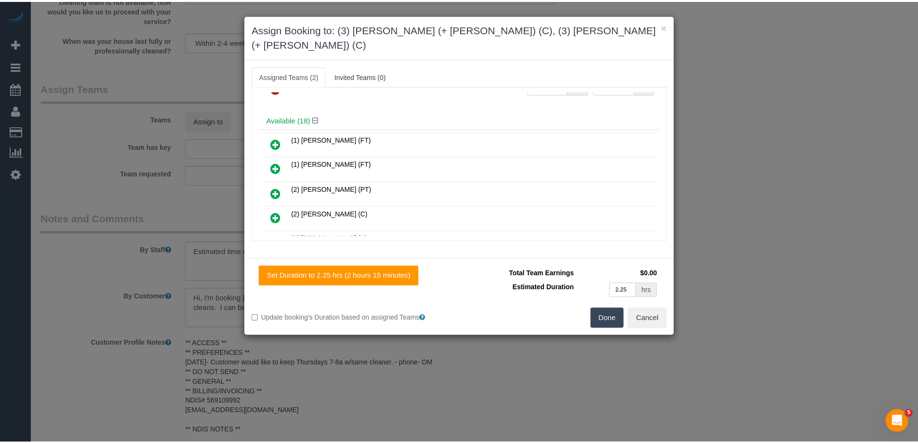
scroll to position [0, 0]
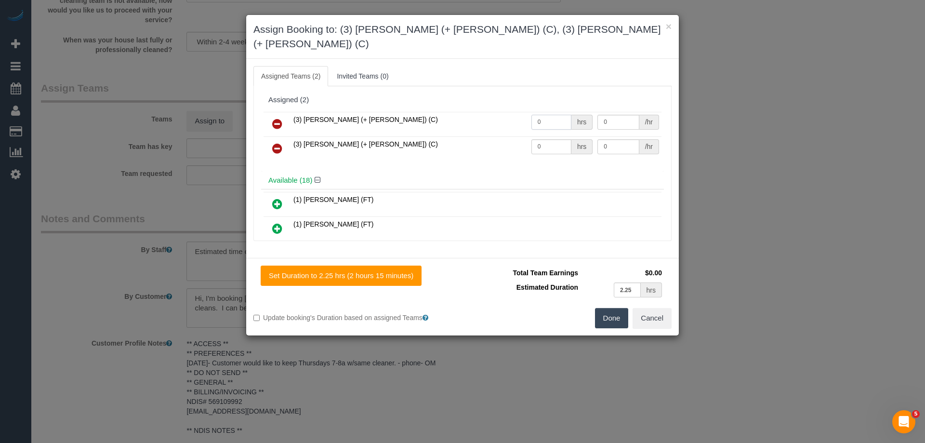
drag, startPoint x: 540, startPoint y: 106, endPoint x: 487, endPoint y: 106, distance: 52.5
click at [479, 112] on tr "(3) Jay (+ Smruti) (C) 0 hrs 0 /hr" at bounding box center [463, 124] width 398 height 25
type input "1"
drag, startPoint x: 543, startPoint y: 130, endPoint x: 507, endPoint y: 129, distance: 35.7
click at [498, 136] on tr "(3) Smruti (+ Jay) (C) 0 hrs 0 /hr" at bounding box center [463, 148] width 398 height 25
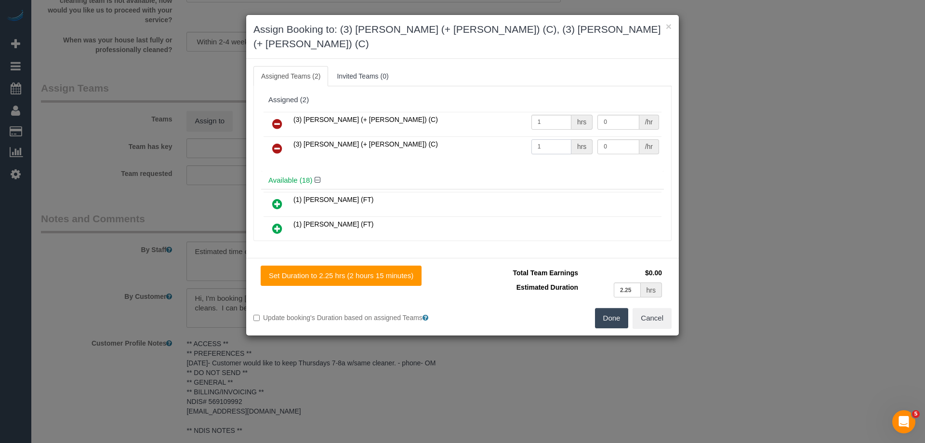
type input "1"
drag, startPoint x: 581, startPoint y: 106, endPoint x: 557, endPoint y: 105, distance: 23.2
click at [557, 112] on tr "(3) Jay (+ Smruti) (C) 1 hrs 0 /hr" at bounding box center [463, 124] width 398 height 25
type input "75"
drag, startPoint x: 551, startPoint y: 133, endPoint x: 564, endPoint y: 153, distance: 23.8
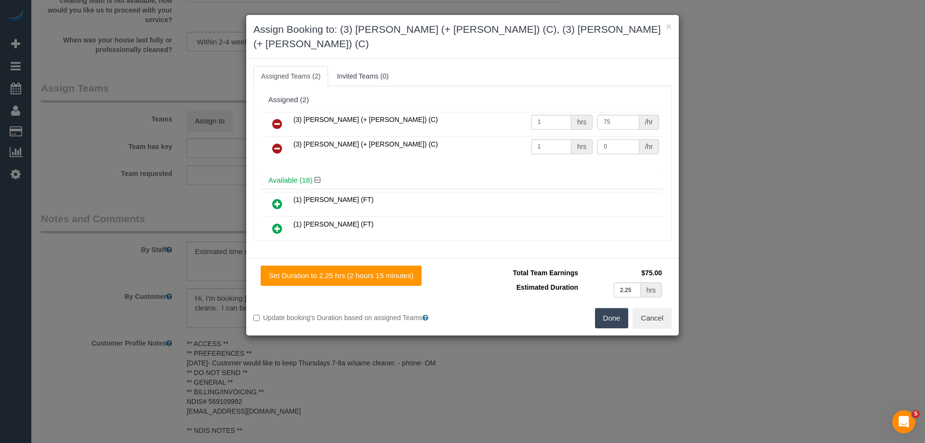
click at [544, 136] on tr "(3) Smruti (+ Jay) (C) 1 hrs 0 /hr" at bounding box center [463, 148] width 398 height 25
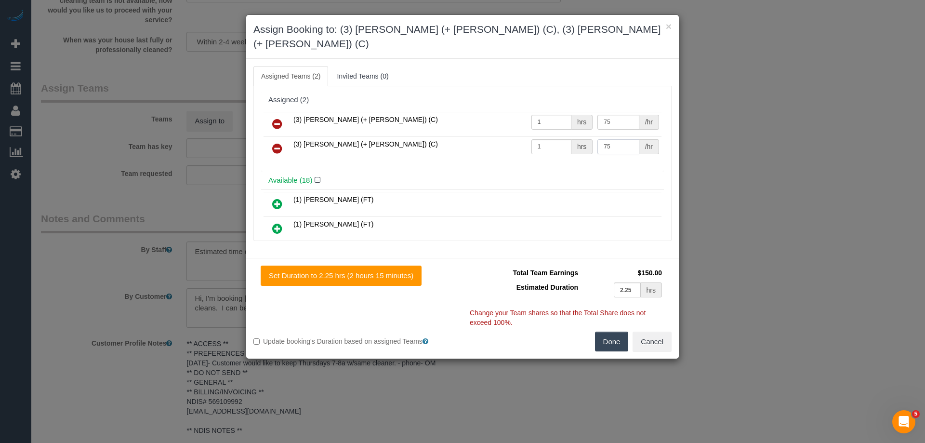
type input "75"
click at [607, 331] on button "Done" at bounding box center [612, 341] width 34 height 20
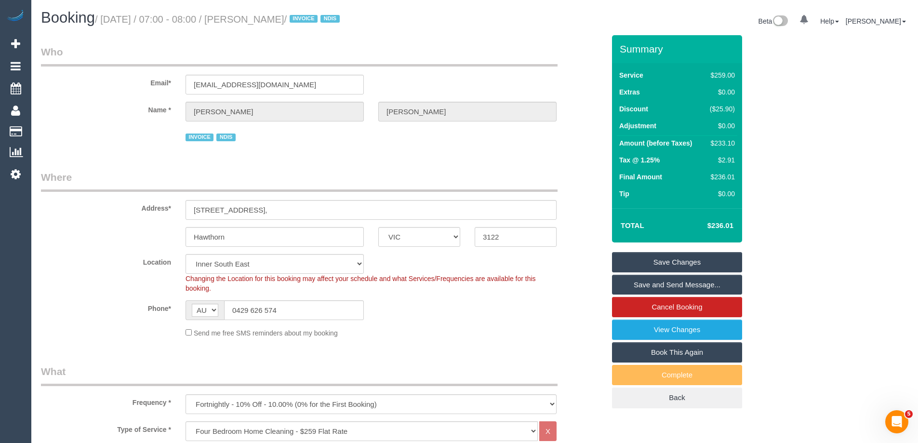
drag, startPoint x: 316, startPoint y: 20, endPoint x: 268, endPoint y: 14, distance: 48.6
click at [268, 14] on small "/ September 25, 2025 / 07:00 - 08:00 / Jane Poxon / INVOICE NDIS" at bounding box center [219, 19] width 248 height 11
copy small "[PERSON_NAME]"
click at [652, 288] on link "Save and Send Message..." at bounding box center [677, 285] width 130 height 20
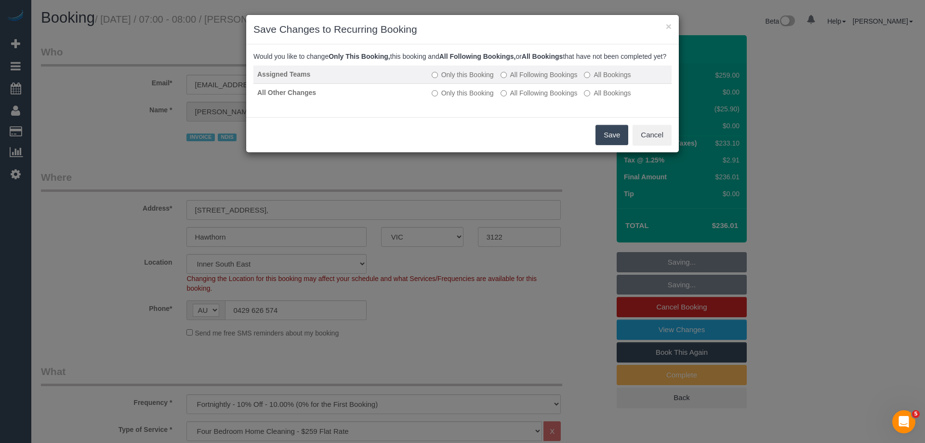
click at [516, 79] on label "All Following Bookings" at bounding box center [539, 75] width 77 height 10
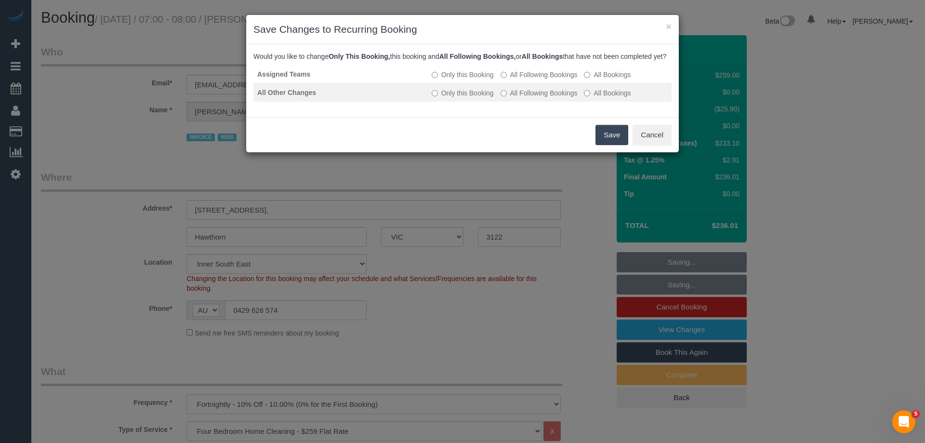
click at [522, 98] on label "All Following Bookings" at bounding box center [539, 93] width 77 height 10
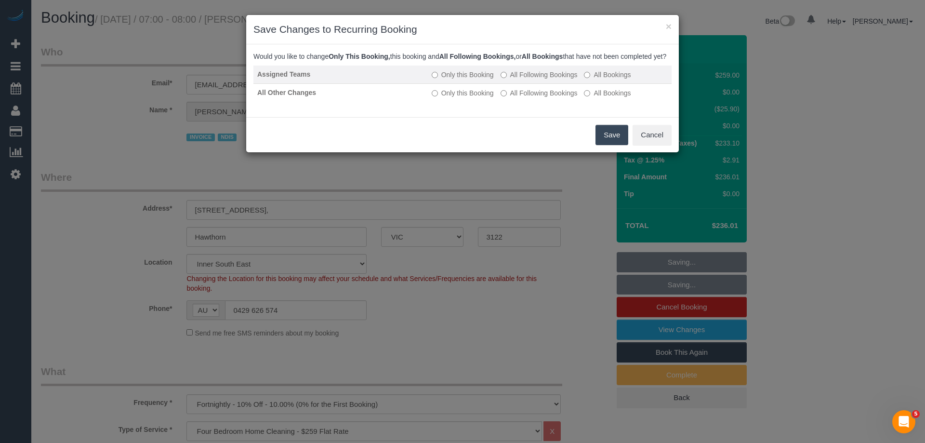
click at [512, 79] on label "All Following Bookings" at bounding box center [539, 75] width 77 height 10
click at [612, 144] on button "Save" at bounding box center [612, 135] width 33 height 20
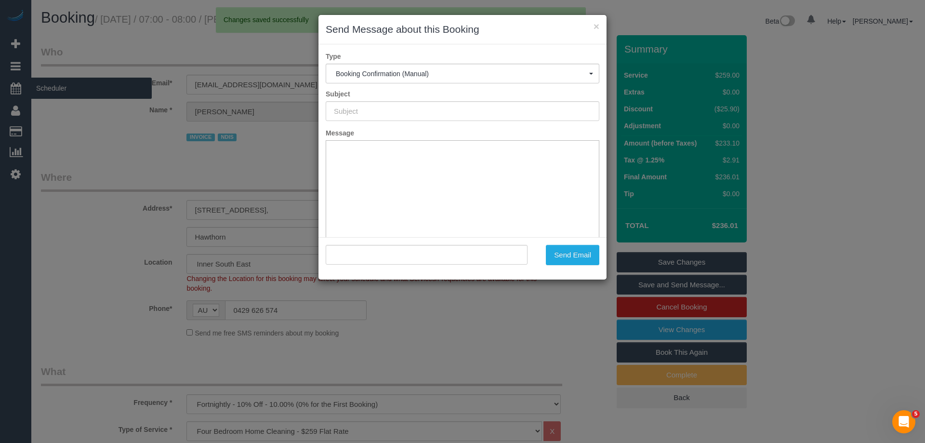
type input "Booking Confirmed"
type input ""Jane Poxon" <janepoxon1@gmail.com>"
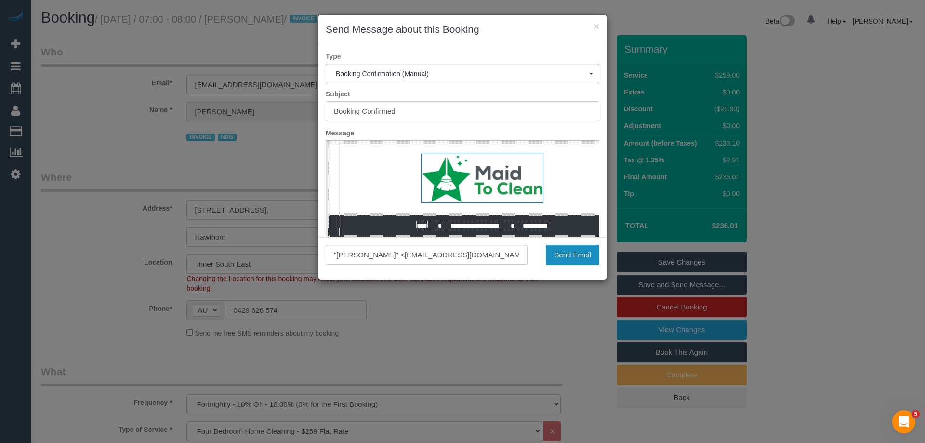
click at [577, 253] on button "Send Email" at bounding box center [572, 255] width 53 height 20
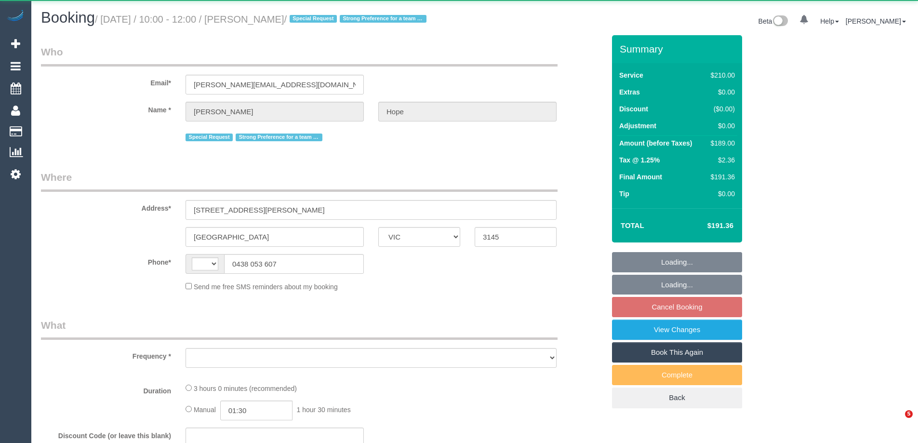
select select "VIC"
select select "string:AU"
select select "object:556"
select select "string:stripe-pm_1MBnKj2GScqysDRVFirrsncg"
select select "180"
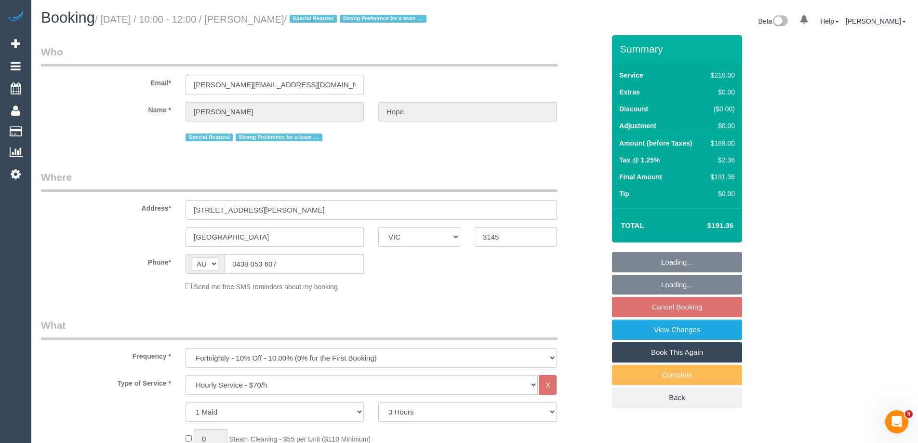
select select "number:28"
select select "number:14"
select select "number:19"
select select "number:22"
select select "number:34"
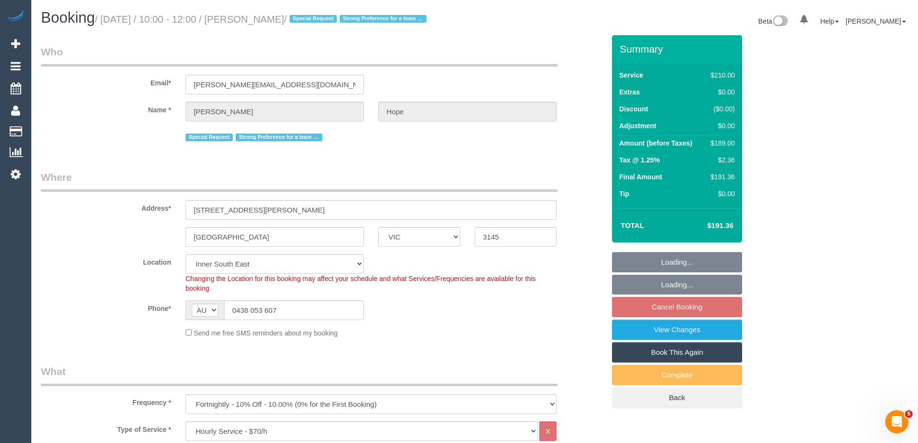
select select "object:1483"
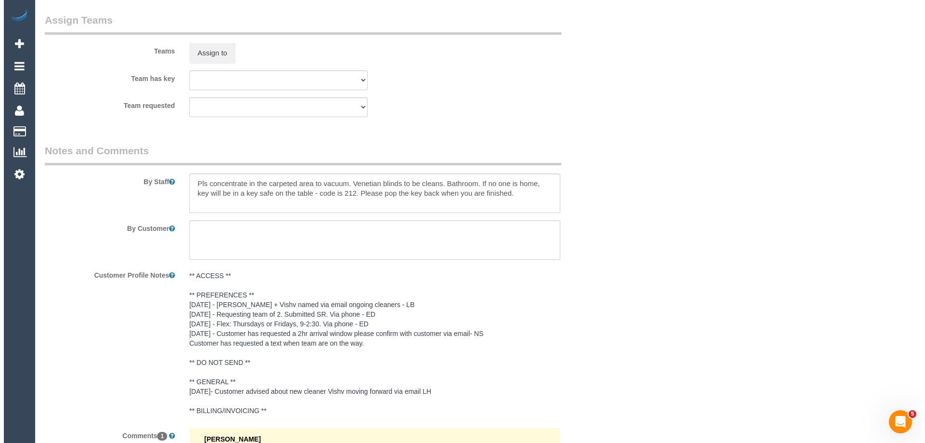
scroll to position [1494, 0]
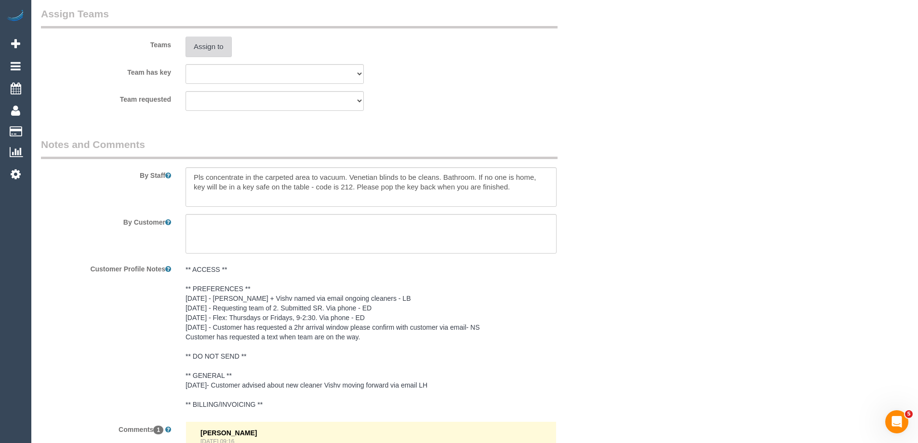
click at [211, 57] on button "Assign to" at bounding box center [208, 47] width 46 height 20
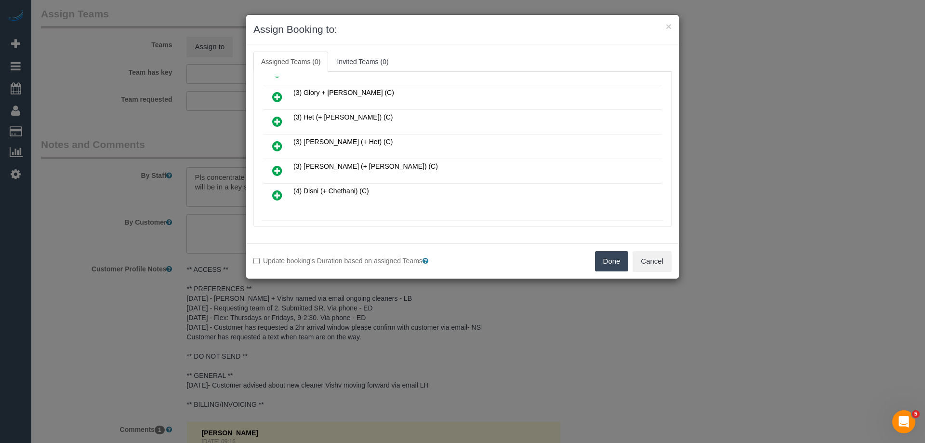
click at [278, 141] on icon at bounding box center [277, 146] width 10 height 12
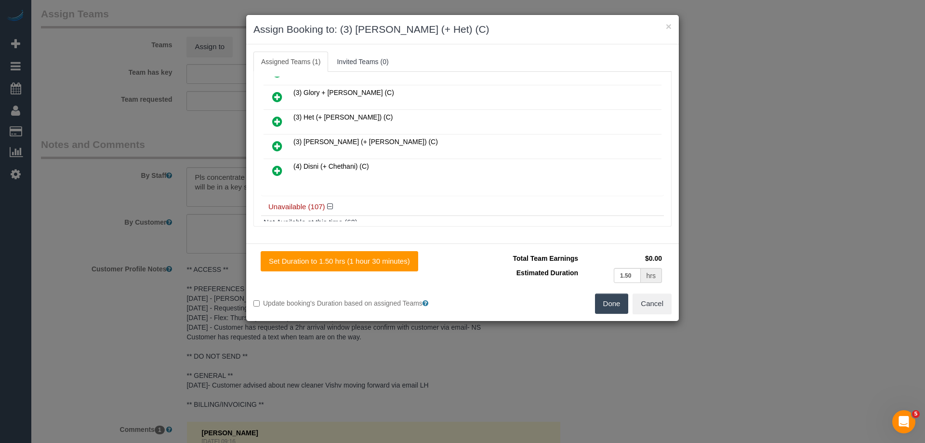
click at [274, 119] on icon at bounding box center [277, 122] width 10 height 12
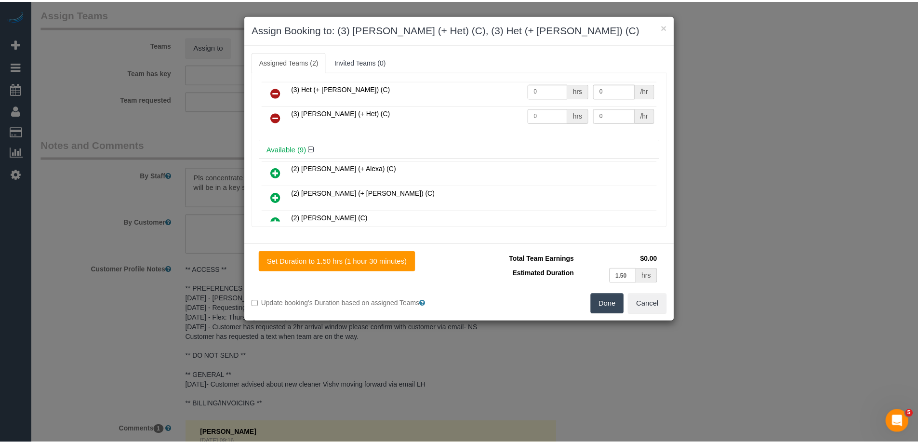
scroll to position [0, 0]
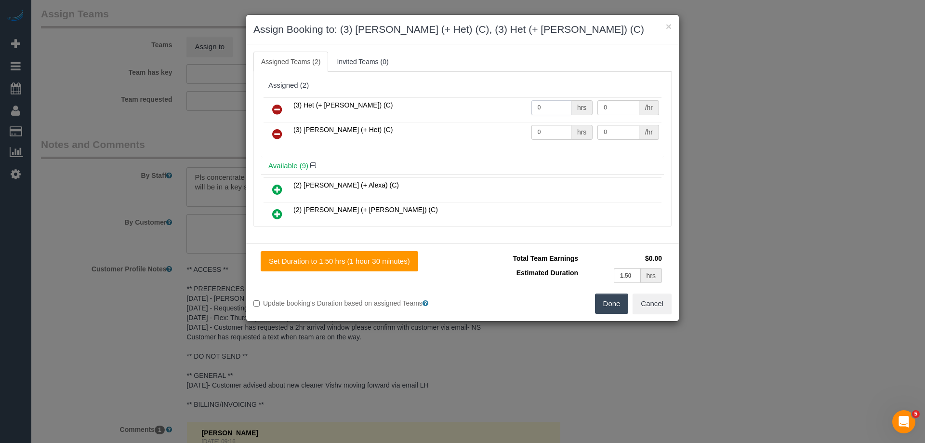
drag, startPoint x: 552, startPoint y: 103, endPoint x: 475, endPoint y: 102, distance: 77.1
click at [474, 103] on tr "(3) Het (+ [PERSON_NAME]) (C) 0 hrs 0 /hr" at bounding box center [463, 109] width 398 height 25
type input "1.5"
drag, startPoint x: 519, startPoint y: 127, endPoint x: 511, endPoint y: 126, distance: 8.3
click at [512, 126] on tr "(3) [PERSON_NAME] (+ Het) (C) 0 hrs 0 /hr" at bounding box center [463, 134] width 398 height 25
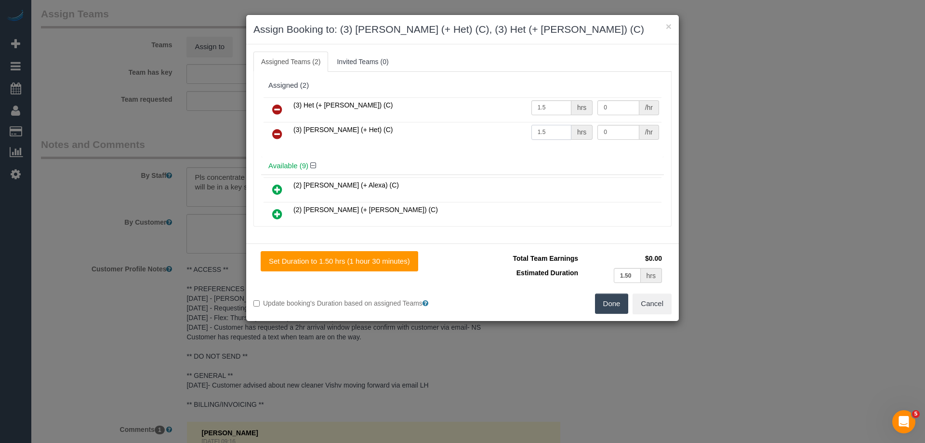
type input "1.5"
drag, startPoint x: 589, startPoint y: 131, endPoint x: 558, endPoint y: 121, distance: 32.3
click at [534, 131] on tr "(3) Ronak (+ Het) (C) 1.5 hrs 0 /hr" at bounding box center [463, 134] width 398 height 25
type input "35"
drag, startPoint x: 607, startPoint y: 106, endPoint x: 521, endPoint y: 97, distance: 86.7
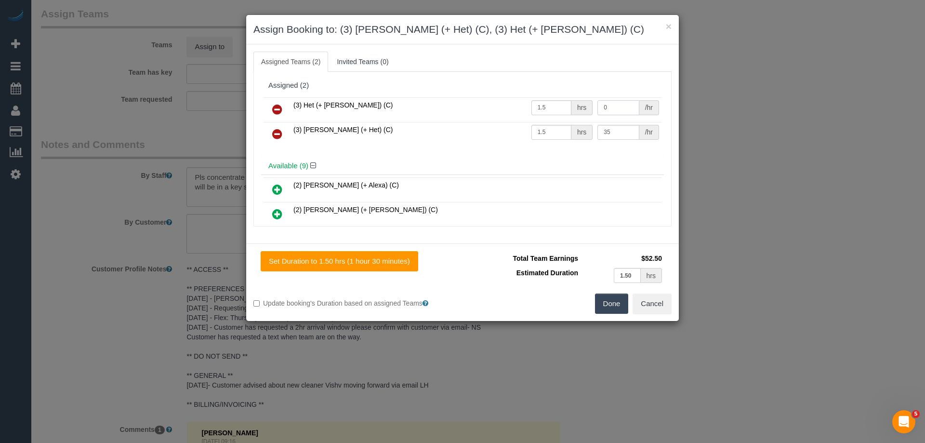
click at [528, 98] on tr "(3) Het (+ Ronak) (C) 1.5 hrs 0 /hr" at bounding box center [463, 109] width 398 height 25
type input "35"
click at [606, 302] on button "Done" at bounding box center [612, 303] width 34 height 20
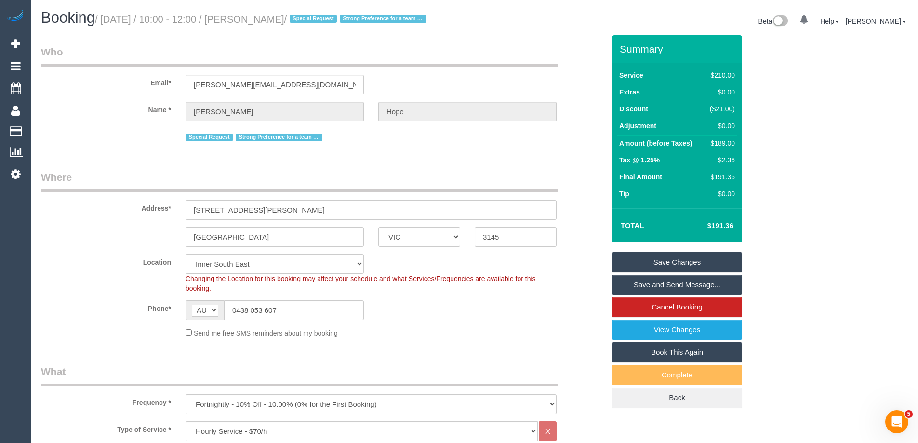
drag, startPoint x: 326, startPoint y: 20, endPoint x: 266, endPoint y: 18, distance: 60.3
click at [266, 18] on small "/ September 25, 2025 / 10:00 - 12:00 / Carolyn Hope / Special Request Strong Pr…" at bounding box center [262, 19] width 334 height 11
copy small "Carolyn Hope"
click at [630, 295] on link "Save and Send Message..." at bounding box center [677, 285] width 130 height 20
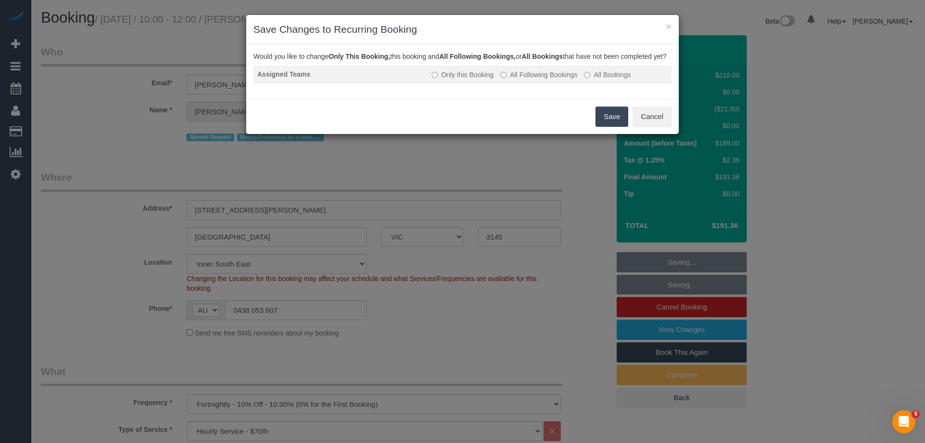
click at [509, 79] on label "All Following Bookings" at bounding box center [539, 75] width 77 height 10
click at [606, 126] on button "Save" at bounding box center [612, 116] width 33 height 20
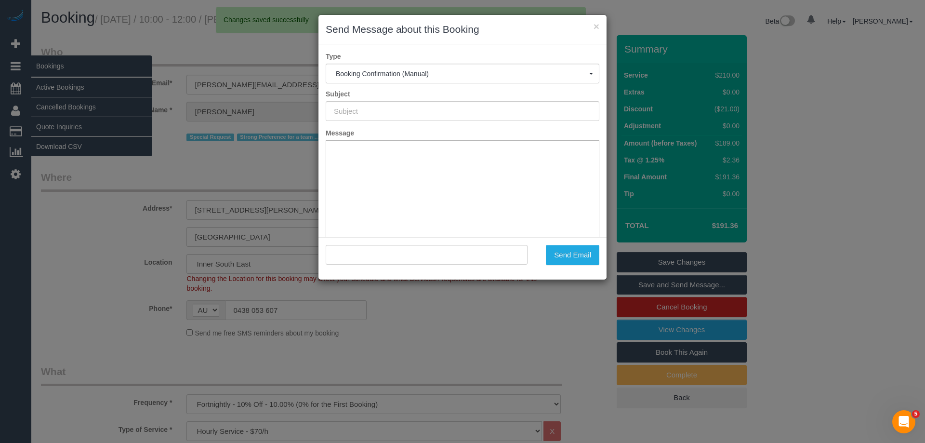
type input "Booking Confirmed"
type input ""Carolyn Hope" <carolyn.hope777@gmail.com>"
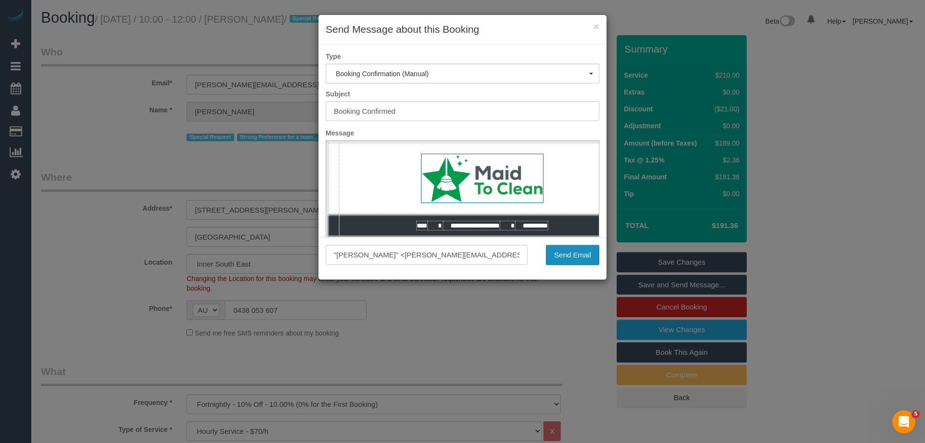
click at [561, 262] on button "Send Email" at bounding box center [572, 255] width 53 height 20
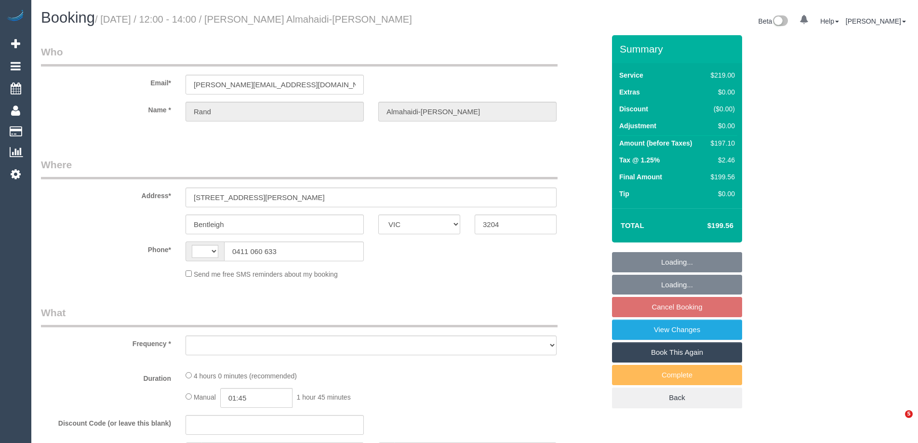
select select "VIC"
select select "string:AU"
select select "object:561"
select select "string:stripe-pm_1Rpc7m2GScqysDRVGN0snWo1"
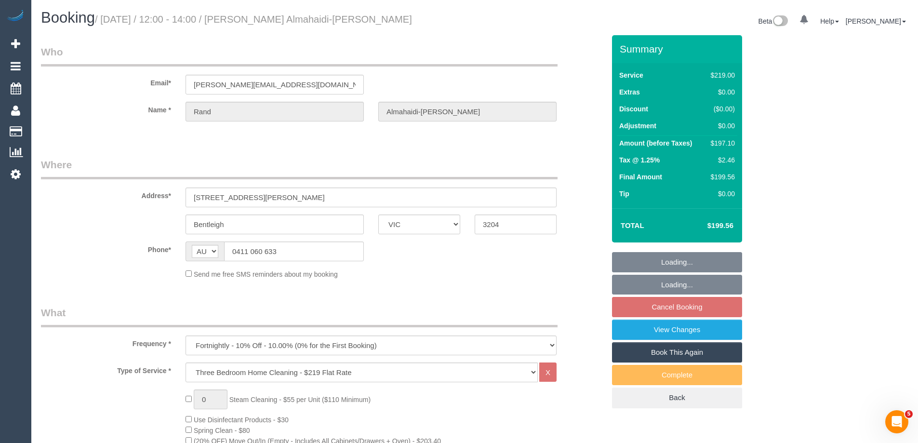
select select "number:28"
select select "number:14"
select select "number:19"
select select "number:24"
select select "number:34"
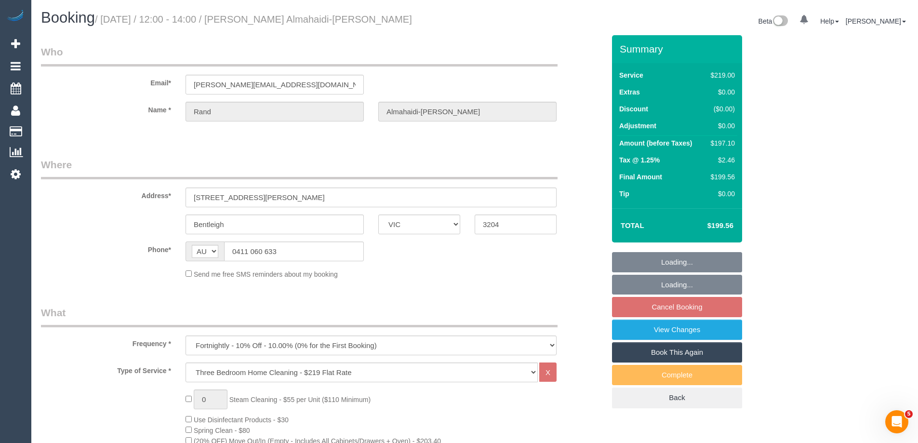
select select "number:12"
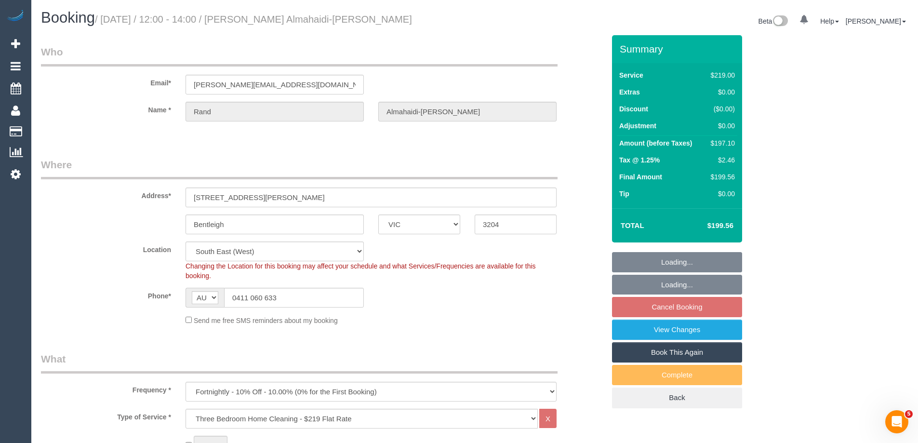
select select "object:1345"
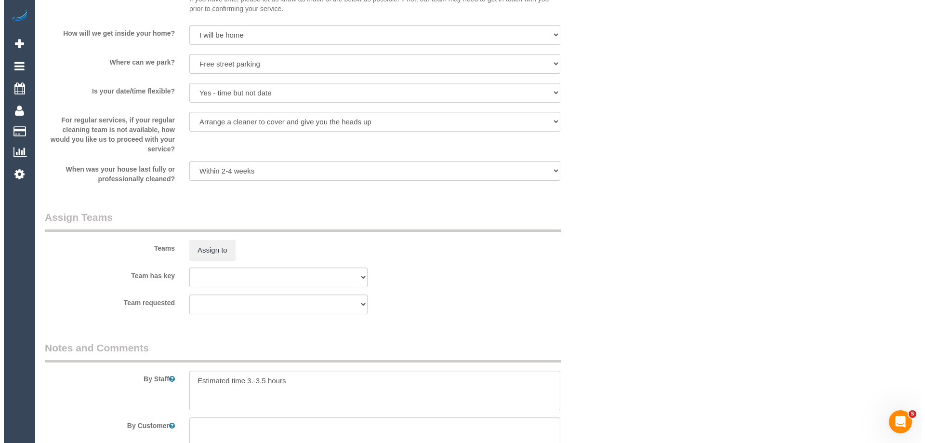
scroll to position [1494, 0]
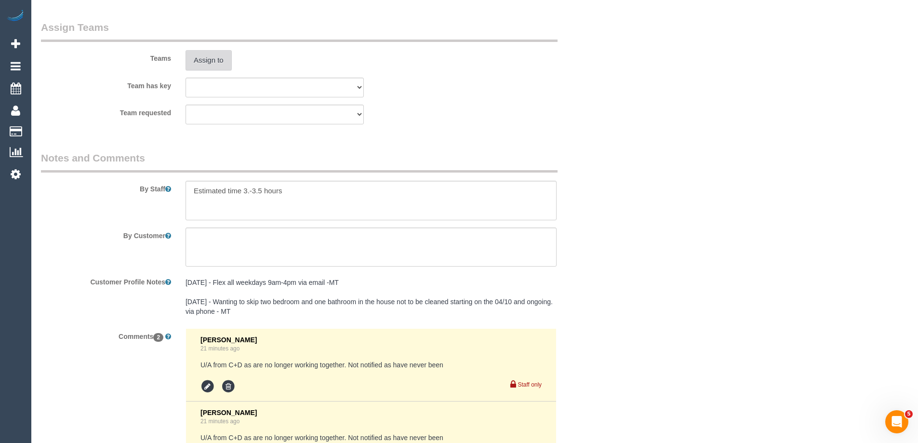
click at [214, 66] on button "Assign to" at bounding box center [208, 60] width 46 height 20
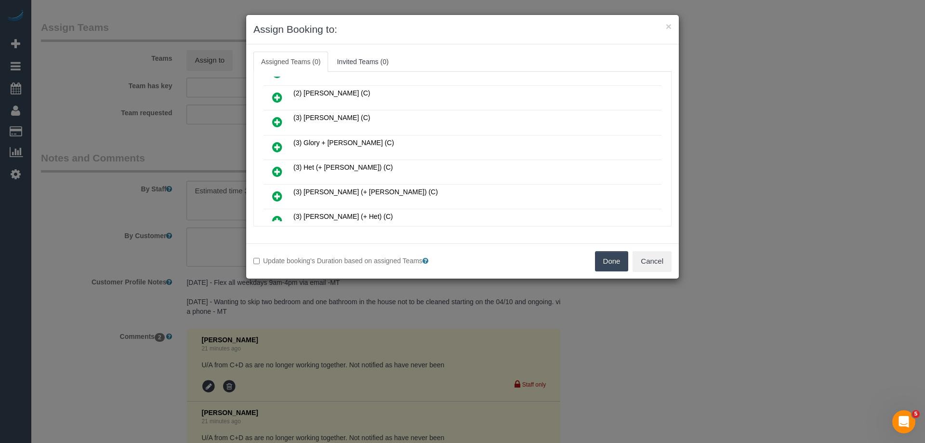
scroll to position [289, 0]
click at [275, 144] on icon at bounding box center [277, 149] width 10 height 12
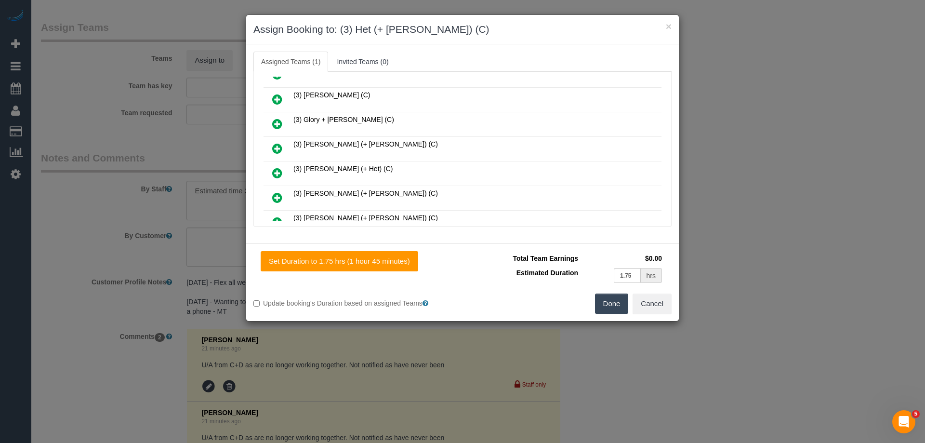
click at [278, 167] on icon at bounding box center [277, 173] width 10 height 12
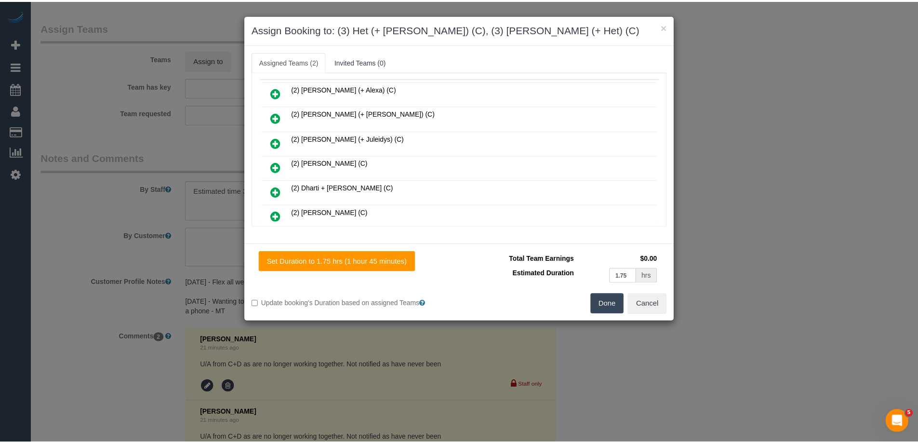
scroll to position [0, 0]
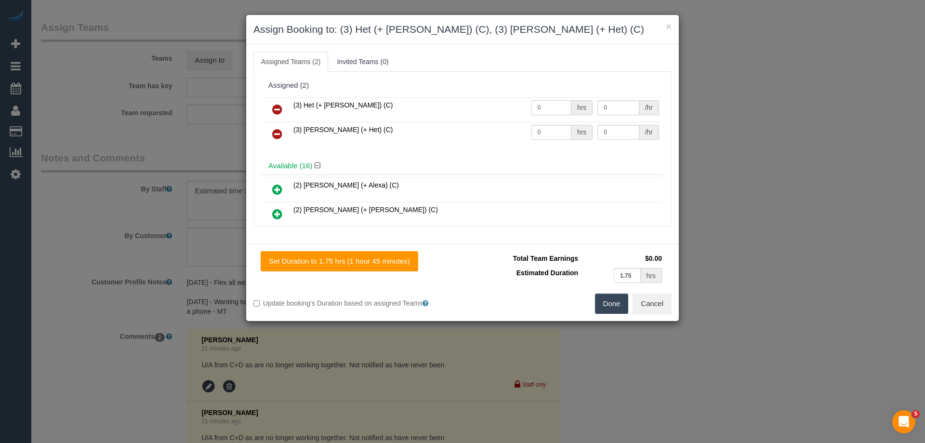
drag, startPoint x: 555, startPoint y: 101, endPoint x: 500, endPoint y: 104, distance: 54.5
click at [504, 103] on tr "(3) Het (+ Ronak) (C) 0 hrs 0 /hr" at bounding box center [463, 109] width 398 height 25
type input "1"
drag, startPoint x: 547, startPoint y: 138, endPoint x: 499, endPoint y: 137, distance: 47.7
click at [503, 137] on tr "(3) Ronak (+ Het) (C) 0 hrs 0 /hr" at bounding box center [463, 134] width 398 height 25
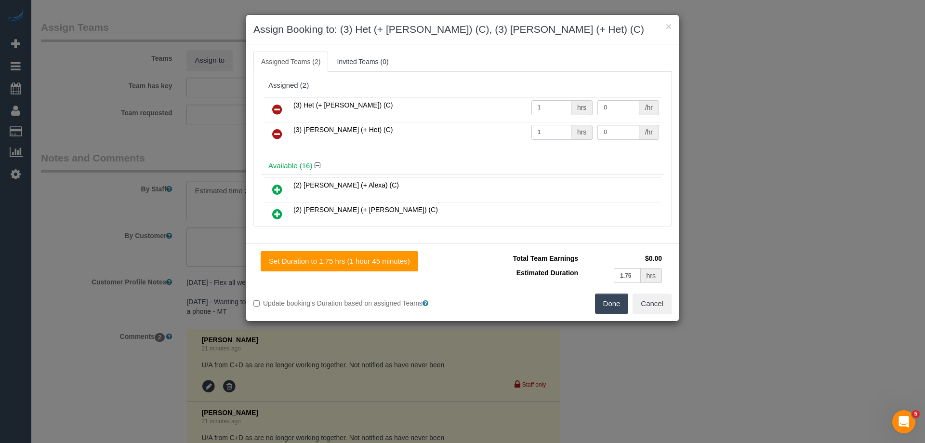
type input "1"
drag, startPoint x: 572, startPoint y: 107, endPoint x: 564, endPoint y: 108, distance: 7.8
click at [566, 108] on tr "(3) Het (+ Ronak) (C) 1 hrs 0 /hr" at bounding box center [463, 109] width 398 height 25
type input "62.5"
drag, startPoint x: 607, startPoint y: 132, endPoint x: 562, endPoint y: 131, distance: 44.8
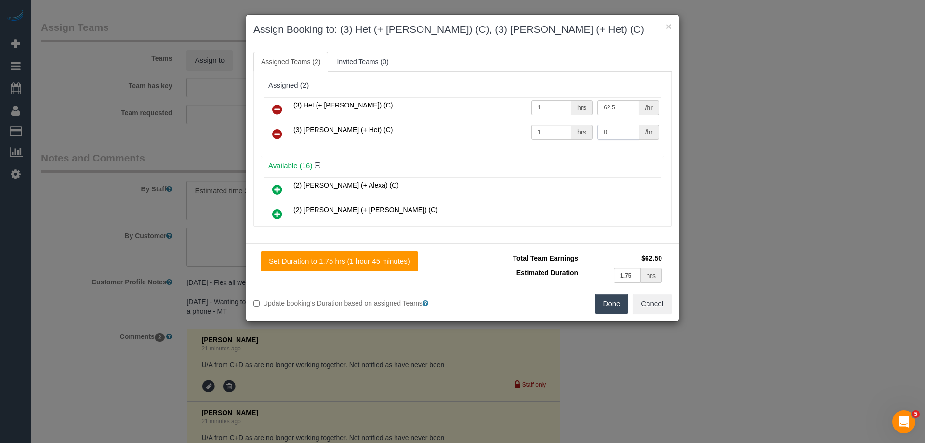
click at [562, 131] on tr "(3) Ronak (+ Het) (C) 1 hrs 0 /hr" at bounding box center [463, 134] width 398 height 25
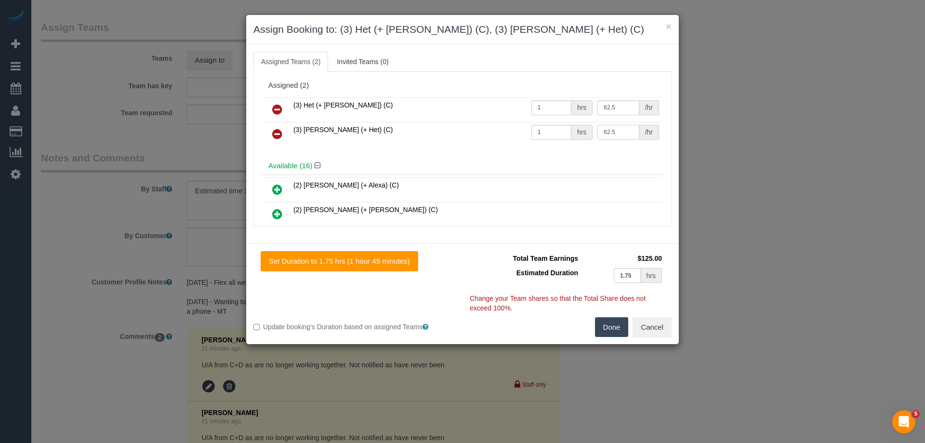
type input "62.5"
click at [605, 331] on button "Done" at bounding box center [612, 327] width 34 height 20
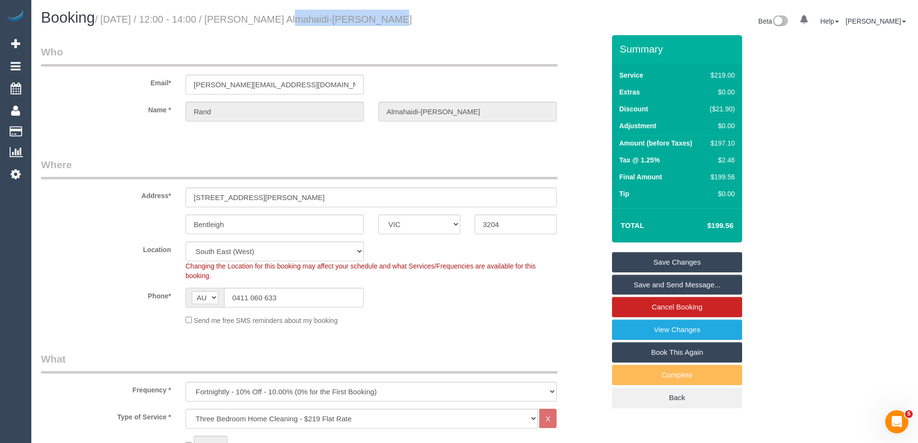
drag, startPoint x: 382, startPoint y: 25, endPoint x: 276, endPoint y: 27, distance: 106.0
click at [266, 21] on div "Booking / September 25, 2025 / 12:00 - 14:00 / Rand Almahaidi-Viney" at bounding box center [254, 20] width 441 height 21
copy small "Rand Almahaidi-Viney"
click at [635, 255] on link "Save Changes" at bounding box center [677, 262] width 130 height 20
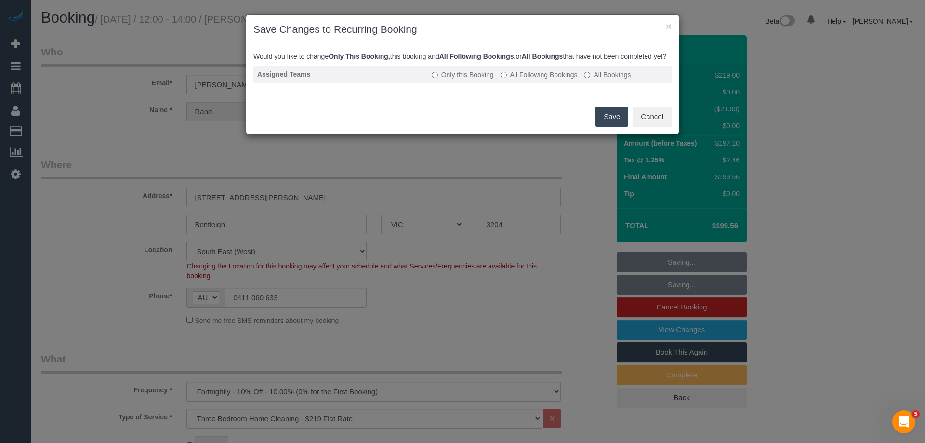
click at [521, 79] on label "All Following Bookings" at bounding box center [539, 75] width 77 height 10
click at [613, 126] on button "Save" at bounding box center [612, 116] width 33 height 20
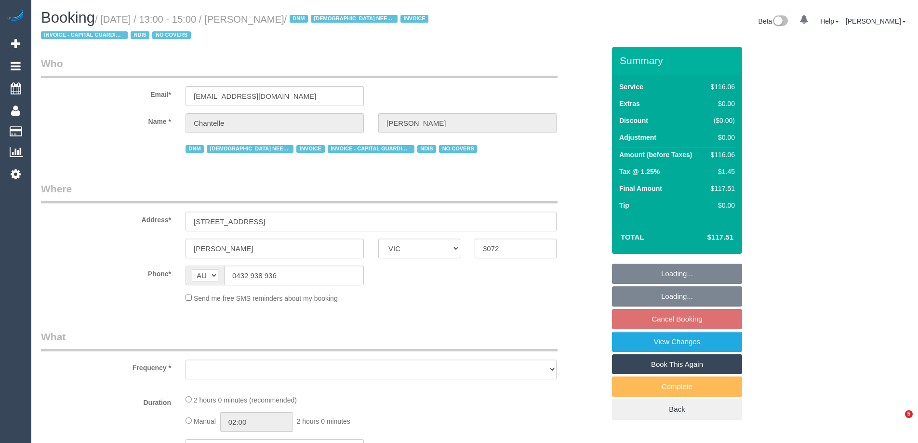
select select "VIC"
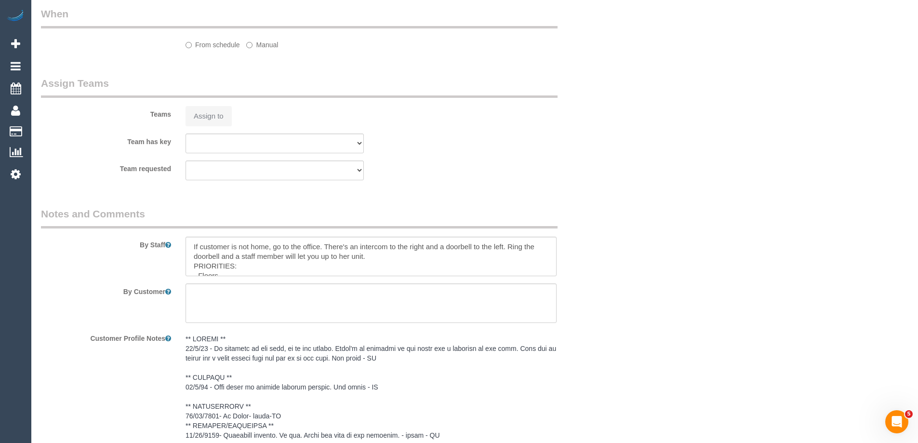
select select "object:563"
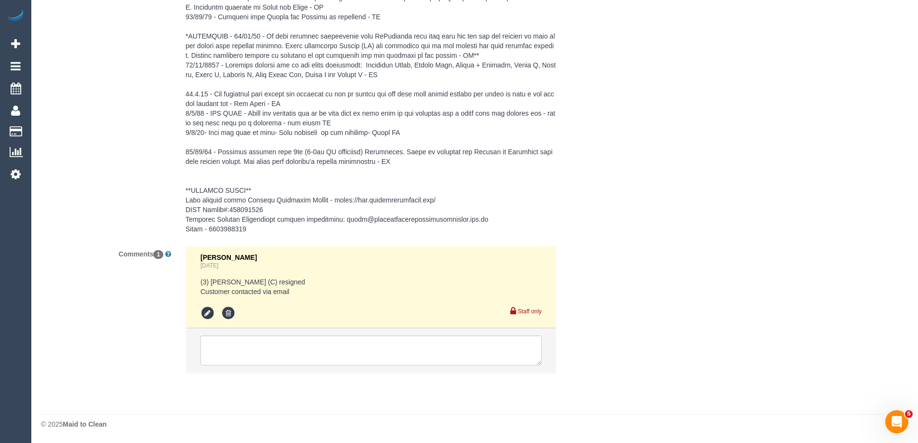
select select "number:29"
select select "number:14"
select select "number:19"
select select "number:25"
select select "number:35"
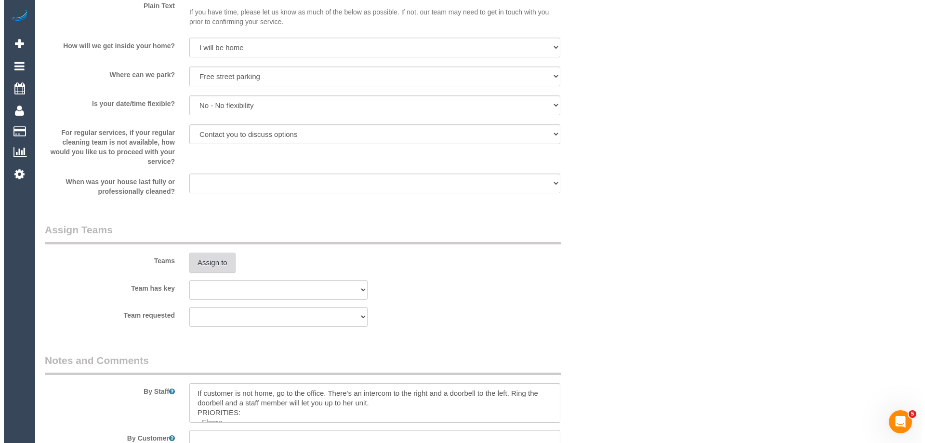
scroll to position [1108, 0]
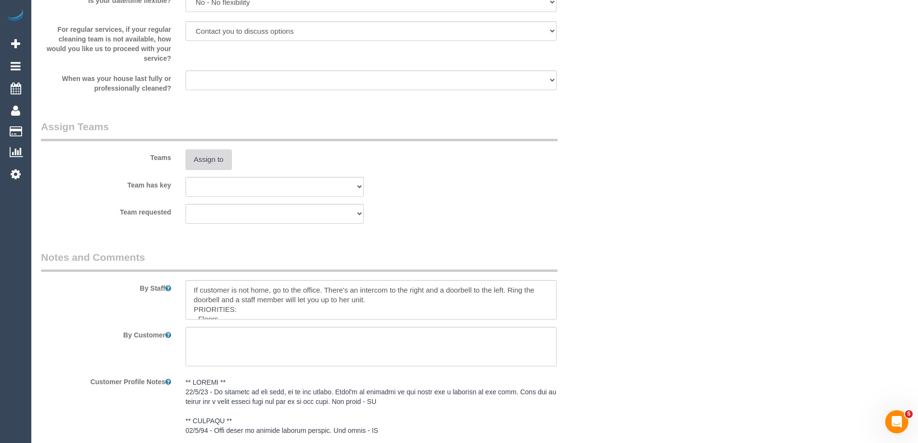
click at [204, 162] on button "Assign to" at bounding box center [208, 159] width 46 height 20
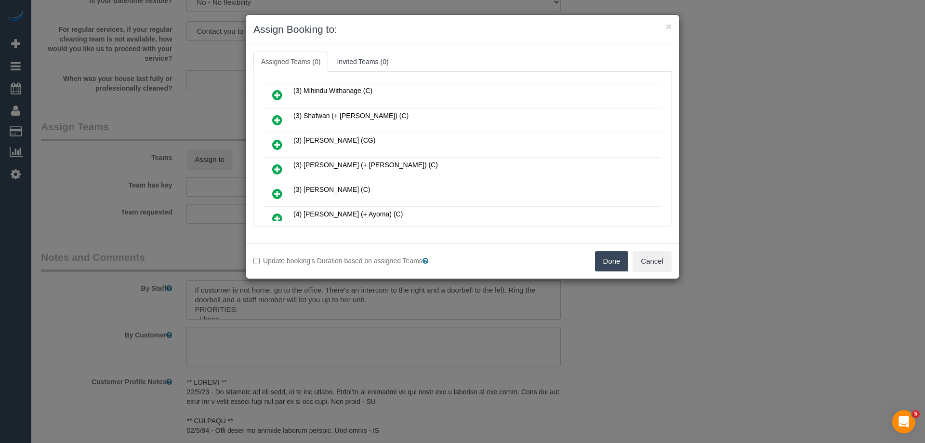
scroll to position [482, 0]
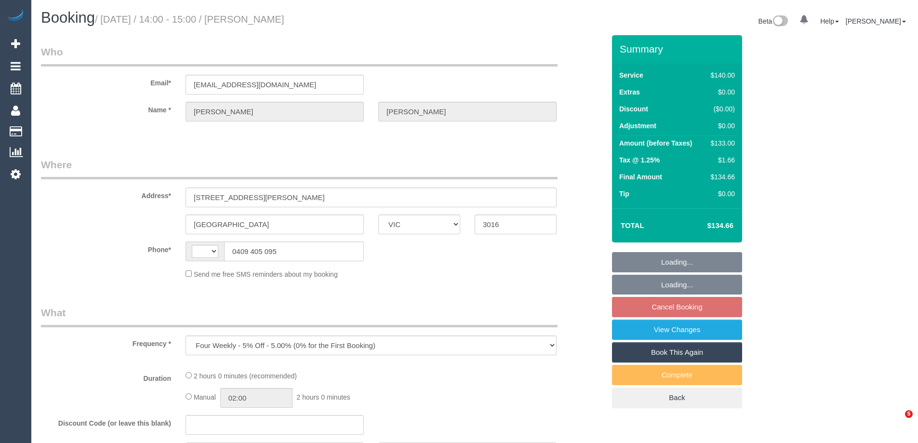
select select "VIC"
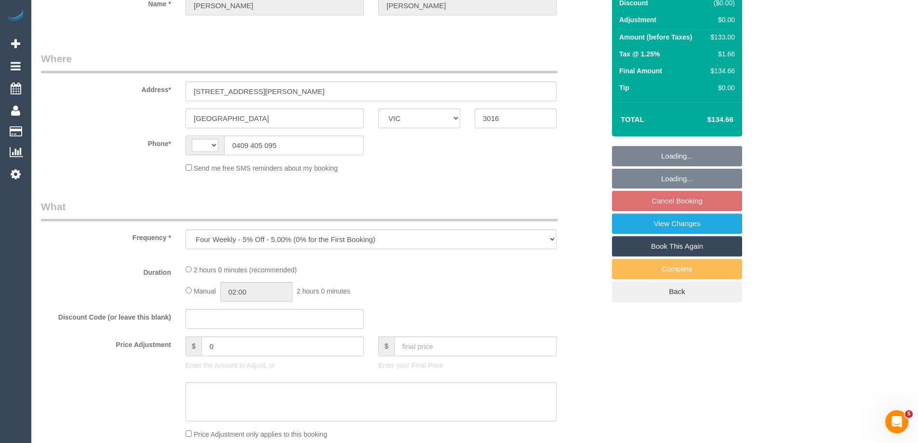
select select "string:AU"
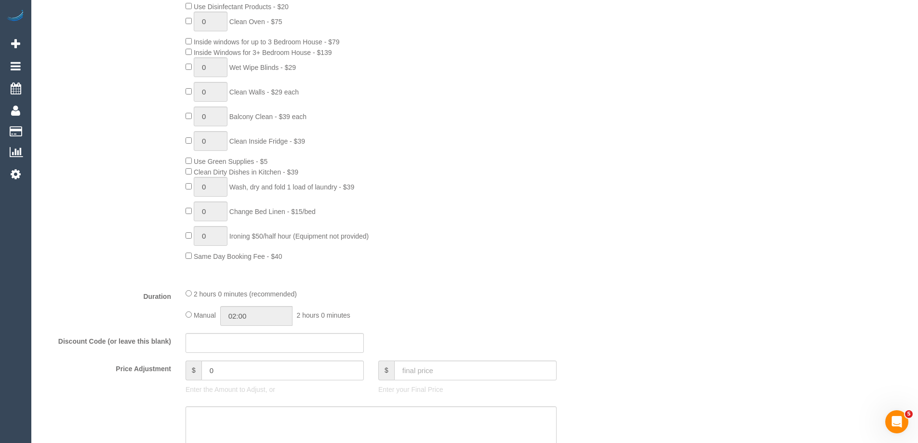
select select "string:stripe-pm_1MhQp22GScqysDRVjI4ymGkD"
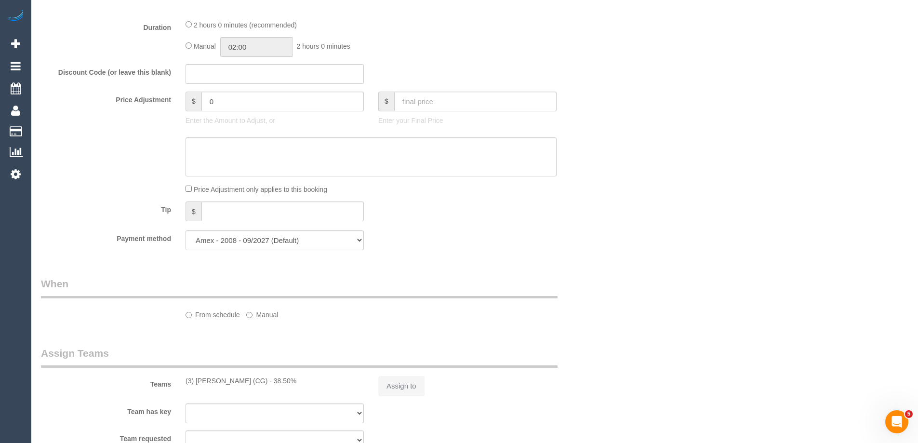
select select "object:884"
select select "number:27"
select select "number:14"
select select "number:19"
select select "number:22"
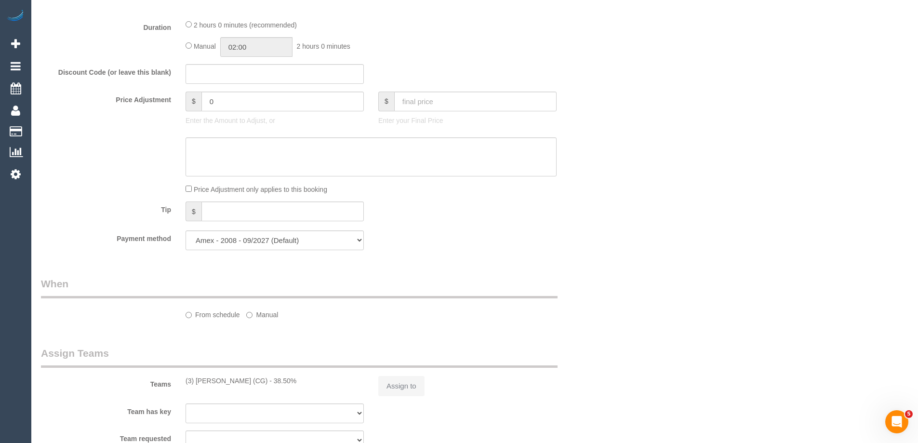
select select "number:34"
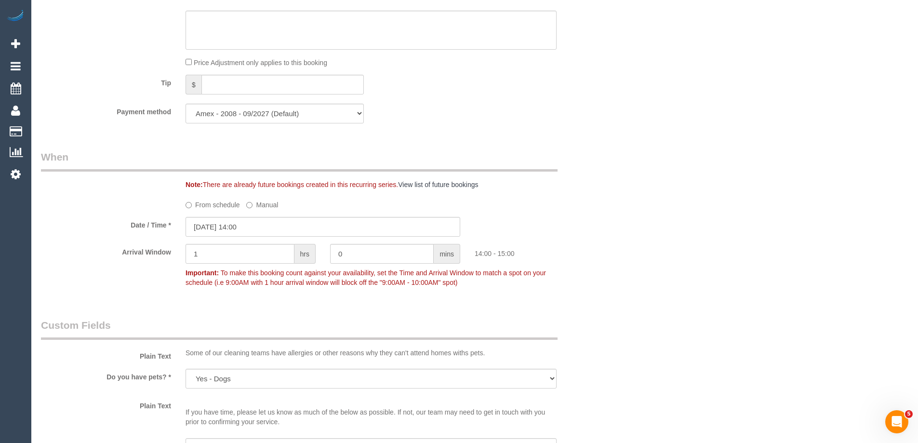
scroll to position [868, 0]
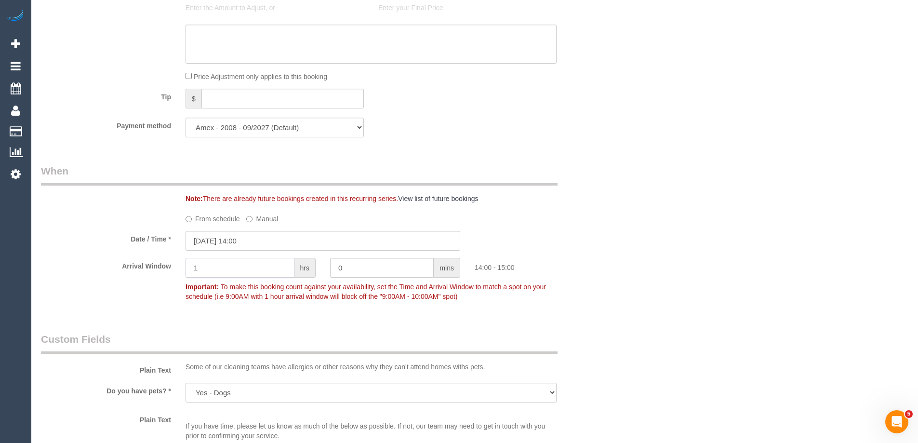
click at [119, 271] on div "Arrival Window 1 hrs 0 mins 14:00 - 15:00 Important: To make this booking count…" at bounding box center [323, 282] width 578 height 48
type input "2"
click at [616, 171] on div "Who Email* [EMAIL_ADDRESS][DOMAIN_NAME] Name * [GEOGRAPHIC_DATA][PERSON_NAME] W…" at bounding box center [474, 246] width 867 height 2159
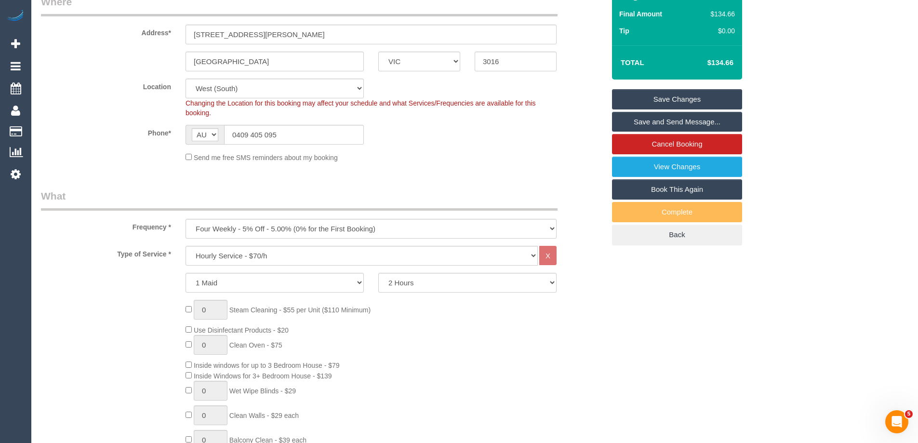
scroll to position [97, 0]
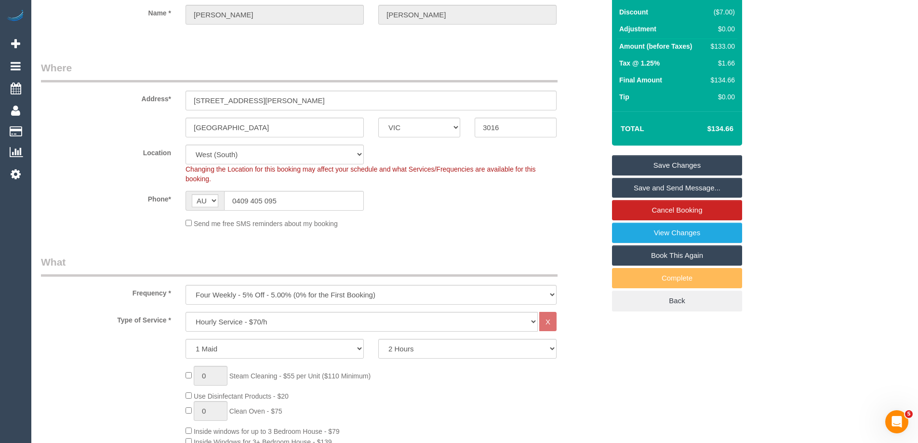
click at [630, 163] on link "Save Changes" at bounding box center [677, 165] width 130 height 20
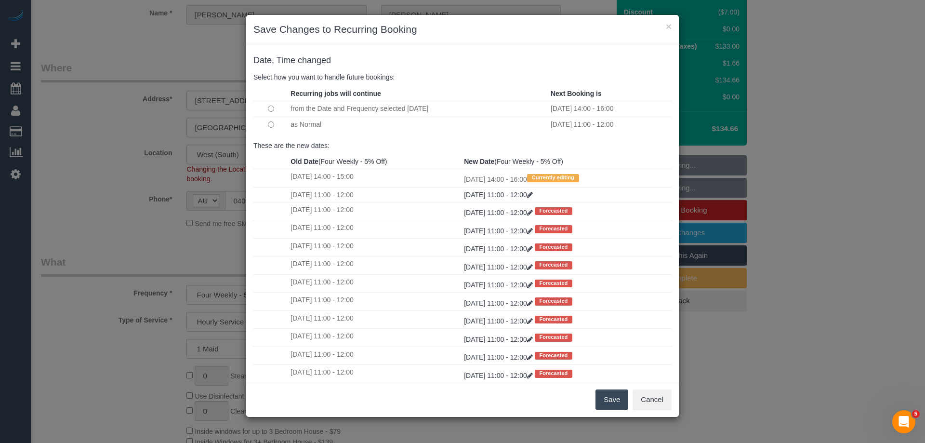
click at [613, 400] on button "Save" at bounding box center [612, 399] width 33 height 20
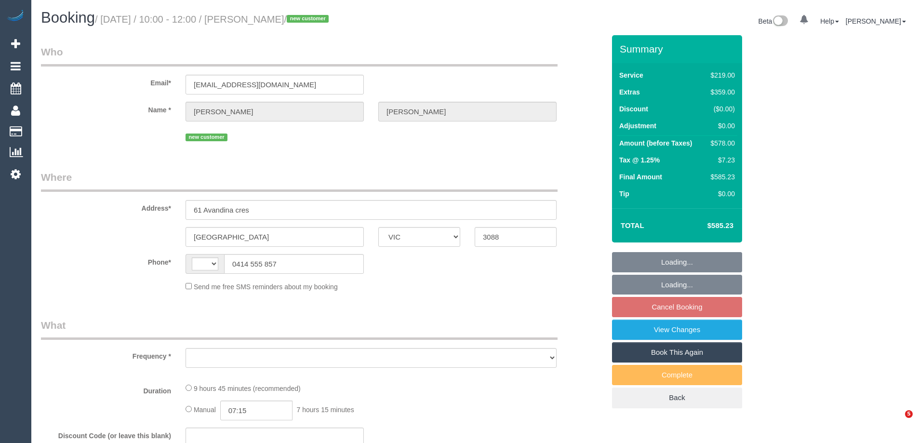
select select "VIC"
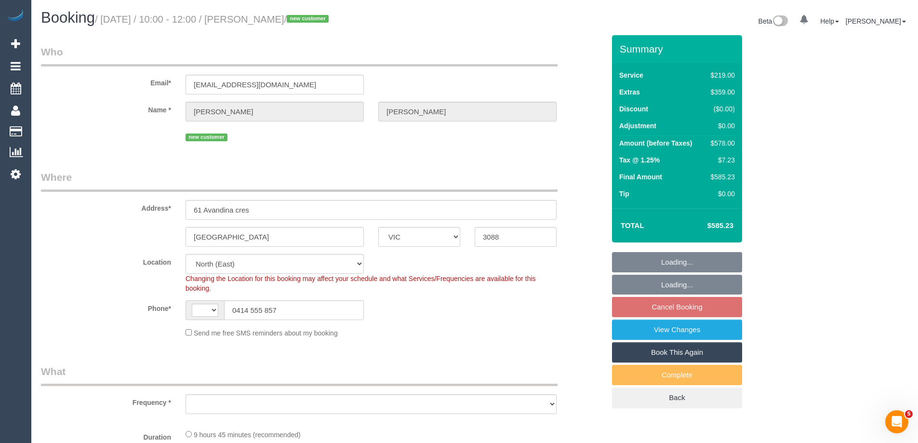
select select "string:AU"
select select "string:stripe-pm_1S7PPo2GScqysDRVtHJvyXwc"
select select "object:1420"
select select "number:28"
select select "number:17"
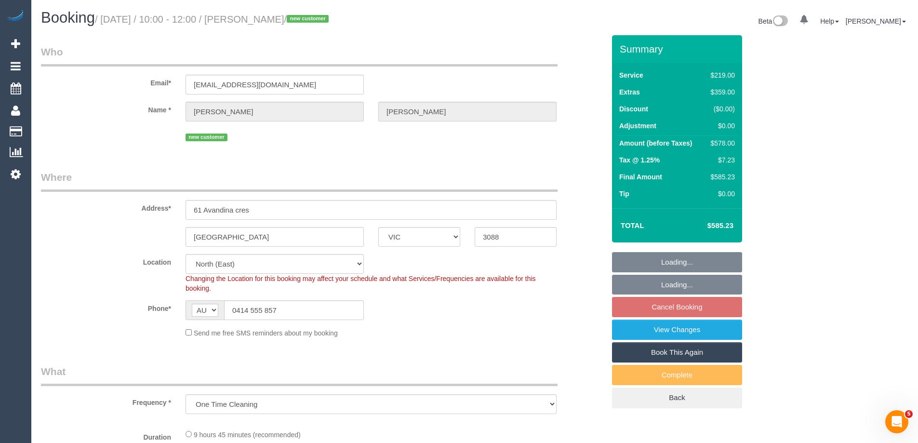
select select "number:19"
select select "number:22"
select select "number:26"
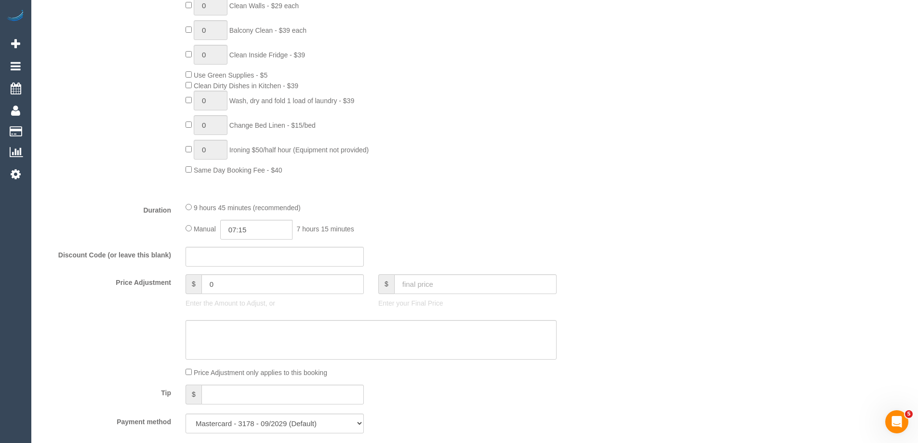
scroll to position [626, 0]
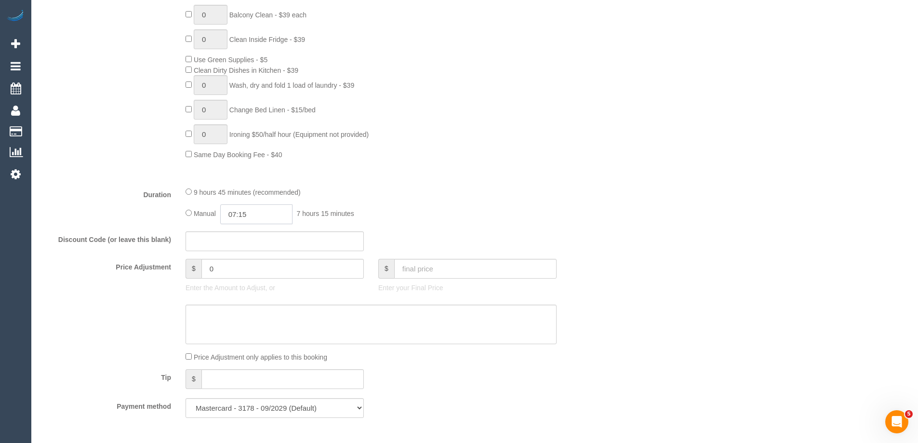
click at [248, 214] on input "07:15" at bounding box center [256, 214] width 72 height 20
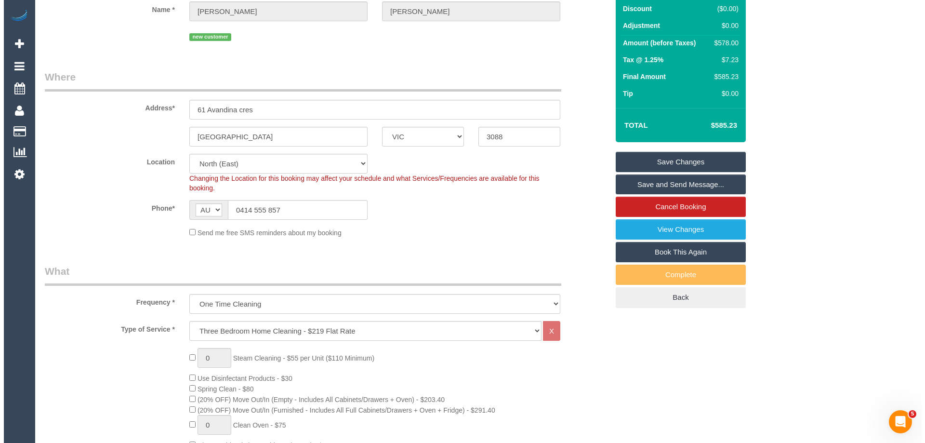
scroll to position [0, 0]
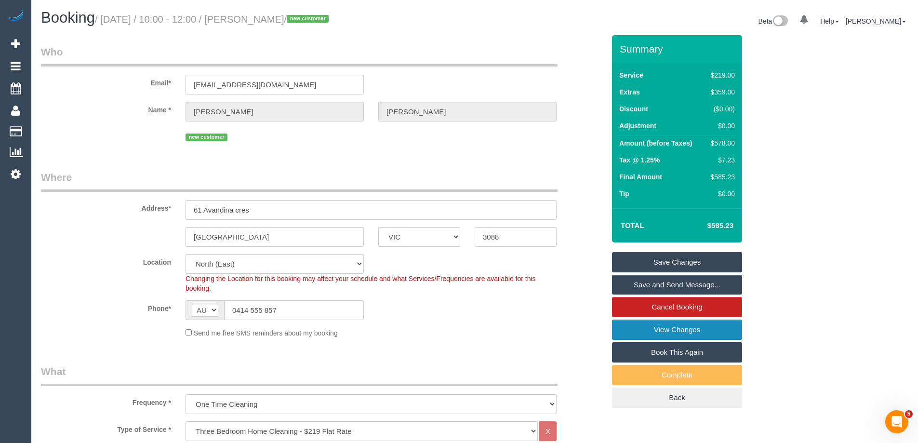
click at [636, 330] on link "View Changes" at bounding box center [677, 329] width 130 height 20
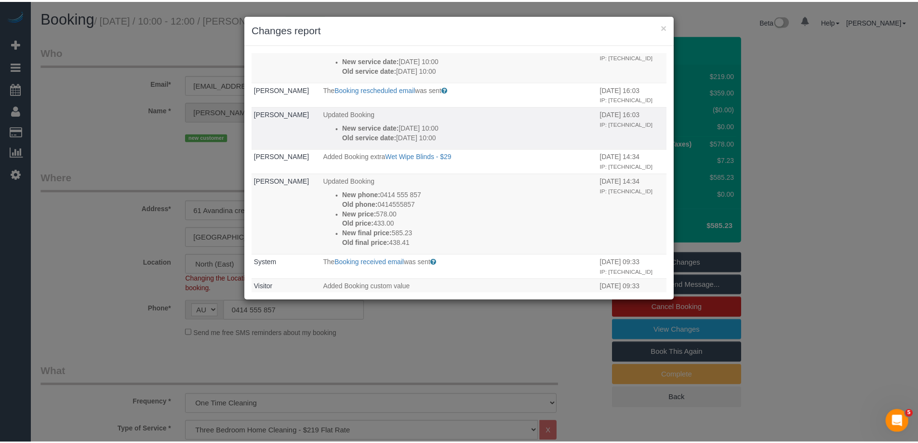
scroll to position [48, 0]
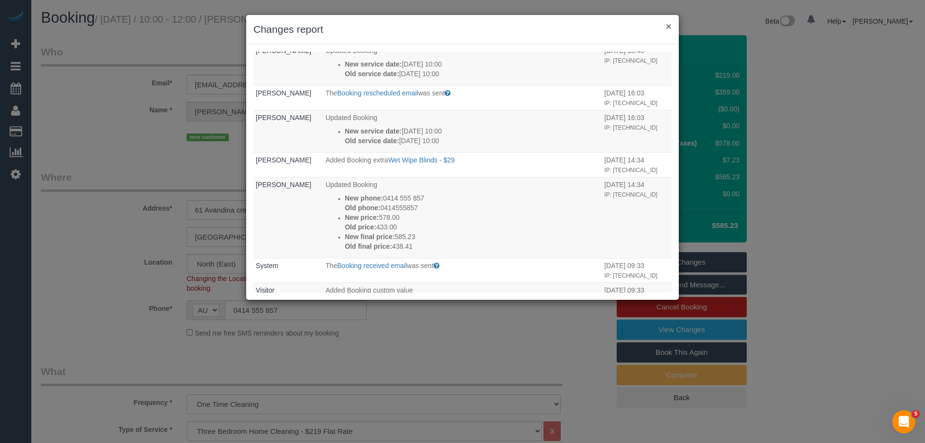
click at [669, 26] on button "×" at bounding box center [669, 26] width 6 height 10
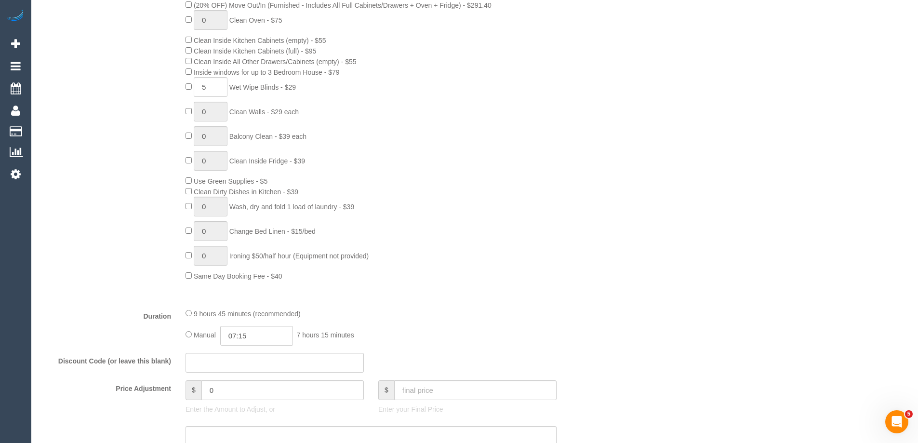
scroll to position [578, 0]
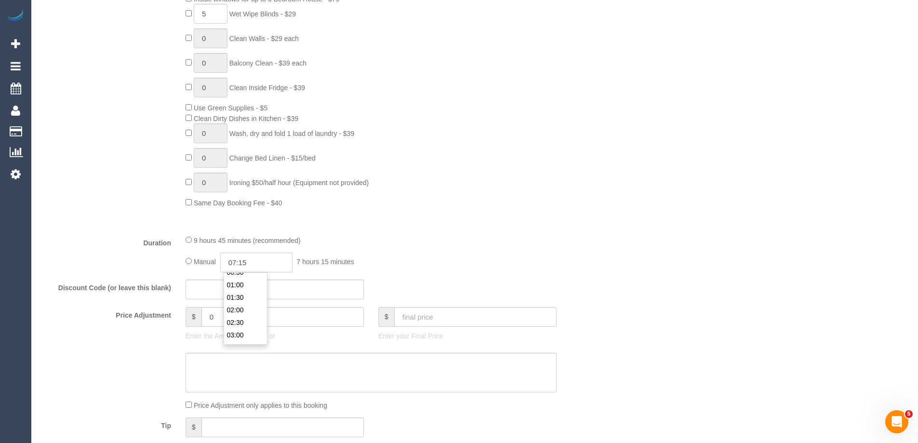
click at [243, 264] on input "07:15" at bounding box center [256, 262] width 72 height 20
type input "11:00"
click at [238, 324] on li "11:00" at bounding box center [245, 323] width 43 height 13
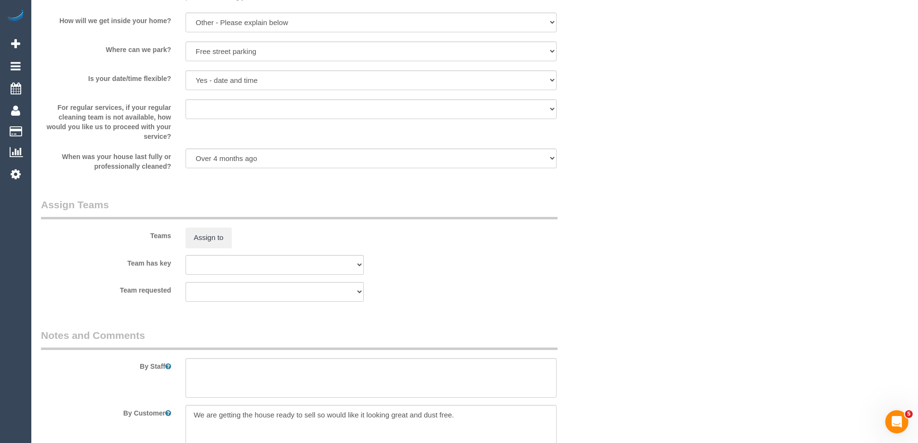
scroll to position [1473, 0]
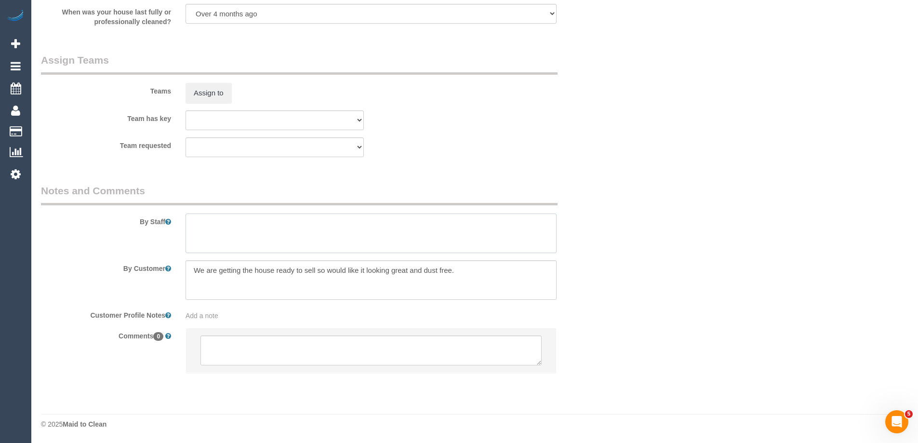
click at [228, 245] on textarea at bounding box center [370, 233] width 371 height 40
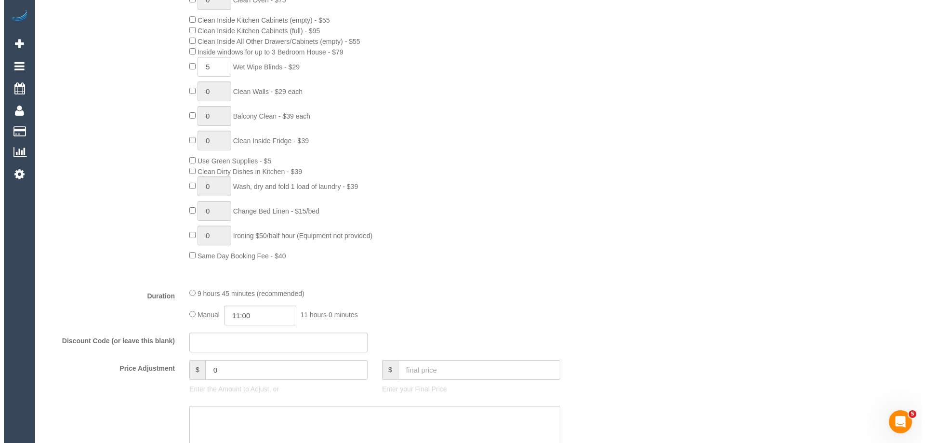
scroll to position [0, 0]
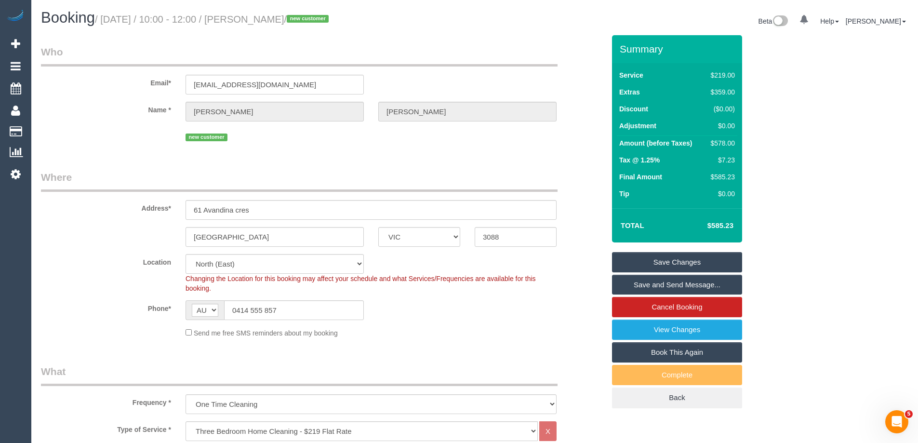
type textarea "Estimated time of 8-11 hrs"
click at [641, 265] on link "Save Changes" at bounding box center [677, 262] width 130 height 20
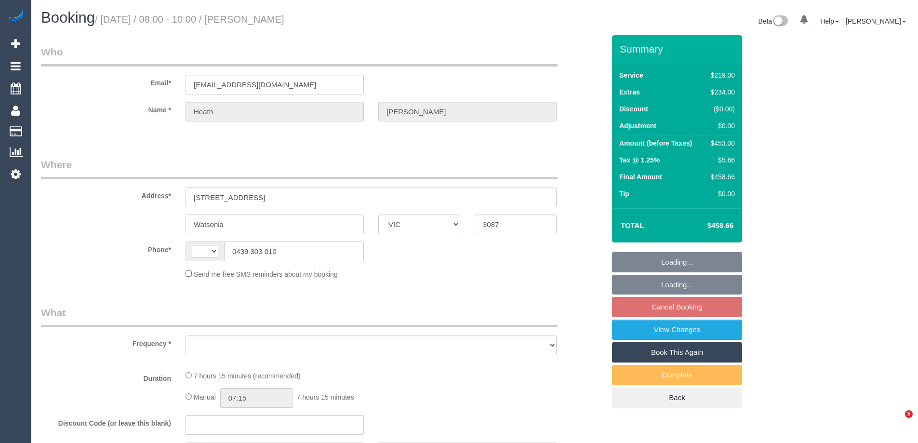
select select "VIC"
select select "string:AU"
select select "string:stripe-pm_1QjvQn2GScqysDRVE1VWOTTI"
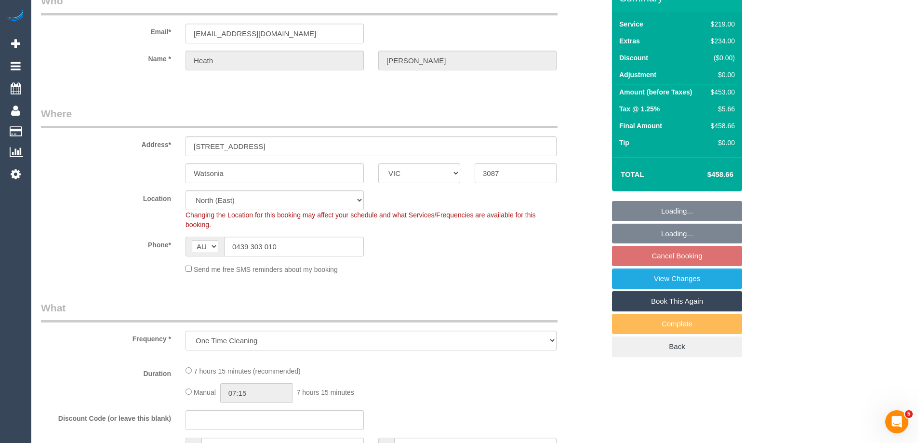
select select "object:1169"
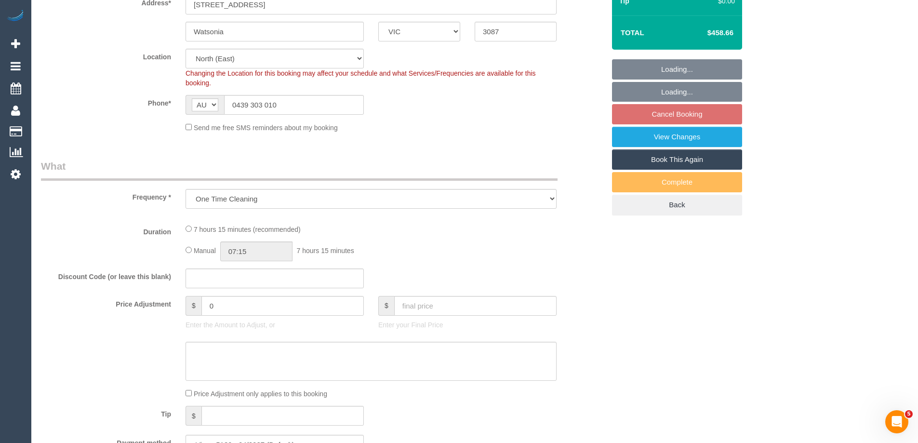
select select "number:27"
select select "number:14"
select select "number:19"
select select "number:24"
select select "number:13"
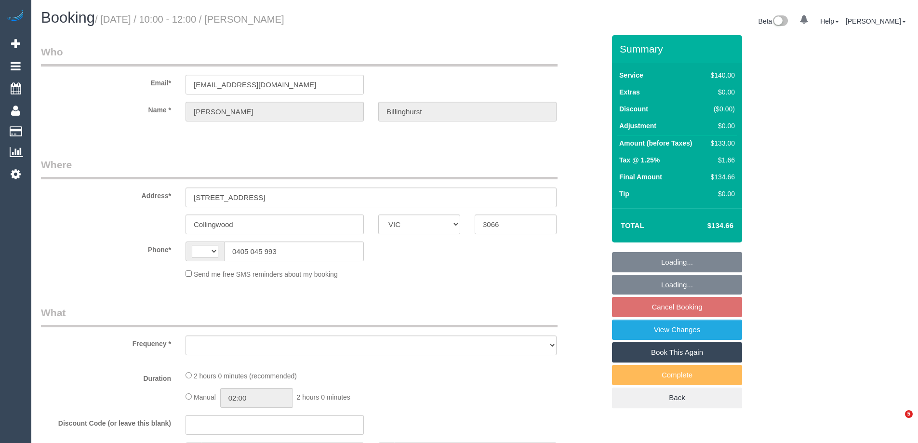
select select "VIC"
select select "string:AU"
select select "object:281"
select select "string:stripe-pm_1ROywW2GScqysDRVwT9C6N05"
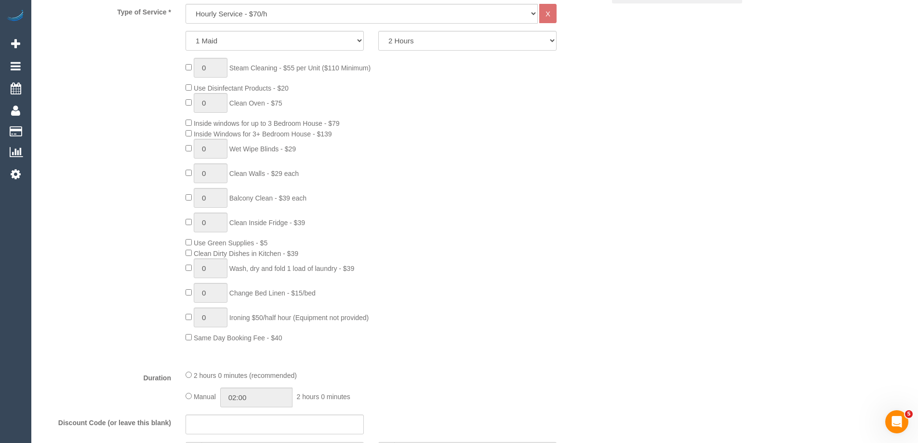
select select "number:29"
select select "number:14"
select select "number:20"
select select "number:22"
select select "number:33"
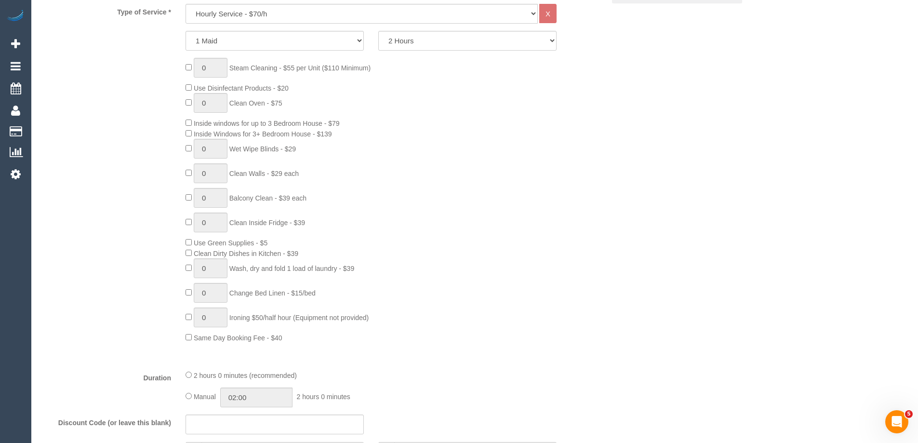
select select "number:13"
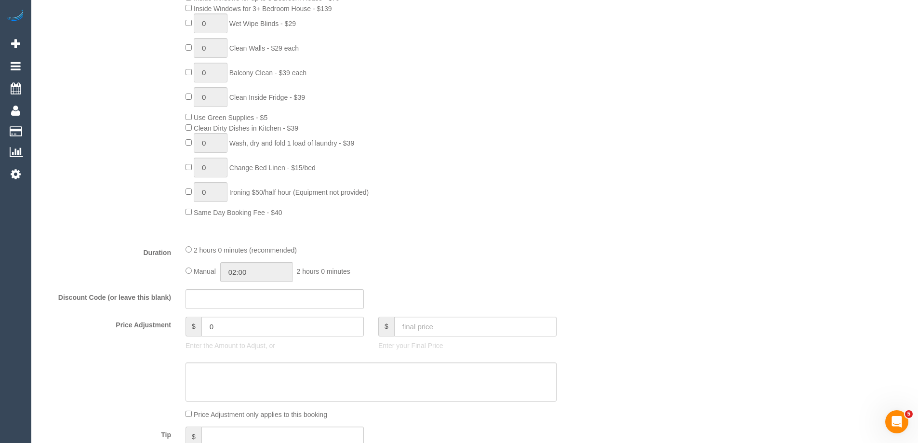
select select "object:1680"
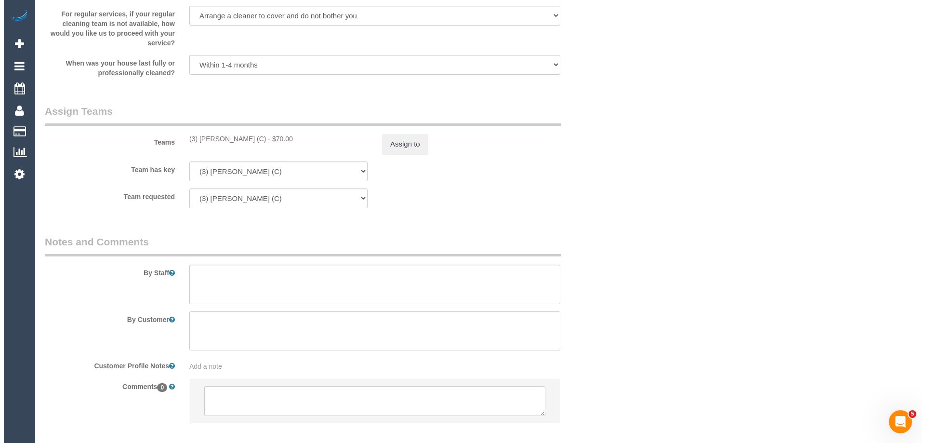
scroll to position [1451, 0]
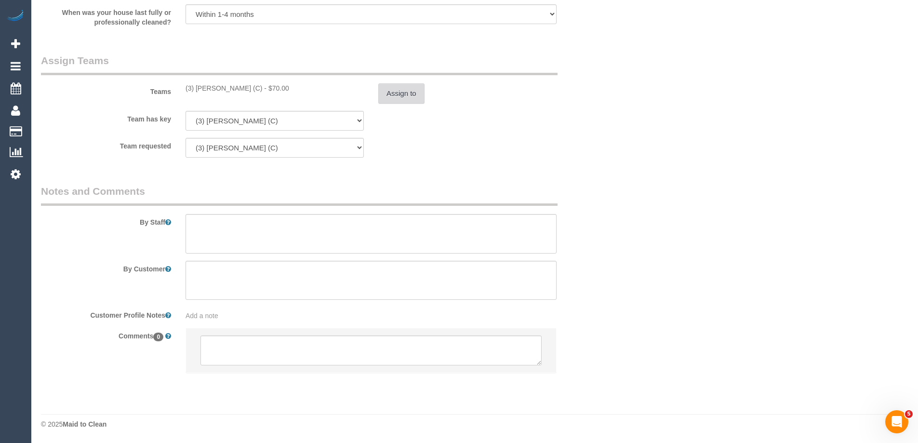
click at [396, 89] on button "Assign to" at bounding box center [401, 93] width 46 height 20
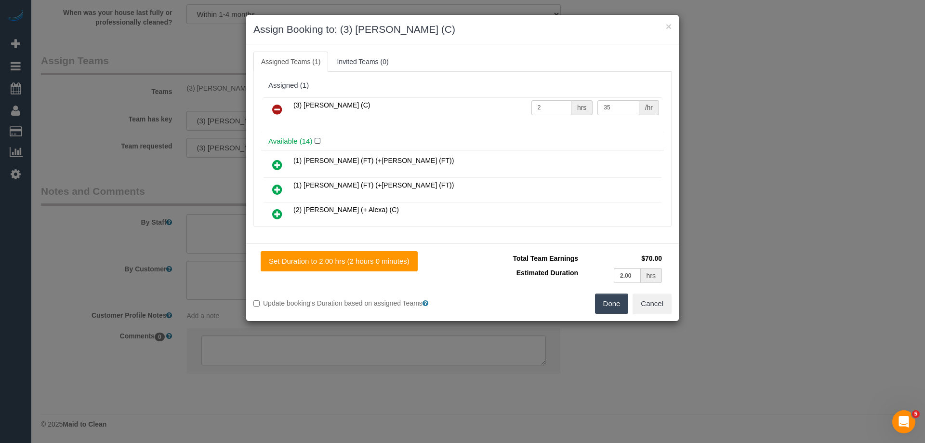
click at [277, 105] on icon at bounding box center [277, 110] width 10 height 12
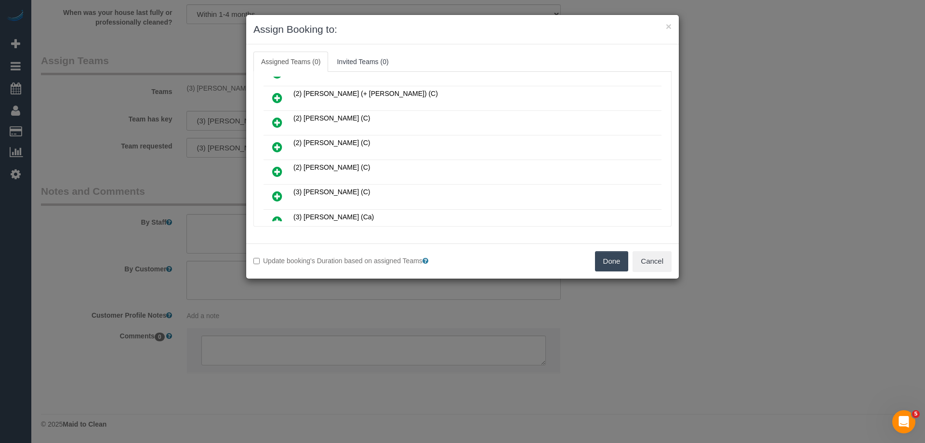
scroll to position [289, 0]
click at [276, 195] on icon at bounding box center [277, 198] width 10 height 12
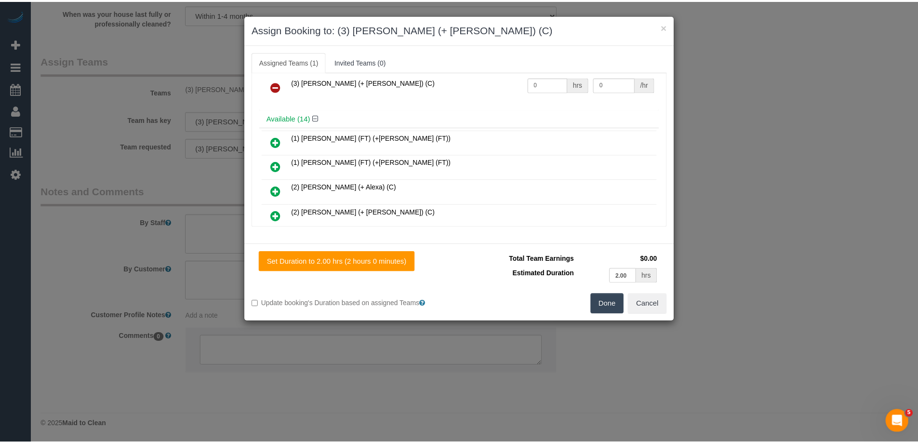
scroll to position [0, 0]
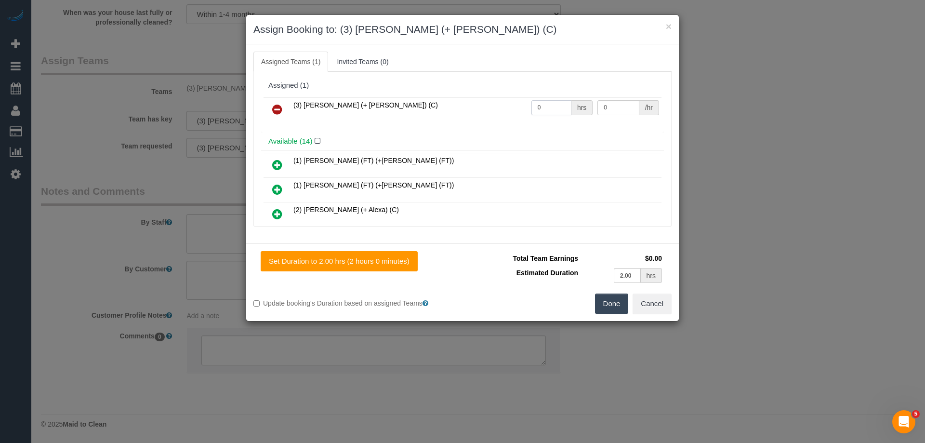
click at [519, 103] on tr "(3) Tatiana (+ Felipe) (C) 0 hrs 0 /hr" at bounding box center [463, 109] width 398 height 25
type input "2"
drag, startPoint x: 576, startPoint y: 105, endPoint x: 535, endPoint y: 101, distance: 41.1
click at [537, 101] on tr "(3) Tatiana (+ Felipe) (C) 2 hrs 0 /hr" at bounding box center [463, 109] width 398 height 25
type input "35"
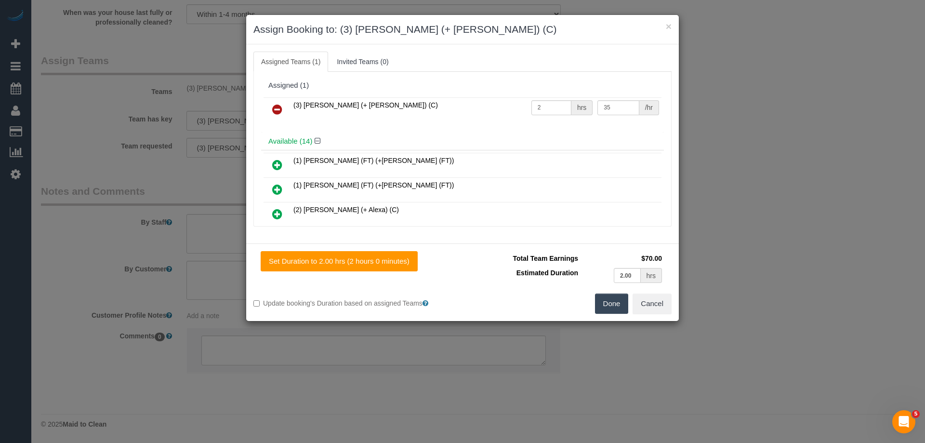
click at [603, 309] on button "Done" at bounding box center [612, 303] width 34 height 20
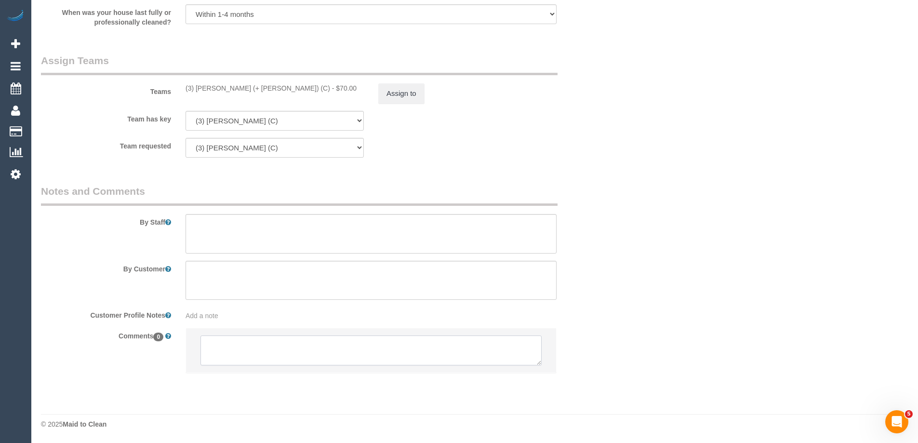
click at [242, 342] on textarea at bounding box center [370, 350] width 341 height 30
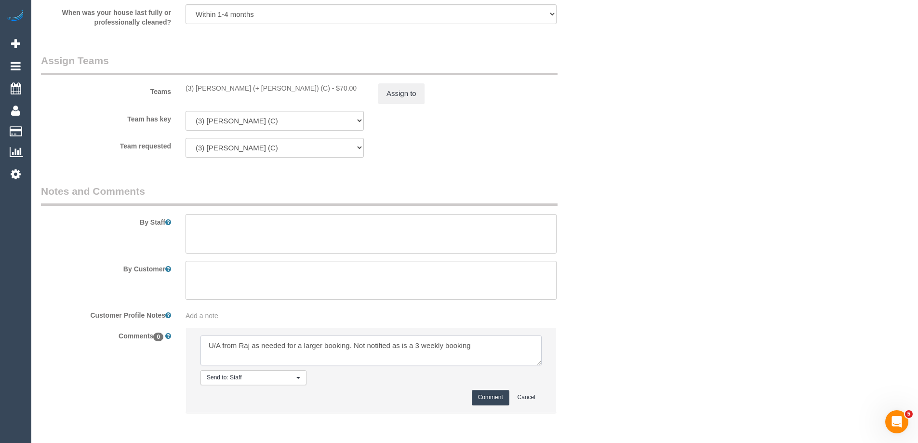
type textarea "U/A from Raj as needed for a larger booking. Not notified as is a 3 weekly book…"
click at [483, 398] on button "Comment" at bounding box center [491, 397] width 38 height 15
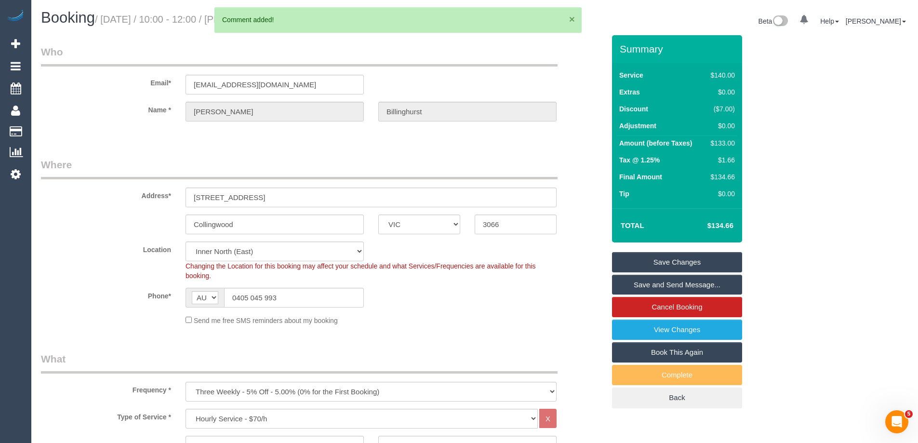
click at [570, 20] on button "×" at bounding box center [572, 19] width 6 height 10
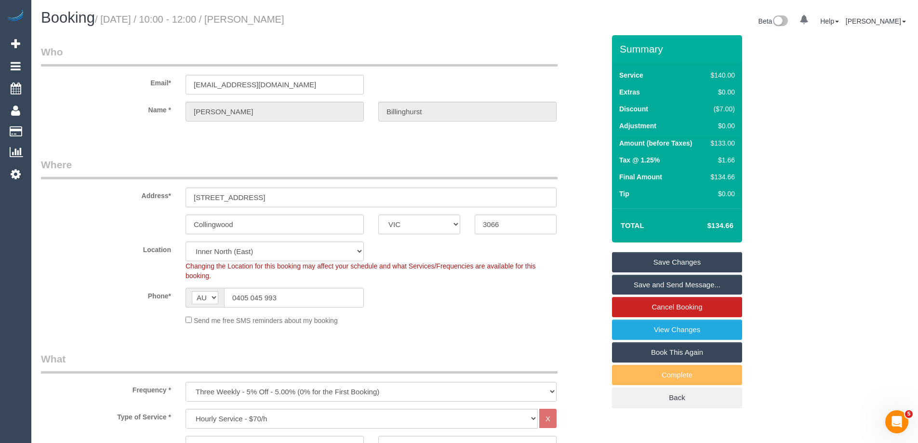
drag, startPoint x: 373, startPoint y: 17, endPoint x: 266, endPoint y: 17, distance: 106.5
click at [266, 17] on h1 "Booking / September 25, 2025 / 10:00 - 12:00 / Michael Billinghurst" at bounding box center [254, 18] width 426 height 16
copy small "Michael Billinghurst"
click at [647, 264] on link "Save Changes" at bounding box center [677, 262] width 130 height 20
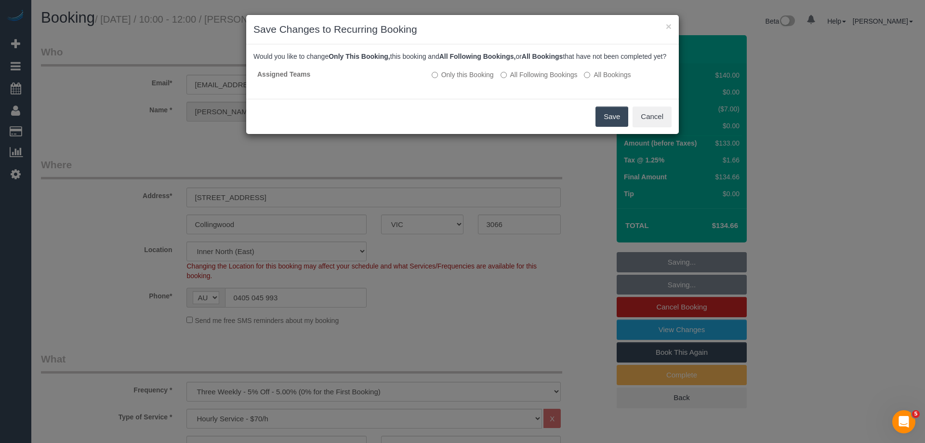
click at [608, 127] on button "Save" at bounding box center [612, 116] width 33 height 20
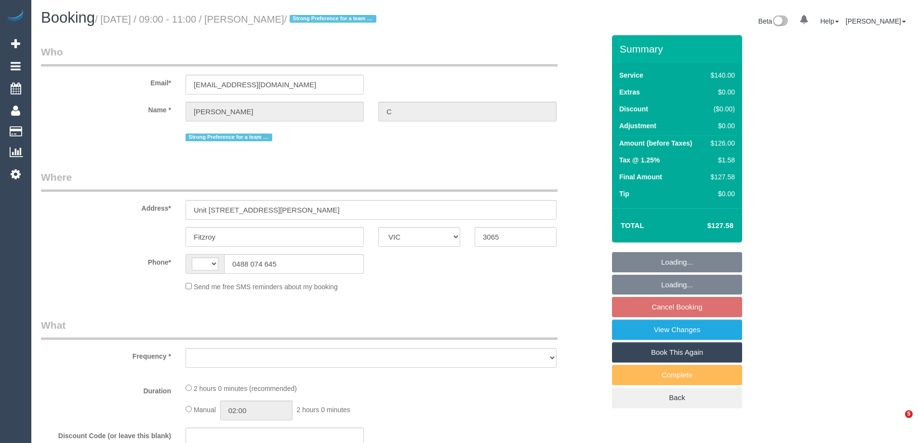
select select "VIC"
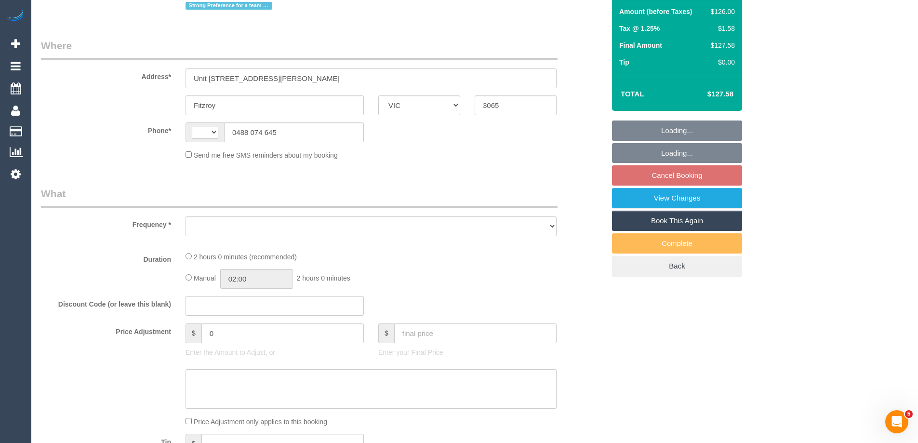
select select "string:AU"
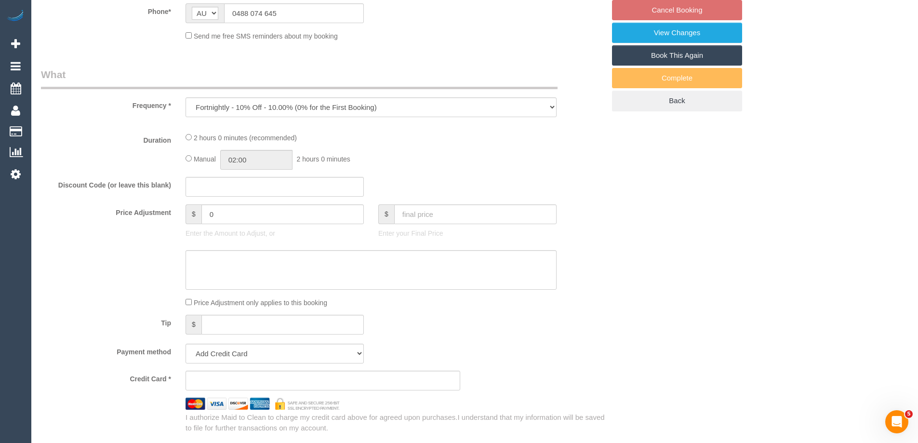
select select "object:719"
select select "number:28"
select select "number:14"
select select "number:19"
select select "number:36"
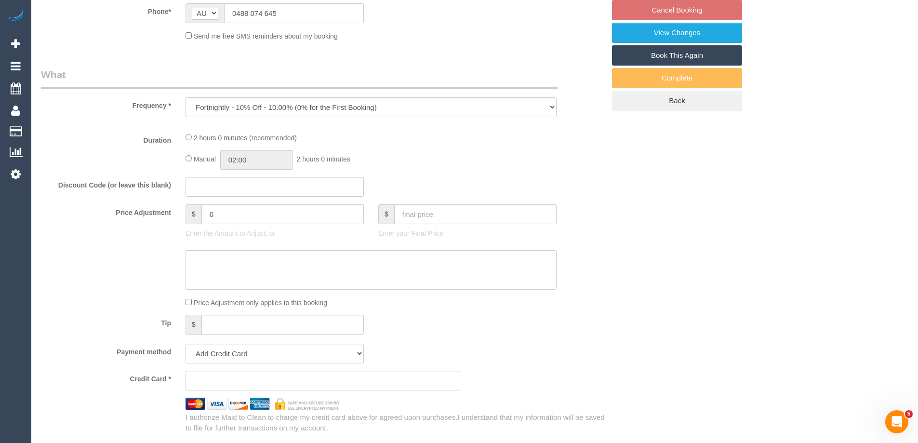
select select "number:11"
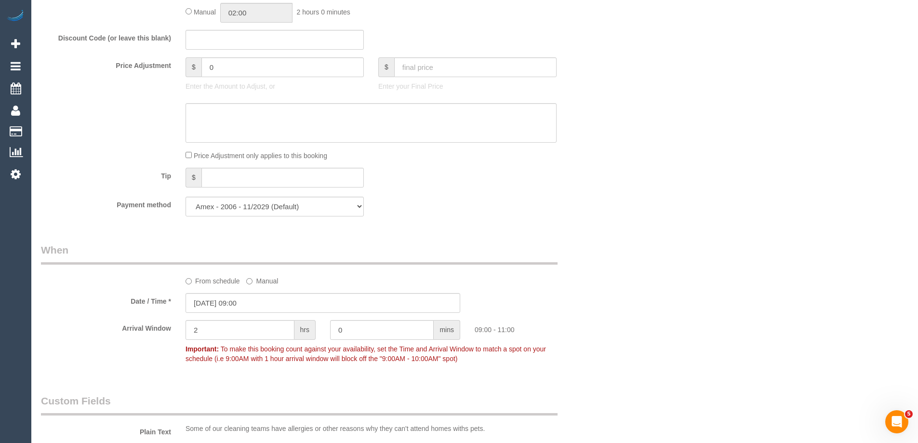
select select "string:stripe-pm_1QRSer2GScqysDRVdsBRKzC8"
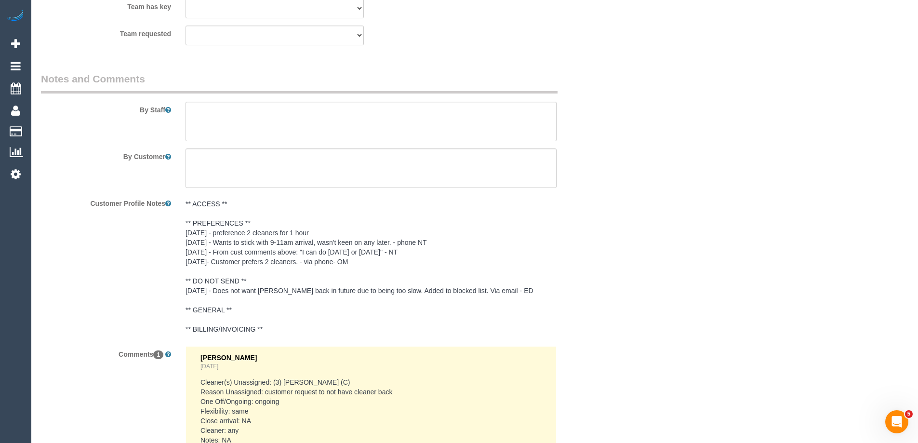
scroll to position [1707, 0]
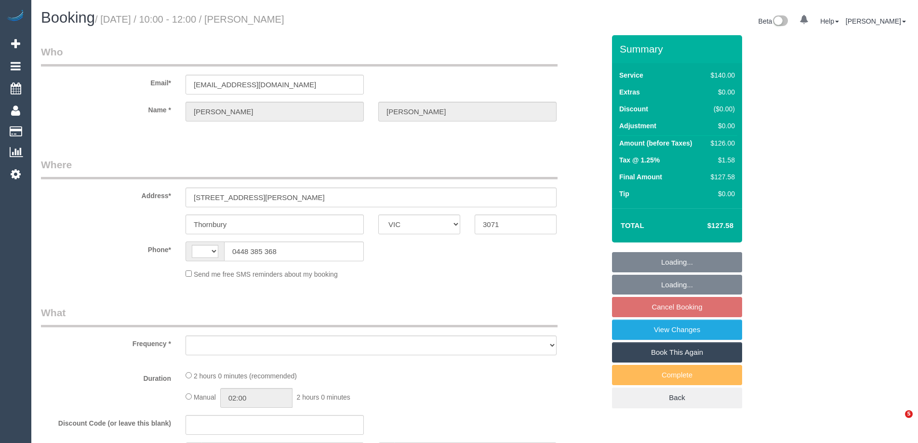
select select "VIC"
select select "string:AU"
select select "object:543"
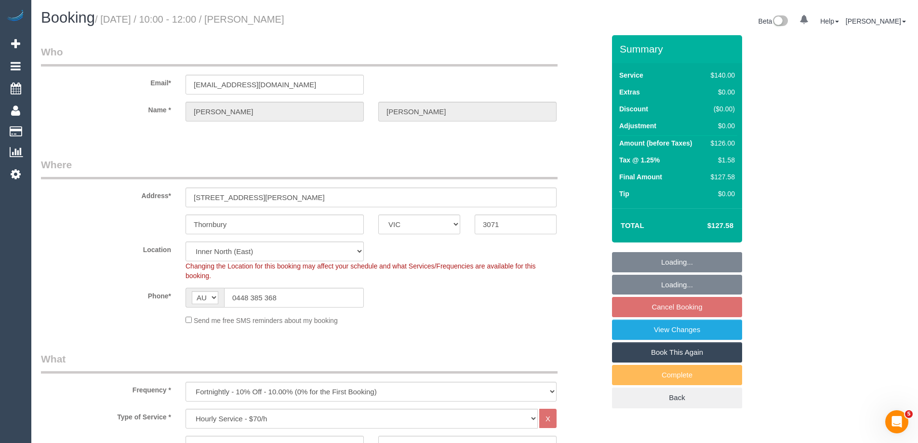
select select "string:stripe-pm_1MiuU22GScqysDRVKqOG0KEe"
select select "object:860"
select select "number:28"
select select "number:14"
select select "number:19"
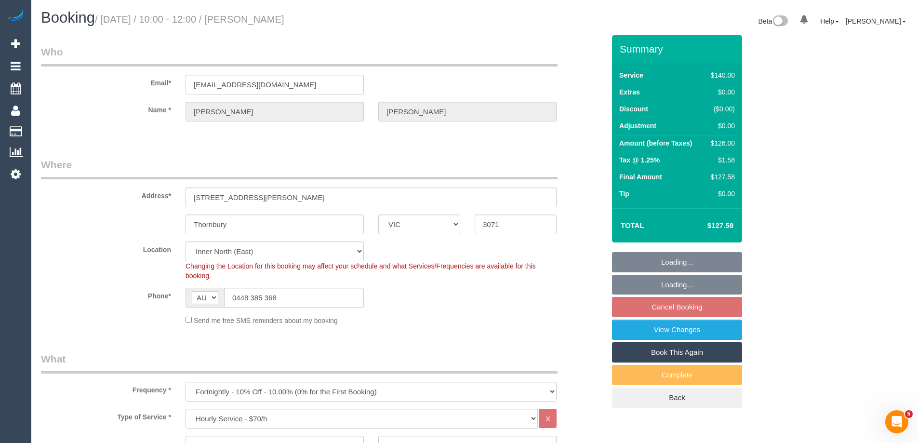
select select "number:24"
select select "number:34"
select select "number:11"
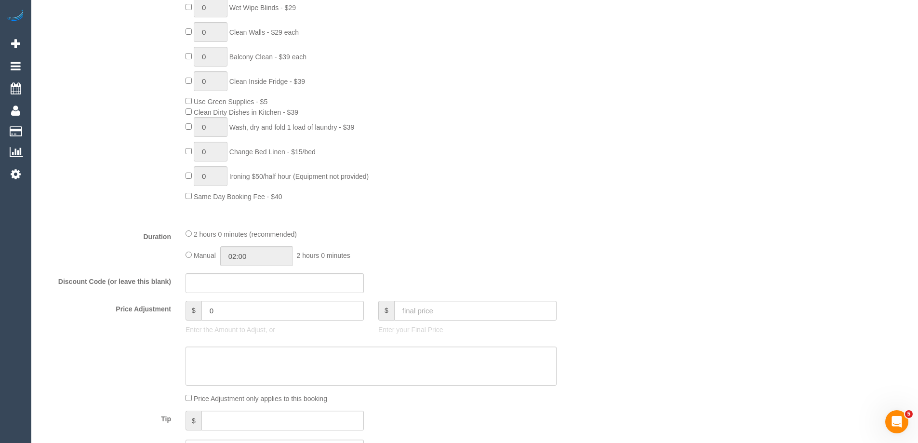
scroll to position [626, 0]
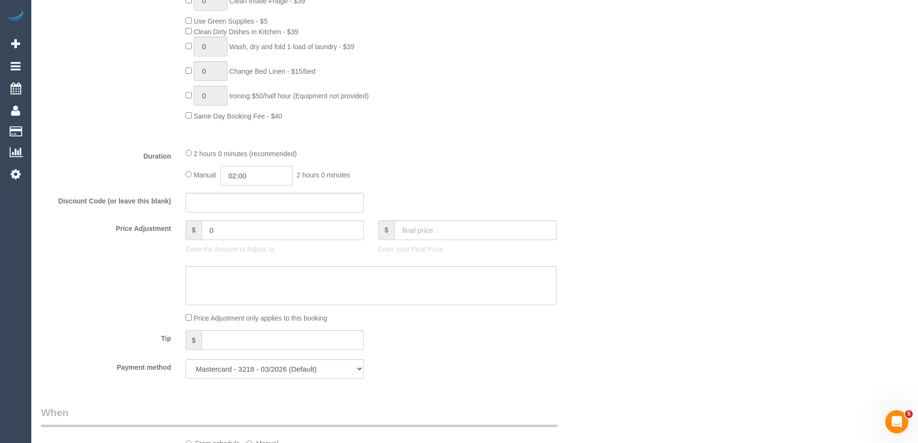
click at [258, 176] on input "02:00" at bounding box center [256, 176] width 72 height 20
type input "01:00"
click at [245, 197] on li "01:00" at bounding box center [245, 199] width 43 height 13
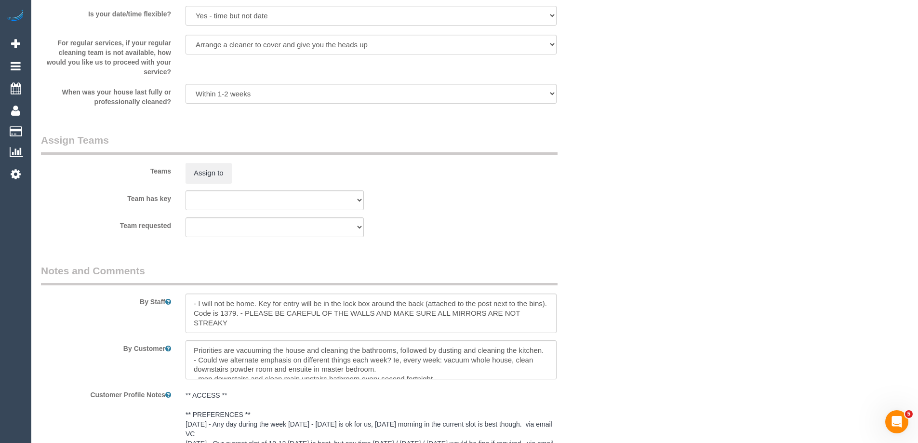
scroll to position [1329, 0]
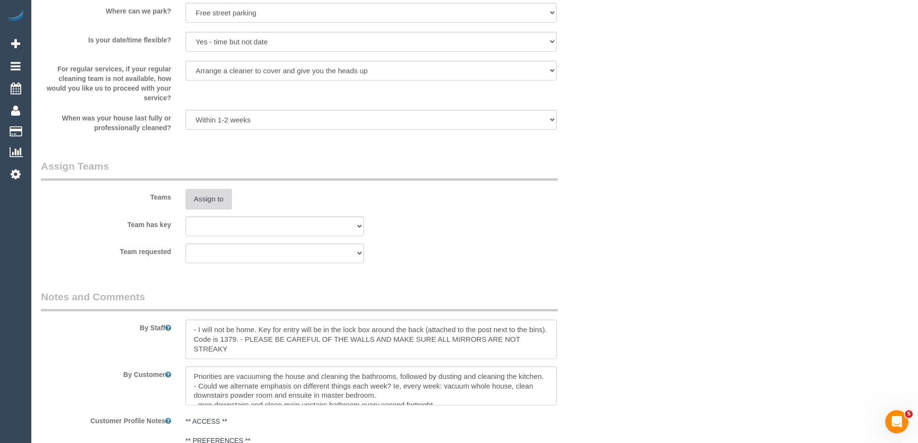
click at [199, 198] on button "Assign to" at bounding box center [208, 199] width 46 height 20
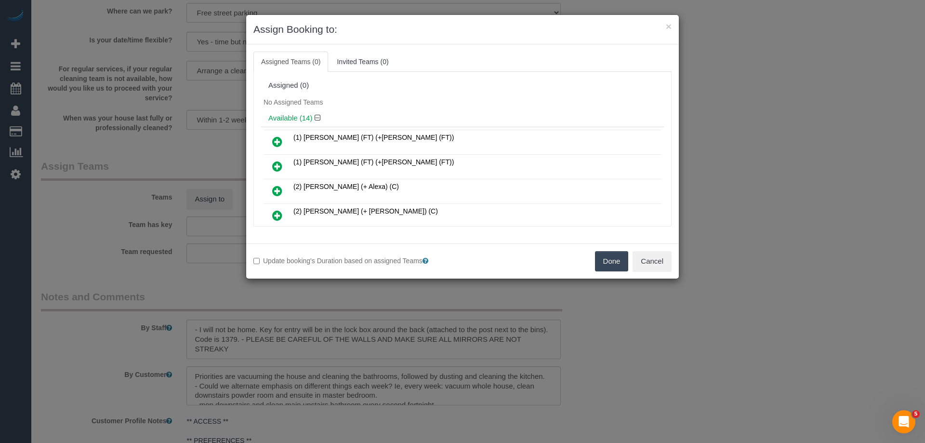
click at [281, 189] on icon at bounding box center [277, 191] width 10 height 12
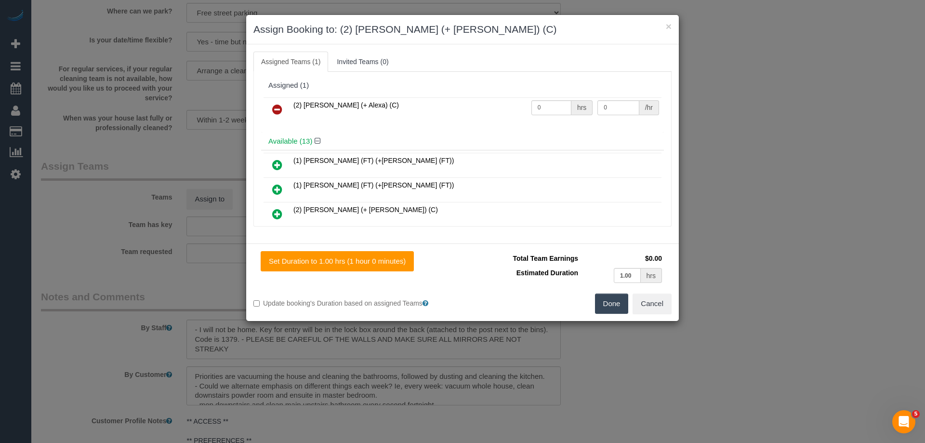
click at [274, 211] on icon at bounding box center [277, 214] width 10 height 12
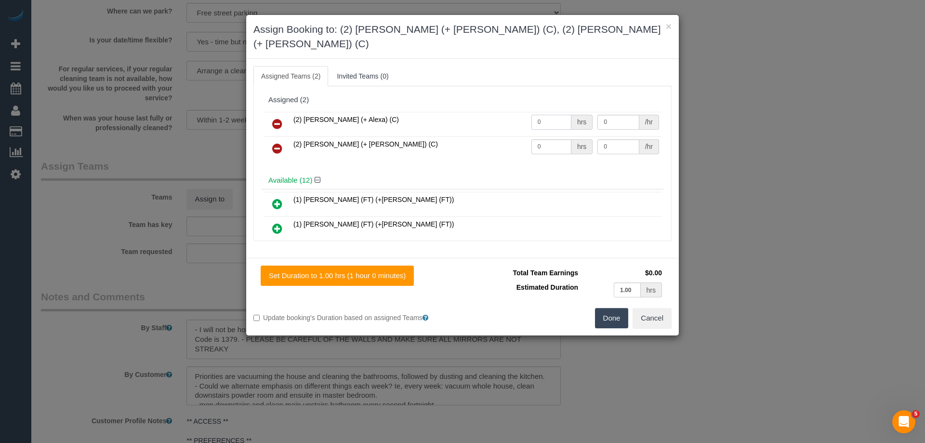
click at [489, 112] on tr "(2) Alejandro (+ Alexa) (C) 0 hrs 0 /hr" at bounding box center [463, 124] width 398 height 25
type input "1"
click at [489, 136] on tr "(2) Alexa (+ Alejandro) (C) 0 hrs 0 /hr" at bounding box center [463, 148] width 398 height 25
type input "1"
drag, startPoint x: 623, startPoint y: 128, endPoint x: 541, endPoint y: 127, distance: 82.9
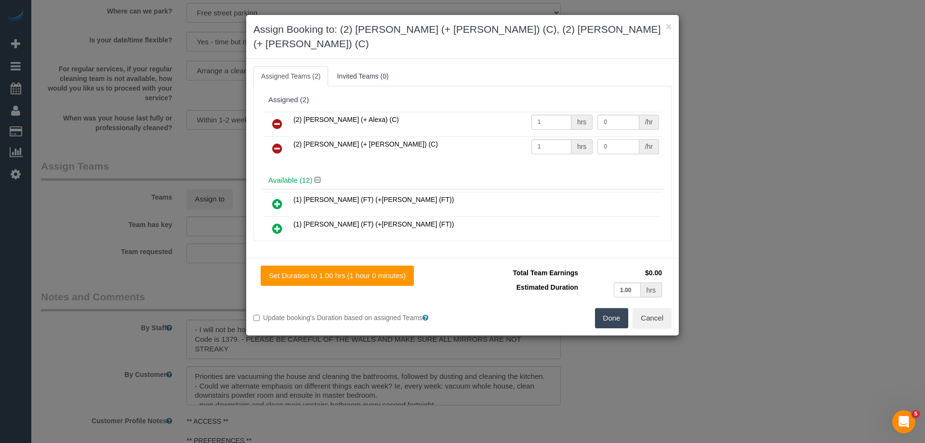
click at [542, 136] on tr "(2) Alexa (+ Alejandro) (C) 1 hrs 0 /hr" at bounding box center [463, 148] width 398 height 25
type input "37.5"
drag, startPoint x: 592, startPoint y: 99, endPoint x: 611, endPoint y: 100, distance: 19.3
click at [595, 112] on td "0 /hr" at bounding box center [628, 124] width 66 height 25
drag, startPoint x: 616, startPoint y: 107, endPoint x: 562, endPoint y: 106, distance: 54.0
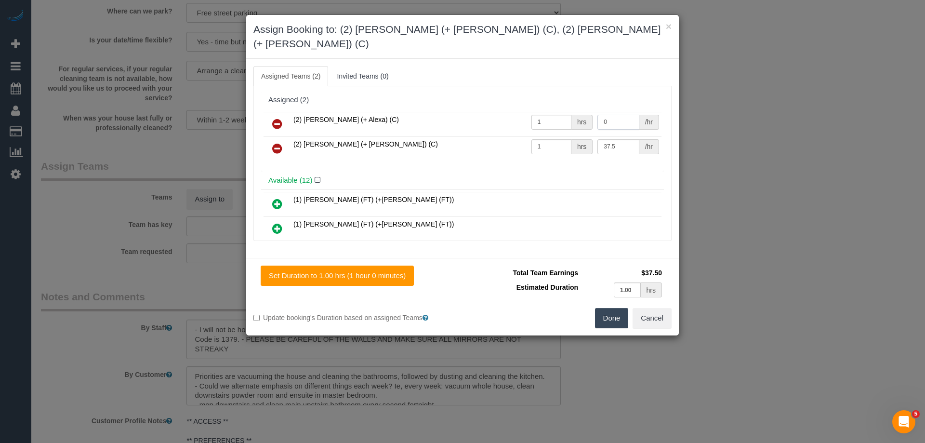
click at [563, 112] on tr "(2) Alejandro (+ Alexa) (C) 1 hrs 0 /hr" at bounding box center [463, 124] width 398 height 25
type input "37.5"
click at [607, 308] on button "Done" at bounding box center [612, 318] width 34 height 20
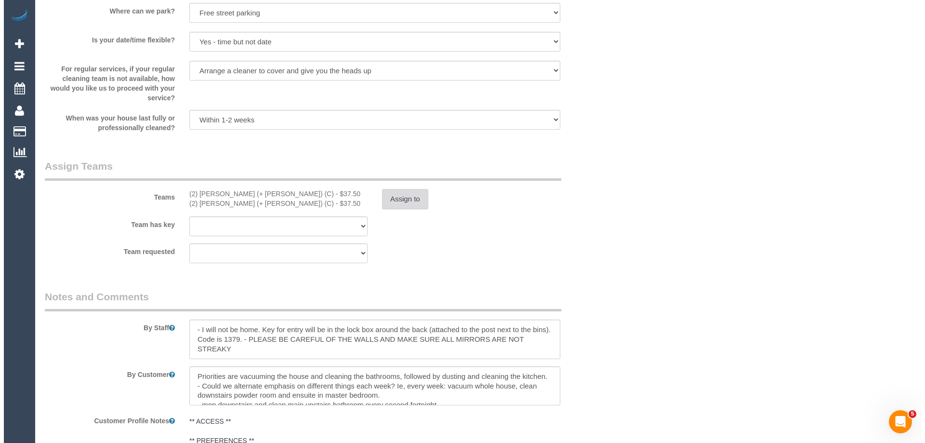
scroll to position [0, 0]
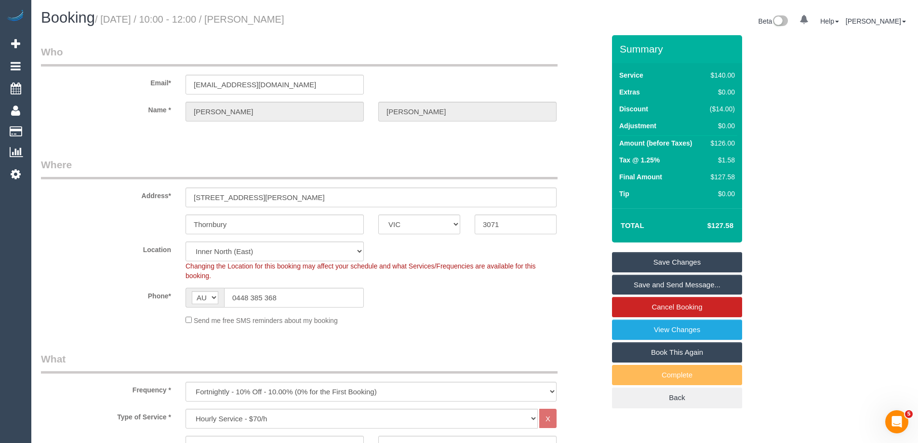
drag, startPoint x: 354, startPoint y: 17, endPoint x: 267, endPoint y: 16, distance: 86.7
click at [266, 16] on h1 "Booking / September 25, 2025 / 10:00 - 12:00 / Katherine Davis" at bounding box center [254, 18] width 426 height 16
copy small "Katherine Davis"
click at [649, 282] on link "Save and Send Message..." at bounding box center [677, 285] width 130 height 20
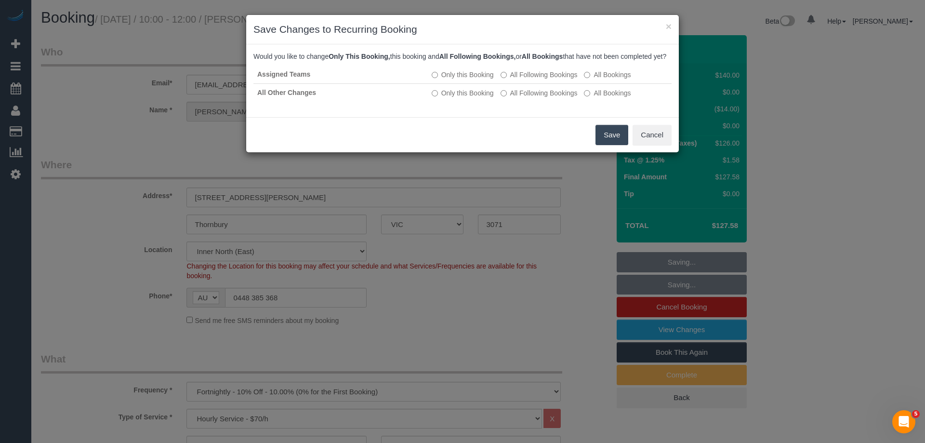
click at [605, 145] on button "Save" at bounding box center [612, 135] width 33 height 20
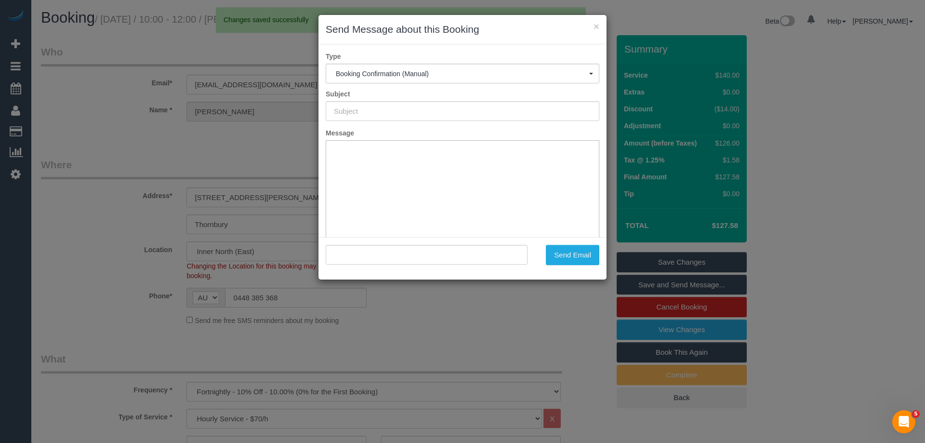
type input "Booking Confirmed"
type input ""Katherine Davis" <katherinedvs5@gmail.com>"
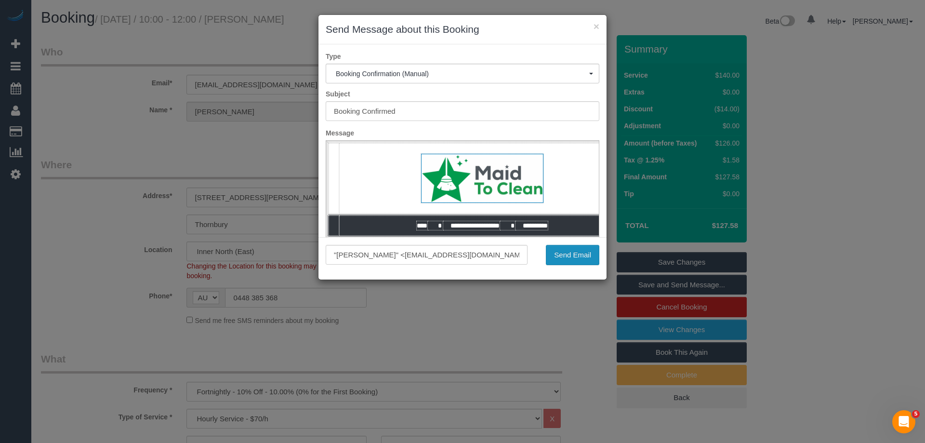
click at [566, 258] on button "Send Email" at bounding box center [572, 255] width 53 height 20
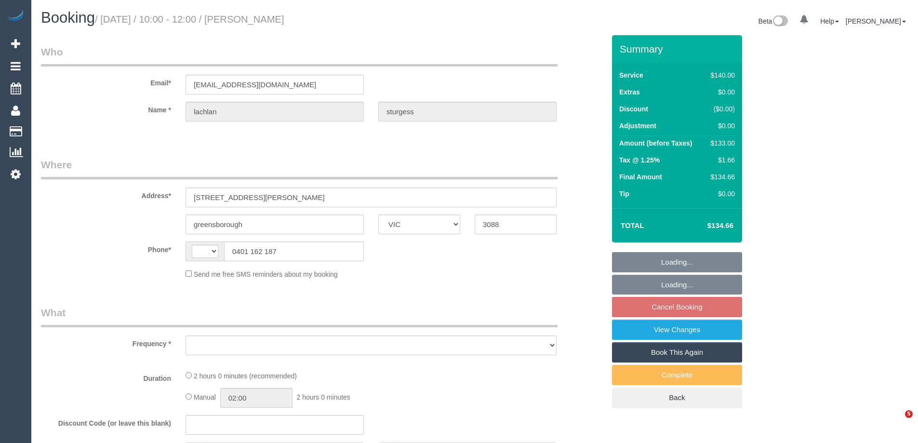
select select "VIC"
select select "object:275"
select select "string:AU"
select select "string:stripe-pm_1R1DXp2GScqysDRVNiavhCpE"
select select "number:28"
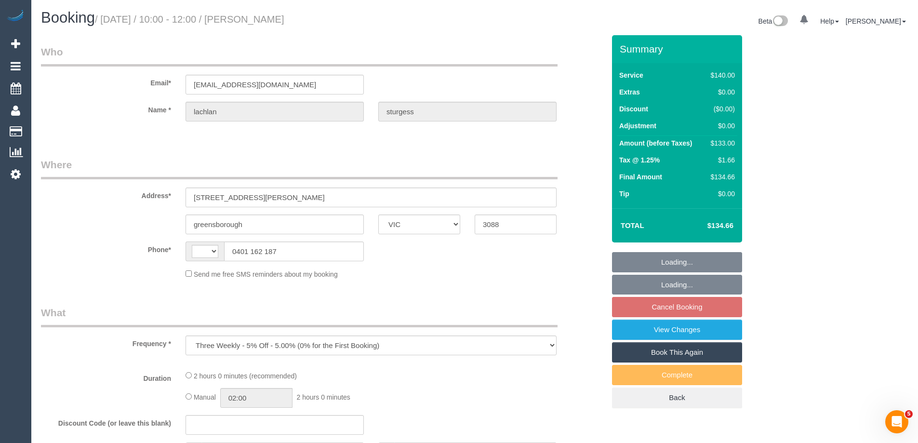
select select "number:14"
select select "number:18"
select select "number:23"
select select "number:34"
select select "number:12"
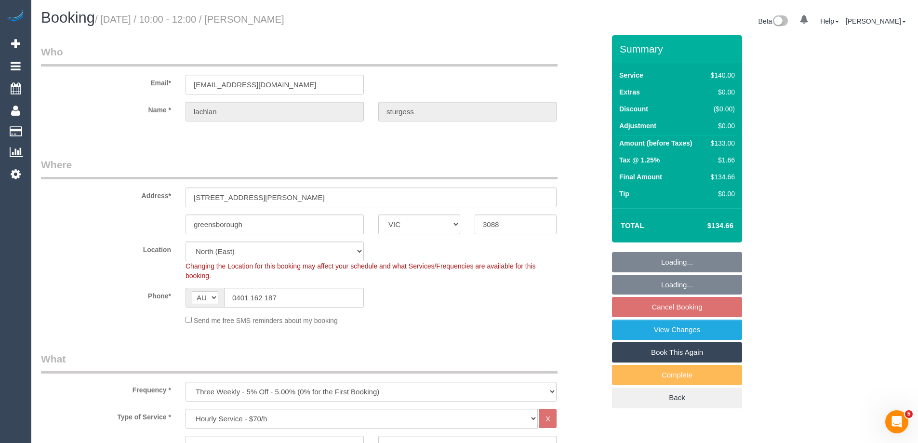
select select "object:1479"
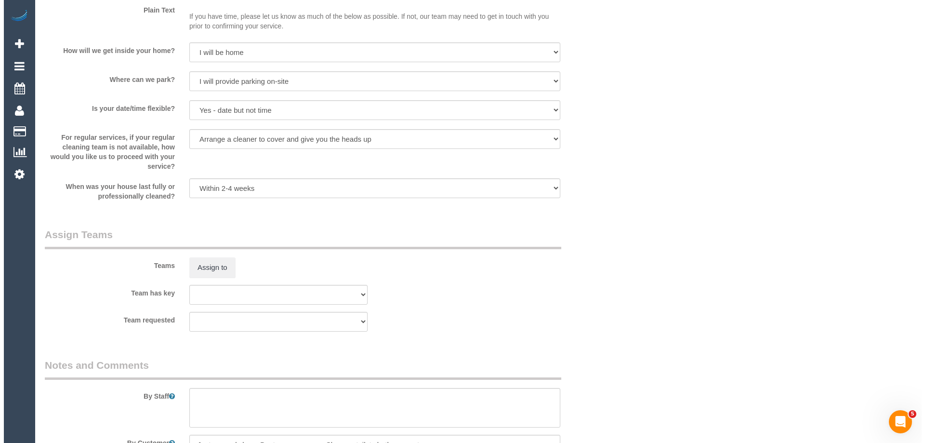
scroll to position [1397, 0]
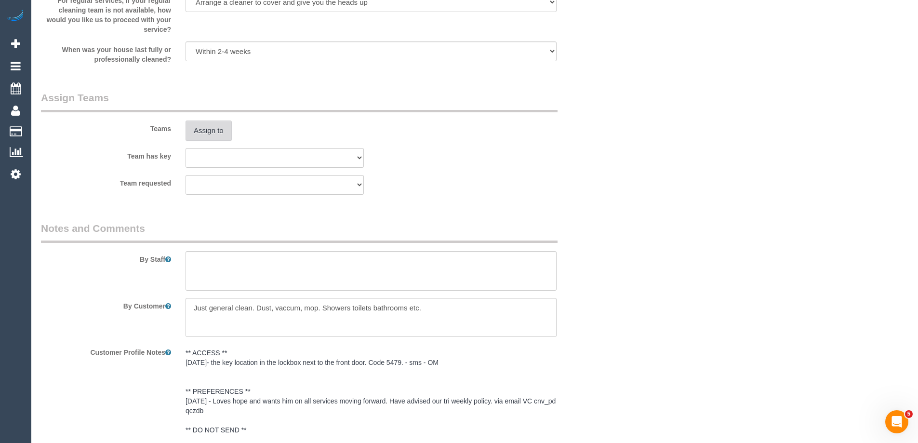
click at [218, 135] on button "Assign to" at bounding box center [208, 130] width 46 height 20
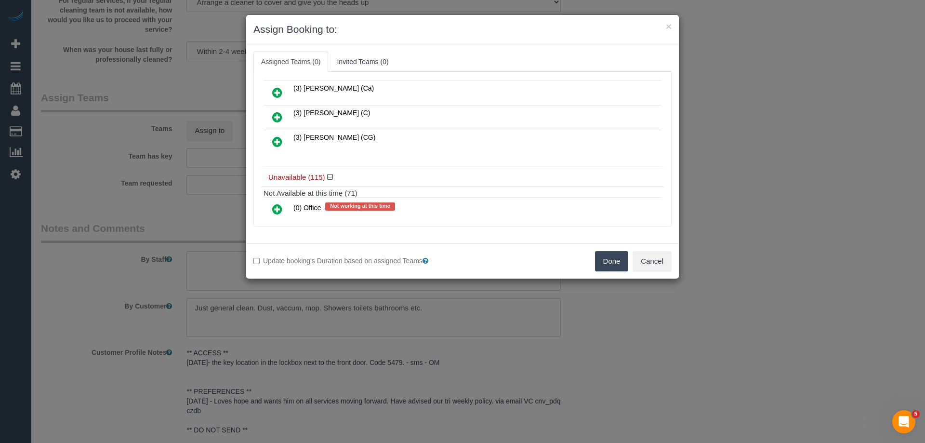
scroll to position [3043, 0]
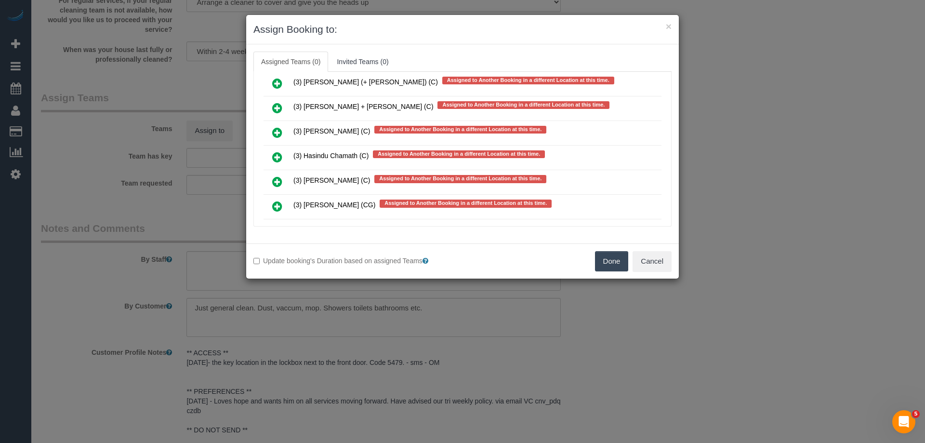
click at [276, 157] on icon at bounding box center [277, 157] width 10 height 12
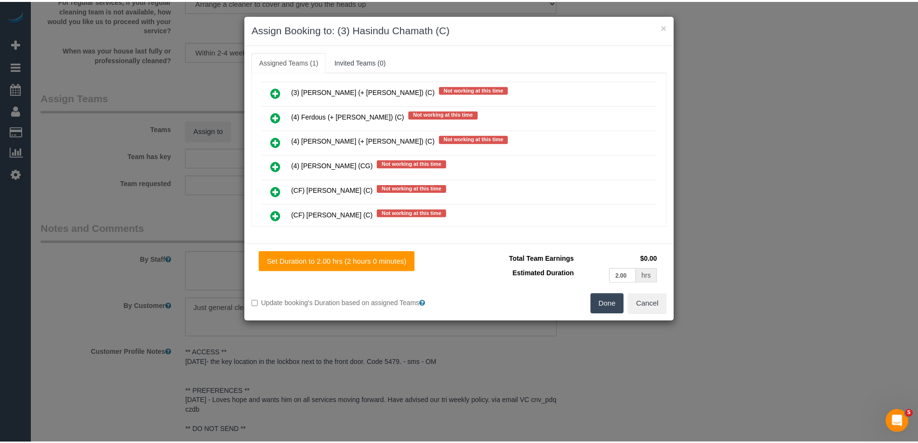
scroll to position [0, 0]
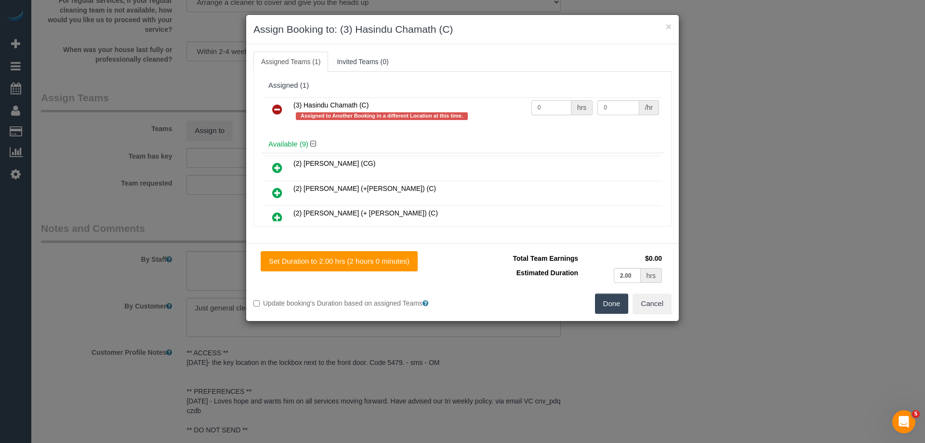
click at [507, 106] on tr "(3) Hasindu Chamath (C) Assigned to Another Booking in a different Location at …" at bounding box center [463, 110] width 398 height 27
type input "2"
drag, startPoint x: 607, startPoint y: 106, endPoint x: 565, endPoint y: 99, distance: 43.0
click at [565, 99] on tr "(3) Hasindu Chamath (C) Assigned to Another Booking in a different Location at …" at bounding box center [463, 110] width 398 height 27
type input "35"
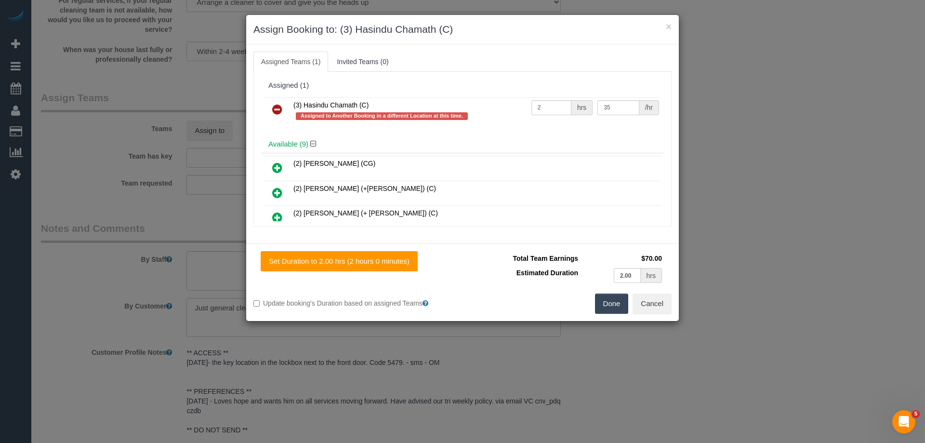
click at [612, 300] on button "Done" at bounding box center [612, 303] width 34 height 20
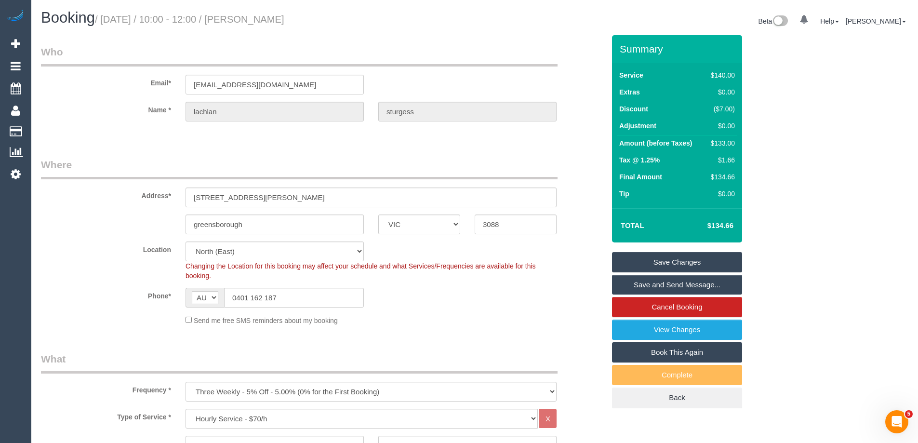
drag, startPoint x: 349, startPoint y: 20, endPoint x: 266, endPoint y: 16, distance: 83.5
click at [266, 16] on h1 "Booking / September 25, 2025 / 10:00 - 12:00 / lachlan sturgess" at bounding box center [254, 18] width 426 height 16
copy small "lachlan sturgess"
click at [649, 262] on link "Save Changes" at bounding box center [677, 262] width 130 height 20
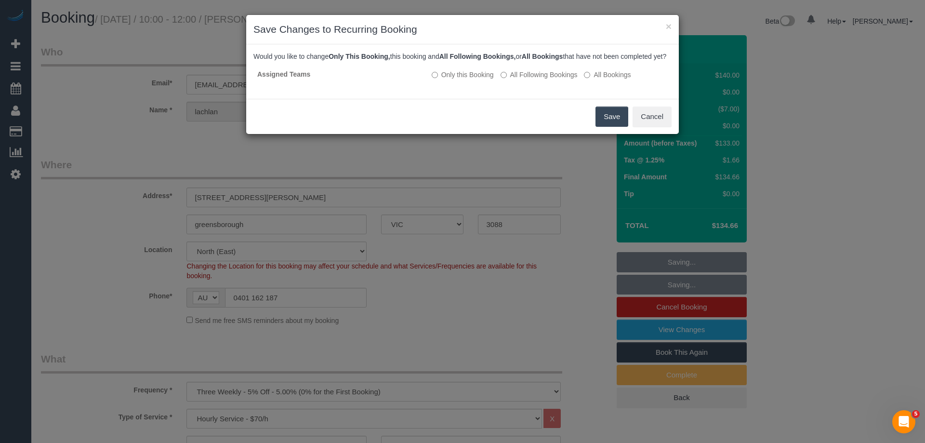
click at [614, 124] on button "Save" at bounding box center [612, 116] width 33 height 20
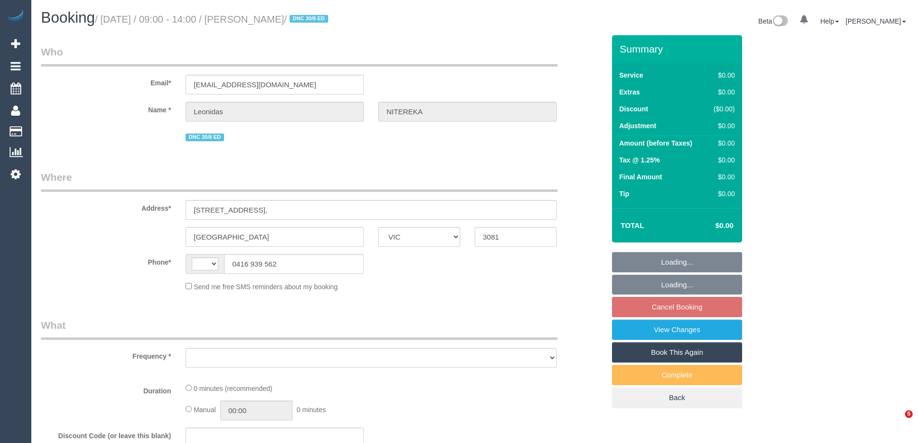
select select "VIC"
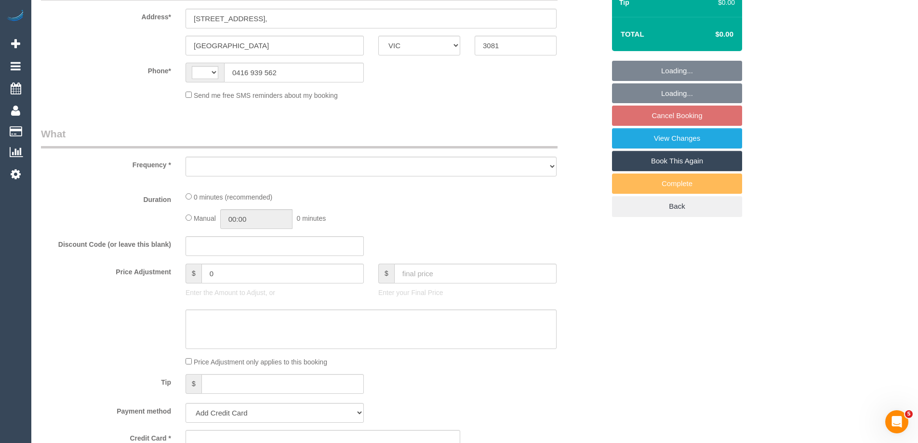
select select "string:AU"
select select "object:570"
select select "string:stripe-pm_1RvXCL2GScqysDRV3LeLWFmB"
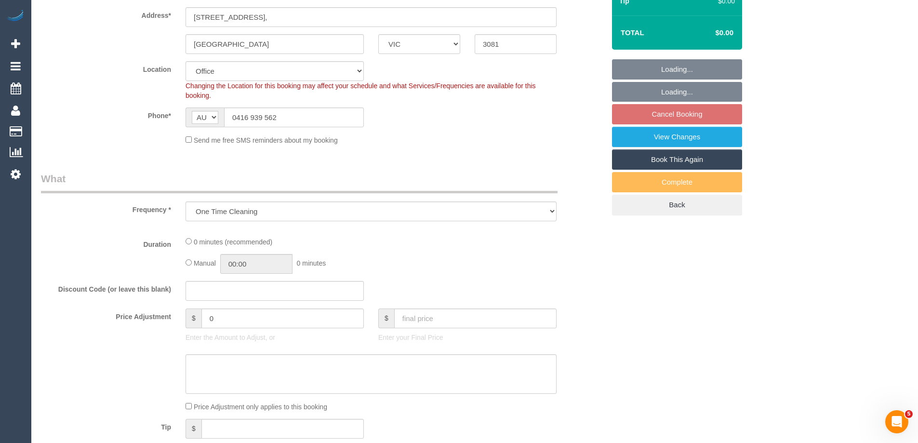
select select "number:28"
select select "number:14"
select select "number:18"
select select "number:24"
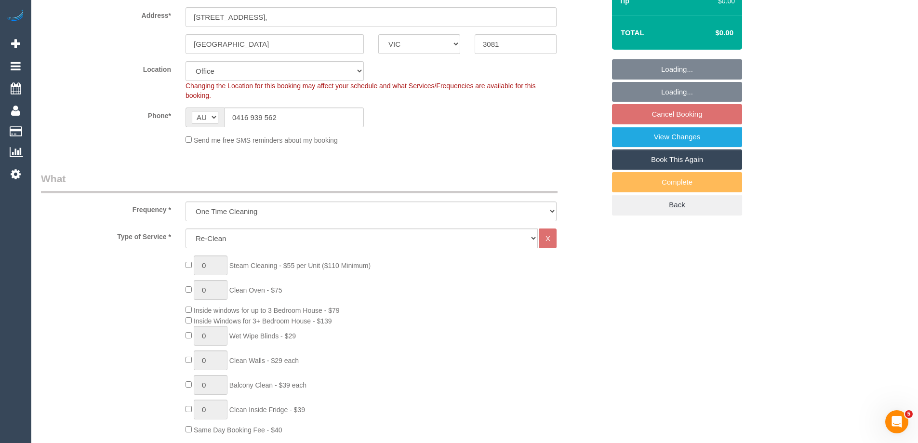
select select "object:2086"
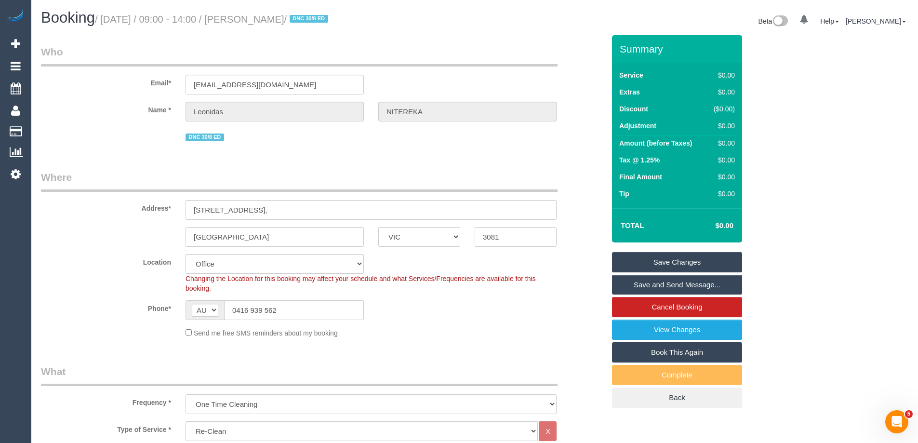
drag, startPoint x: 172, startPoint y: 88, endPoint x: 214, endPoint y: 90, distance: 41.9
click at [173, 88] on div "Email* leonitereka@westnet.com.au" at bounding box center [323, 70] width 578 height 50
drag, startPoint x: 324, startPoint y: 87, endPoint x: -2, endPoint y: 82, distance: 326.2
click at [0, 82] on html "0 Beta Your Notifications You have 0 alerts Add Booking Bookings Active Booking…" at bounding box center [459, 221] width 918 height 443
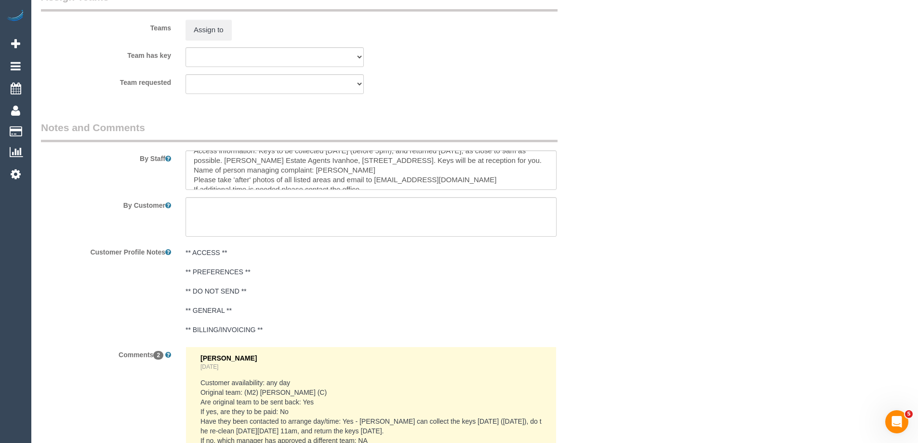
scroll to position [67, 0]
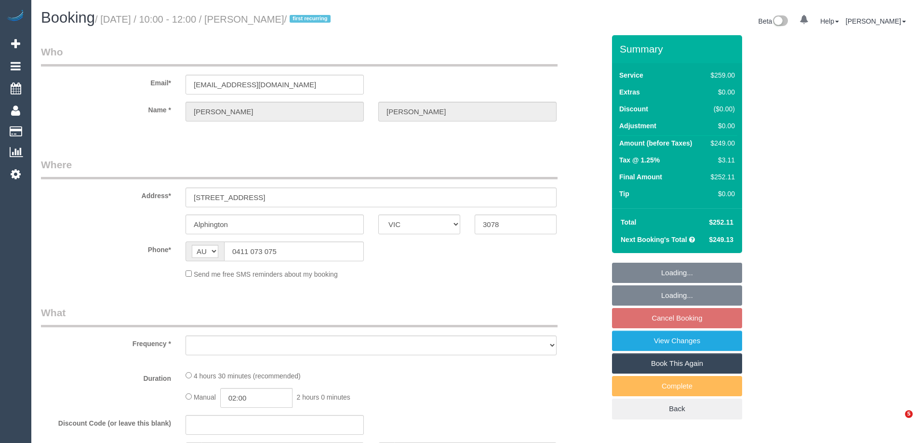
select select "VIC"
select select "object:529"
select select "string:stripe-pm_1R4KHa2GScqysDRVF2v9Tya7"
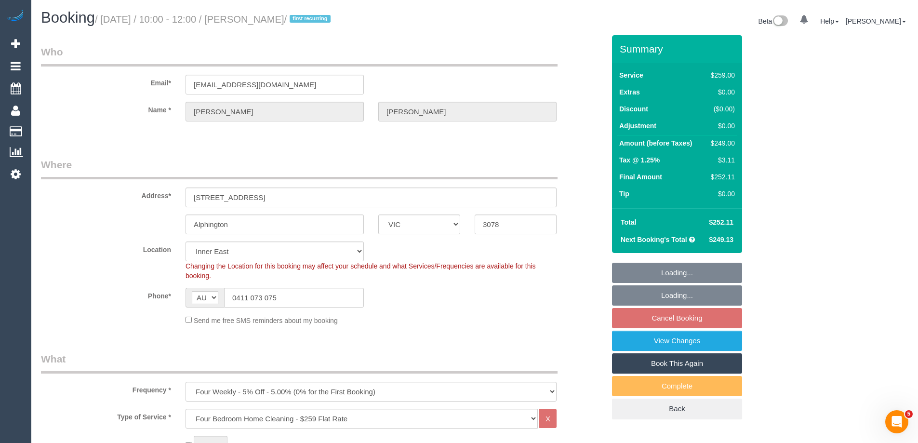
select select "object:778"
select select "number:27"
select select "number:14"
select select "number:19"
select select "number:22"
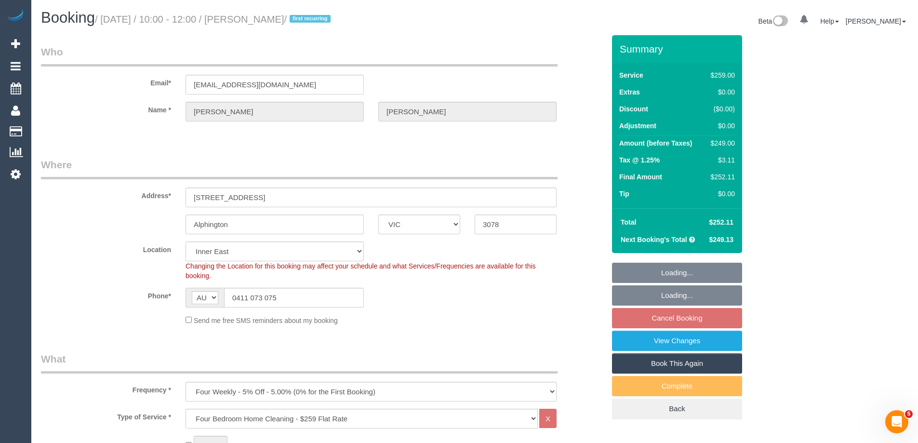
select select "number:35"
select select "number:13"
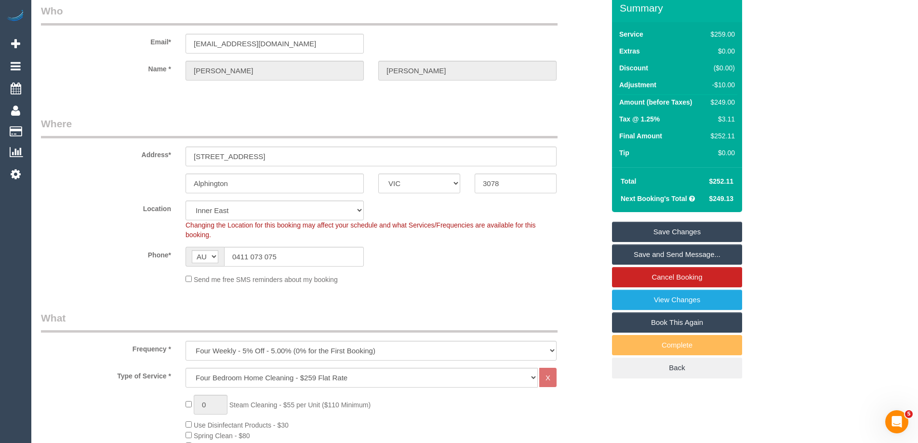
scroll to position [96, 0]
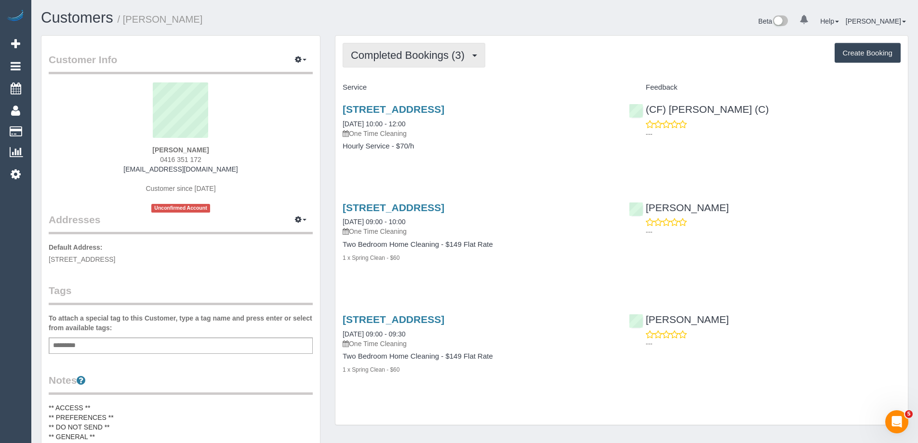
click at [424, 52] on span "Completed Bookings (3)" at bounding box center [410, 55] width 119 height 12
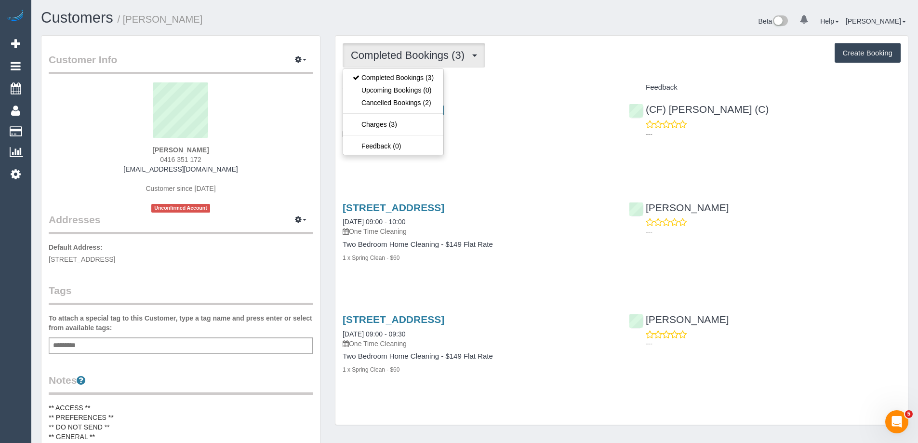
click at [510, 79] on div "Completed Bookings (3) Completed Bookings (3) Upcoming Bookings (0) Cancelled B…" at bounding box center [621, 230] width 572 height 389
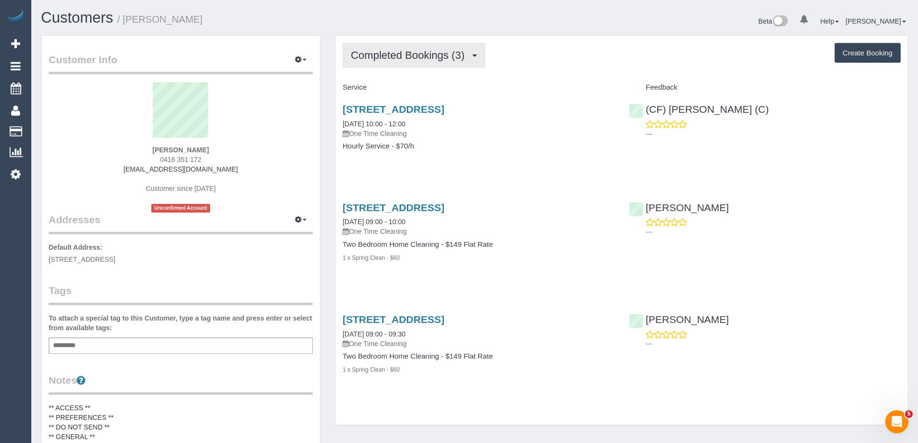
click at [422, 54] on span "Completed Bookings (3)" at bounding box center [410, 55] width 119 height 12
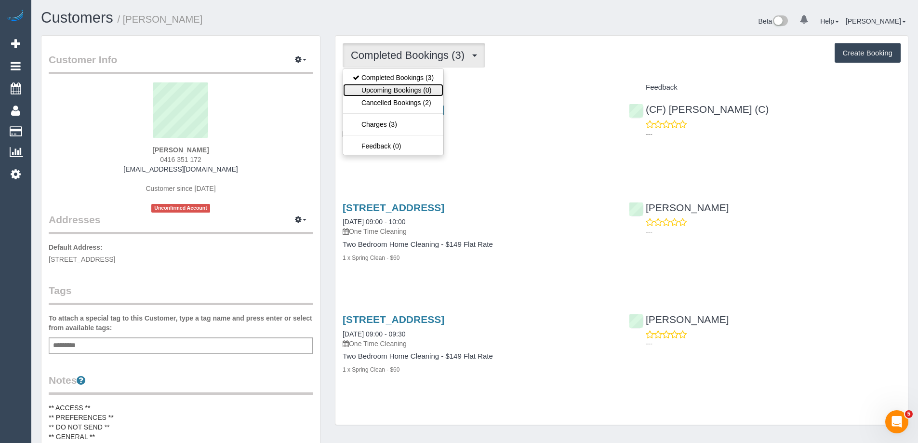
click at [398, 95] on link "Upcoming Bookings (0)" at bounding box center [393, 90] width 100 height 13
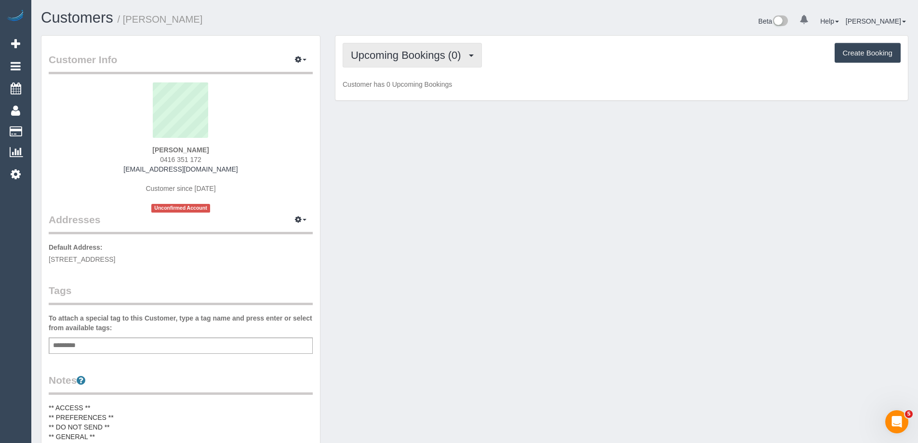
click at [395, 57] on span "Upcoming Bookings (0)" at bounding box center [408, 55] width 115 height 12
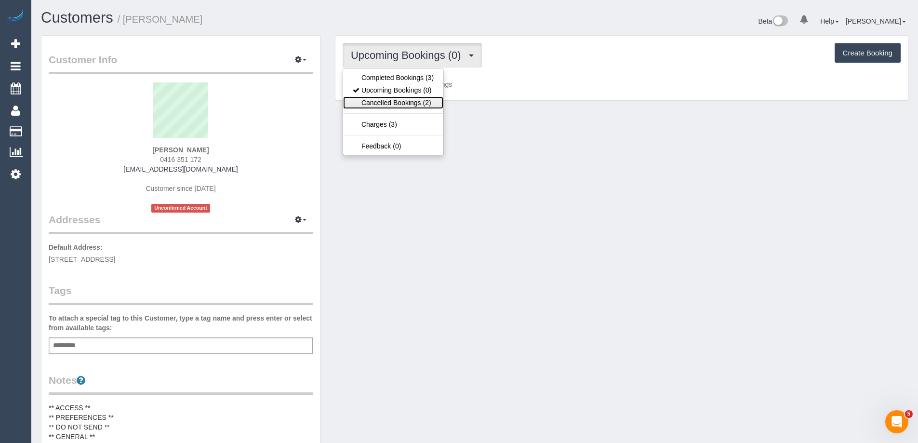
click at [396, 97] on link "Cancelled Bookings (2)" at bounding box center [393, 102] width 100 height 13
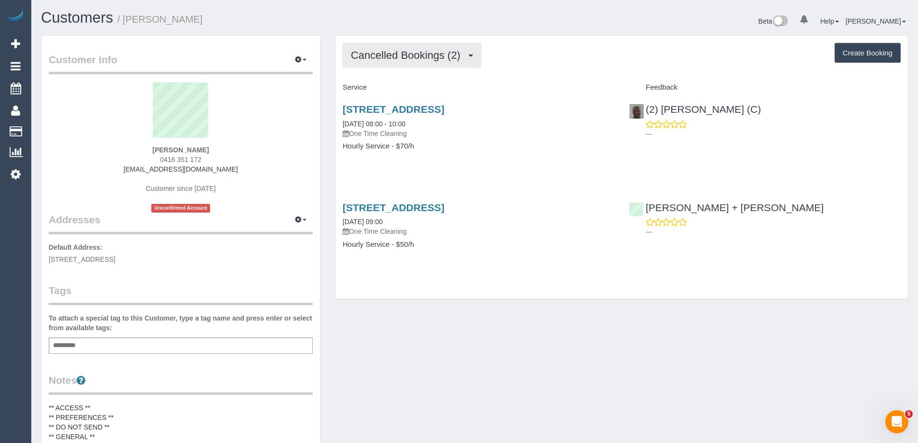
click at [396, 59] on span "Cancelled Bookings (2)" at bounding box center [408, 55] width 114 height 12
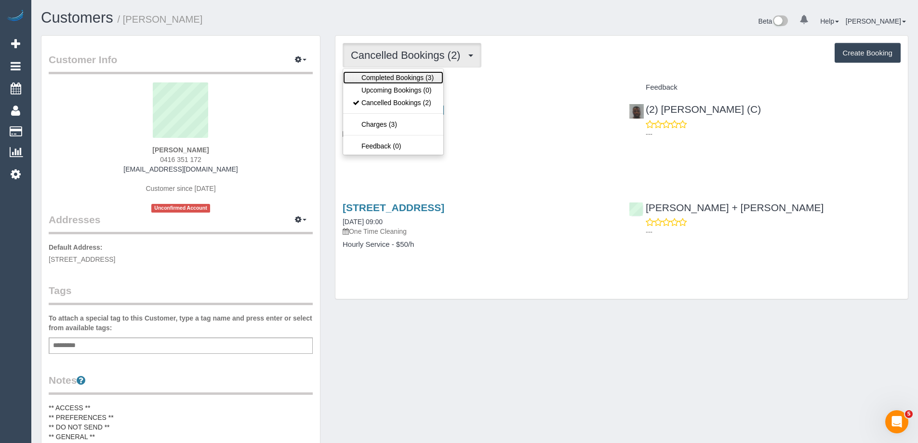
click at [394, 77] on link "Completed Bookings (3)" at bounding box center [393, 77] width 100 height 13
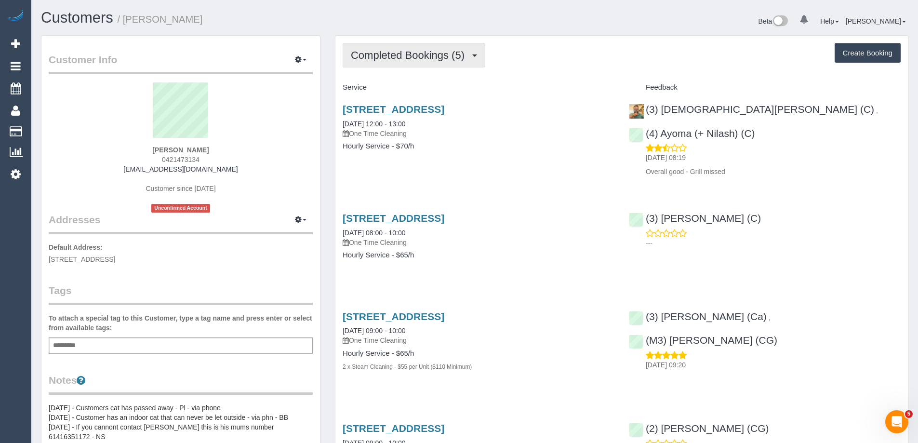
click at [416, 58] on span "Completed Bookings (5)" at bounding box center [410, 55] width 119 height 12
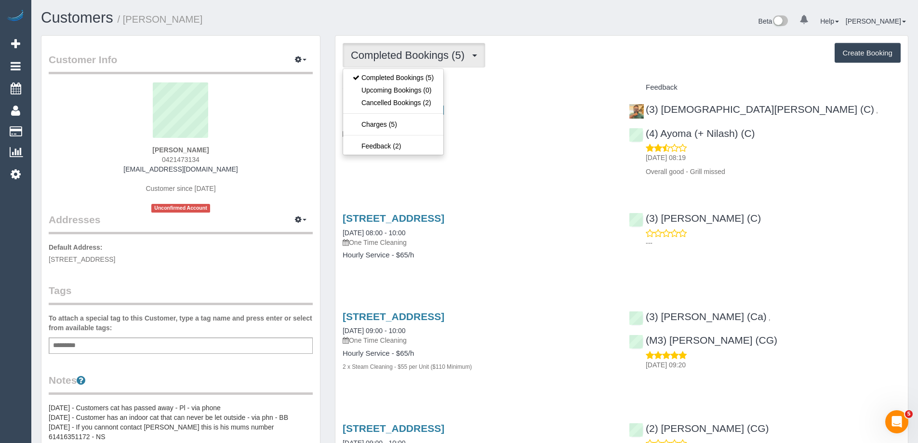
click at [491, 75] on div "Completed Bookings (5) Completed Bookings (5) Upcoming Bookings (0) Cancelled B…" at bounding box center [621, 327] width 572 height 583
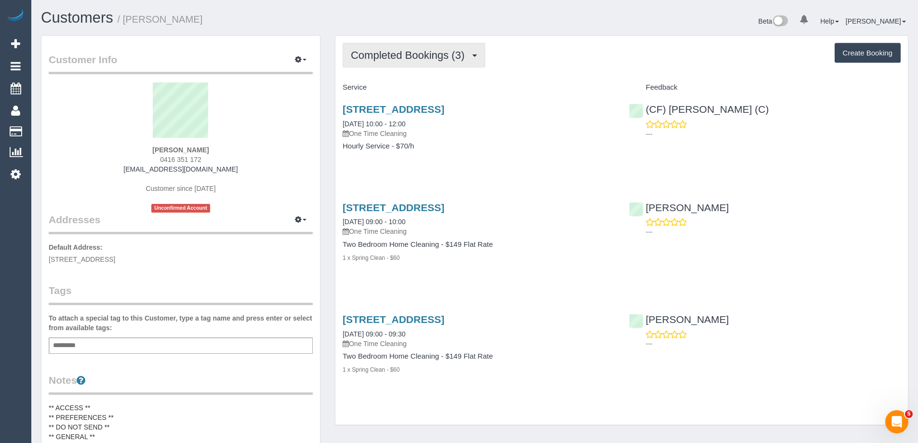
click at [400, 54] on span "Completed Bookings (3)" at bounding box center [410, 55] width 119 height 12
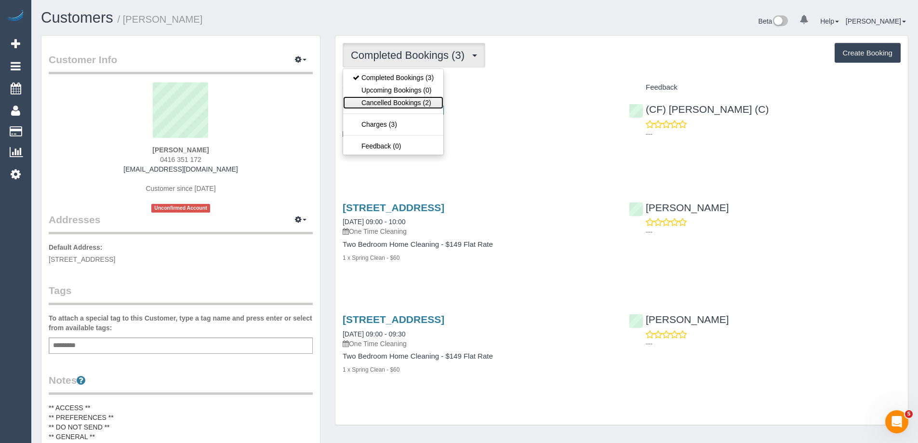
click at [417, 100] on link "Cancelled Bookings (2)" at bounding box center [393, 102] width 100 height 13
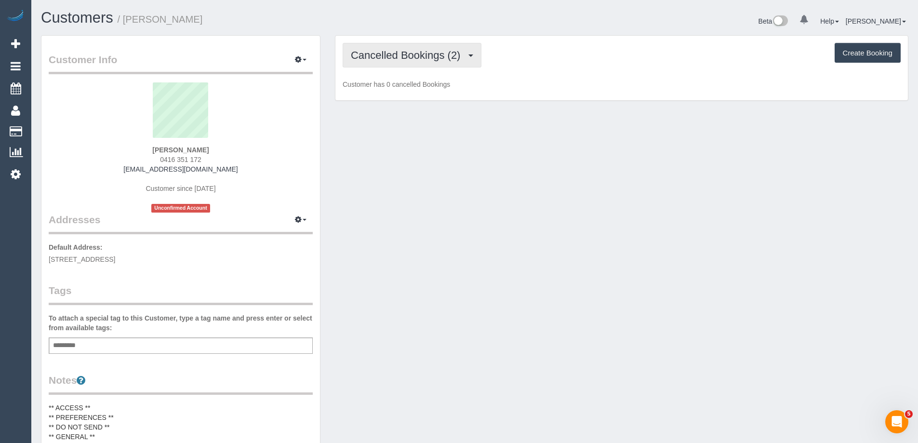
click at [392, 56] on span "Cancelled Bookings (2)" at bounding box center [408, 55] width 114 height 12
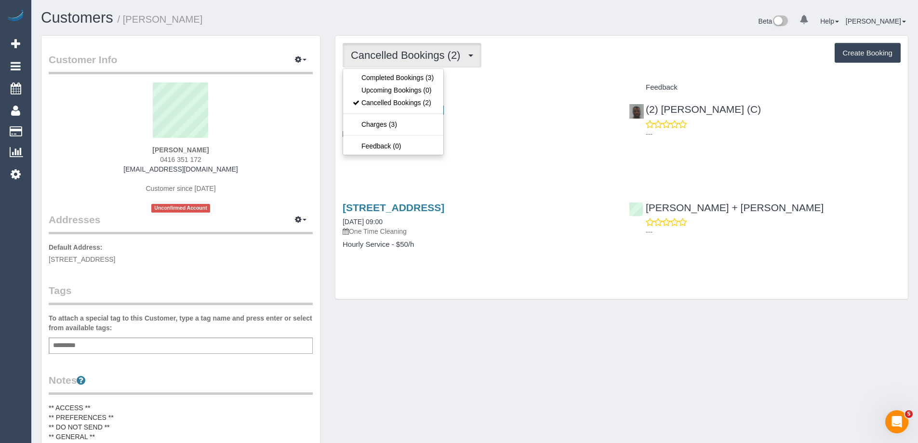
click at [502, 75] on div "Cancelled Bookings (2) Completed Bookings (3) Upcoming Bookings (0) Cancelled B…" at bounding box center [621, 168] width 572 height 264
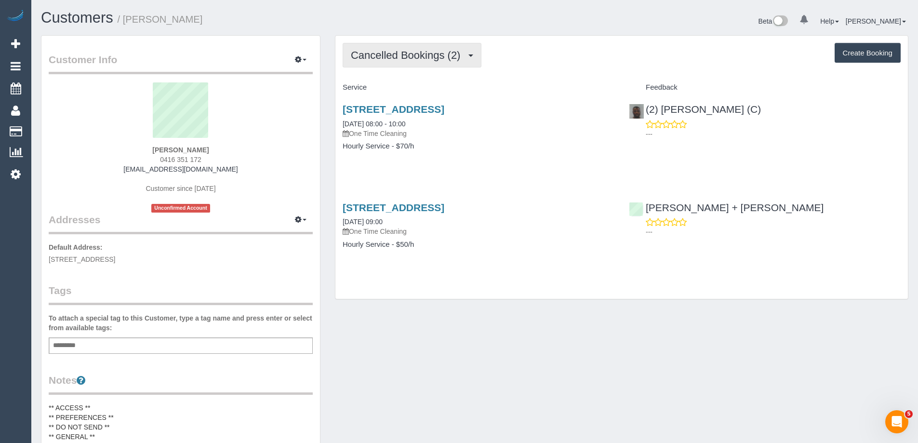
click at [409, 57] on span "Cancelled Bookings (2)" at bounding box center [408, 55] width 114 height 12
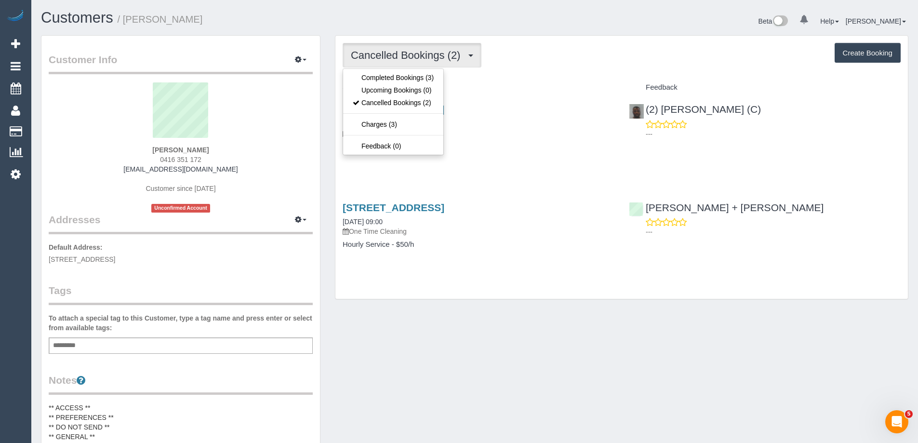
click at [487, 75] on div "Cancelled Bookings (2) Completed Bookings (3) Upcoming Bookings (0) Cancelled B…" at bounding box center [621, 168] width 572 height 264
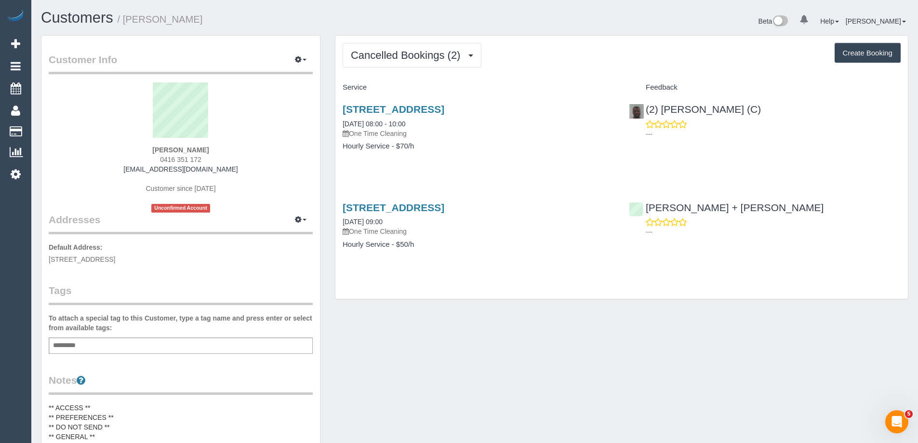
click at [417, 37] on div "Cancelled Bookings (2) Completed Bookings (3) Upcoming Bookings (0) Cancelled B…" at bounding box center [621, 168] width 572 height 264
click at [396, 57] on span "Cancelled Bookings (2)" at bounding box center [408, 55] width 114 height 12
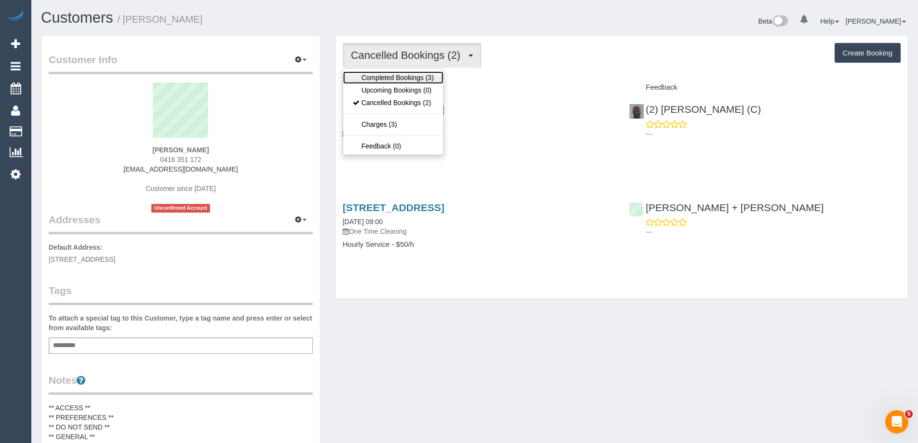
click at [391, 74] on link "Completed Bookings (3)" at bounding box center [393, 77] width 100 height 13
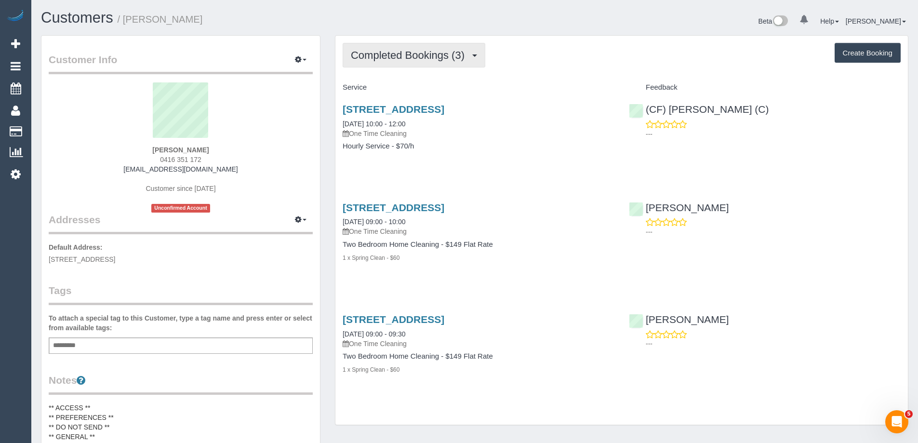
click at [377, 57] on span "Completed Bookings (3)" at bounding box center [410, 55] width 119 height 12
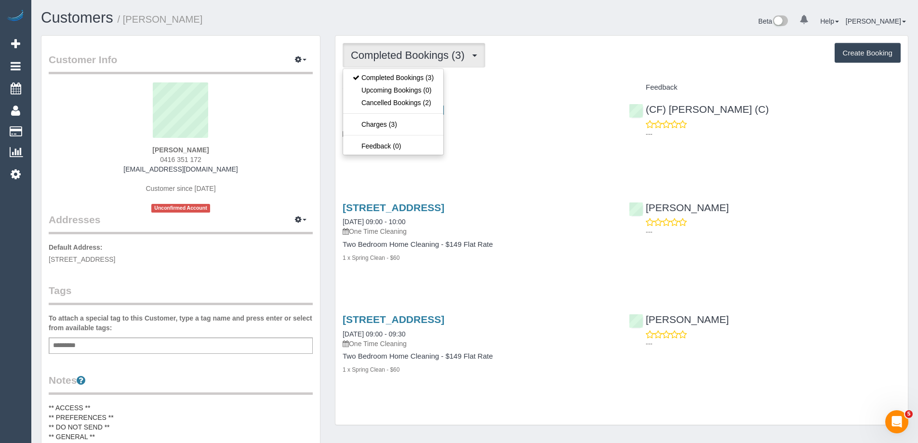
click at [483, 79] on div "Completed Bookings (3) Completed Bookings (3) Upcoming Bookings (0) Cancelled B…" at bounding box center [621, 230] width 572 height 389
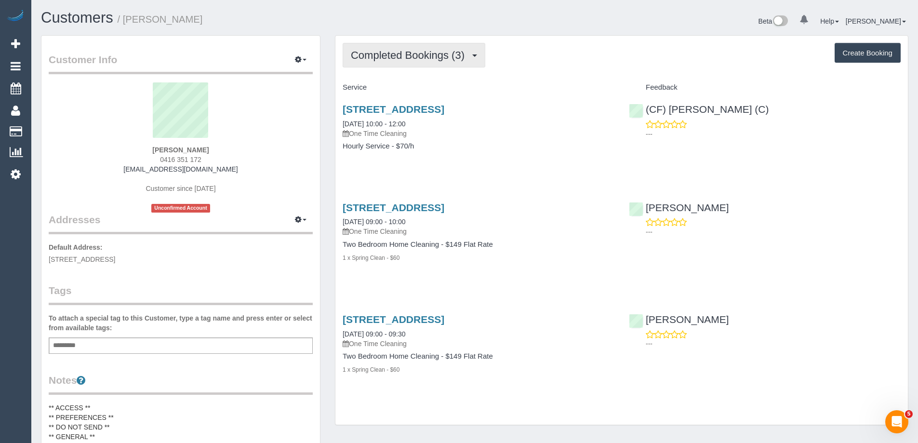
click at [383, 53] on span "Completed Bookings (3)" at bounding box center [410, 55] width 119 height 12
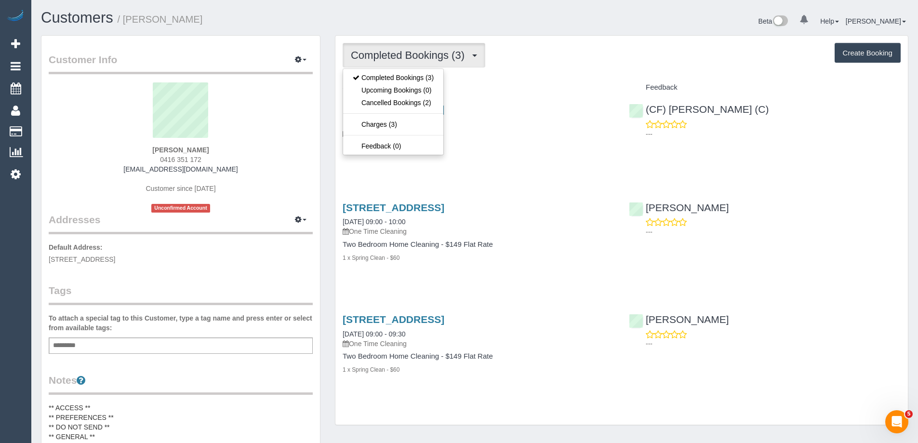
click at [484, 82] on div "Service" at bounding box center [478, 87] width 286 height 16
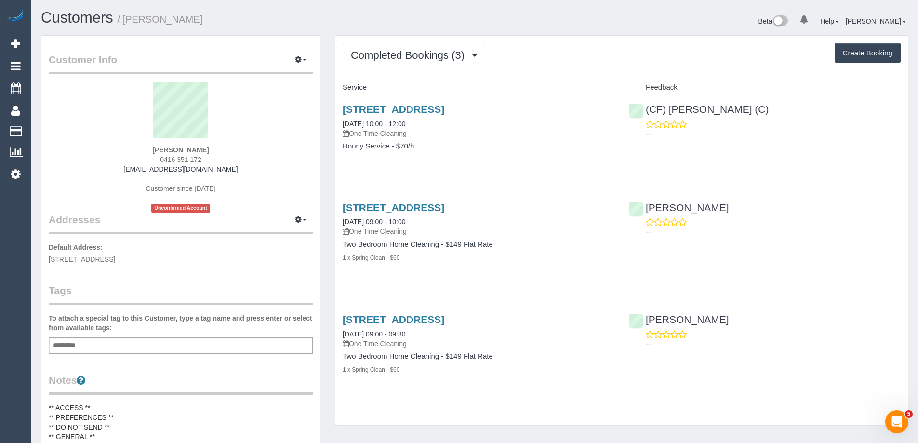
click at [404, 71] on div "Completed Bookings (3) Completed Bookings (3) Upcoming Bookings (0) Cancelled B…" at bounding box center [621, 230] width 572 height 389
click at [404, 56] on span "Completed Bookings (3)" at bounding box center [410, 55] width 119 height 12
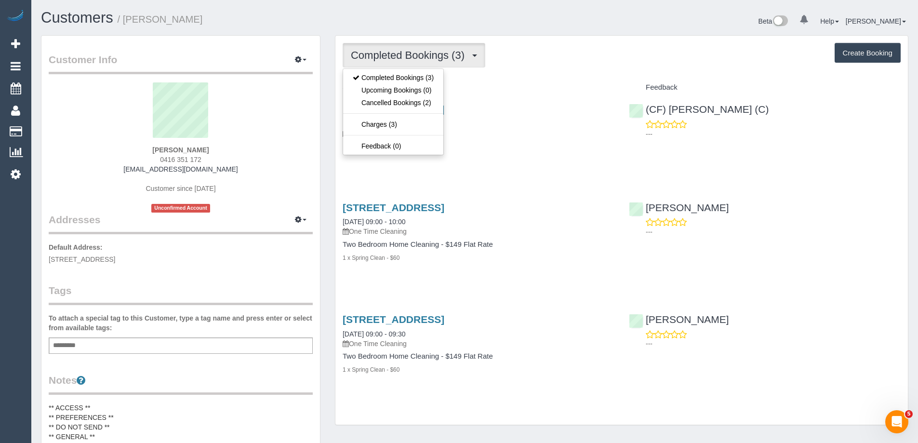
click at [478, 89] on h4 "Service" at bounding box center [479, 87] width 272 height 8
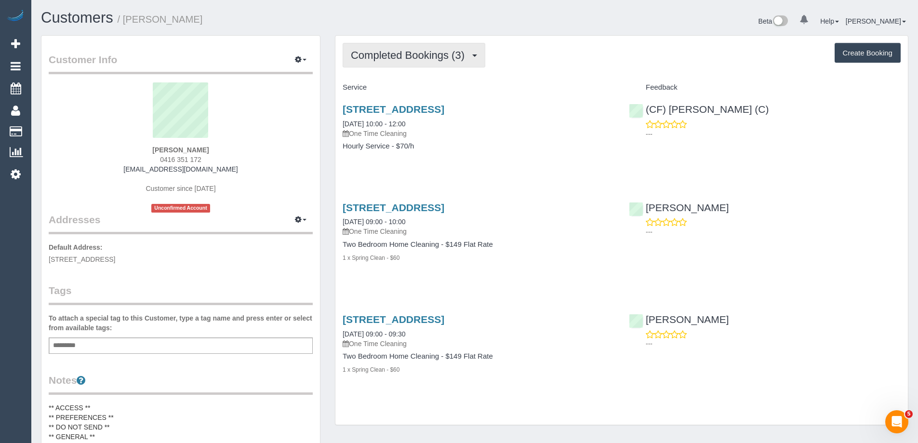
click at [370, 60] on span "Completed Bookings (3)" at bounding box center [410, 55] width 119 height 12
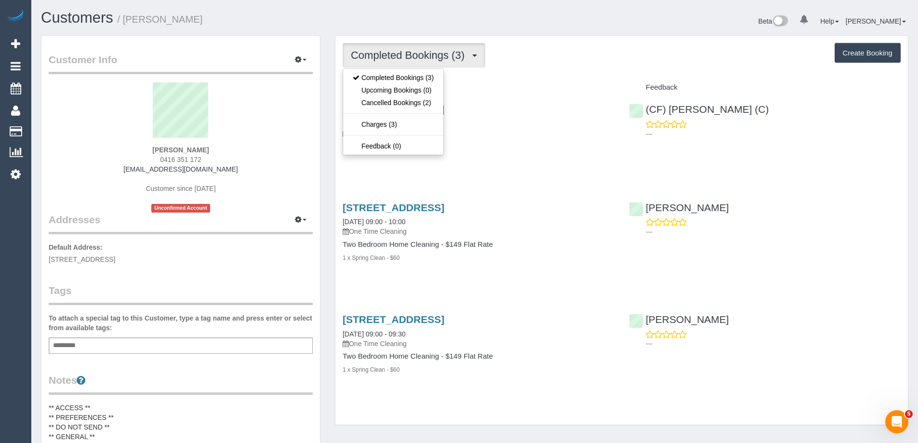
click at [463, 89] on h4 "Service" at bounding box center [479, 87] width 272 height 8
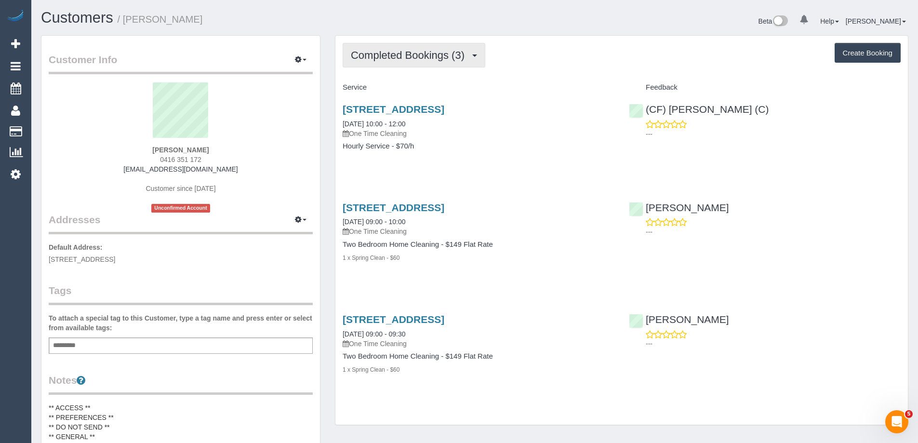
click at [387, 56] on span "Completed Bookings (3)" at bounding box center [410, 55] width 119 height 12
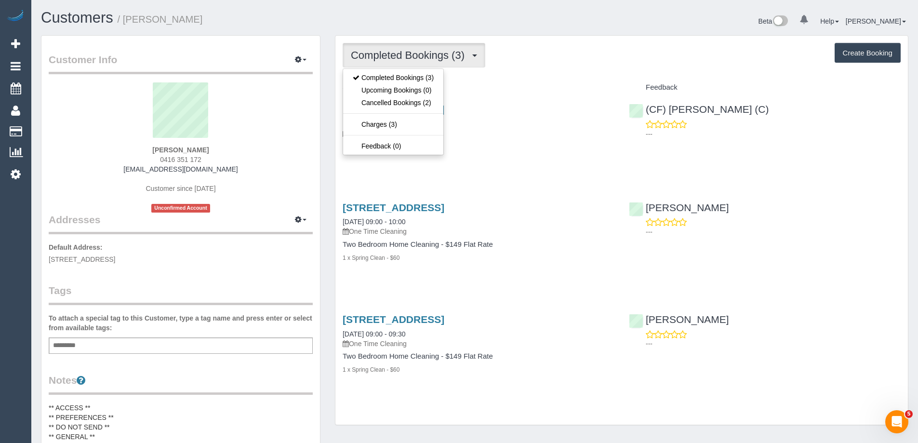
click at [486, 78] on div "Completed Bookings (3) Completed Bookings (3) Upcoming Bookings (0) Cancelled B…" at bounding box center [621, 230] width 572 height 389
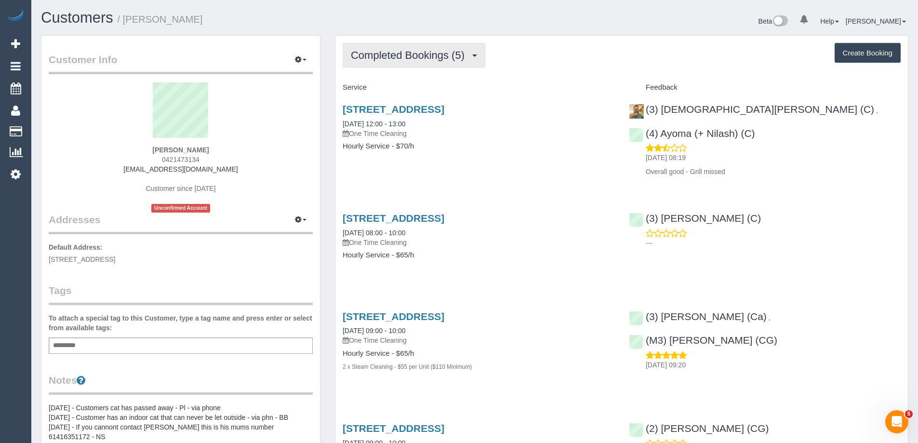
click at [430, 59] on span "Completed Bookings (5)" at bounding box center [410, 55] width 119 height 12
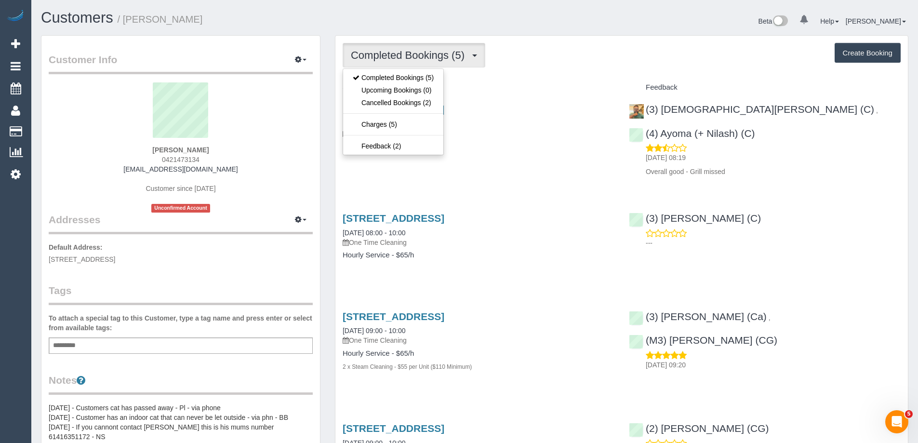
click at [469, 76] on div "Completed Bookings (5) Completed Bookings (5) Upcoming Bookings (0) Cancelled B…" at bounding box center [621, 327] width 572 height 583
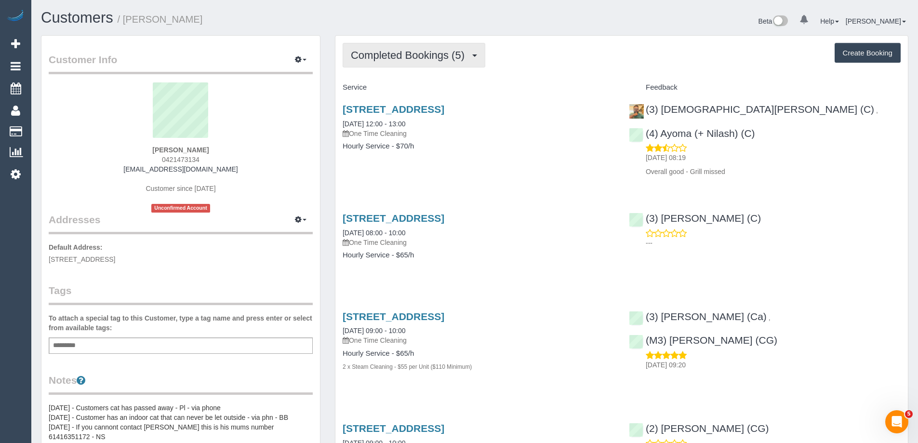
click at [395, 54] on span "Completed Bookings (5)" at bounding box center [410, 55] width 119 height 12
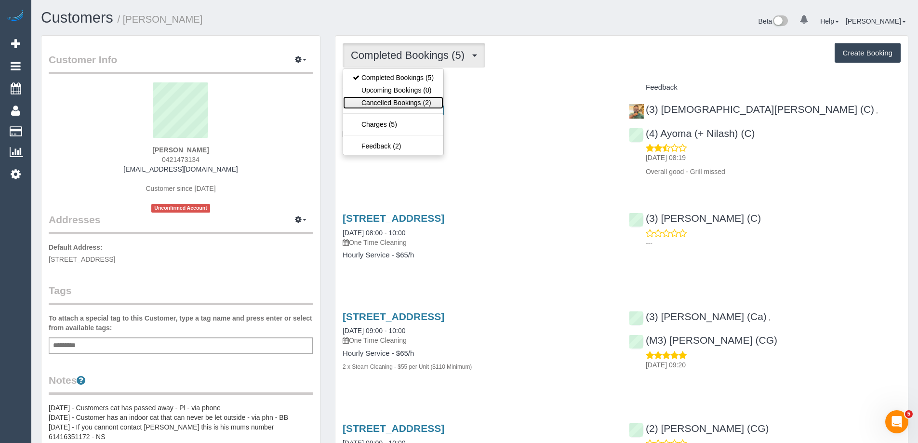
click at [391, 100] on link "Cancelled Bookings (2)" at bounding box center [393, 102] width 100 height 13
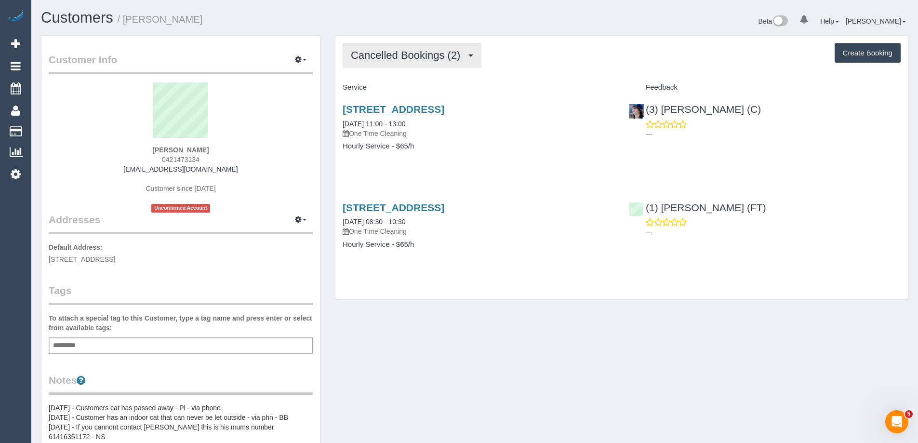
click at [390, 62] on button "Cancelled Bookings (2)" at bounding box center [412, 55] width 139 height 25
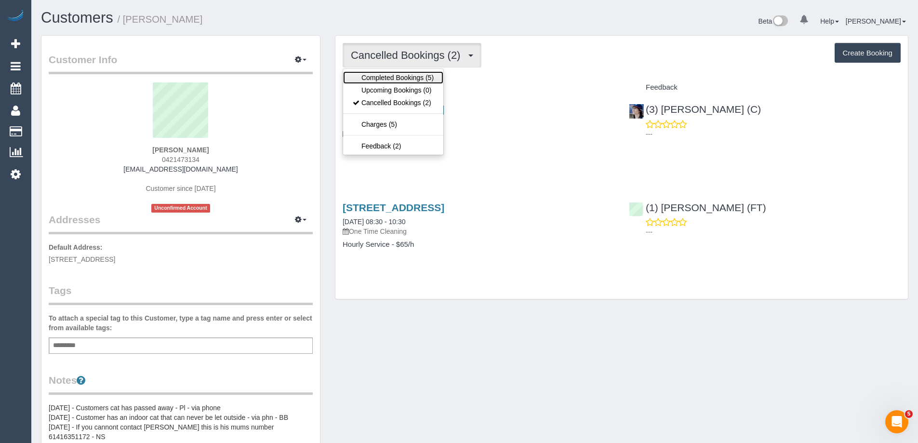
click at [383, 78] on link "Completed Bookings (5)" at bounding box center [393, 77] width 100 height 13
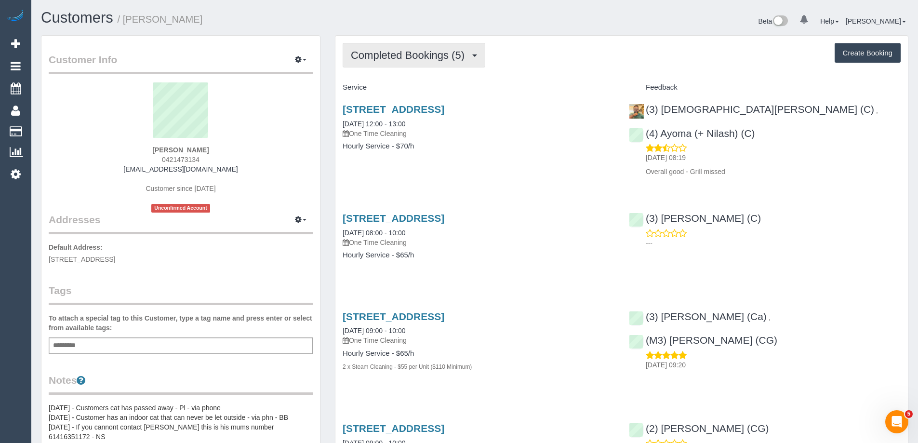
click at [387, 44] on button "Completed Bookings (5)" at bounding box center [414, 55] width 143 height 25
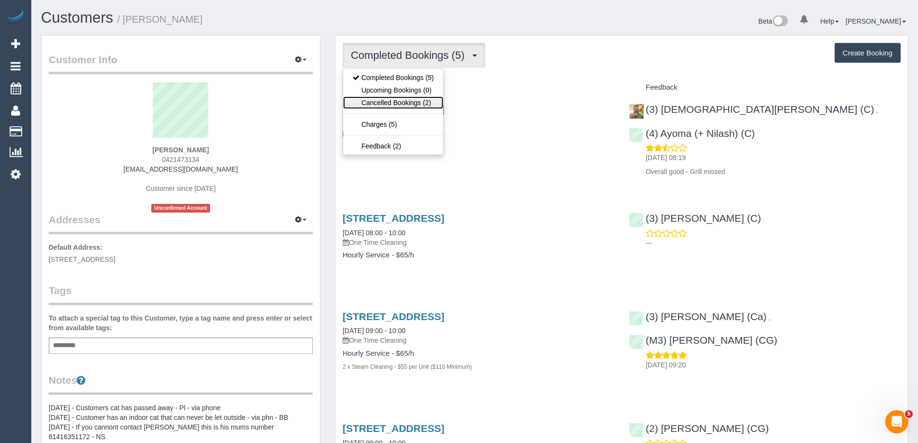
click at [410, 104] on link "Cancelled Bookings (2)" at bounding box center [393, 102] width 100 height 13
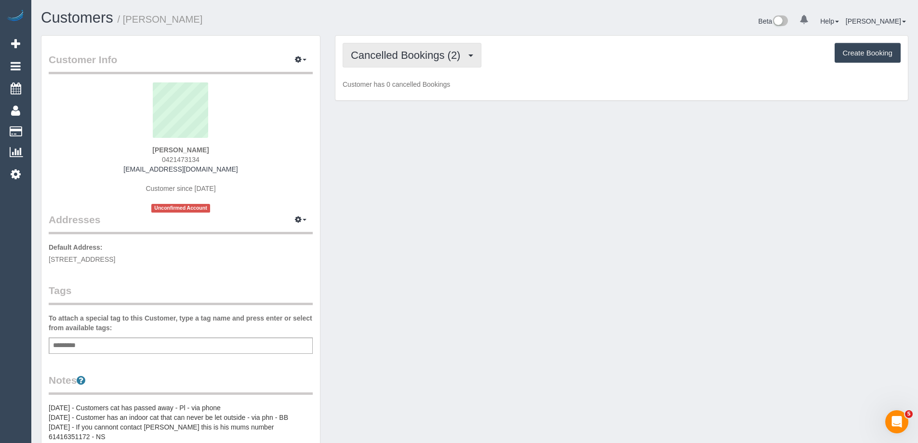
click at [402, 58] on span "Cancelled Bookings (2)" at bounding box center [408, 55] width 114 height 12
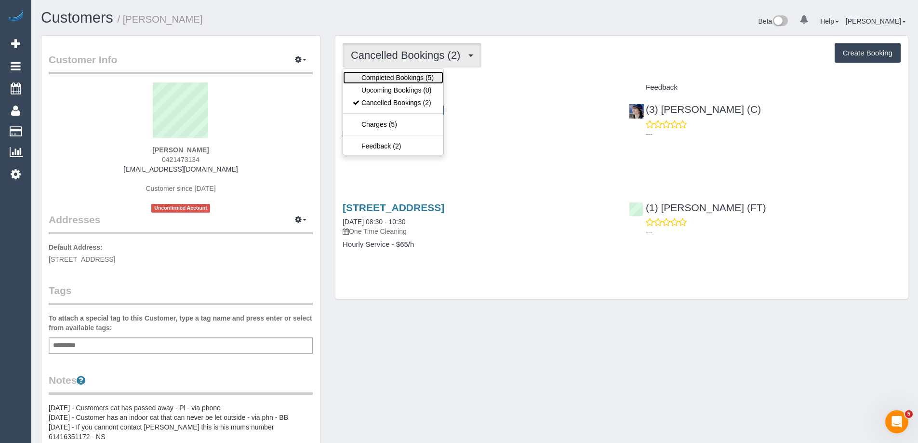
click at [395, 77] on link "Completed Bookings (5)" at bounding box center [393, 77] width 100 height 13
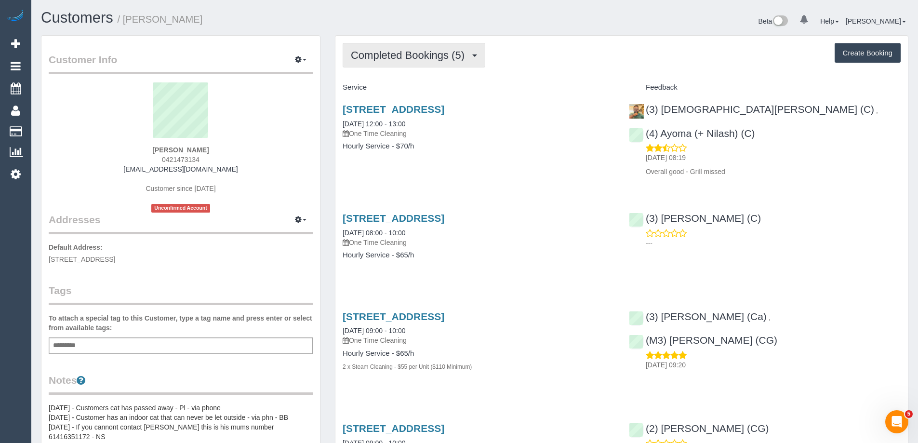
click at [378, 57] on span "Completed Bookings (5)" at bounding box center [410, 55] width 119 height 12
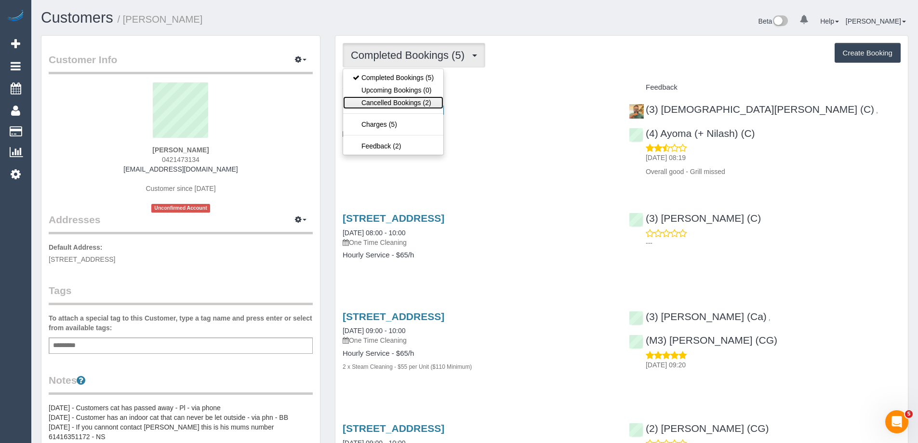
click at [396, 101] on link "Cancelled Bookings (2)" at bounding box center [393, 102] width 100 height 13
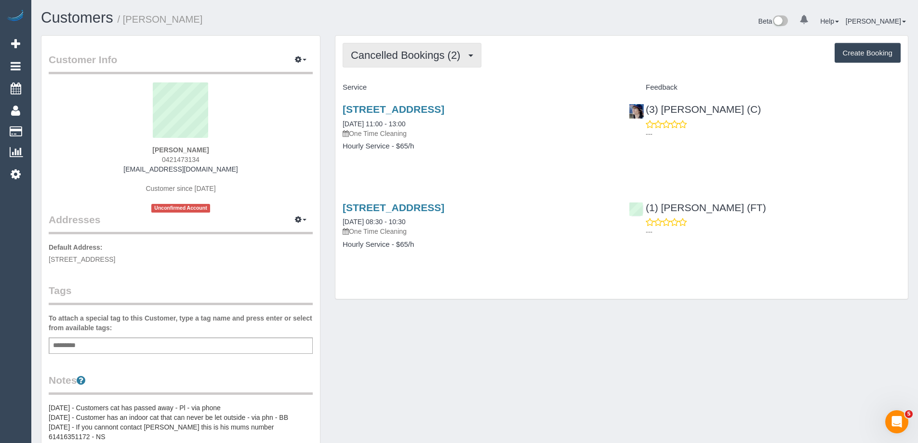
click at [378, 50] on span "Cancelled Bookings (2)" at bounding box center [408, 55] width 114 height 12
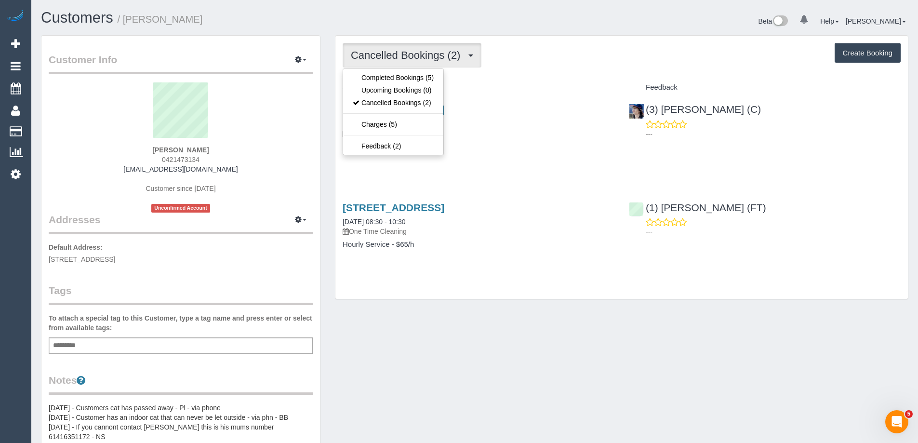
click at [535, 71] on div "Cancelled Bookings (2) Completed Bookings (5) Upcoming Bookings (0) Cancelled B…" at bounding box center [621, 168] width 572 height 264
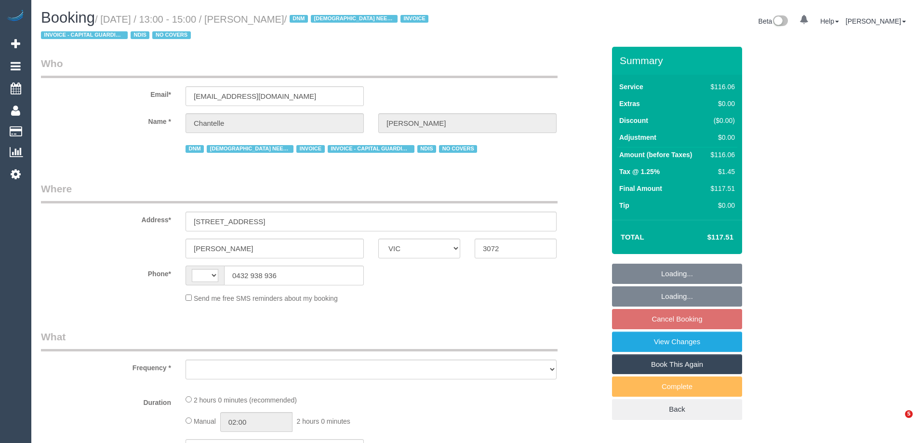
select select "VIC"
select select "string:AU"
select select "object:556"
select select "number:29"
select select "number:14"
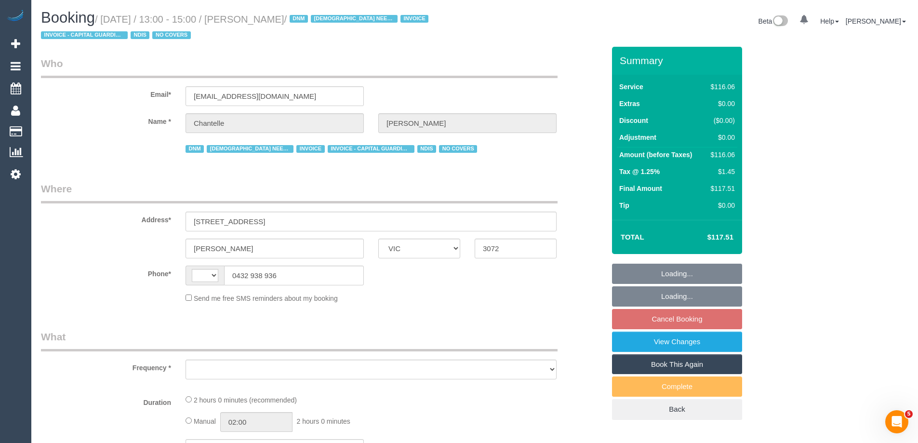
select select "number:19"
select select "number:25"
select select "number:35"
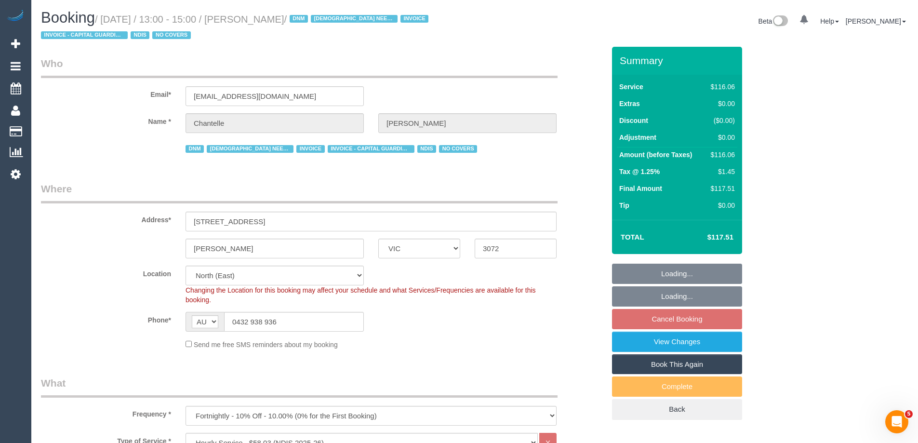
select select "object:768"
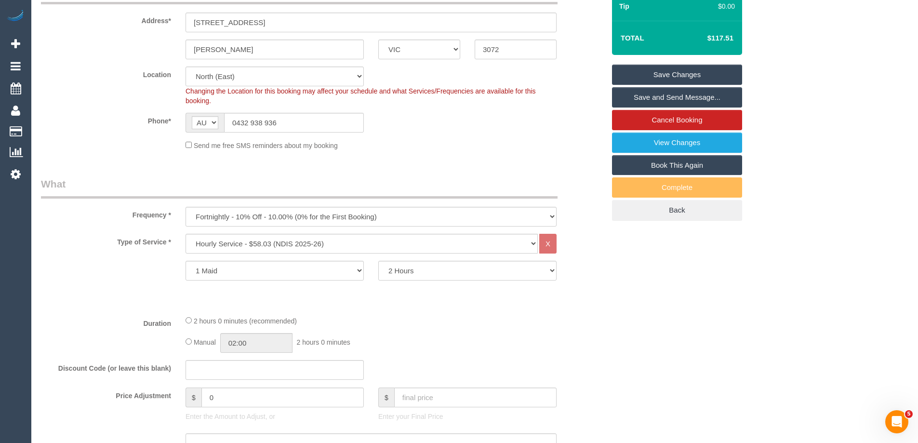
scroll to position [43, 0]
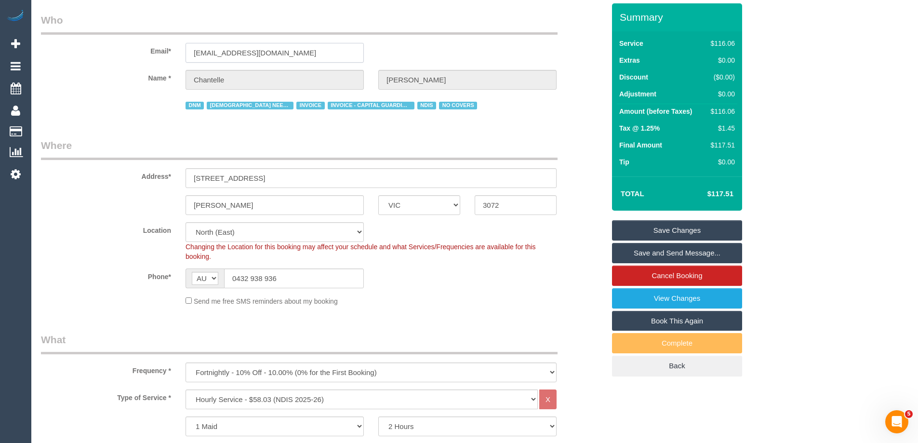
drag, startPoint x: 193, startPoint y: 52, endPoint x: 93, endPoint y: 47, distance: 99.9
click at [93, 47] on div "Email* [EMAIL_ADDRESS][DOMAIN_NAME]" at bounding box center [323, 38] width 578 height 50
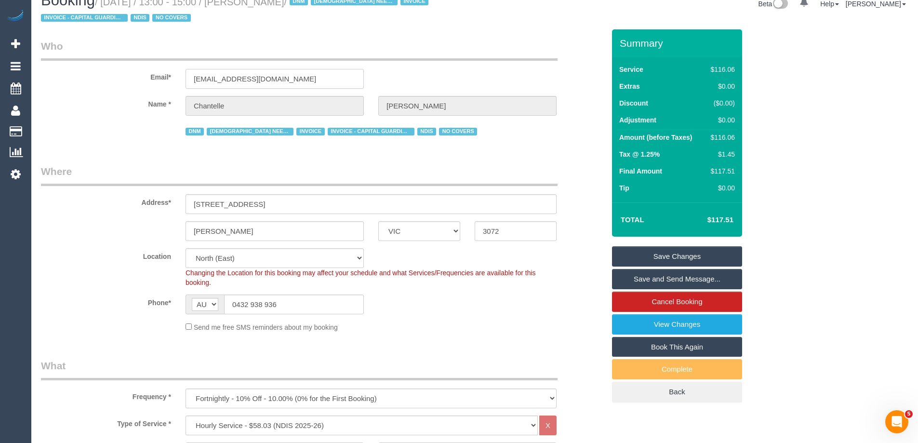
scroll to position [0, 0]
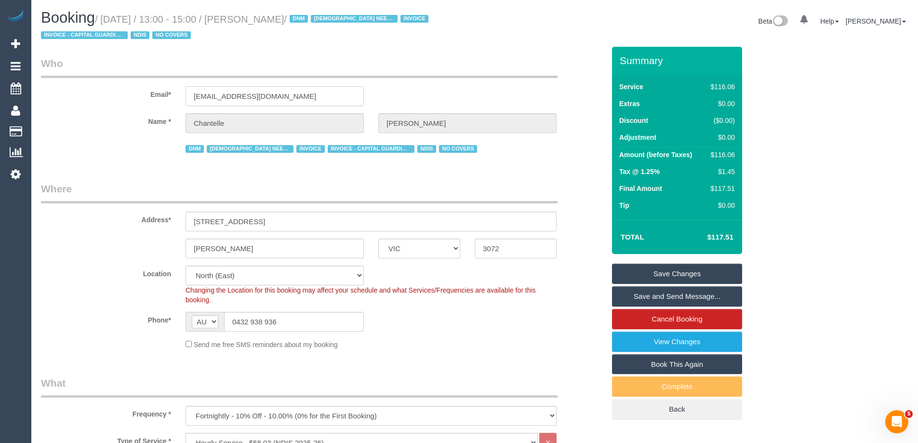
click at [299, 96] on input "[EMAIL_ADDRESS][DOMAIN_NAME]" at bounding box center [274, 96] width 178 height 20
drag, startPoint x: 312, startPoint y: 96, endPoint x: 38, endPoint y: 93, distance: 273.7
click at [46, 93] on div "Email* suns4in35891@gmail.com" at bounding box center [323, 81] width 578 height 50
